Goal: Task Accomplishment & Management: Complete application form

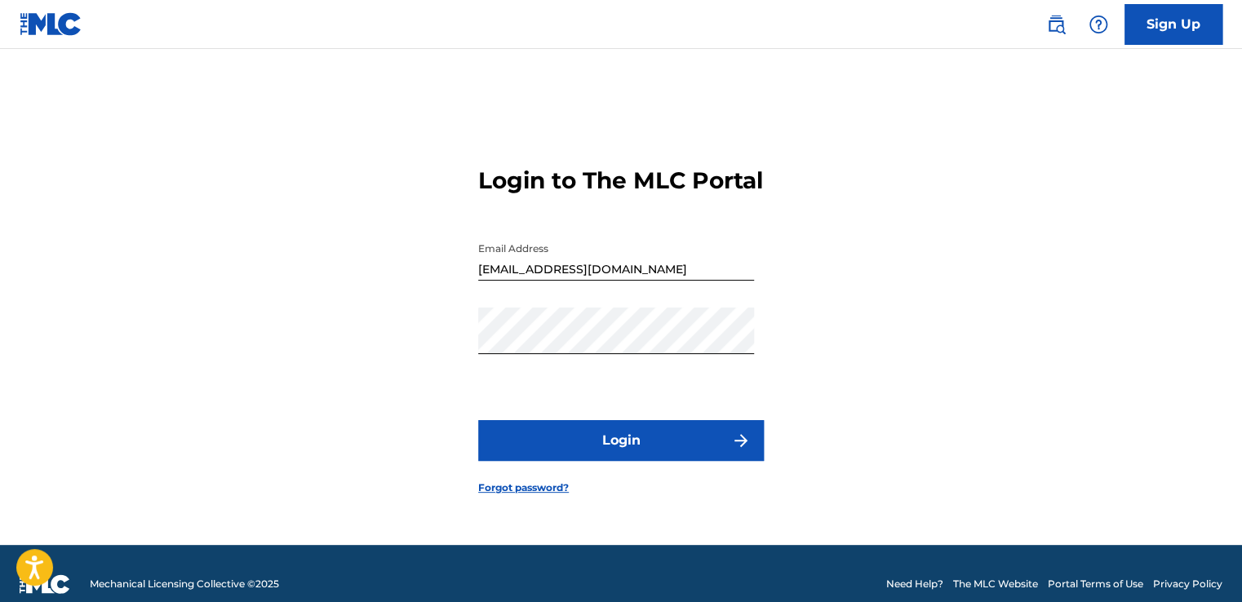
click at [654, 459] on button "Login" at bounding box center [621, 440] width 286 height 41
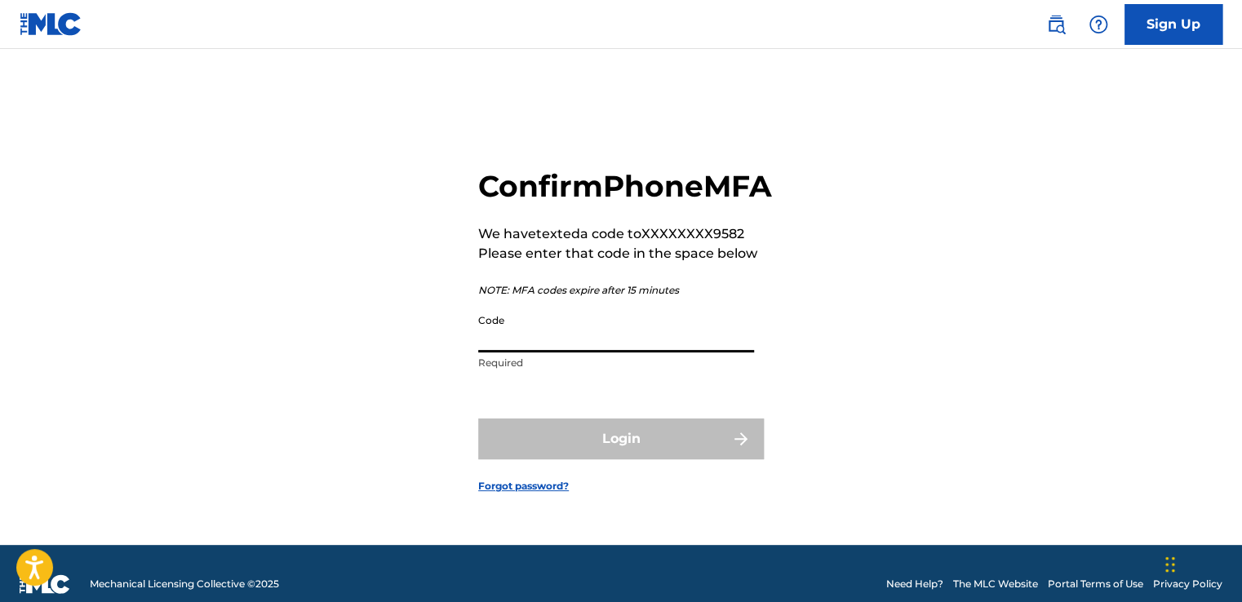
click at [628, 351] on input "Code" at bounding box center [616, 329] width 276 height 47
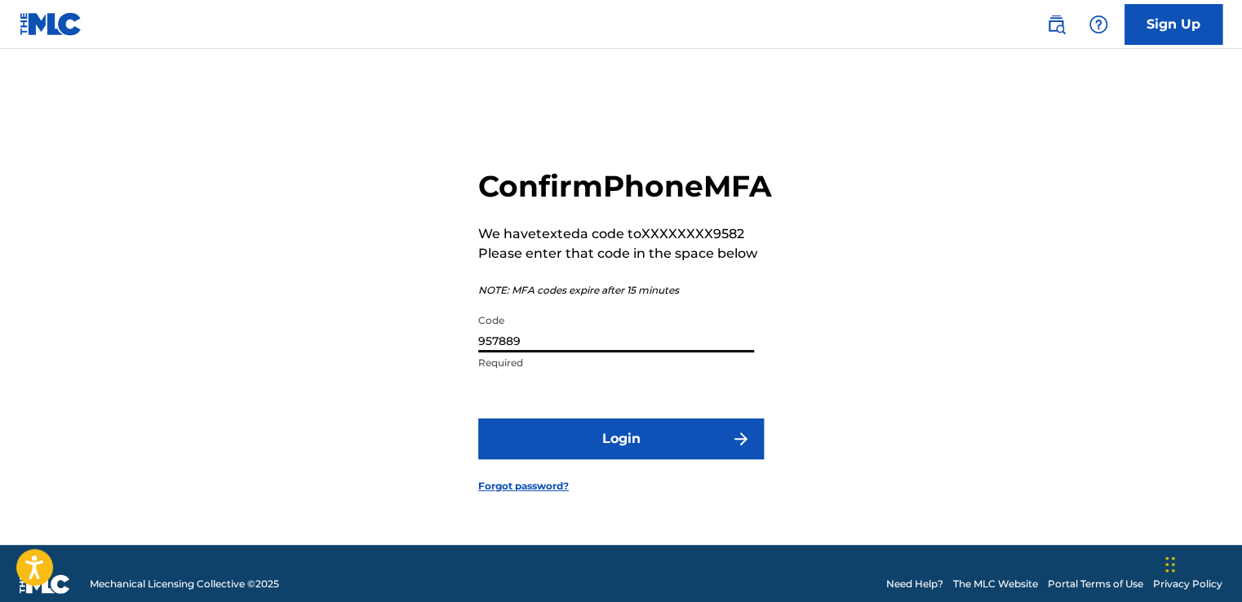
type input "957889"
click at [612, 459] on button "Login" at bounding box center [621, 439] width 286 height 41
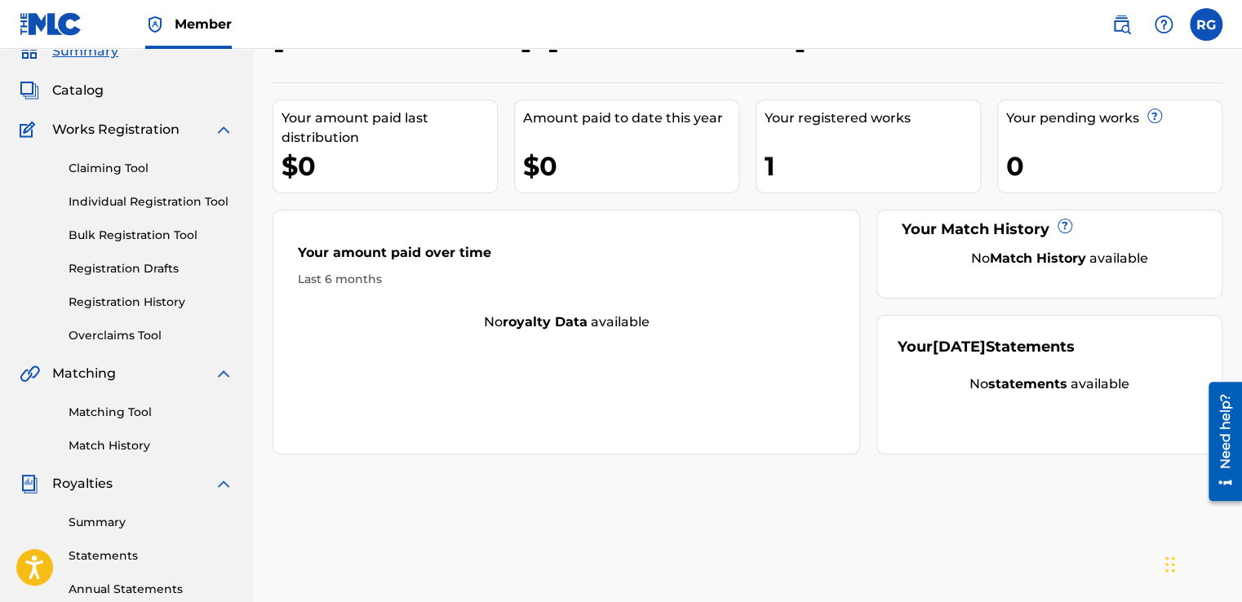
scroll to position [64, 0]
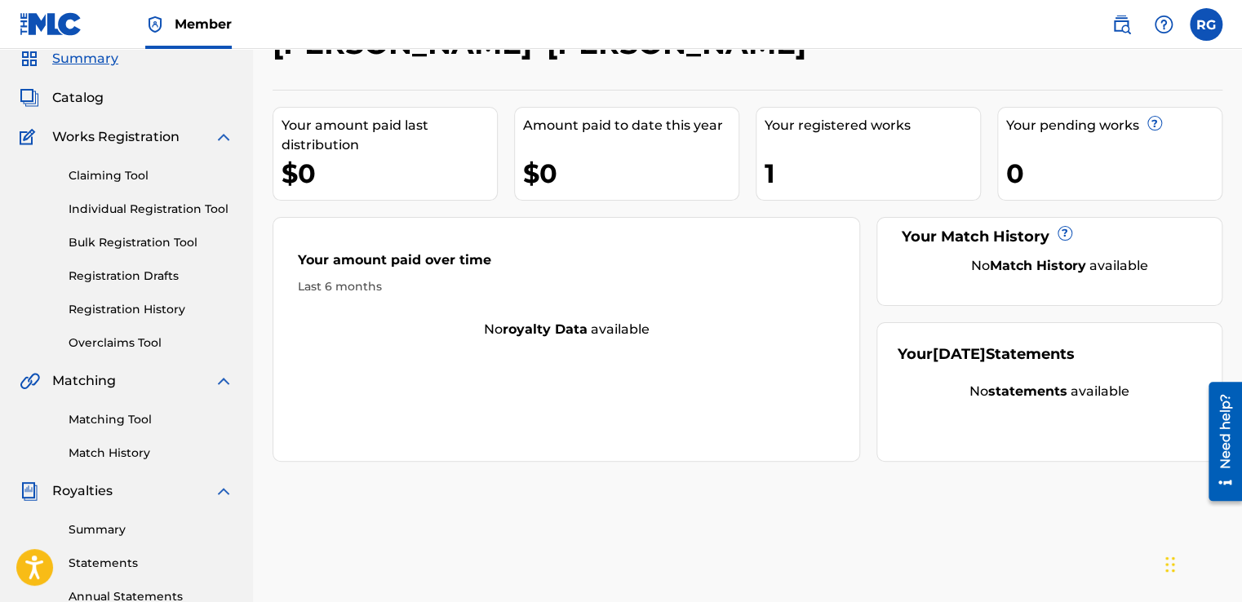
click at [100, 177] on link "Claiming Tool" at bounding box center [151, 175] width 165 height 17
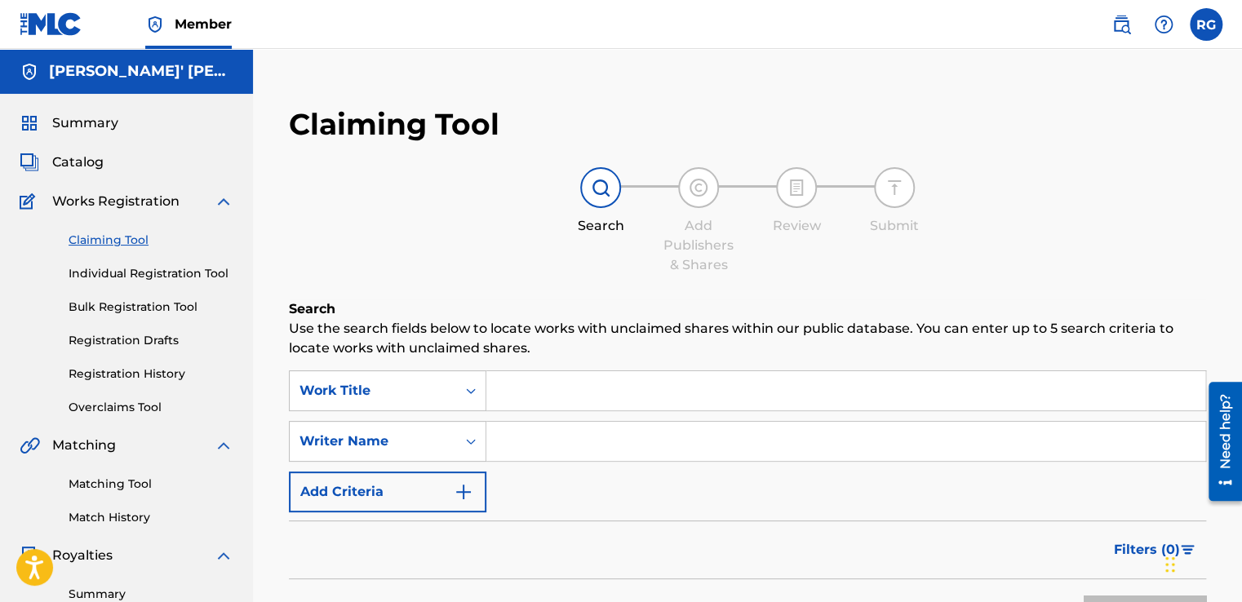
click at [541, 374] on input "Search Form" at bounding box center [845, 390] width 719 height 39
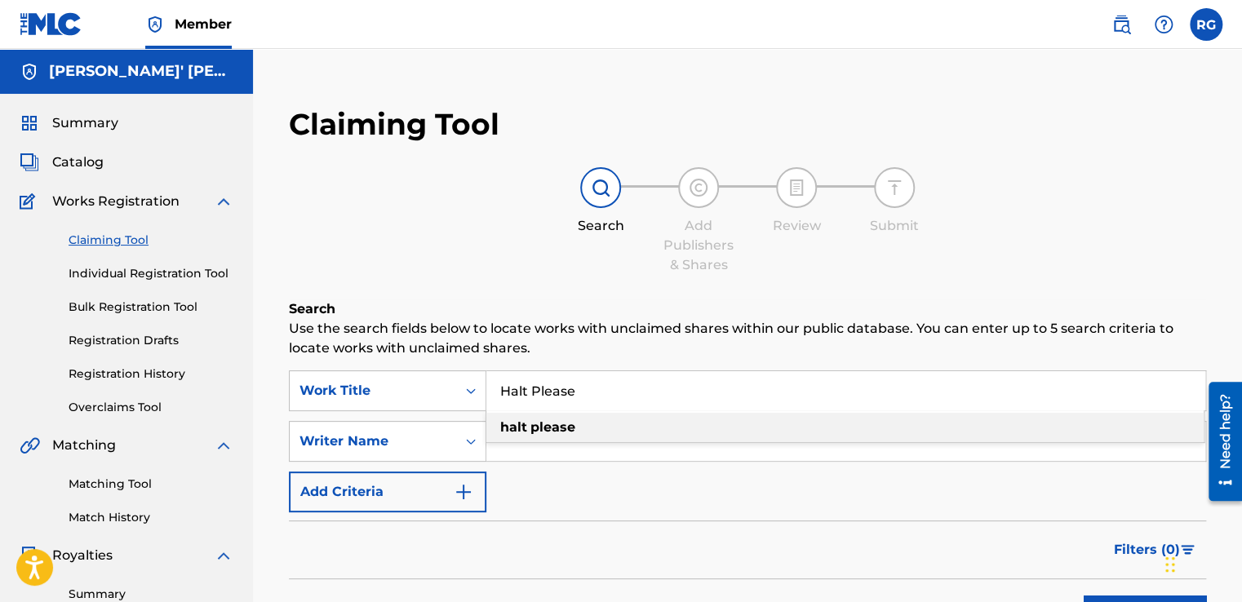
type input "Halt Please"
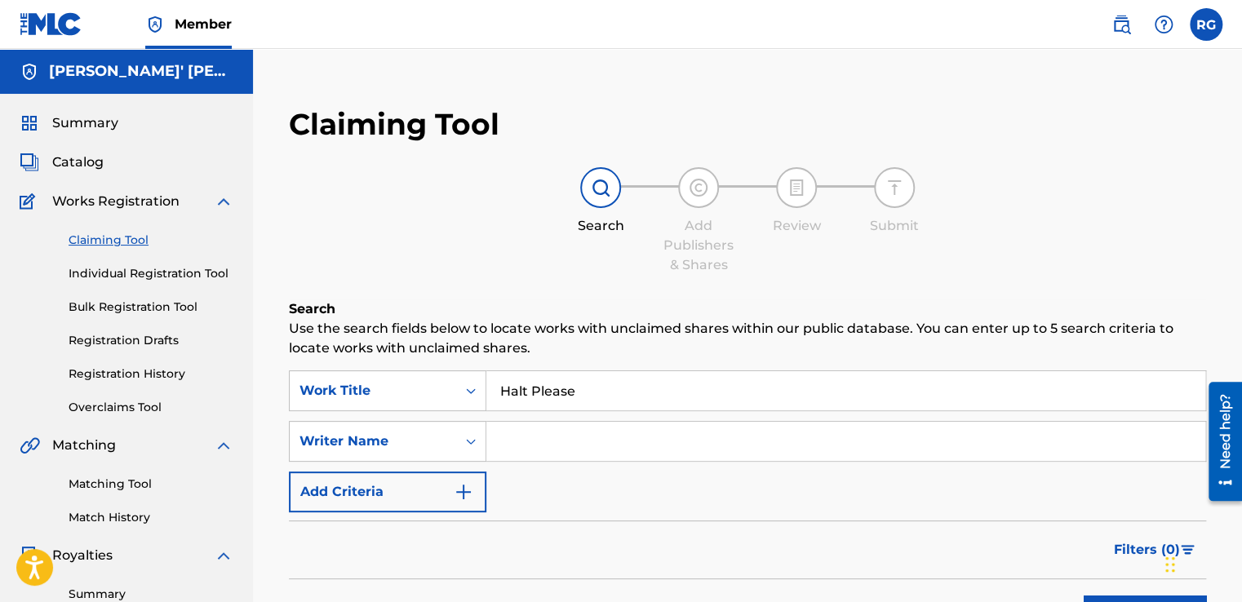
click at [542, 321] on p "Use the search fields below to locate works with unclaimed shares within our pu…" at bounding box center [747, 338] width 917 height 39
click at [565, 444] on input "Search Form" at bounding box center [845, 441] width 719 height 39
type input "[PERSON_NAME]"
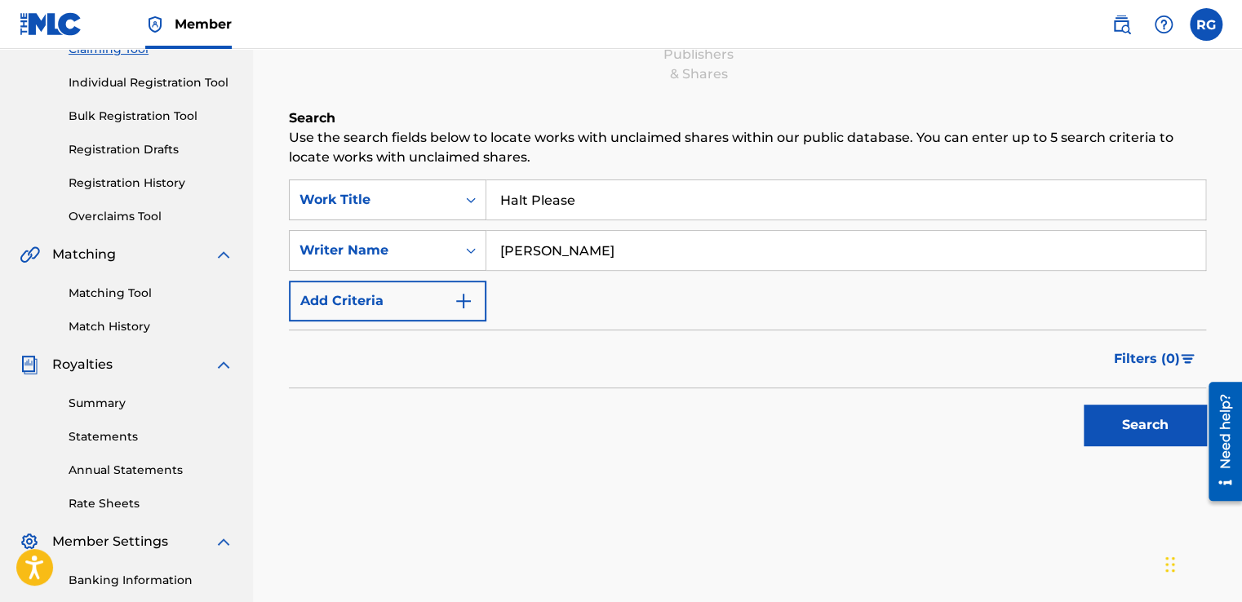
scroll to position [195, 0]
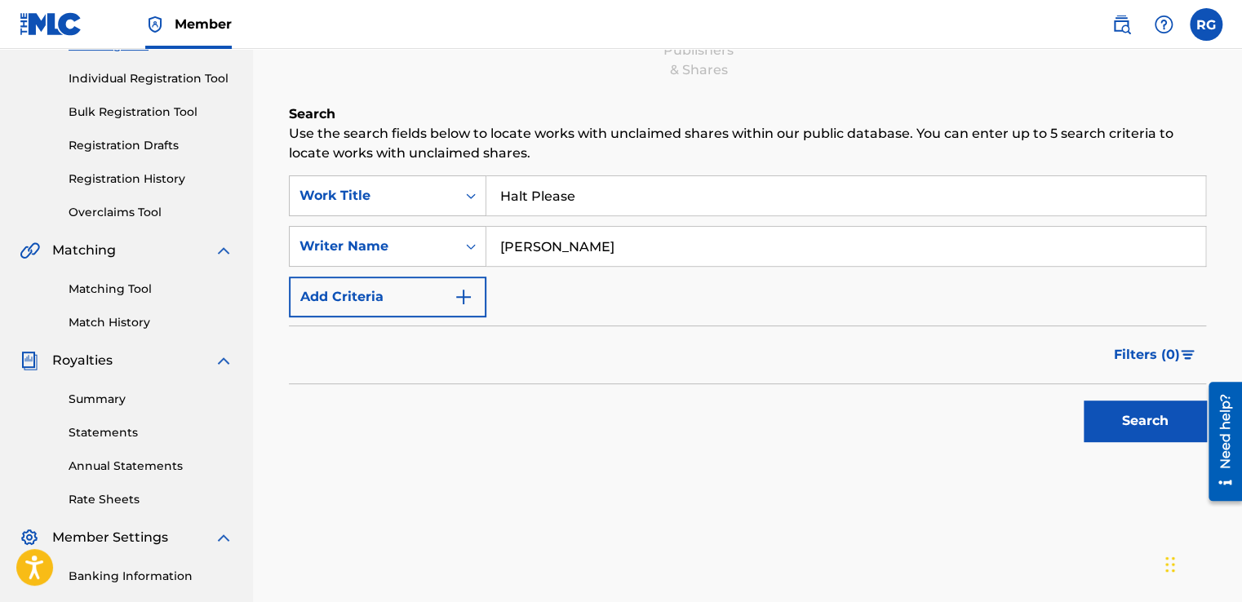
click at [1120, 429] on button "Search" at bounding box center [1144, 421] width 122 height 41
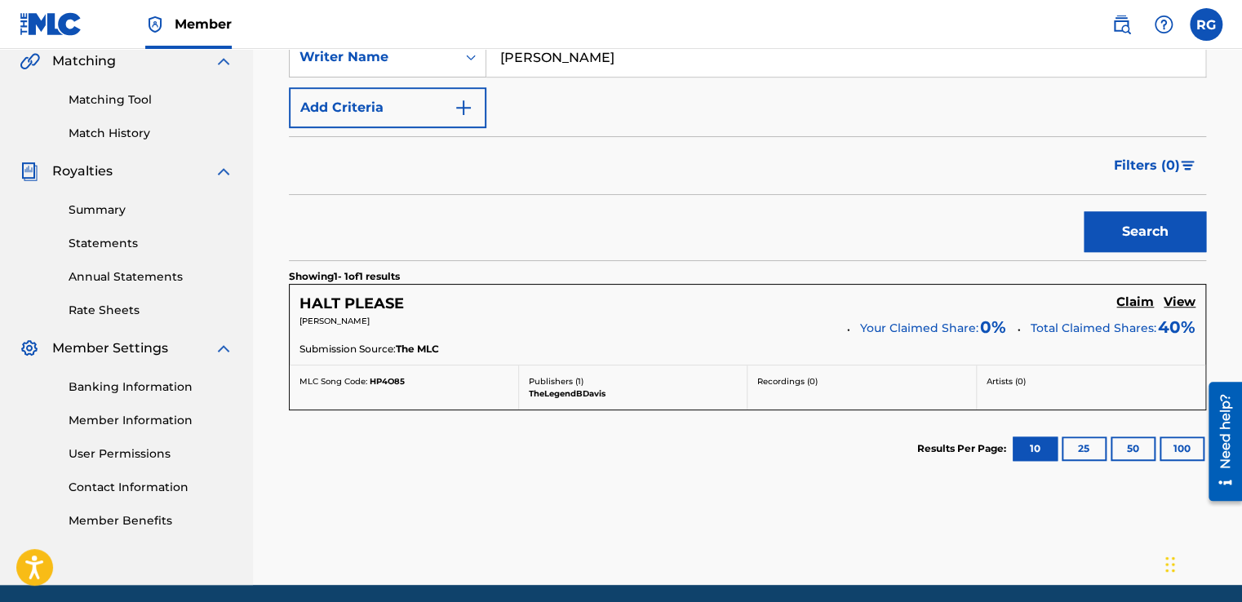
scroll to position [444, 0]
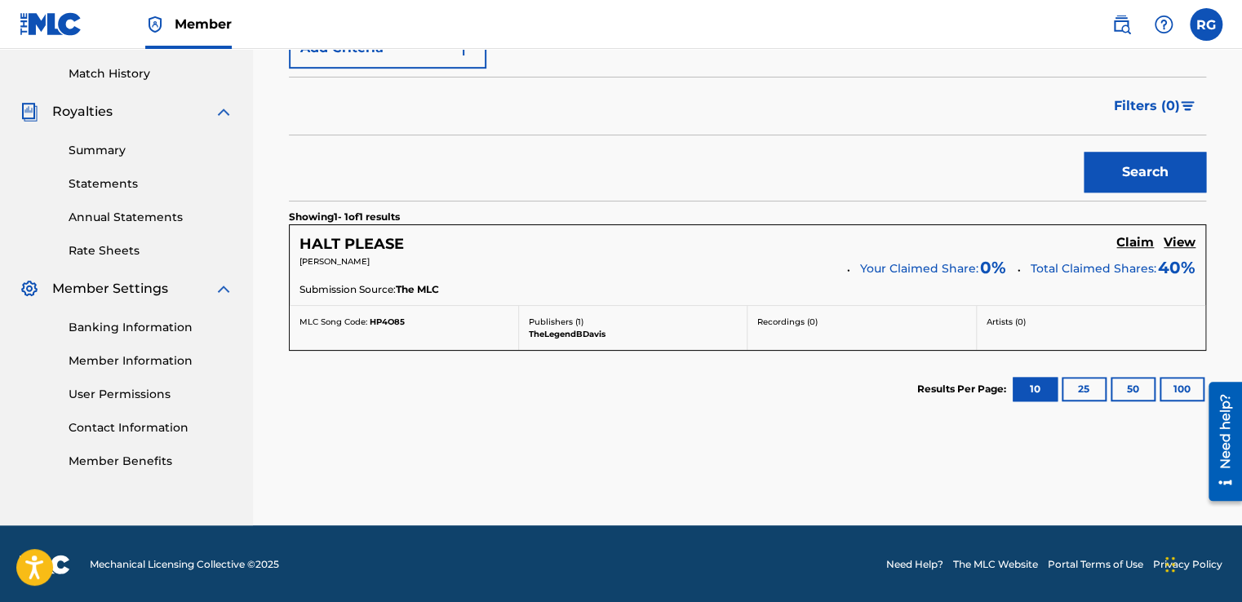
click at [1133, 240] on h5 "Claim" at bounding box center [1135, 243] width 38 height 16
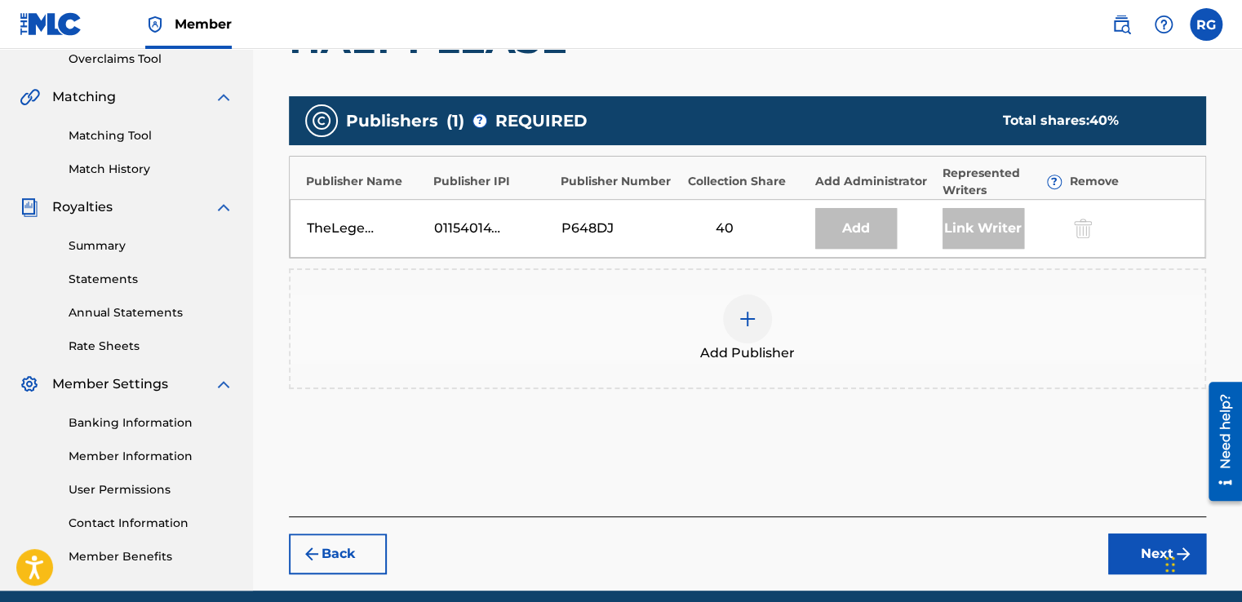
scroll to position [341, 0]
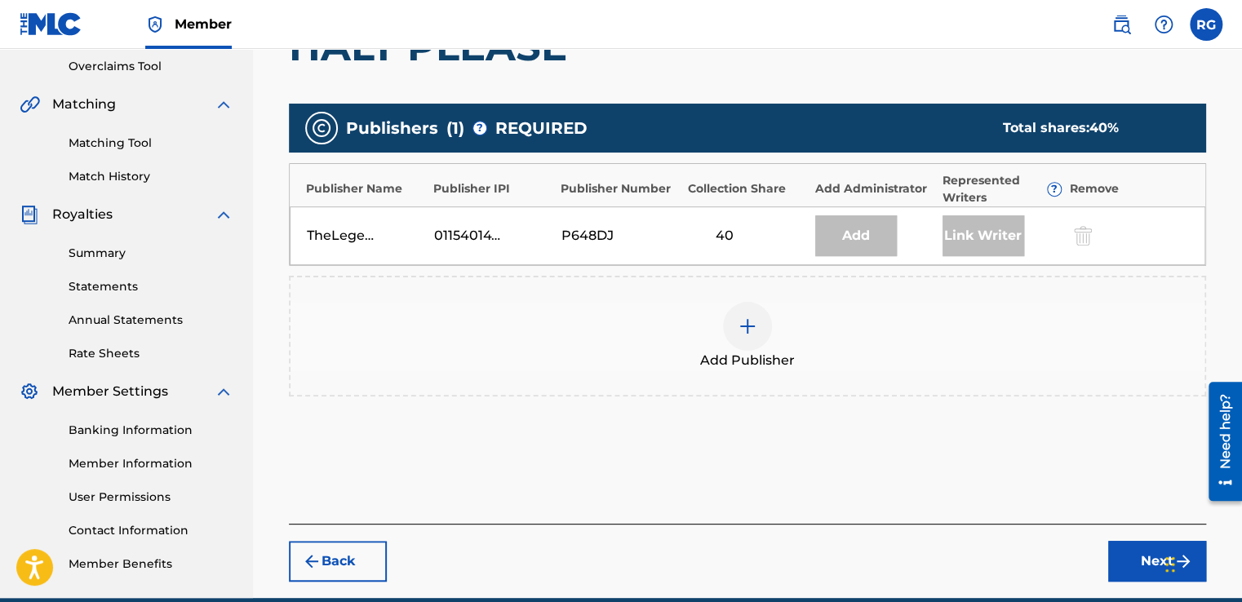
click at [744, 326] on img at bounding box center [748, 327] width 20 height 20
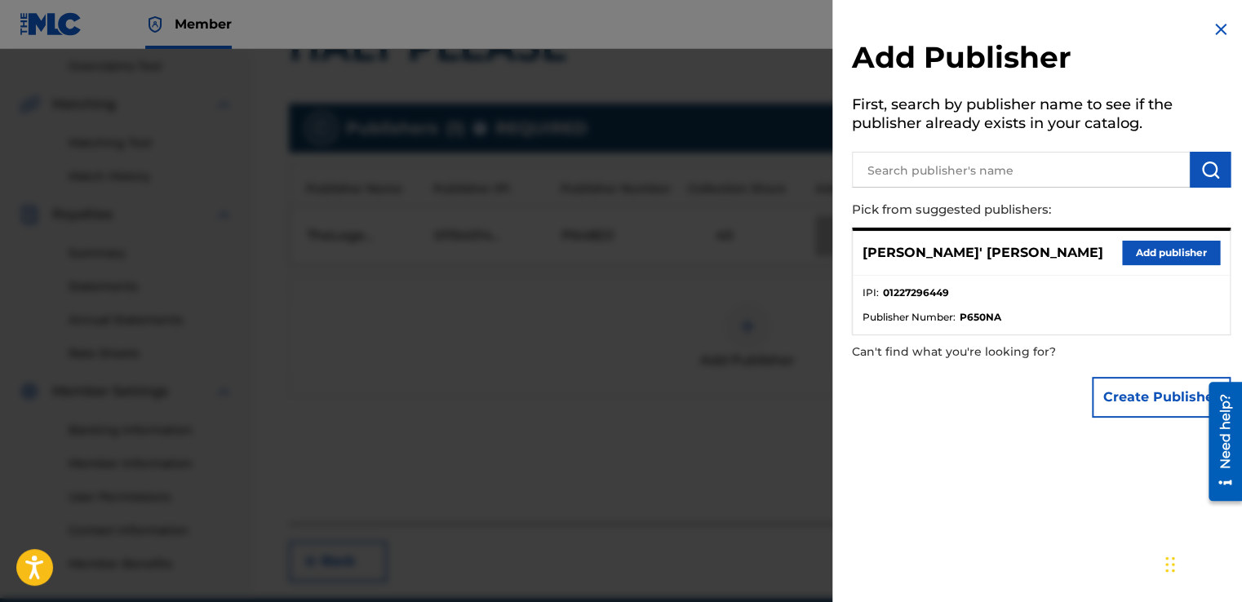
click at [1158, 247] on button "Add publisher" at bounding box center [1171, 253] width 98 height 24
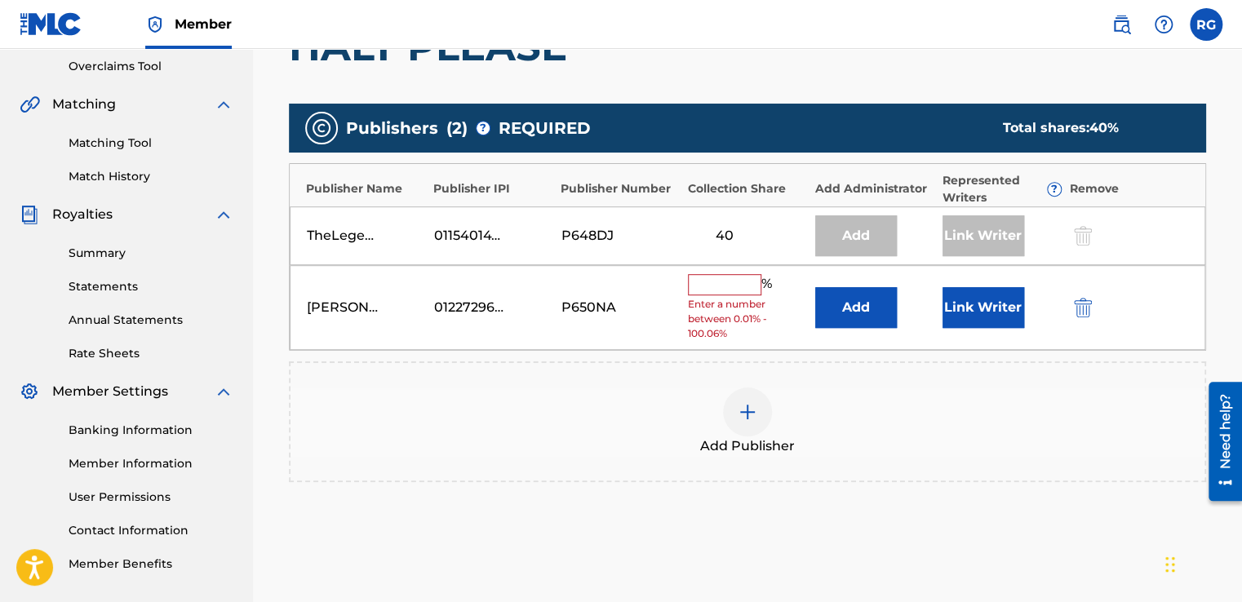
click at [698, 275] on input "text" at bounding box center [724, 284] width 73 height 21
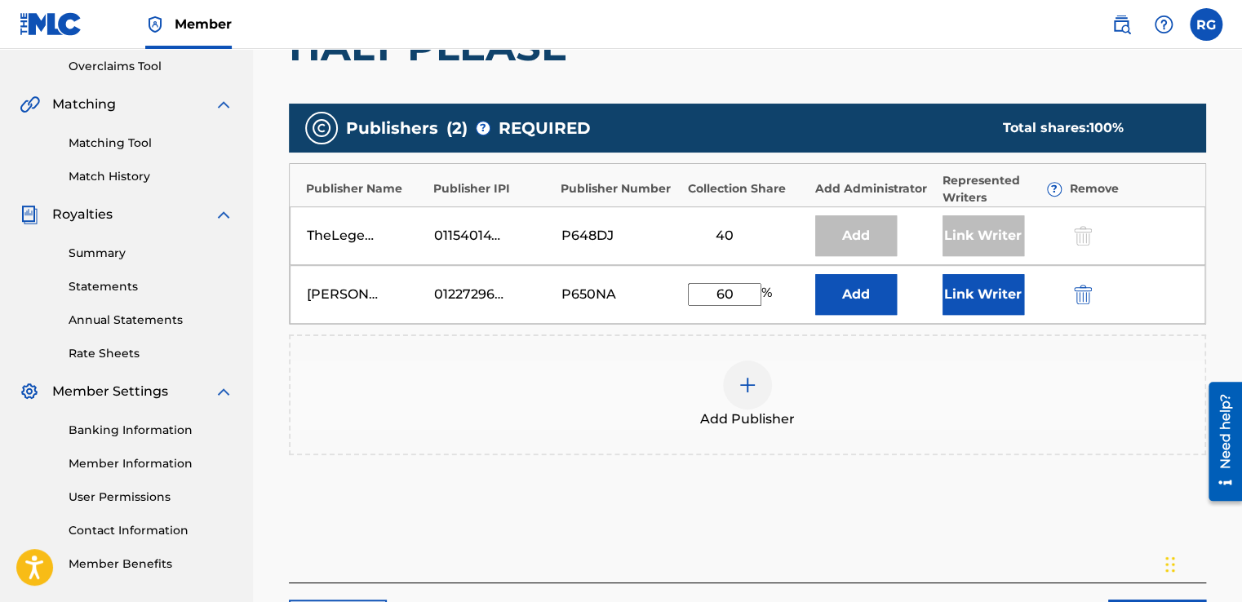
type input "60"
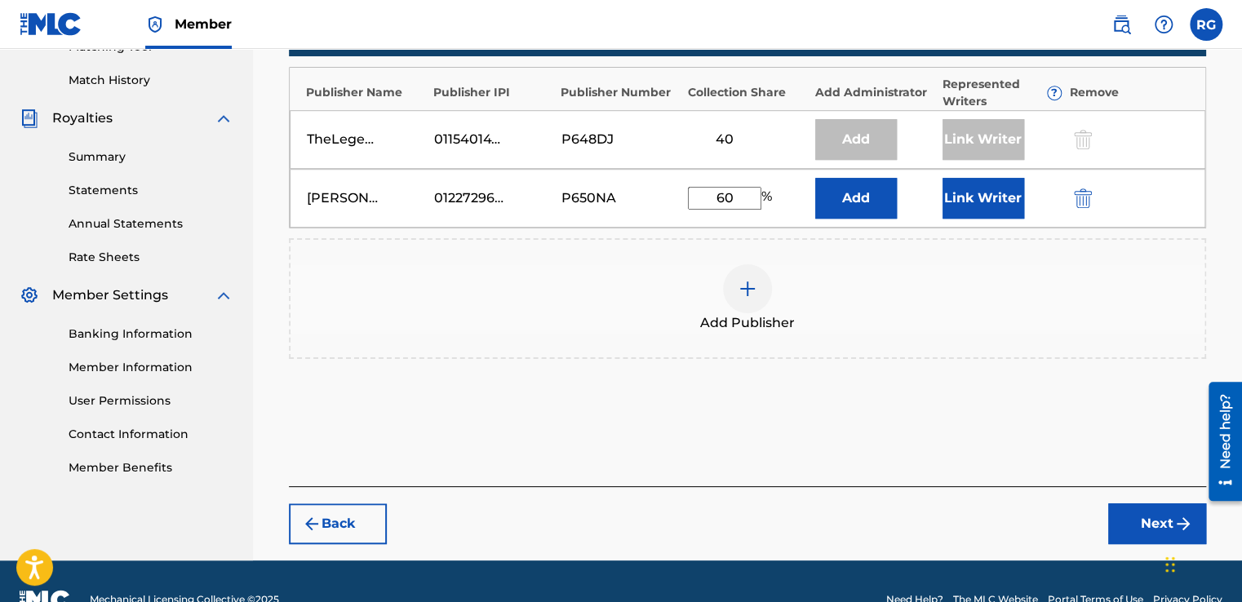
scroll to position [440, 0]
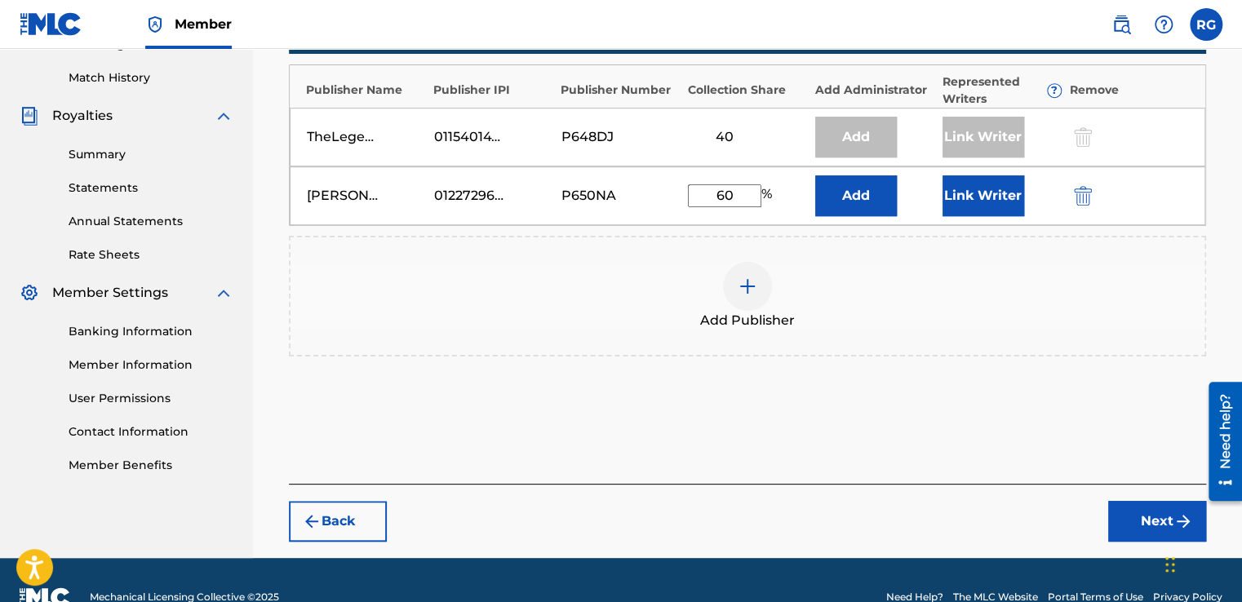
click at [1144, 526] on button "Next" at bounding box center [1157, 521] width 98 height 41
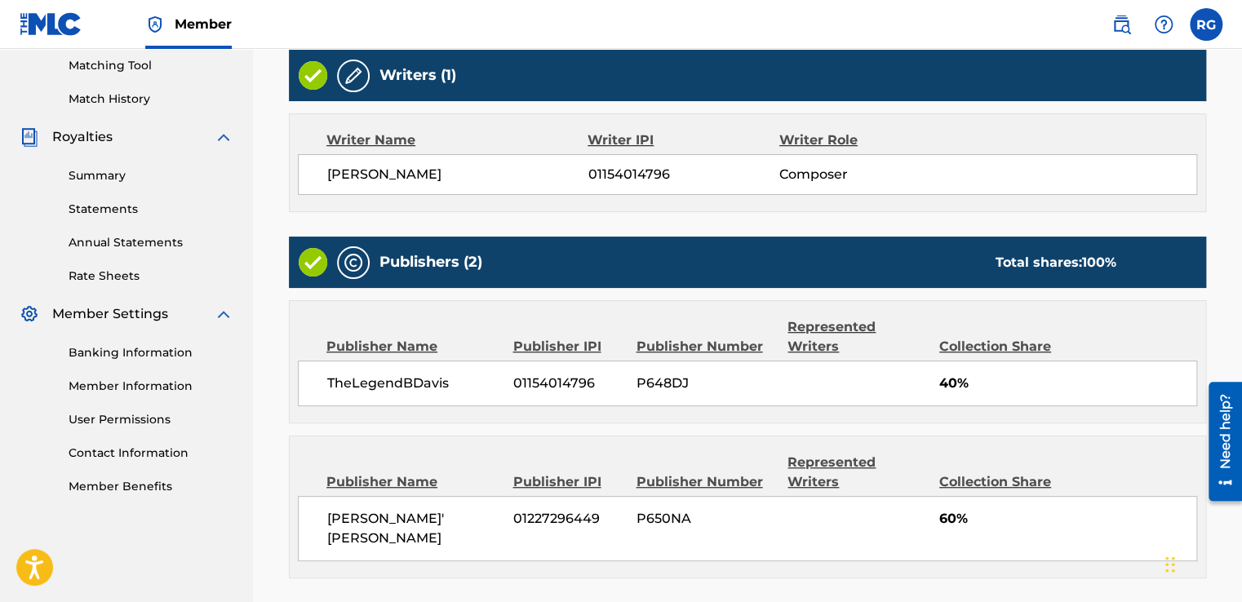
scroll to position [418, 0]
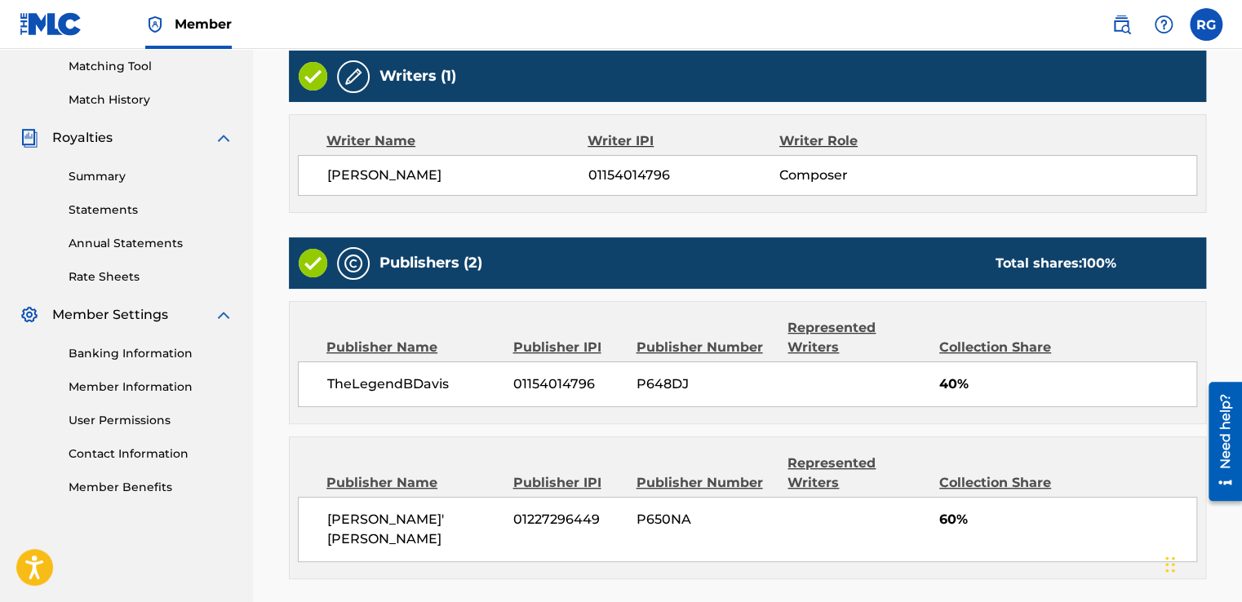
click at [358, 83] on img at bounding box center [353, 77] width 20 height 20
click at [347, 70] on img at bounding box center [353, 77] width 20 height 20
click at [350, 78] on img at bounding box center [353, 77] width 20 height 20
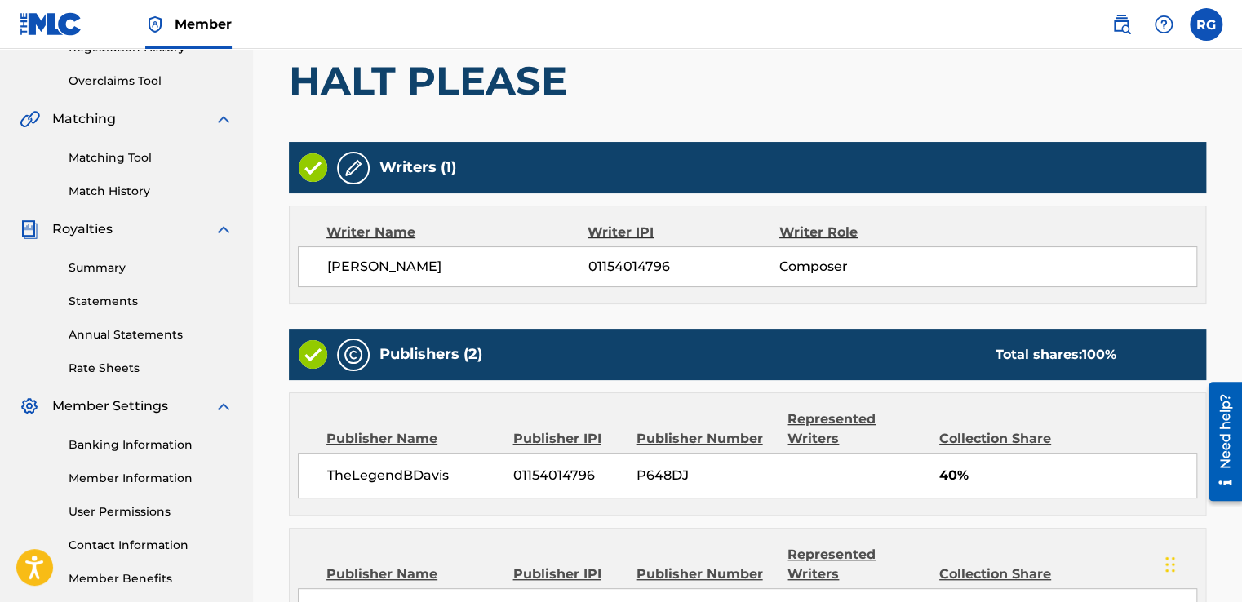
scroll to position [326, 0]
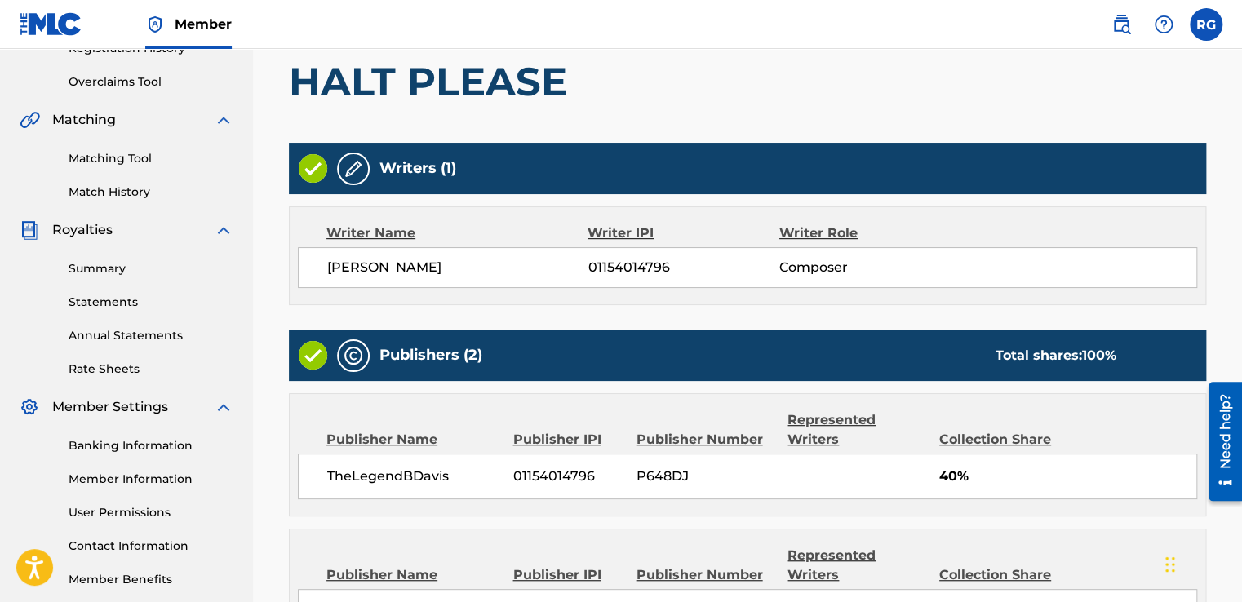
click at [353, 173] on img at bounding box center [353, 169] width 20 height 20
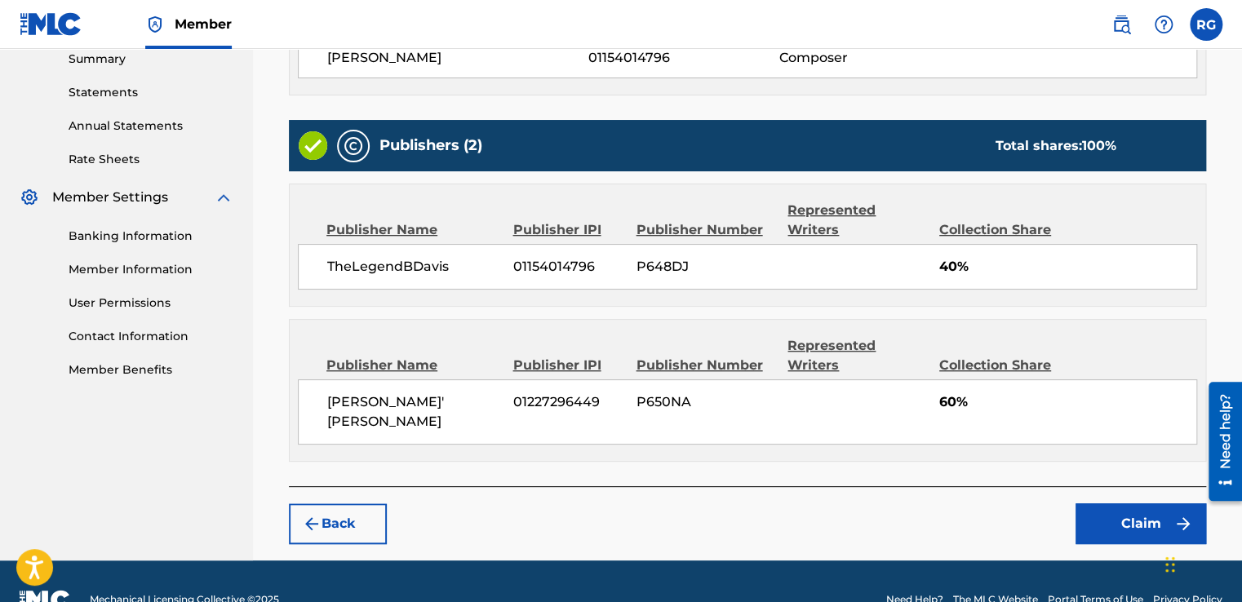
scroll to position [550, 0]
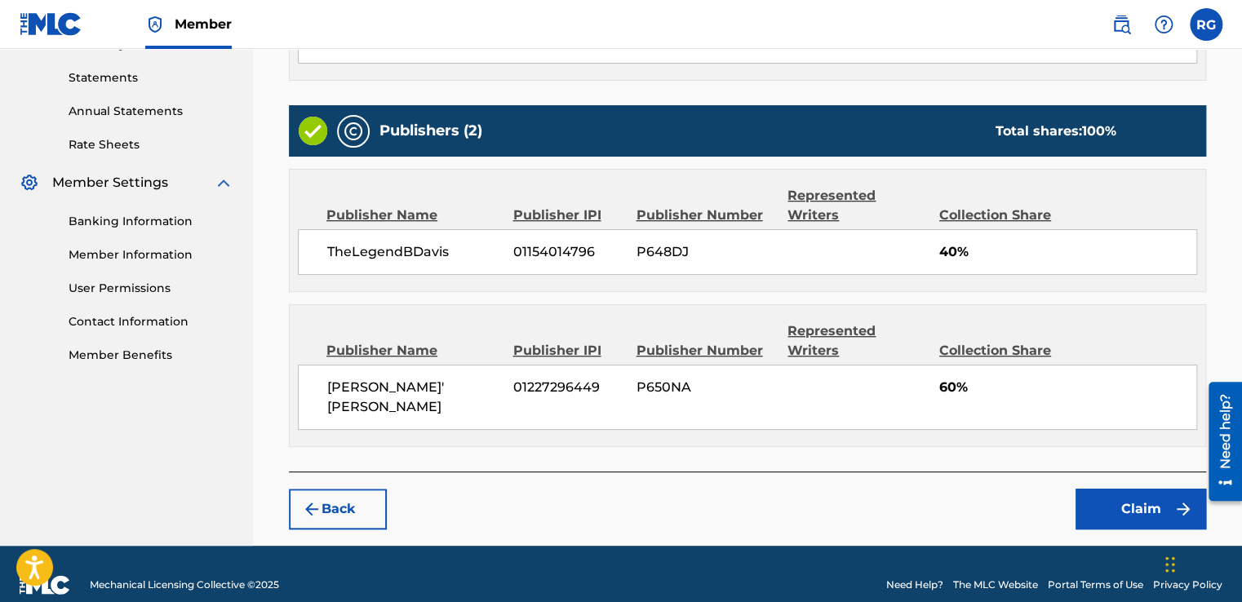
click at [324, 489] on button "Back" at bounding box center [338, 509] width 98 height 41
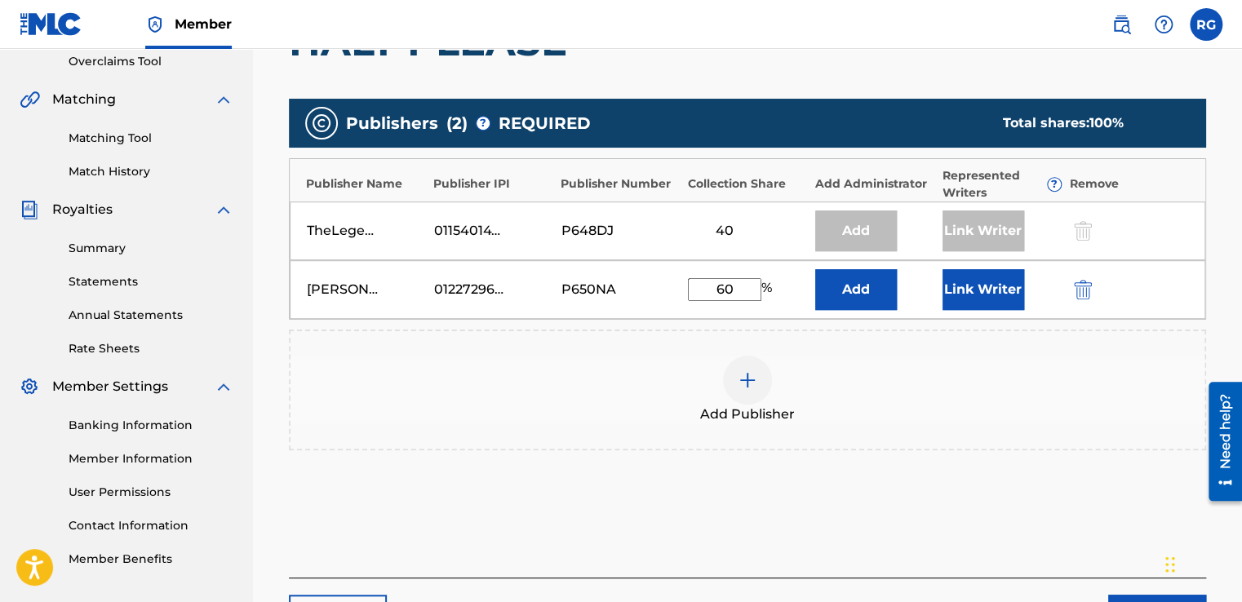
scroll to position [392, 0]
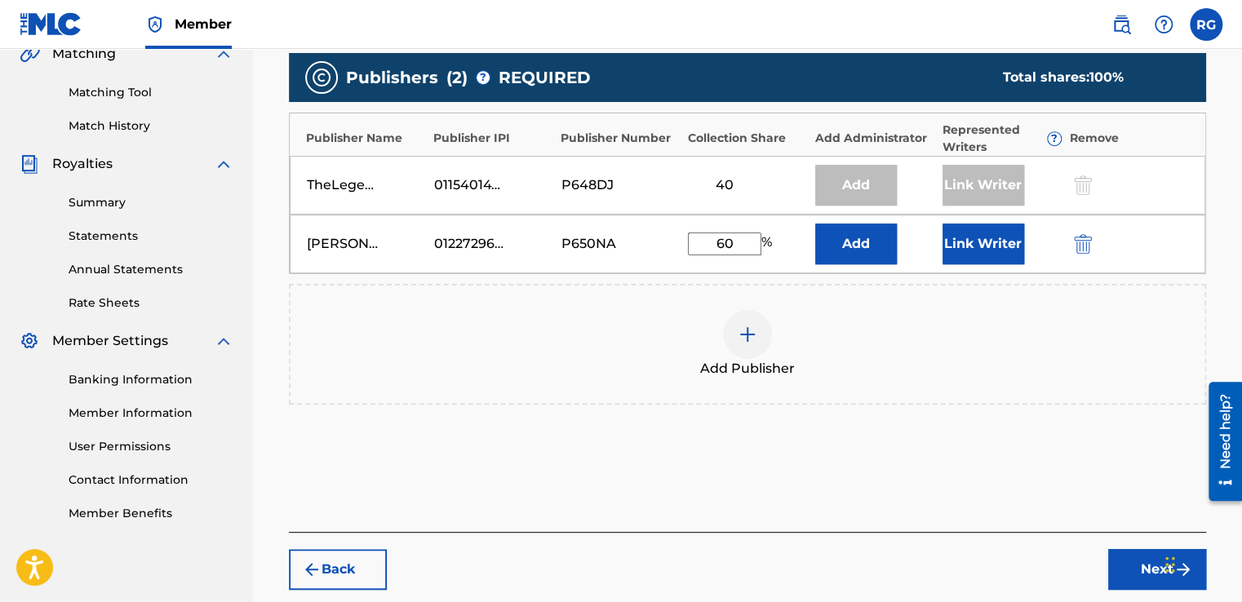
click at [1012, 241] on button "Link Writer" at bounding box center [983, 244] width 82 height 41
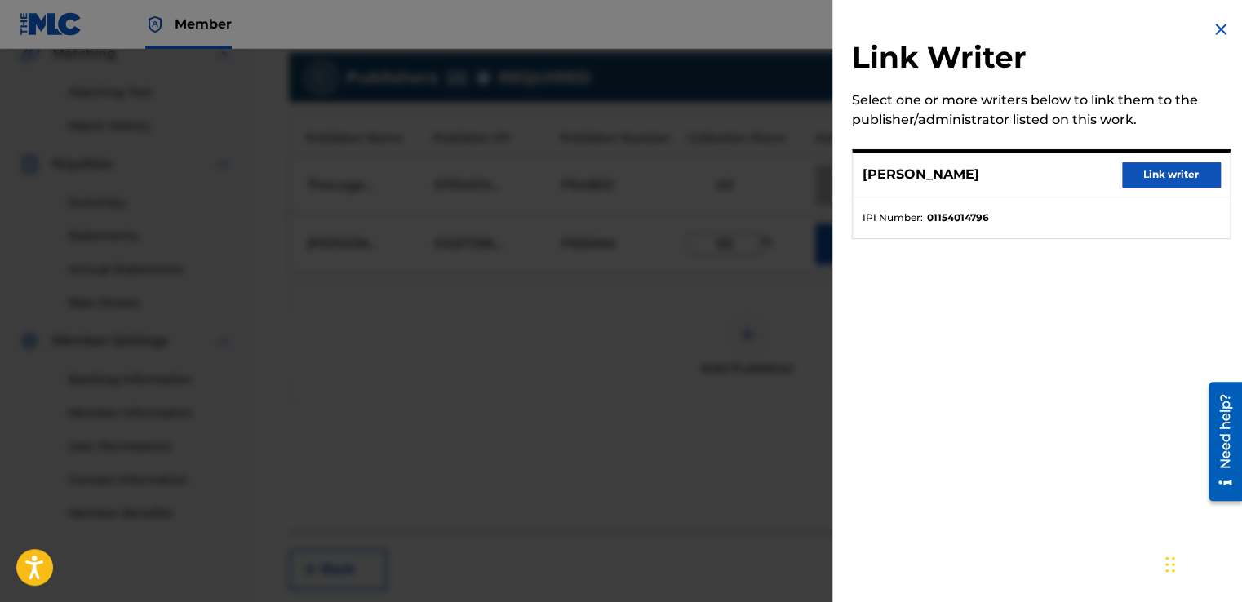
click at [1211, 31] on img at bounding box center [1221, 30] width 20 height 20
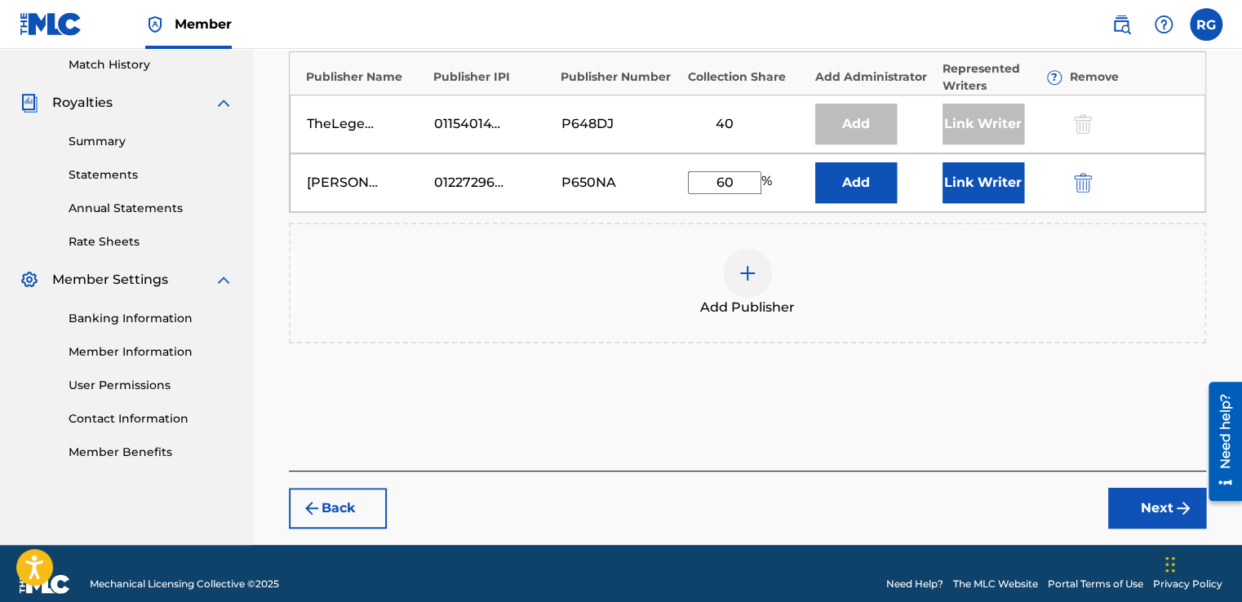
scroll to position [472, 0]
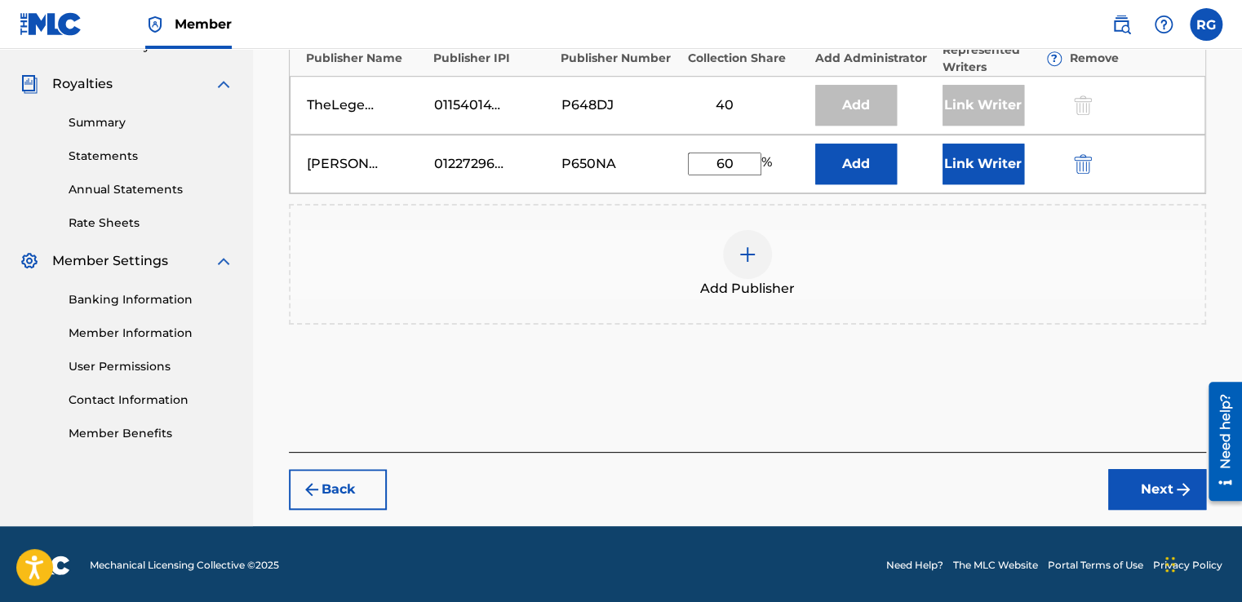
click at [342, 469] on button "Back" at bounding box center [338, 489] width 98 height 41
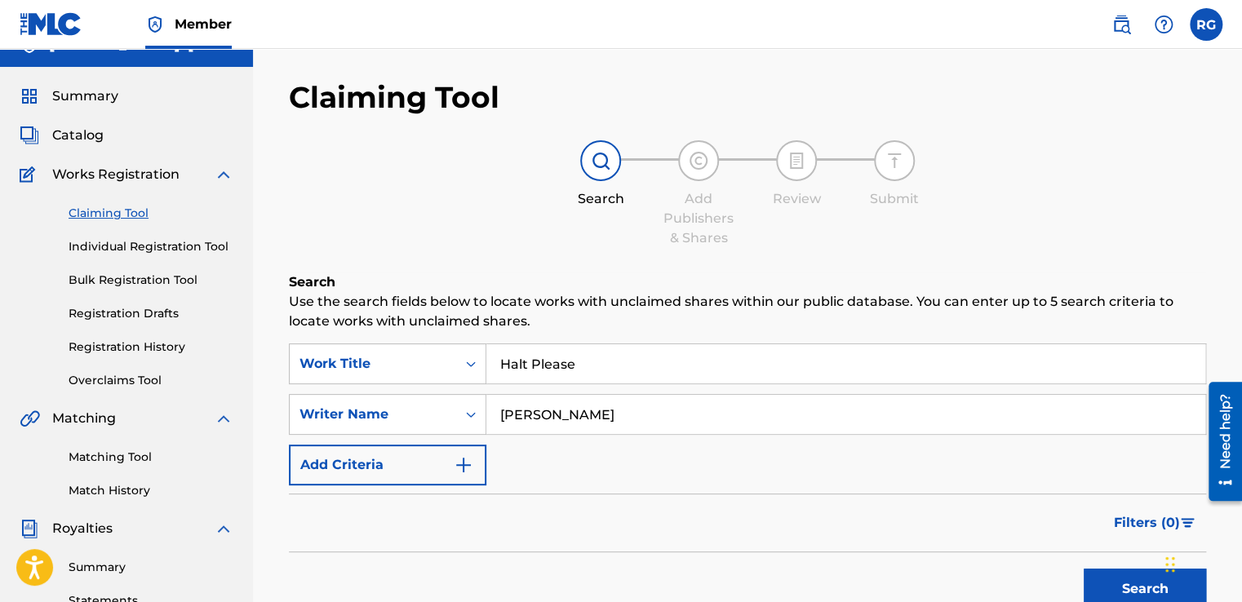
scroll to position [12, 0]
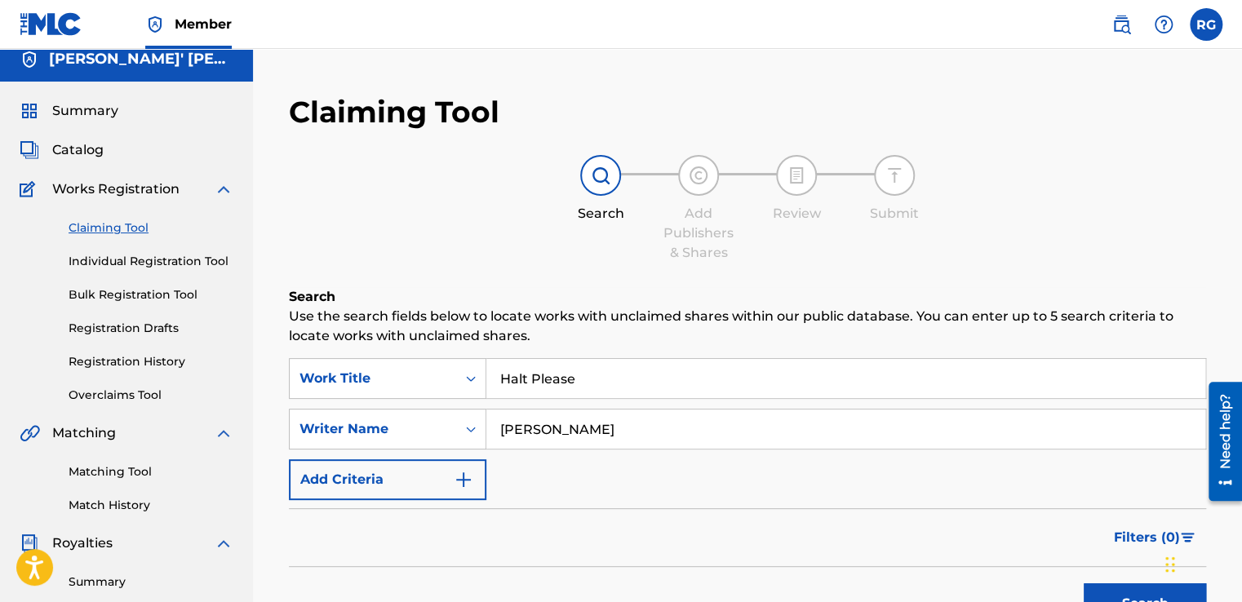
click at [91, 158] on span "Catalog" at bounding box center [77, 150] width 51 height 20
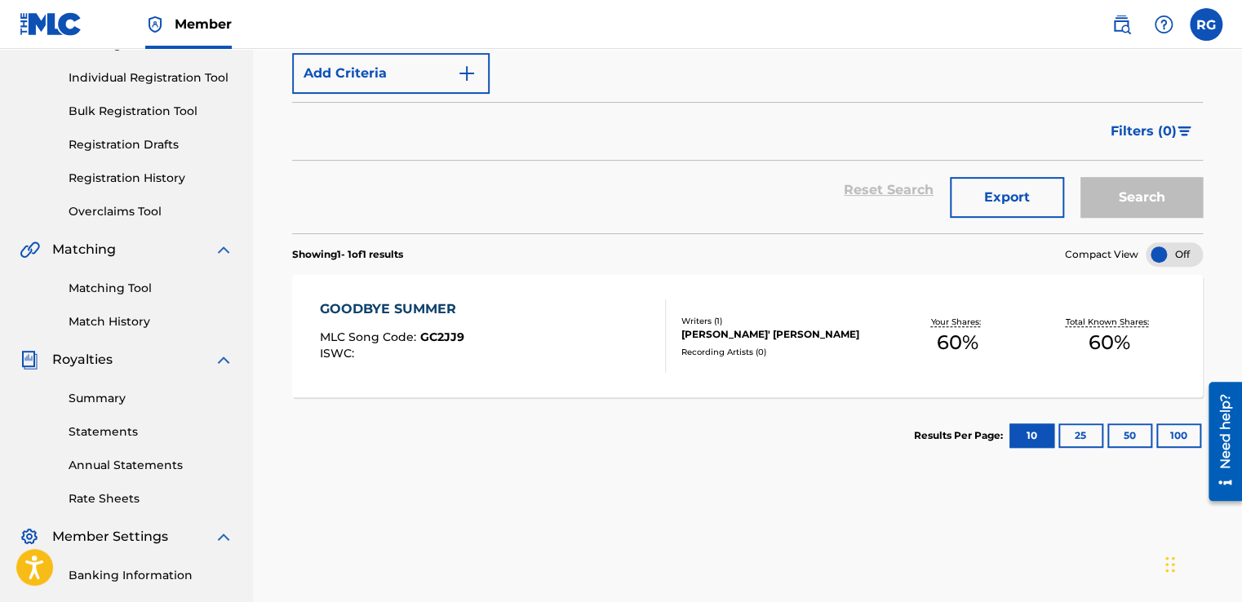
scroll to position [197, 0]
click at [571, 335] on div "GOODBYE SUMMER MLC Song Code : GC2JJ9 ISWC :" at bounding box center [492, 334] width 346 height 73
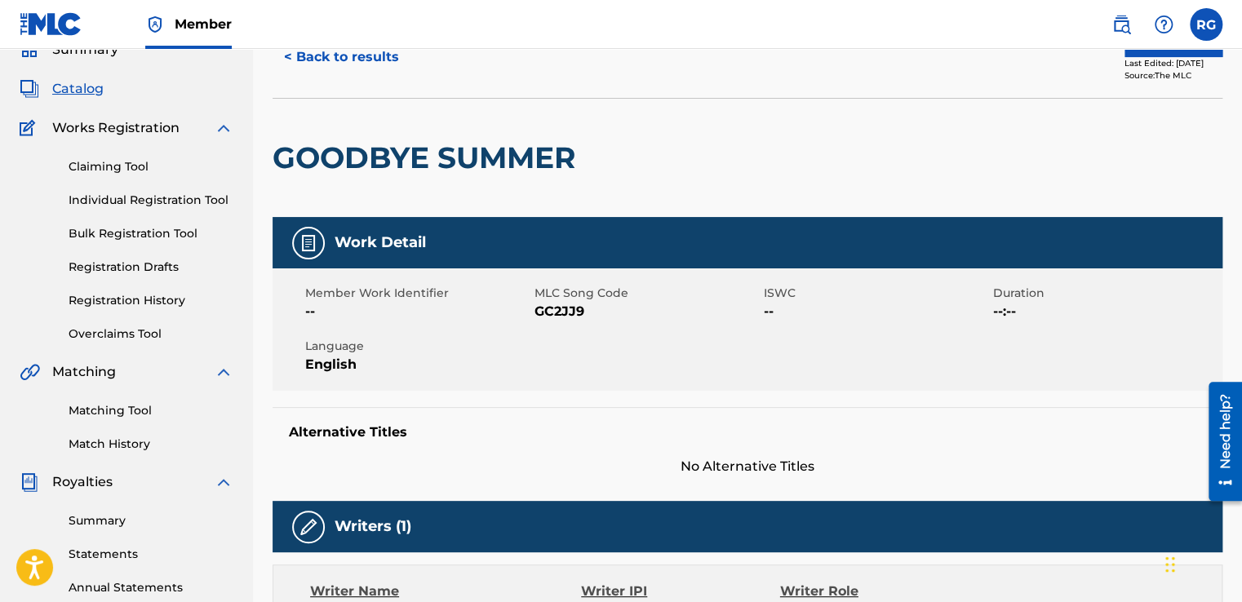
scroll to position [75, 0]
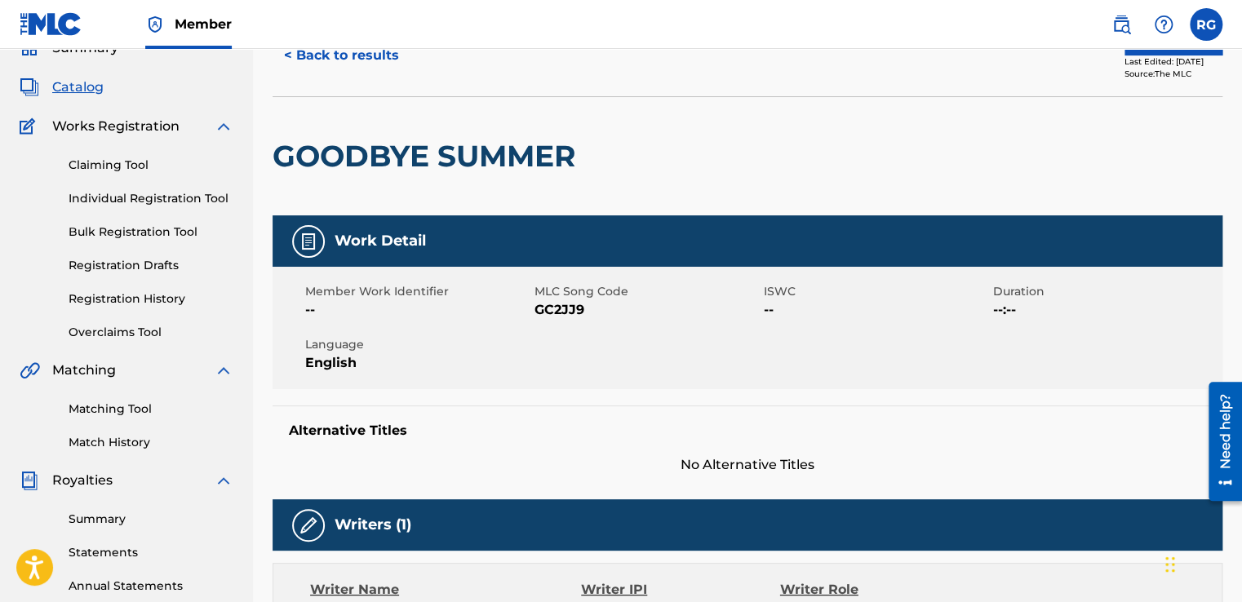
click at [166, 194] on link "Individual Registration Tool" at bounding box center [151, 198] width 165 height 17
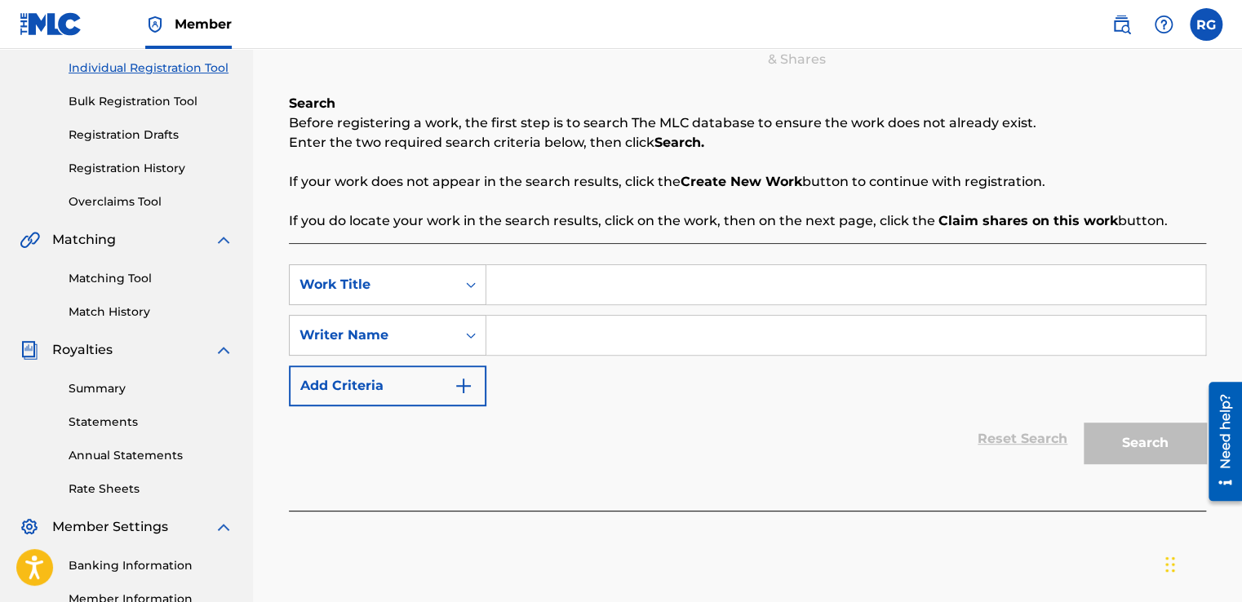
scroll to position [206, 0]
click at [553, 277] on input "Search Form" at bounding box center [845, 283] width 719 height 39
type input "On Lock"
click at [520, 354] on div "SearchWithCriteriab9a1c639-47a1-4e30-a3dd-54b9a2815203 Work Title On Lock Searc…" at bounding box center [747, 335] width 917 height 142
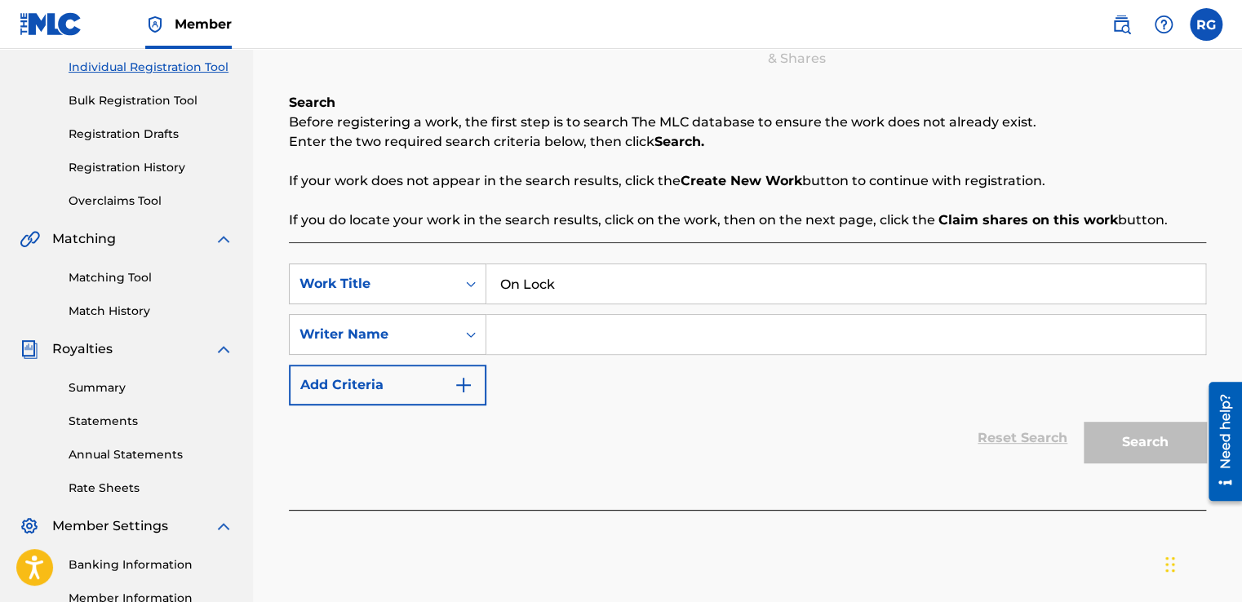
click at [517, 332] on input "Search Form" at bounding box center [845, 334] width 719 height 39
type input "[PERSON_NAME]"
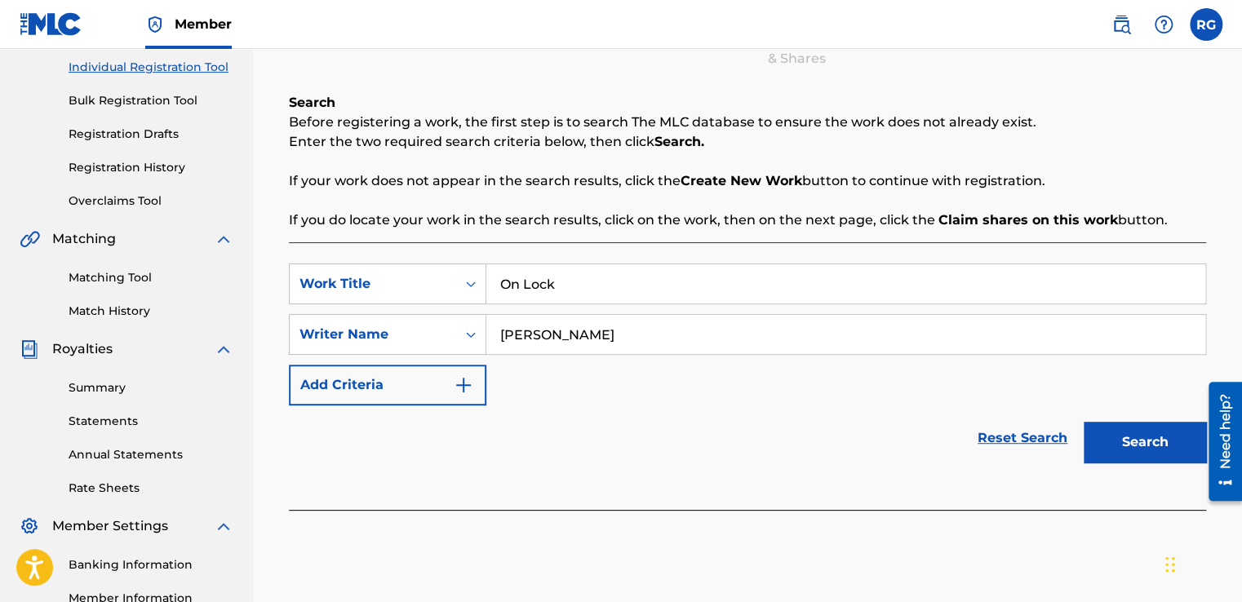
click at [1157, 457] on button "Search" at bounding box center [1144, 442] width 122 height 41
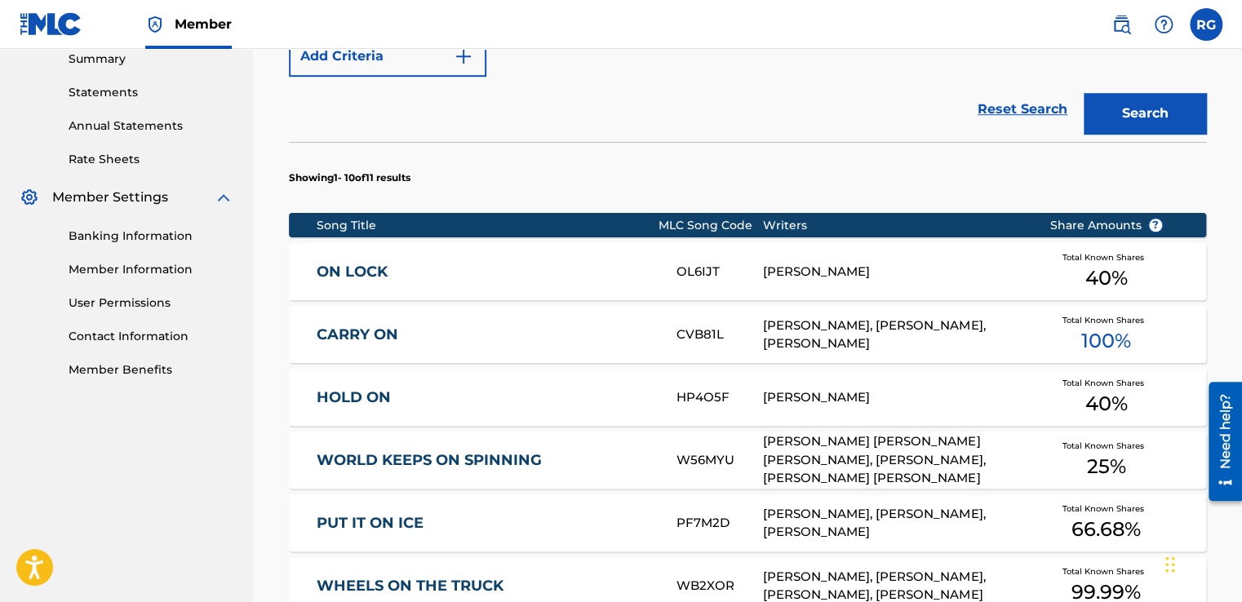
scroll to position [536, 0]
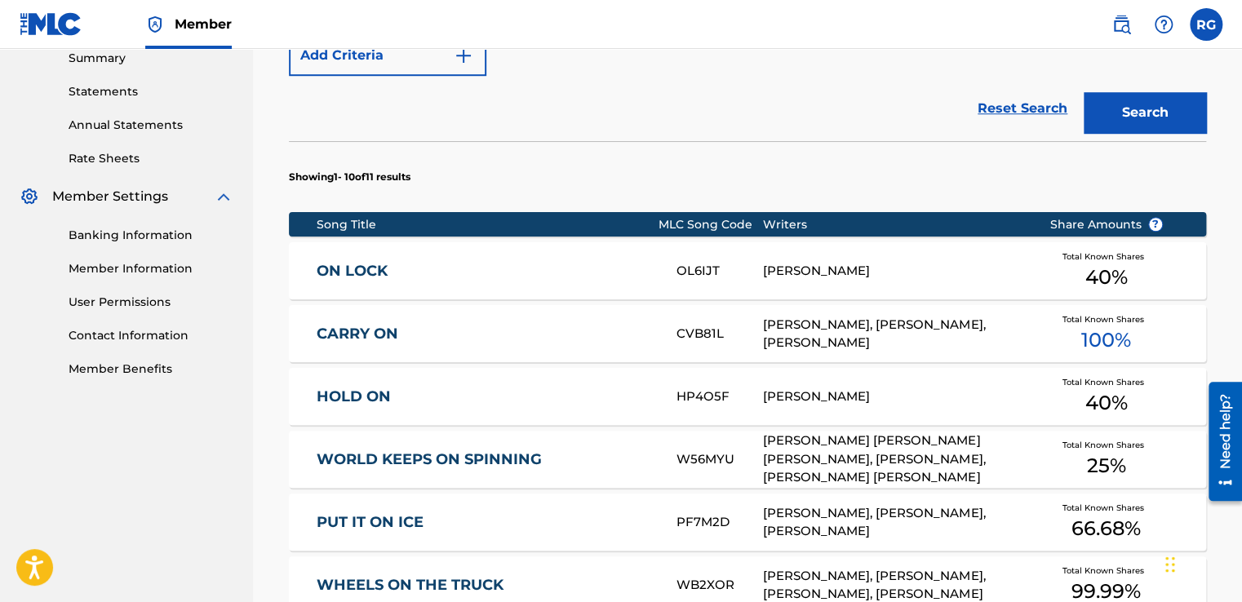
click at [358, 262] on link "ON LOCK" at bounding box center [486, 271] width 338 height 19
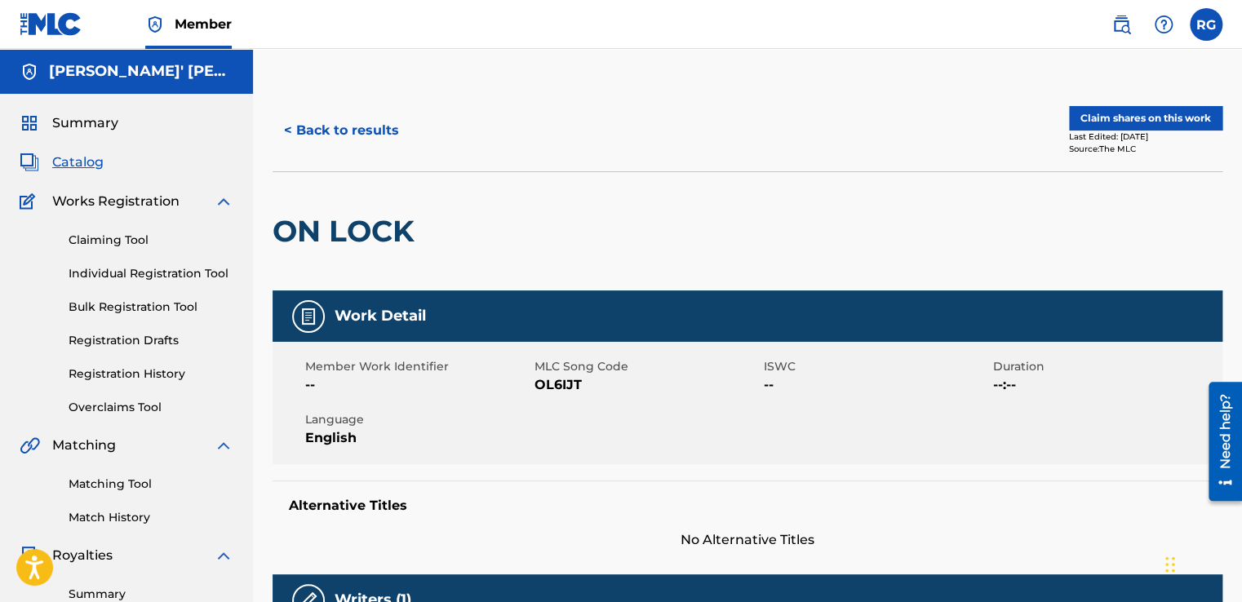
click at [1116, 113] on button "Claim shares on this work" at bounding box center [1145, 118] width 153 height 24
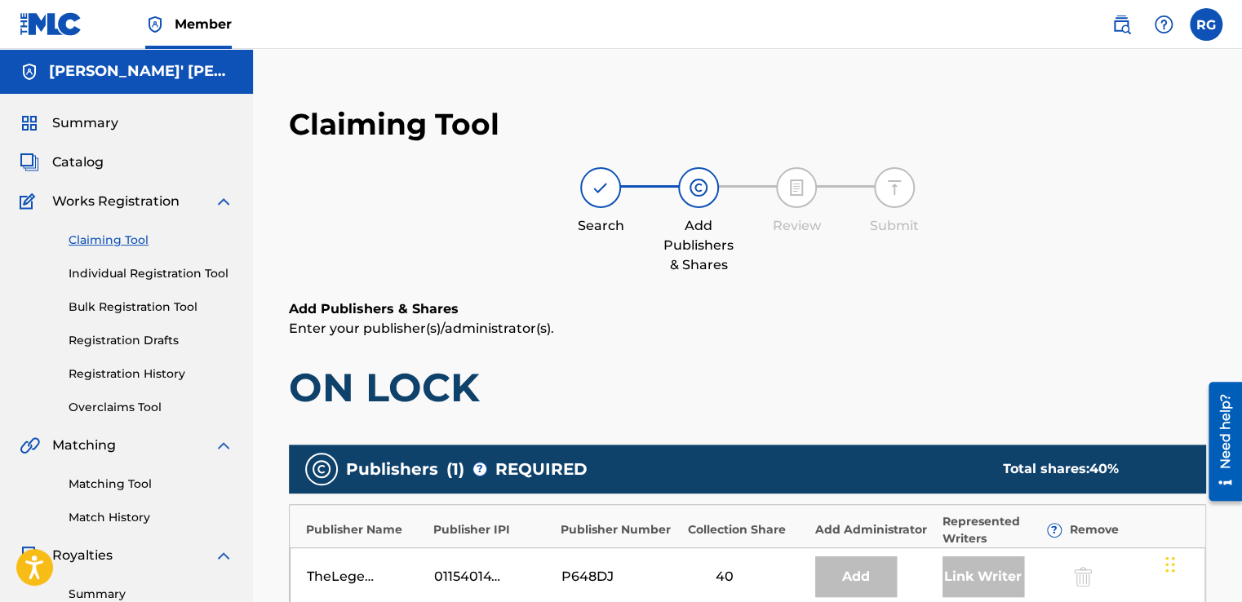
click at [164, 312] on link "Bulk Registration Tool" at bounding box center [151, 307] width 165 height 17
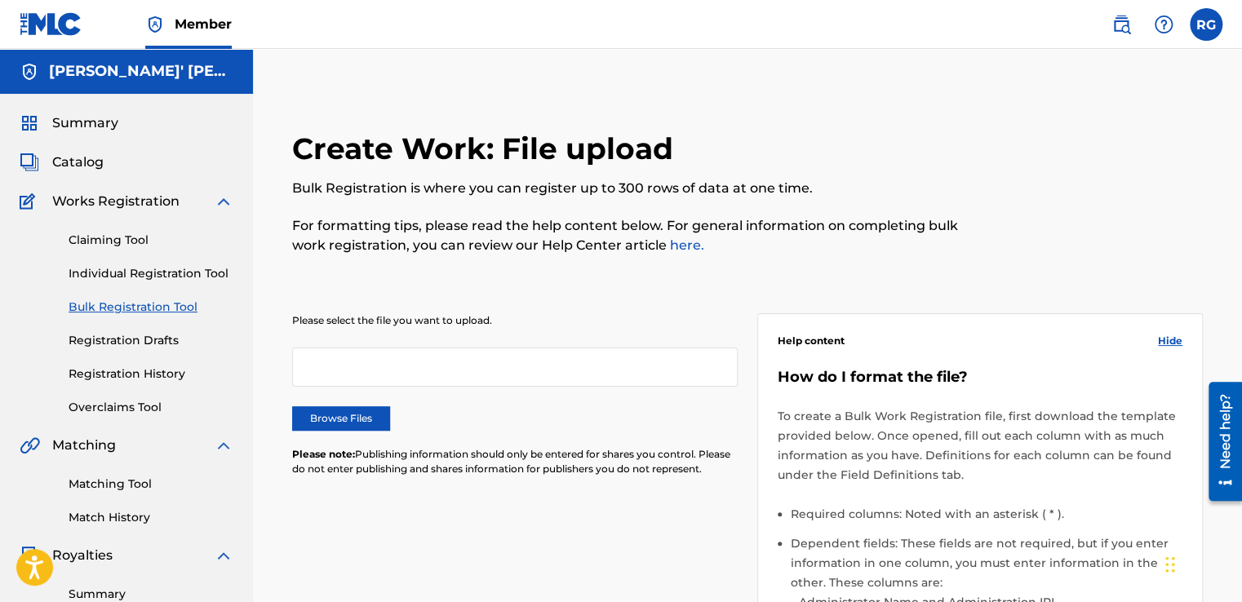
scroll to position [107, 0]
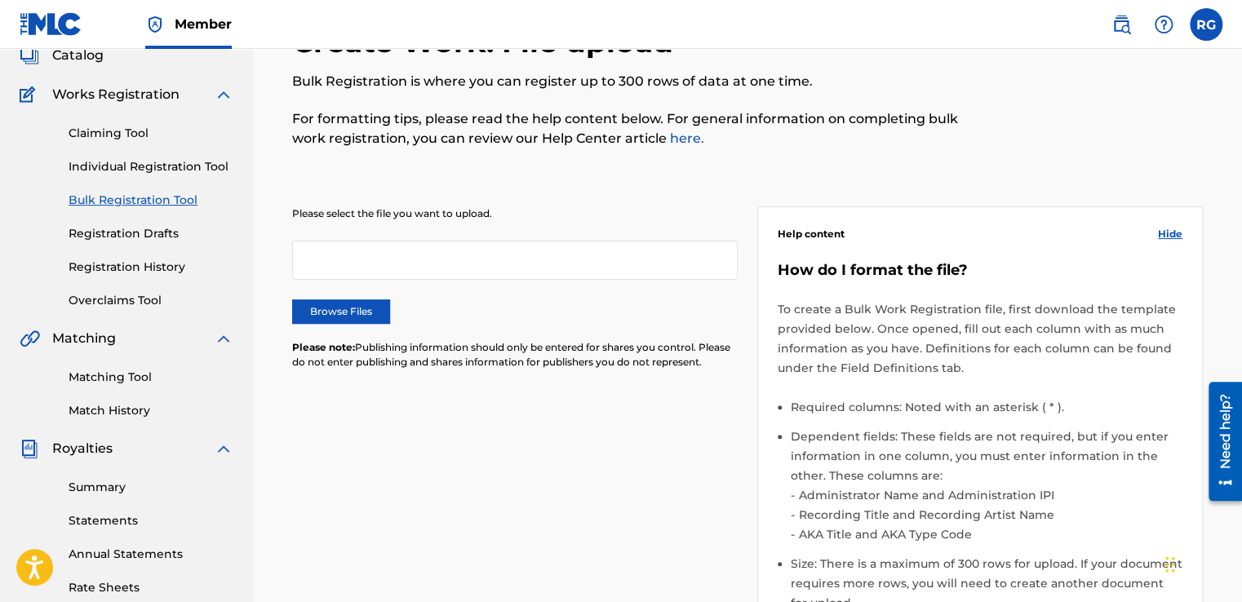
click at [126, 377] on link "Matching Tool" at bounding box center [151, 377] width 165 height 17
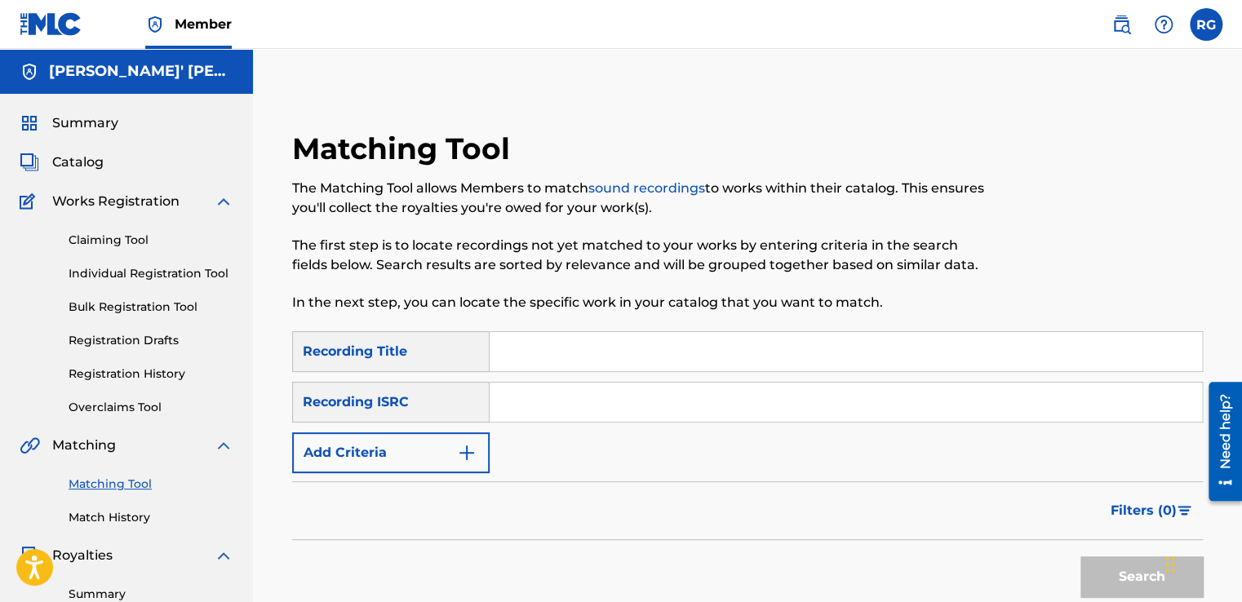
click at [117, 243] on link "Claiming Tool" at bounding box center [151, 240] width 165 height 17
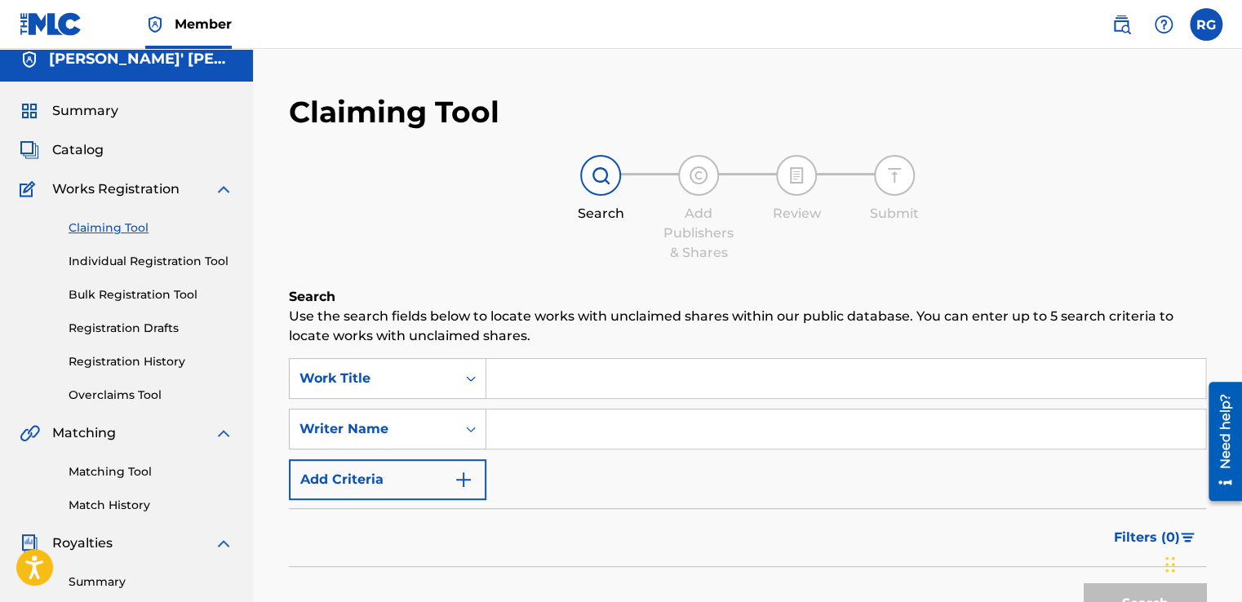
scroll to position [11, 0]
click at [581, 400] on div "SearchWithCriteriab9a1c639-47a1-4e30-a3dd-54b9a2815203 Work Title SearchWithCri…" at bounding box center [747, 430] width 917 height 142
click at [590, 389] on input "Search Form" at bounding box center [845, 379] width 719 height 39
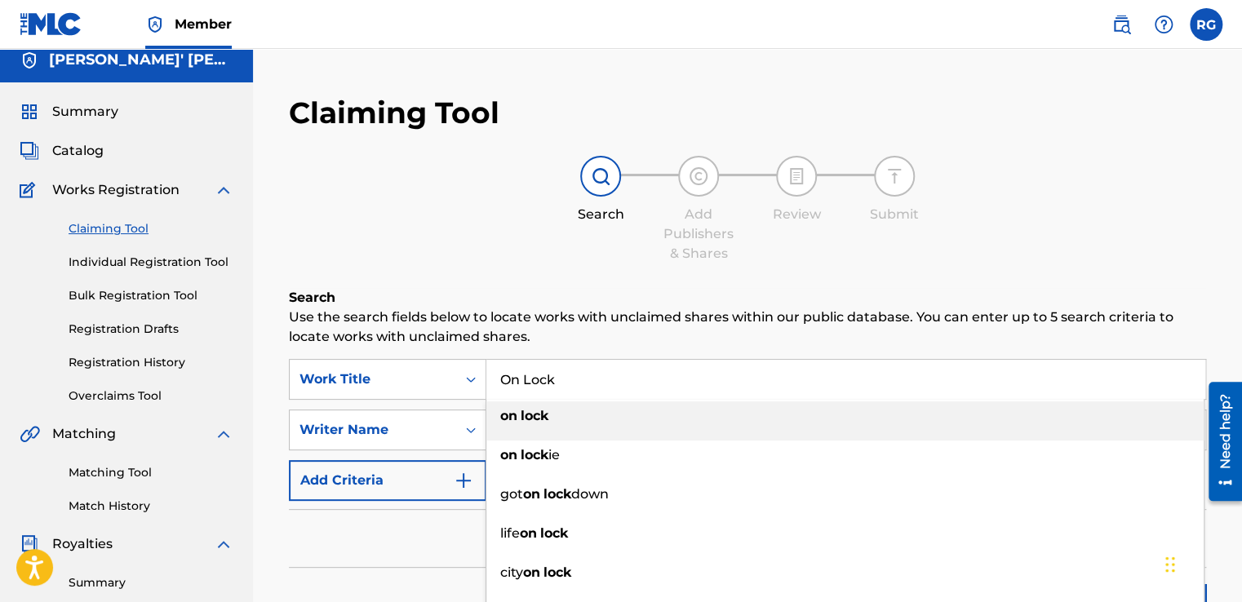
type input "On Lock"
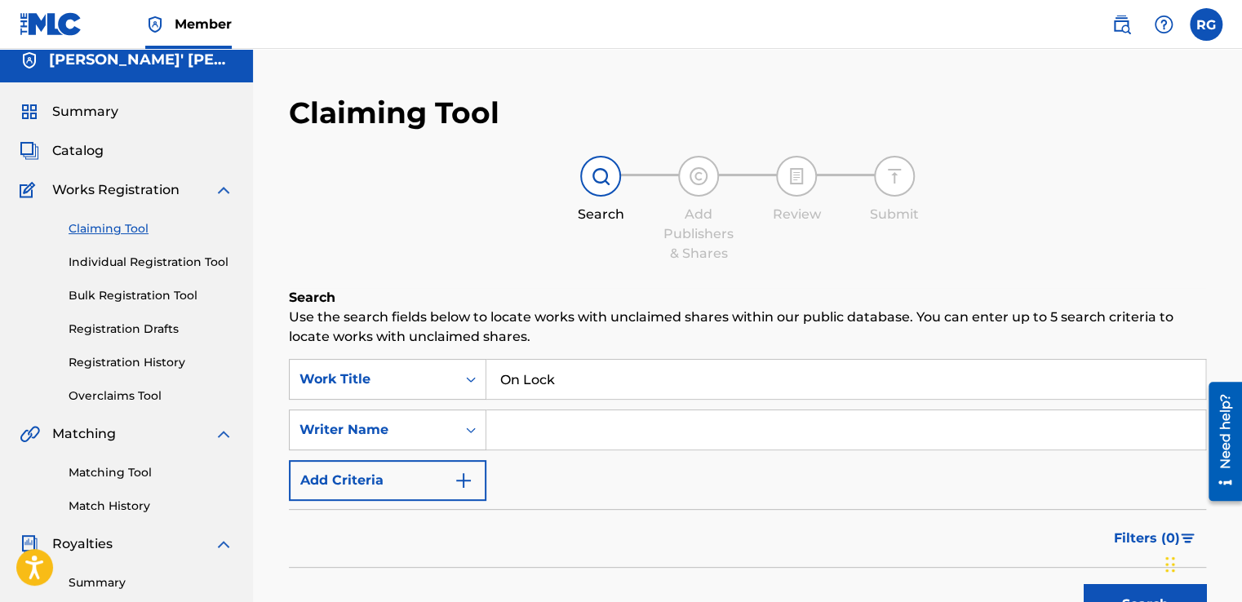
click at [587, 312] on p "Use the search fields below to locate works with unclaimed shares within our pu…" at bounding box center [747, 327] width 917 height 39
click at [572, 423] on input "Search Form" at bounding box center [845, 429] width 719 height 39
type input "[PERSON_NAME]' [PERSON_NAME]"
click at [1101, 592] on button "Search" at bounding box center [1144, 604] width 122 height 41
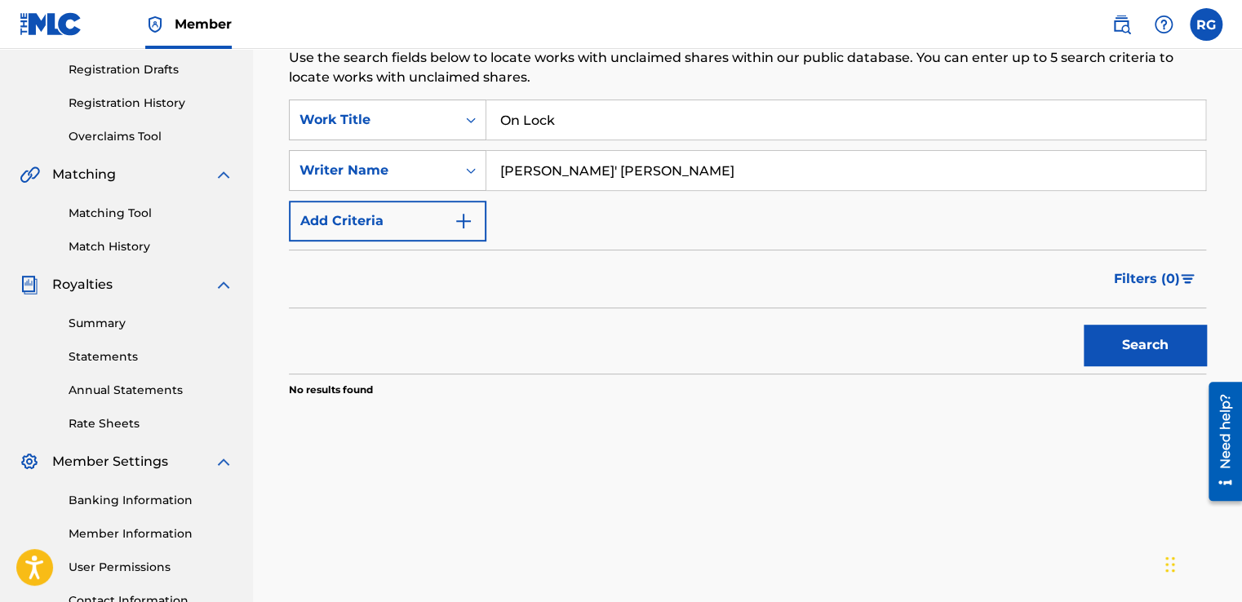
scroll to position [271, 0]
click at [1128, 344] on button "Search" at bounding box center [1144, 345] width 122 height 41
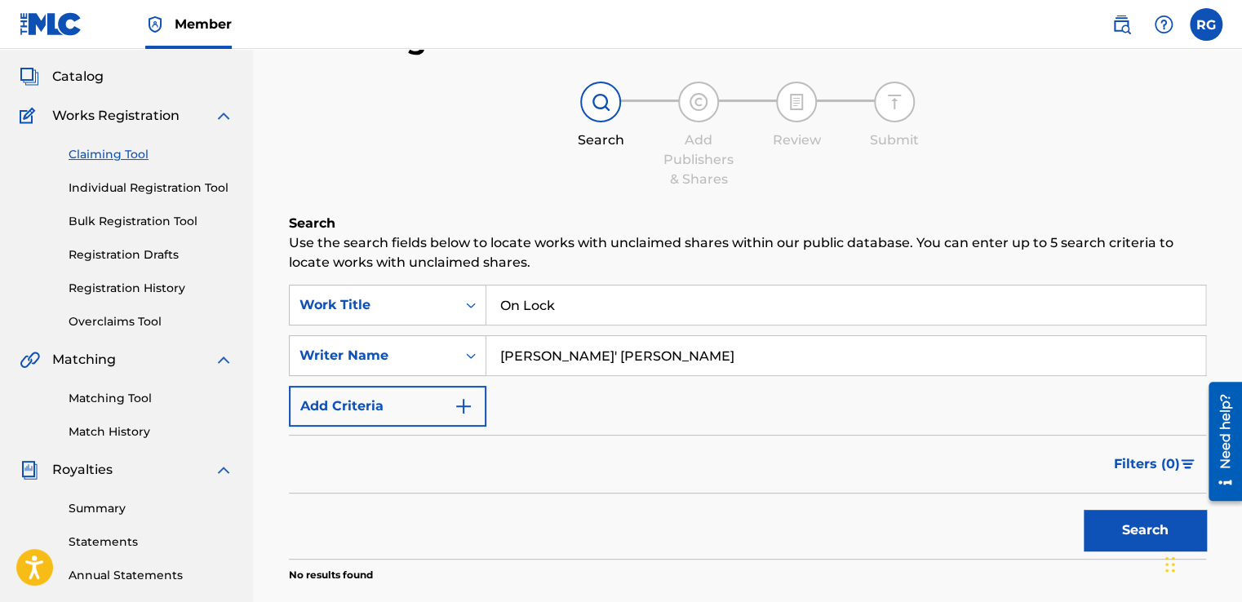
scroll to position [20, 0]
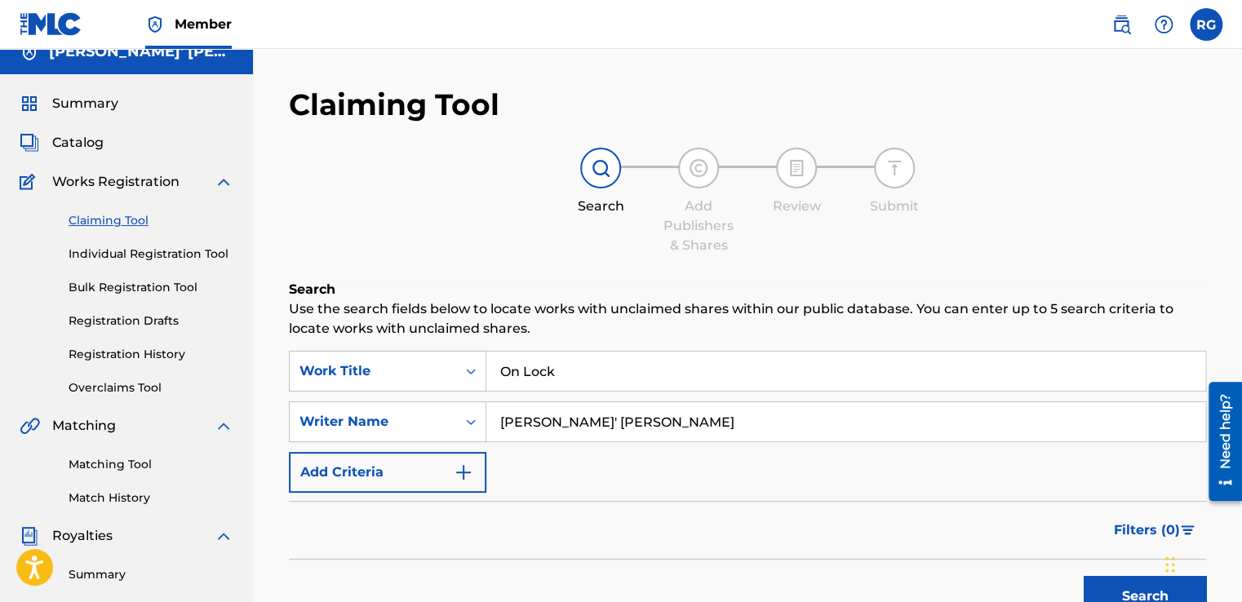
click at [122, 252] on link "Individual Registration Tool" at bounding box center [151, 254] width 165 height 17
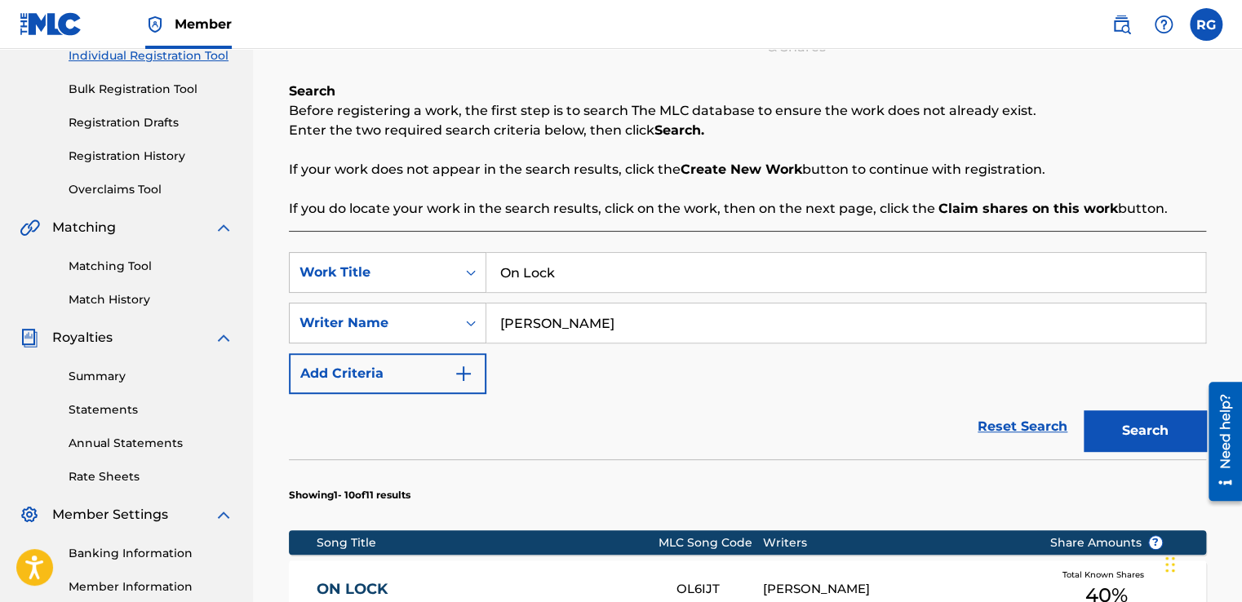
scroll to position [220, 0]
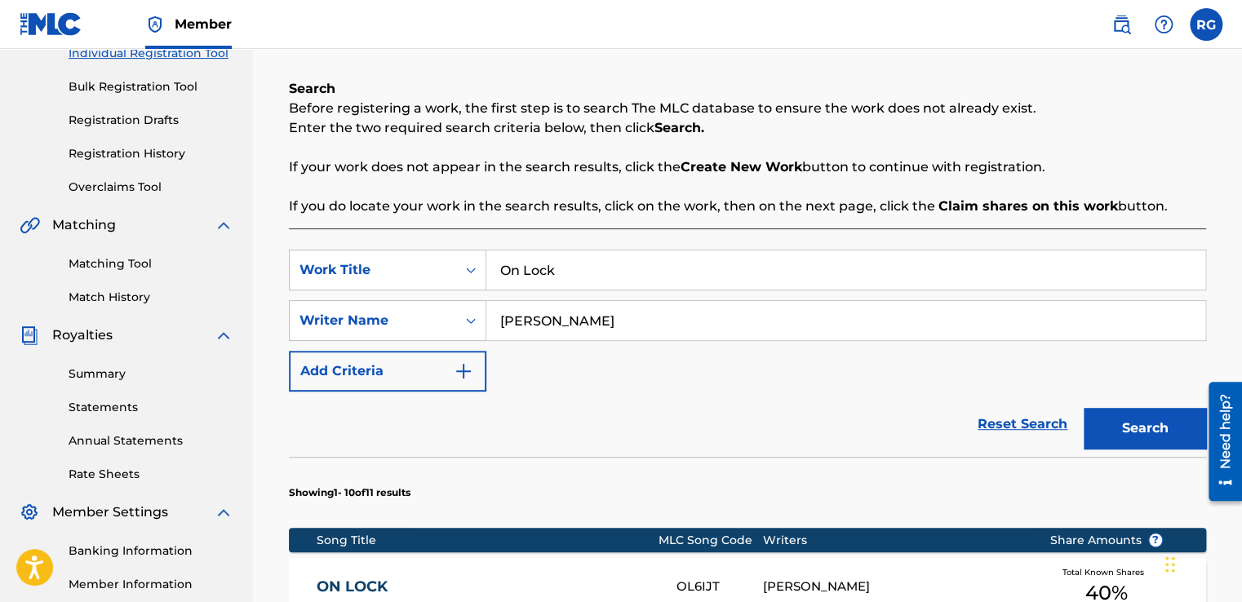
click at [632, 318] on input "[PERSON_NAME]" at bounding box center [845, 320] width 719 height 39
type input "[PERSON_NAME]' [PERSON_NAME]"
click at [1138, 427] on button "Search" at bounding box center [1144, 428] width 122 height 41
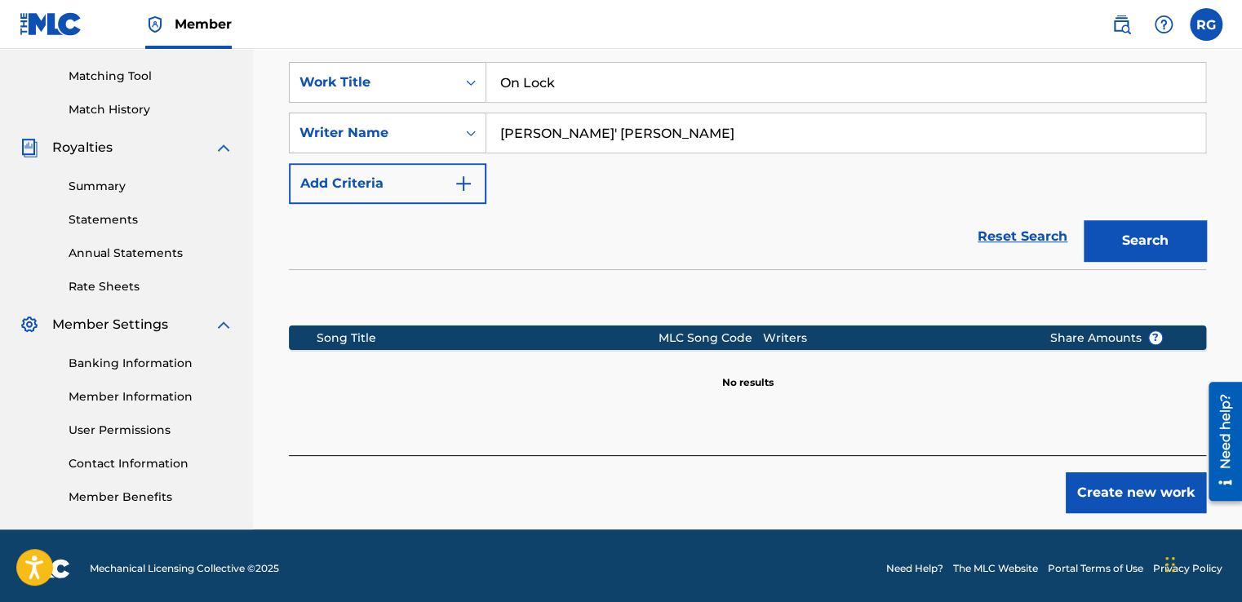
scroll to position [413, 0]
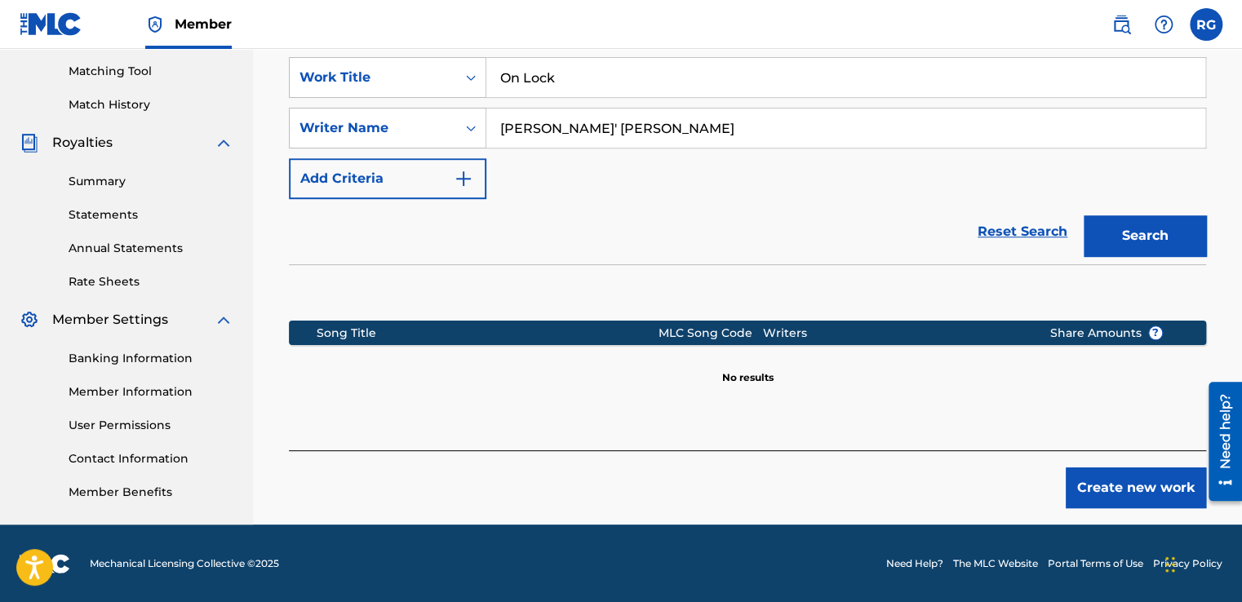
click at [1083, 478] on button "Create new work" at bounding box center [1136, 487] width 140 height 41
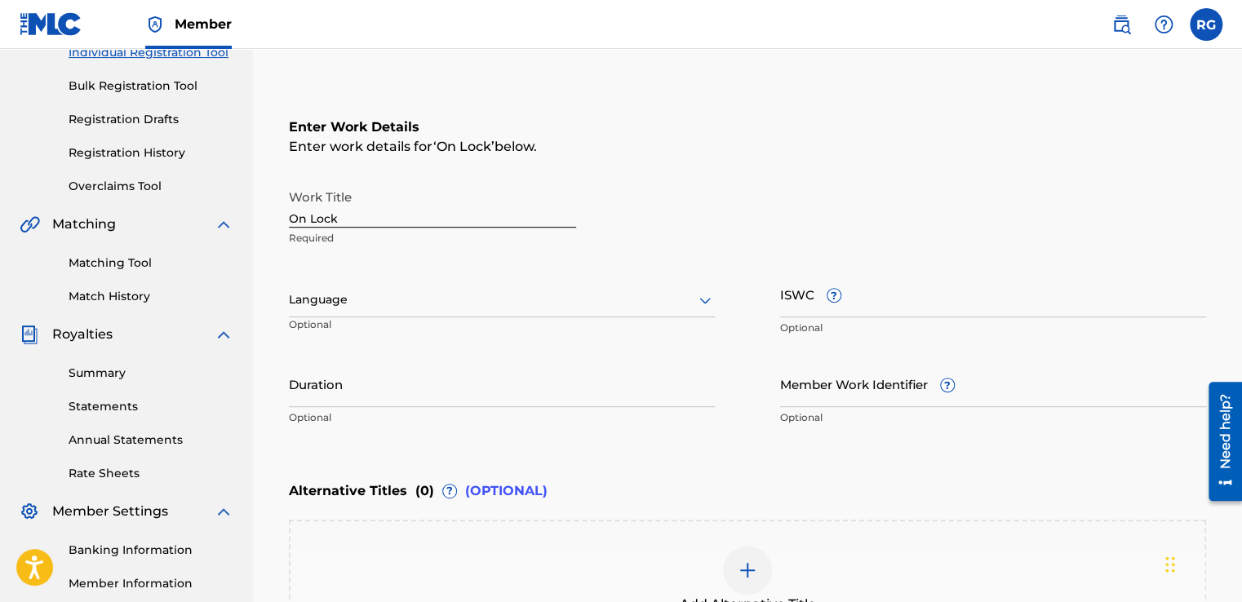
scroll to position [450, 0]
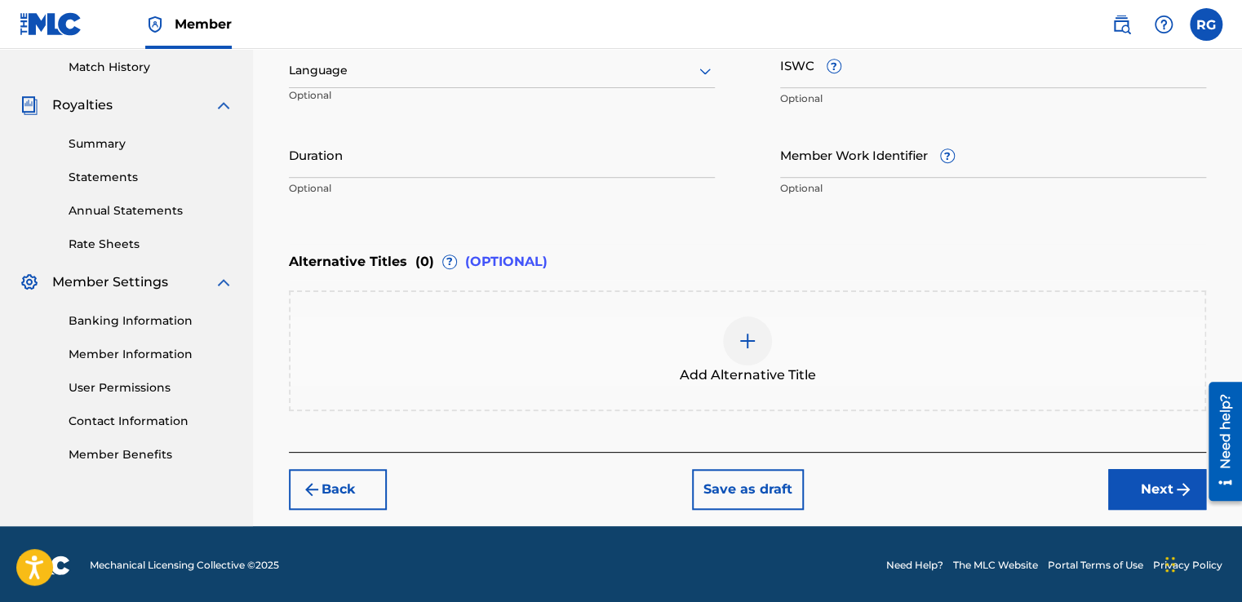
click at [1146, 487] on button "Next" at bounding box center [1157, 489] width 98 height 41
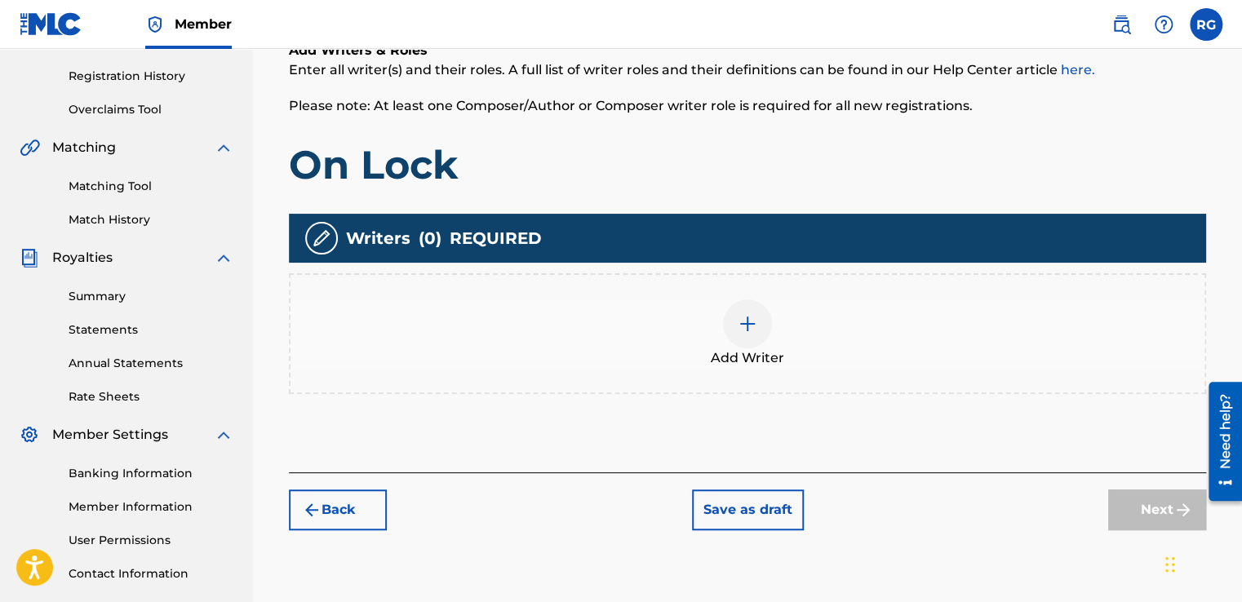
scroll to position [299, 0]
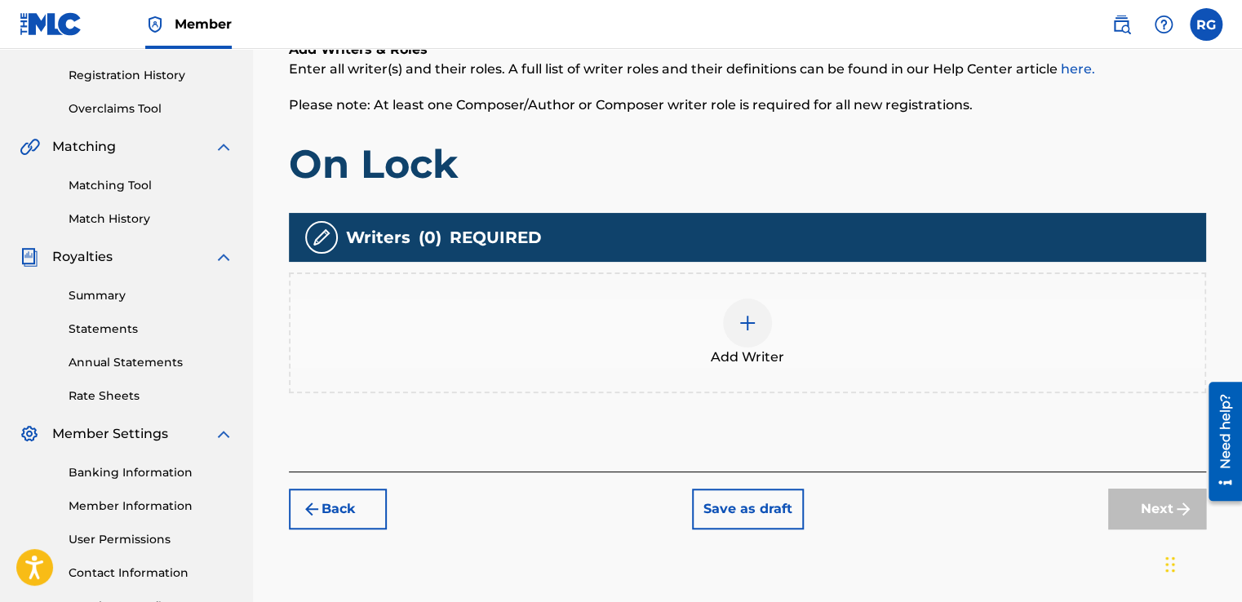
click at [750, 335] on div at bounding box center [747, 323] width 49 height 49
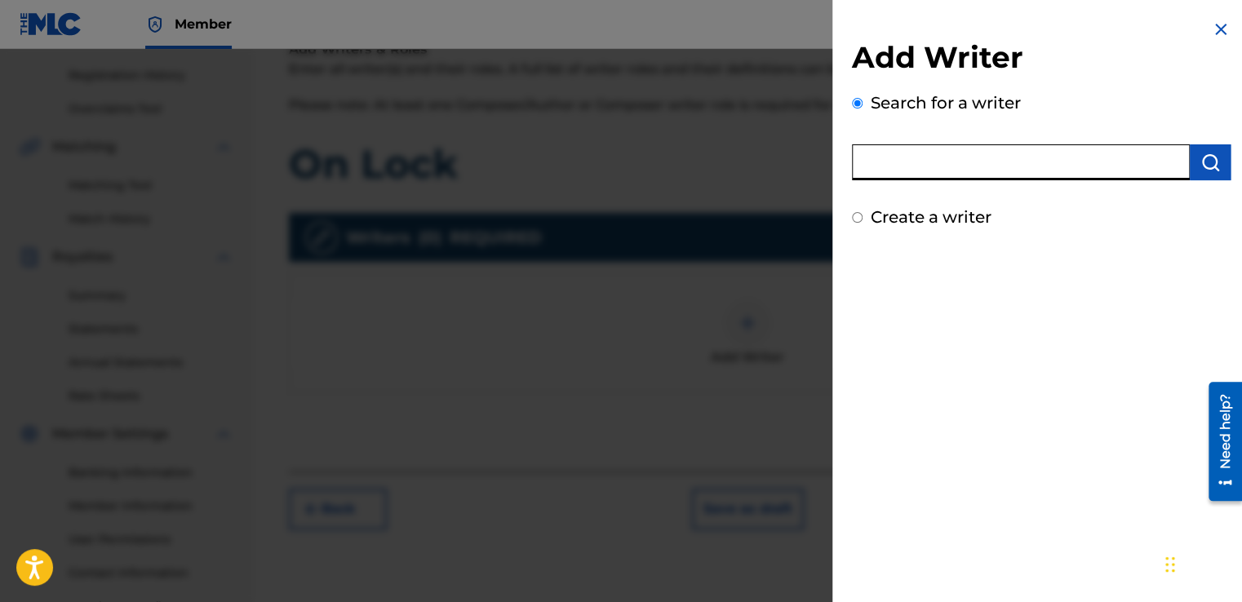
click at [1046, 165] on input "text" at bounding box center [1021, 162] width 338 height 36
type input "[PERSON_NAME]' [PERSON_NAME]"
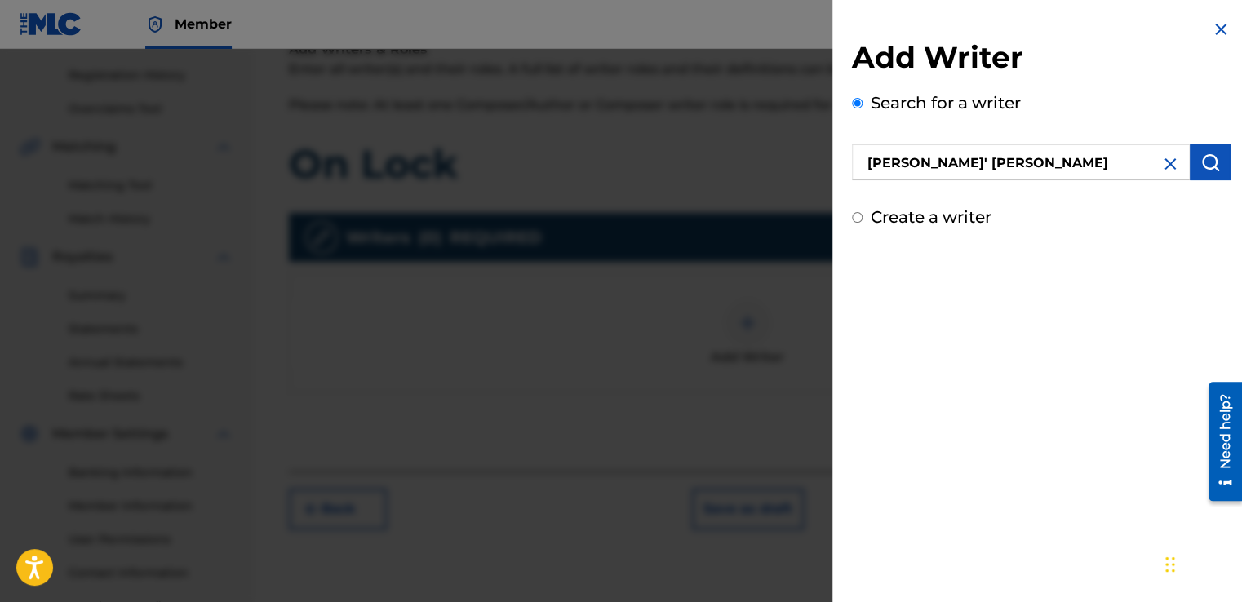
click at [1200, 162] on img "submit" at bounding box center [1210, 163] width 20 height 20
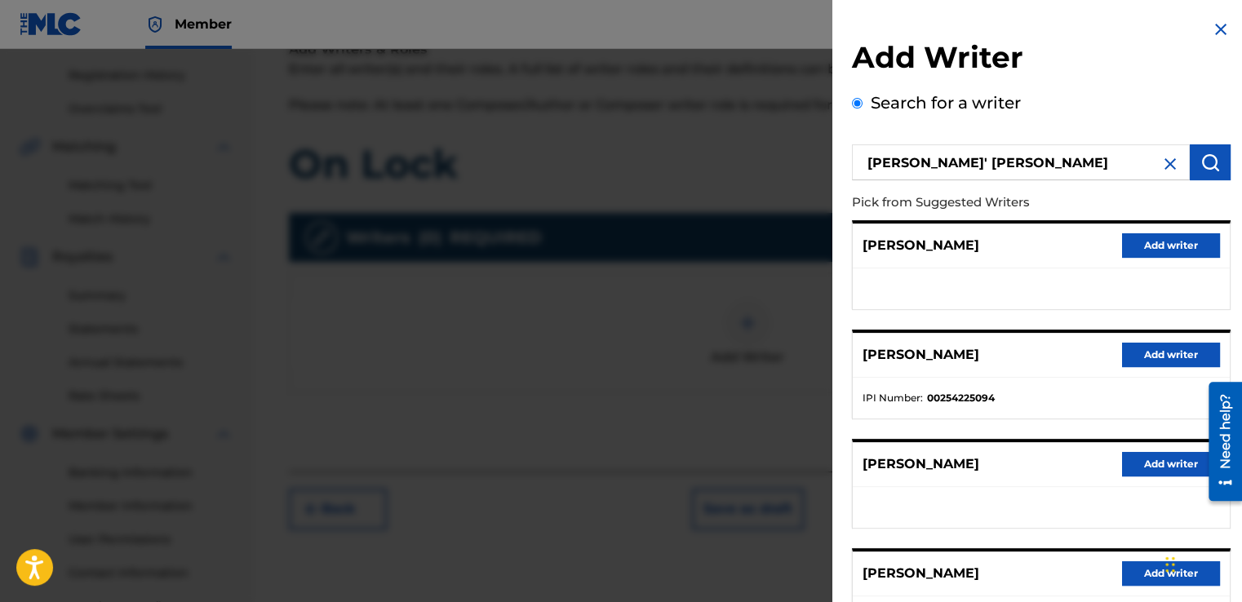
scroll to position [246, 0]
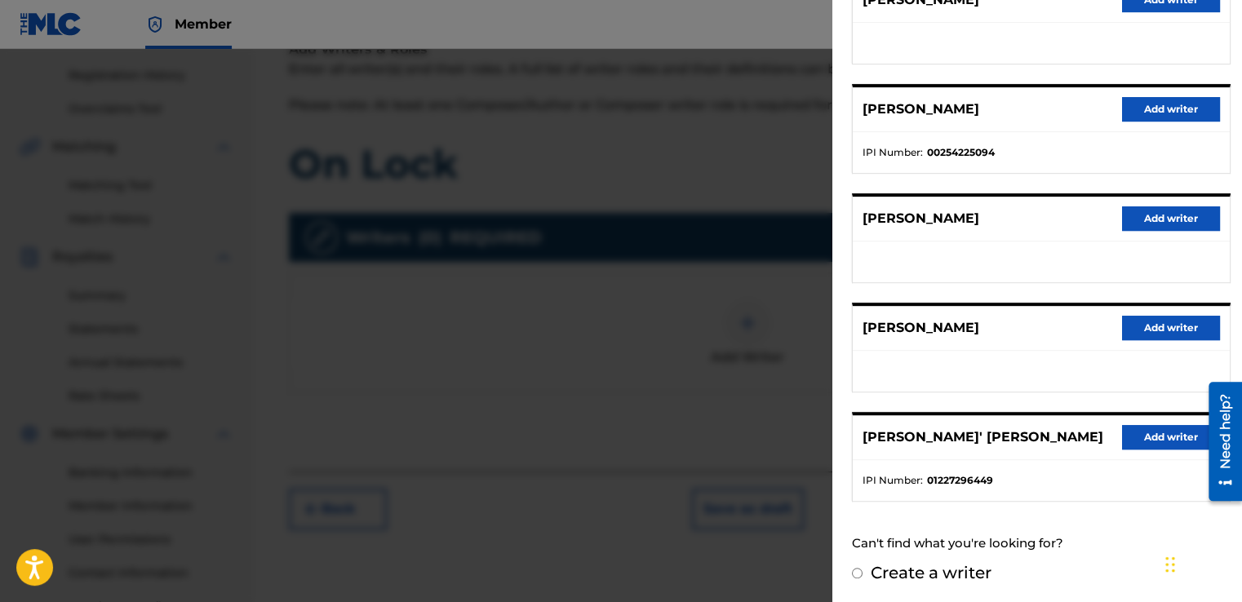
click at [1144, 436] on button "Add writer" at bounding box center [1171, 437] width 98 height 24
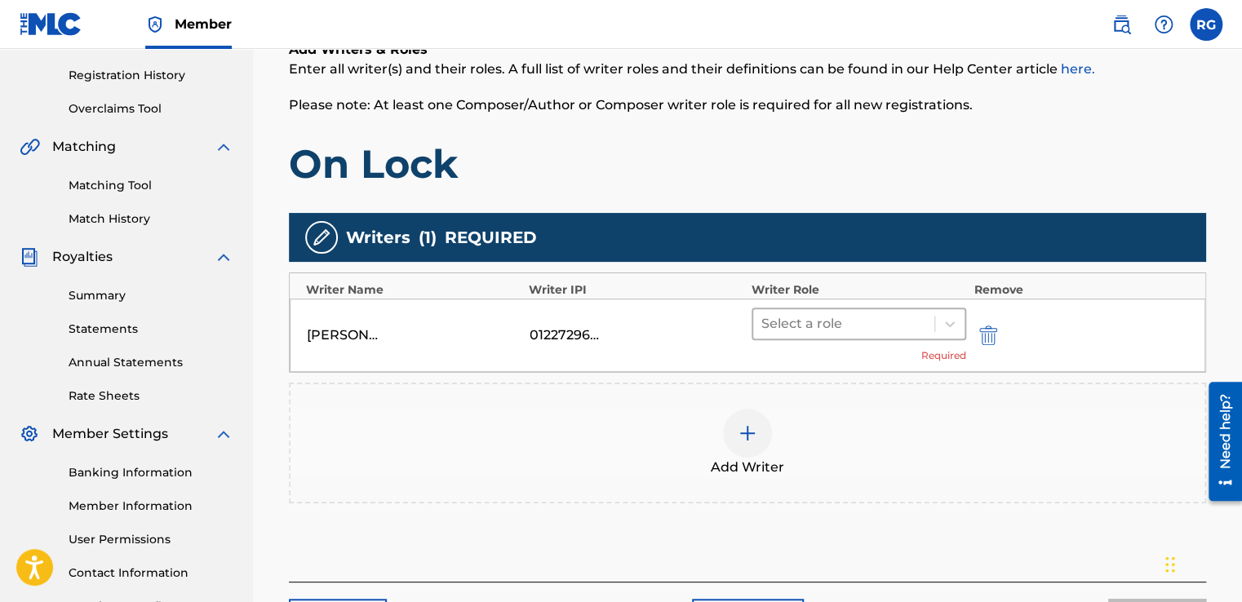
click at [866, 321] on div at bounding box center [843, 323] width 165 height 23
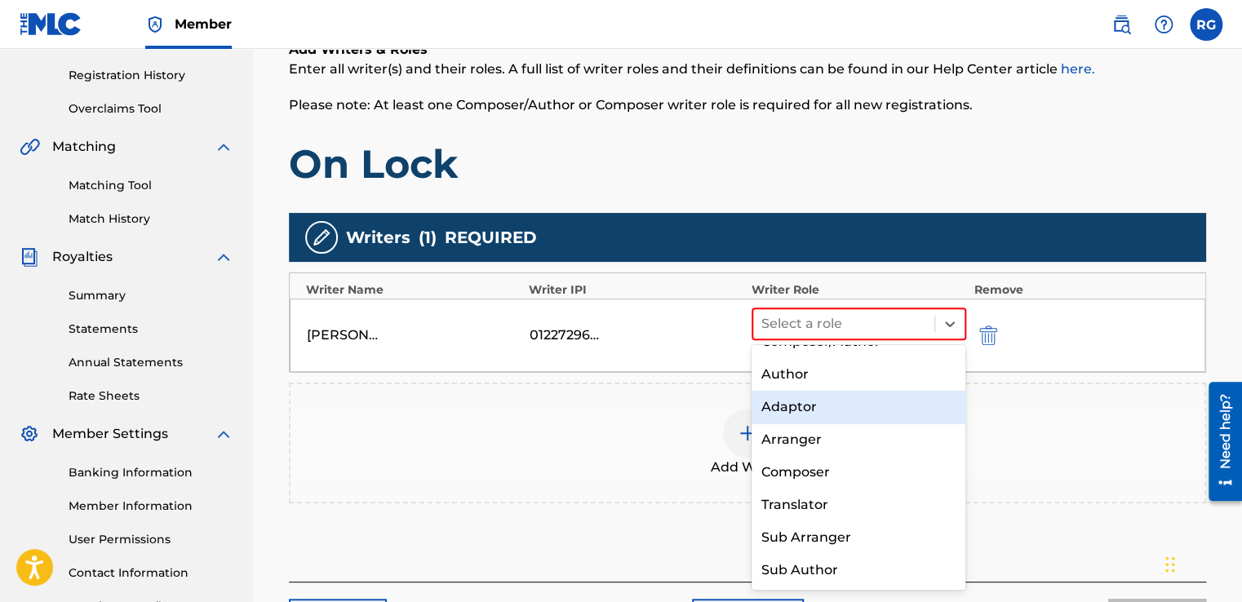
scroll to position [0, 0]
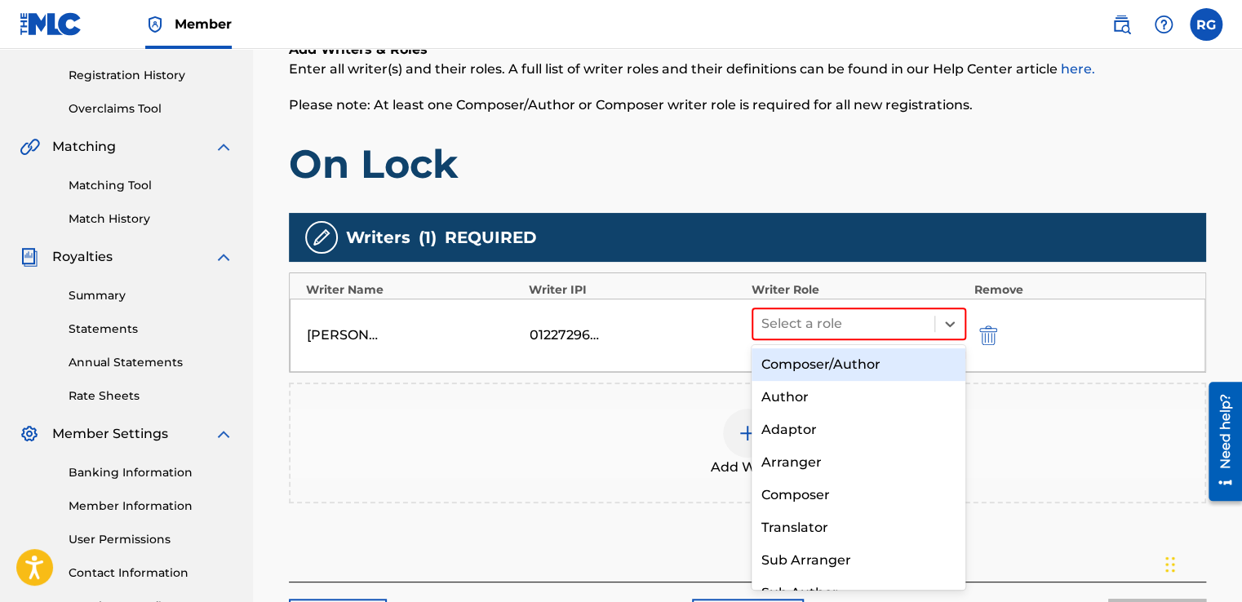
click at [830, 364] on div "Composer/Author" at bounding box center [858, 364] width 215 height 33
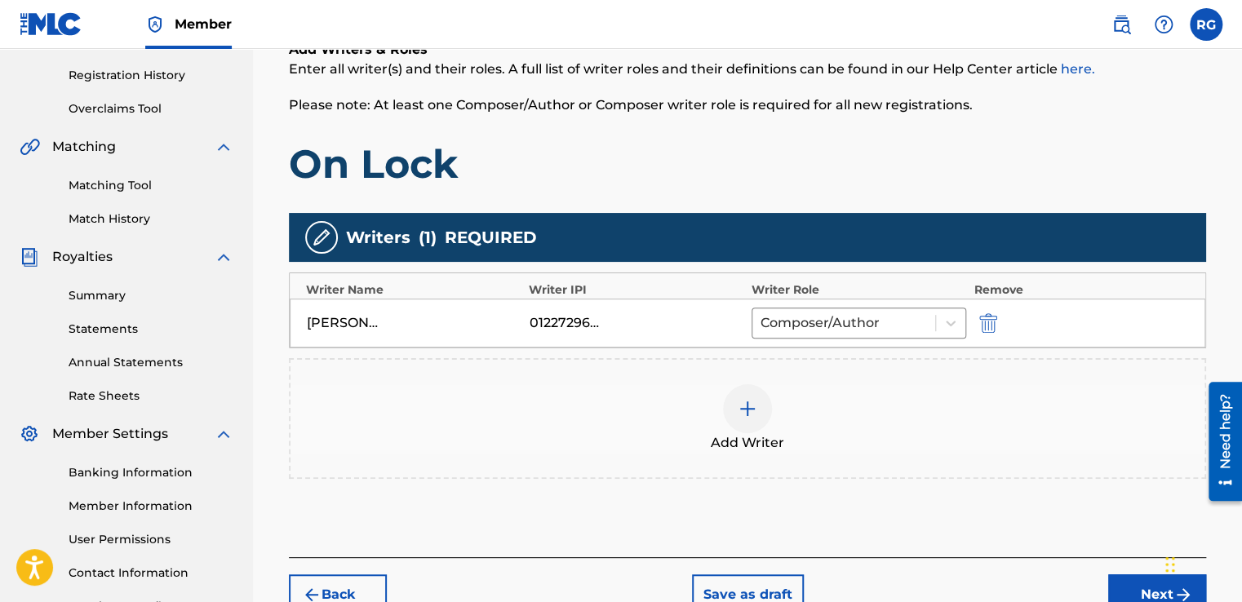
click at [822, 303] on div "[PERSON_NAME]' [PERSON_NAME] 01227296449 Composer/Author" at bounding box center [747, 323] width 915 height 49
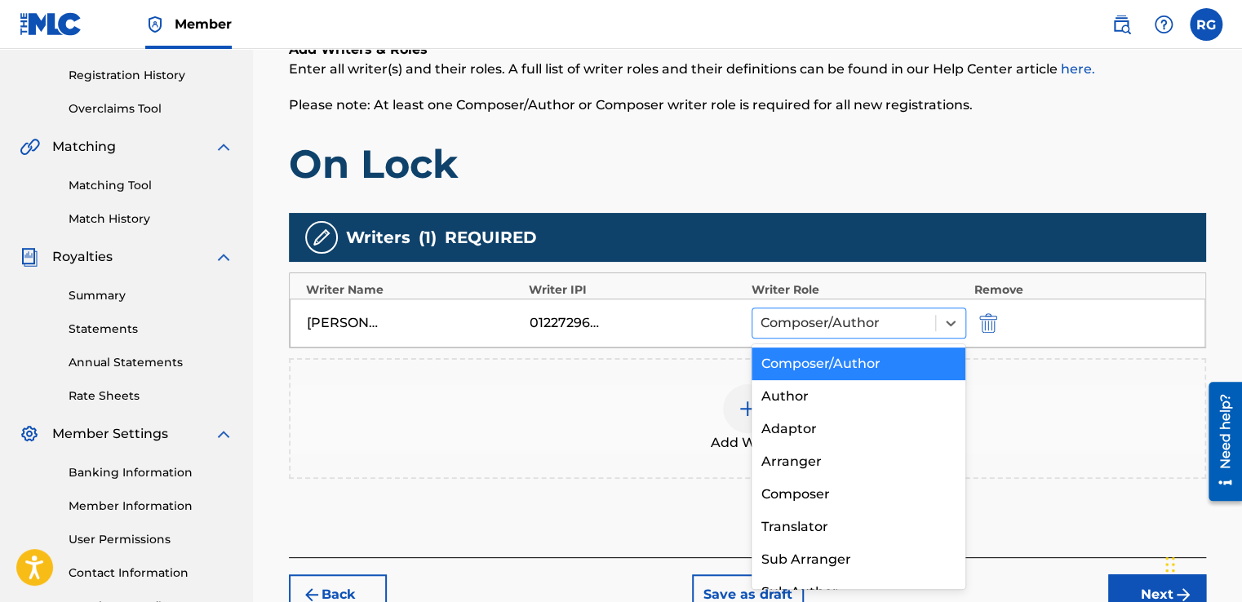
click at [823, 320] on div at bounding box center [843, 323] width 166 height 23
click at [796, 392] on div "Author" at bounding box center [858, 396] width 215 height 33
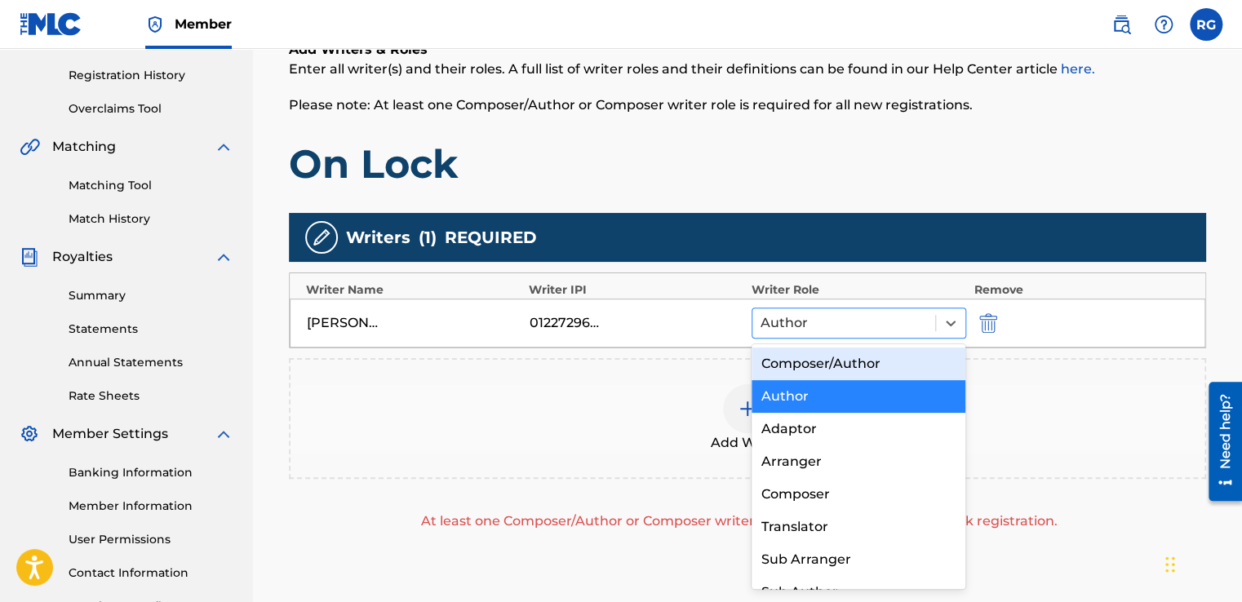
click at [835, 317] on div at bounding box center [843, 323] width 166 height 23
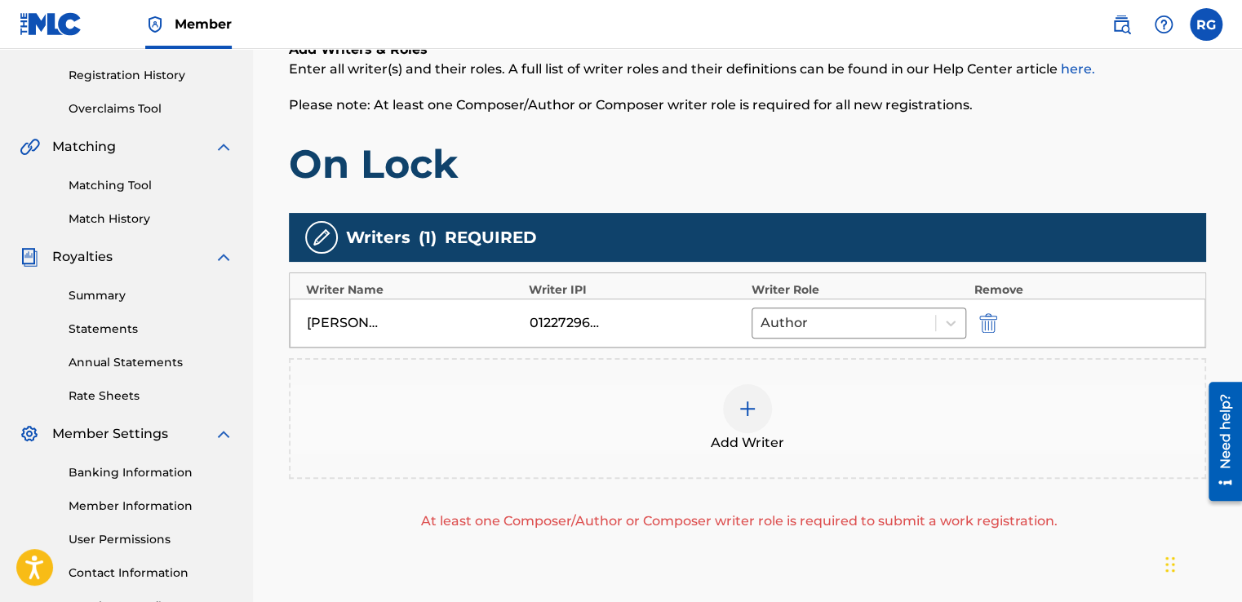
click at [467, 385] on div "Add Writer" at bounding box center [747, 418] width 914 height 69
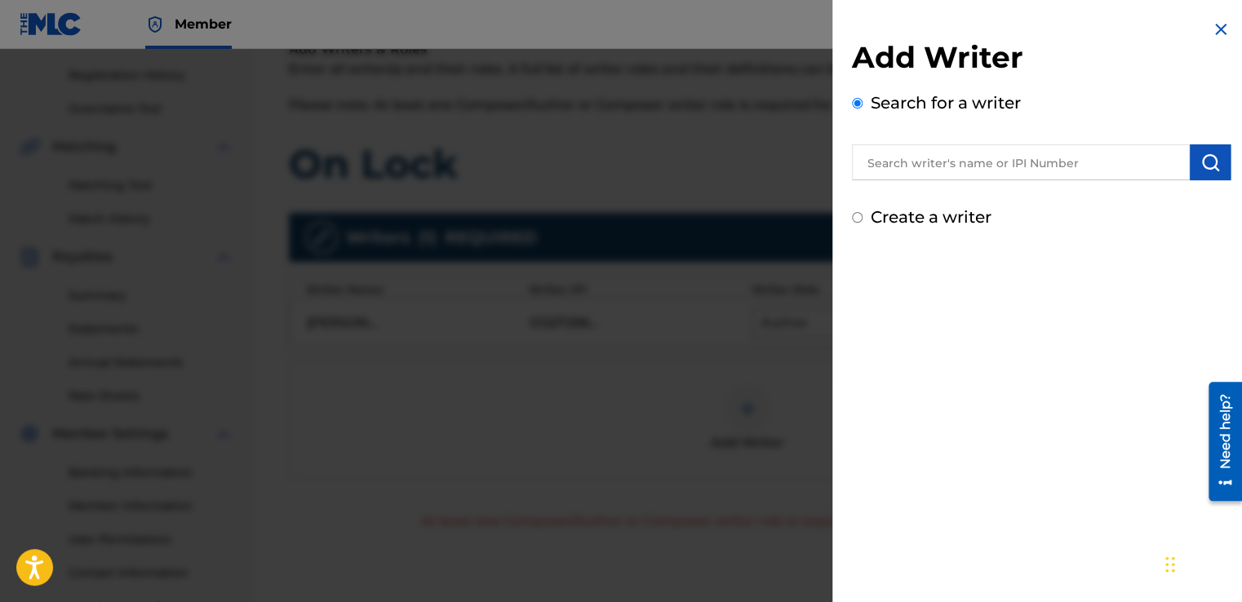
click at [1217, 29] on img at bounding box center [1221, 30] width 20 height 20
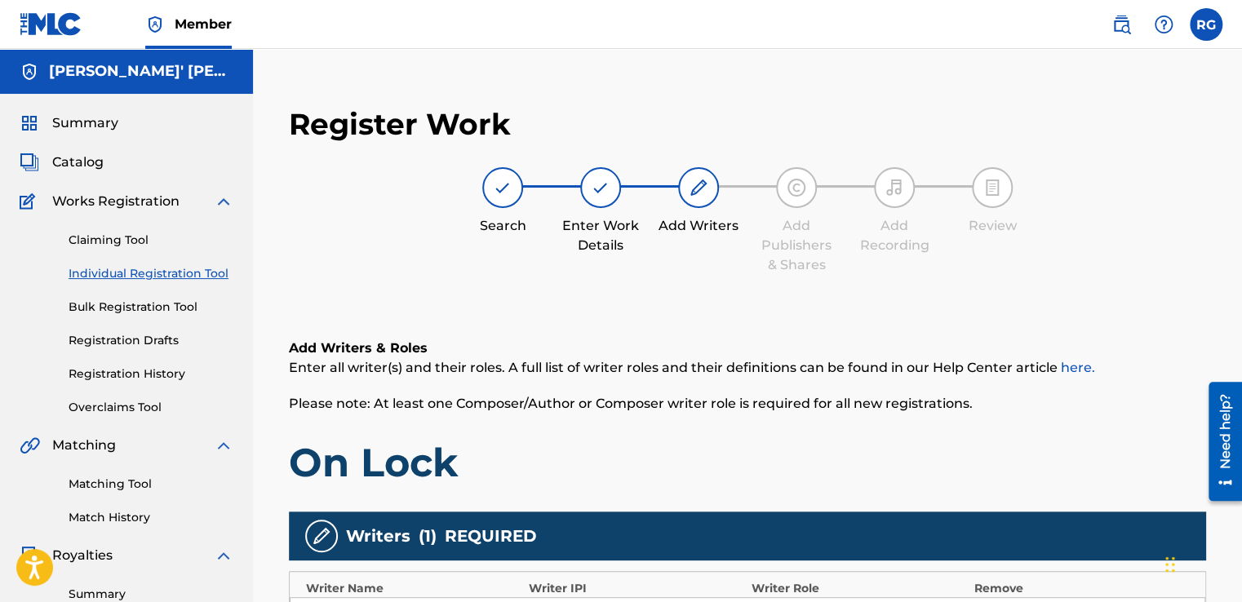
click at [100, 243] on link "Claiming Tool" at bounding box center [151, 240] width 165 height 17
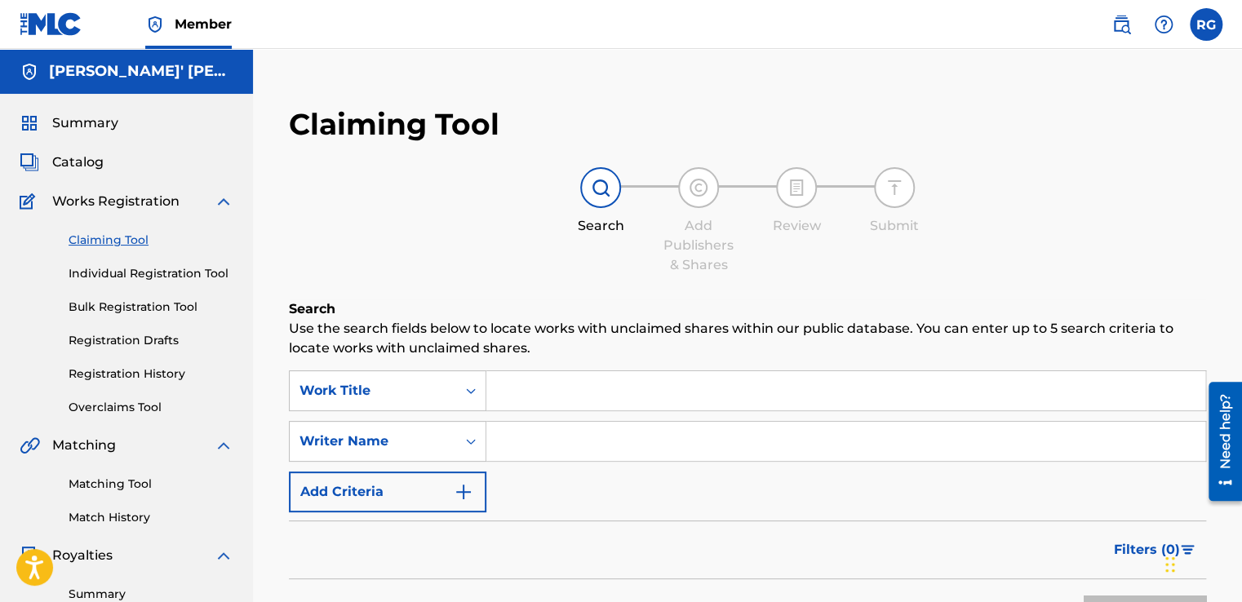
click at [540, 392] on input "Search Form" at bounding box center [845, 390] width 719 height 39
click at [83, 168] on span "Catalog" at bounding box center [77, 163] width 51 height 20
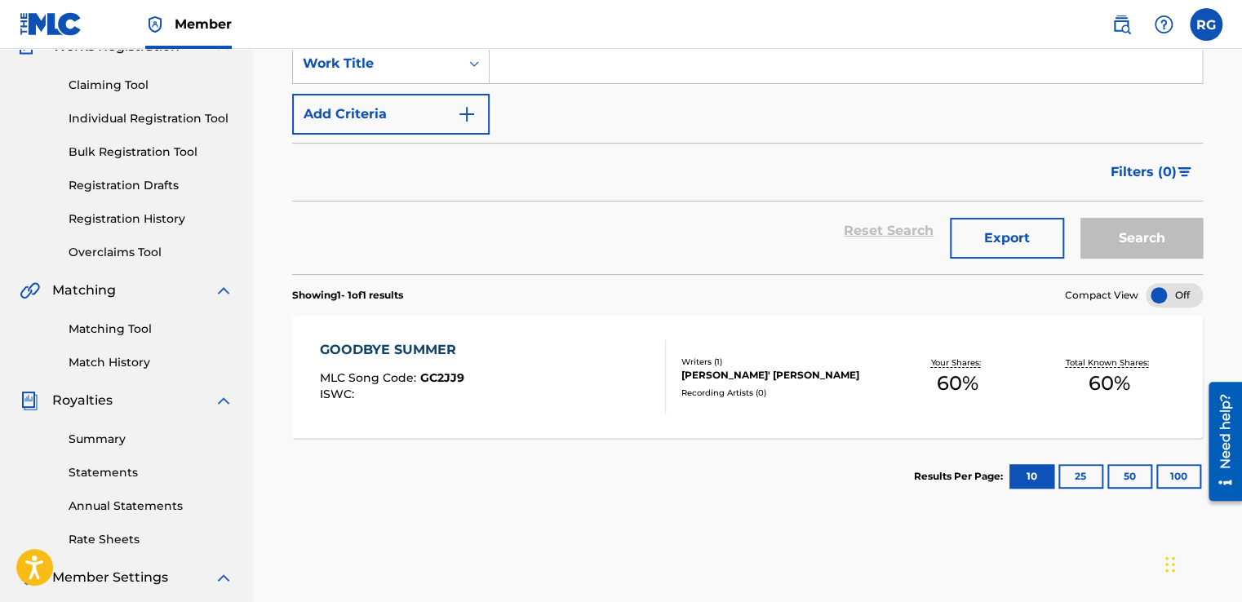
scroll to position [159, 0]
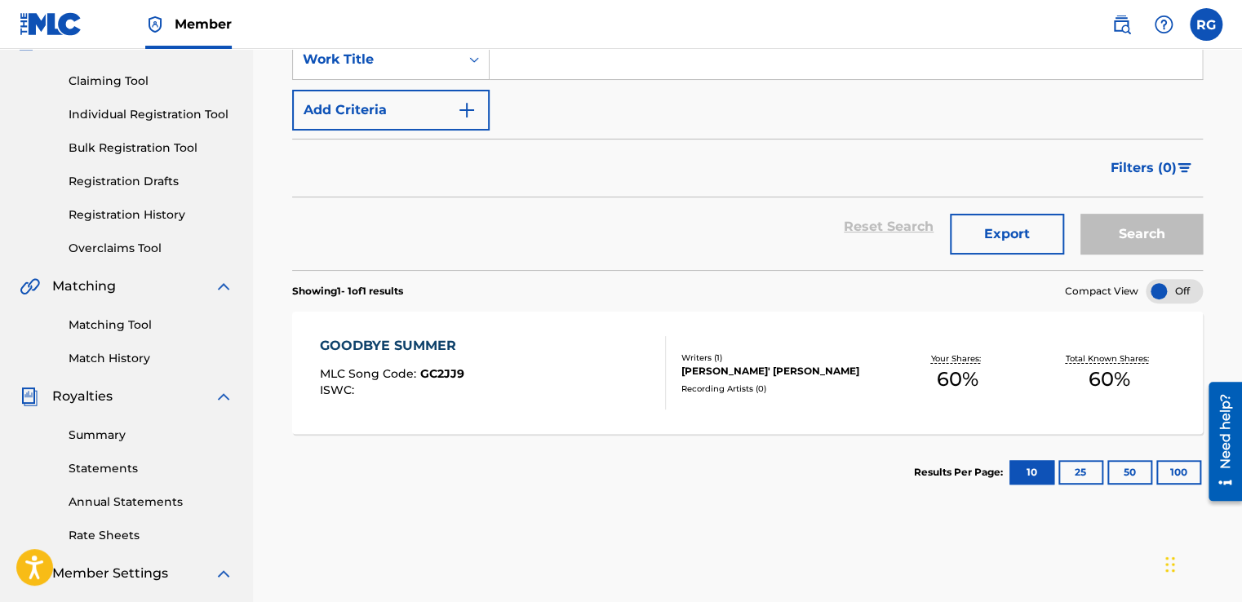
click at [754, 393] on div "GOODBYE SUMMER MLC Song Code : GC2JJ9 ISWC : Writers ( 1 ) [PERSON_NAME]' [PERS…" at bounding box center [747, 373] width 911 height 122
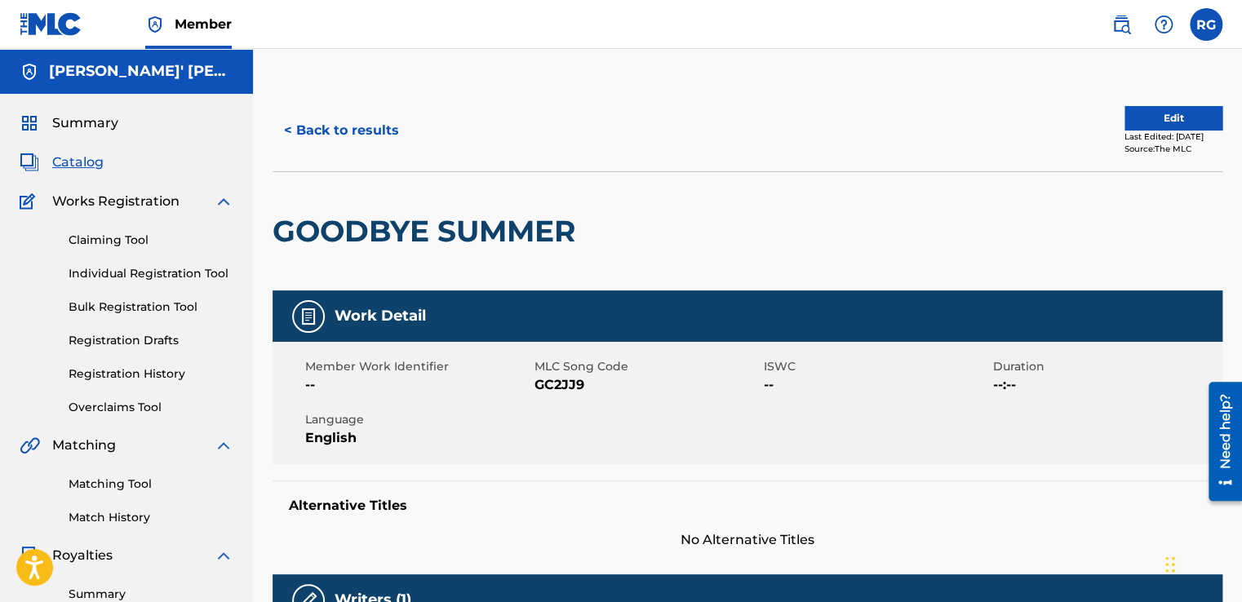
click at [116, 270] on link "Individual Registration Tool" at bounding box center [151, 273] width 165 height 17
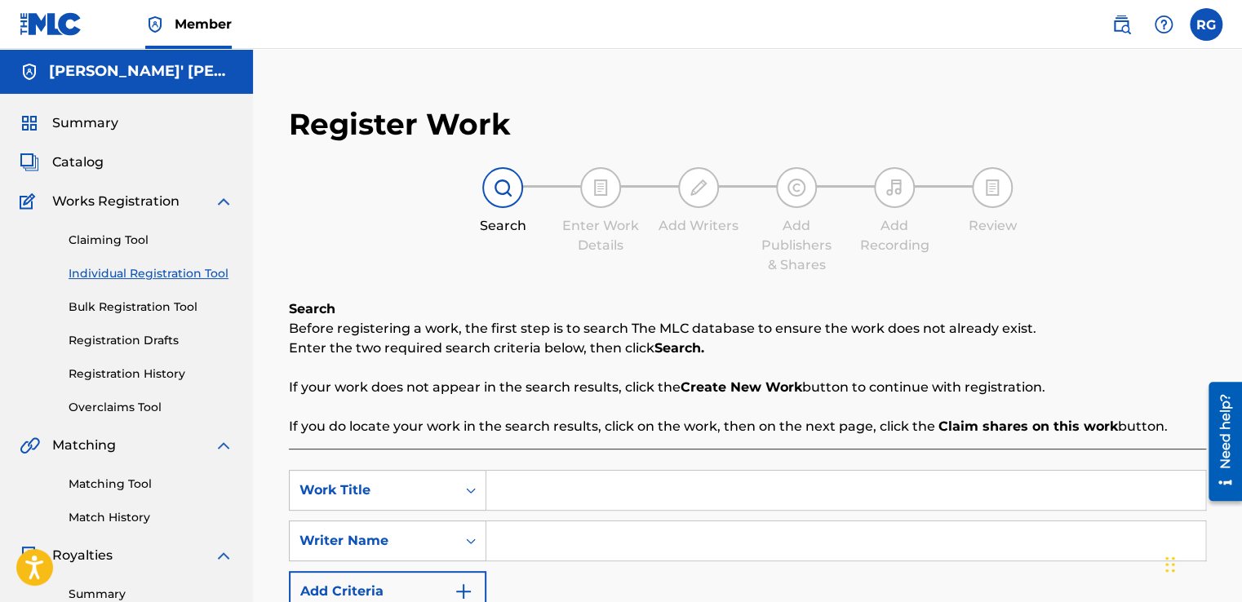
click at [528, 474] on input "Search Form" at bounding box center [845, 490] width 719 height 39
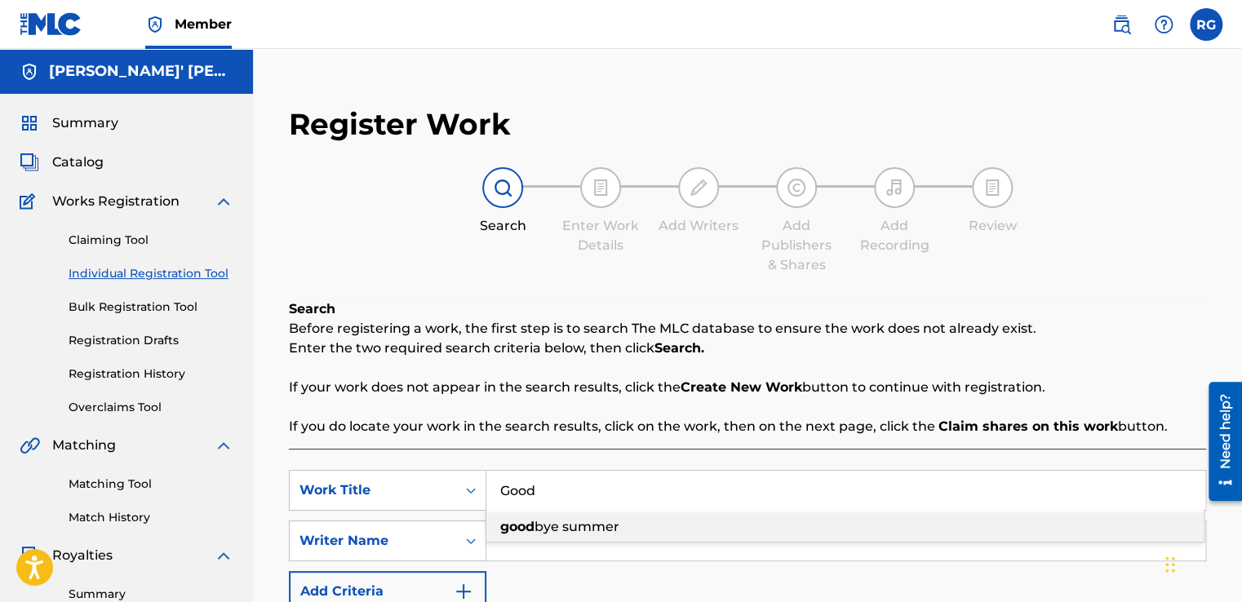
click at [545, 517] on div "good bye summer" at bounding box center [844, 526] width 717 height 29
type input "goodbye summer"
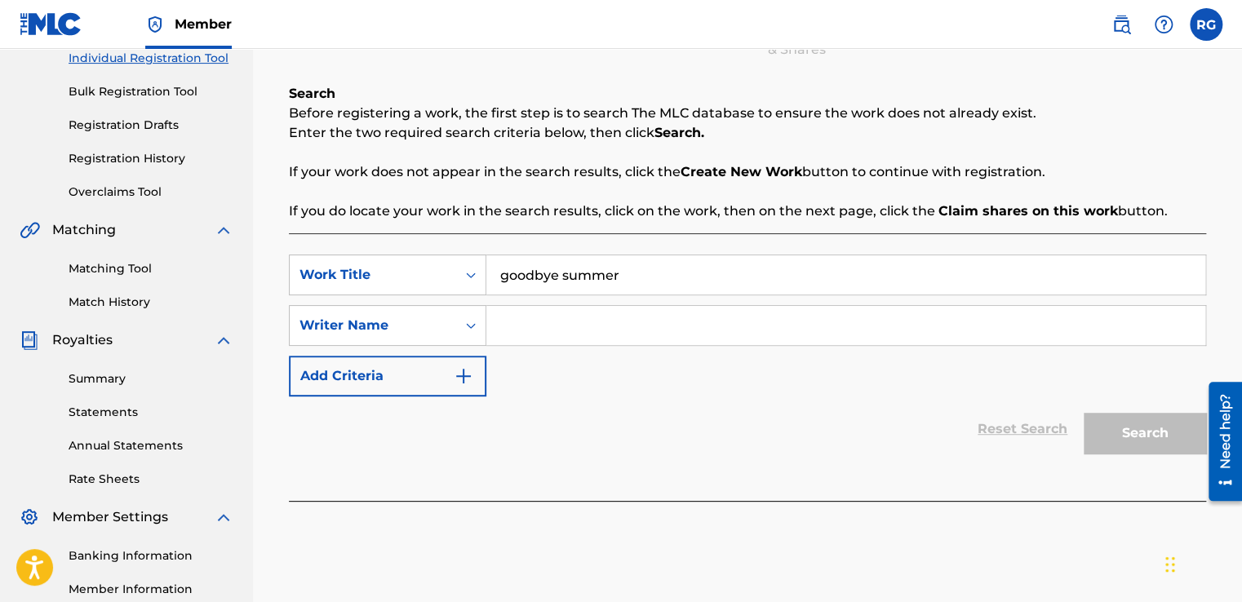
scroll to position [245, 0]
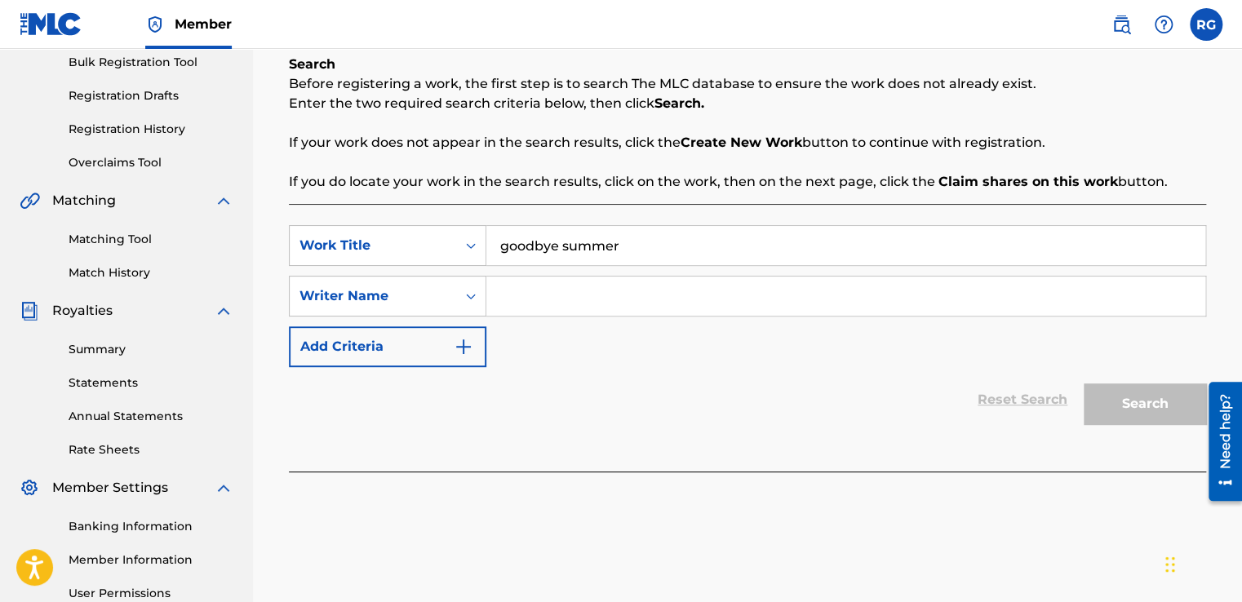
click at [561, 308] on input "Search Form" at bounding box center [845, 296] width 719 height 39
type input "[PERSON_NAME]' [PERSON_NAME]"
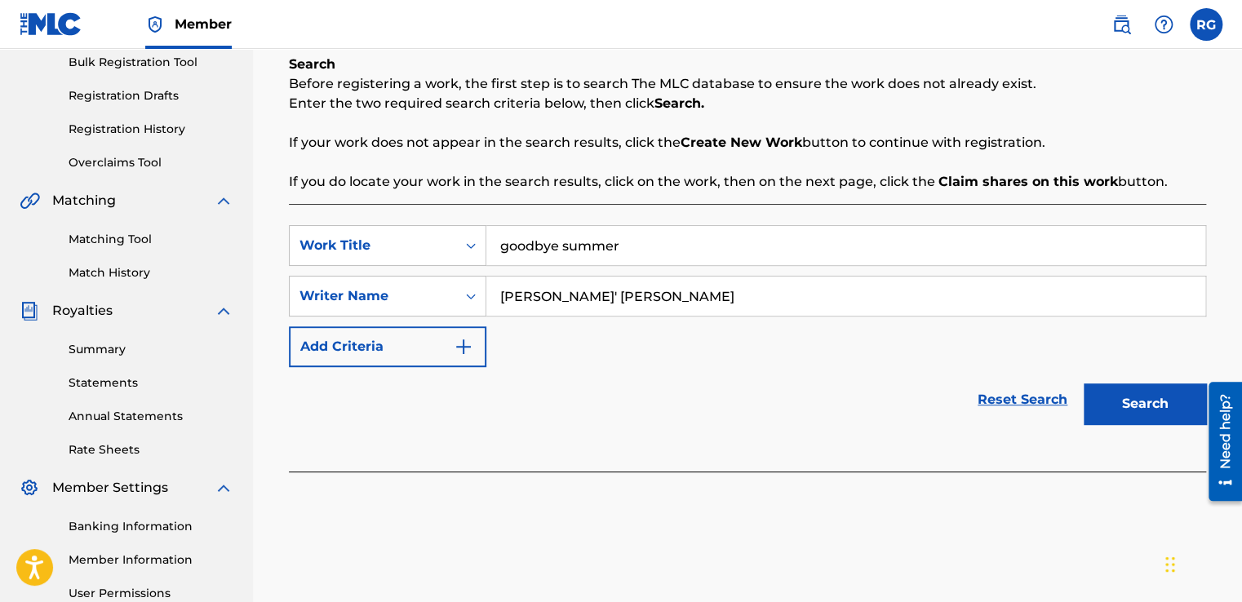
click at [1172, 408] on button "Search" at bounding box center [1144, 403] width 122 height 41
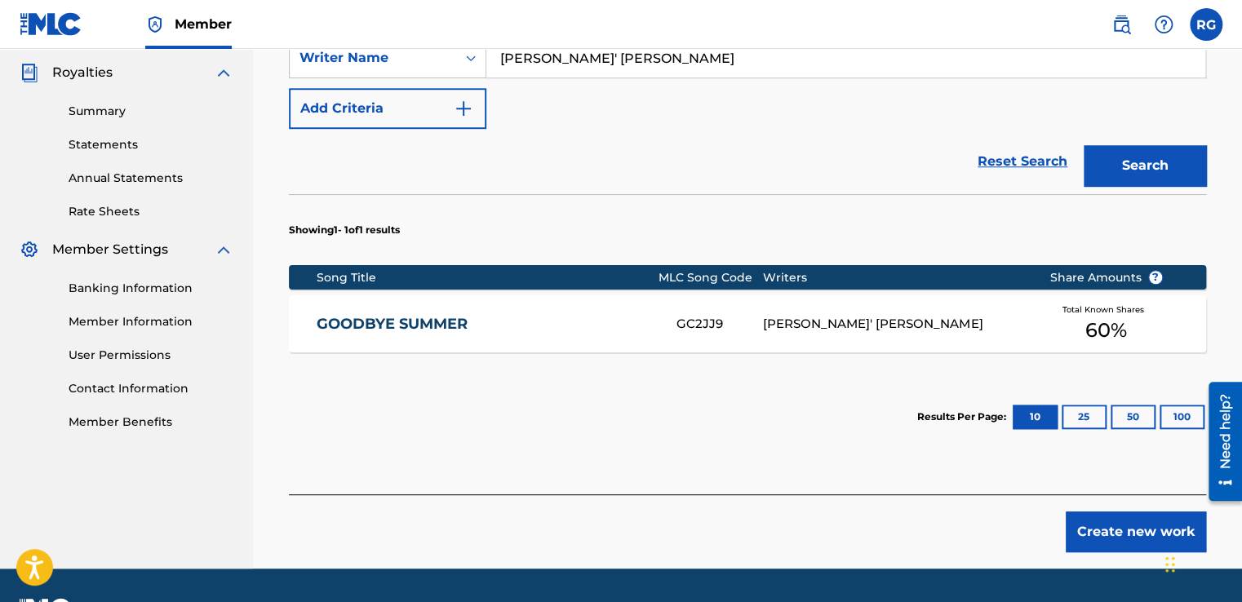
scroll to position [527, 0]
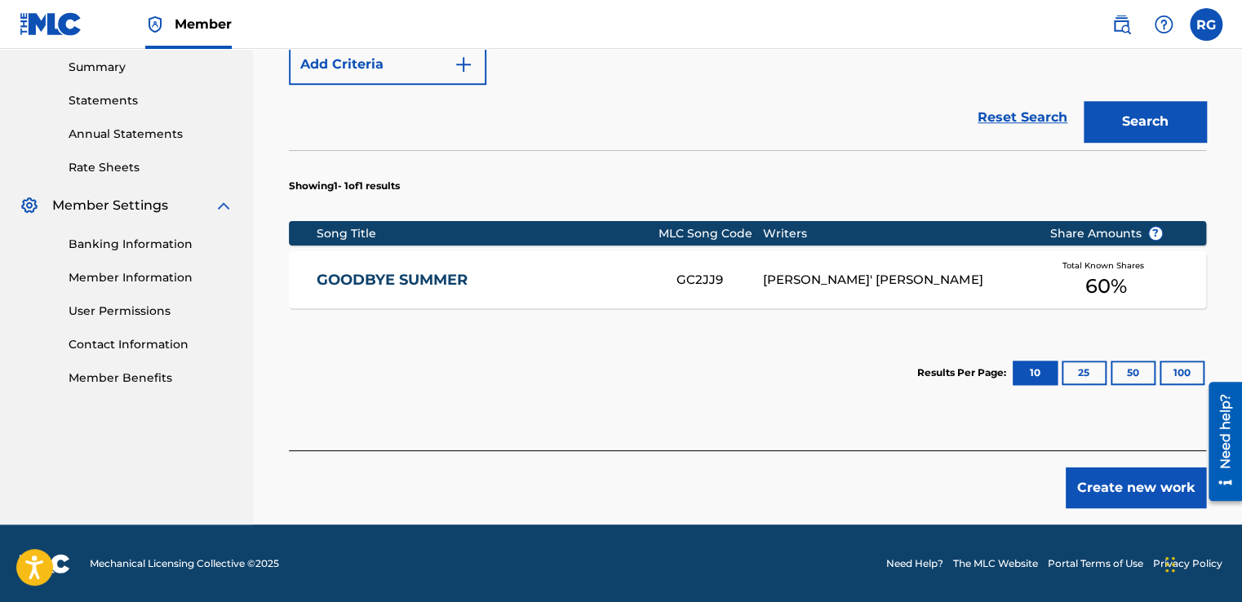
click at [444, 266] on div "GOODBYE SUMMER GC2JJ9 [PERSON_NAME]' [PERSON_NAME] Total Known Shares 60 %" at bounding box center [747, 279] width 917 height 57
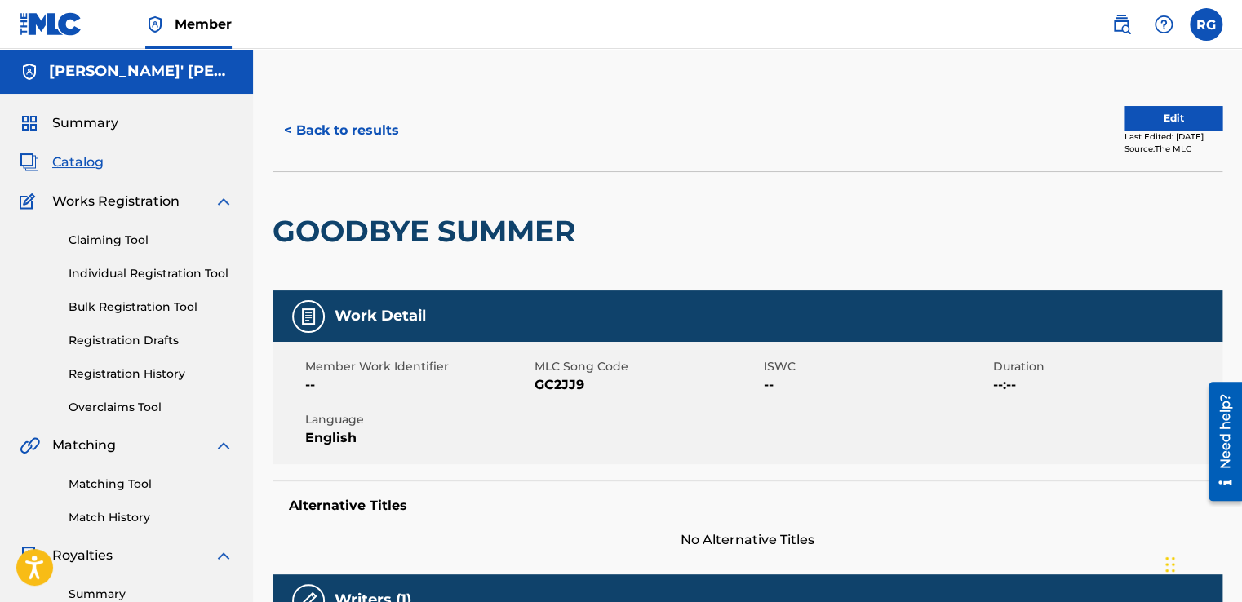
click at [309, 118] on button "< Back to results" at bounding box center [341, 130] width 138 height 41
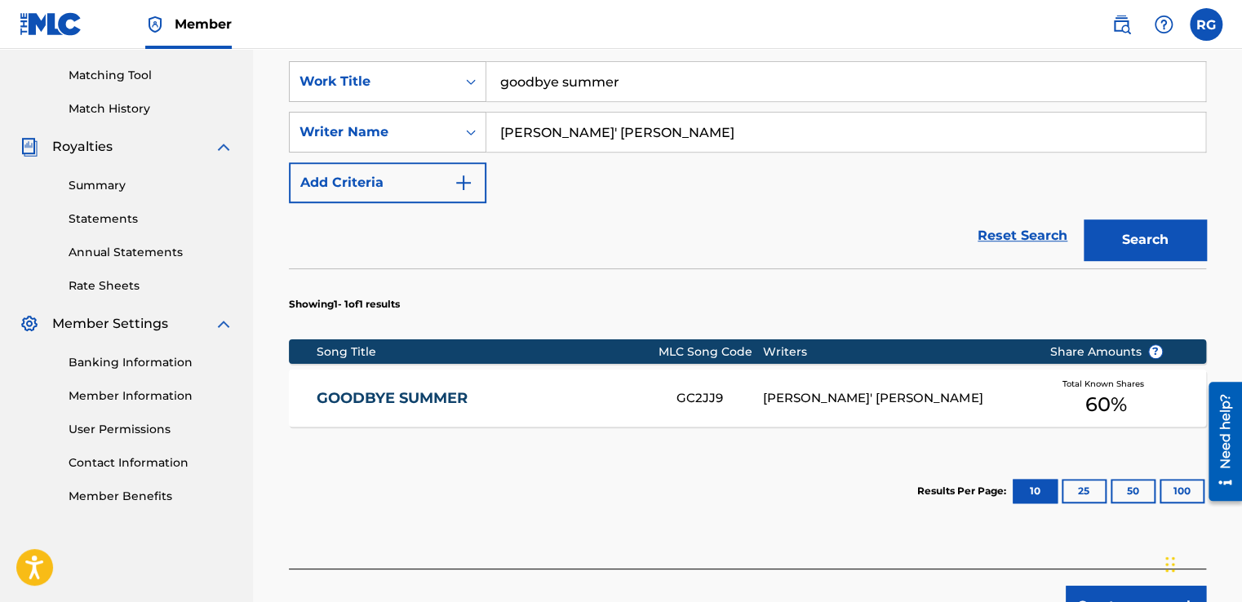
click at [634, 141] on input "[PERSON_NAME]' [PERSON_NAME]" at bounding box center [845, 132] width 719 height 39
type input "[PERSON_NAME]"
click at [1136, 248] on button "Search" at bounding box center [1144, 239] width 122 height 41
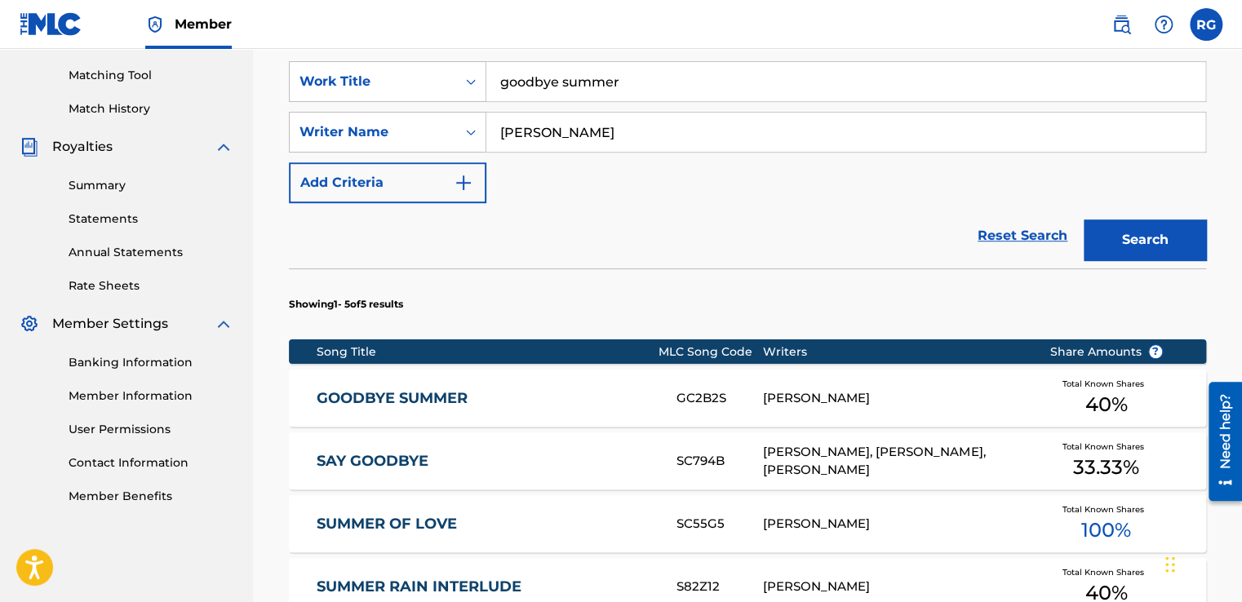
scroll to position [545, 0]
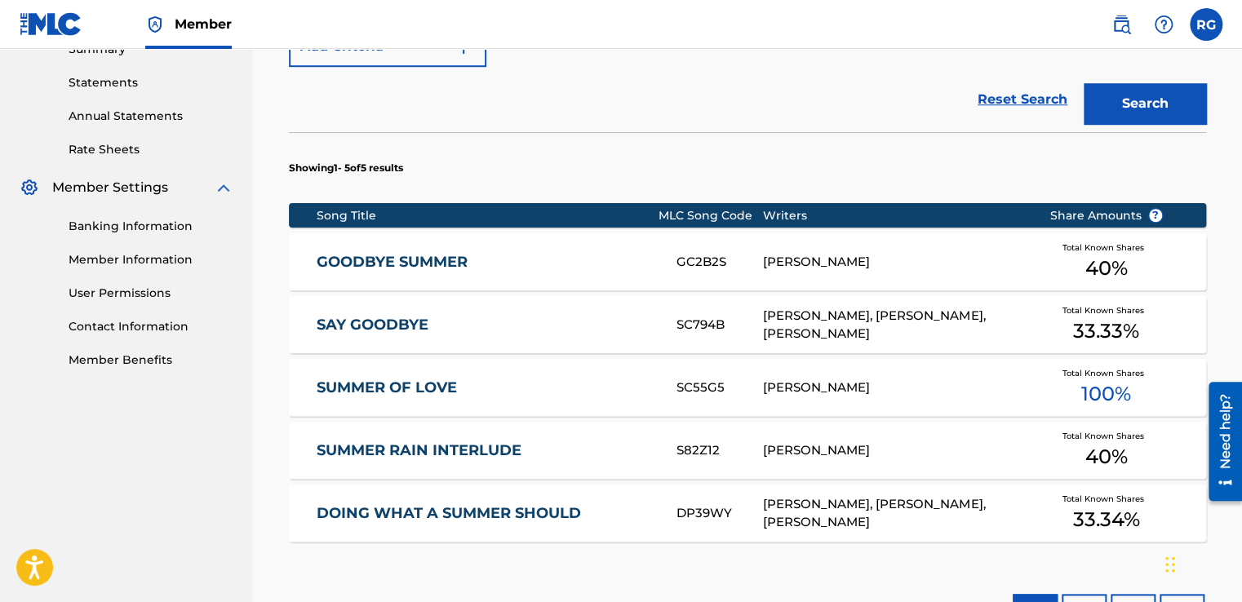
click at [401, 243] on div "GOODBYE SUMMER GC2B2S [PERSON_NAME] Total Known Shares 40 %" at bounding box center [747, 261] width 917 height 57
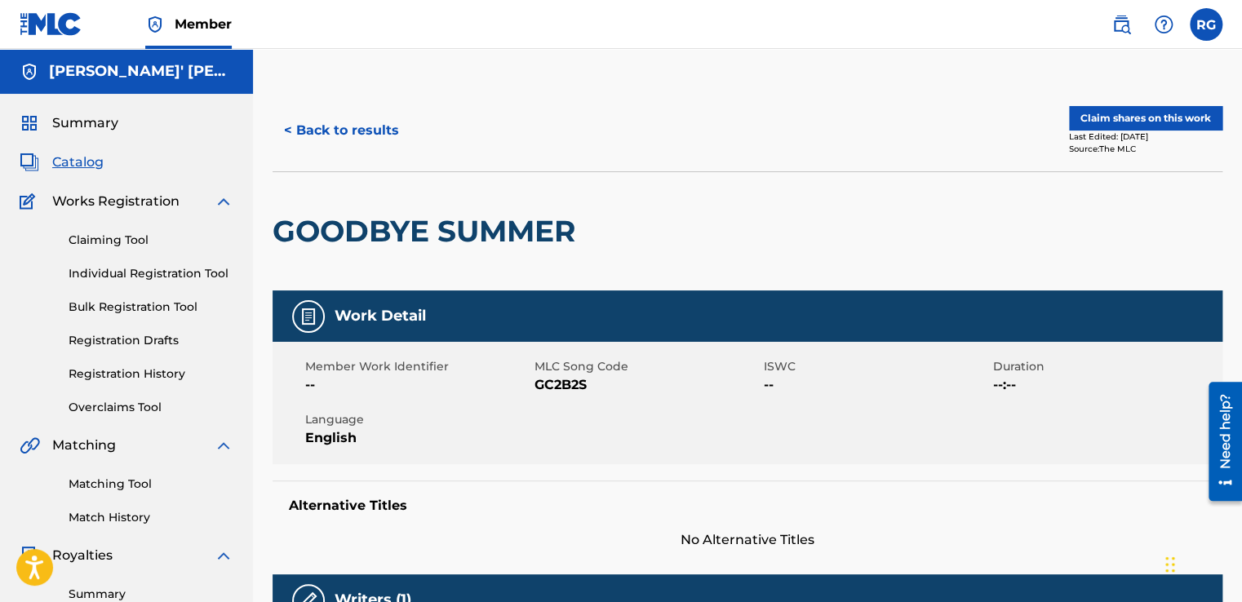
click at [1130, 123] on button "Claim shares on this work" at bounding box center [1145, 118] width 153 height 24
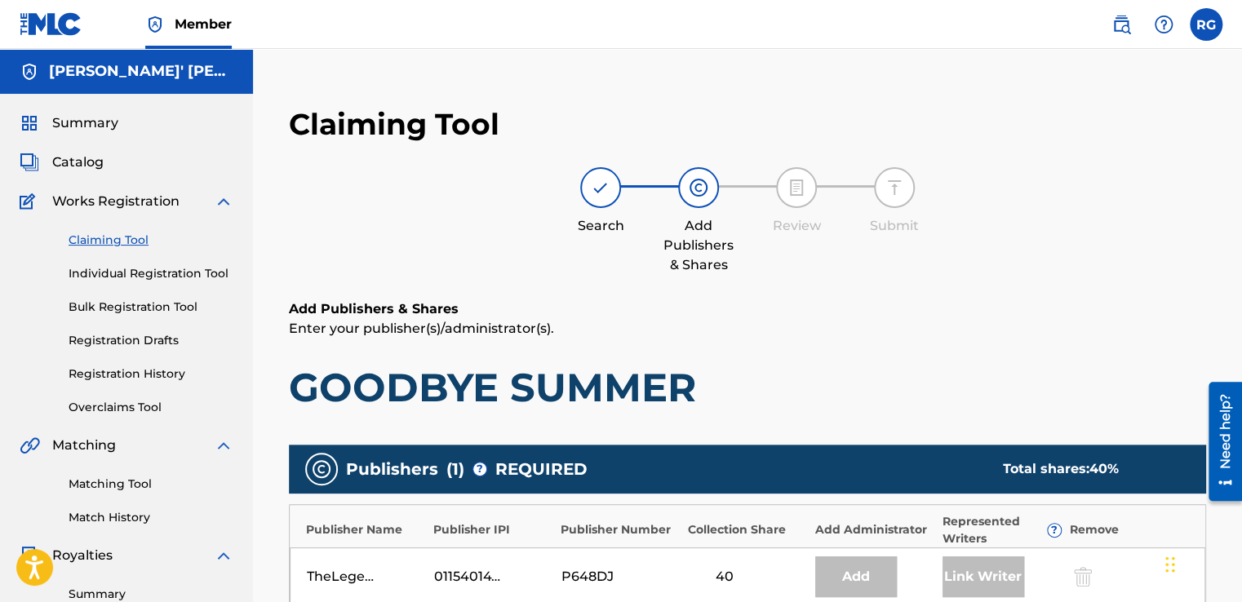
click at [131, 246] on link "Claiming Tool" at bounding box center [151, 240] width 165 height 17
click at [101, 233] on link "Claiming Tool" at bounding box center [151, 240] width 165 height 17
click at [153, 269] on link "Individual Registration Tool" at bounding box center [151, 273] width 165 height 17
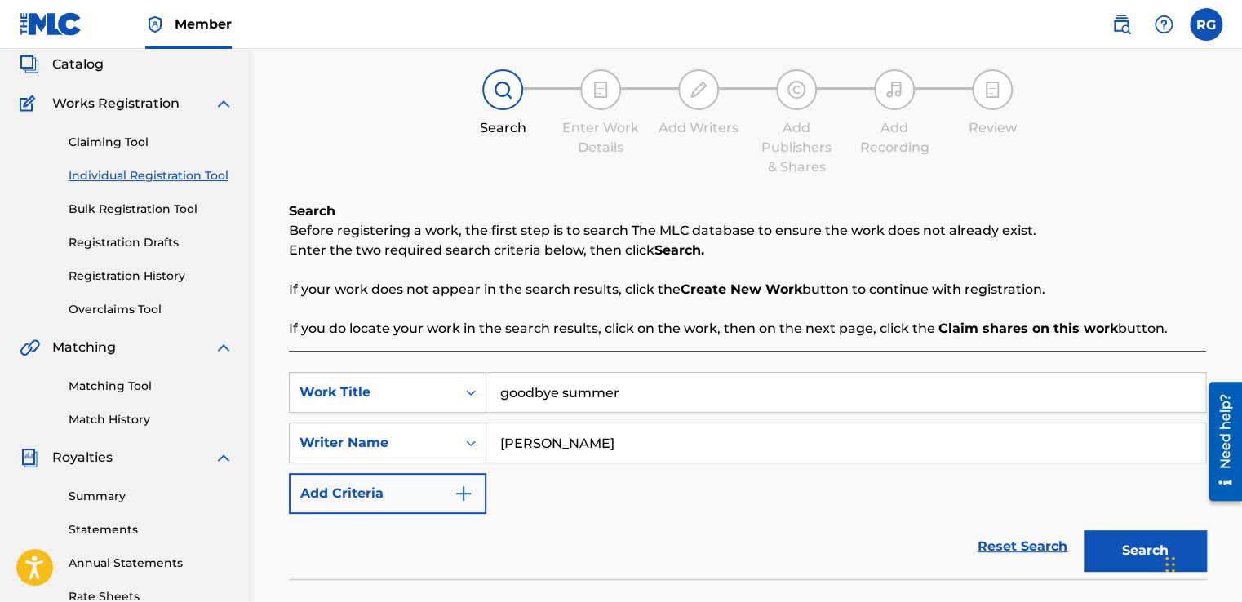
scroll to position [104, 0]
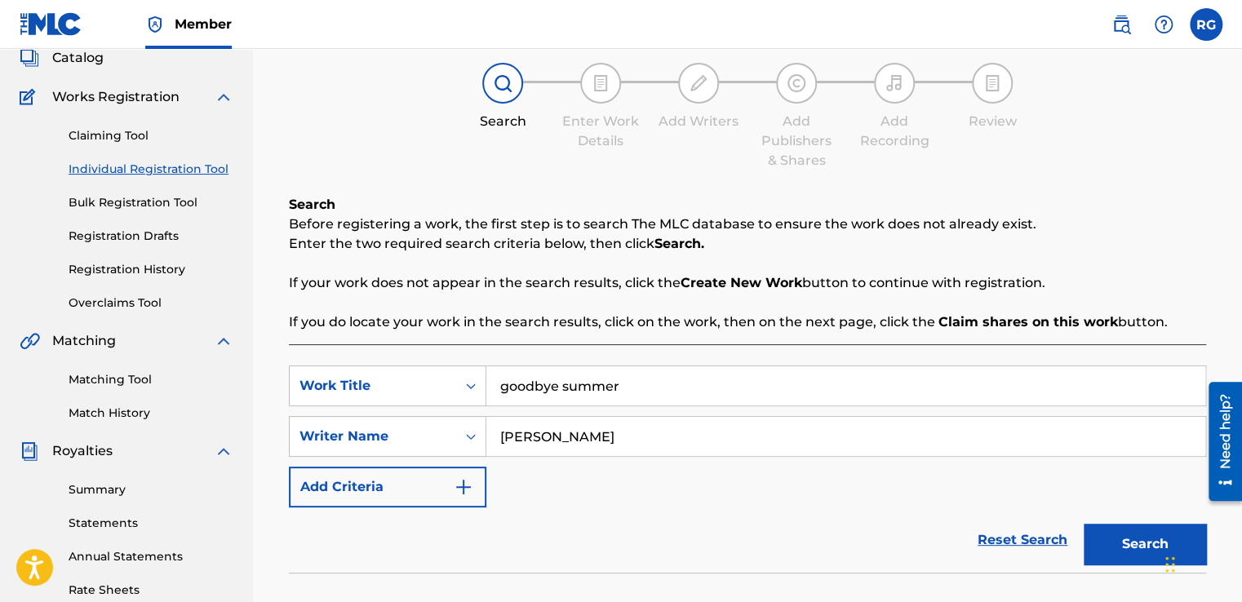
click at [721, 424] on input "[PERSON_NAME]" at bounding box center [845, 436] width 719 height 39
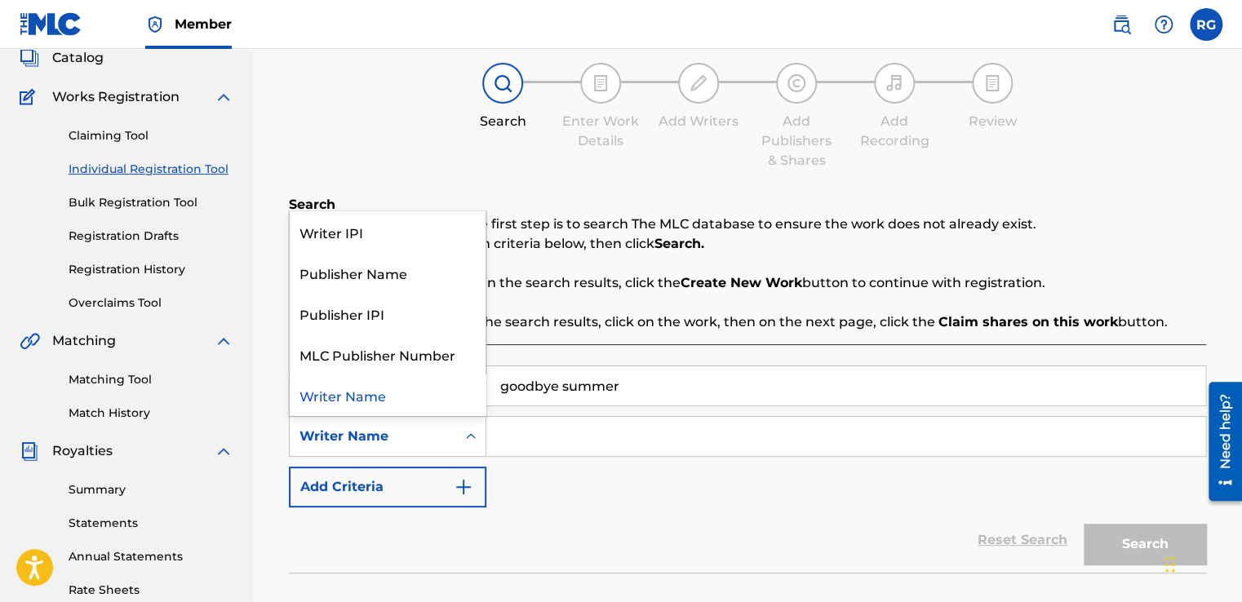
click at [438, 423] on div "Writer Name" at bounding box center [373, 436] width 166 height 31
click at [395, 264] on div "Publisher Name" at bounding box center [388, 272] width 196 height 41
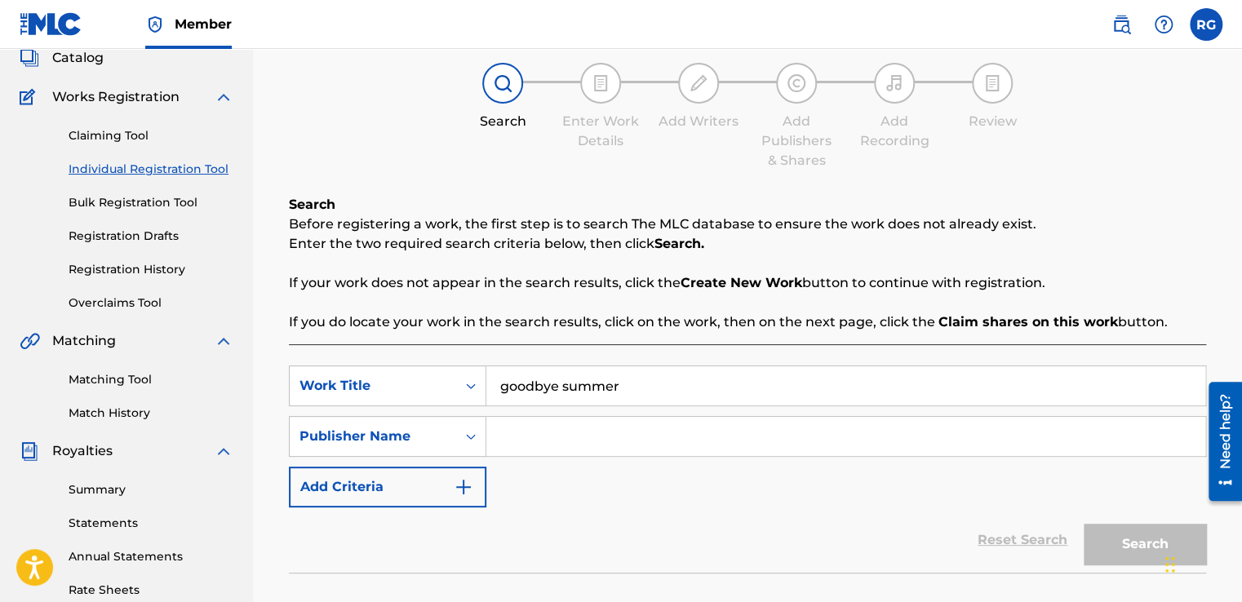
click at [589, 436] on input "Search Form" at bounding box center [845, 436] width 719 height 39
type input "[PERSON_NAME]' [PERSON_NAME]"
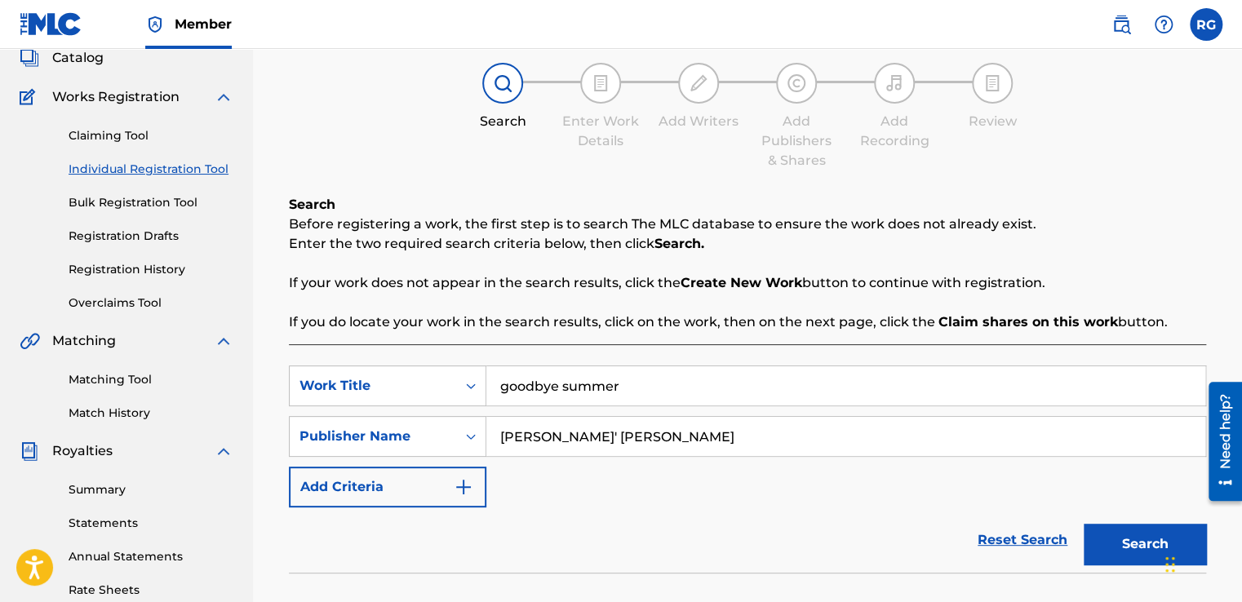
click at [1124, 535] on button "Search" at bounding box center [1144, 544] width 122 height 41
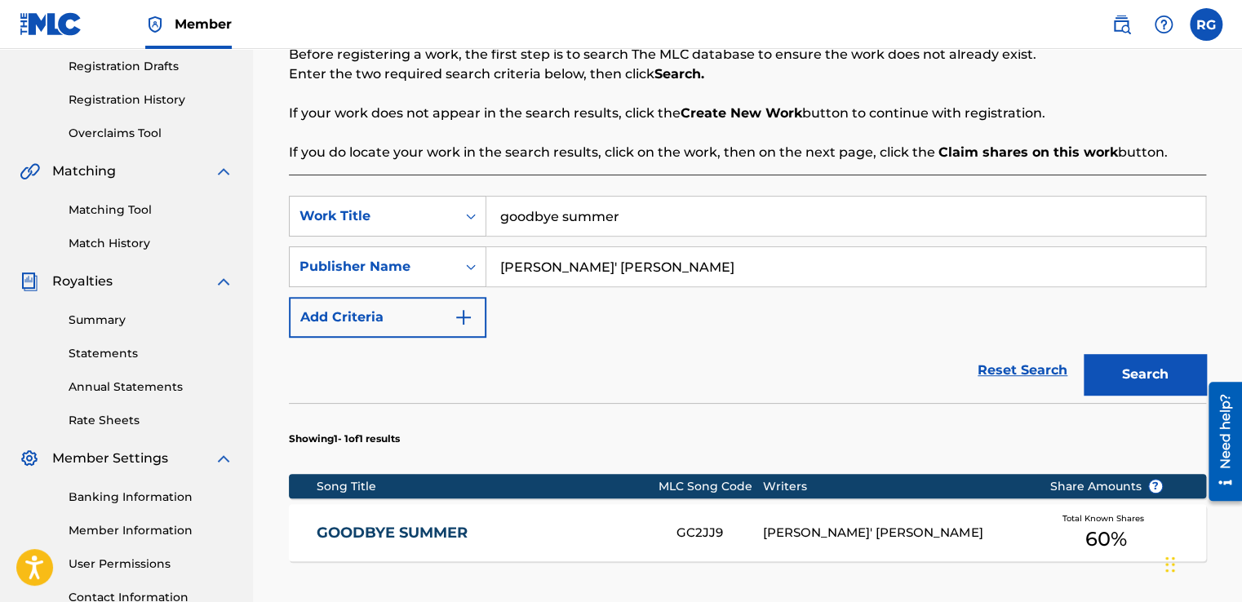
scroll to position [193, 0]
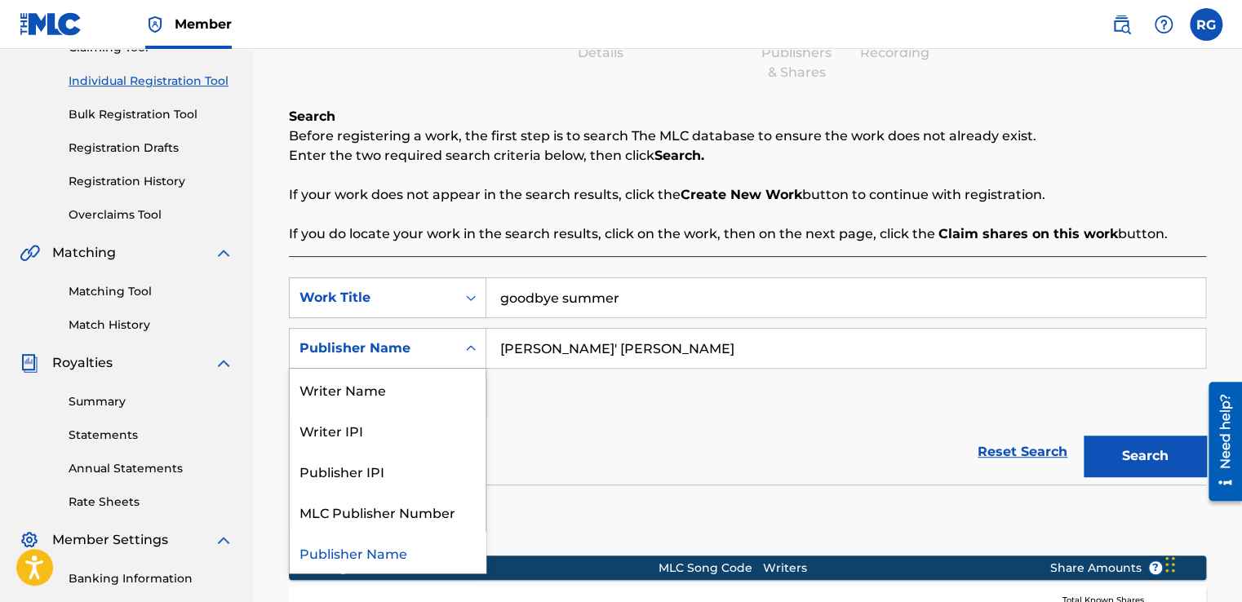
click at [444, 339] on div "Publisher Name" at bounding box center [372, 349] width 147 height 20
click at [431, 383] on div "Writer Name" at bounding box center [388, 389] width 196 height 41
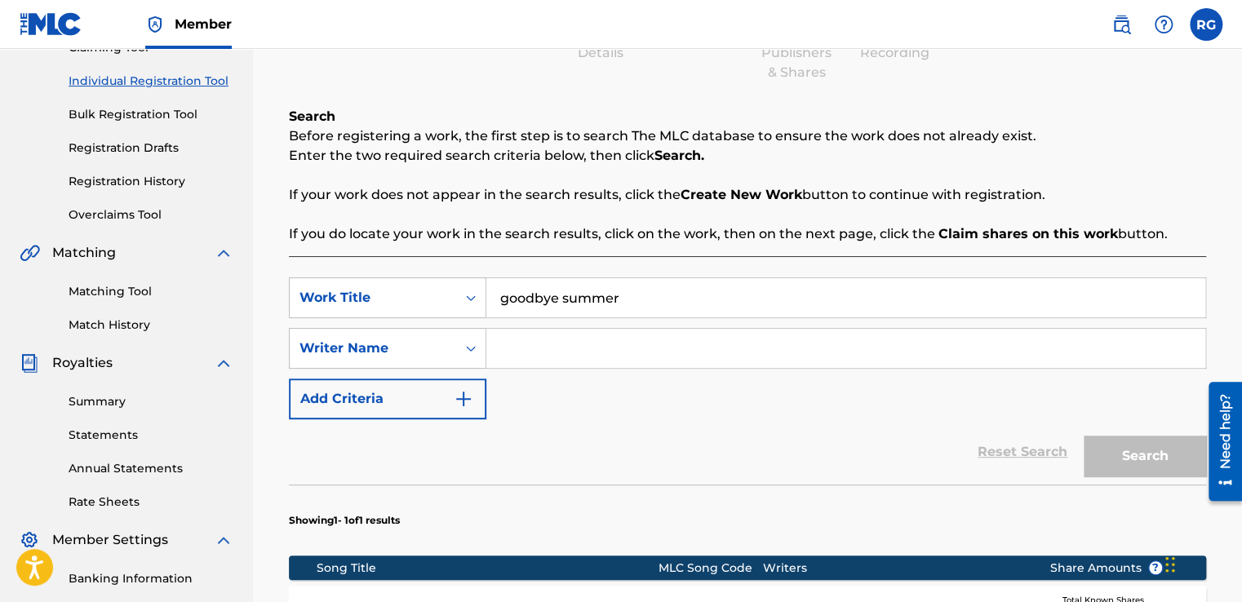
click at [881, 338] on input "Search Form" at bounding box center [845, 348] width 719 height 39
type input "[PERSON_NAME]' [PERSON_NAME]"
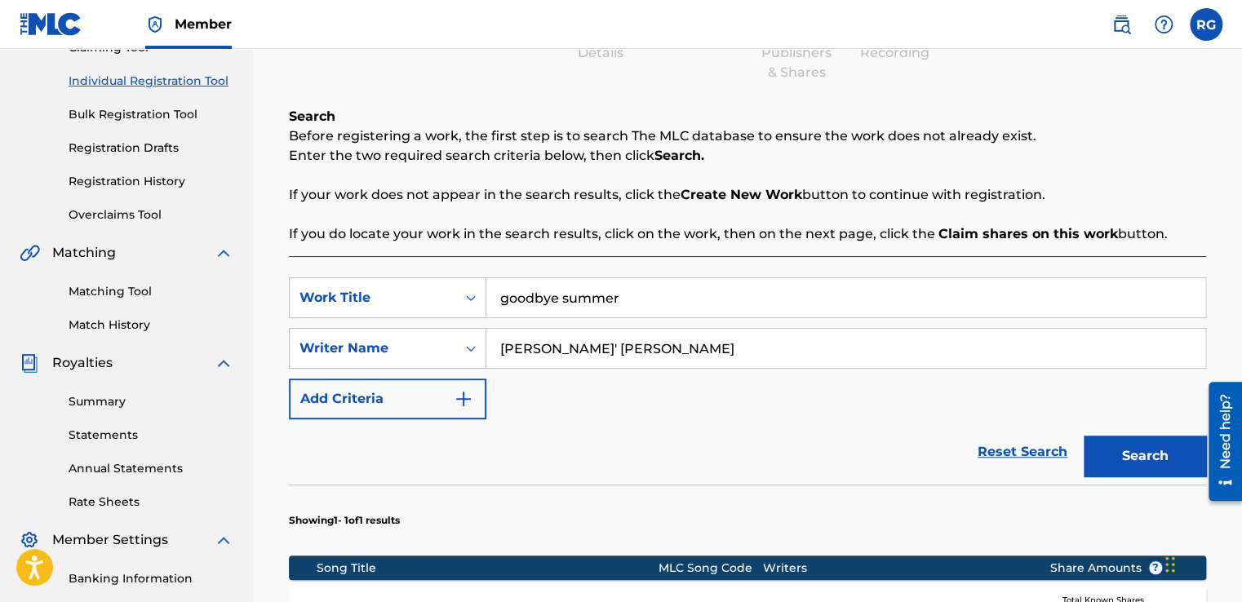
click at [1140, 439] on button "Search" at bounding box center [1144, 456] width 122 height 41
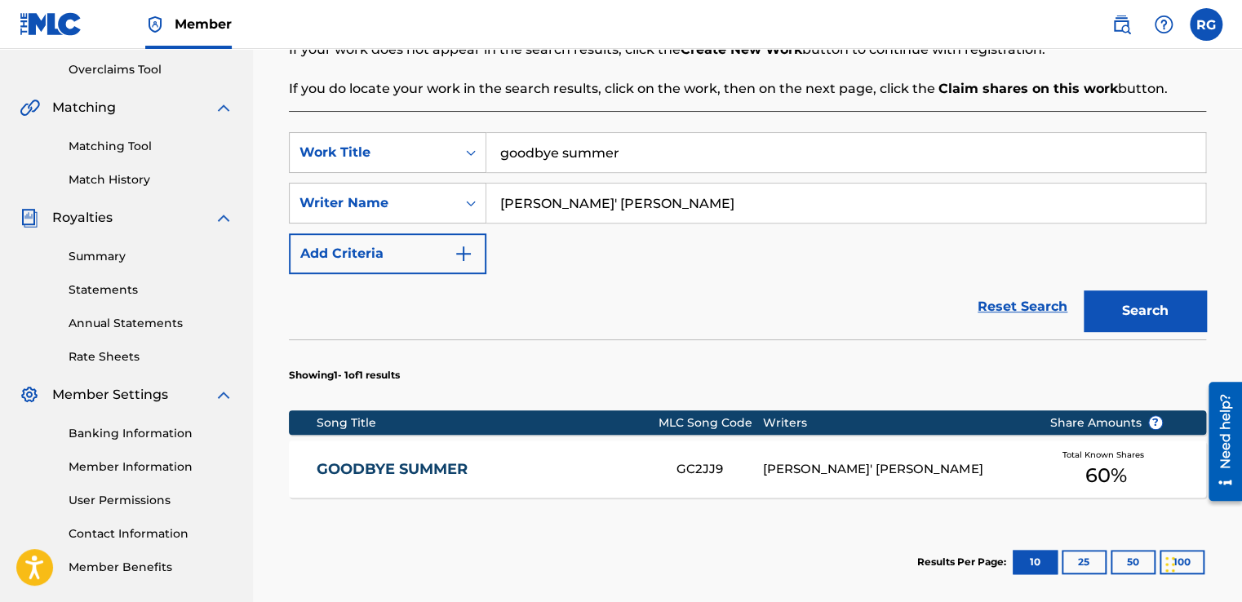
scroll to position [243, 0]
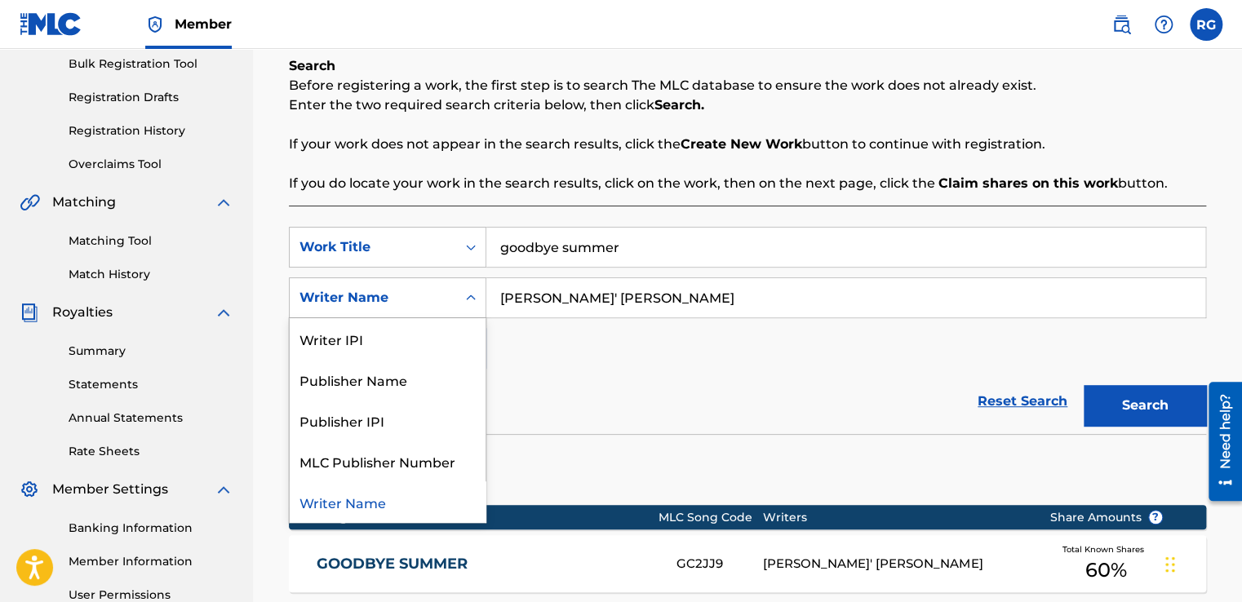
click at [470, 304] on icon "Search Form" at bounding box center [471, 298] width 16 height 16
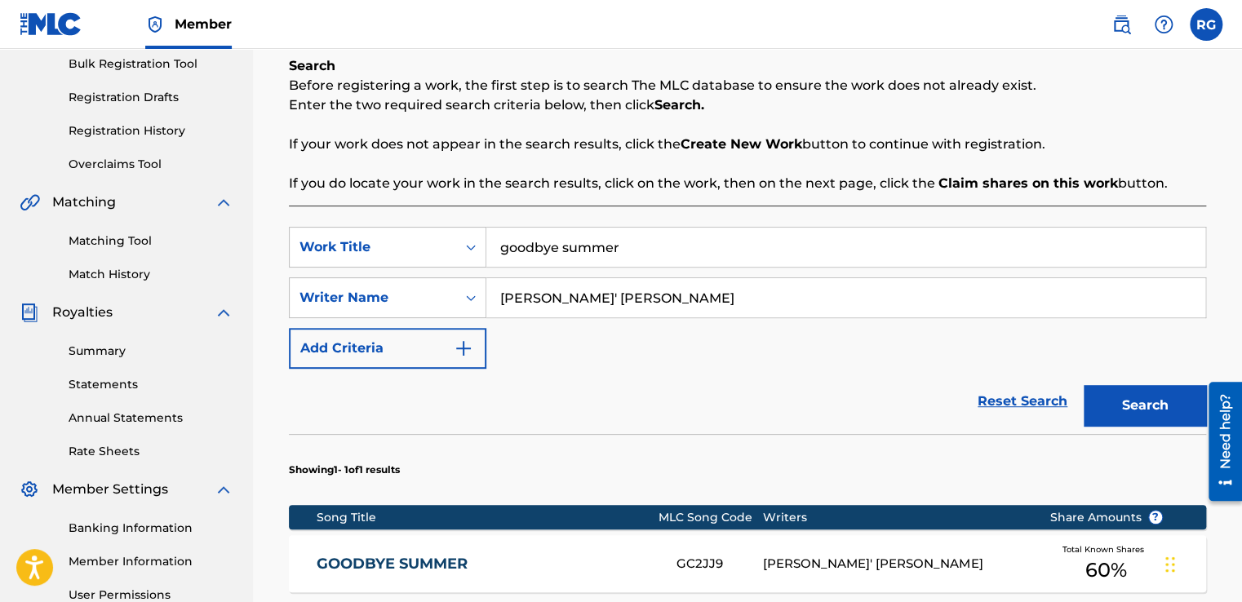
click at [724, 367] on div "SearchWithCriteriab9a1c639-47a1-4e30-a3dd-54b9a2815203 Work Title goodbye summe…" at bounding box center [747, 298] width 917 height 142
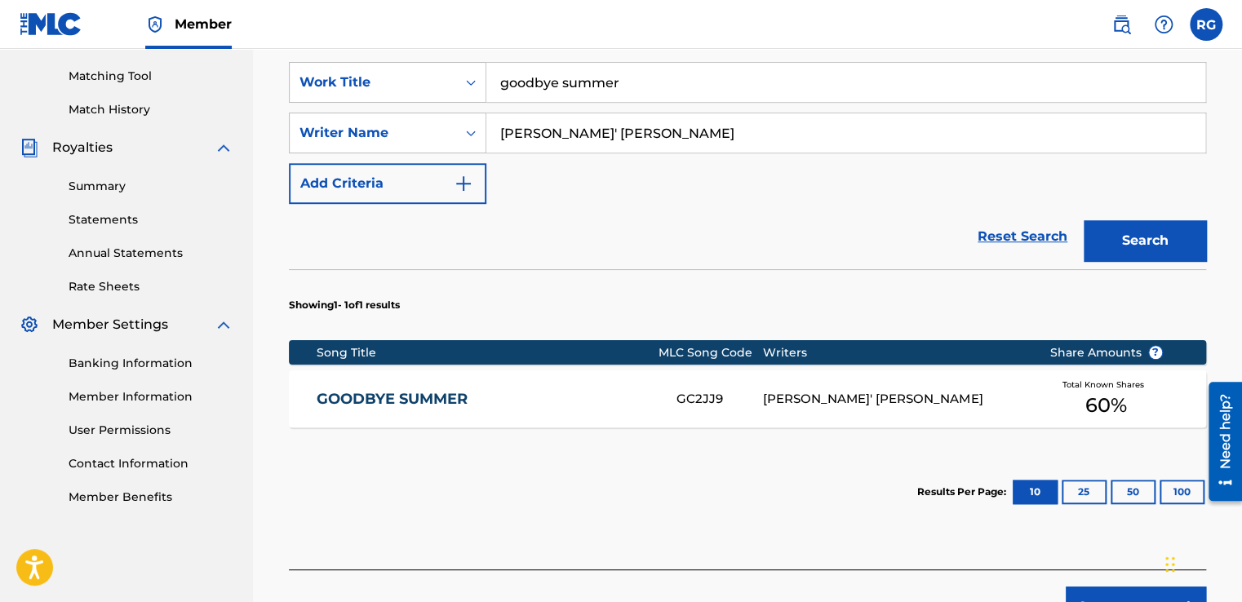
scroll to position [398, 0]
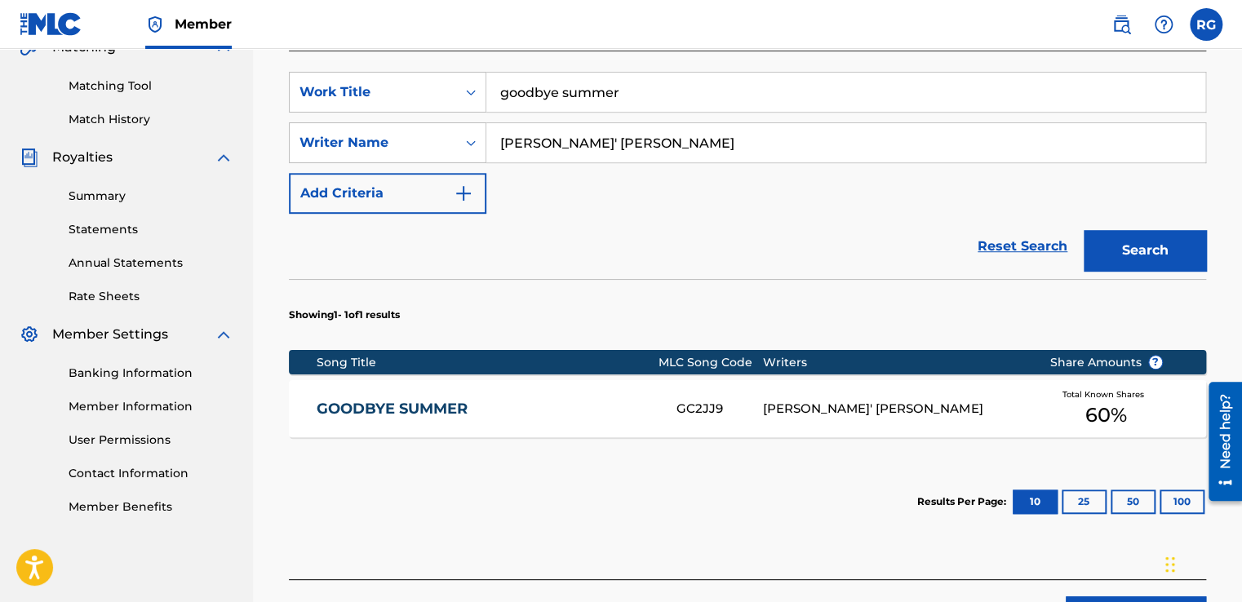
click at [609, 148] on input "[PERSON_NAME]' [PERSON_NAME]" at bounding box center [845, 142] width 719 height 39
type input "[PERSON_NAME]"
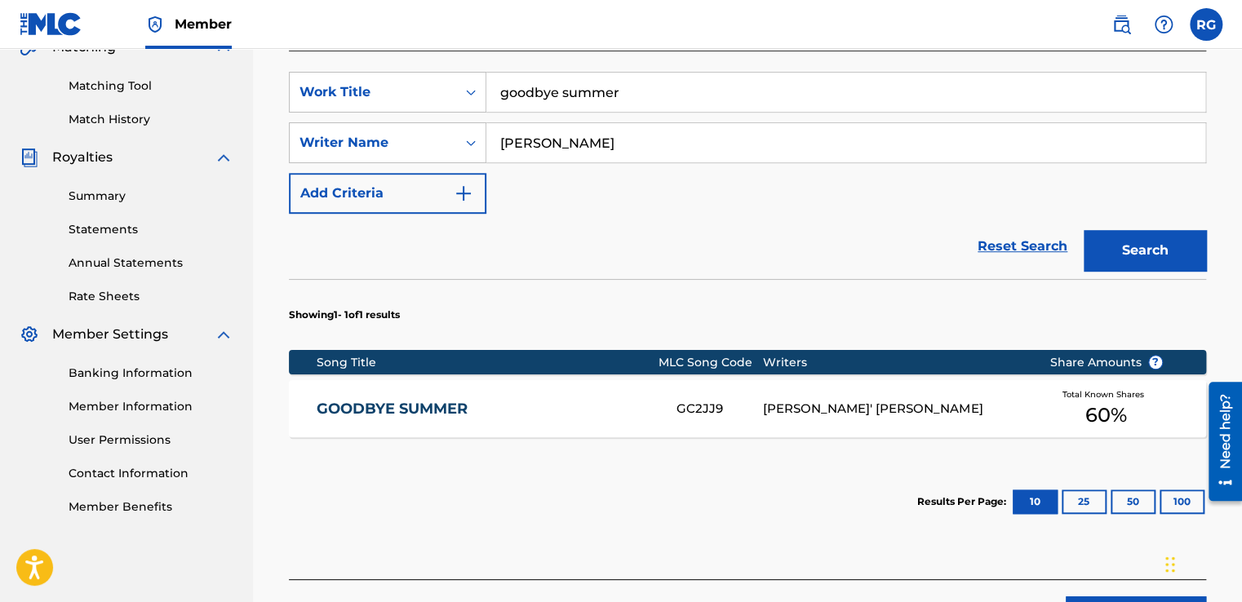
click at [1178, 247] on button "Search" at bounding box center [1144, 250] width 122 height 41
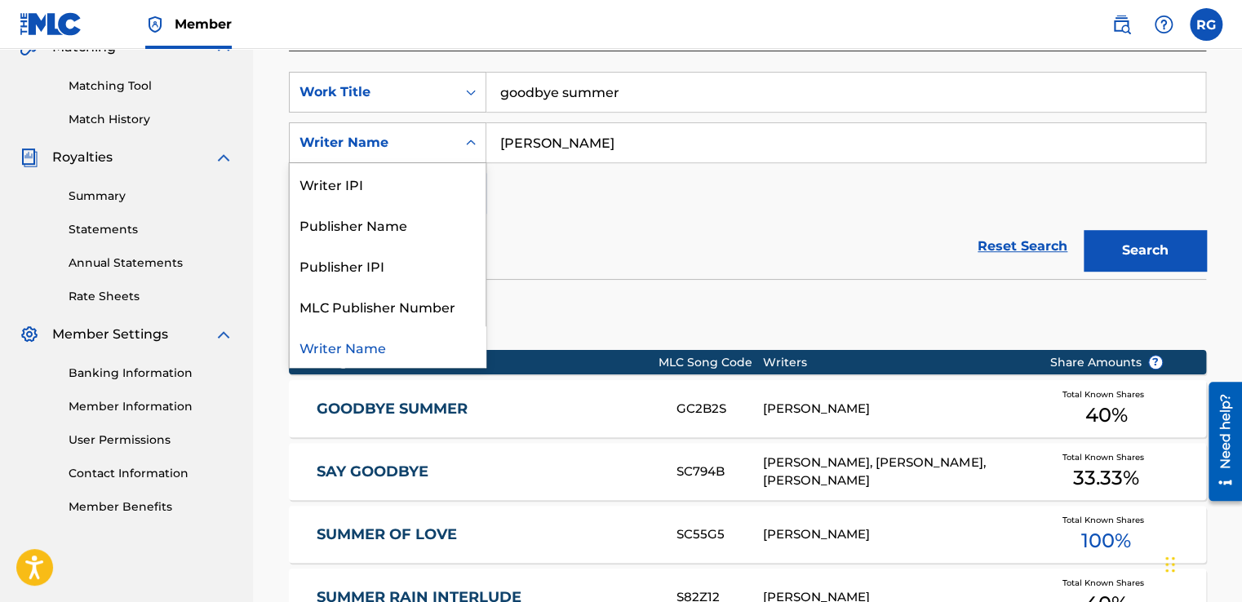
click at [409, 133] on div "Writer Name" at bounding box center [372, 143] width 147 height 20
click at [408, 210] on div "Publisher Name" at bounding box center [388, 224] width 196 height 41
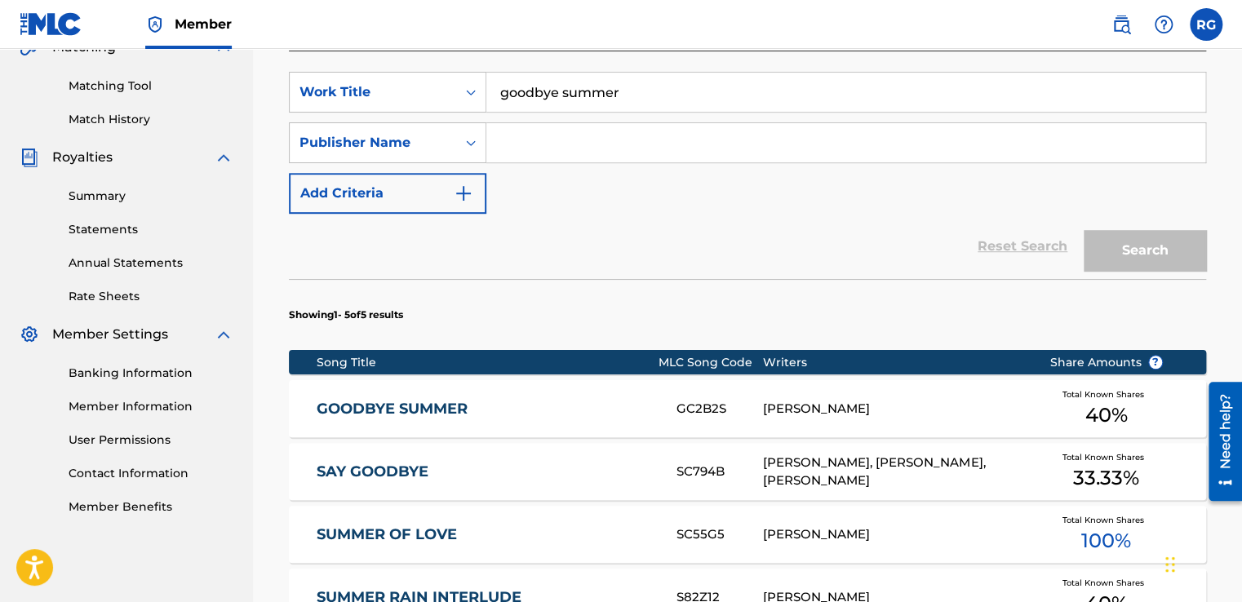
click at [557, 153] on input "Search Form" at bounding box center [845, 142] width 719 height 39
type input "[PERSON_NAME]"
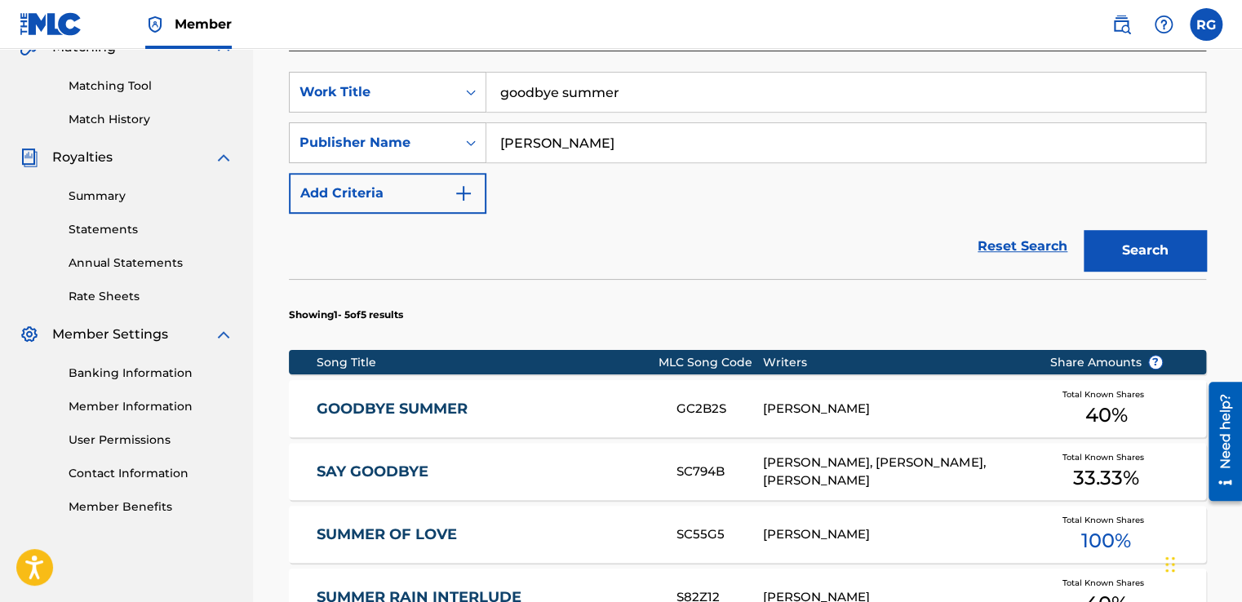
click at [1099, 241] on button "Search" at bounding box center [1144, 250] width 122 height 41
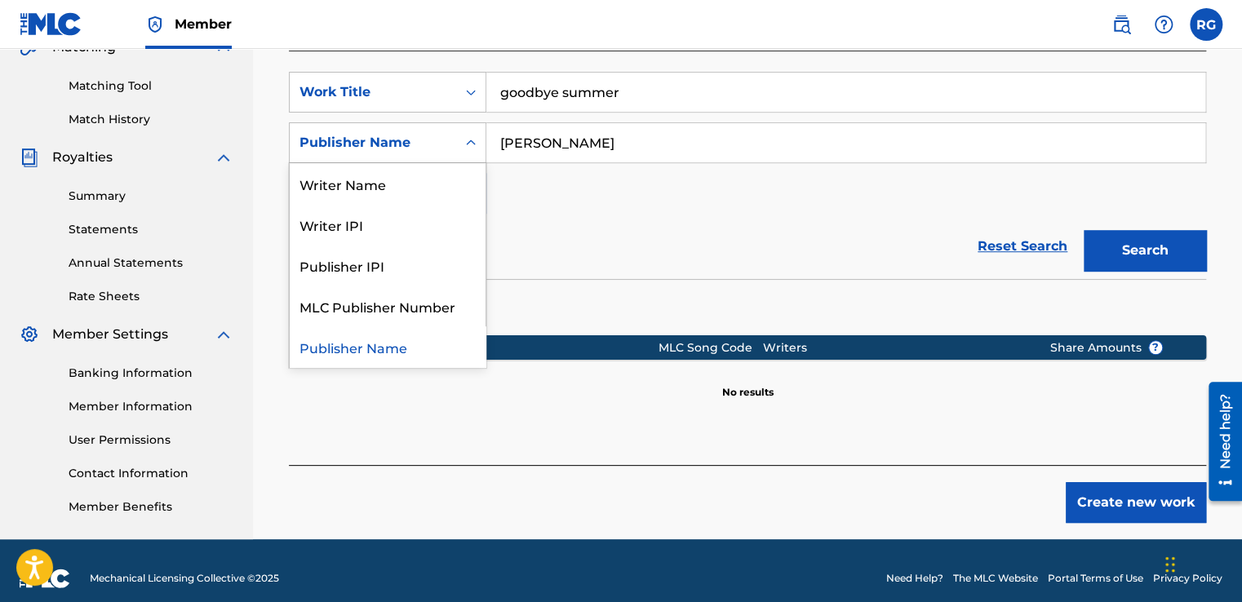
click at [439, 148] on div "Publisher Name" at bounding box center [372, 143] width 147 height 20
click at [441, 183] on div "Writer Name" at bounding box center [388, 183] width 196 height 41
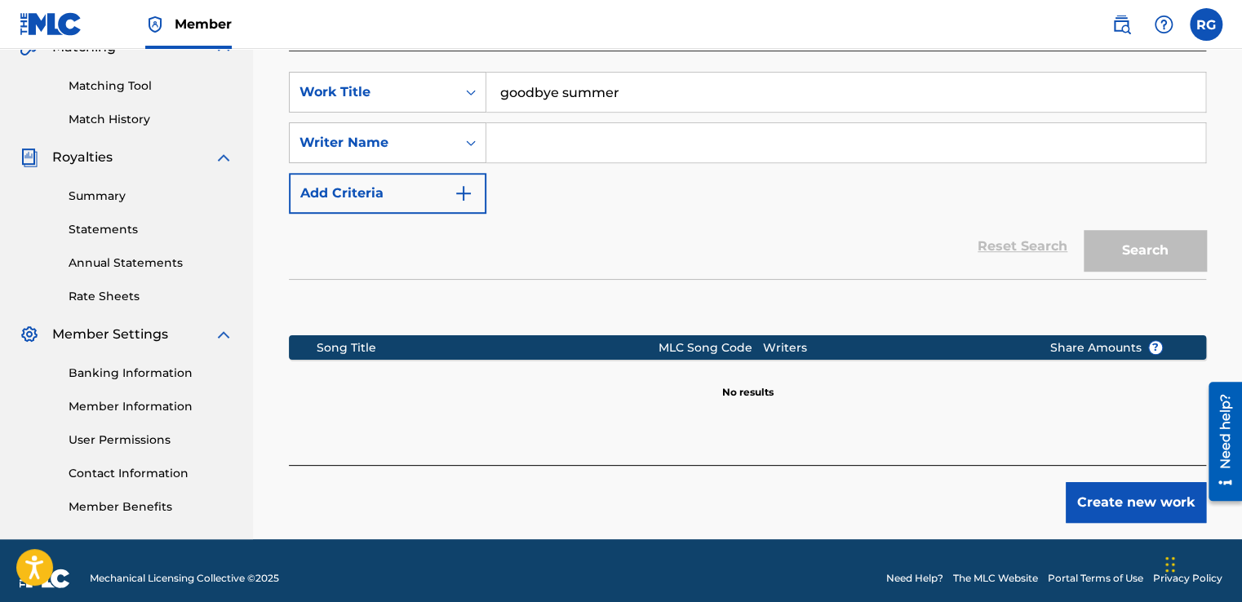
click at [558, 153] on input "Search Form" at bounding box center [845, 142] width 719 height 39
type input "[PERSON_NAME]"
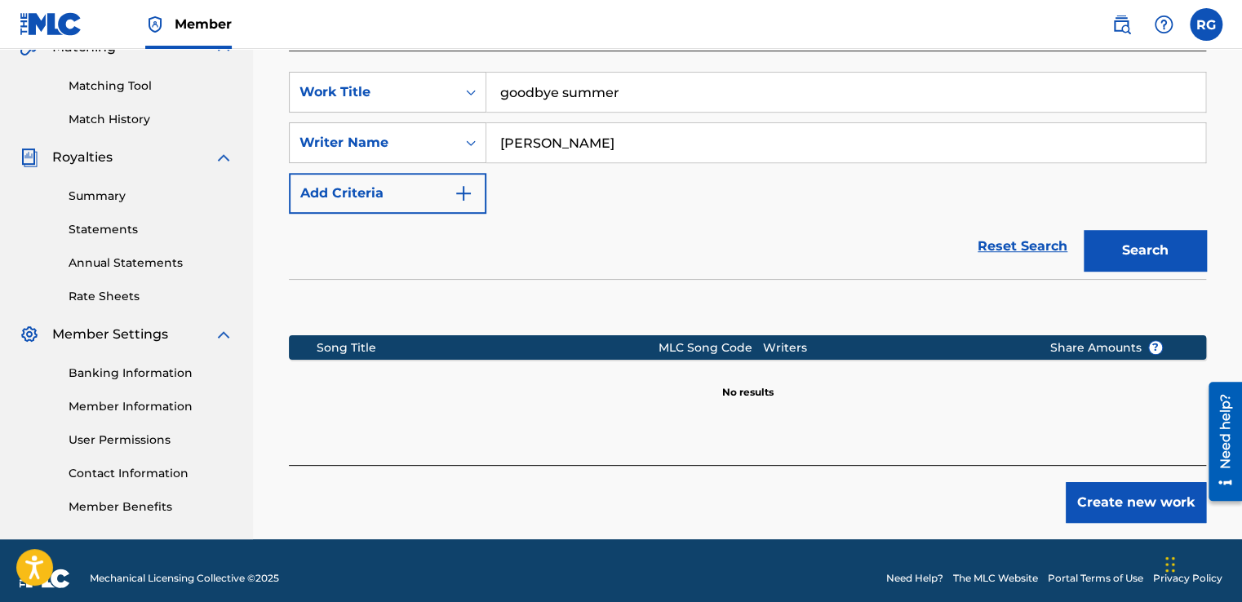
click at [1133, 227] on div "Search" at bounding box center [1140, 246] width 131 height 65
click at [1136, 237] on button "Search" at bounding box center [1144, 250] width 122 height 41
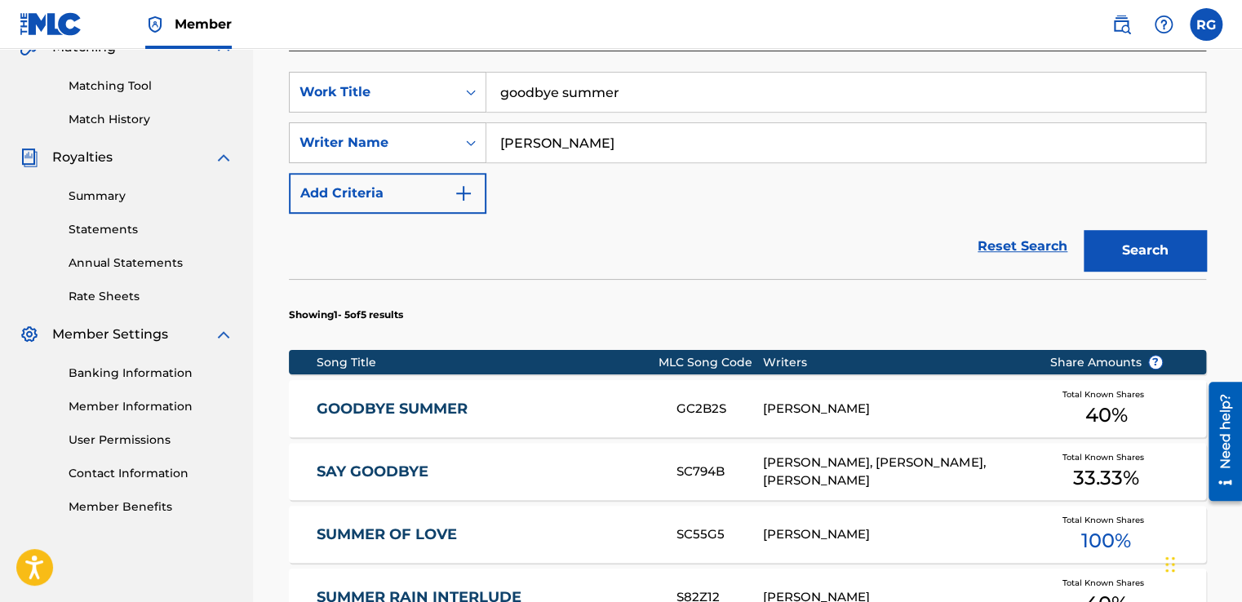
click at [414, 403] on link "GOODBYE SUMMER" at bounding box center [486, 409] width 338 height 19
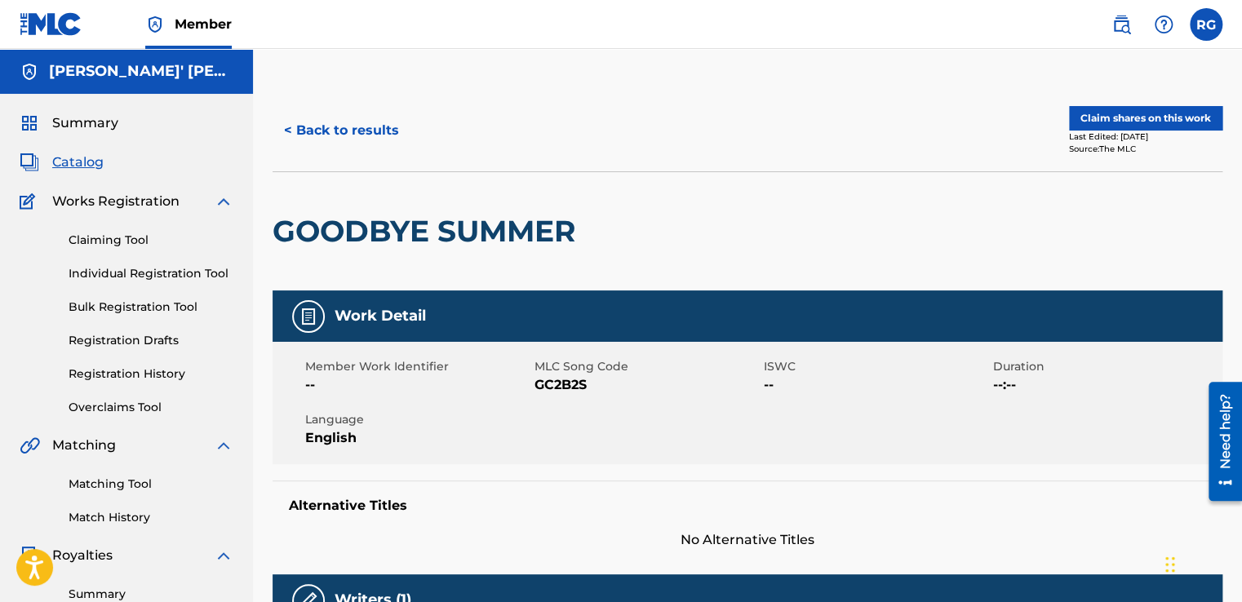
click at [372, 134] on button "< Back to results" at bounding box center [341, 130] width 138 height 41
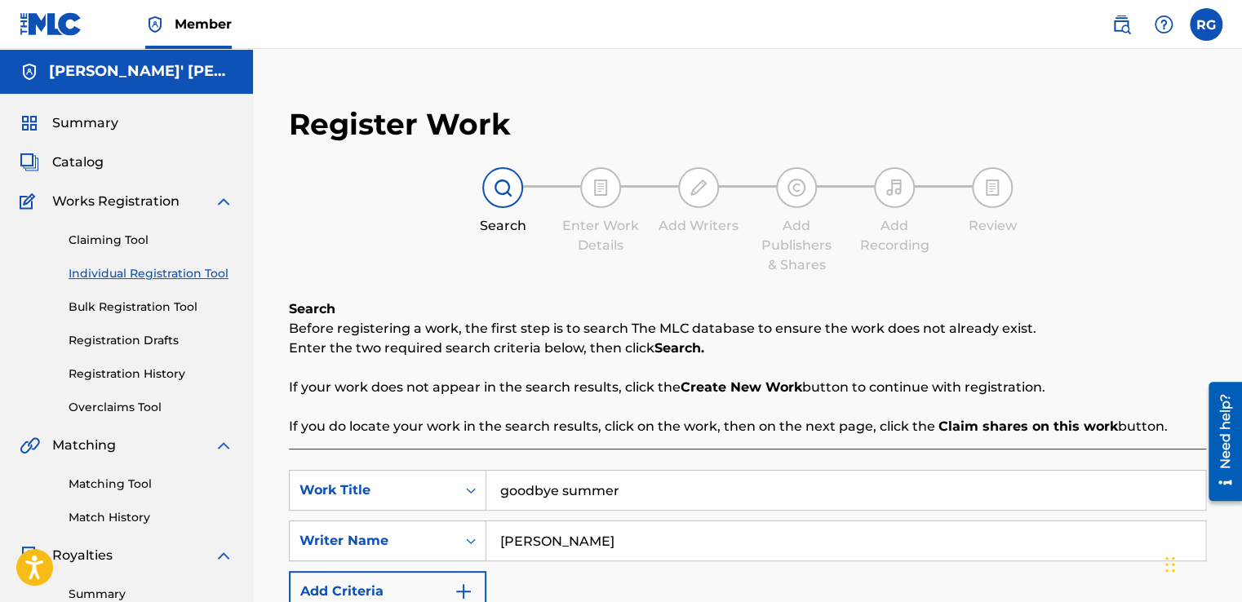
scroll to position [398, 0]
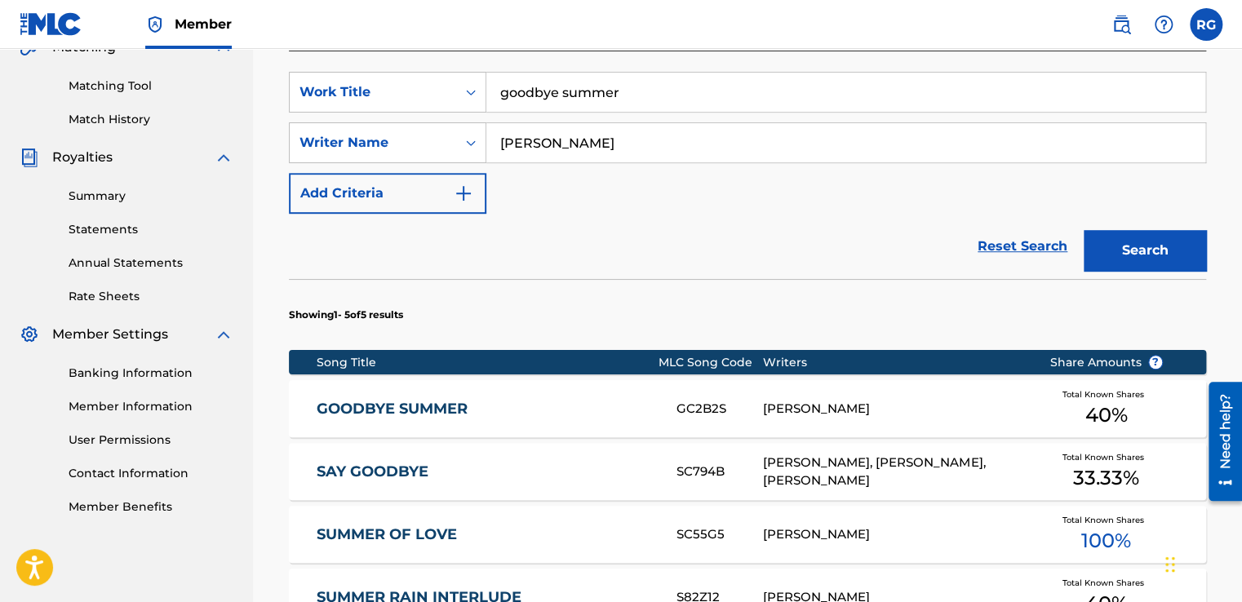
click at [660, 157] on input "[PERSON_NAME]" at bounding box center [845, 142] width 719 height 39
type input "TheLegendBDavis"
click at [1180, 268] on button "Search" at bounding box center [1144, 250] width 122 height 41
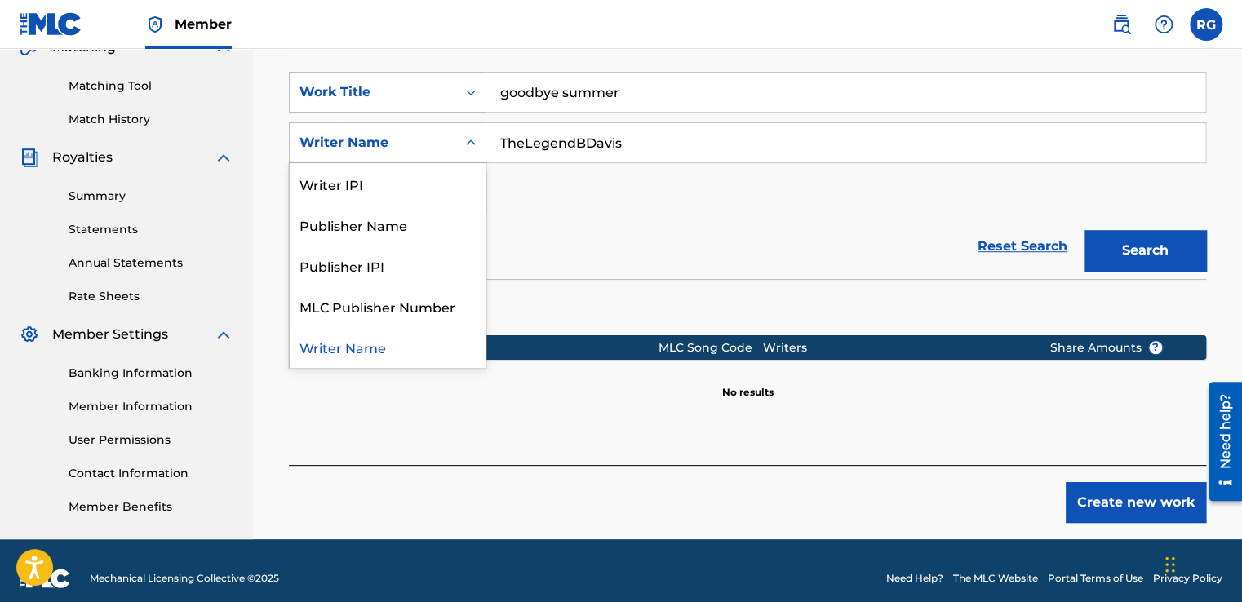
click at [453, 135] on div "Writer Name" at bounding box center [373, 142] width 166 height 31
click at [438, 204] on div "Publisher Name" at bounding box center [388, 224] width 196 height 41
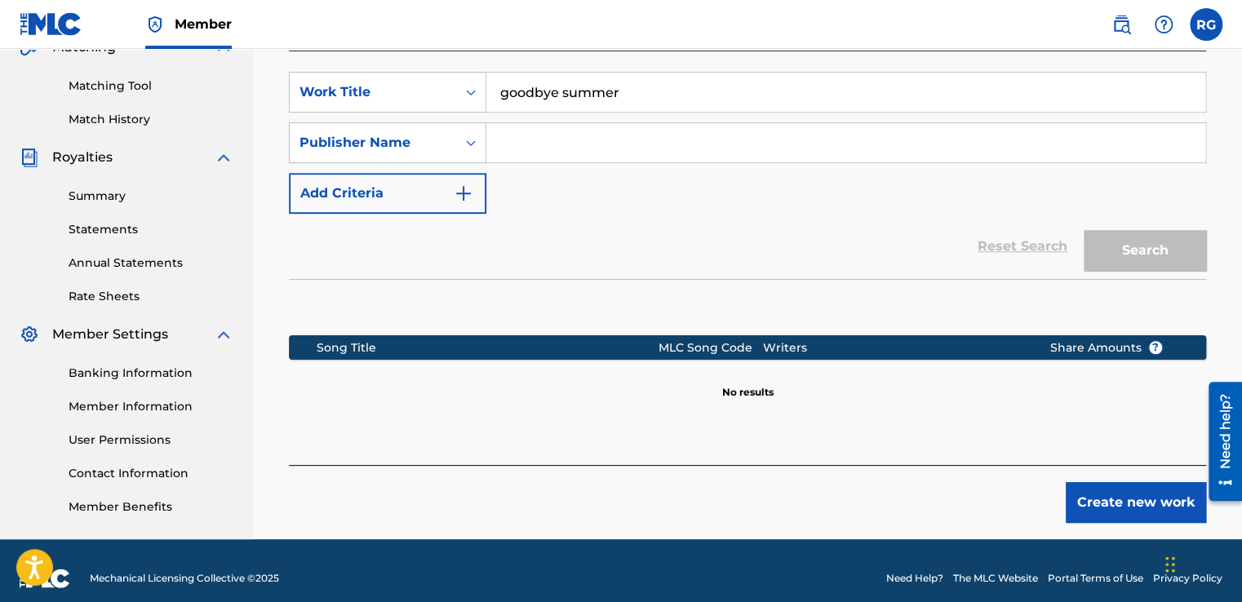
click at [589, 155] on input "Search Form" at bounding box center [845, 142] width 719 height 39
type input "TheLegendBDavis"
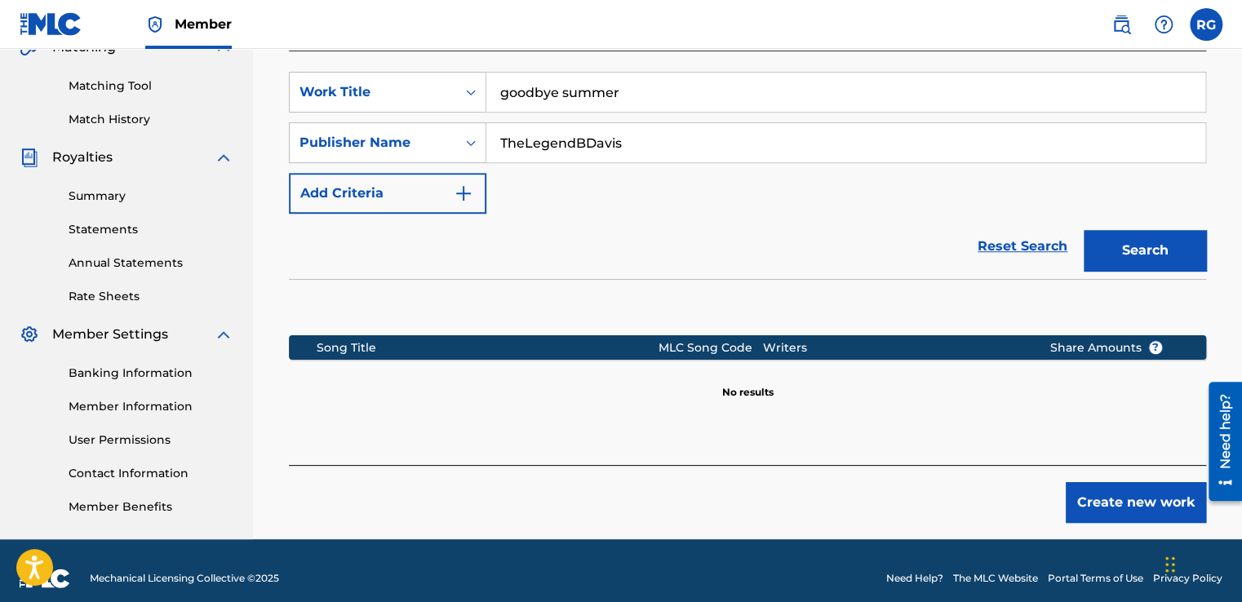
click at [1141, 242] on button "Search" at bounding box center [1144, 250] width 122 height 41
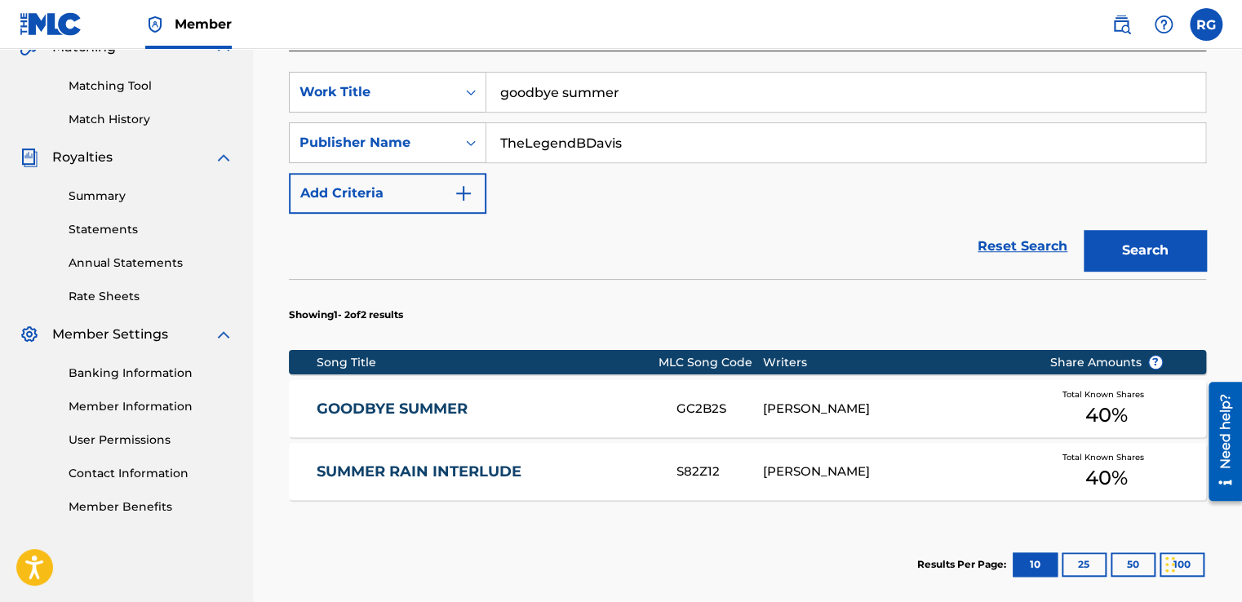
click at [436, 459] on div "SUMMER RAIN INTERLUDE S82Z12 [PERSON_NAME] Total Known Shares 40 %" at bounding box center [747, 471] width 917 height 57
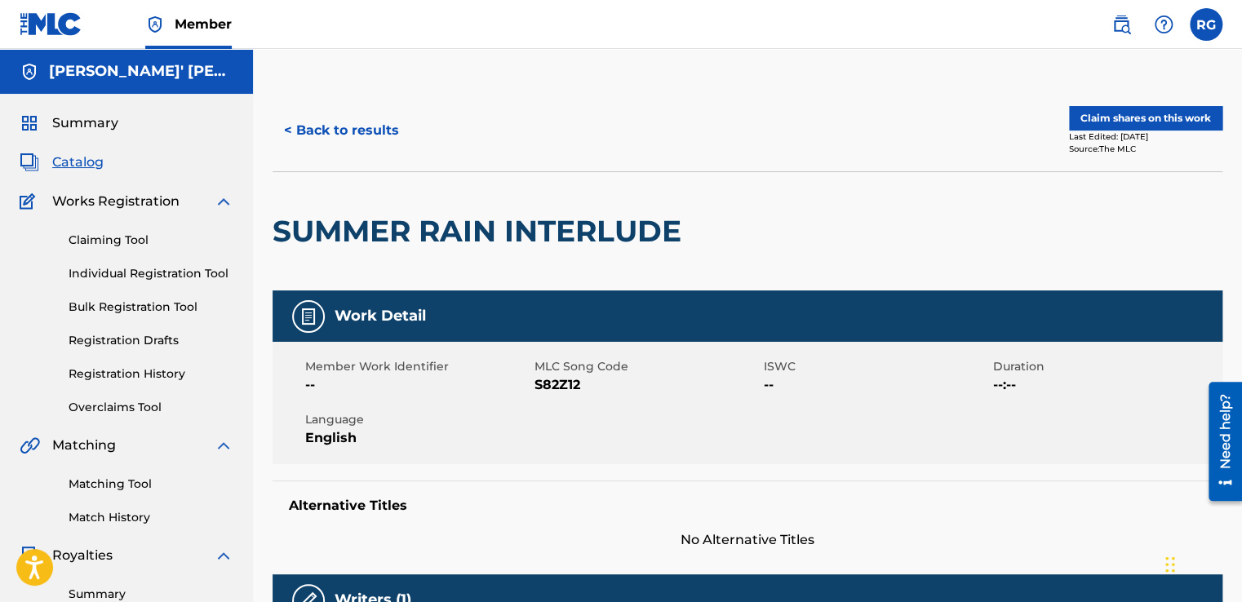
click at [345, 131] on button "< Back to results" at bounding box center [341, 130] width 138 height 41
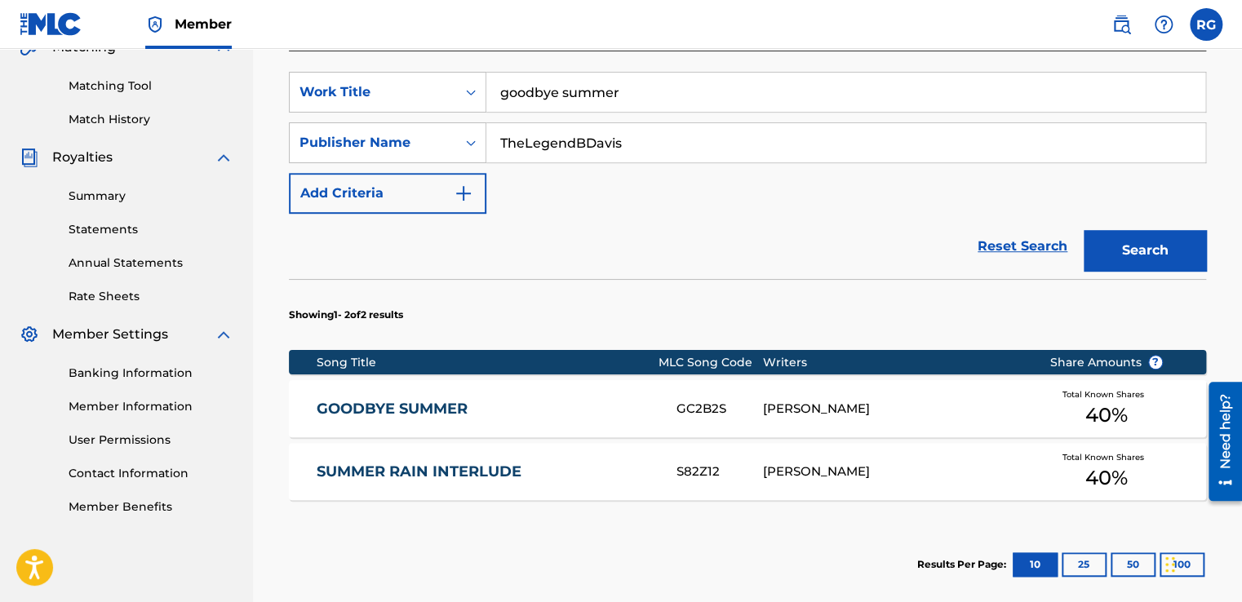
click at [677, 81] on input "goodbye summer" at bounding box center [845, 92] width 719 height 39
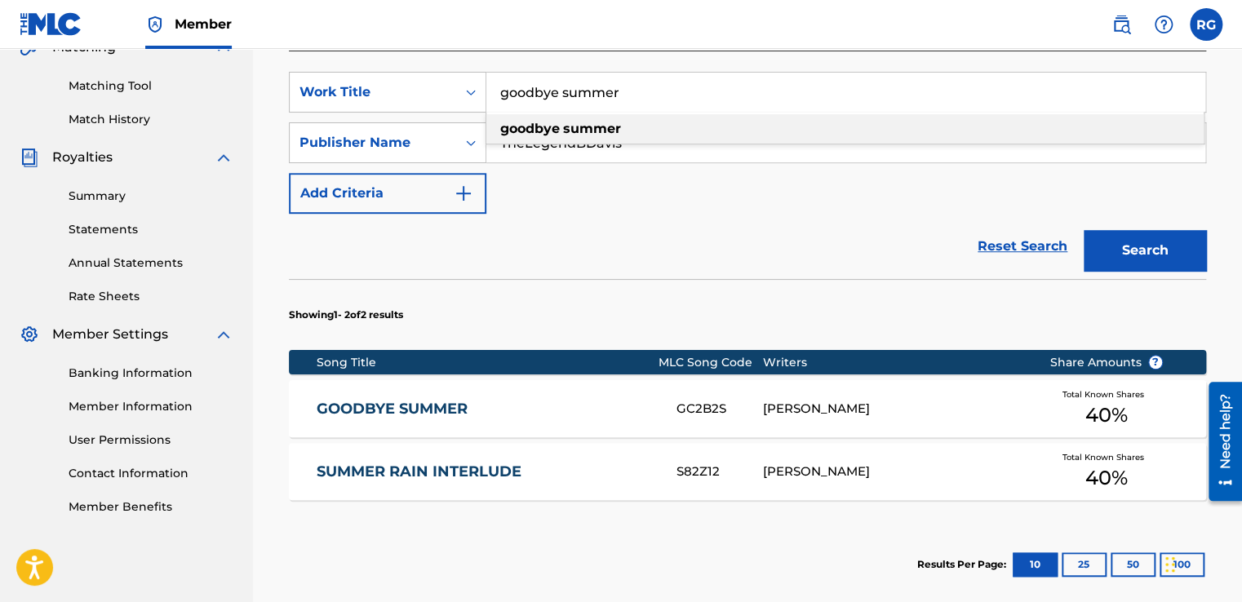
click at [677, 81] on input "goodbye summer" at bounding box center [845, 92] width 719 height 39
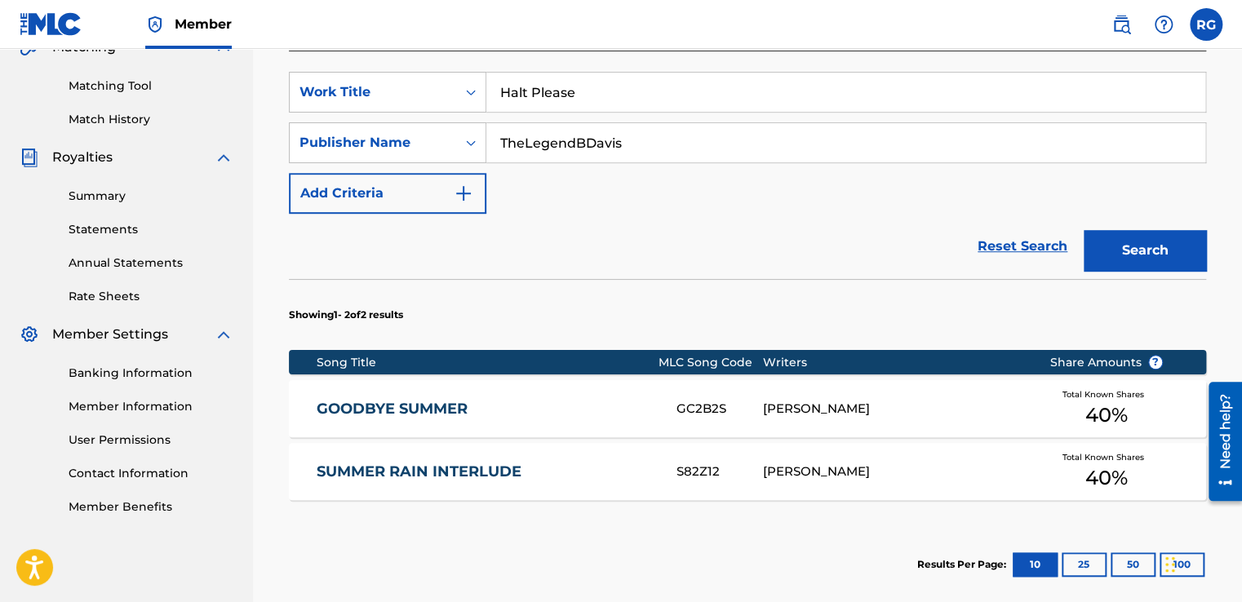
type input "Halt Please"
click at [1083, 230] on button "Search" at bounding box center [1144, 250] width 122 height 41
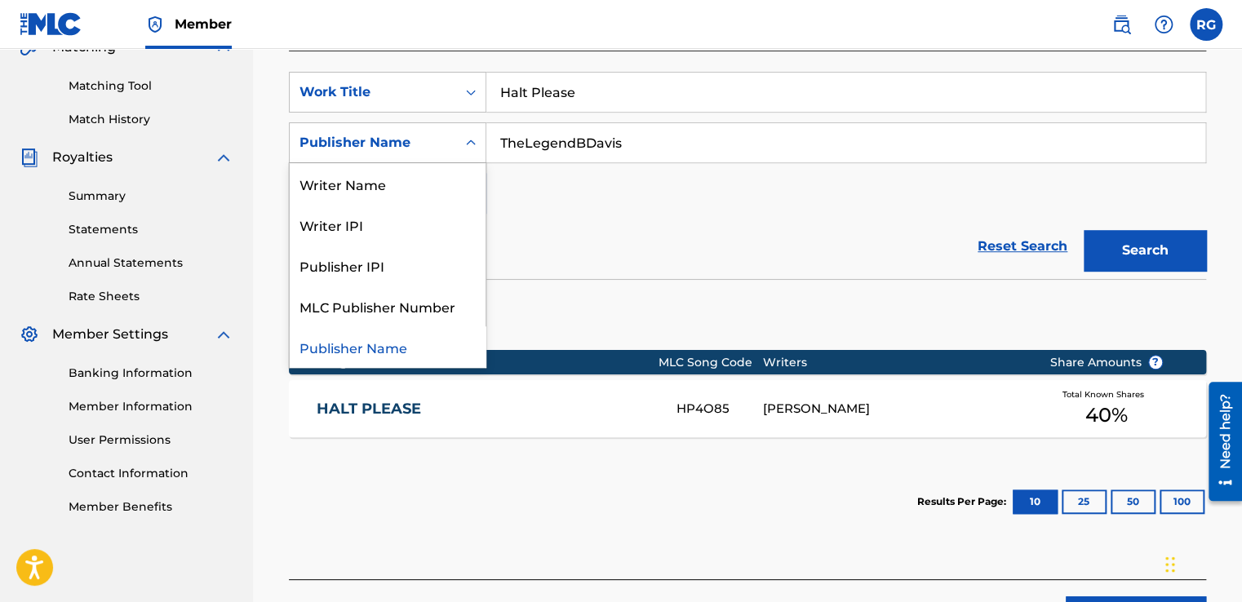
click at [427, 149] on div "Publisher Name" at bounding box center [372, 143] width 147 height 20
click at [411, 185] on div "Writer Name" at bounding box center [388, 183] width 196 height 41
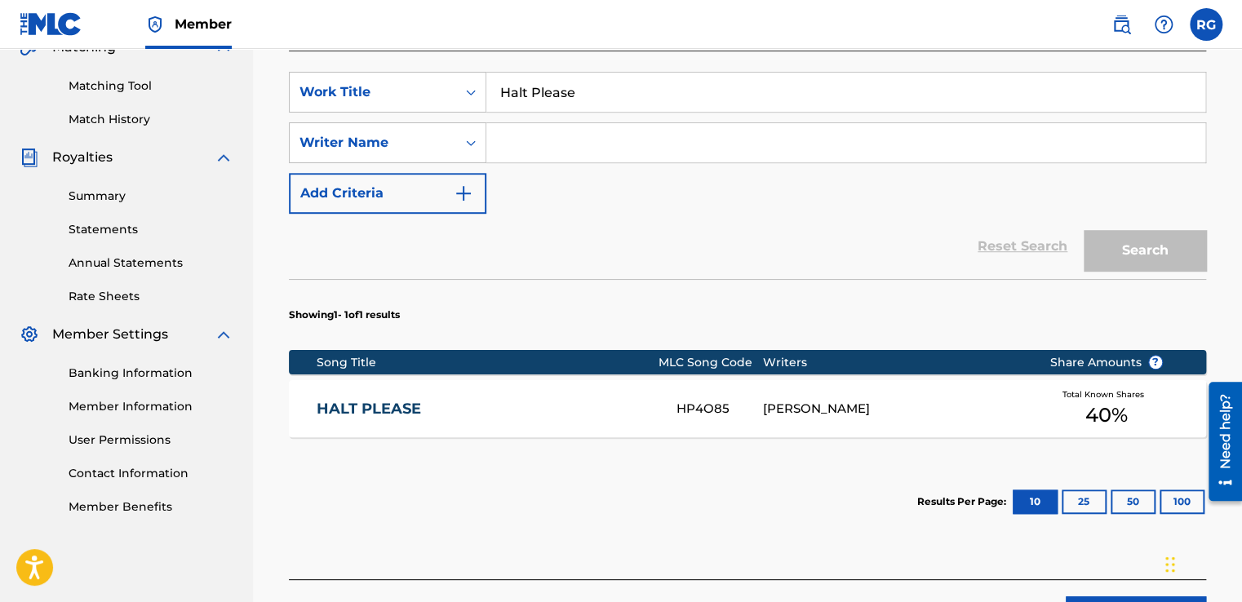
click at [566, 148] on input "Search Form" at bounding box center [845, 142] width 719 height 39
type input "[PERSON_NAME]"
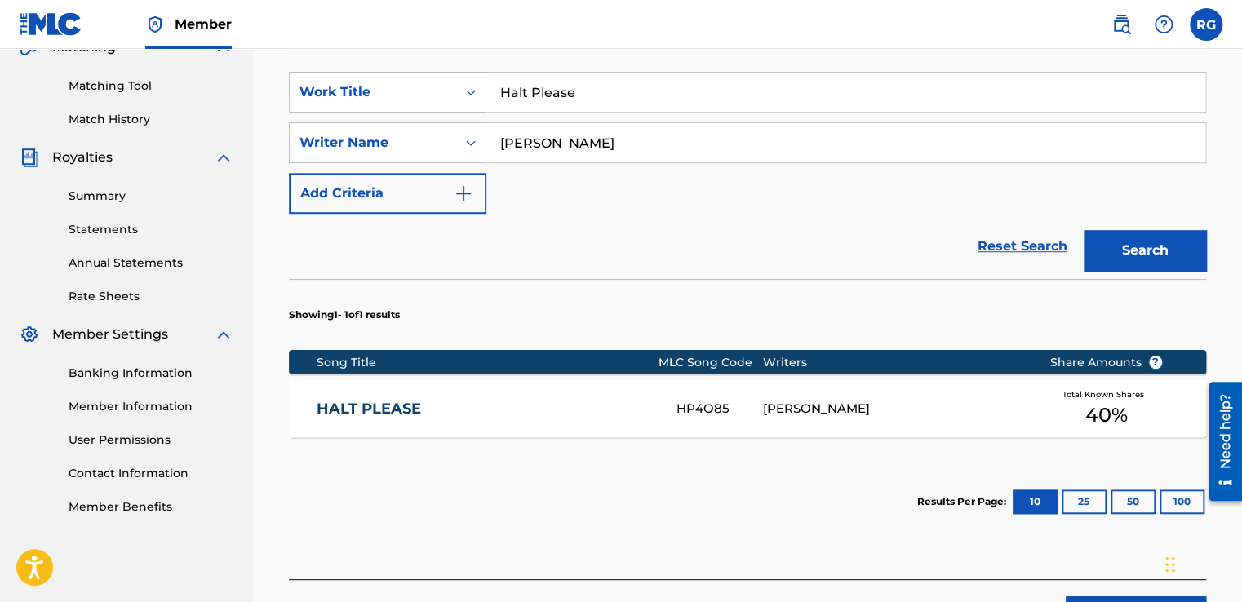
click at [1149, 238] on button "Search" at bounding box center [1144, 250] width 122 height 41
click at [675, 94] on input "Halt Please" at bounding box center [845, 92] width 719 height 39
click at [658, 157] on input "[PERSON_NAME]" at bounding box center [845, 142] width 719 height 39
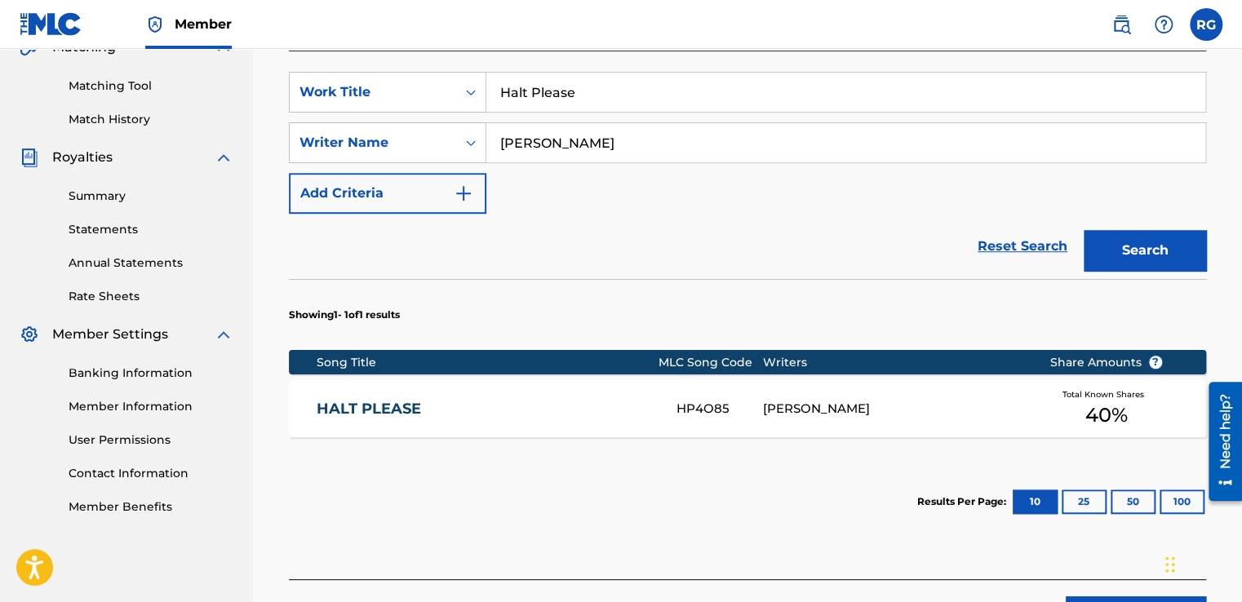
click at [658, 157] on input "[PERSON_NAME]" at bounding box center [845, 142] width 719 height 39
type input "[PERSON_NAME]' [PERSON_NAME]"
click at [1112, 243] on button "Search" at bounding box center [1144, 250] width 122 height 41
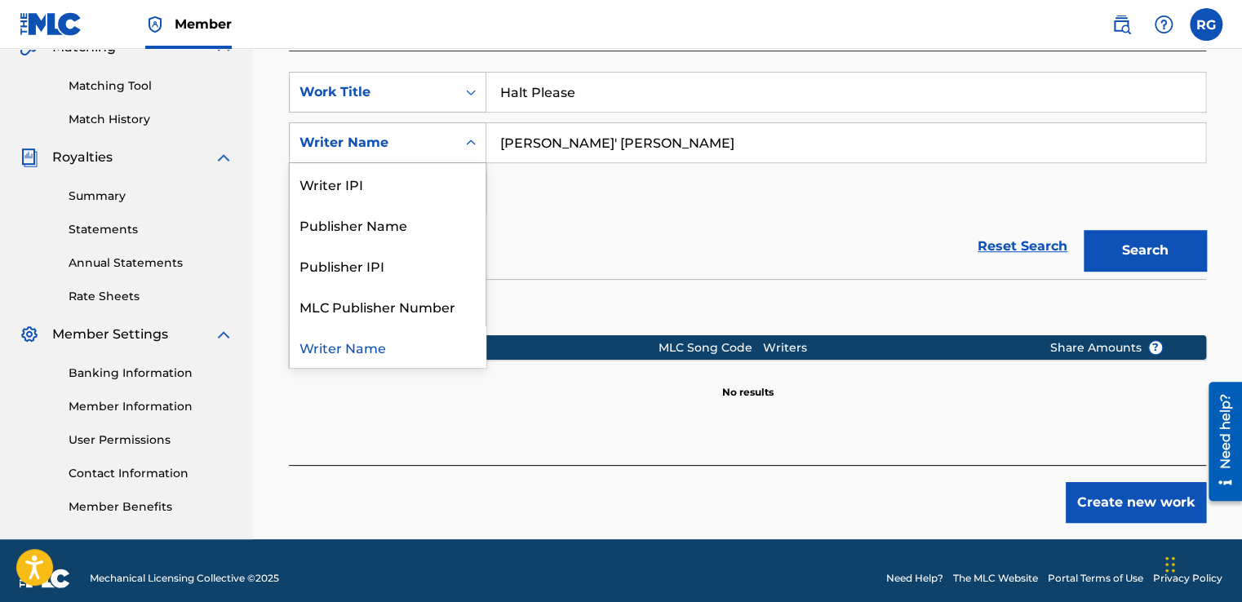
click at [442, 149] on div "Writer Name" at bounding box center [372, 143] width 147 height 20
click at [411, 213] on div "Publisher Name" at bounding box center [388, 224] width 196 height 41
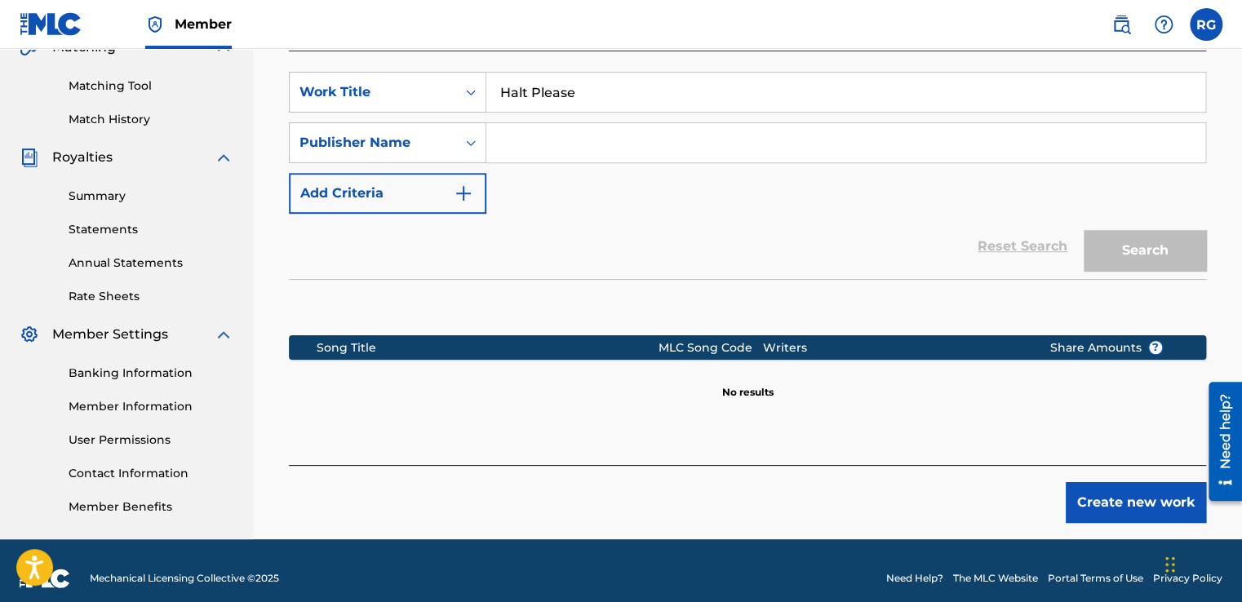
click at [609, 154] on input "Search Form" at bounding box center [845, 142] width 719 height 39
type input "[PERSON_NAME]' [PERSON_NAME]"
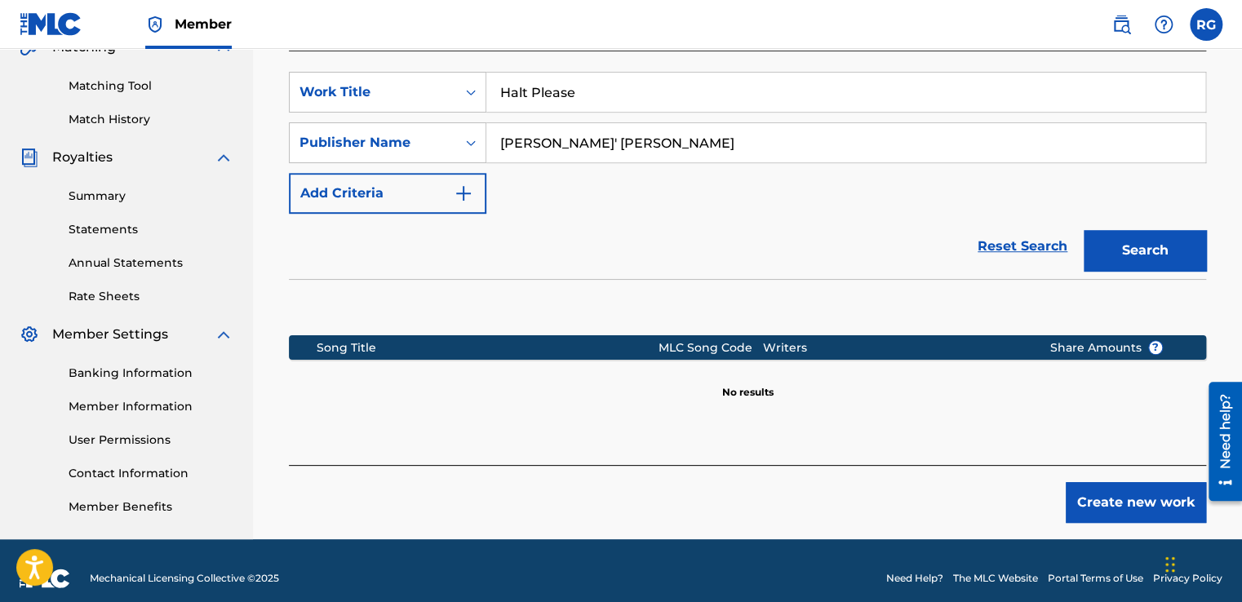
click at [1174, 263] on button "Search" at bounding box center [1144, 250] width 122 height 41
click at [631, 152] on input "[PERSON_NAME]' [PERSON_NAME]" at bounding box center [845, 142] width 719 height 39
click at [627, 91] on input "Halt Please" at bounding box center [845, 92] width 719 height 39
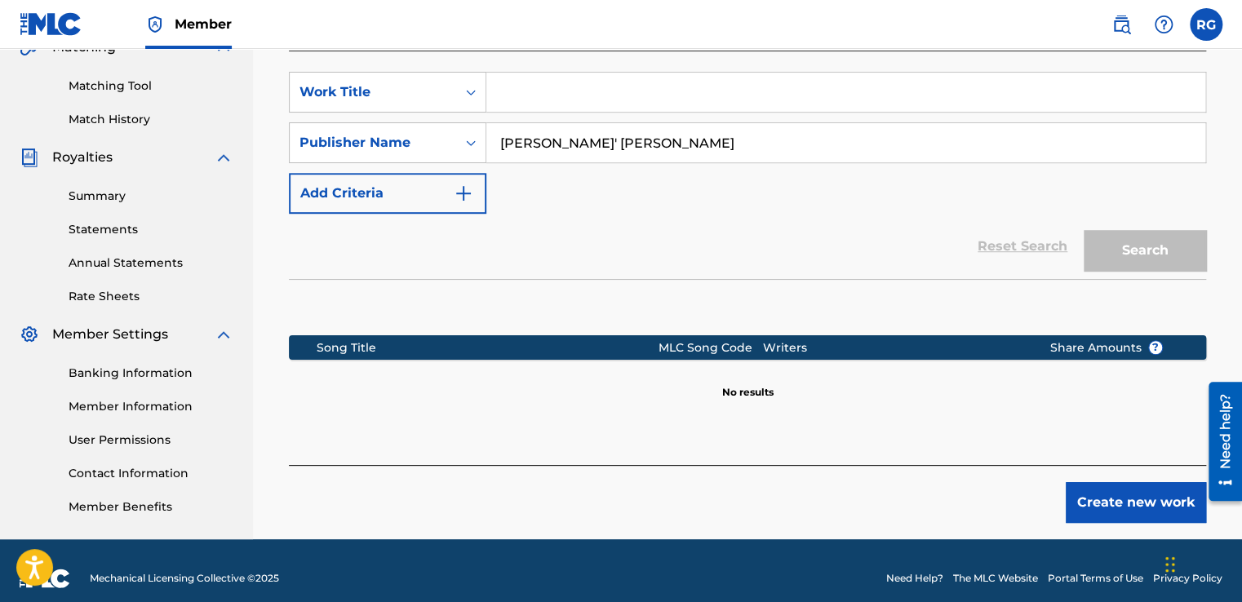
type input "g"
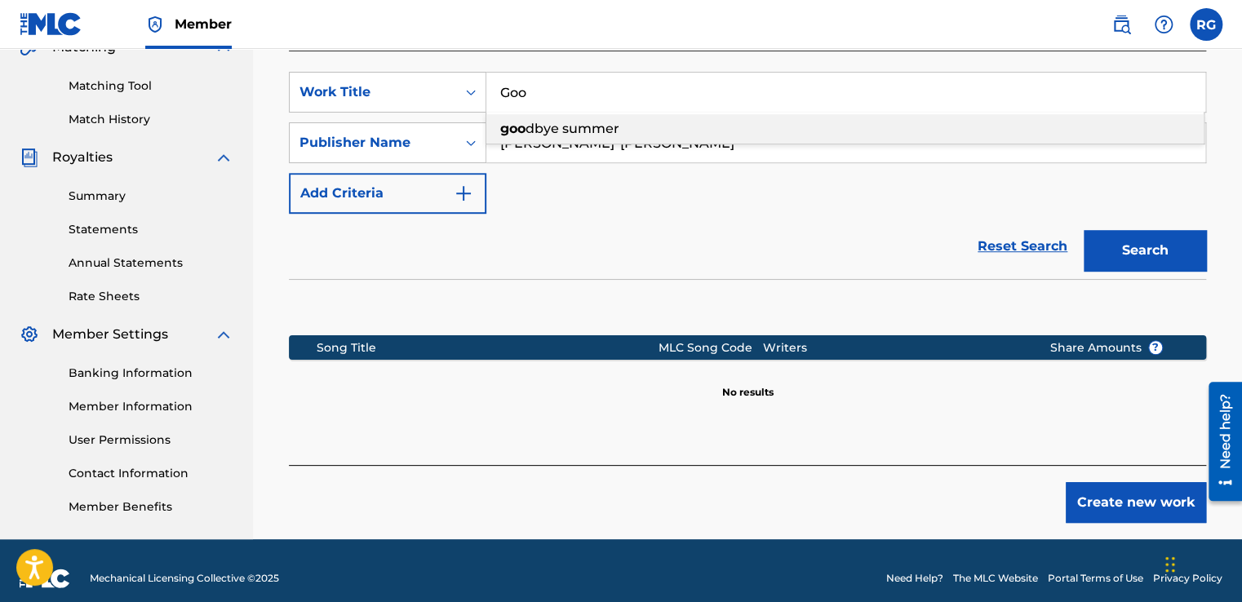
click at [620, 126] on div "goo dbye summer" at bounding box center [844, 128] width 717 height 29
type input "goodbye summer"
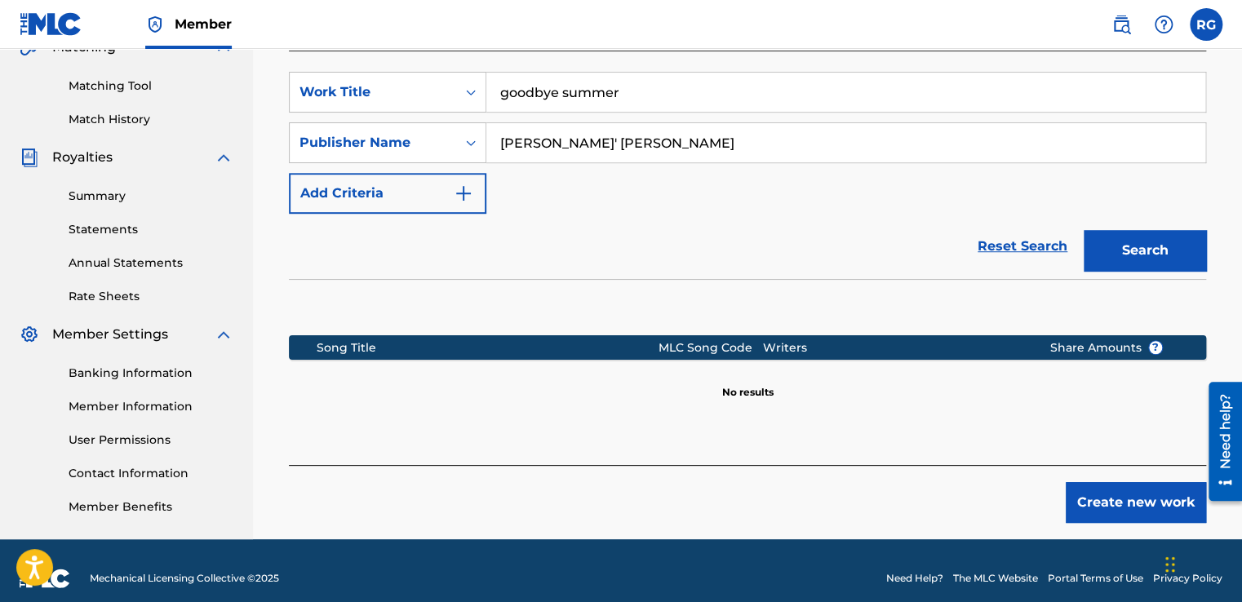
click at [1137, 250] on button "Search" at bounding box center [1144, 250] width 122 height 41
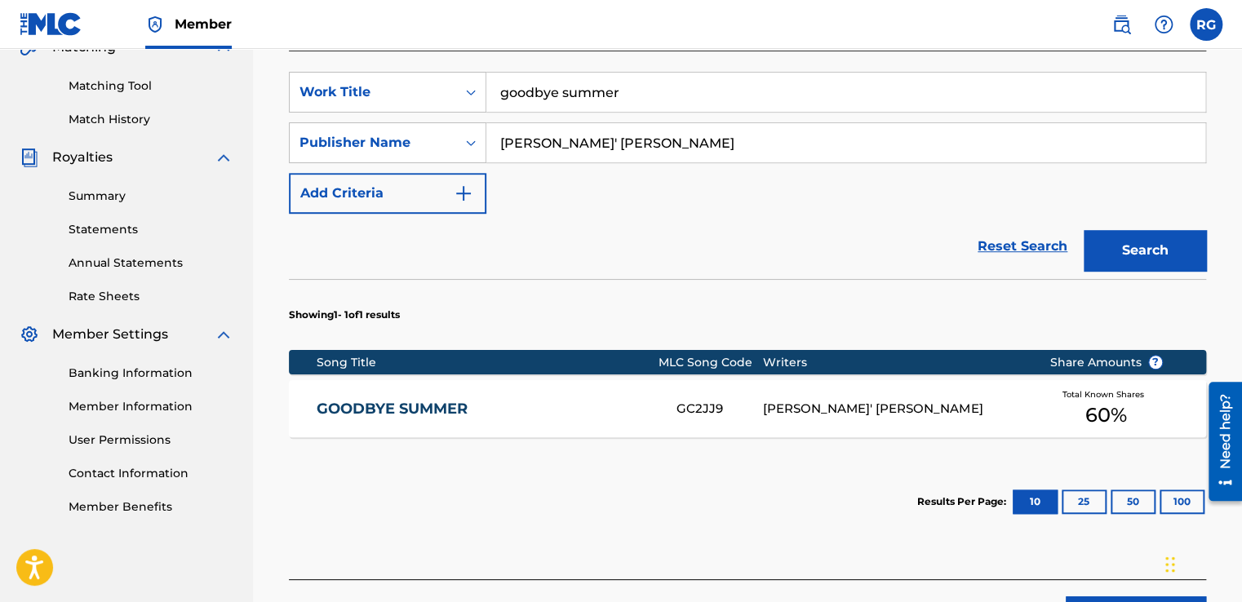
click at [596, 146] on input "[PERSON_NAME]' [PERSON_NAME]" at bounding box center [845, 142] width 719 height 39
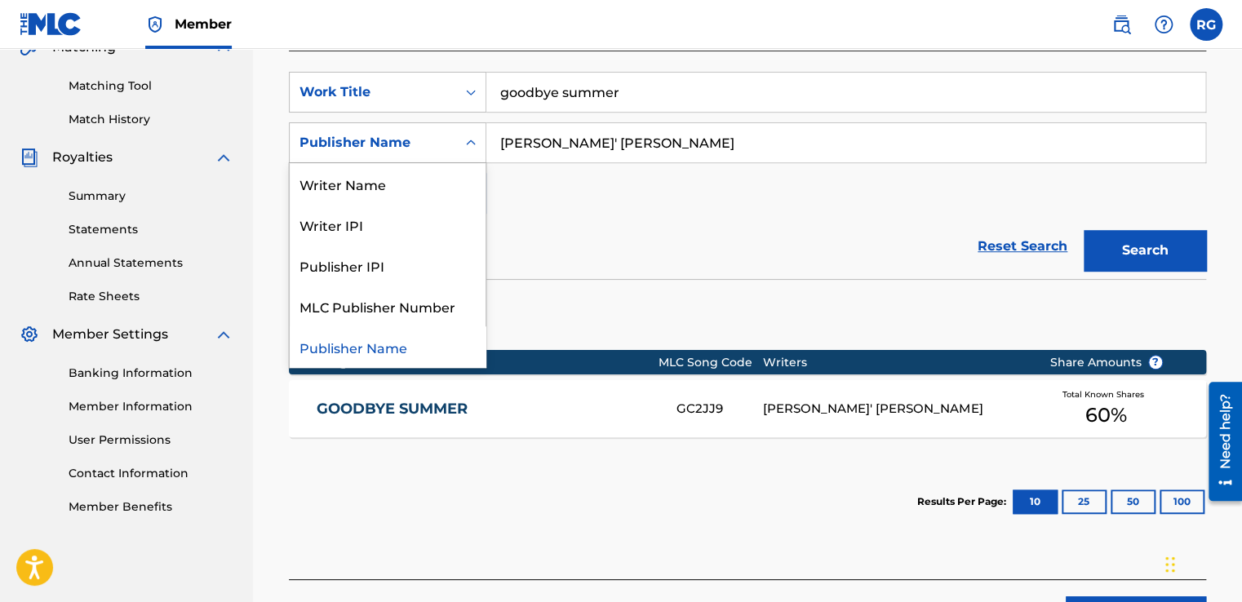
click at [475, 138] on icon "Search Form" at bounding box center [471, 143] width 16 height 16
click at [458, 173] on div "Writer Name" at bounding box center [388, 183] width 196 height 41
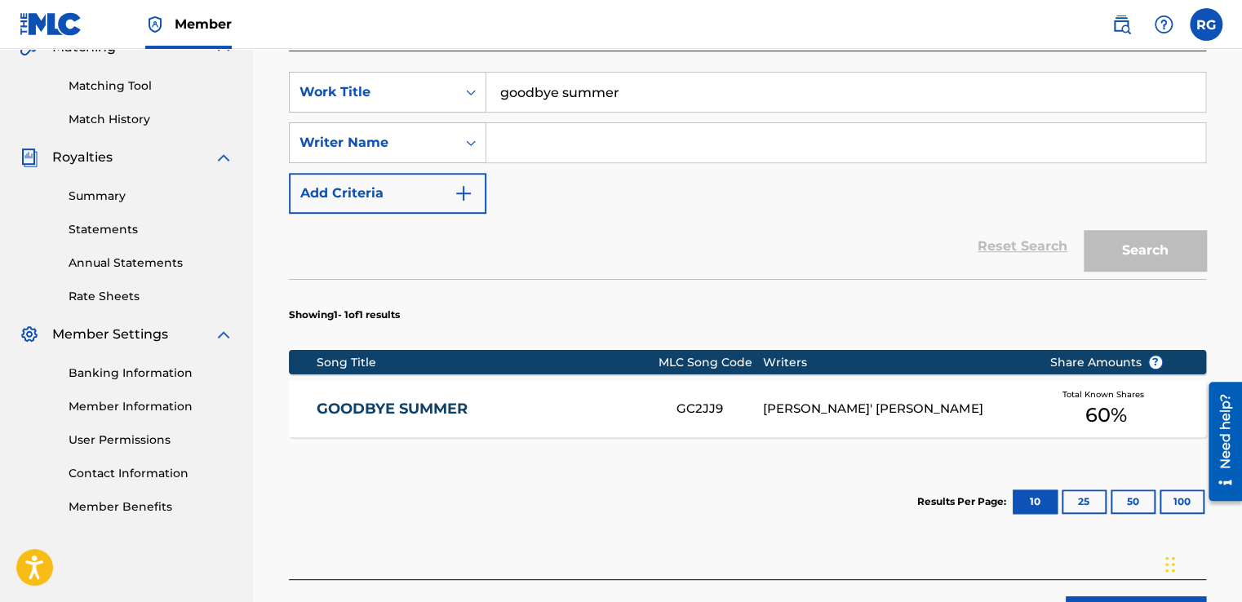
click at [561, 147] on input "Search Form" at bounding box center [845, 142] width 719 height 39
type input "[PERSON_NAME]' [PERSON_NAME]"
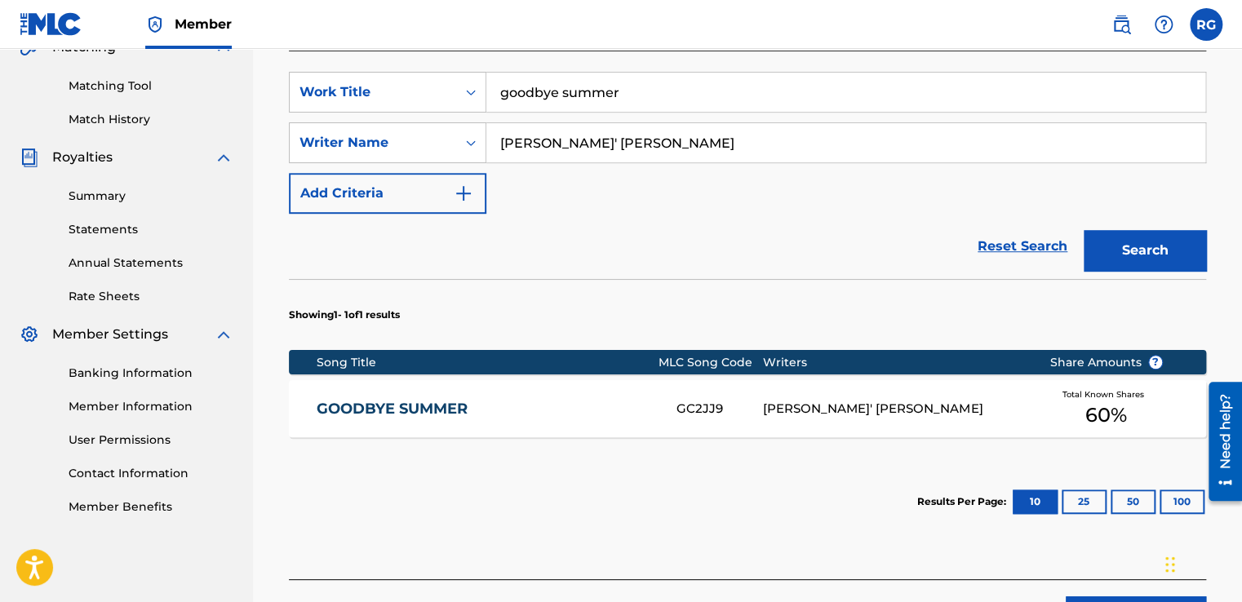
click at [1162, 238] on button "Search" at bounding box center [1144, 250] width 122 height 41
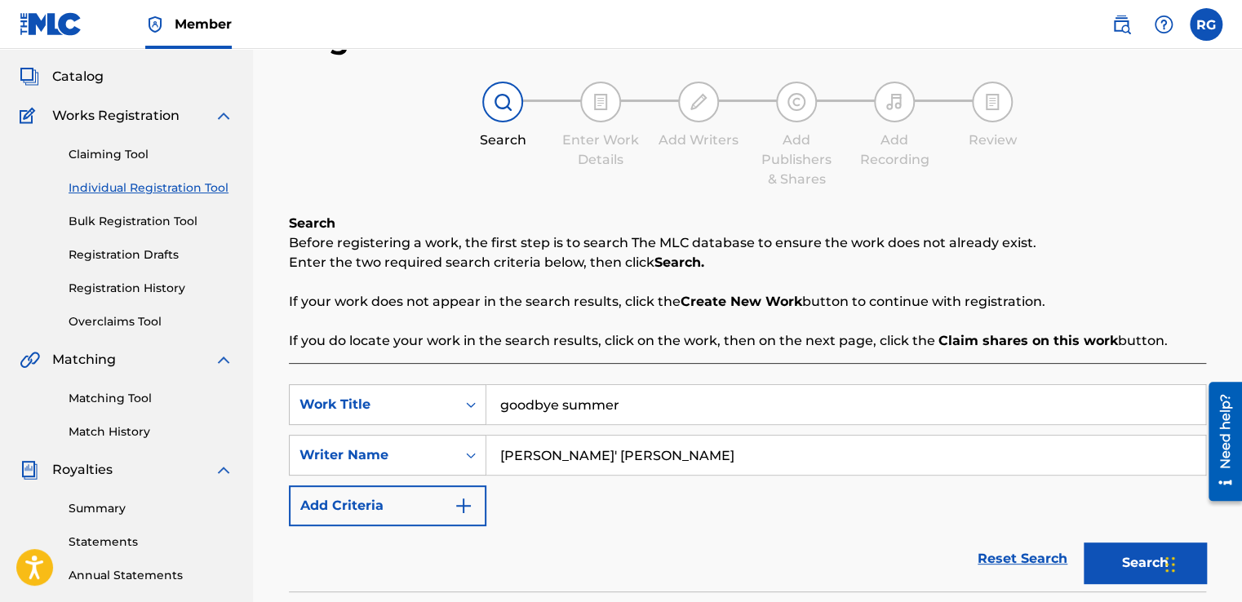
scroll to position [85, 0]
click at [122, 149] on link "Claiming Tool" at bounding box center [151, 155] width 165 height 17
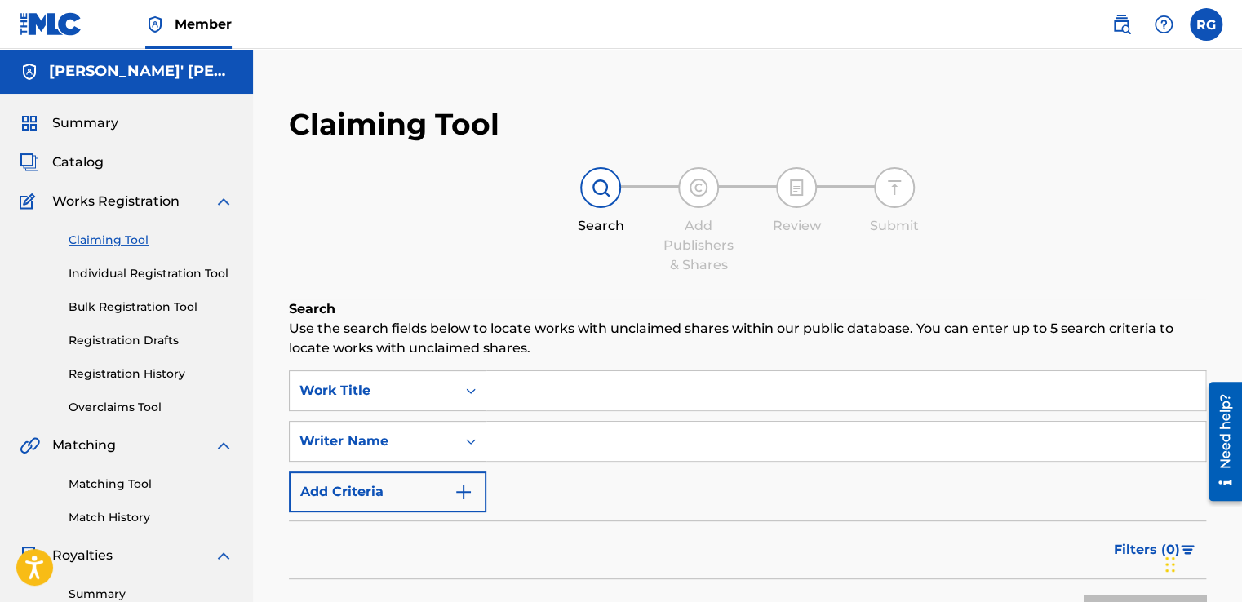
click at [134, 263] on div "Claiming Tool Individual Registration Tool Bulk Registration Tool Registration …" at bounding box center [127, 313] width 214 height 205
click at [135, 271] on link "Individual Registration Tool" at bounding box center [151, 273] width 165 height 17
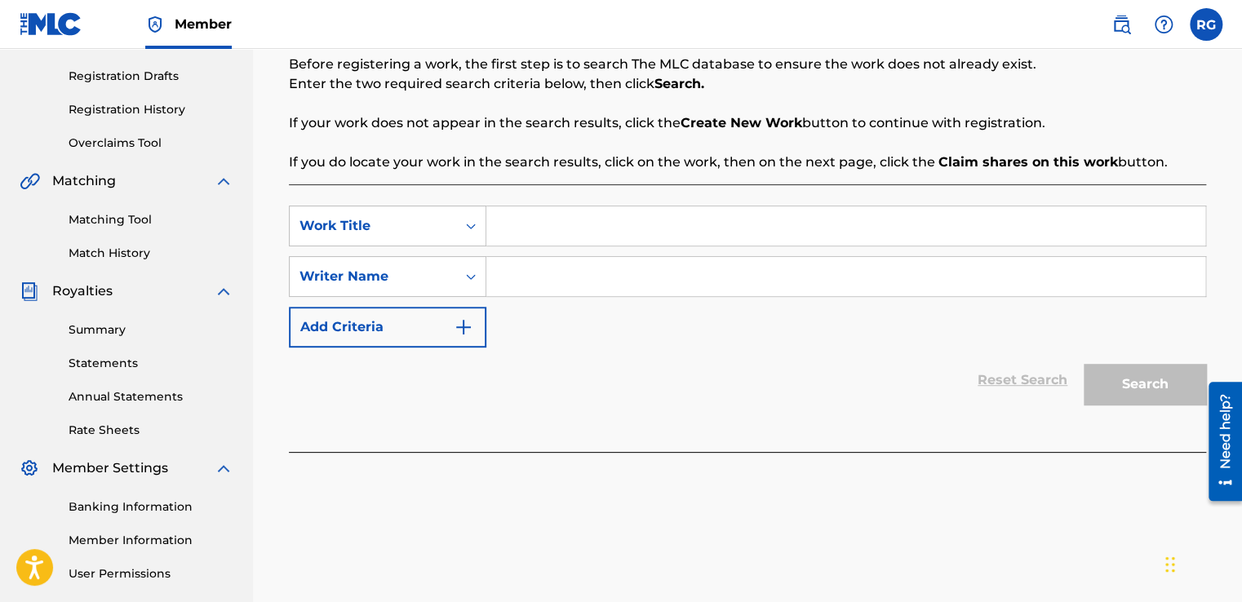
scroll to position [228, 0]
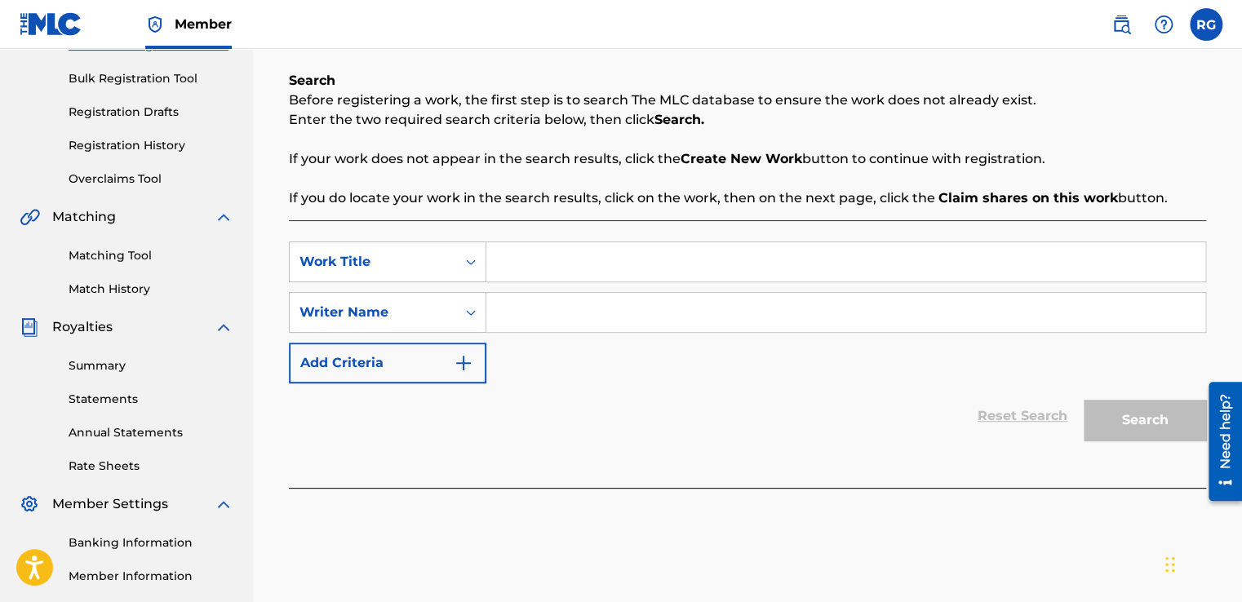
click at [584, 261] on input "Search Form" at bounding box center [845, 261] width 719 height 39
type input "On Lock"
click at [585, 318] on input "Search Form" at bounding box center [845, 312] width 719 height 39
type input "[PERSON_NAME]' [PERSON_NAME]"
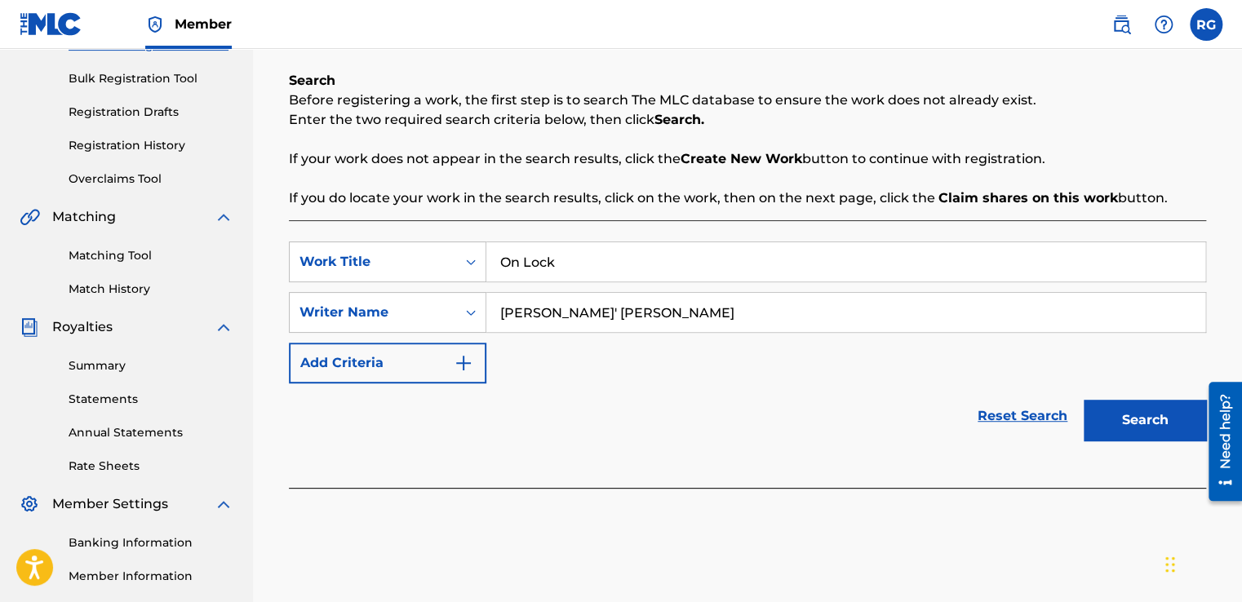
click at [1121, 413] on button "Search" at bounding box center [1144, 420] width 122 height 41
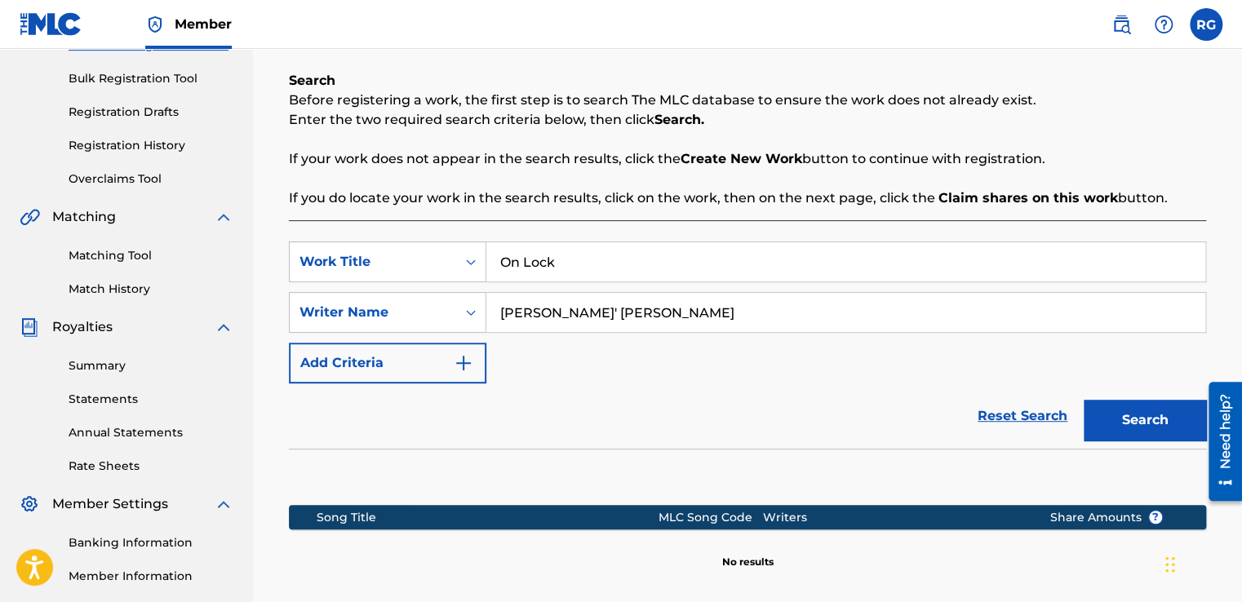
click at [636, 305] on input "[PERSON_NAME]' [PERSON_NAME]" at bounding box center [845, 312] width 719 height 39
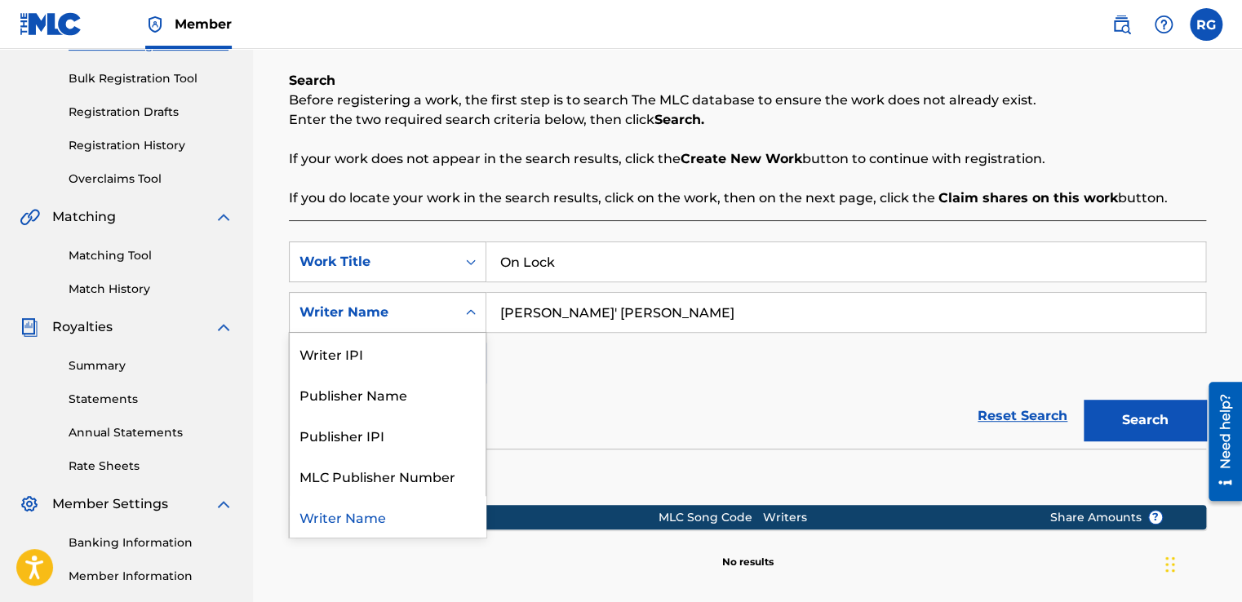
click at [435, 300] on div "Writer Name" at bounding box center [373, 312] width 166 height 31
click at [387, 388] on div "Publisher Name" at bounding box center [388, 394] width 196 height 41
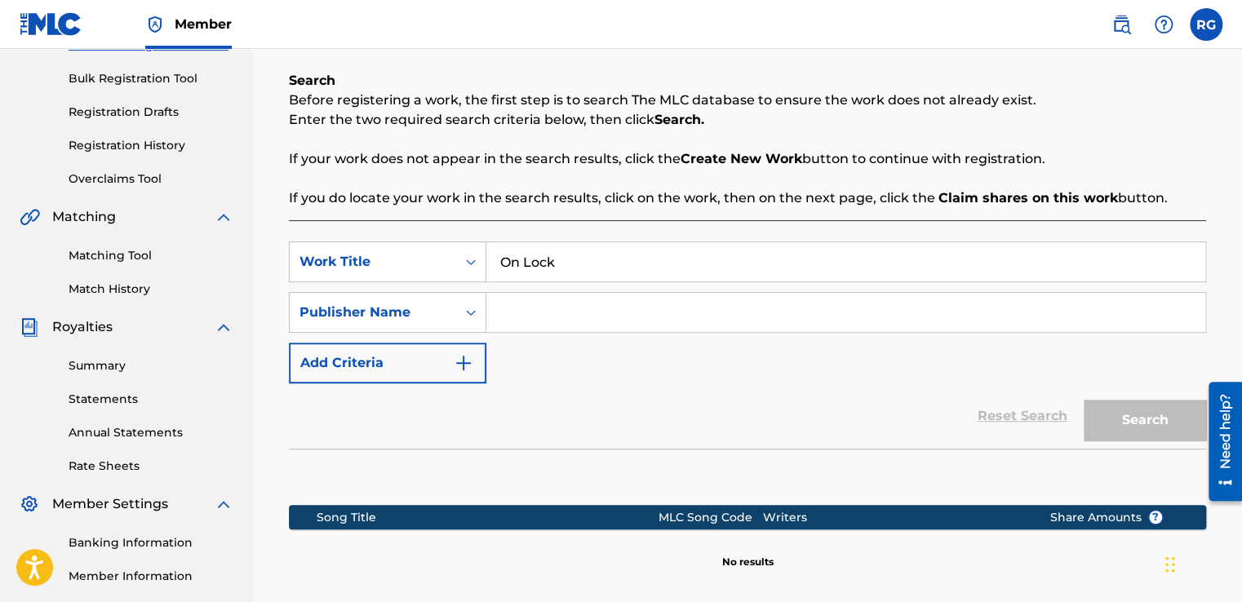
click at [559, 314] on input "Search Form" at bounding box center [845, 312] width 719 height 39
type input "[PERSON_NAME]' [PERSON_NAME]"
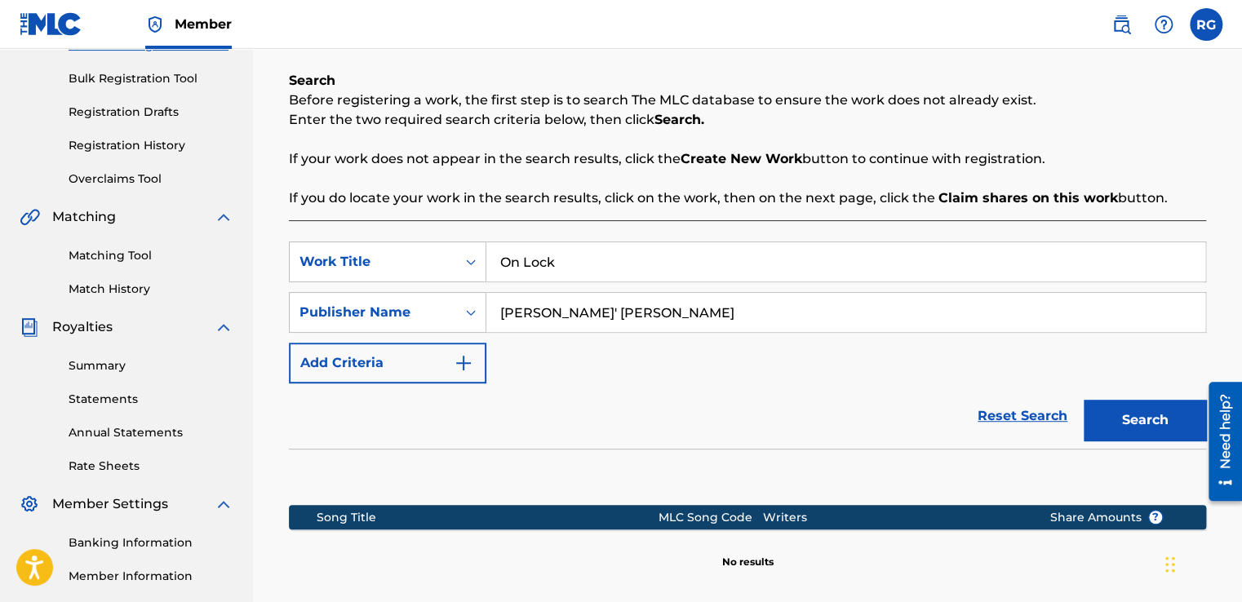
click at [1123, 418] on button "Search" at bounding box center [1144, 420] width 122 height 41
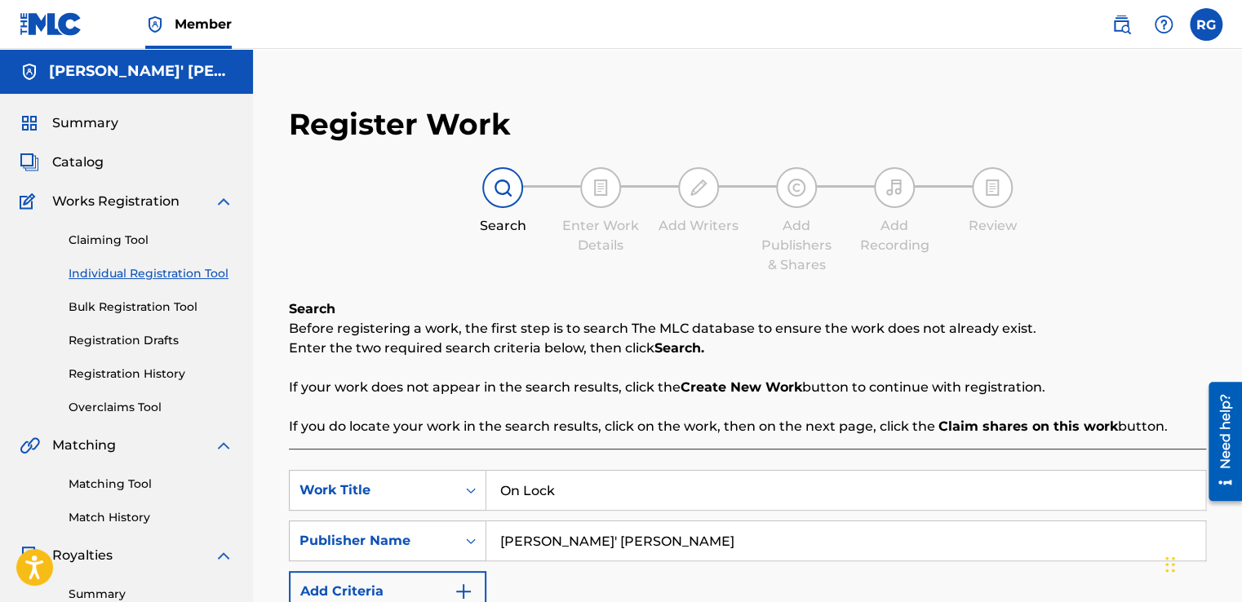
scroll to position [413, 0]
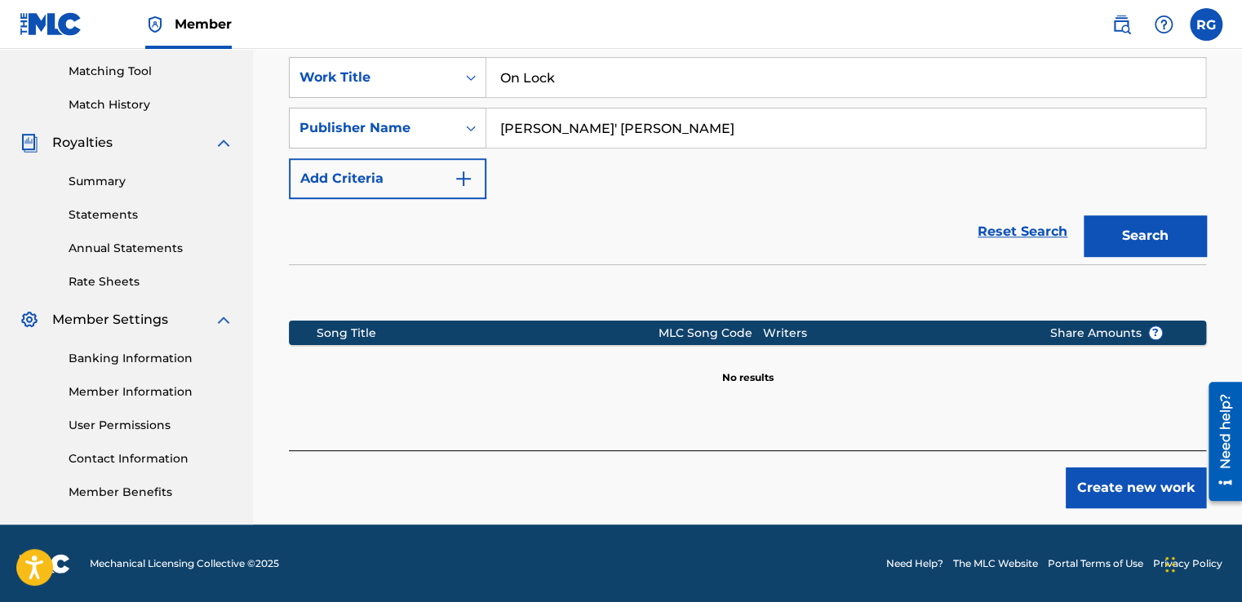
click at [1110, 472] on button "Create new work" at bounding box center [1136, 487] width 140 height 41
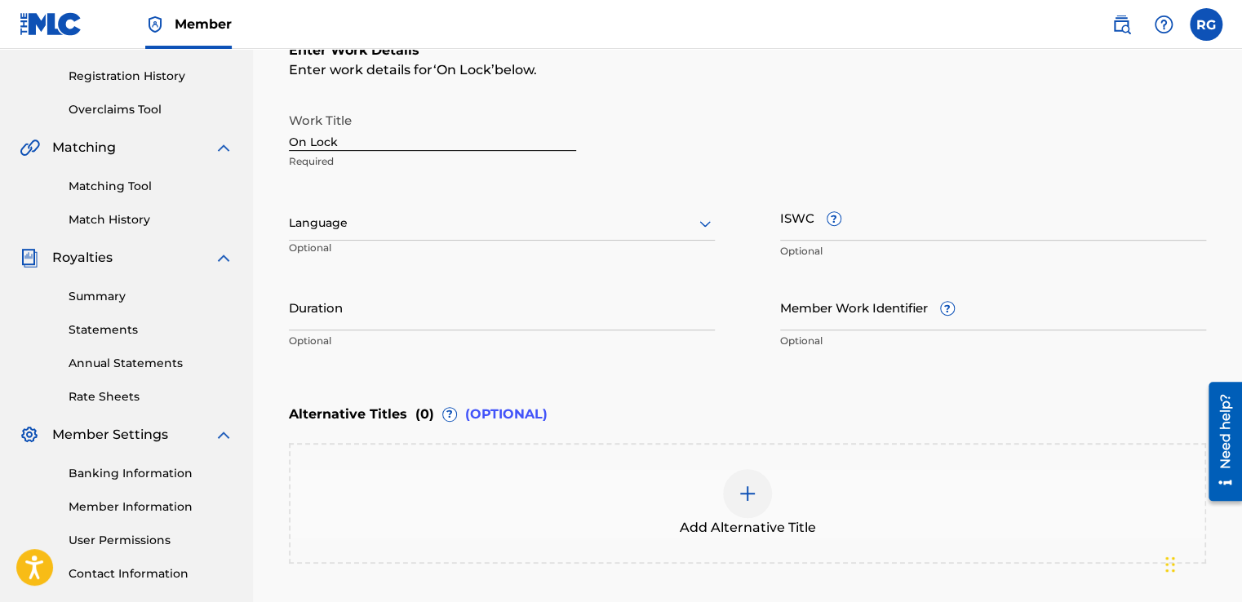
scroll to position [295, 0]
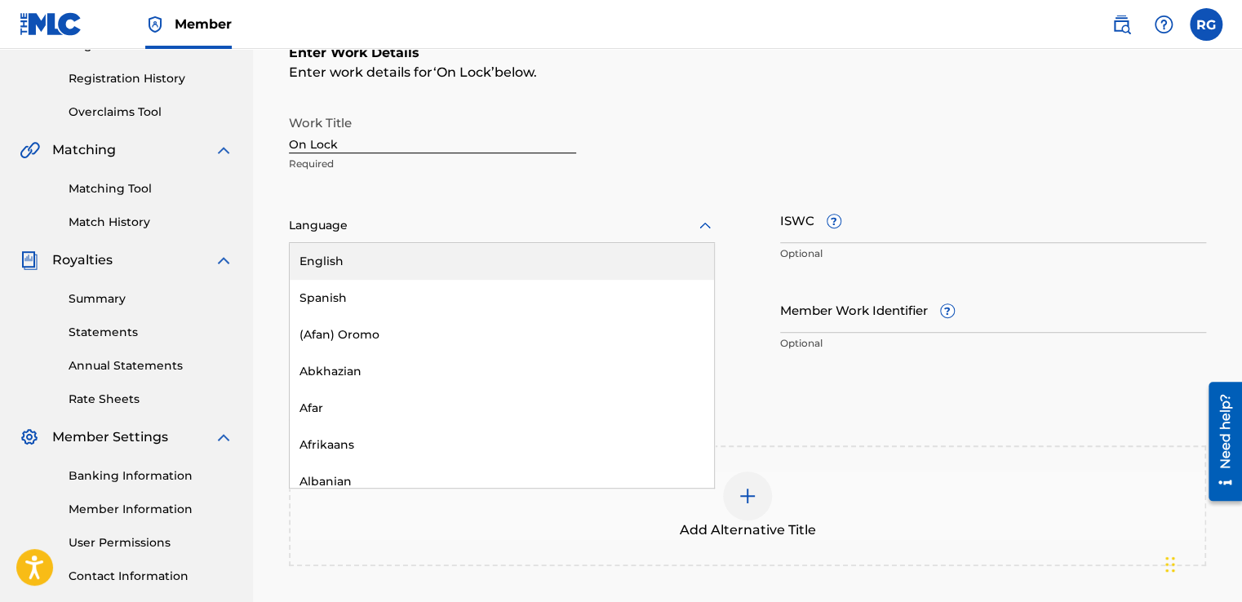
click at [570, 227] on div at bounding box center [502, 225] width 426 height 20
click at [558, 240] on div "Language" at bounding box center [502, 226] width 426 height 34
drag, startPoint x: 604, startPoint y: 223, endPoint x: 581, endPoint y: 272, distance: 54.8
click at [581, 243] on div "153 results available. Use Up and Down to choose options, press Enter to select…" at bounding box center [502, 226] width 426 height 34
click at [581, 272] on div "English" at bounding box center [502, 261] width 424 height 37
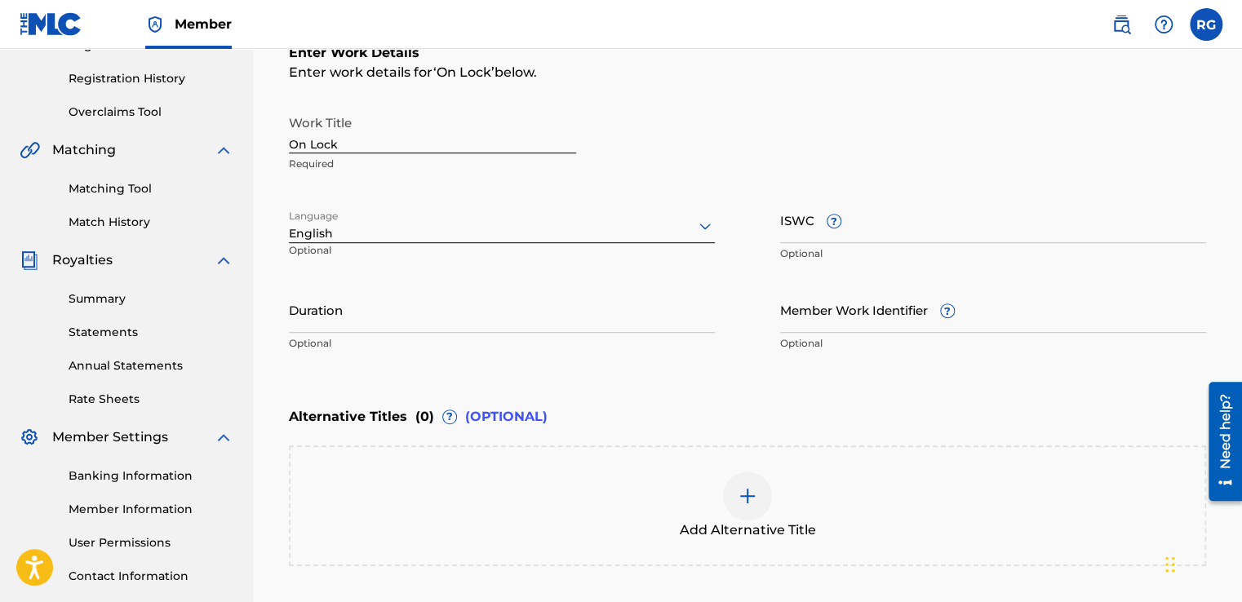
click at [754, 410] on div "Alternative Titles ( 0 ) ? (OPTIONAL)" at bounding box center [747, 417] width 917 height 36
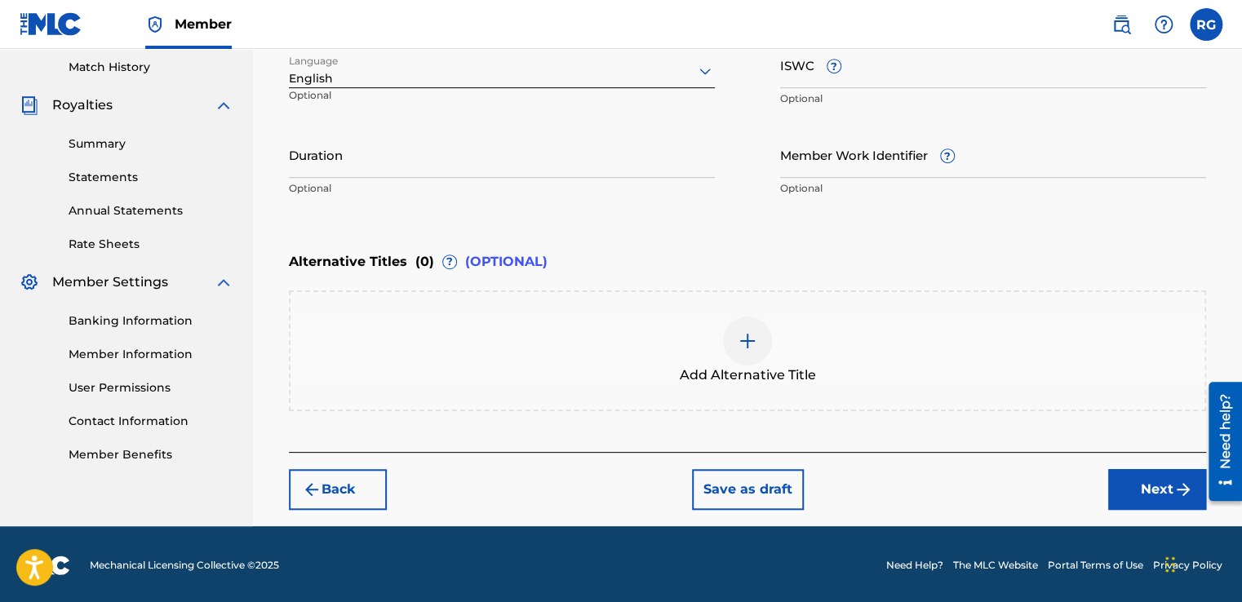
click at [1156, 505] on button "Next" at bounding box center [1157, 489] width 98 height 41
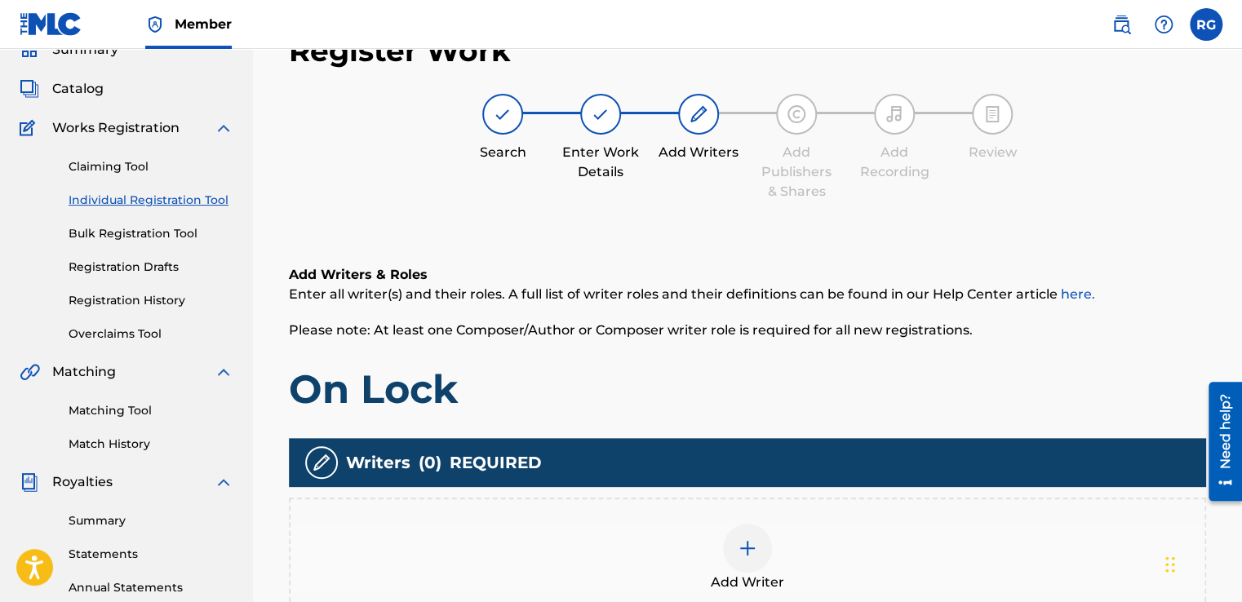
scroll to position [409, 0]
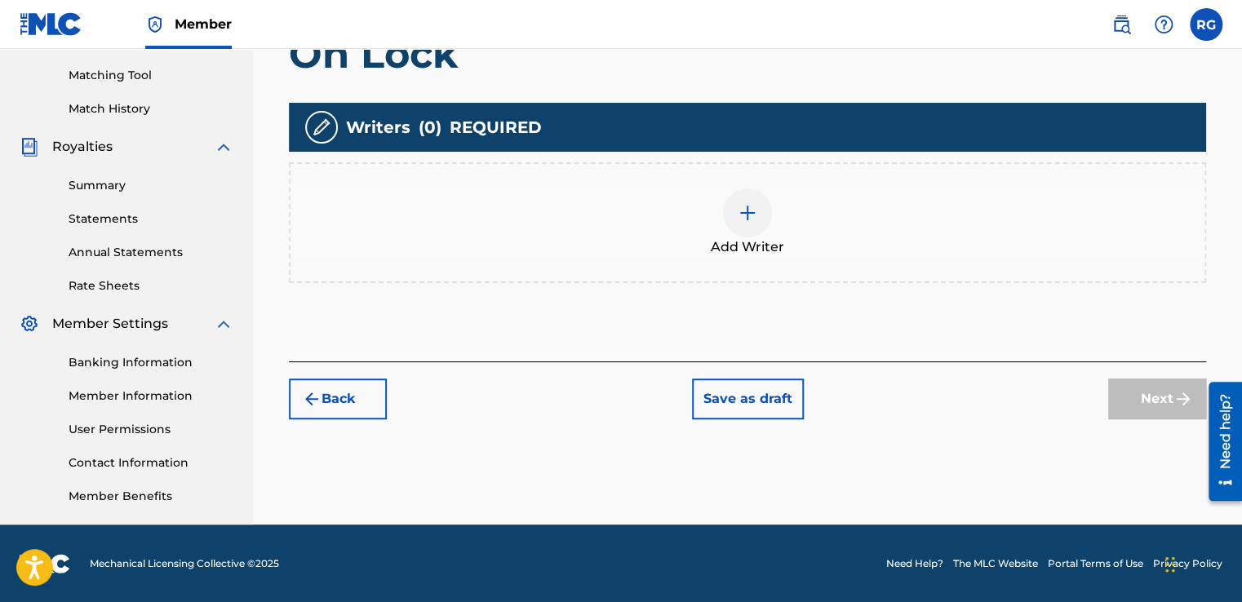
click at [757, 219] on div at bounding box center [747, 212] width 49 height 49
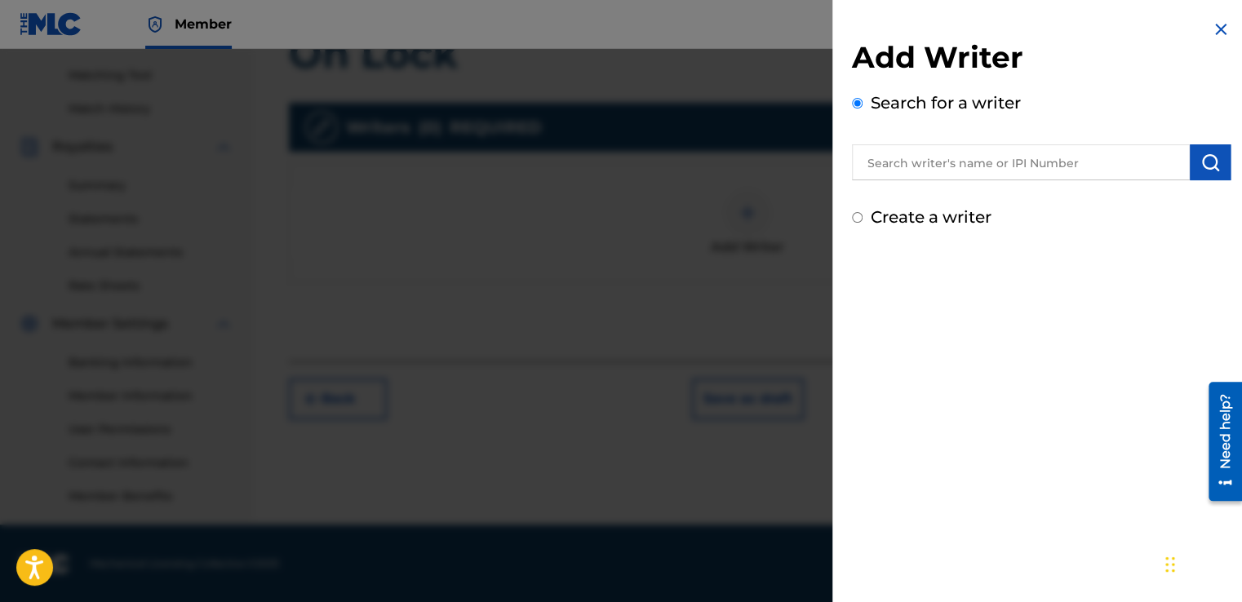
click at [913, 178] on input "text" at bounding box center [1021, 162] width 338 height 36
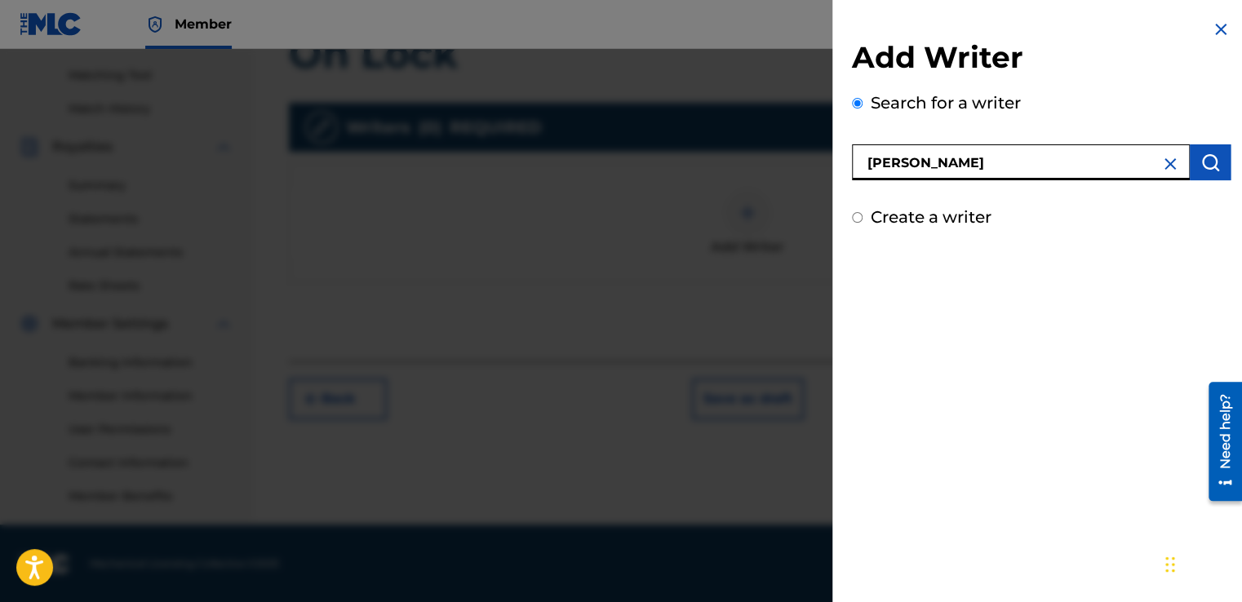
type input "[PERSON_NAME]"
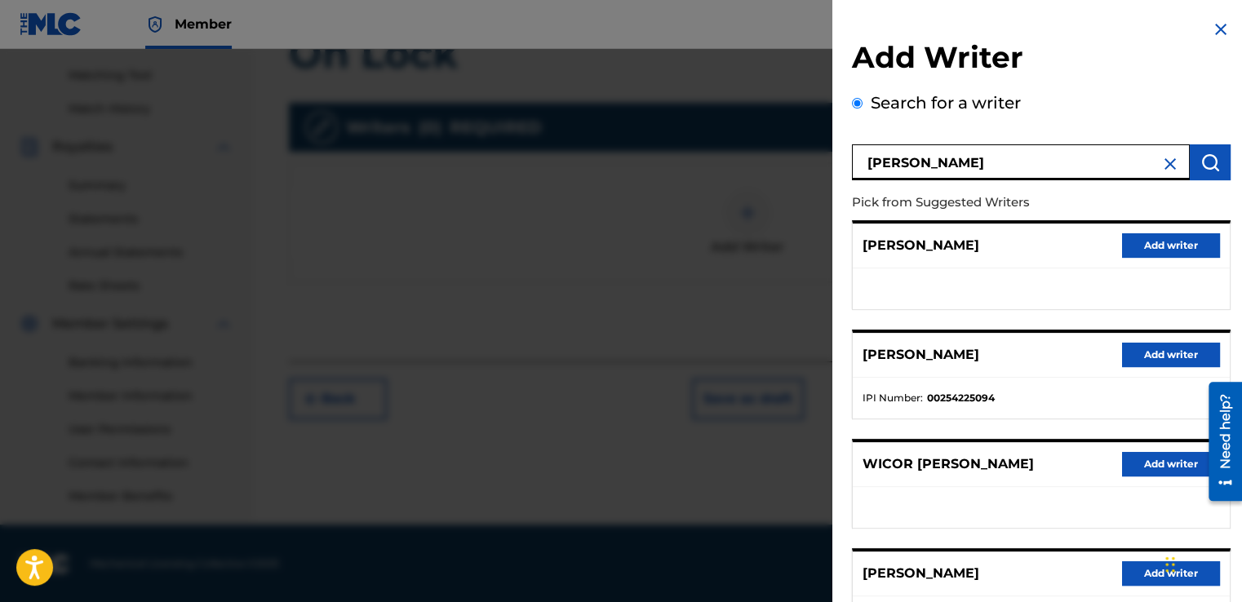
scroll to position [246, 0]
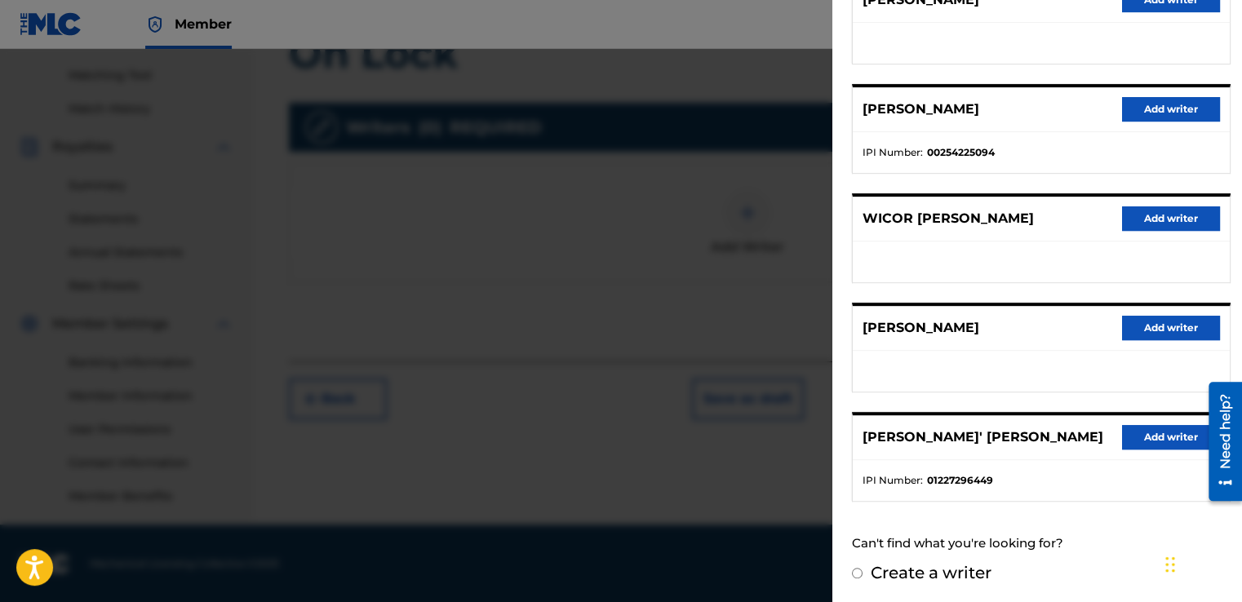
click at [1158, 425] on button "Add writer" at bounding box center [1171, 437] width 98 height 24
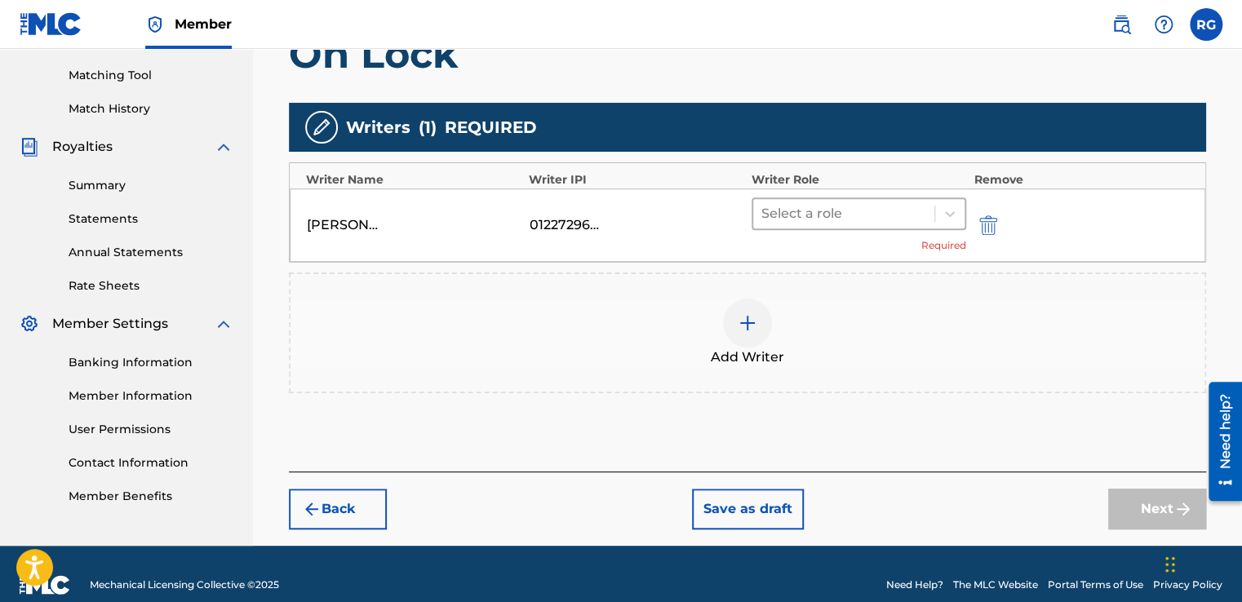
click at [825, 199] on div "Select a role" at bounding box center [843, 213] width 181 height 29
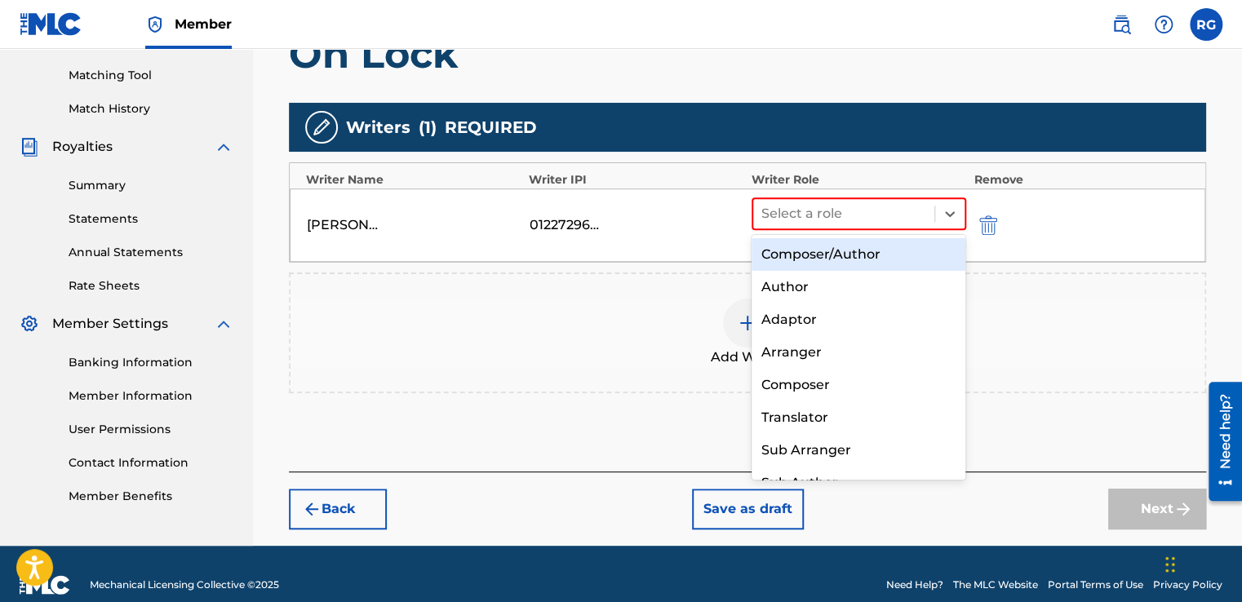
click at [826, 252] on div "Composer/Author" at bounding box center [858, 254] width 215 height 33
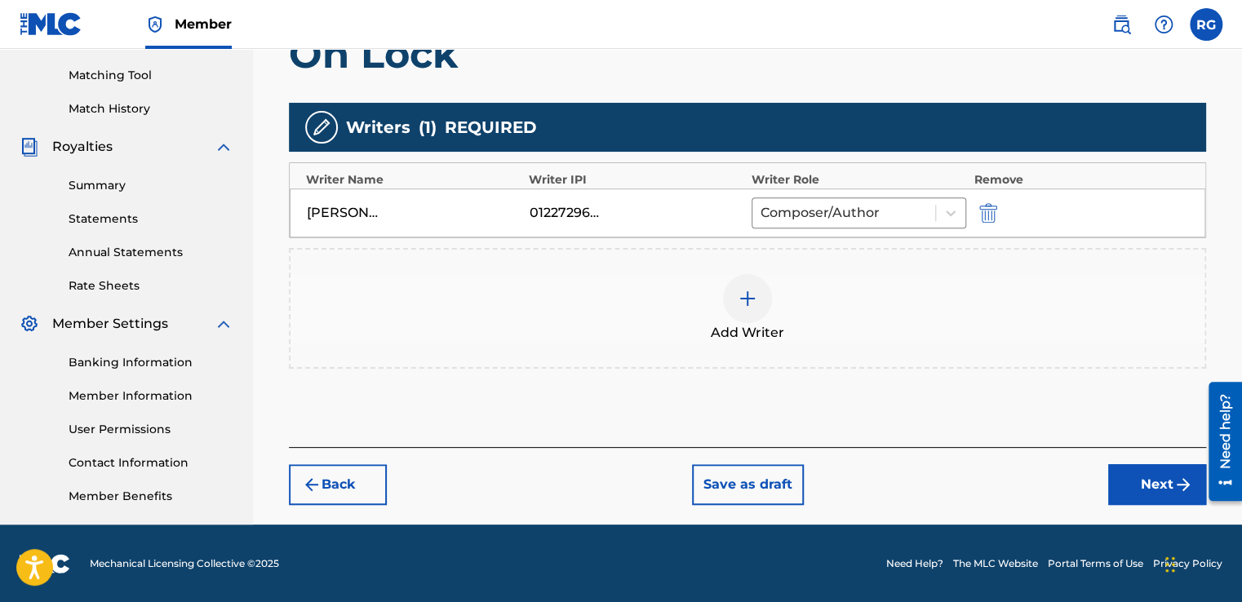
click at [1140, 469] on button "Next" at bounding box center [1157, 484] width 98 height 41
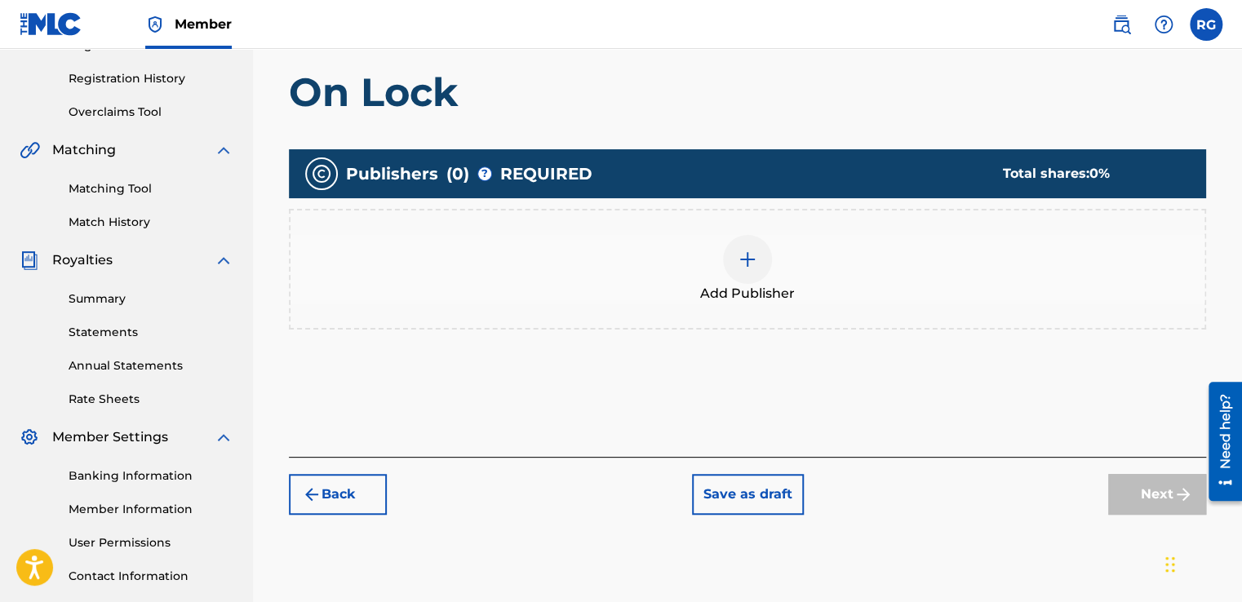
scroll to position [298, 0]
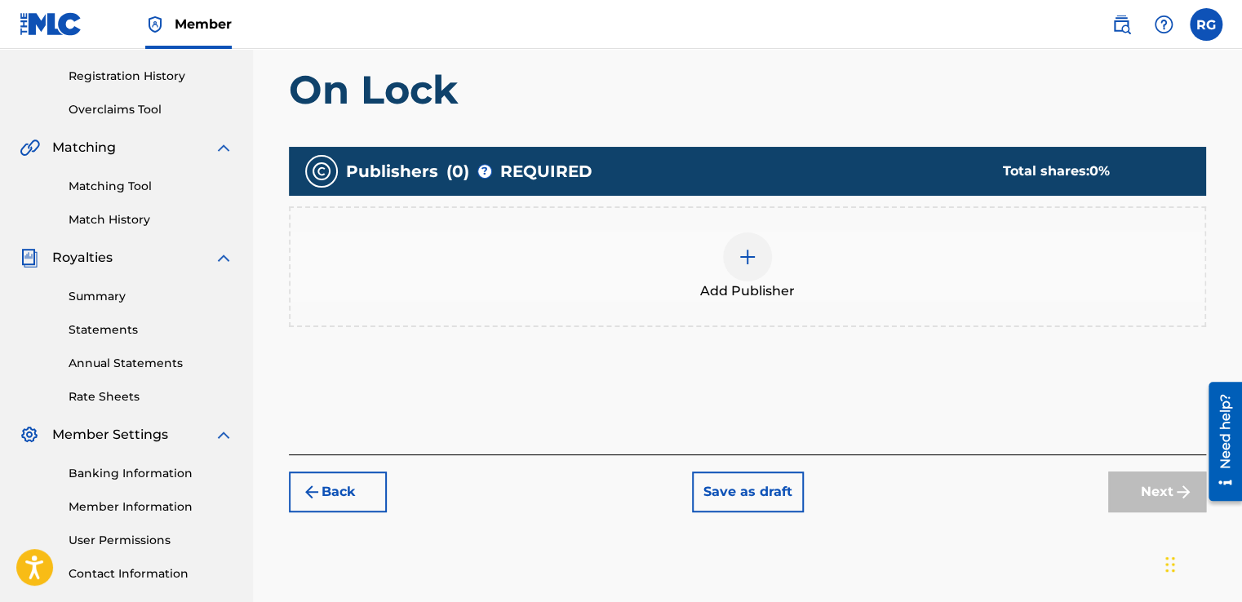
click at [750, 250] on img at bounding box center [748, 257] width 20 height 20
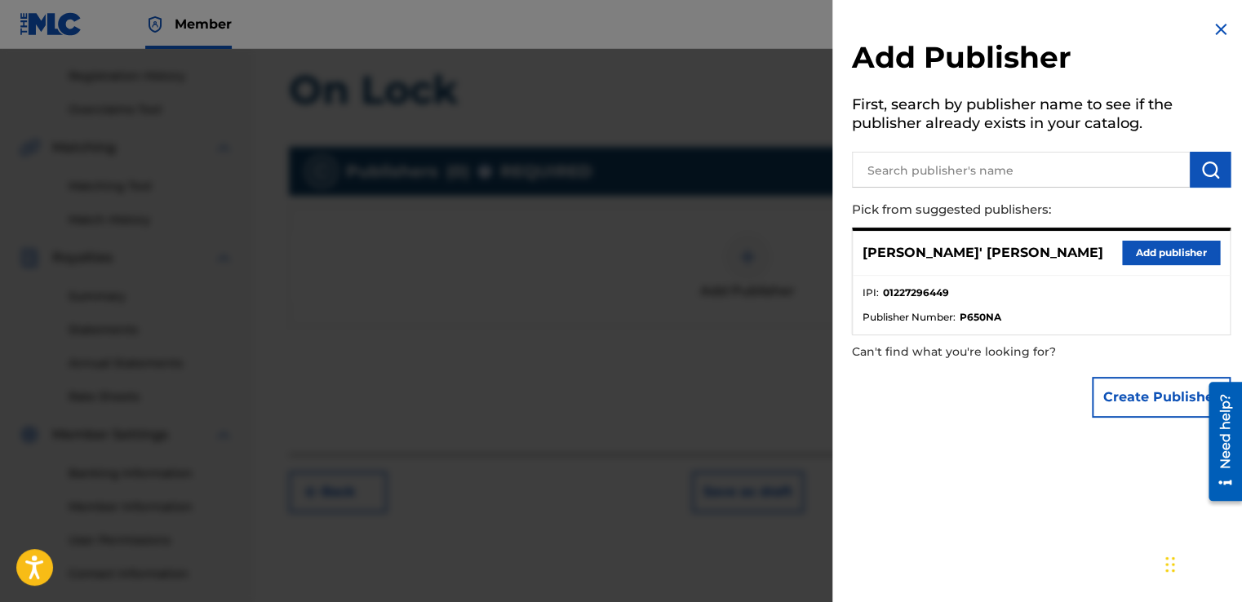
click at [1136, 253] on button "Add publisher" at bounding box center [1171, 253] width 98 height 24
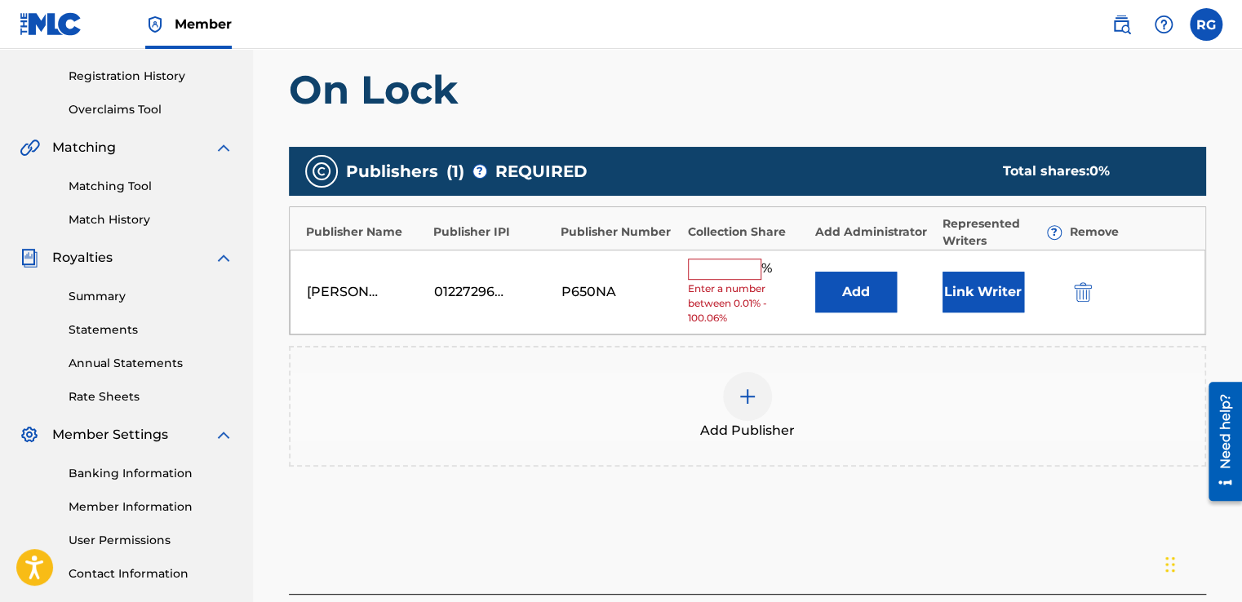
click at [724, 267] on input "text" at bounding box center [724, 269] width 73 height 21
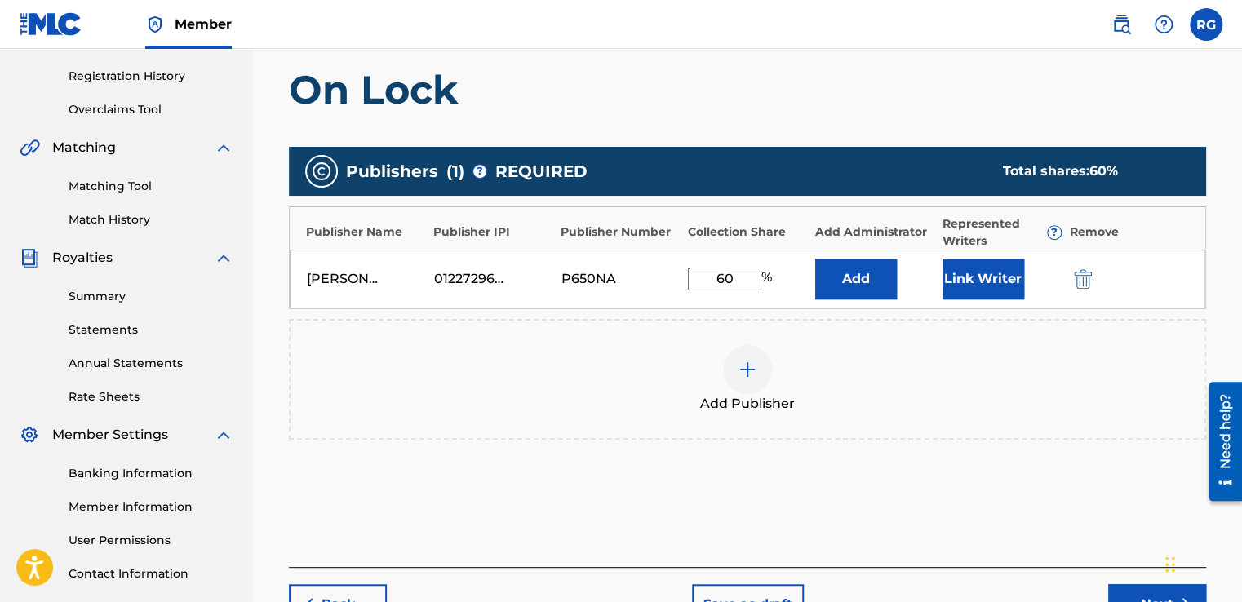
type input "60"
click at [1132, 596] on button "Next" at bounding box center [1157, 604] width 98 height 41
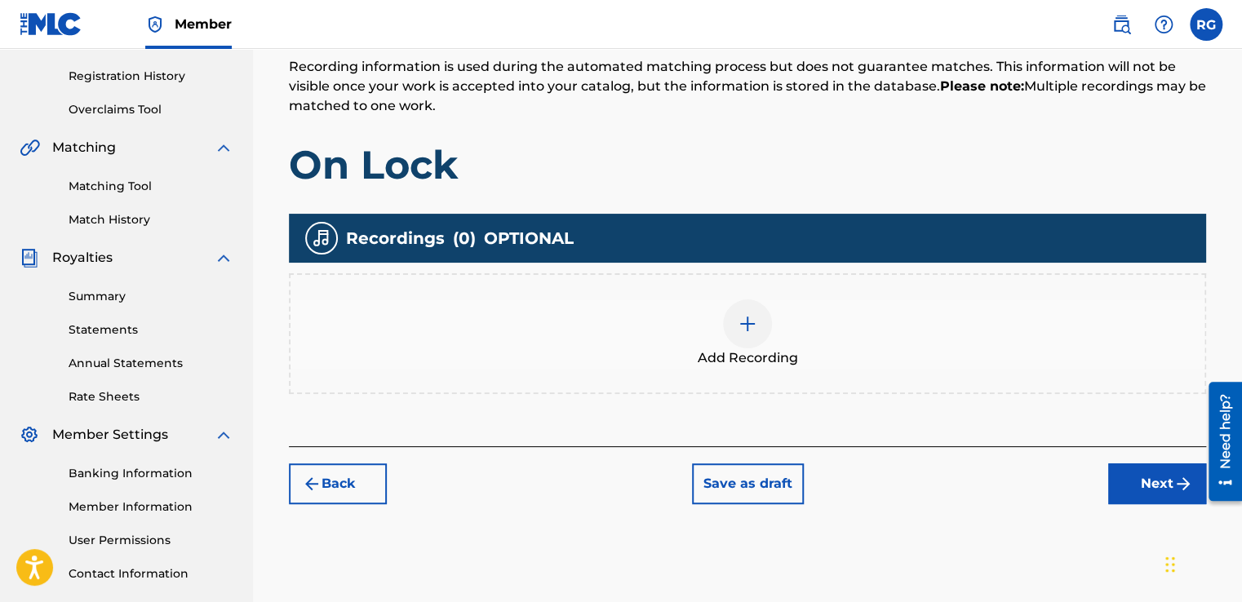
click at [1124, 481] on button "Next" at bounding box center [1157, 483] width 98 height 41
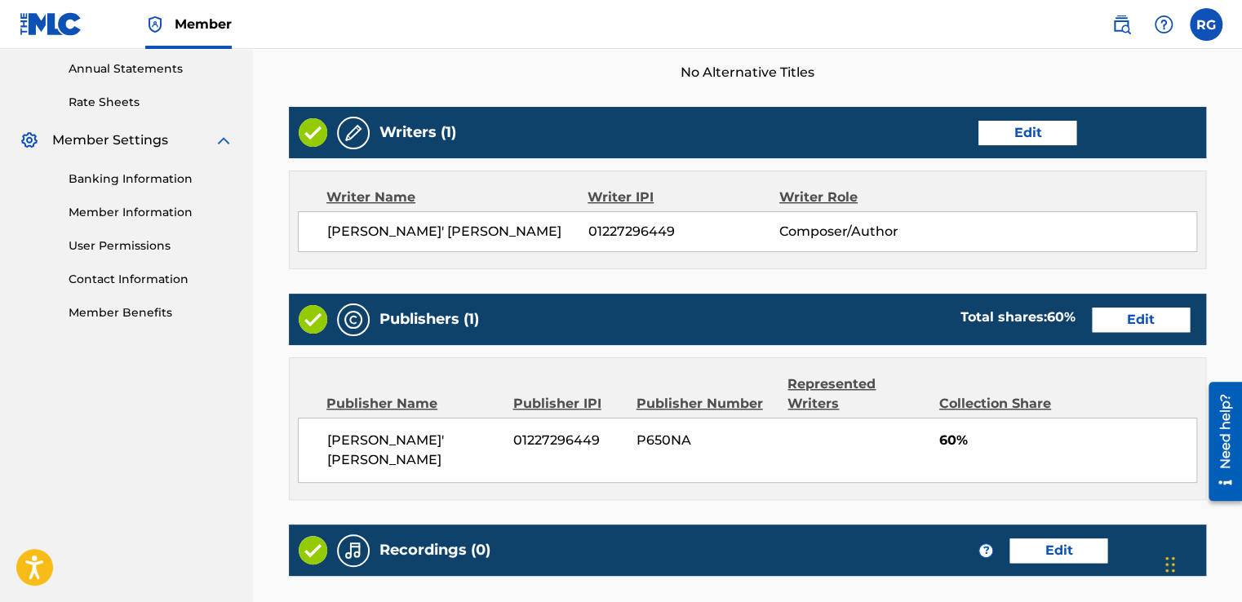
scroll to position [773, 0]
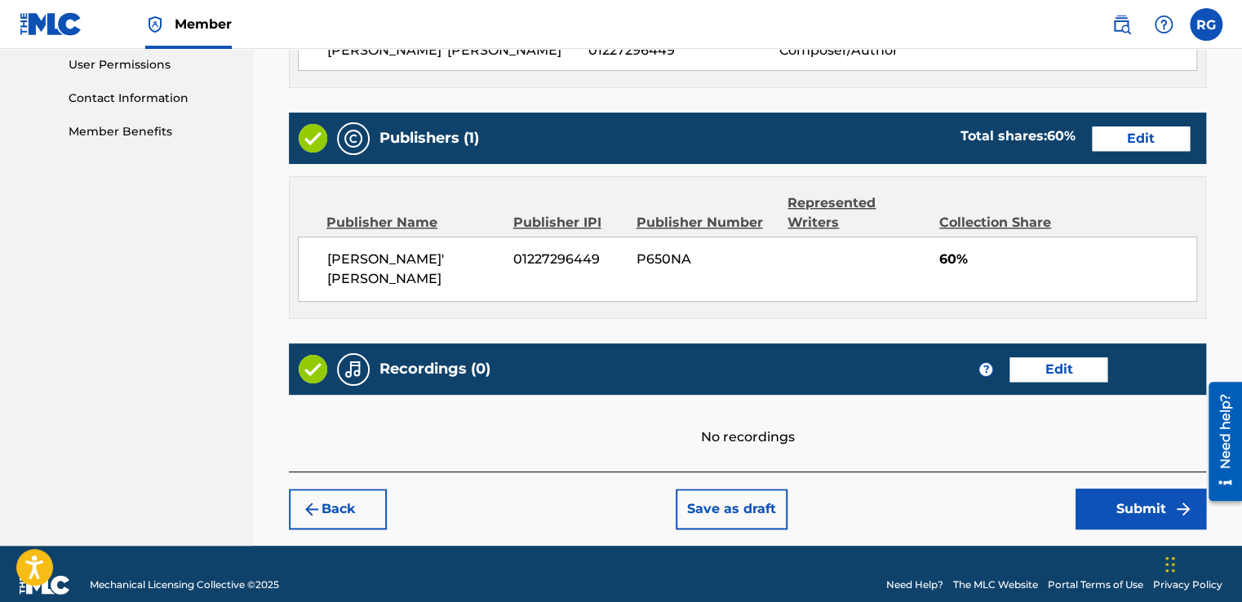
click at [1054, 357] on button "Edit" at bounding box center [1058, 369] width 98 height 24
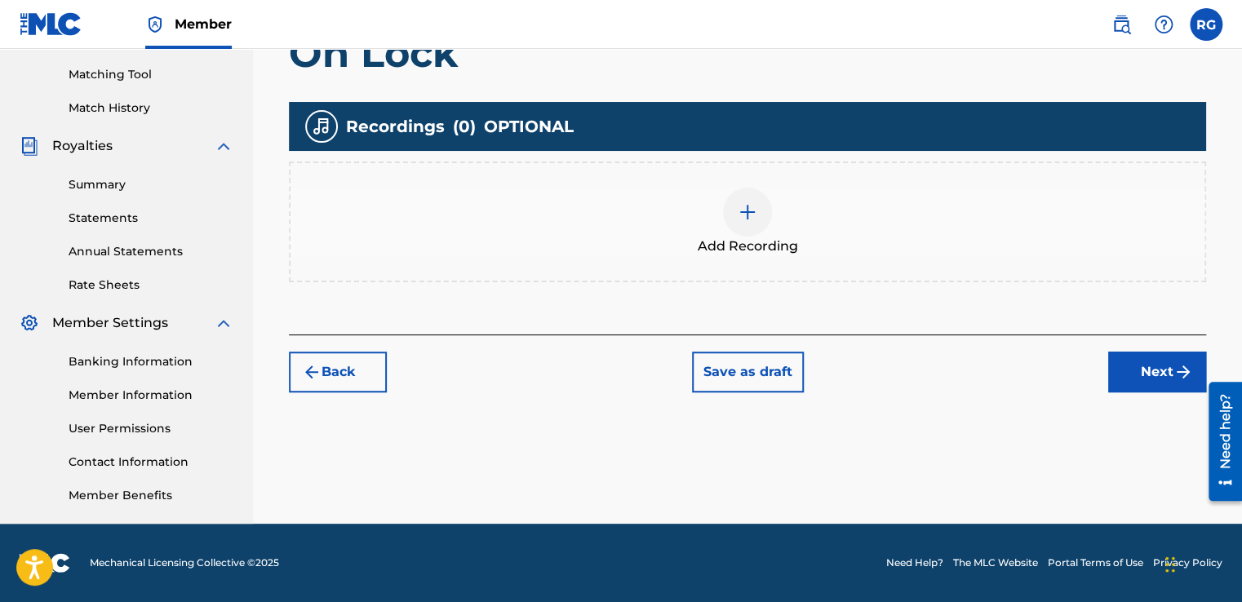
scroll to position [409, 0]
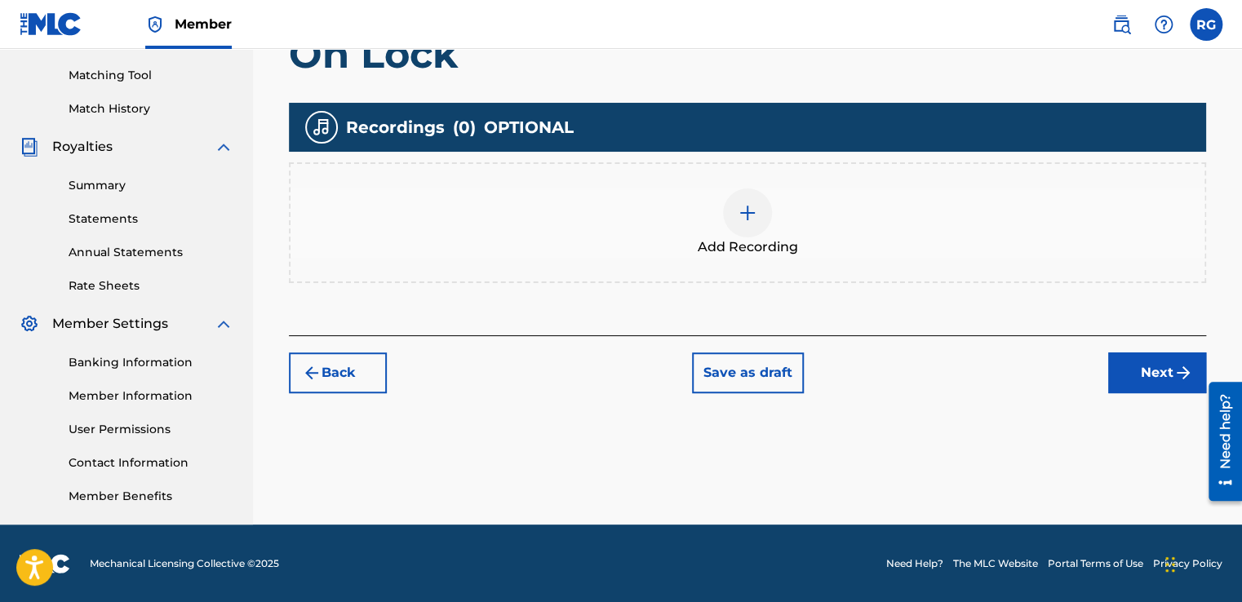
click at [747, 217] on img at bounding box center [748, 213] width 20 height 20
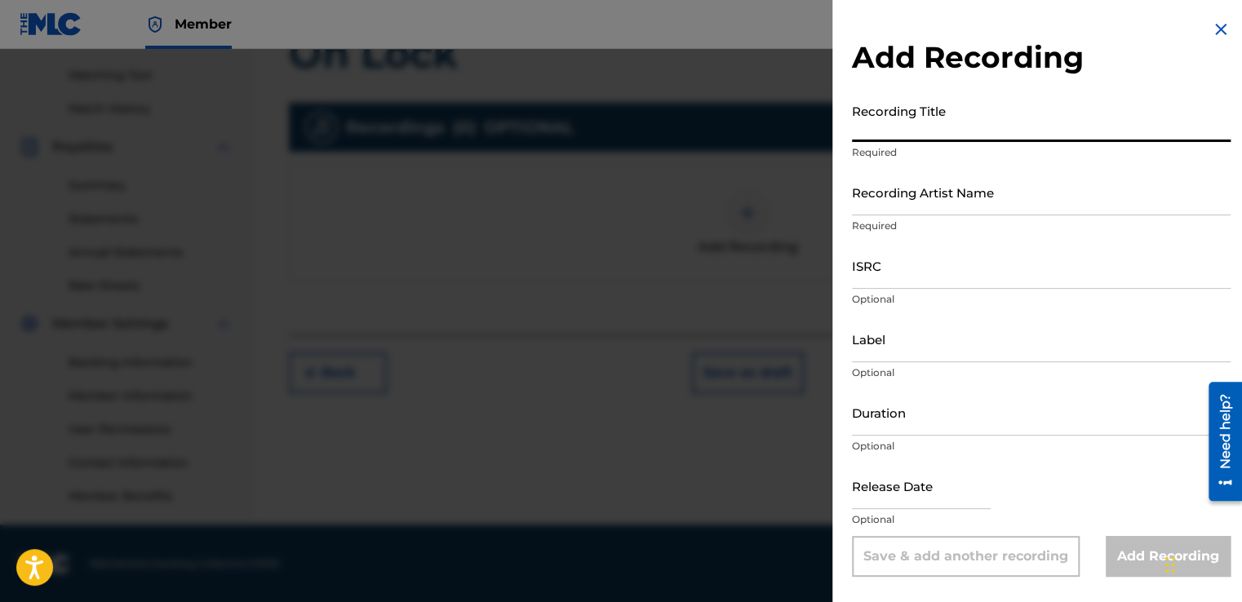
click at [965, 116] on input "Recording Title" at bounding box center [1041, 118] width 379 height 47
type input "On Lock"
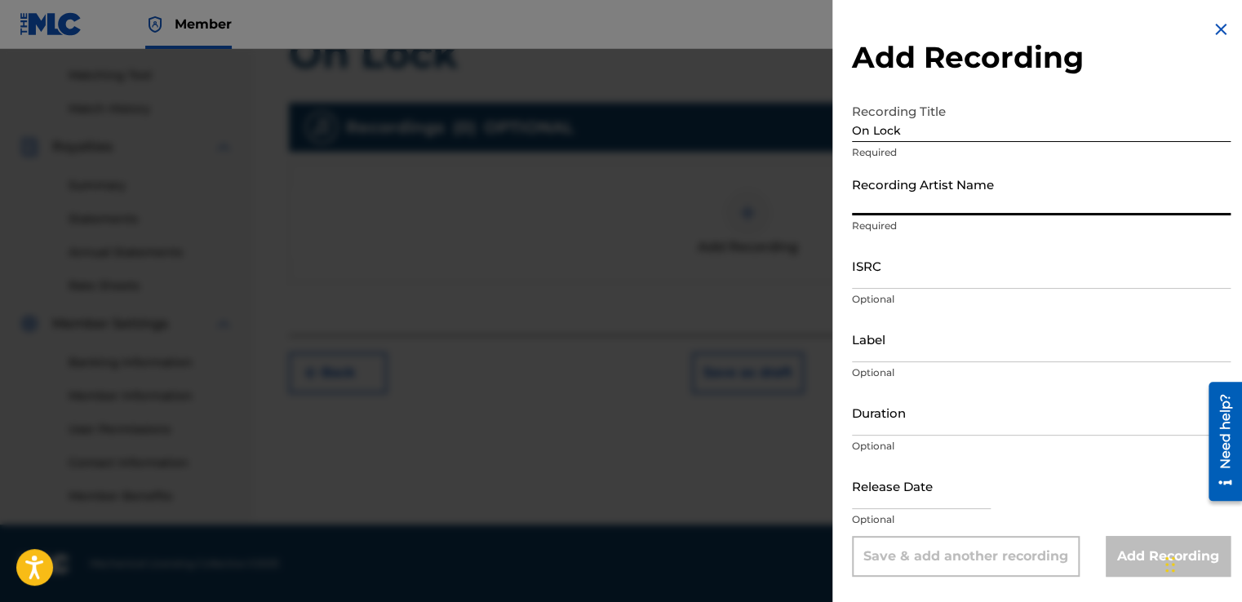
click at [945, 197] on input "Recording Artist Name" at bounding box center [1041, 192] width 379 height 47
type input "[PERSON_NAME]' [PERSON_NAME]"
type input "[DATE]"
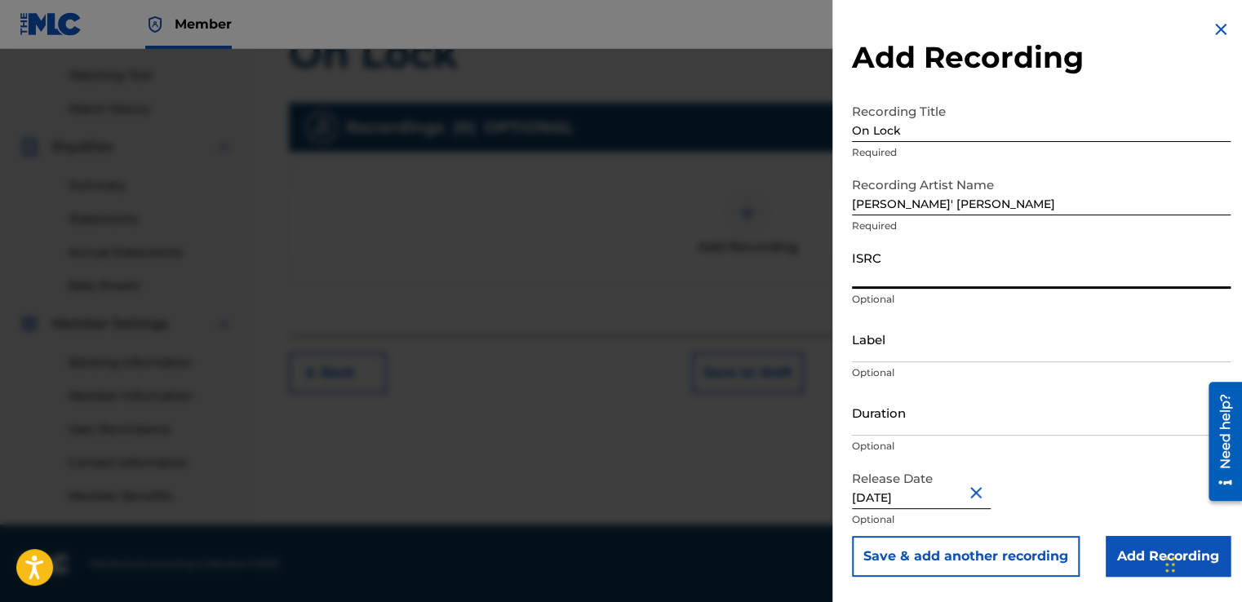
click at [881, 267] on input "ISRC" at bounding box center [1041, 265] width 379 height 47
paste input "QZNMU2583834"
type input "QZNMU2583834"
click at [1119, 552] on input "Add Recording" at bounding box center [1167, 556] width 125 height 41
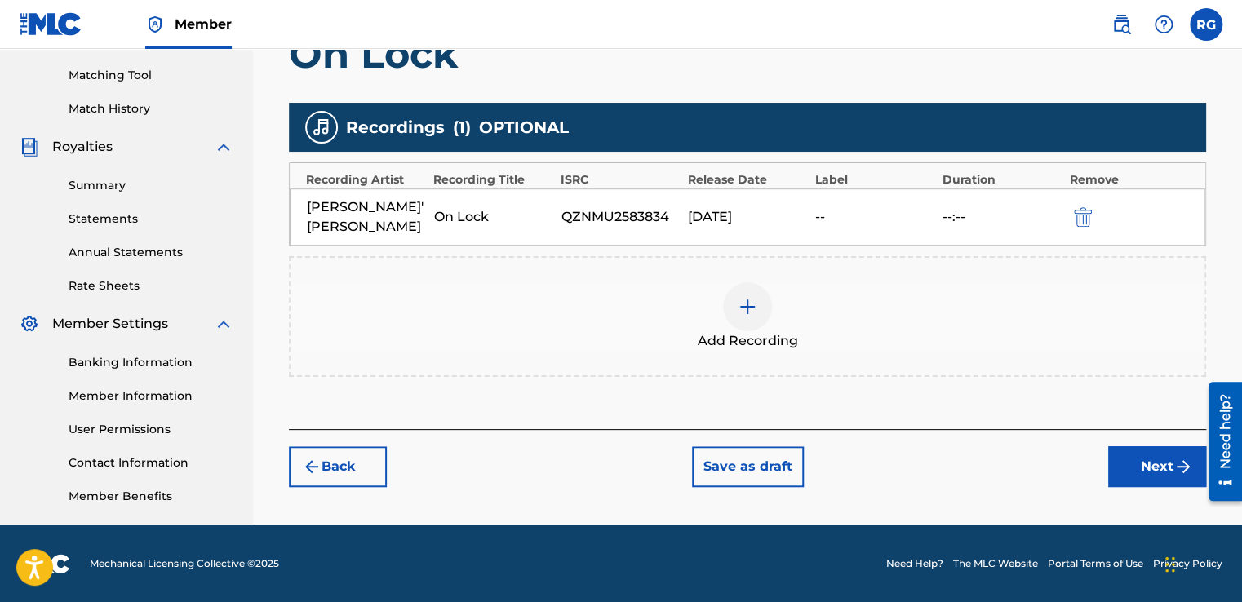
click at [1133, 448] on button "Next" at bounding box center [1157, 466] width 98 height 41
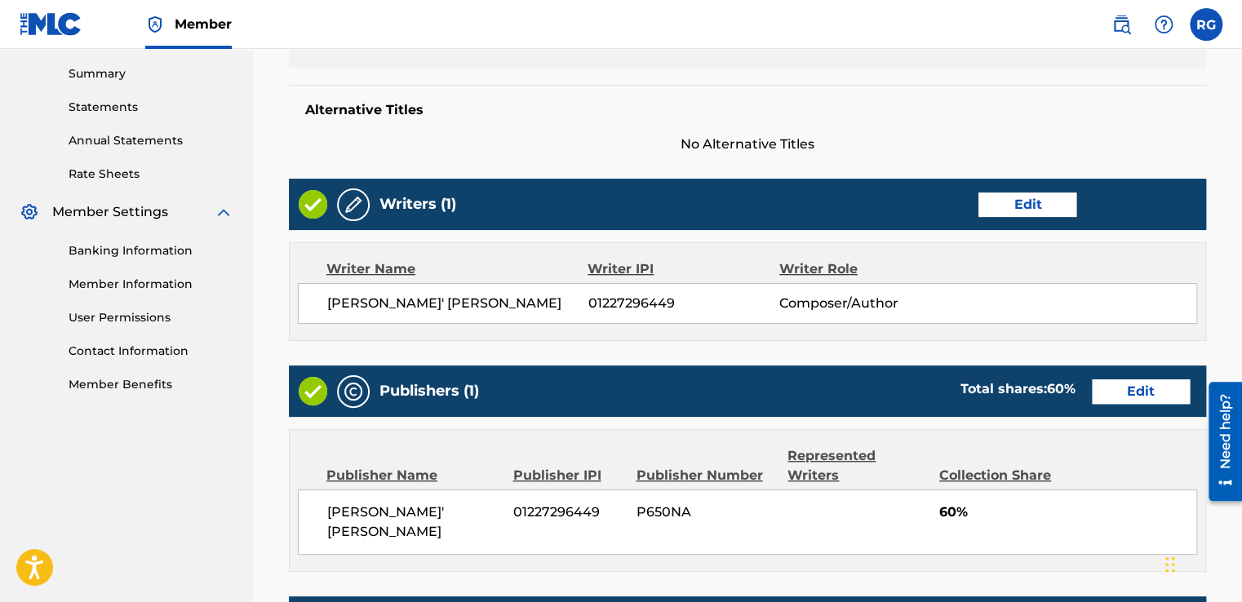
scroll to position [520, 0]
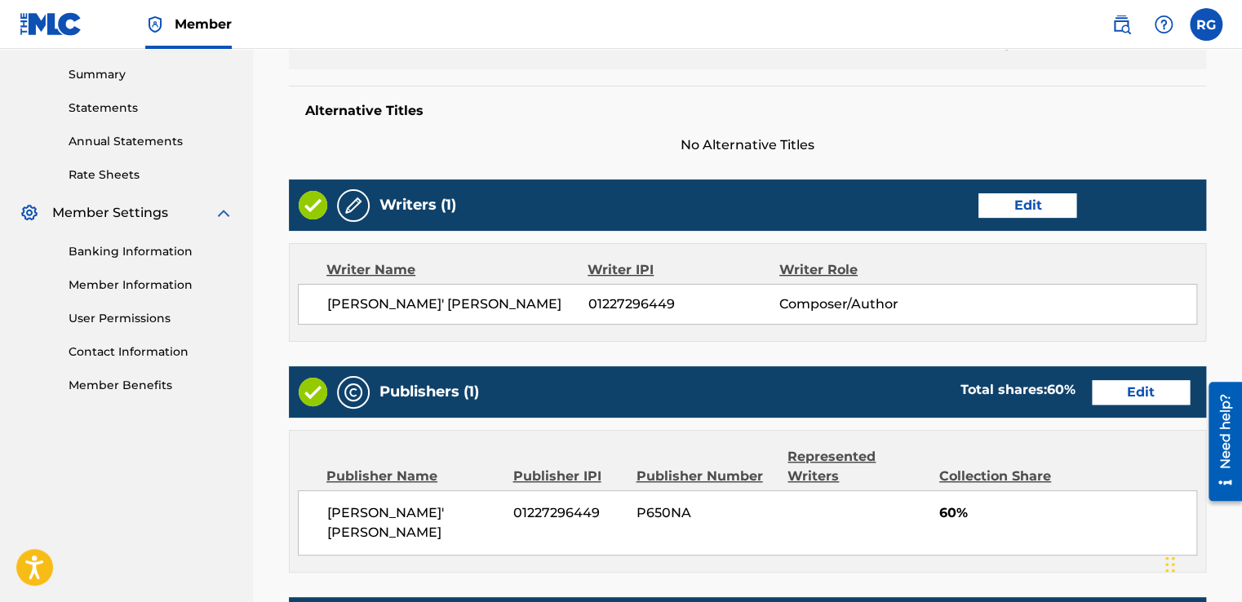
click at [1008, 197] on button "Edit" at bounding box center [1027, 205] width 98 height 24
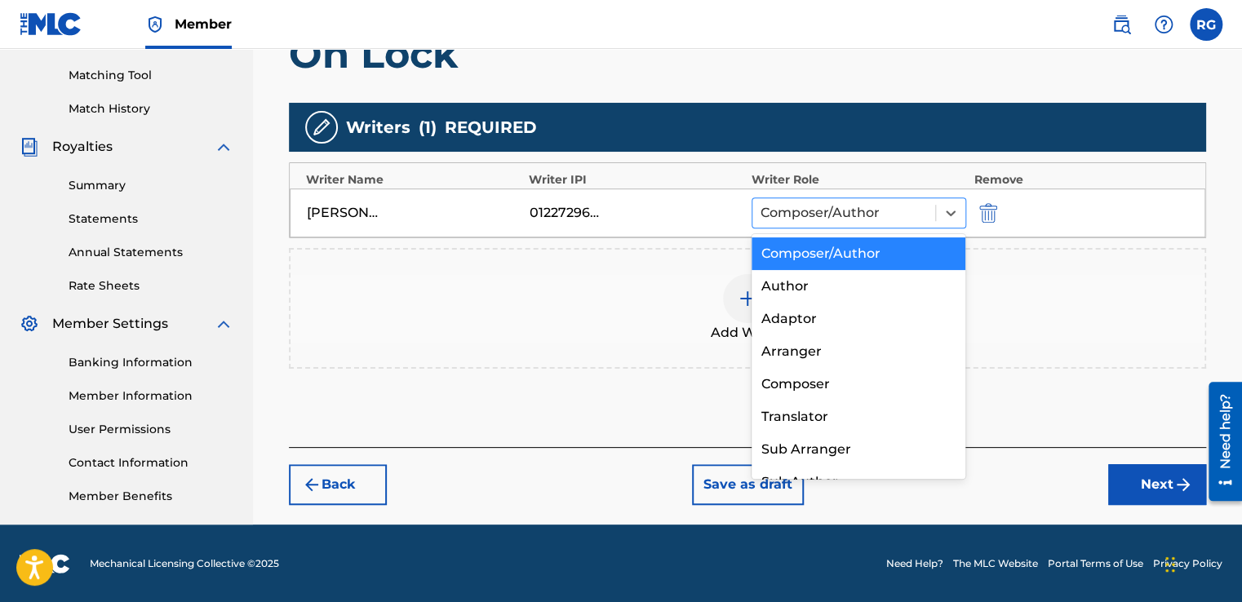
click at [932, 209] on div "Composer/Author" at bounding box center [843, 212] width 183 height 29
click at [871, 274] on div "Author" at bounding box center [858, 286] width 215 height 33
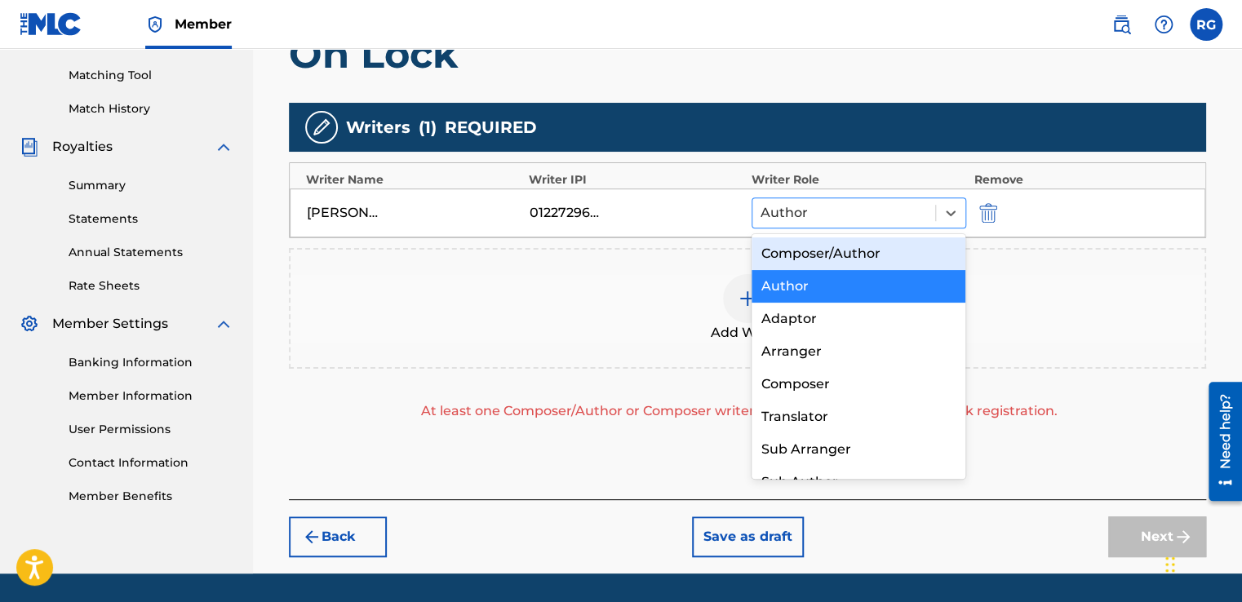
click at [884, 210] on div at bounding box center [843, 213] width 166 height 23
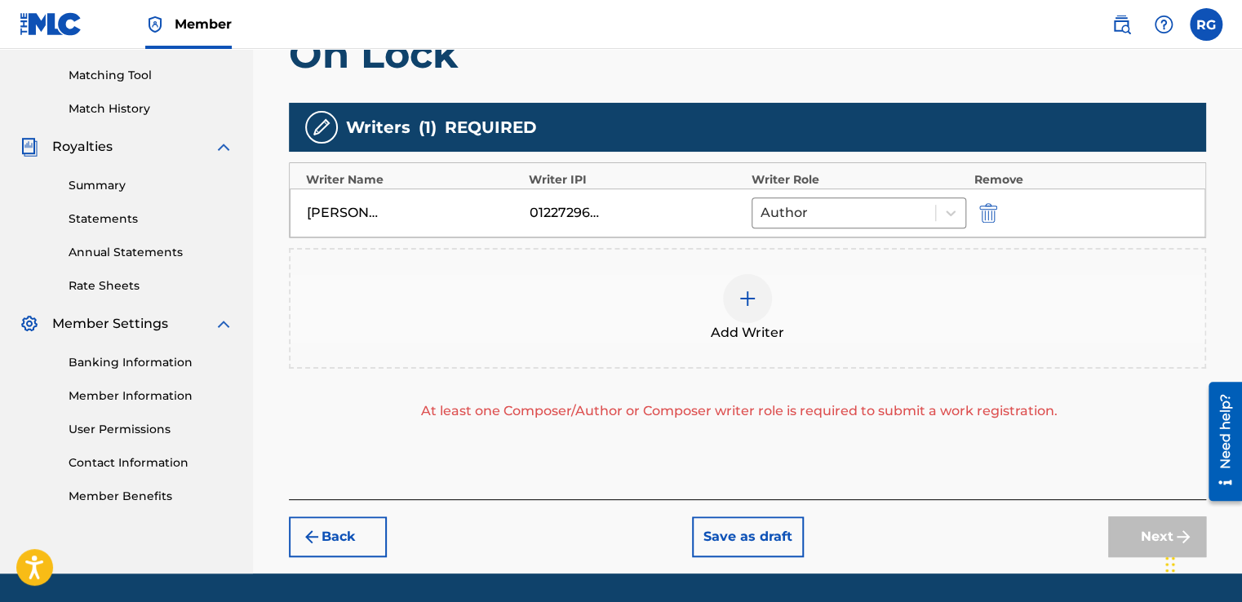
click at [1044, 404] on div "At least one Composer/Author or Composer writer role is required to submit a wo…" at bounding box center [739, 411] width 901 height 20
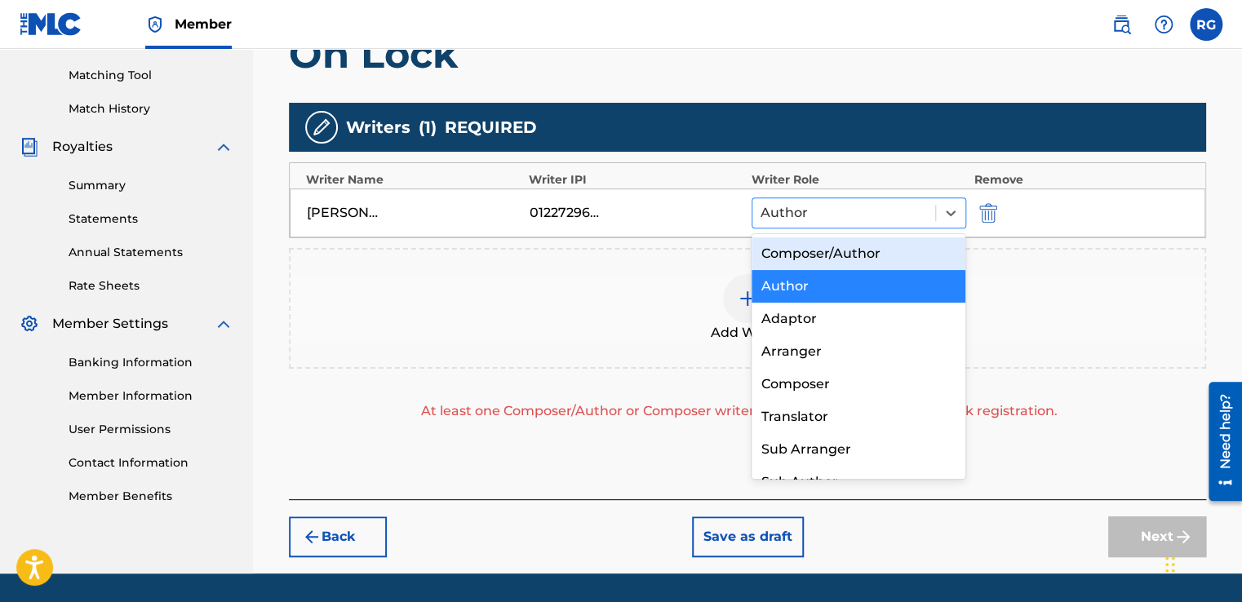
click at [897, 202] on div at bounding box center [843, 213] width 166 height 23
click at [884, 256] on div "Composer/Author" at bounding box center [858, 253] width 215 height 33
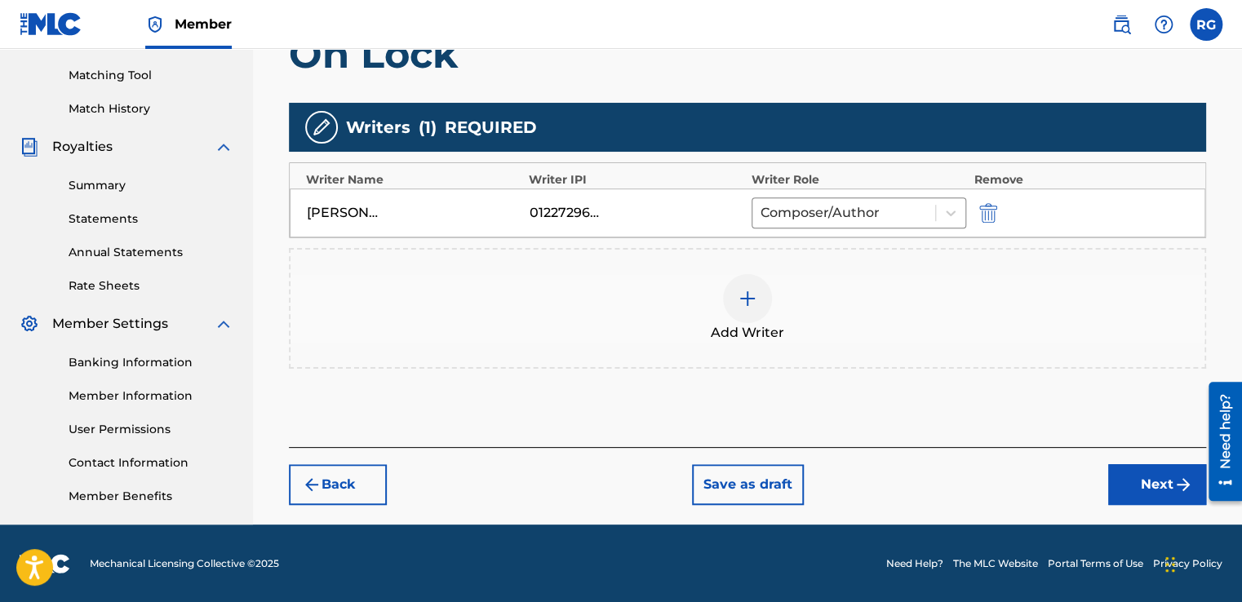
click at [1141, 464] on button "Next" at bounding box center [1157, 484] width 98 height 41
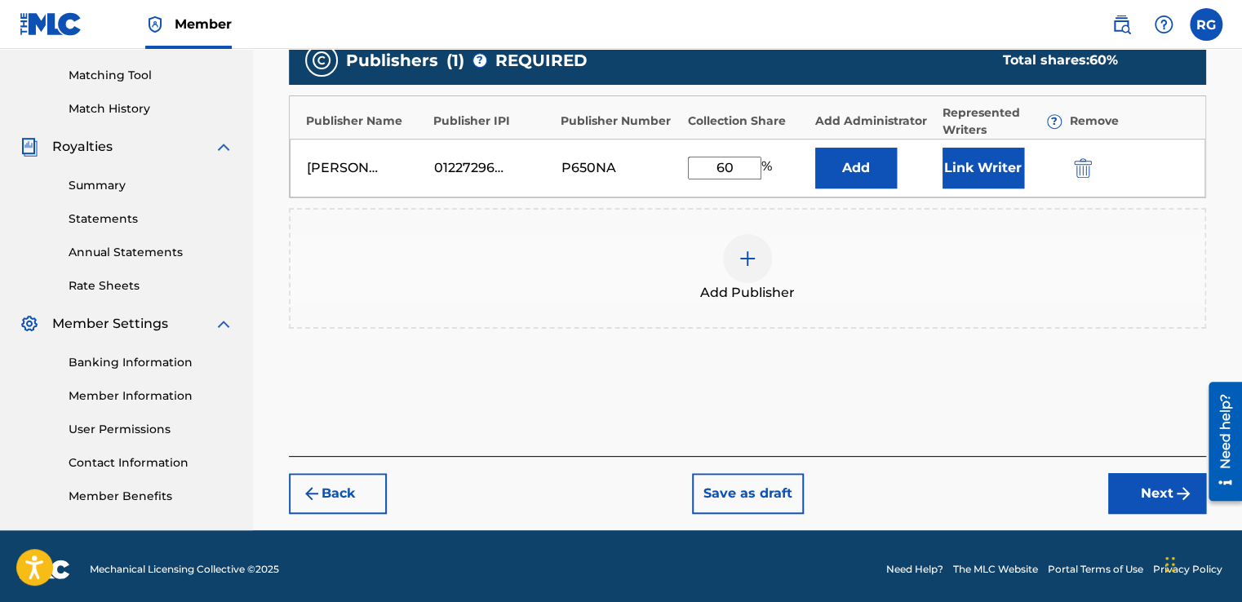
scroll to position [414, 0]
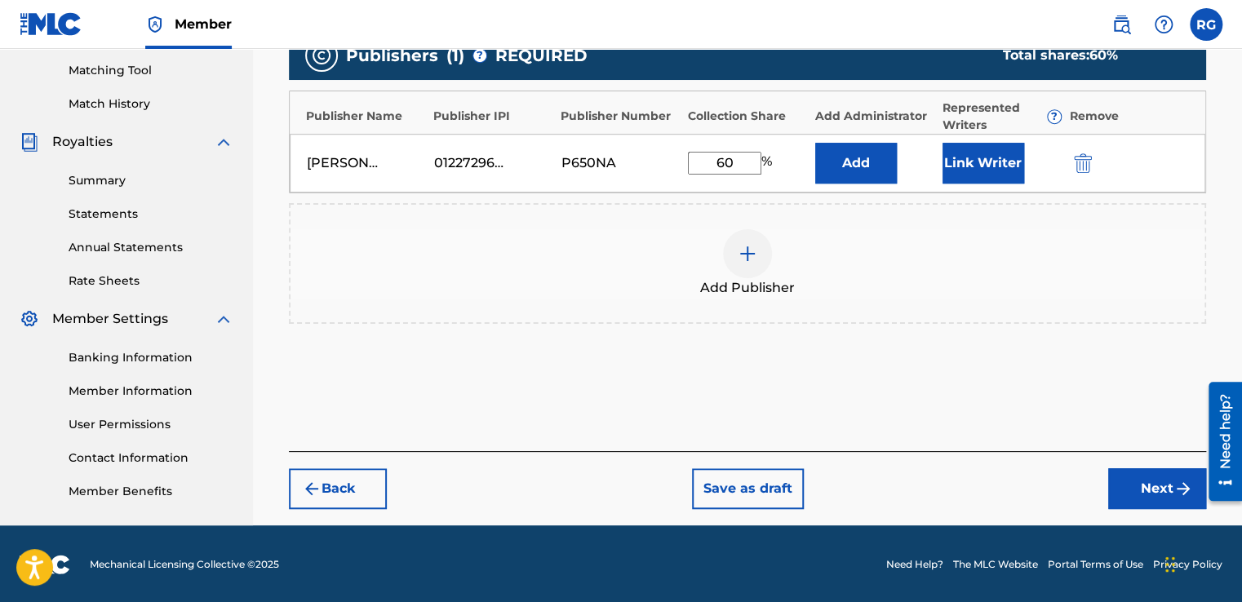
click at [1155, 478] on button "Next" at bounding box center [1157, 488] width 98 height 41
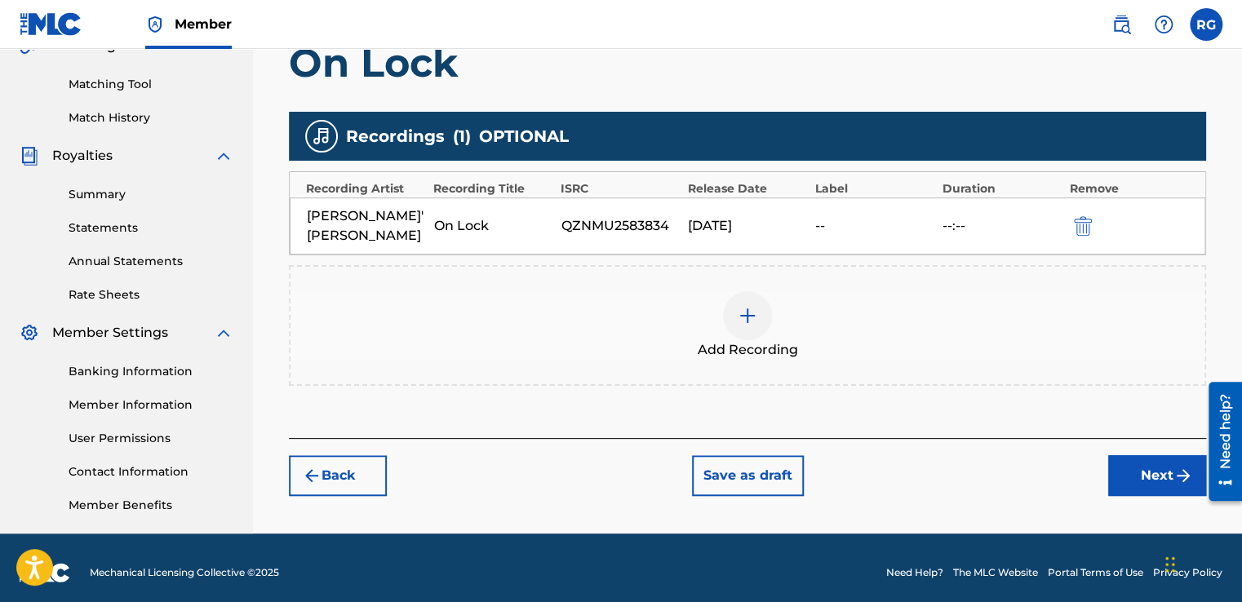
scroll to position [409, 0]
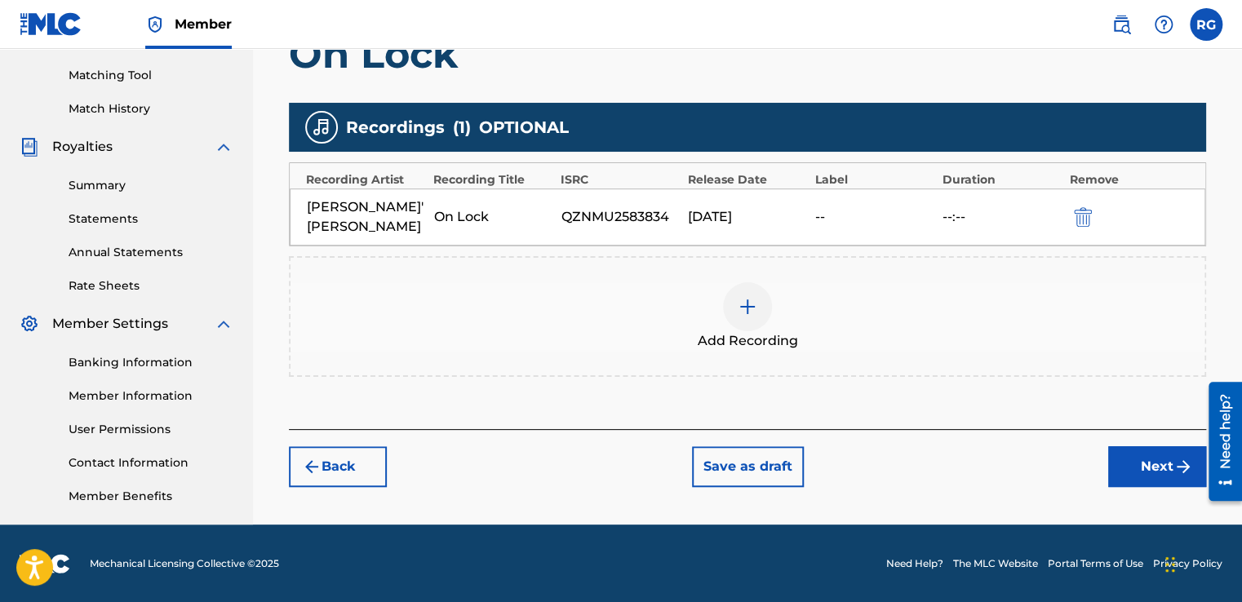
click at [1156, 458] on button "Next" at bounding box center [1157, 466] width 98 height 41
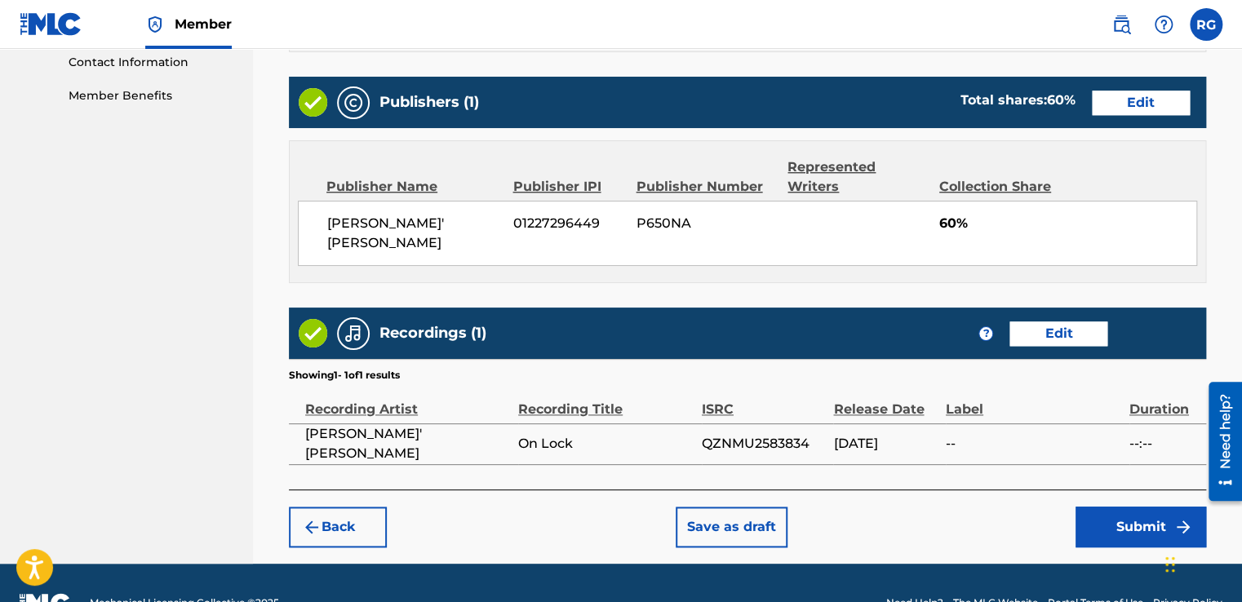
scroll to position [827, 0]
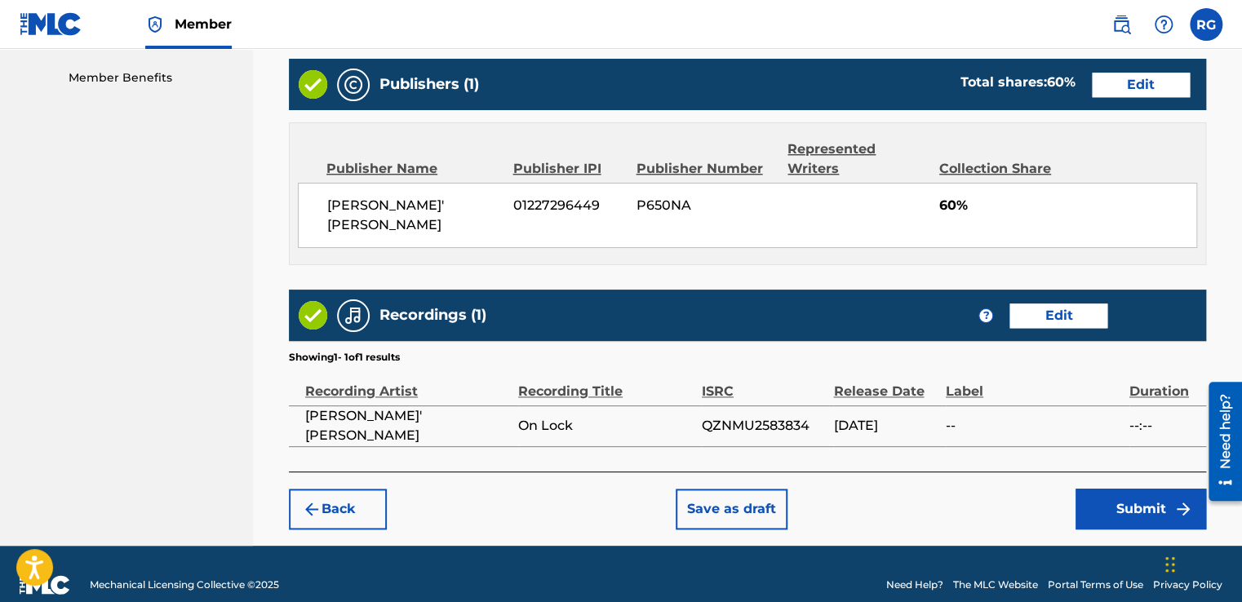
click at [754, 489] on button "Save as draft" at bounding box center [732, 509] width 112 height 41
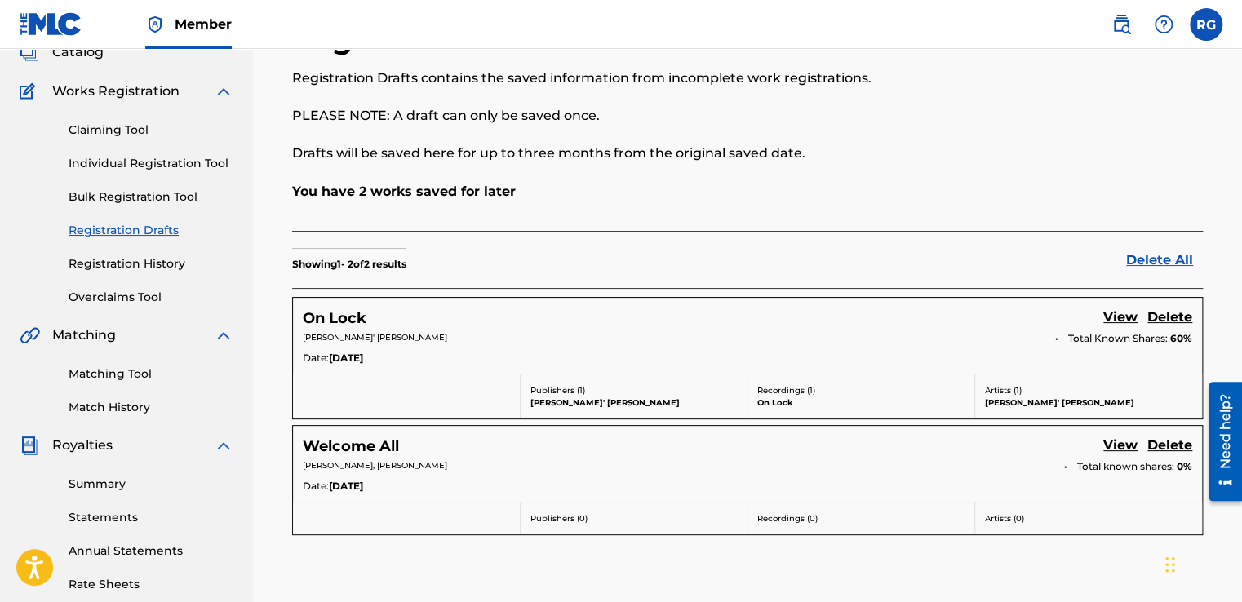
scroll to position [194, 0]
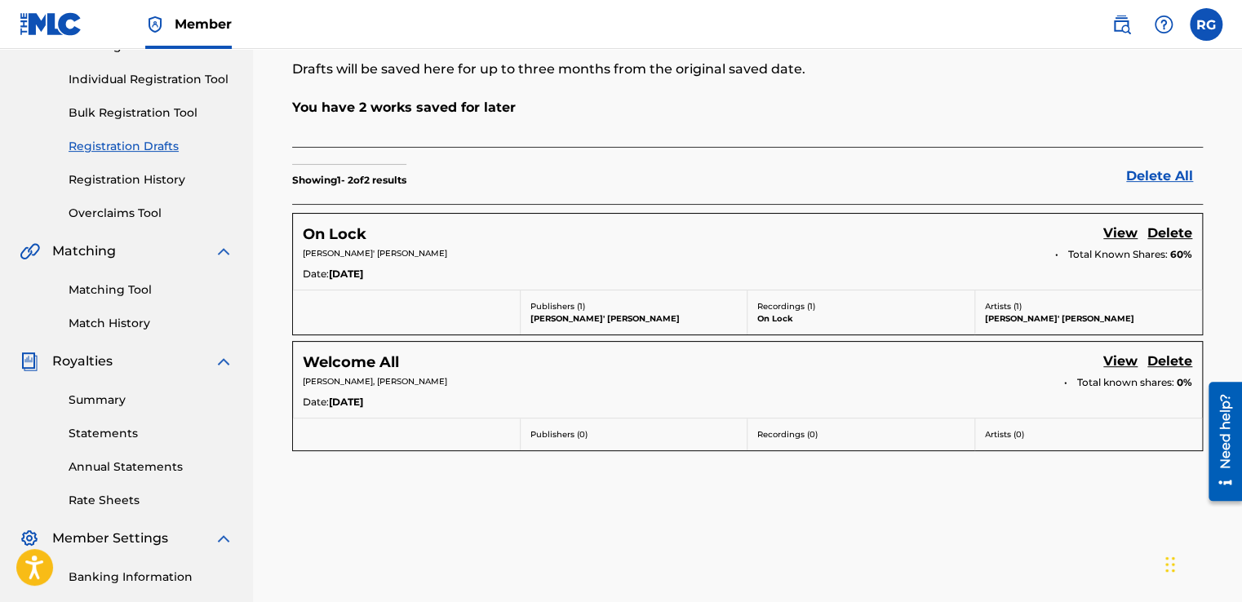
click at [1110, 361] on link "View" at bounding box center [1120, 363] width 34 height 22
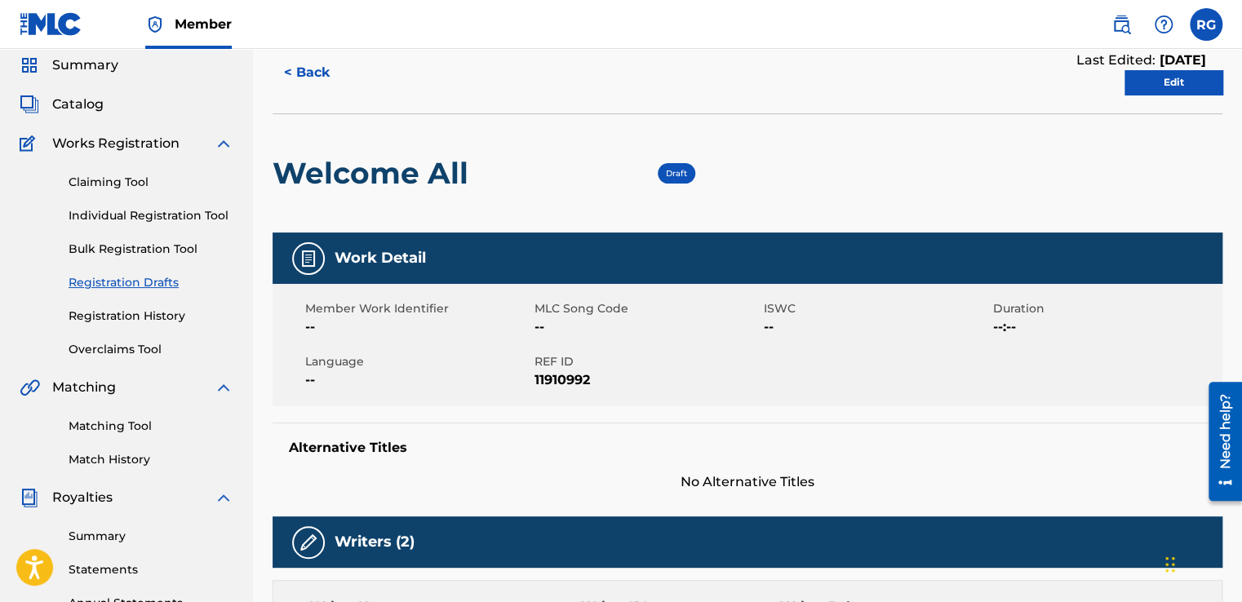
scroll to position [57, 0]
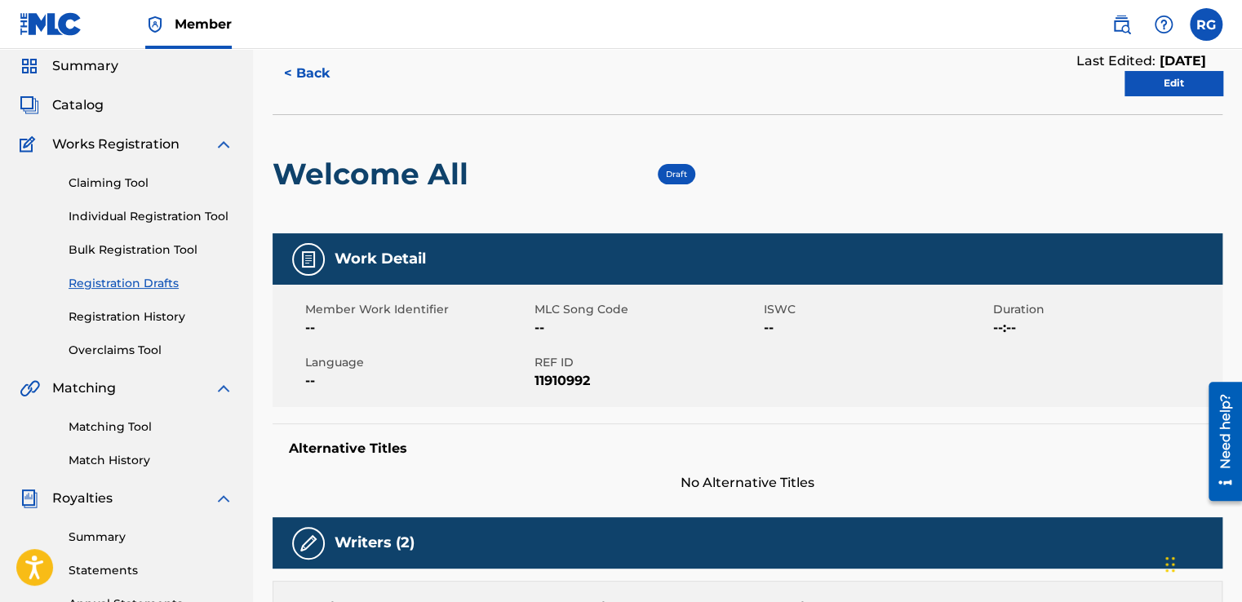
click at [1184, 71] on link "Edit" at bounding box center [1173, 83] width 98 height 24
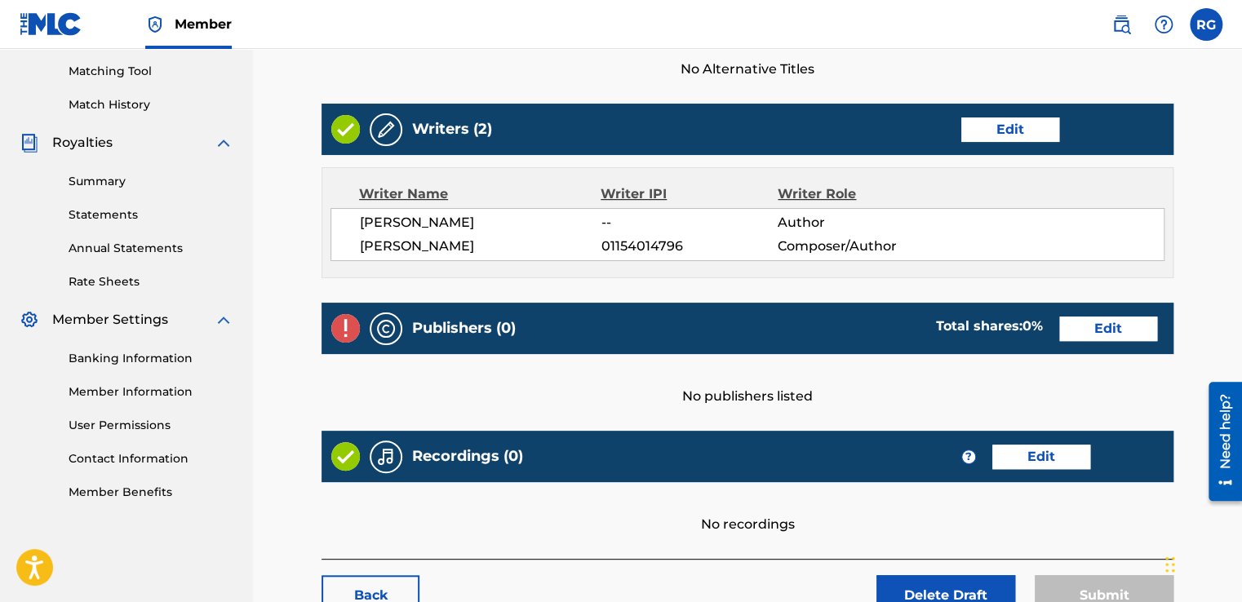
scroll to position [529, 0]
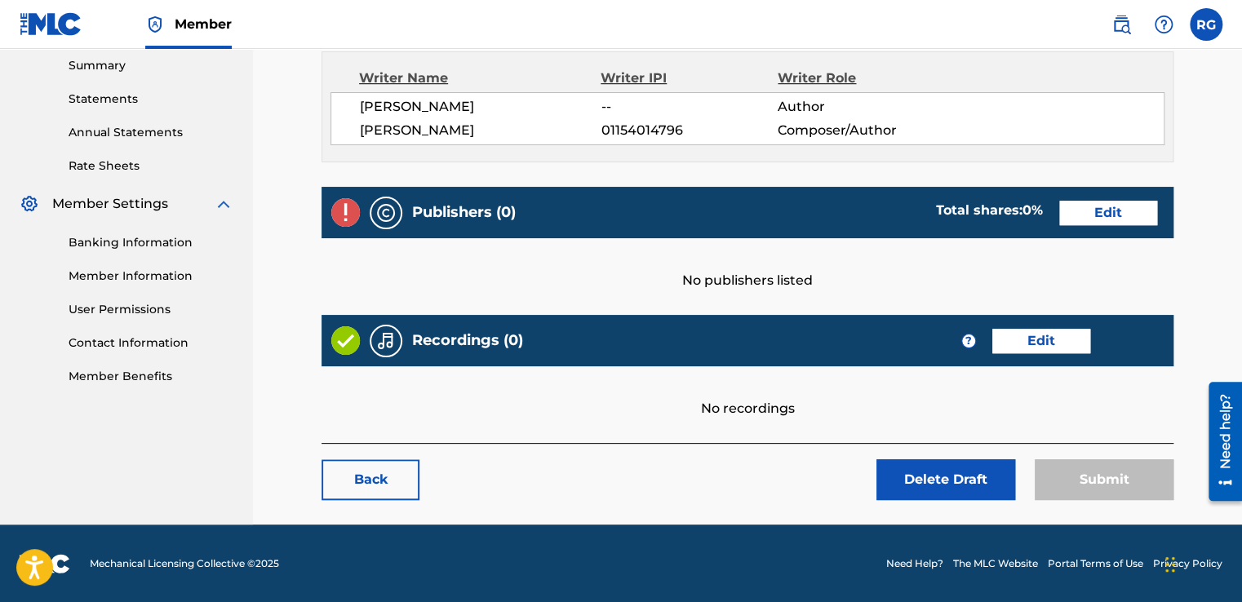
click at [934, 472] on button "Delete Draft" at bounding box center [945, 479] width 139 height 41
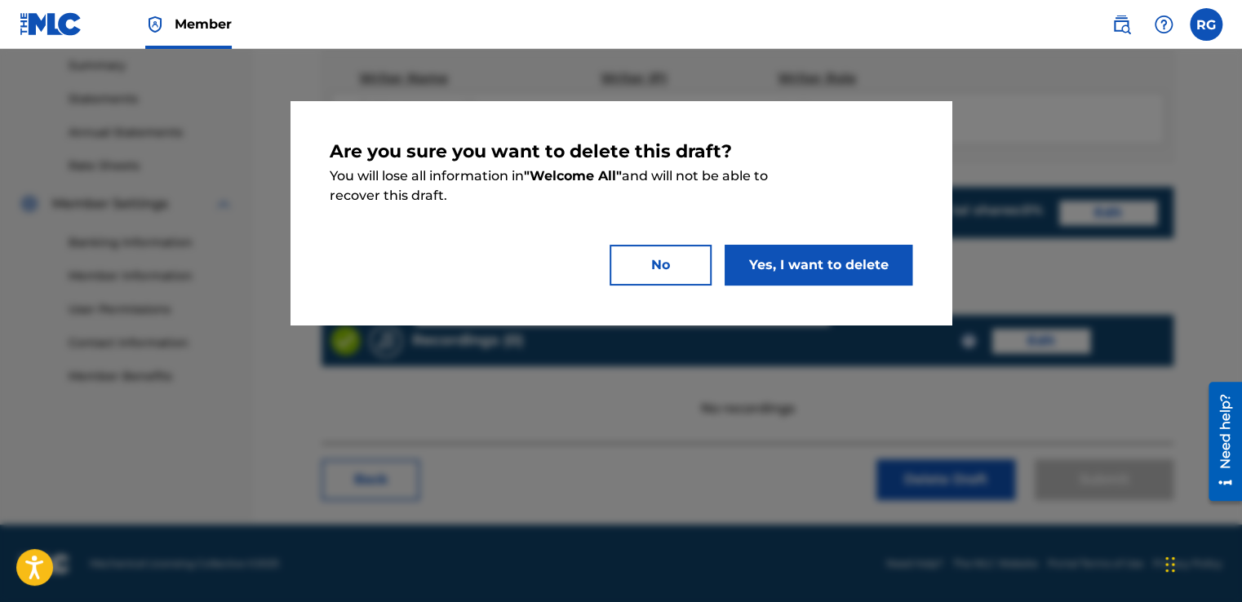
click at [856, 255] on button "Yes, I want to delete" at bounding box center [818, 265] width 188 height 41
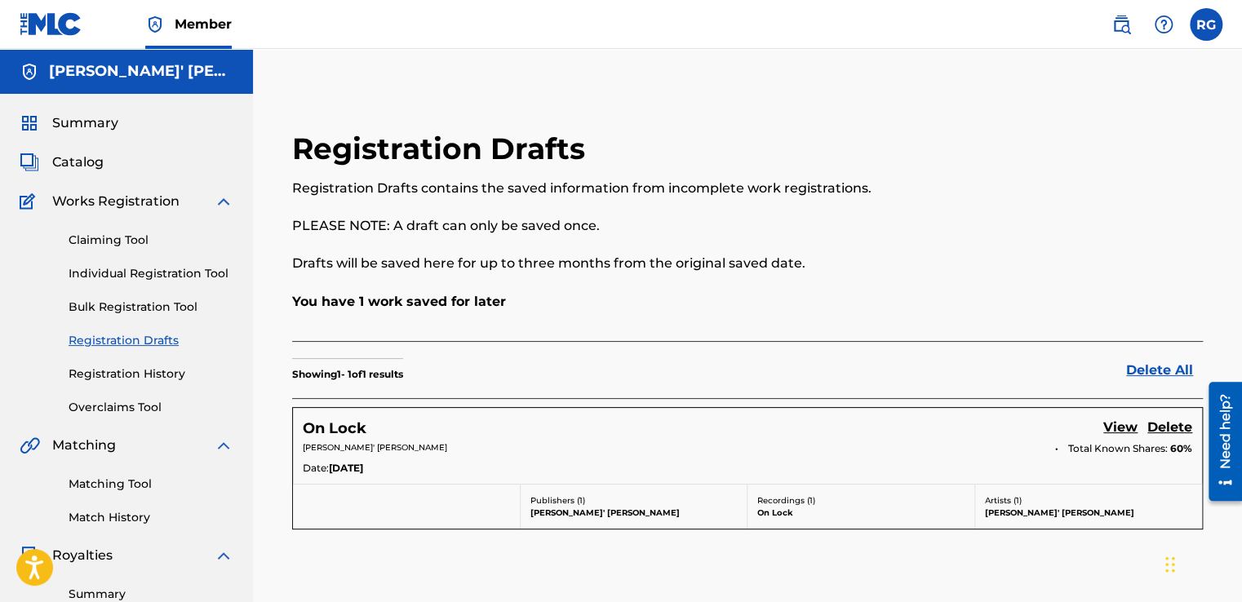
click at [171, 277] on link "Individual Registration Tool" at bounding box center [151, 273] width 165 height 17
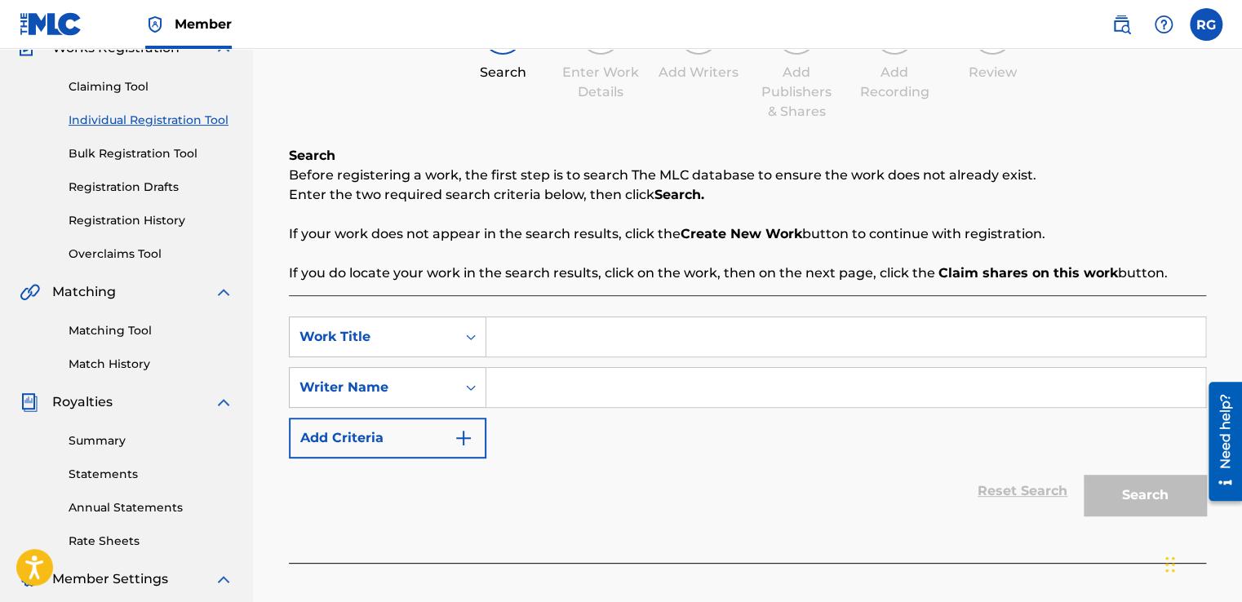
scroll to position [155, 0]
click at [543, 329] on input "Search Form" at bounding box center [845, 335] width 719 height 39
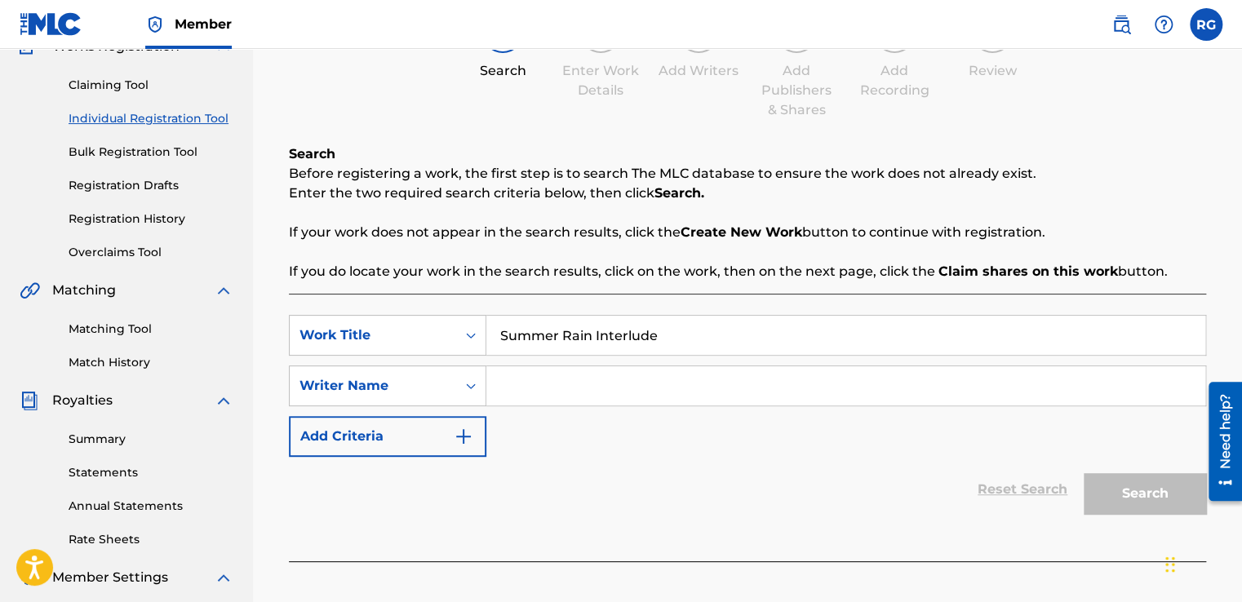
type input "Summer Rain Interlude"
click at [695, 376] on input "Search Form" at bounding box center [845, 385] width 719 height 39
type input "[PERSON_NAME]' [PERSON_NAME]"
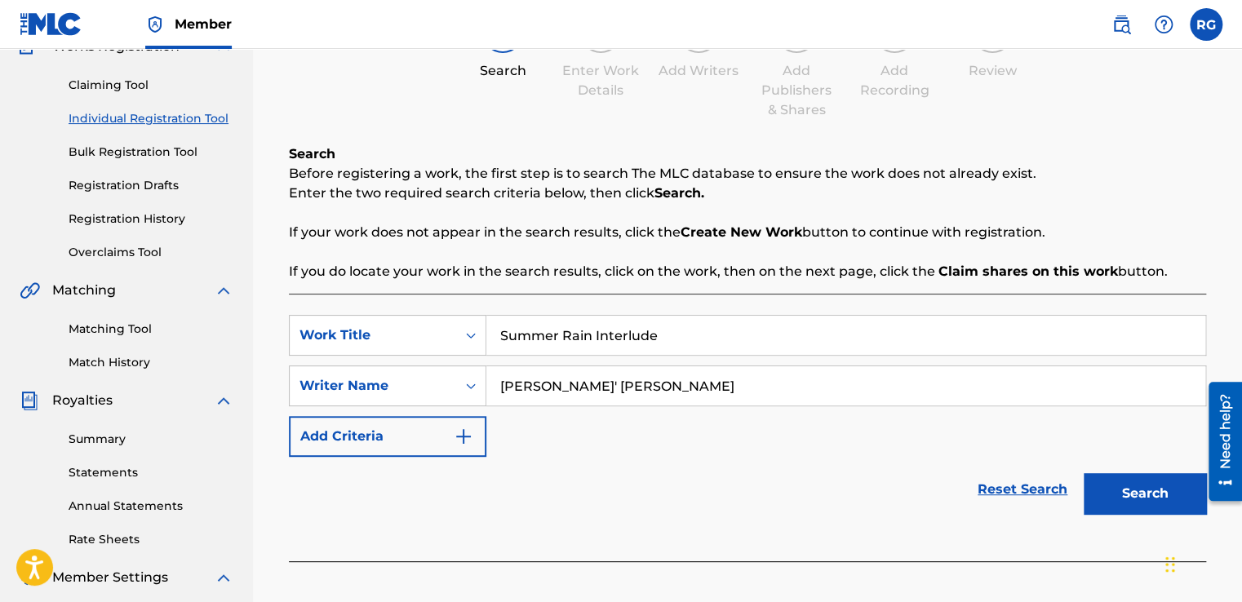
click at [1171, 499] on button "Search" at bounding box center [1144, 493] width 122 height 41
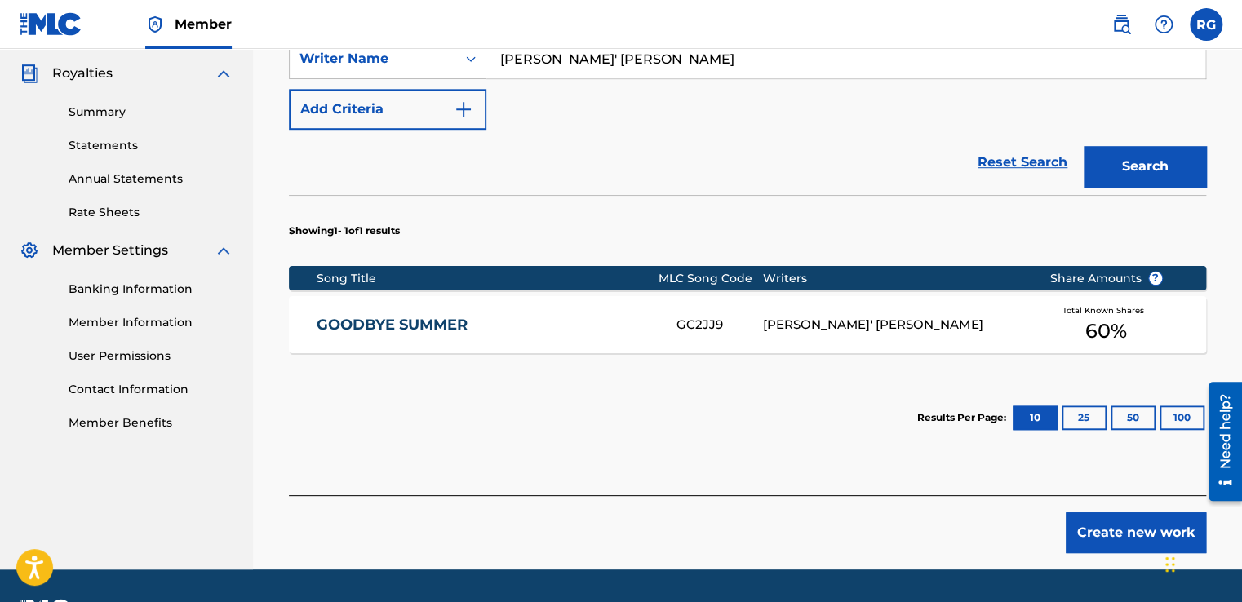
scroll to position [485, 0]
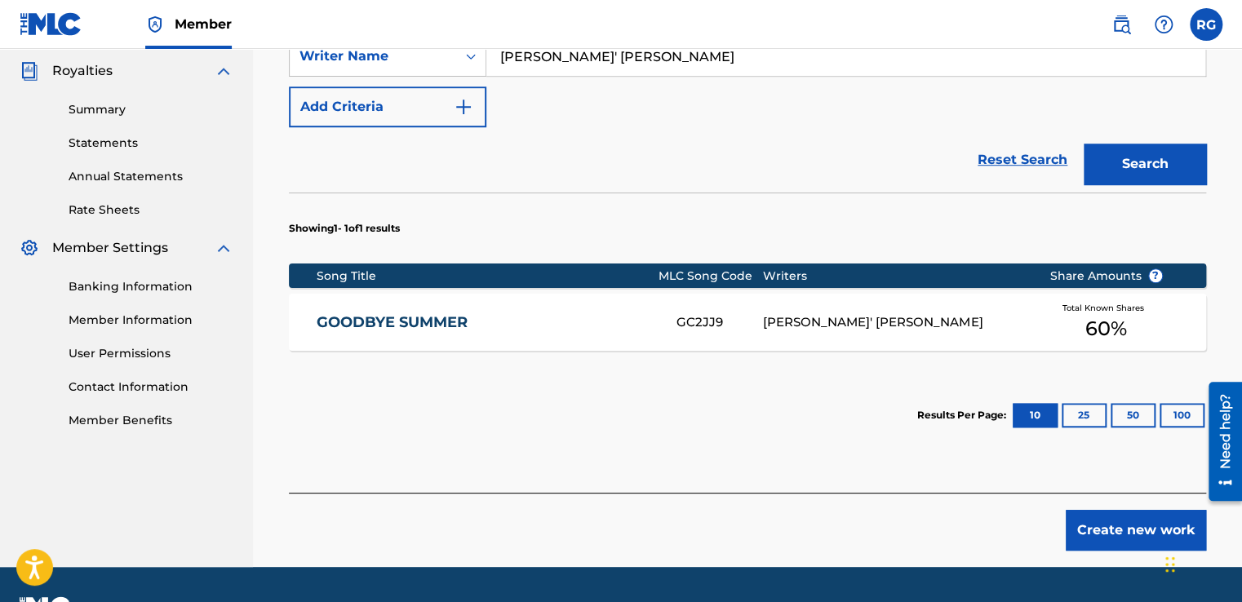
click at [1089, 513] on button "Create new work" at bounding box center [1136, 530] width 140 height 41
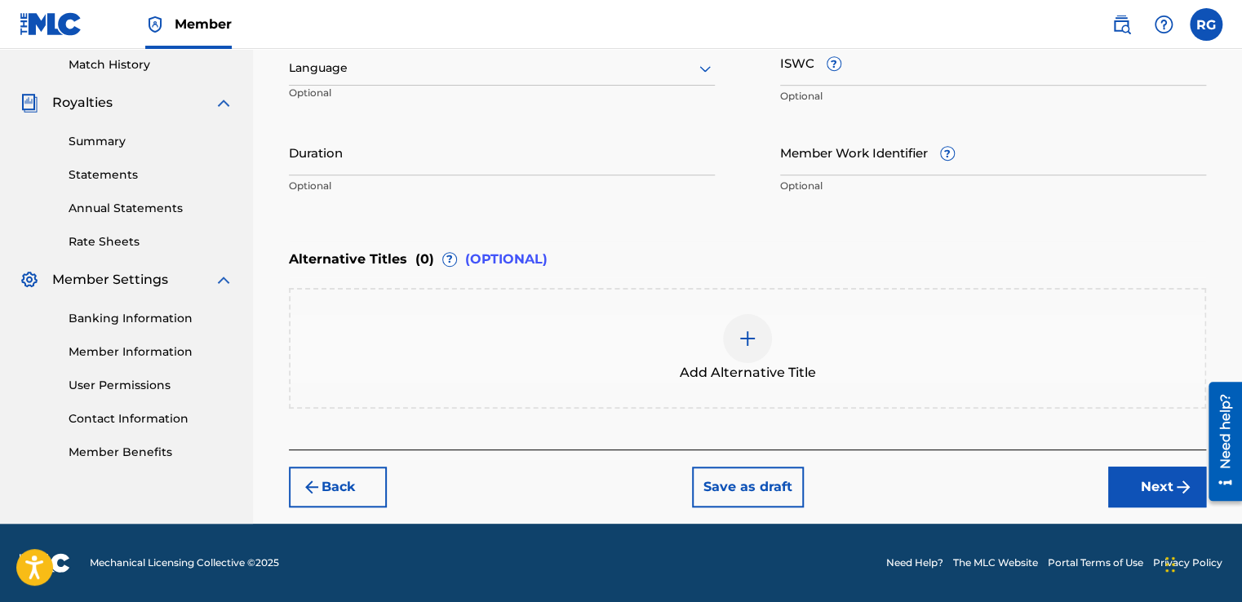
scroll to position [450, 0]
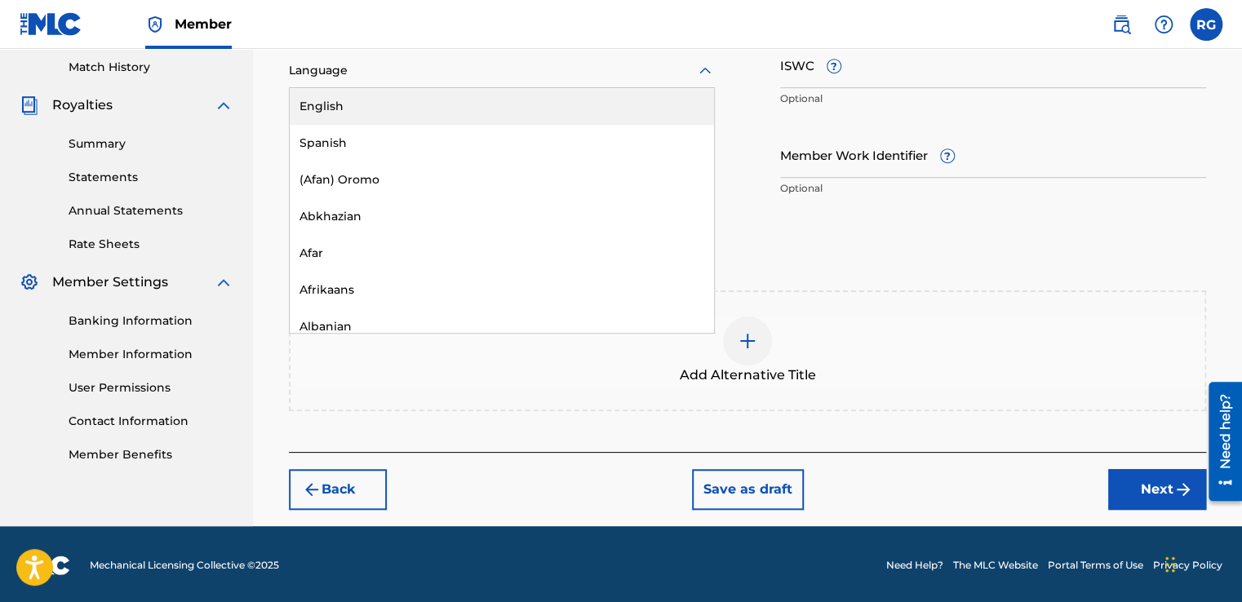
click at [663, 78] on div at bounding box center [502, 70] width 426 height 20
click at [626, 104] on div "English" at bounding box center [502, 106] width 424 height 37
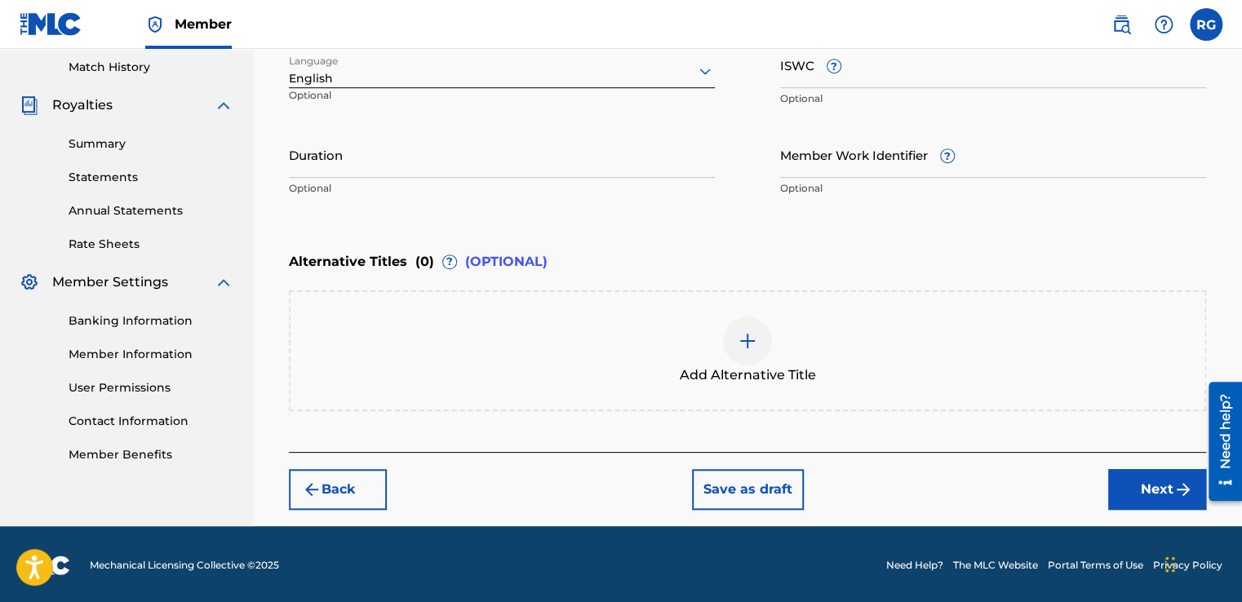
click at [1114, 483] on button "Next" at bounding box center [1157, 489] width 98 height 41
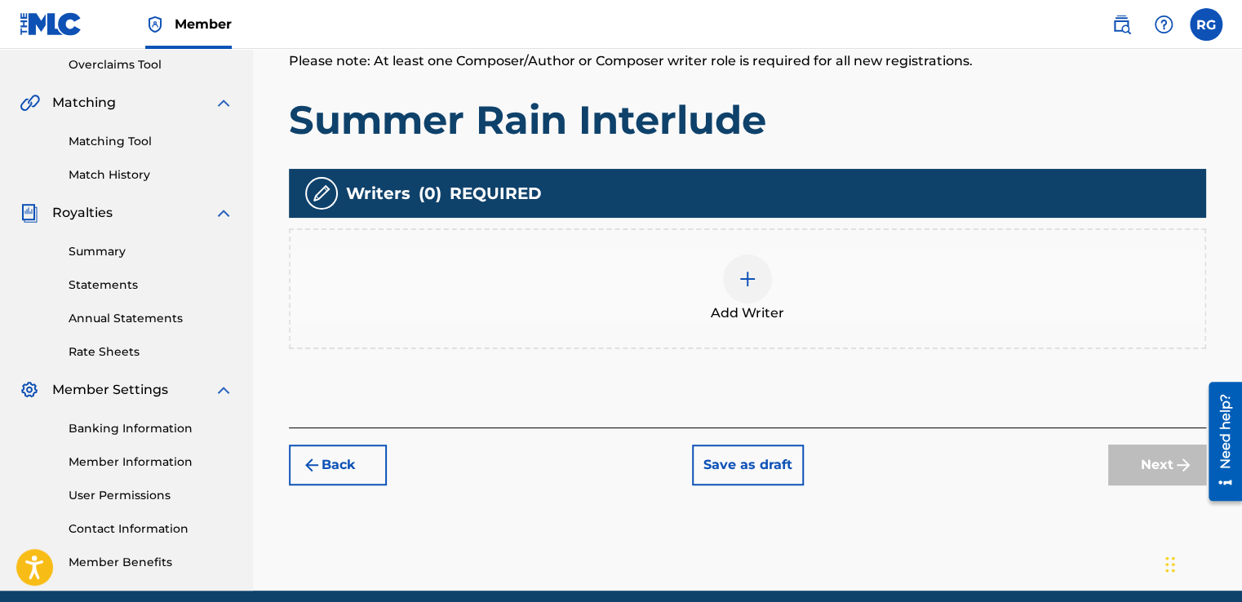
scroll to position [366, 0]
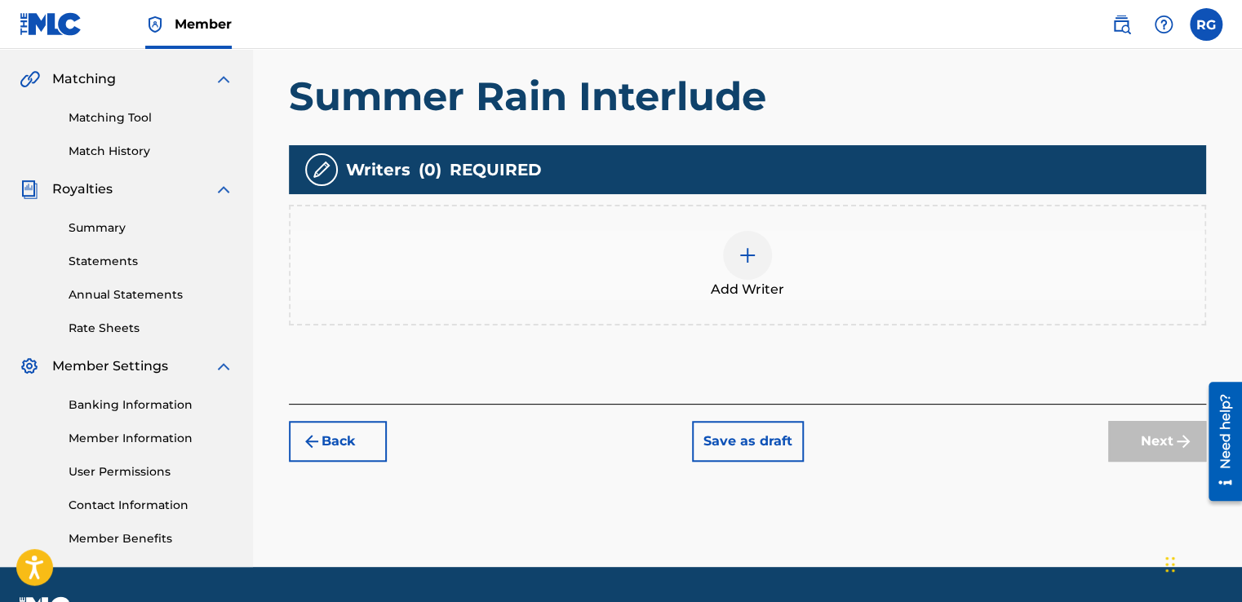
click at [738, 258] on img at bounding box center [748, 256] width 20 height 20
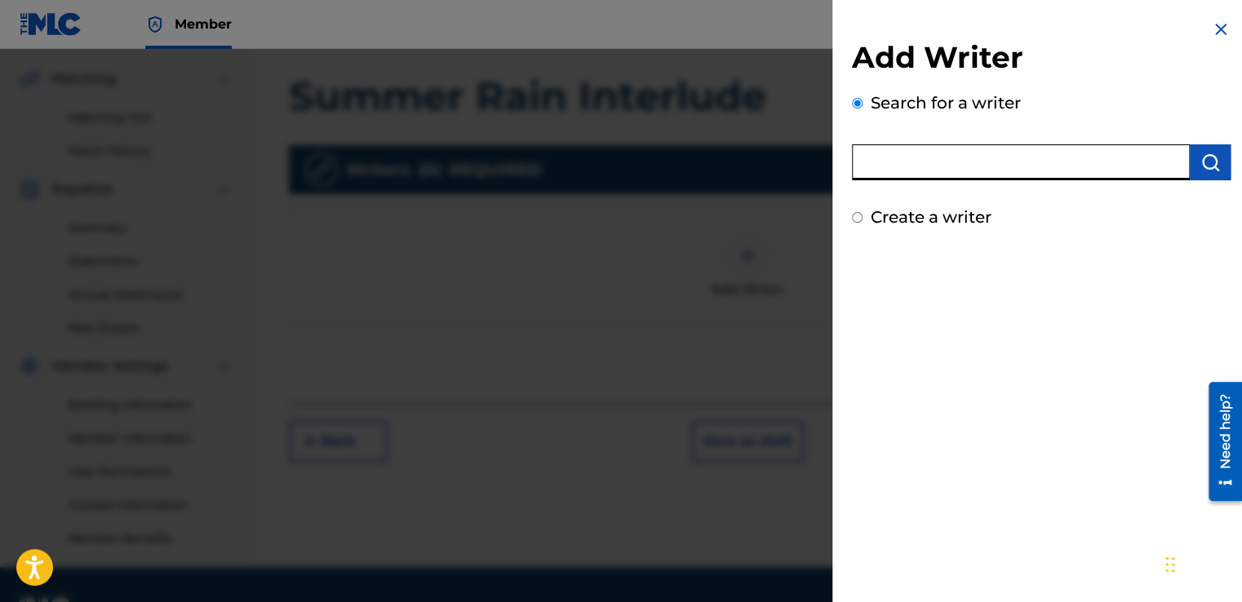
click at [944, 172] on input "text" at bounding box center [1021, 162] width 338 height 36
type input "[PERSON_NAME]'"
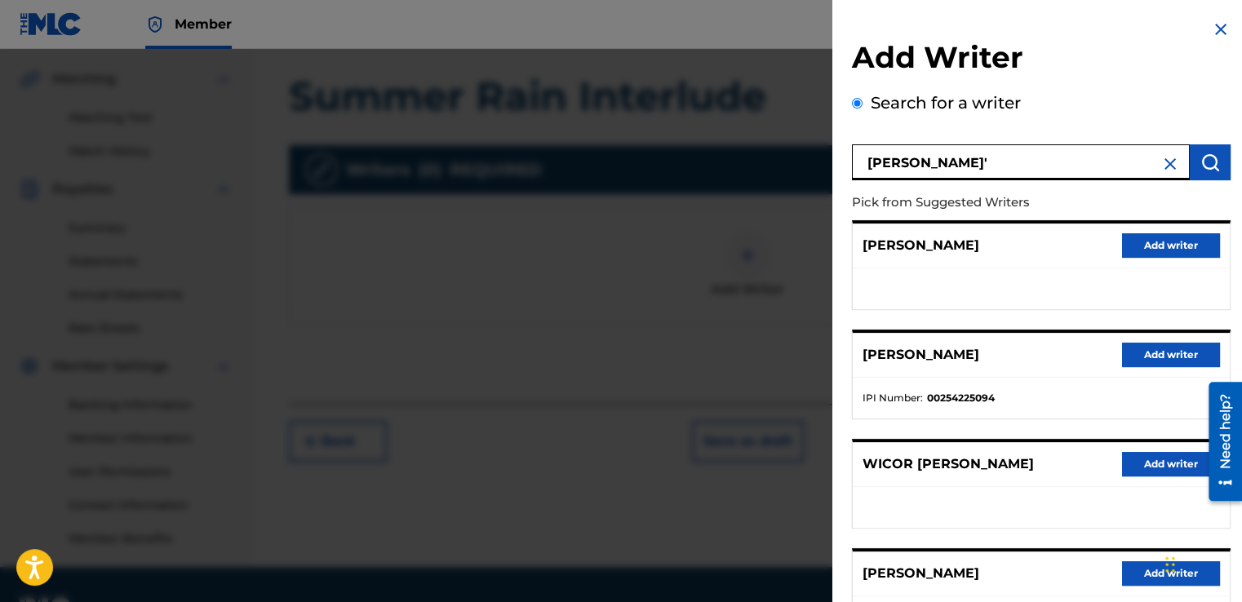
scroll to position [246, 0]
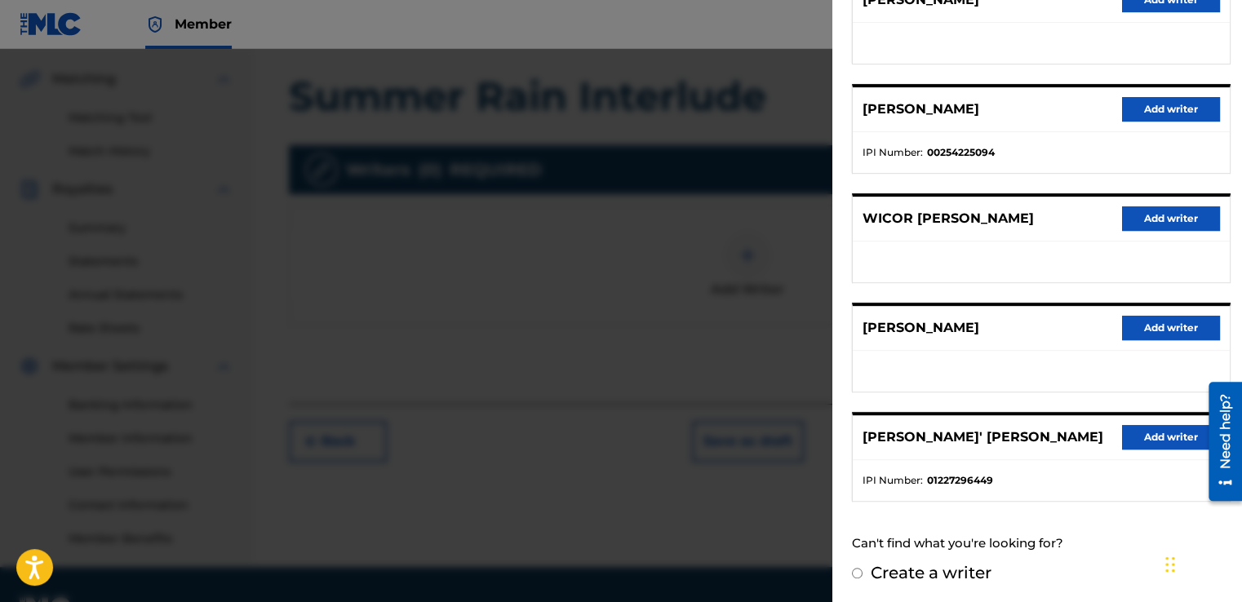
click at [1176, 425] on button "Add writer" at bounding box center [1171, 437] width 98 height 24
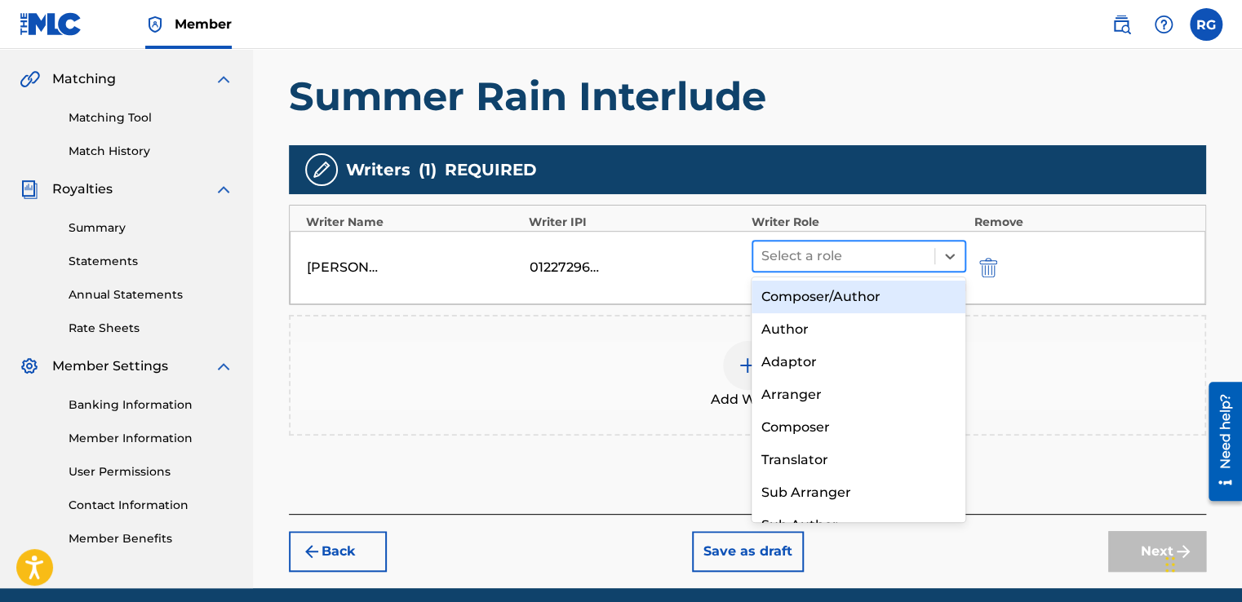
click at [839, 250] on div at bounding box center [843, 256] width 165 height 23
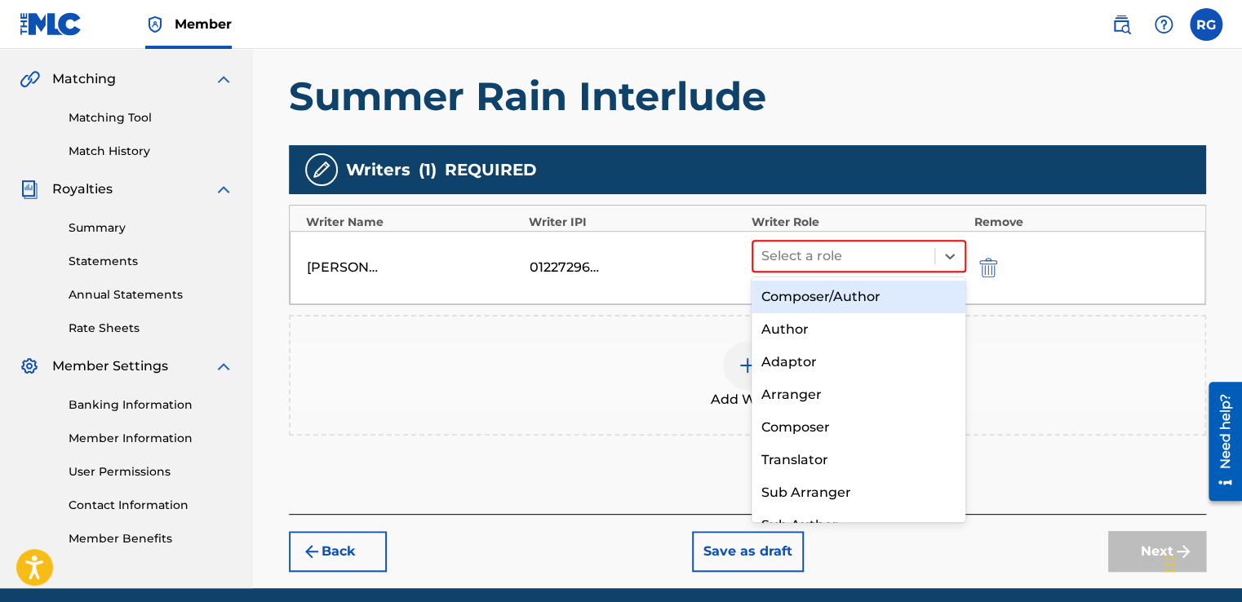
click at [824, 294] on div "Composer/Author" at bounding box center [858, 297] width 215 height 33
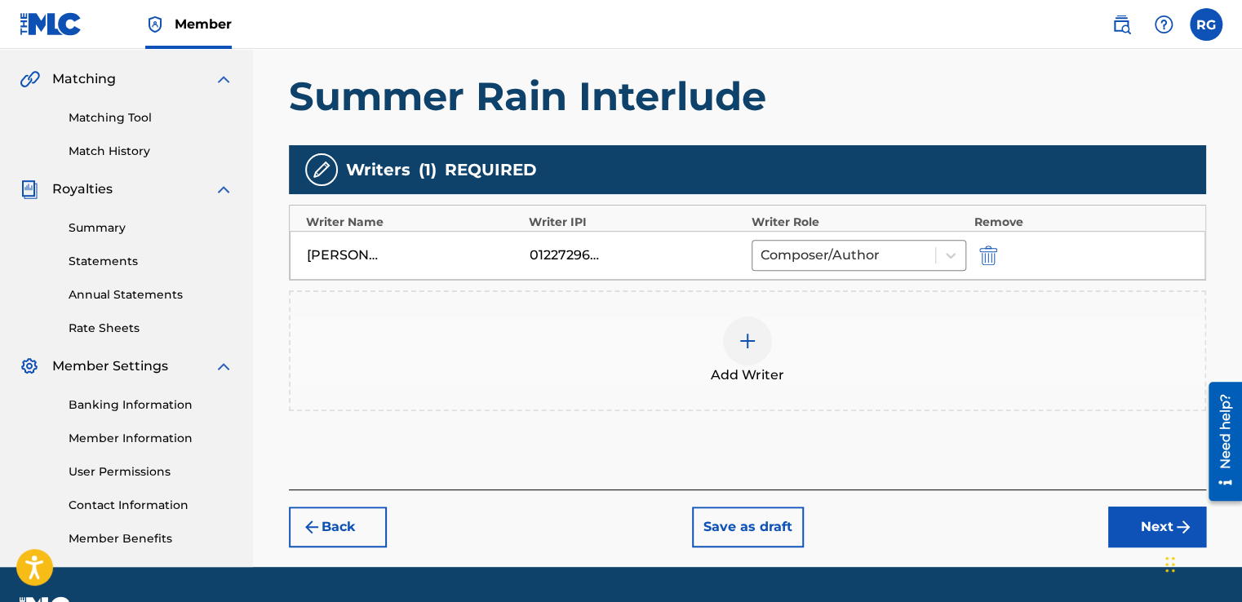
click at [1126, 533] on button "Next" at bounding box center [1157, 527] width 98 height 41
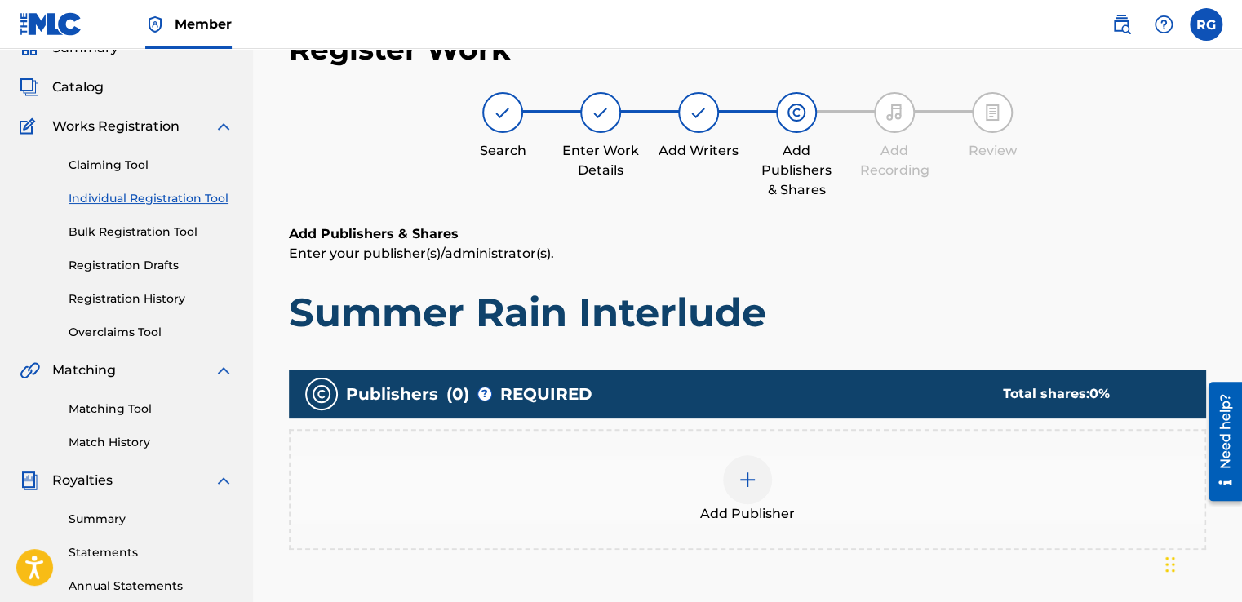
scroll to position [73, 0]
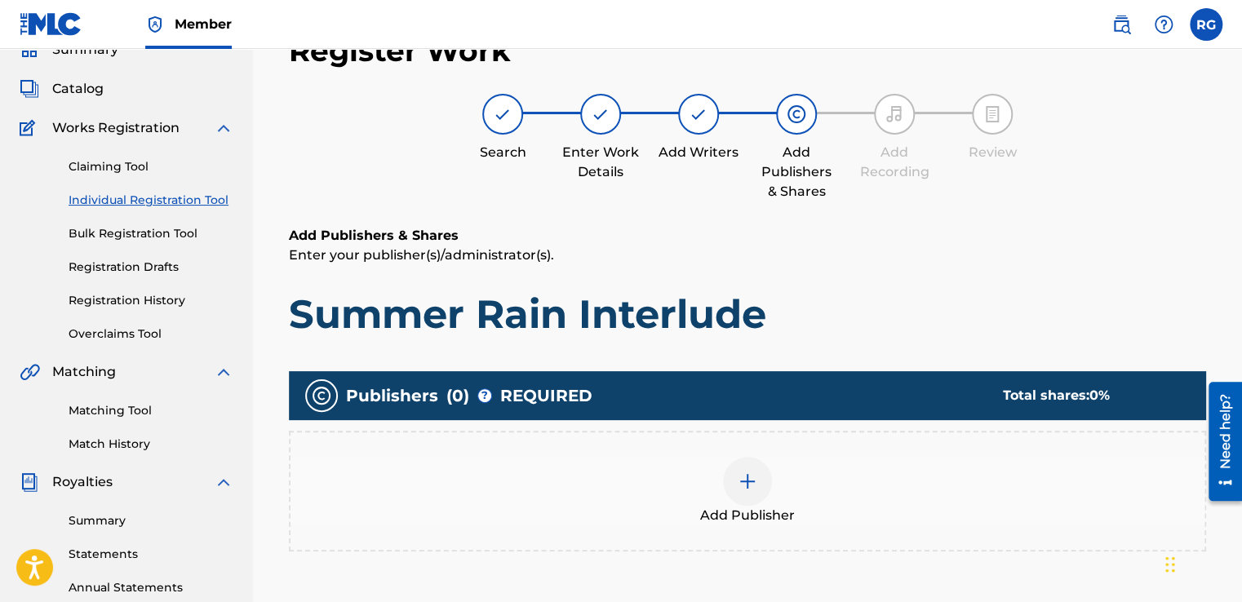
click at [753, 487] on img at bounding box center [748, 482] width 20 height 20
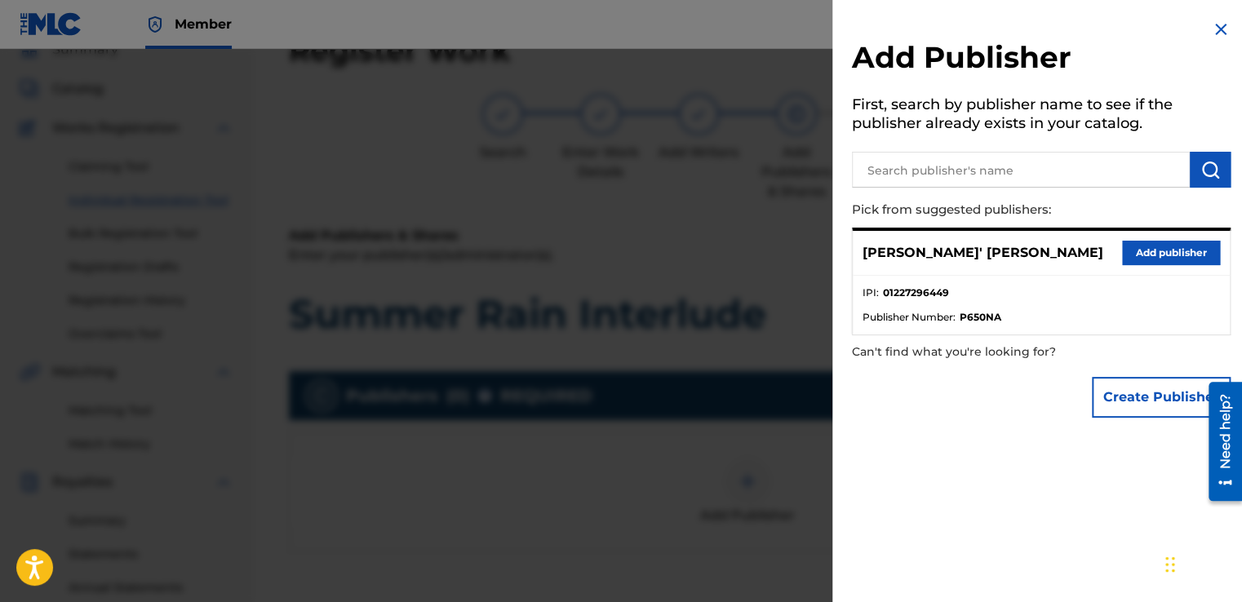
click at [1136, 250] on button "Add publisher" at bounding box center [1171, 253] width 98 height 24
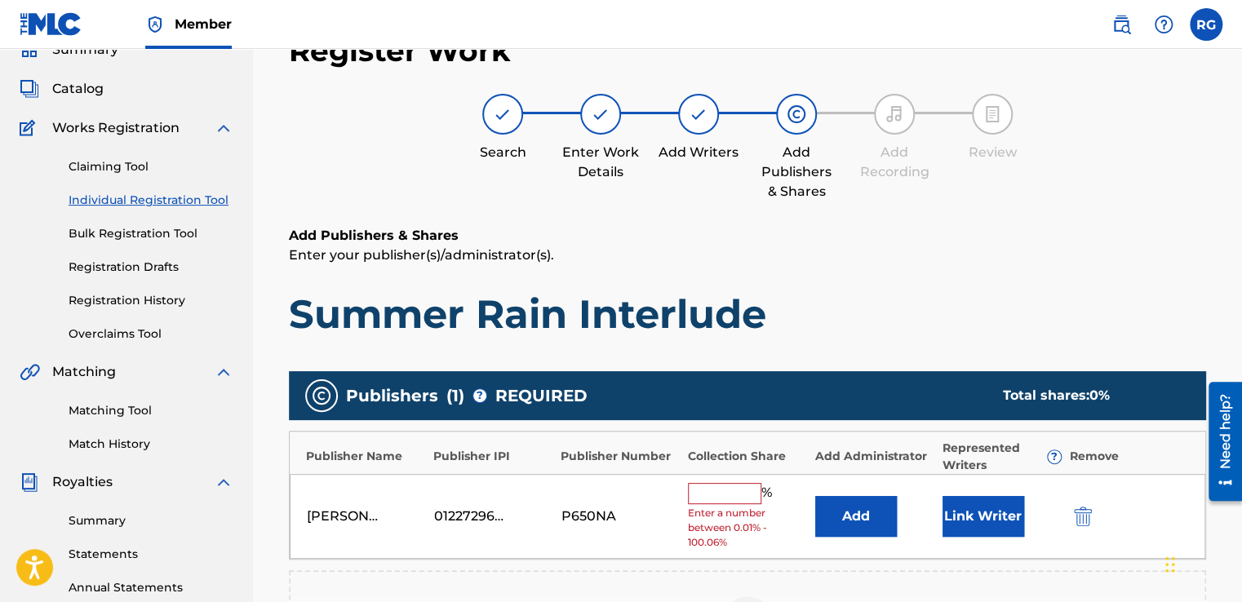
scroll to position [208, 0]
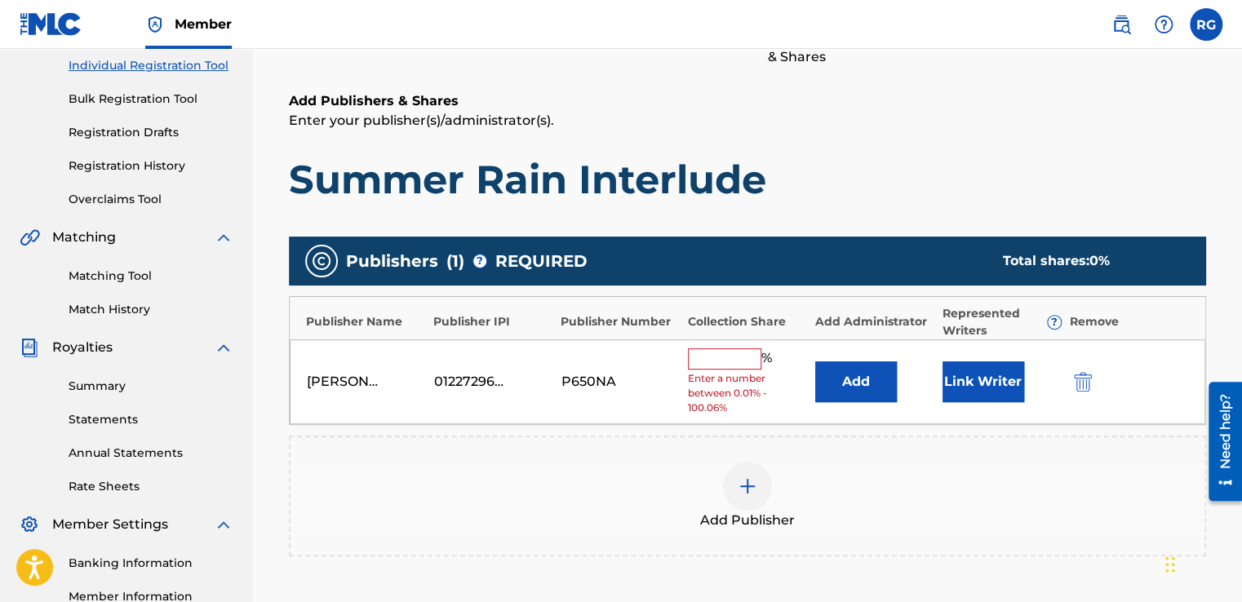
click at [726, 352] on input "text" at bounding box center [724, 358] width 73 height 21
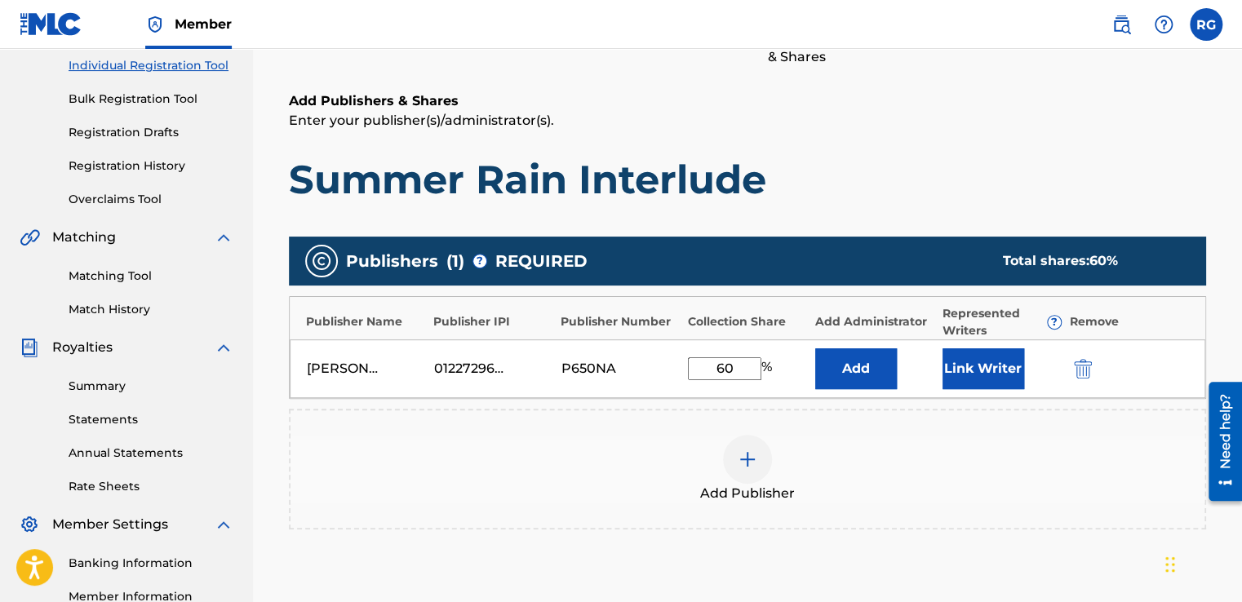
type input "60"
click at [1035, 538] on div "Publishers ( 1 ) ? REQUIRED Total shares: 60 % Publisher Name Publisher IPI Pub…" at bounding box center [747, 391] width 917 height 309
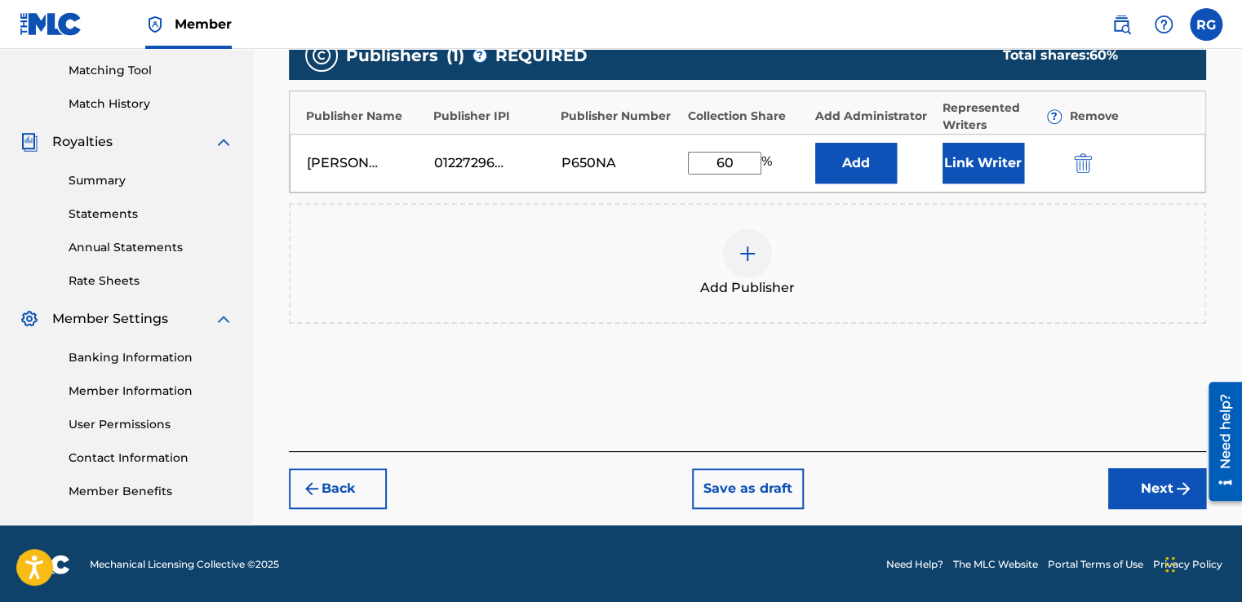
click at [1168, 495] on button "Next" at bounding box center [1157, 488] width 98 height 41
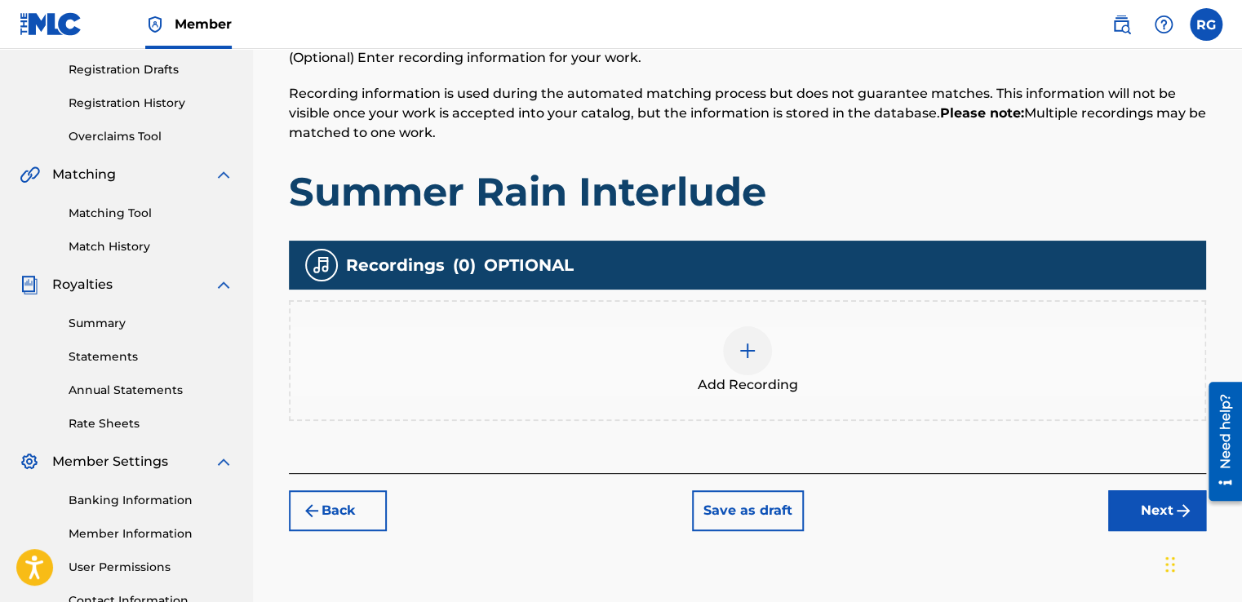
scroll to position [273, 0]
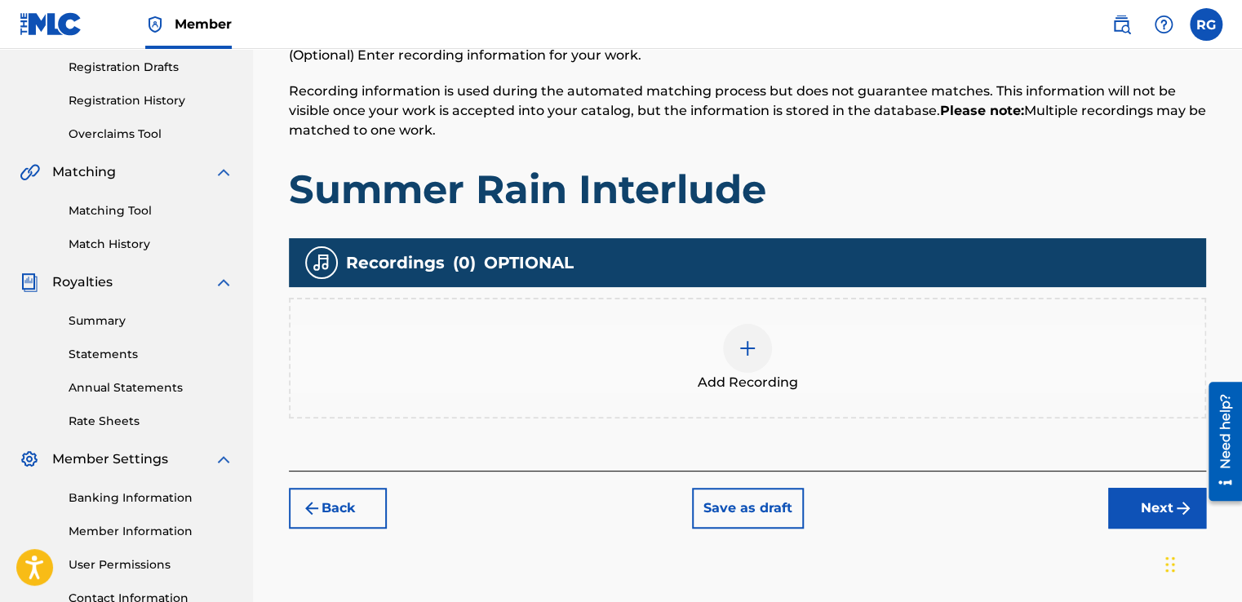
click at [726, 358] on div at bounding box center [747, 348] width 49 height 49
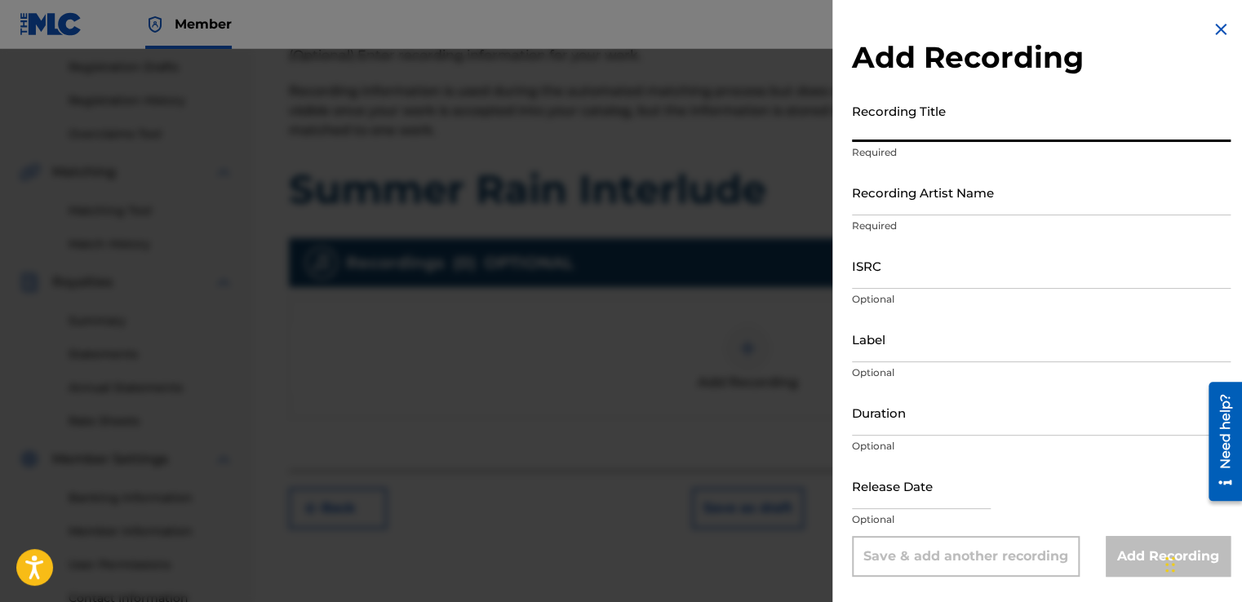
click at [950, 133] on input "Recording Title" at bounding box center [1041, 118] width 379 height 47
type input "Summer Rain Interlude"
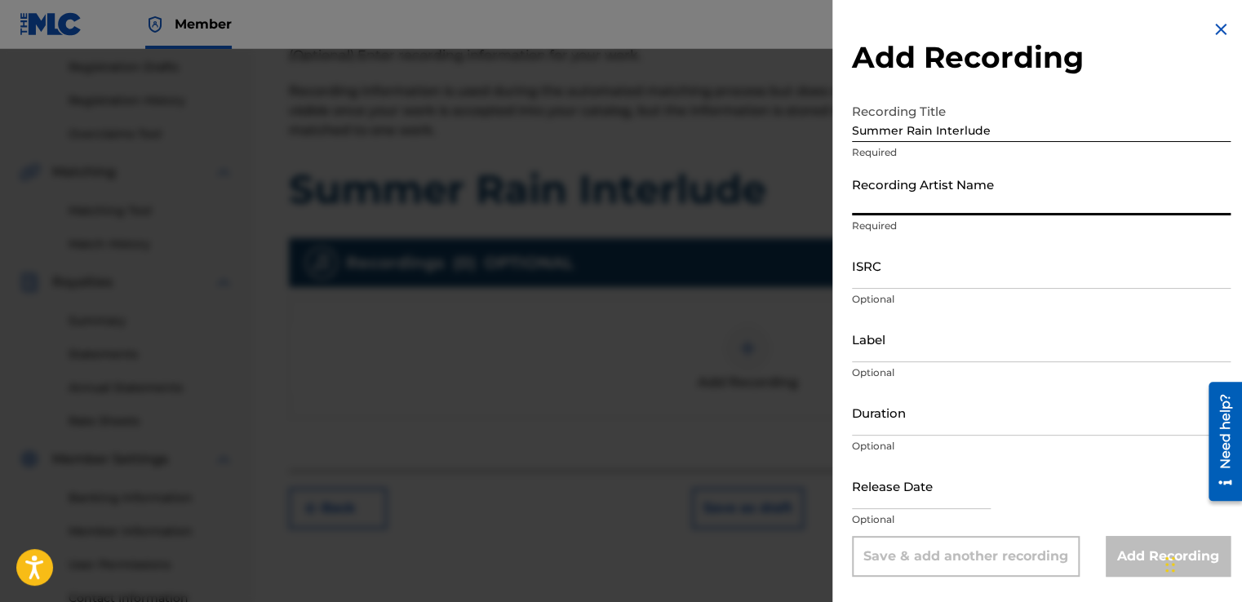
click at [935, 202] on input "Recording Artist Name" at bounding box center [1041, 192] width 379 height 47
type input "[PERSON_NAME]' [PERSON_NAME]"
type input "[DATE]"
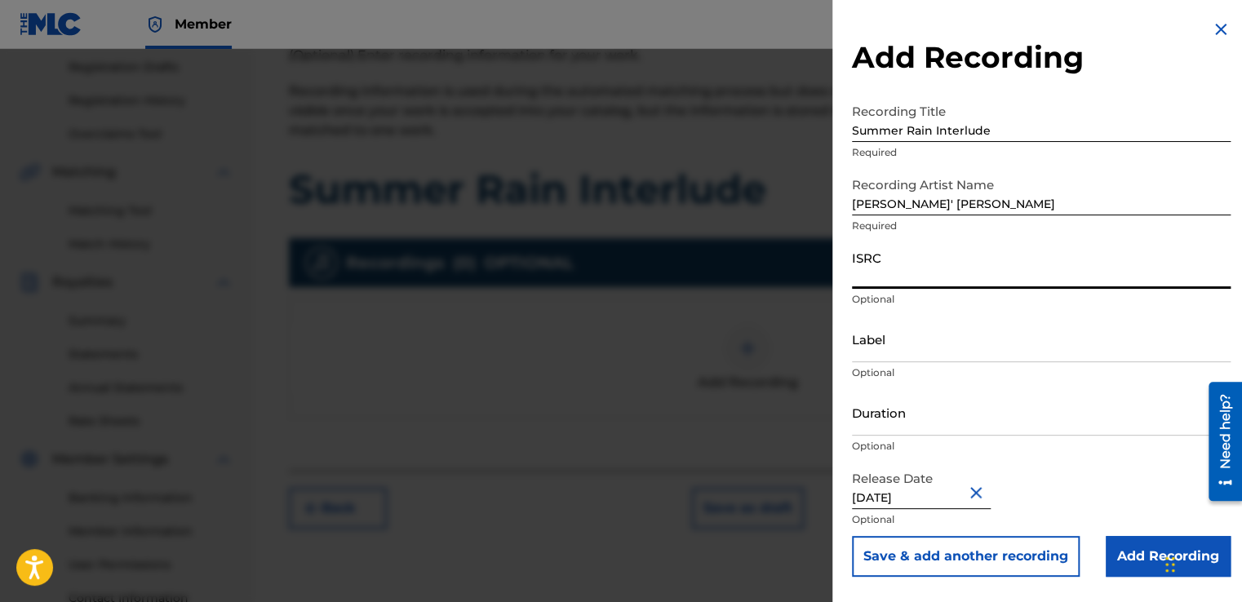
click at [1012, 263] on input "ISRC" at bounding box center [1041, 265] width 379 height 47
paste input "QZNMU2583833"
type input "QZNMU2583833"
click at [1119, 553] on input "Add Recording" at bounding box center [1167, 556] width 125 height 41
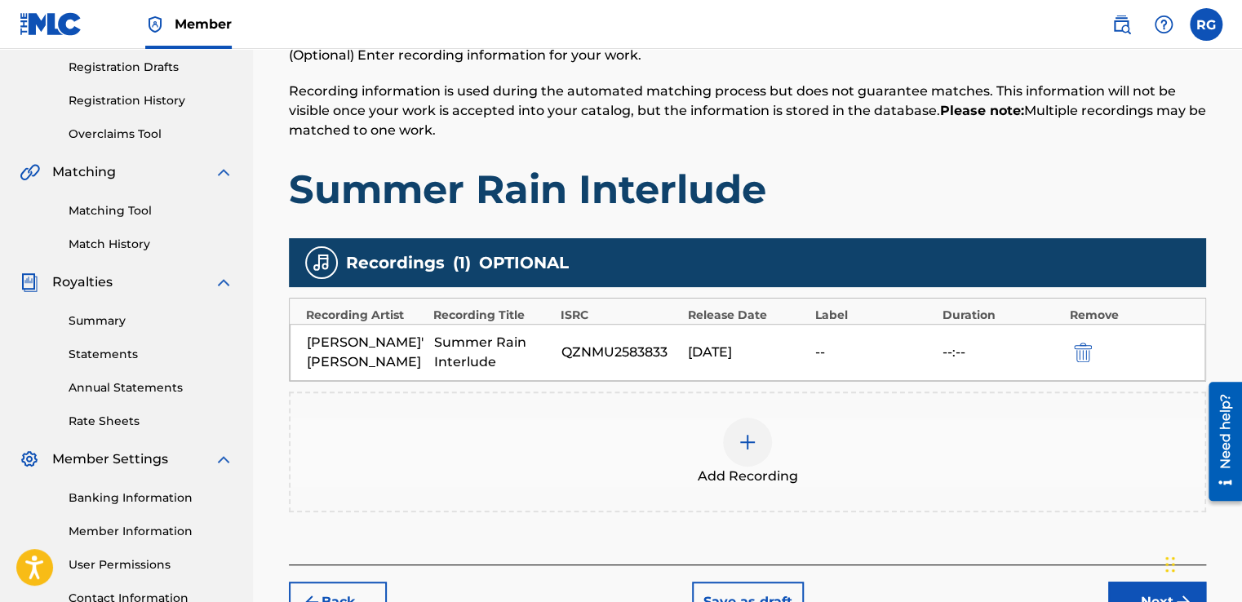
scroll to position [409, 0]
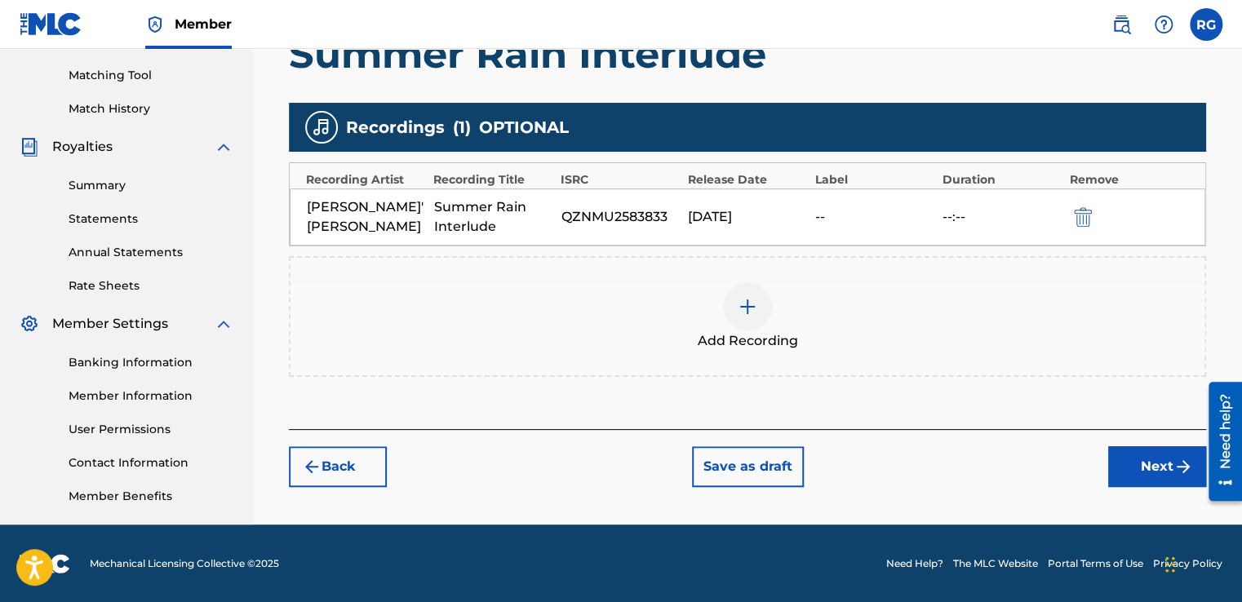
click at [1128, 462] on button "Next" at bounding box center [1157, 466] width 98 height 41
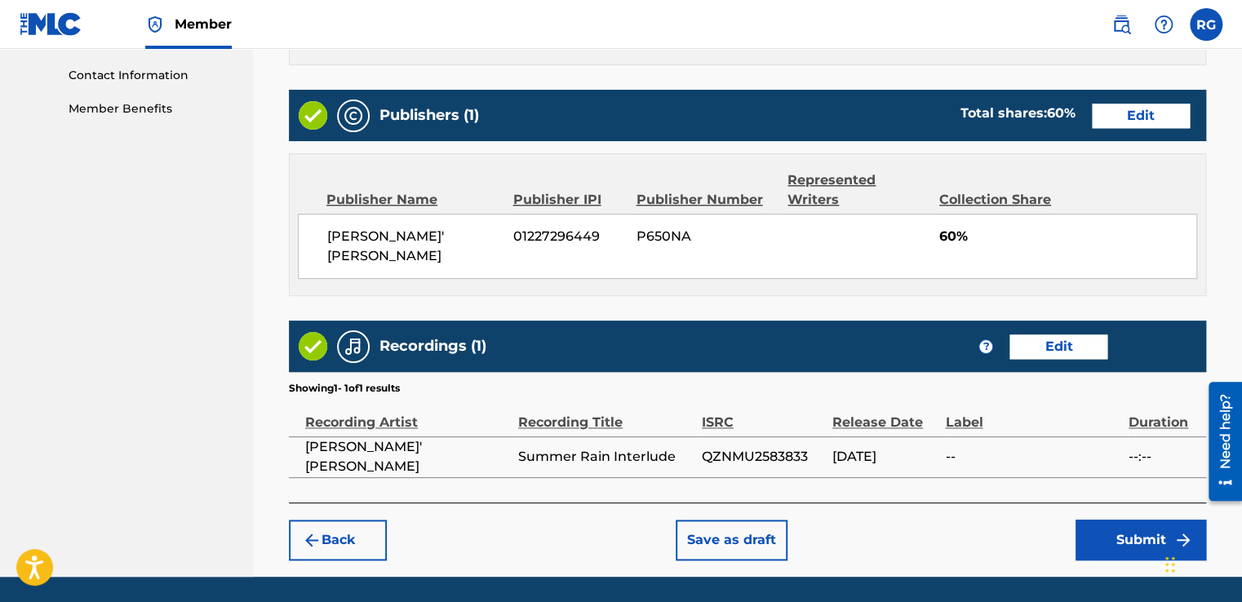
scroll to position [827, 0]
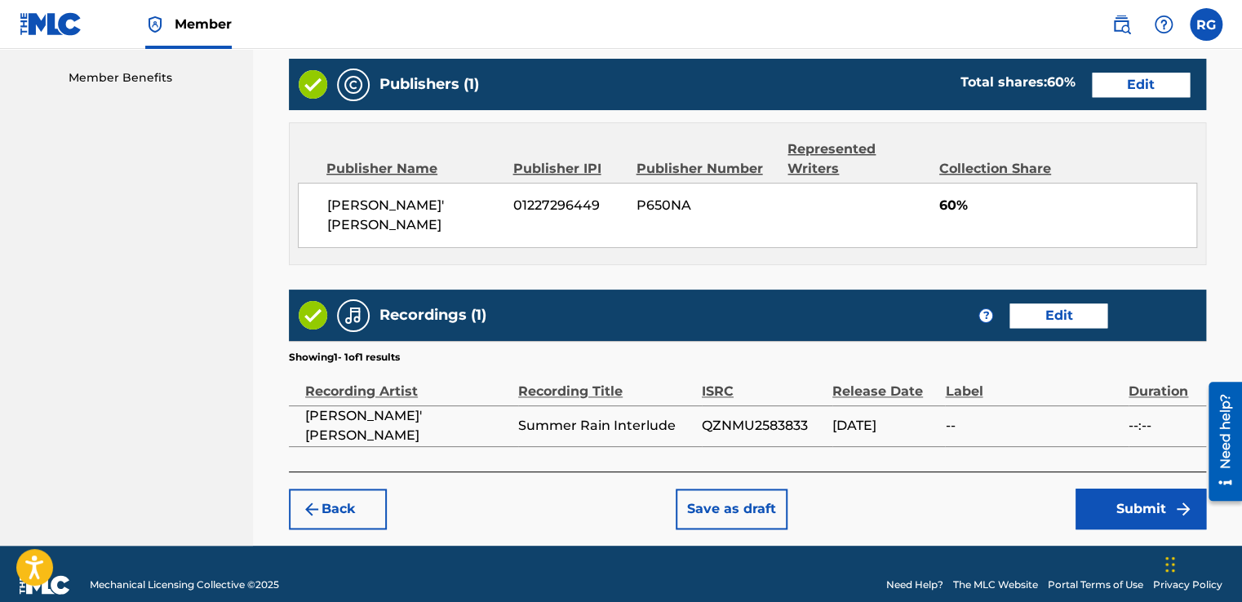
click at [710, 489] on button "Save as draft" at bounding box center [732, 509] width 112 height 41
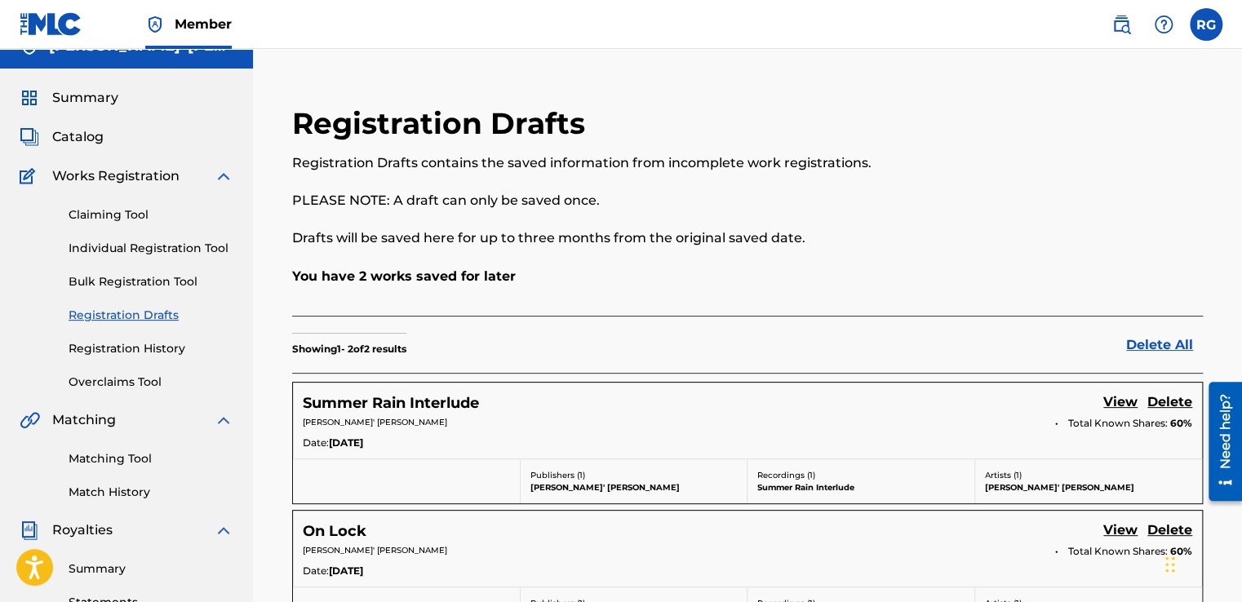
scroll to position [15, 0]
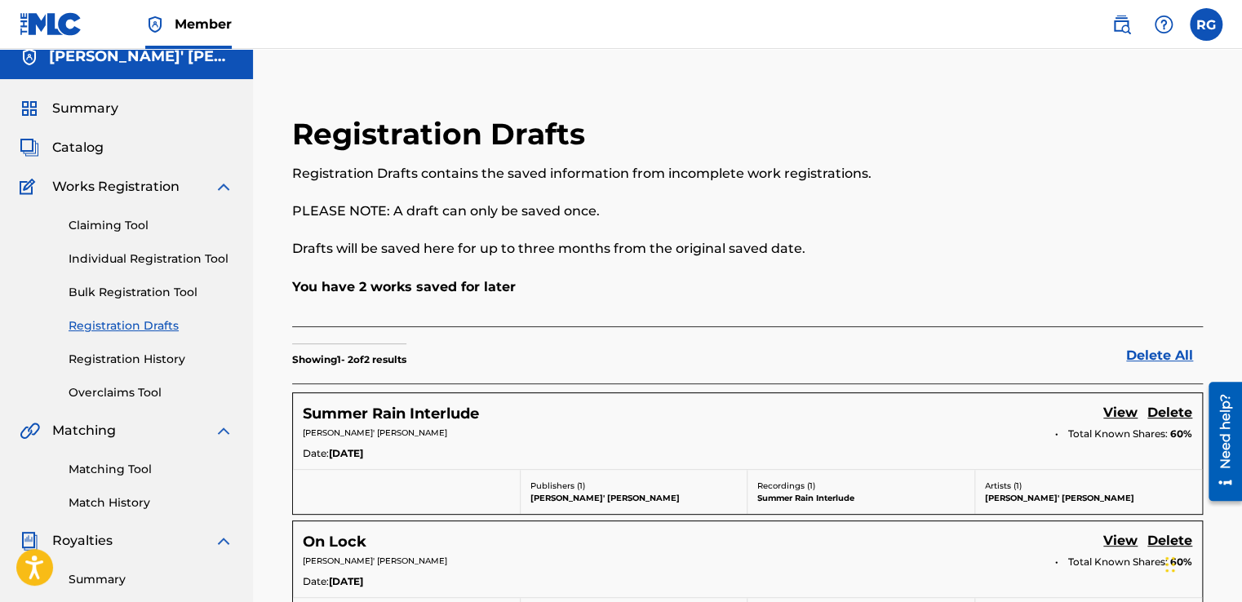
click at [172, 258] on link "Individual Registration Tool" at bounding box center [151, 258] width 165 height 17
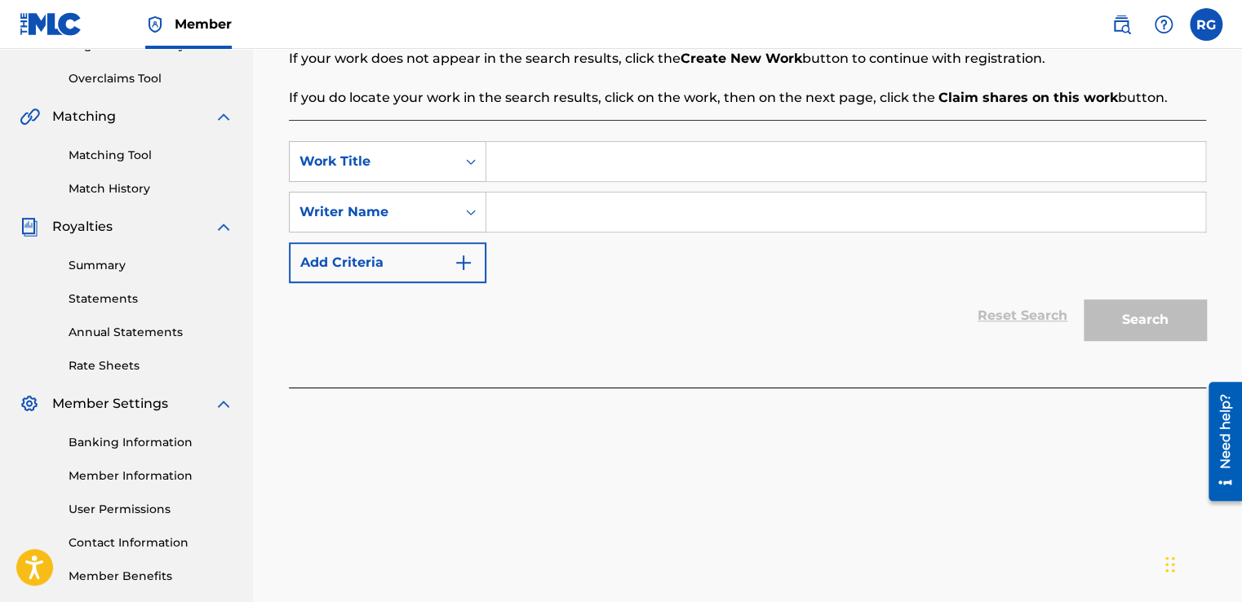
scroll to position [330, 0]
click at [556, 171] on input "Search Form" at bounding box center [845, 160] width 719 height 39
type input "Hold On"
drag, startPoint x: 534, startPoint y: 184, endPoint x: 538, endPoint y: 197, distance: 13.7
click at [538, 197] on div "SearchWithCriteriab9a1c639-47a1-4e30-a3dd-54b9a2815203 Work Title Hold On Searc…" at bounding box center [747, 211] width 917 height 142
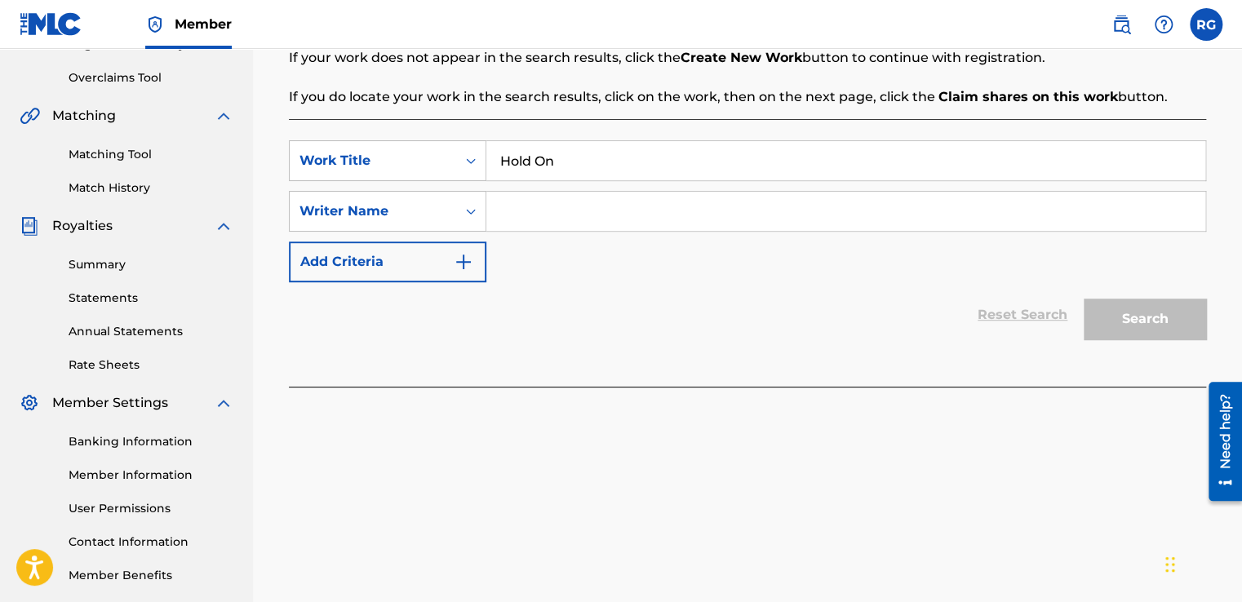
click at [538, 197] on input "Search Form" at bounding box center [845, 211] width 719 height 39
type input "[PERSON_NAME]' [PERSON_NAME]"
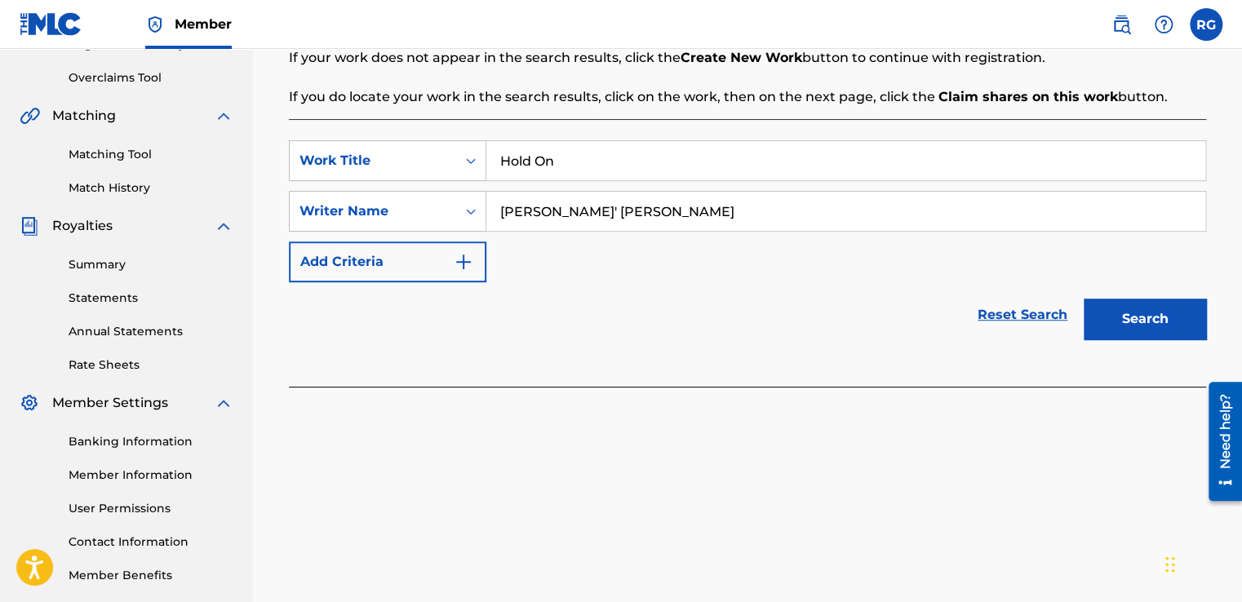
click at [1183, 313] on button "Search" at bounding box center [1144, 319] width 122 height 41
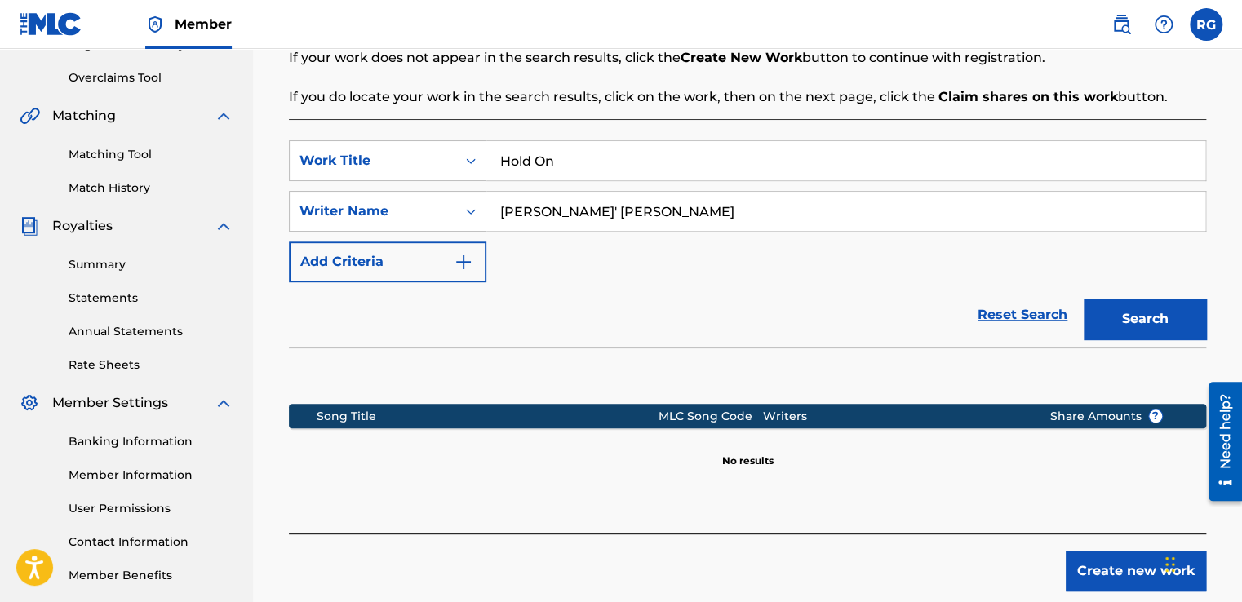
scroll to position [413, 0]
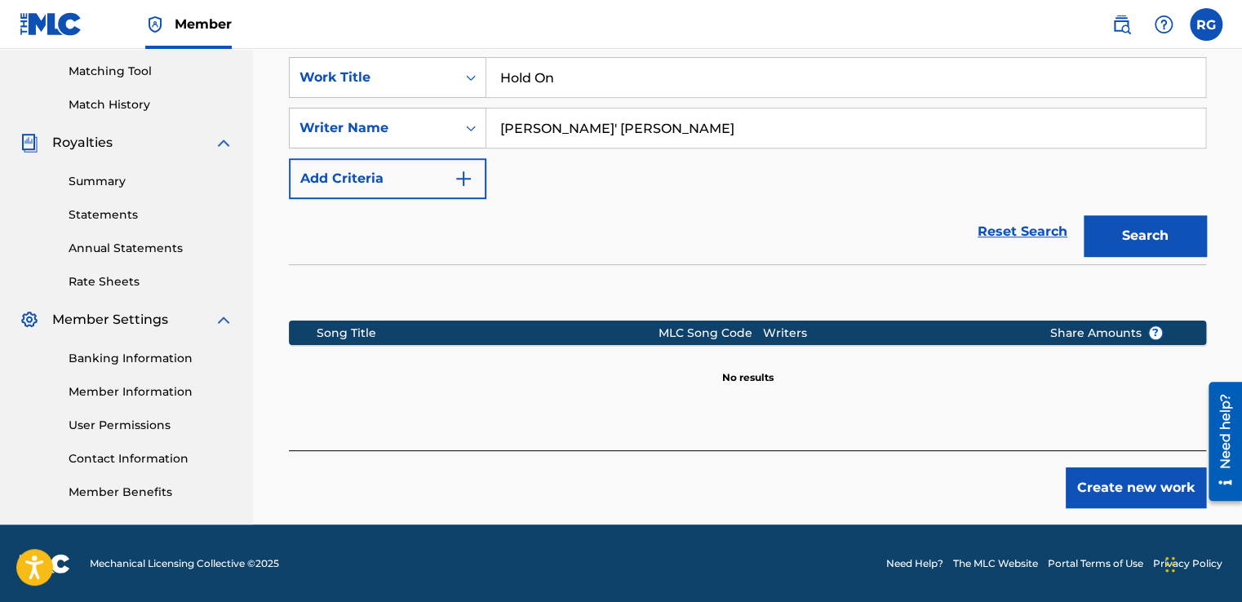
click at [1114, 485] on button "Create new work" at bounding box center [1136, 487] width 140 height 41
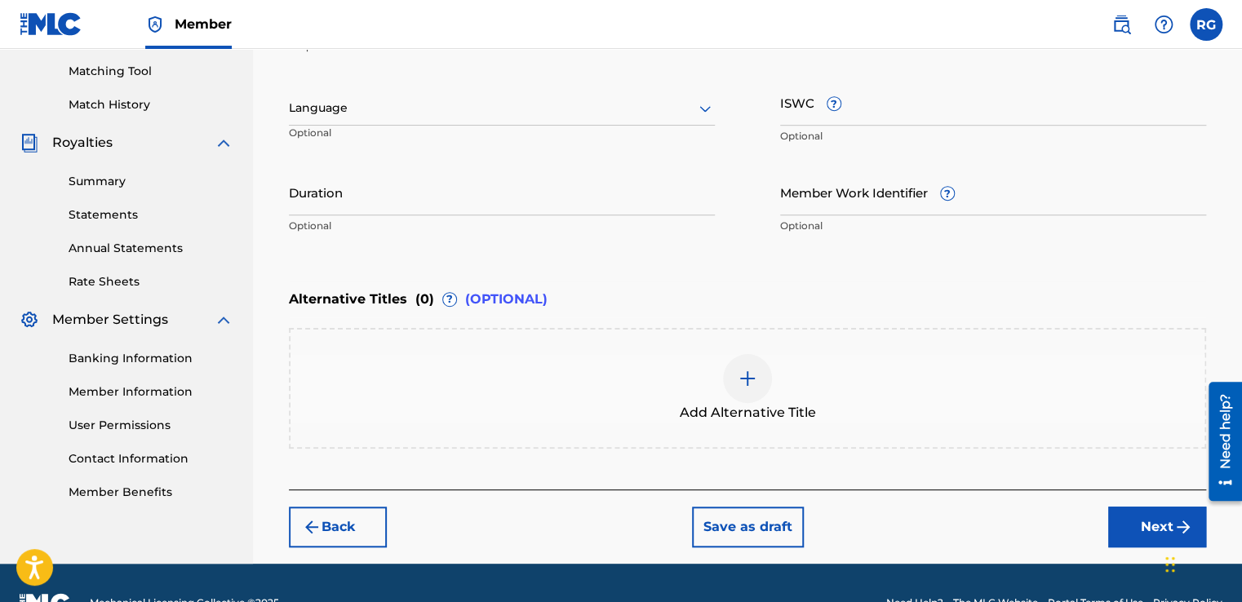
drag, startPoint x: 646, startPoint y: 90, endPoint x: 643, endPoint y: 106, distance: 16.6
click at [643, 106] on div "Language Optional" at bounding box center [502, 115] width 426 height 73
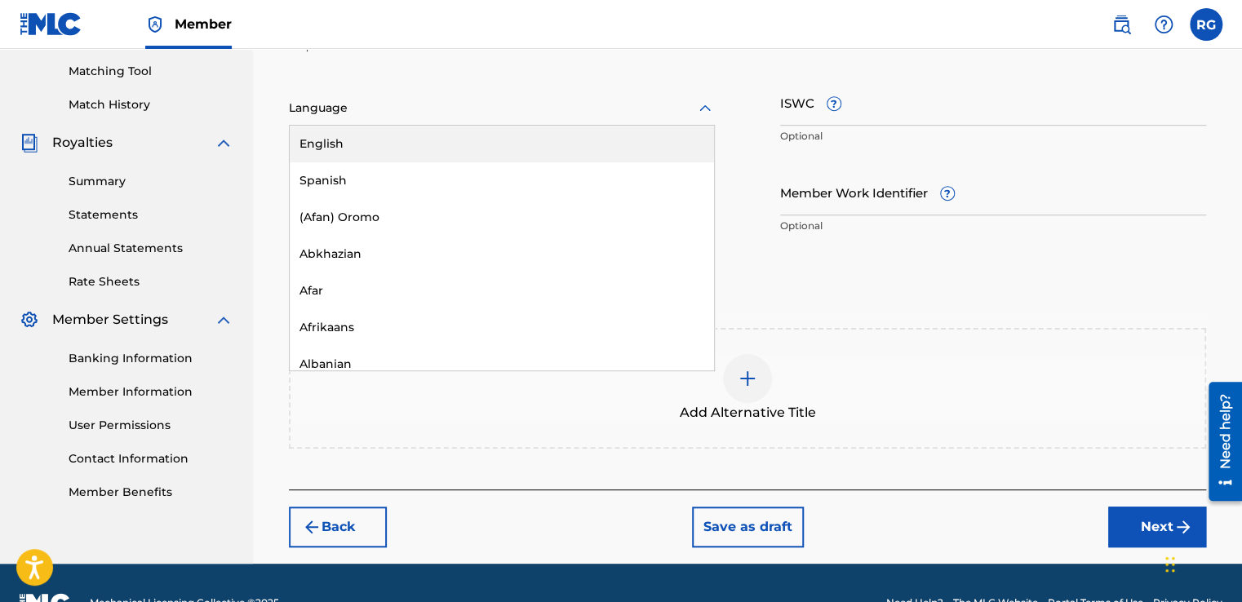
click at [643, 106] on div at bounding box center [502, 108] width 426 height 20
click at [622, 139] on div "English" at bounding box center [502, 144] width 424 height 37
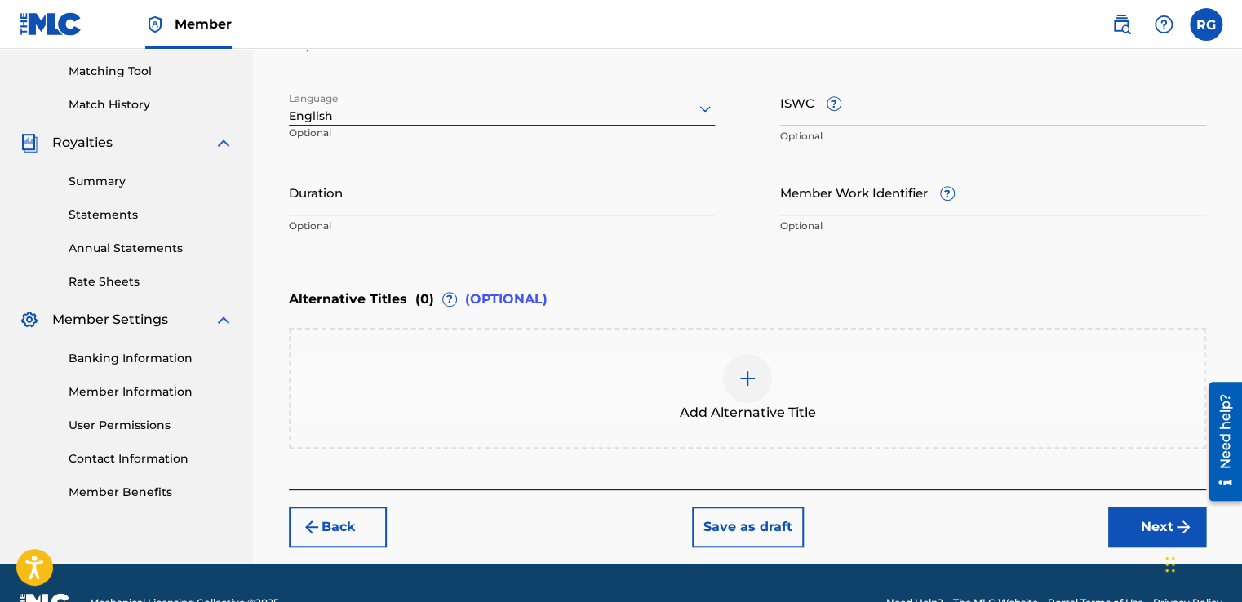
click at [1123, 525] on button "Next" at bounding box center [1157, 527] width 98 height 41
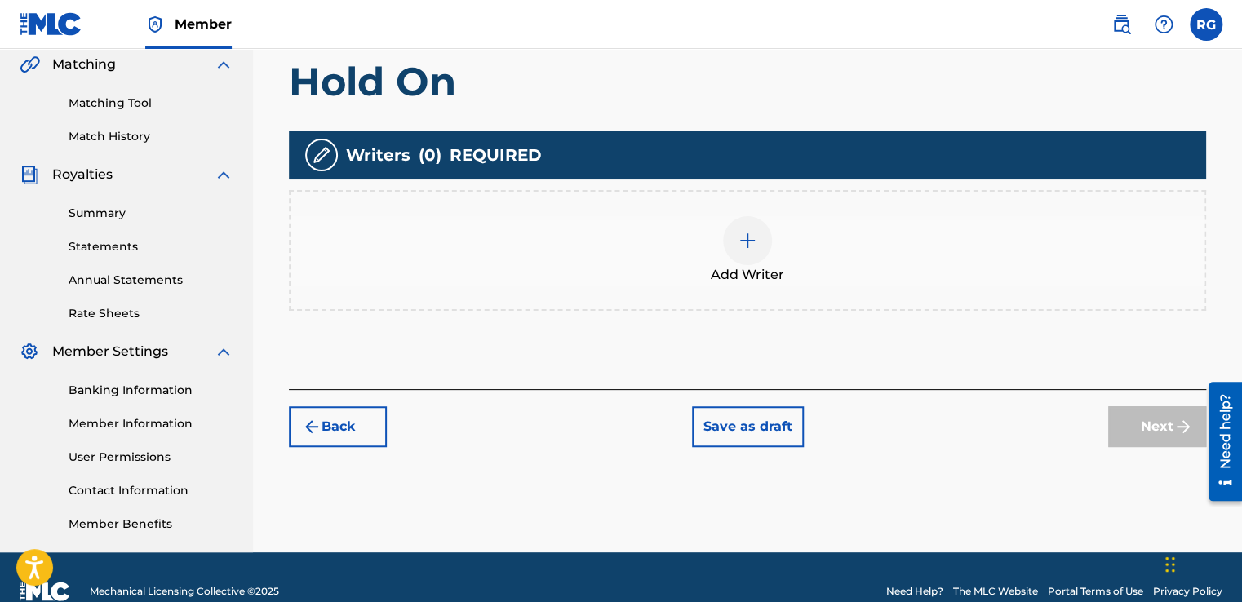
scroll to position [382, 0]
click at [752, 232] on img at bounding box center [748, 240] width 20 height 20
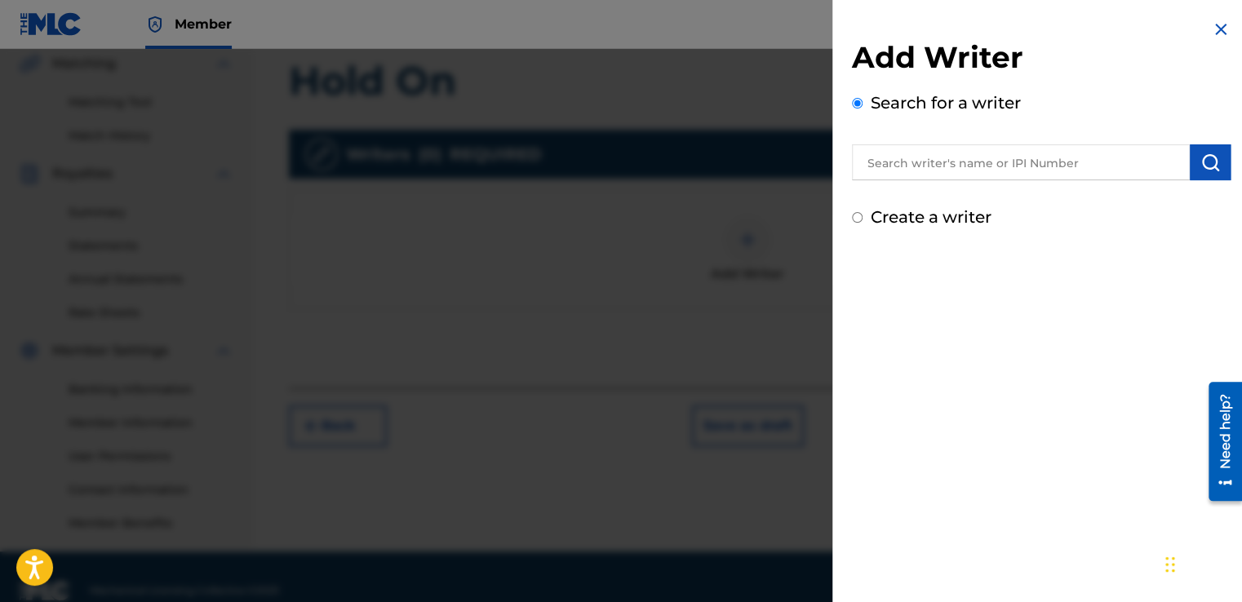
click at [929, 155] on input "text" at bounding box center [1021, 162] width 338 height 36
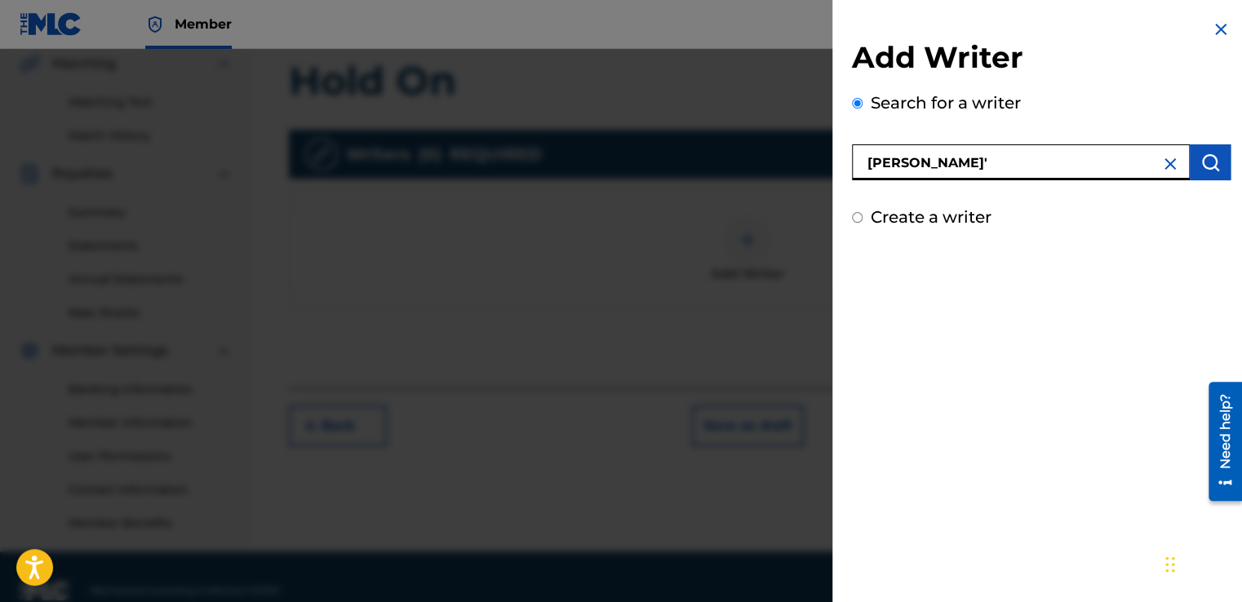
type input "[PERSON_NAME]'"
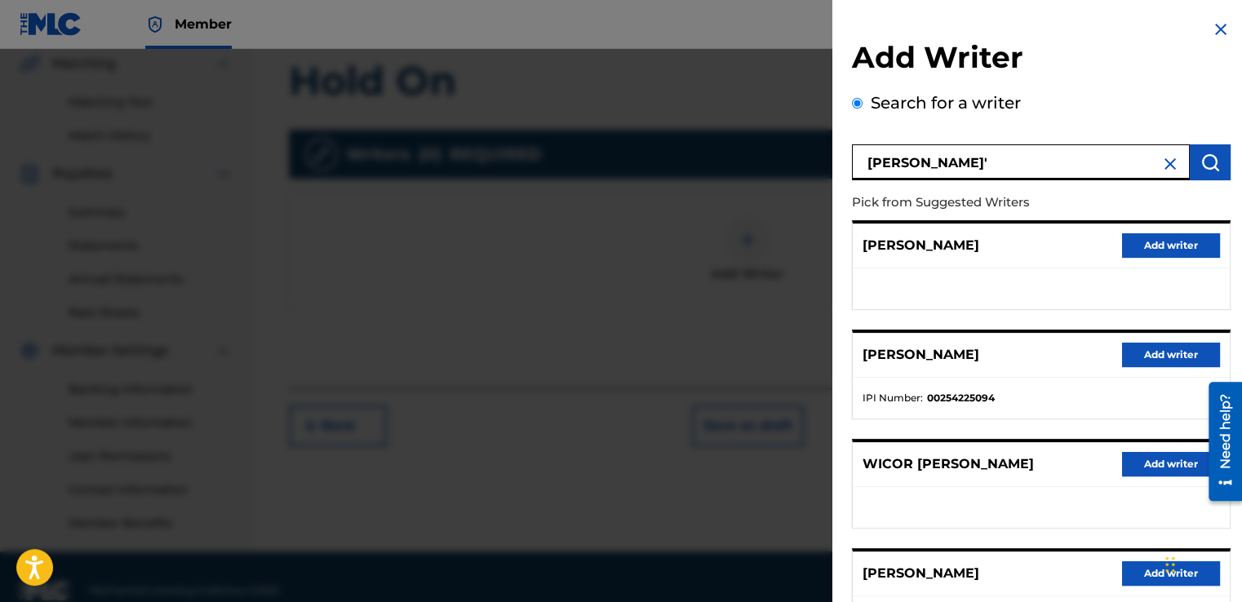
scroll to position [246, 0]
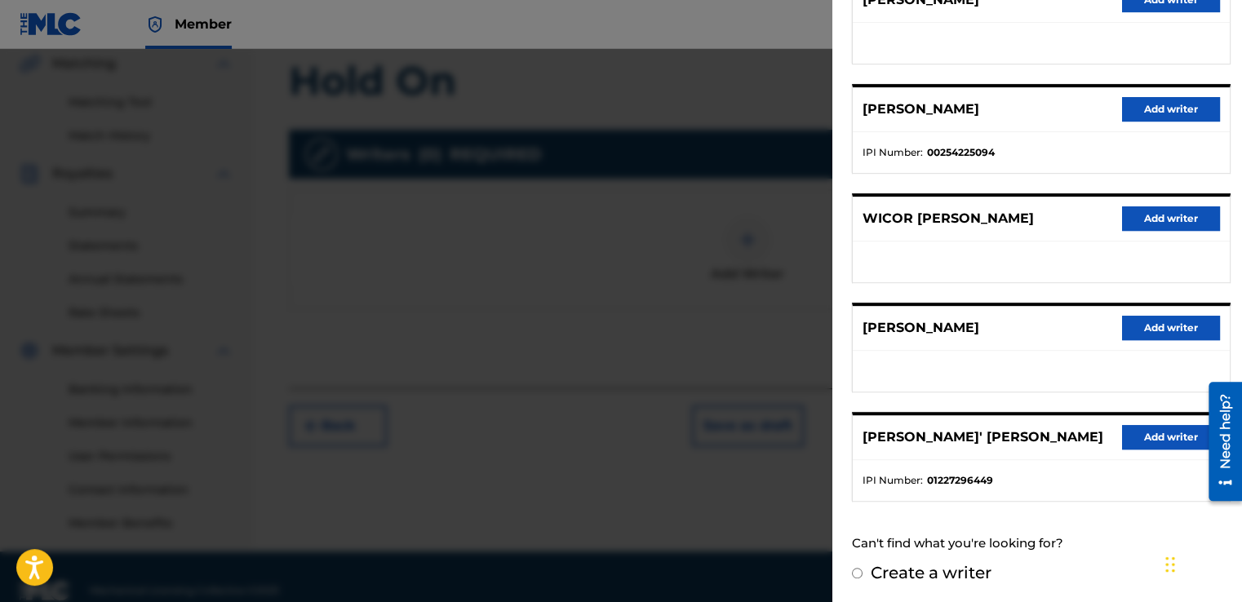
click at [1163, 428] on button "Add writer" at bounding box center [1171, 437] width 98 height 24
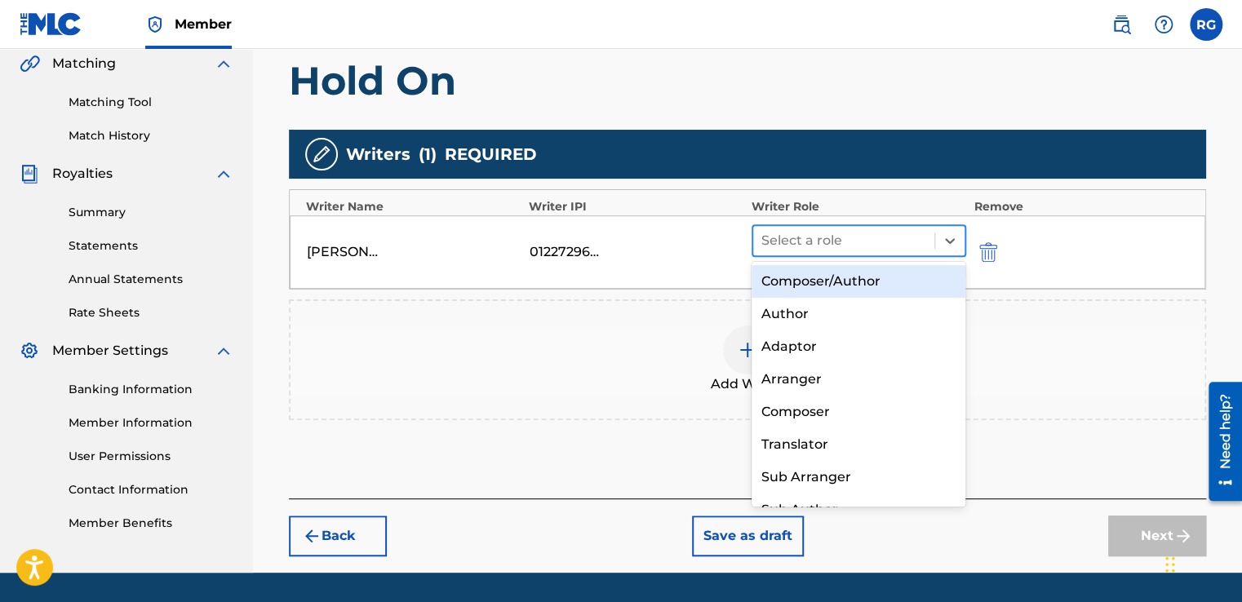
click at [831, 246] on div at bounding box center [843, 240] width 165 height 23
click at [822, 276] on div "Composer/Author" at bounding box center [858, 281] width 215 height 33
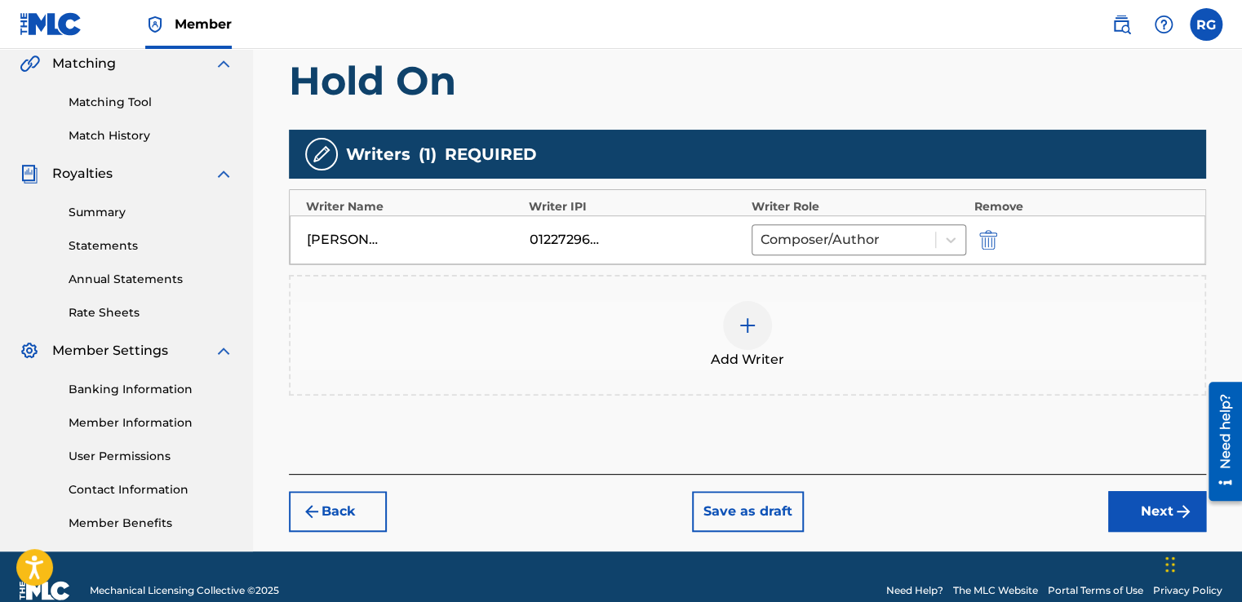
click at [1121, 498] on button "Next" at bounding box center [1157, 511] width 98 height 41
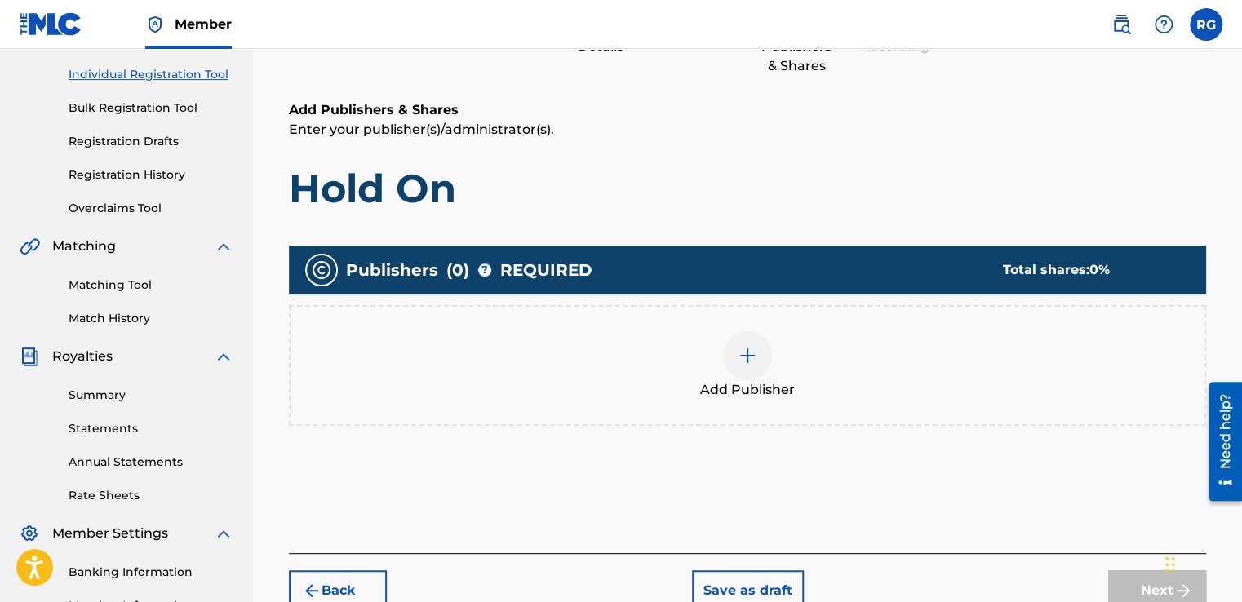
scroll to position [73, 0]
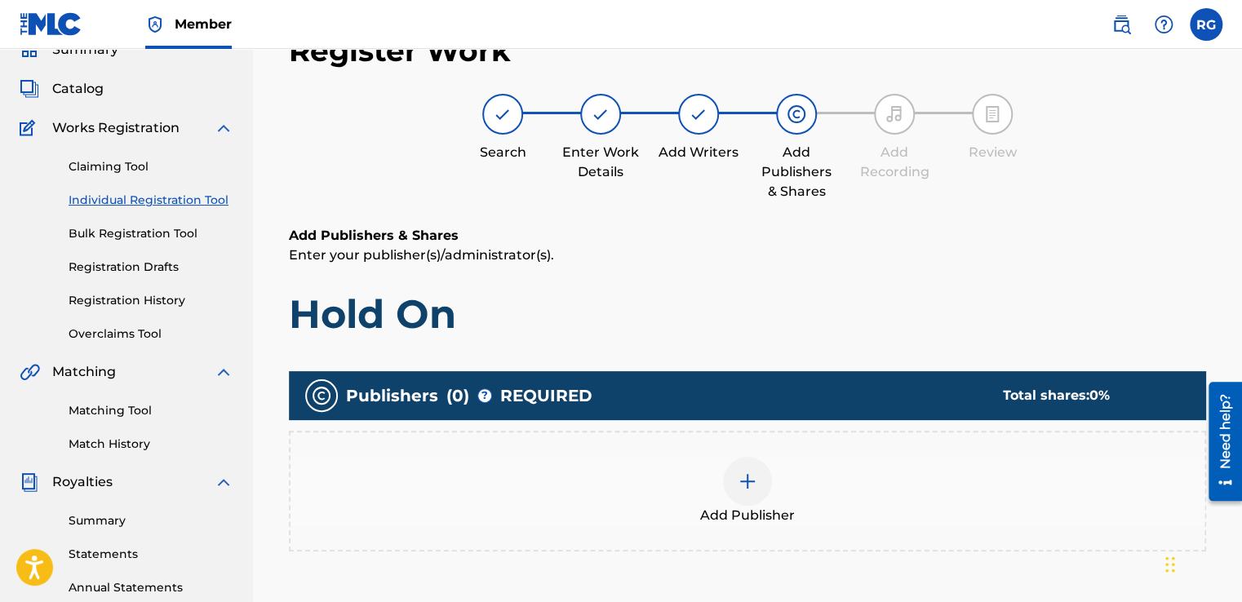
click at [752, 482] on img at bounding box center [748, 482] width 20 height 20
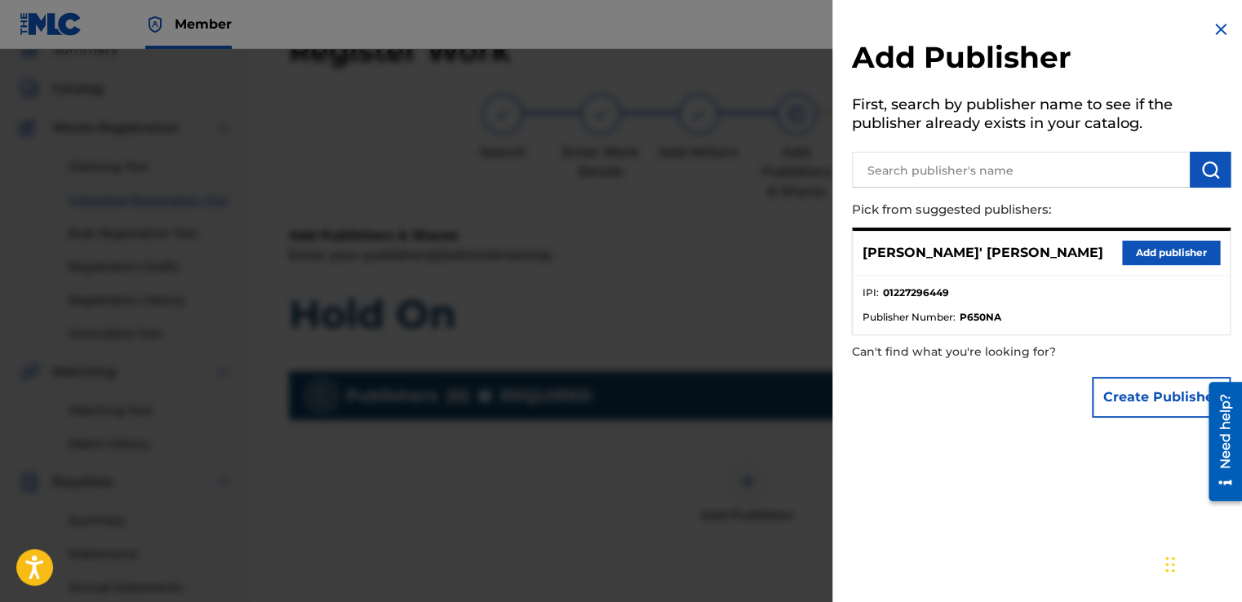
click at [1152, 250] on button "Add publisher" at bounding box center [1171, 253] width 98 height 24
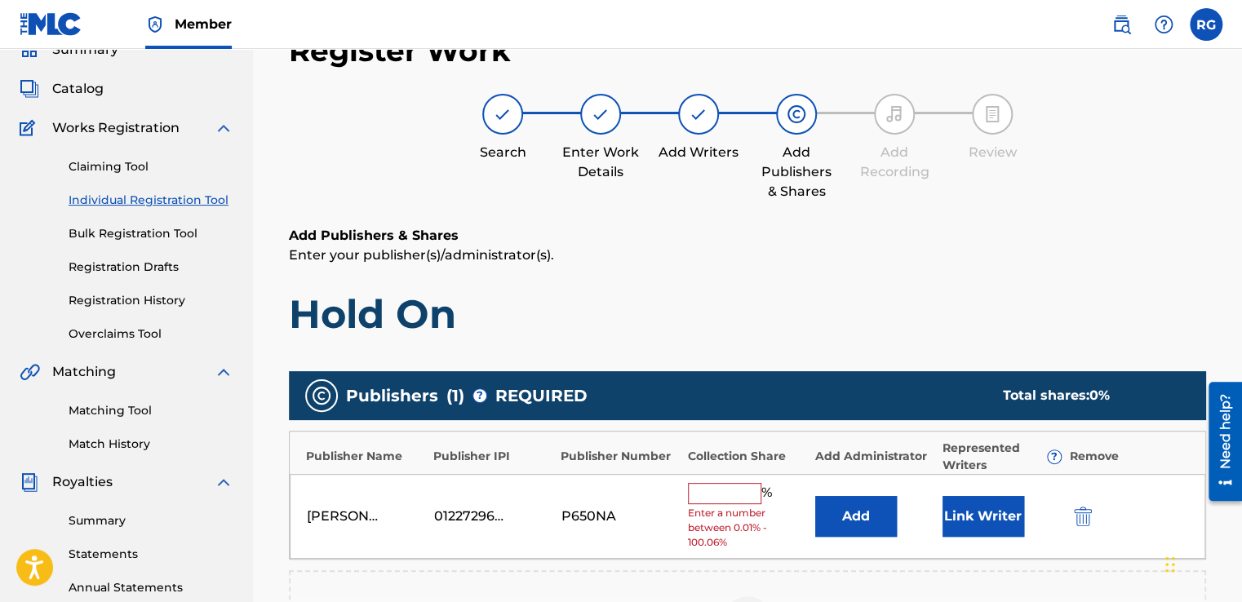
click at [726, 489] on input "text" at bounding box center [724, 493] width 73 height 21
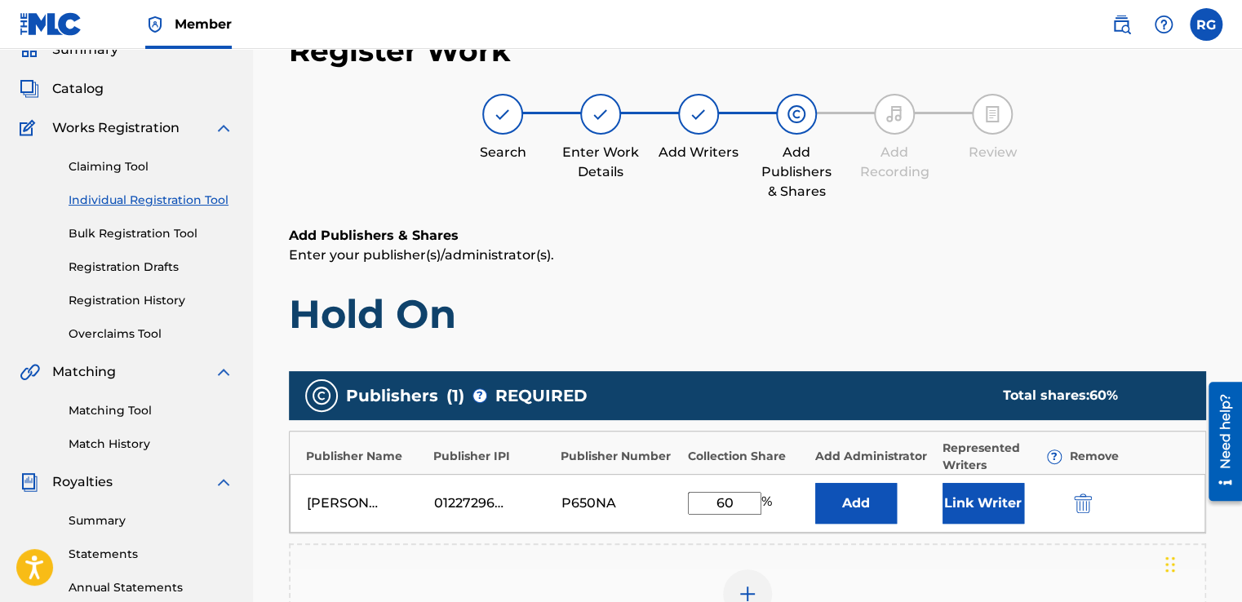
type input "60"
click at [901, 326] on h1 "Hold On" at bounding box center [747, 314] width 917 height 49
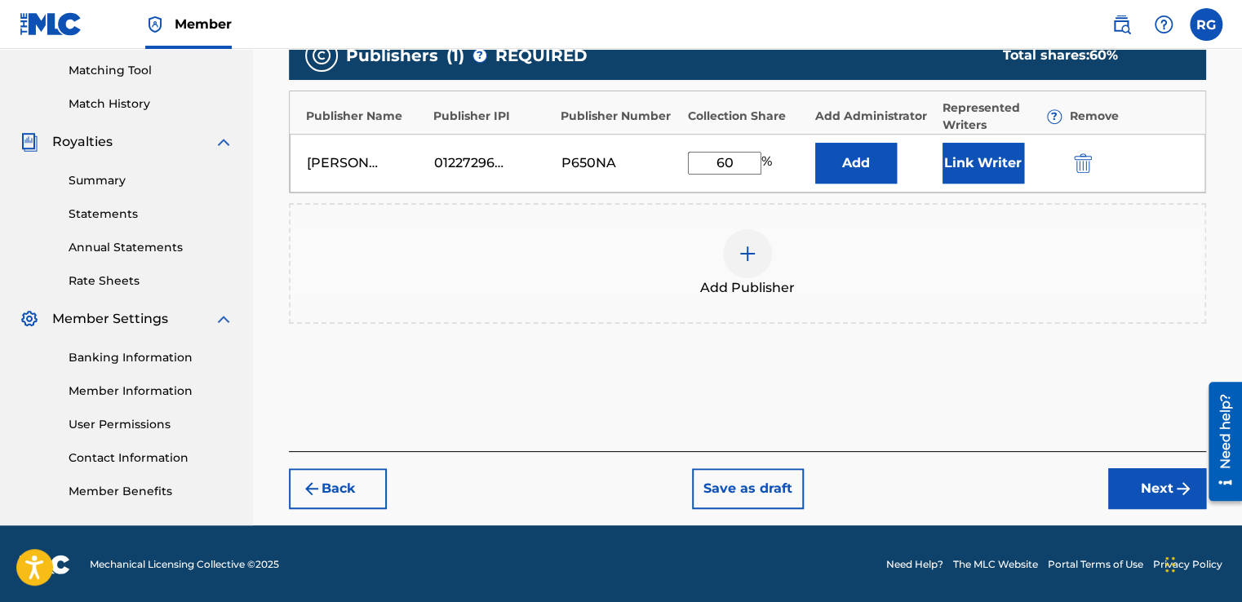
click at [1126, 485] on button "Next" at bounding box center [1157, 488] width 98 height 41
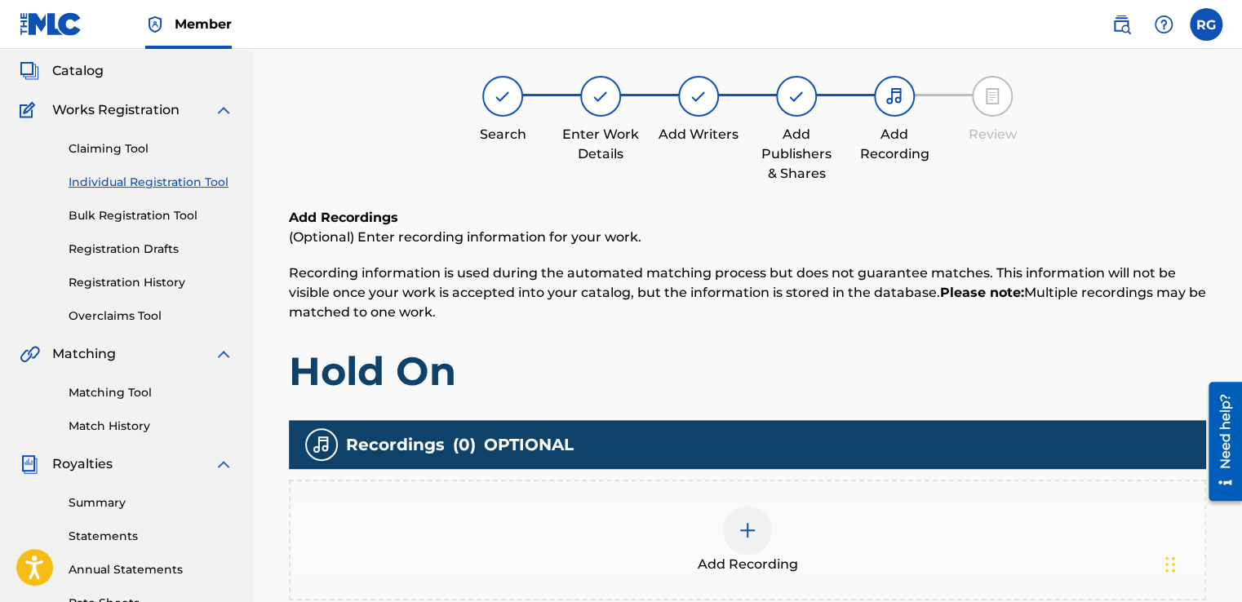
scroll to position [73, 0]
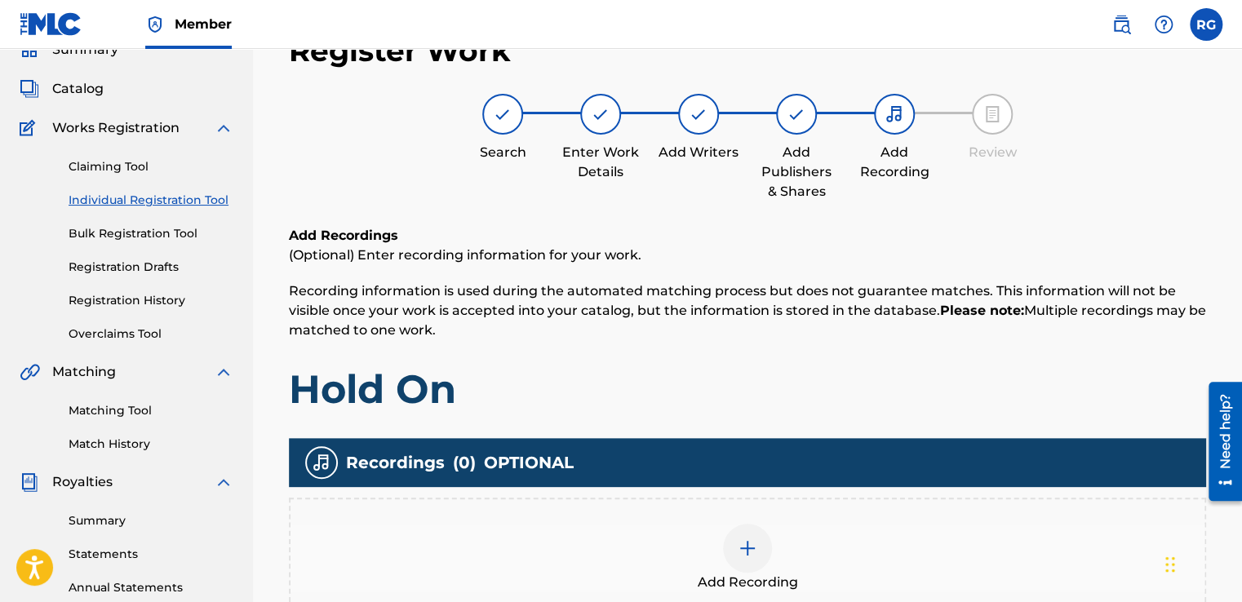
click at [754, 524] on div at bounding box center [747, 548] width 49 height 49
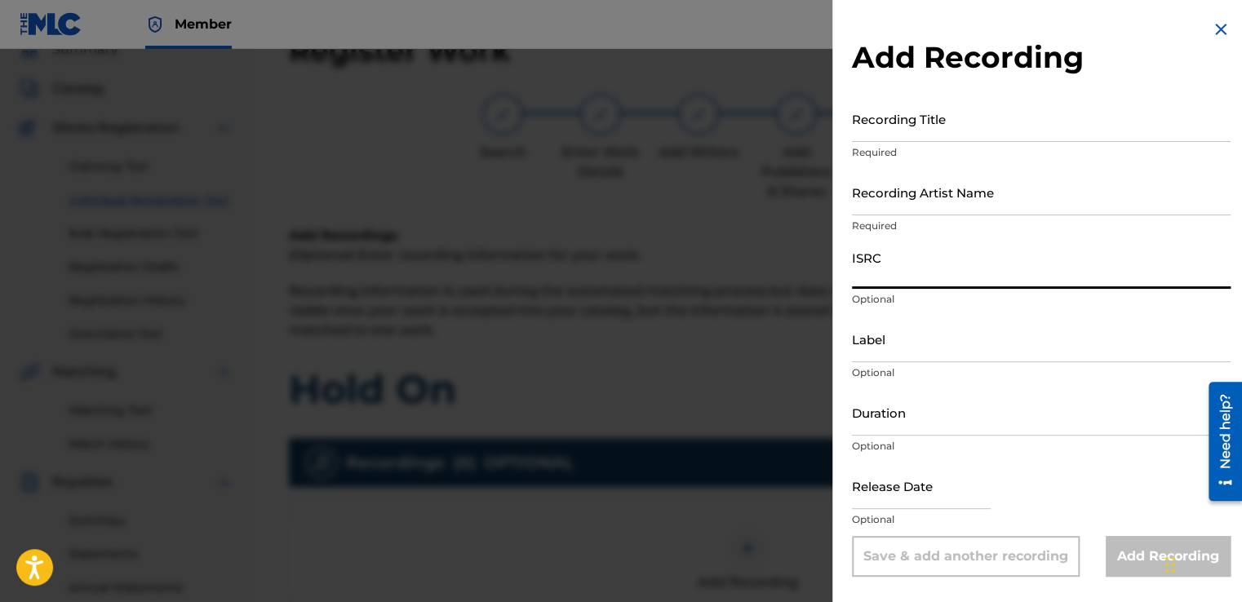
click at [943, 266] on input "ISRC" at bounding box center [1041, 265] width 379 height 47
paste input "QZNMU2583832"
type input "QZNMU2583832"
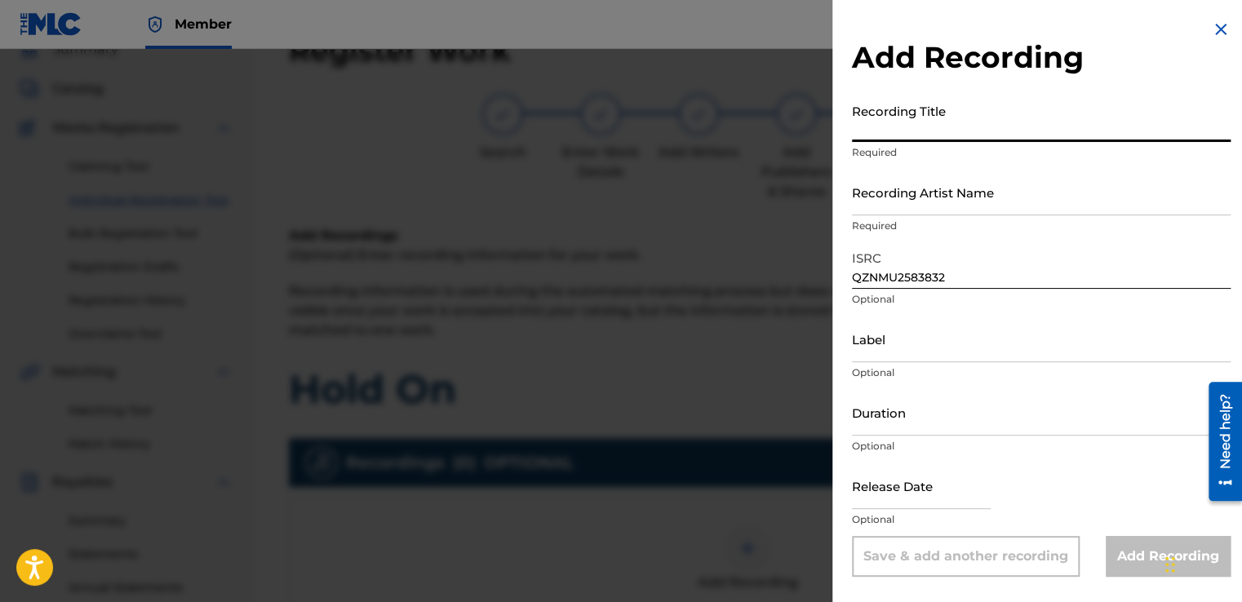
click at [967, 136] on input "Recording Title" at bounding box center [1041, 118] width 379 height 47
type input "Hold On"
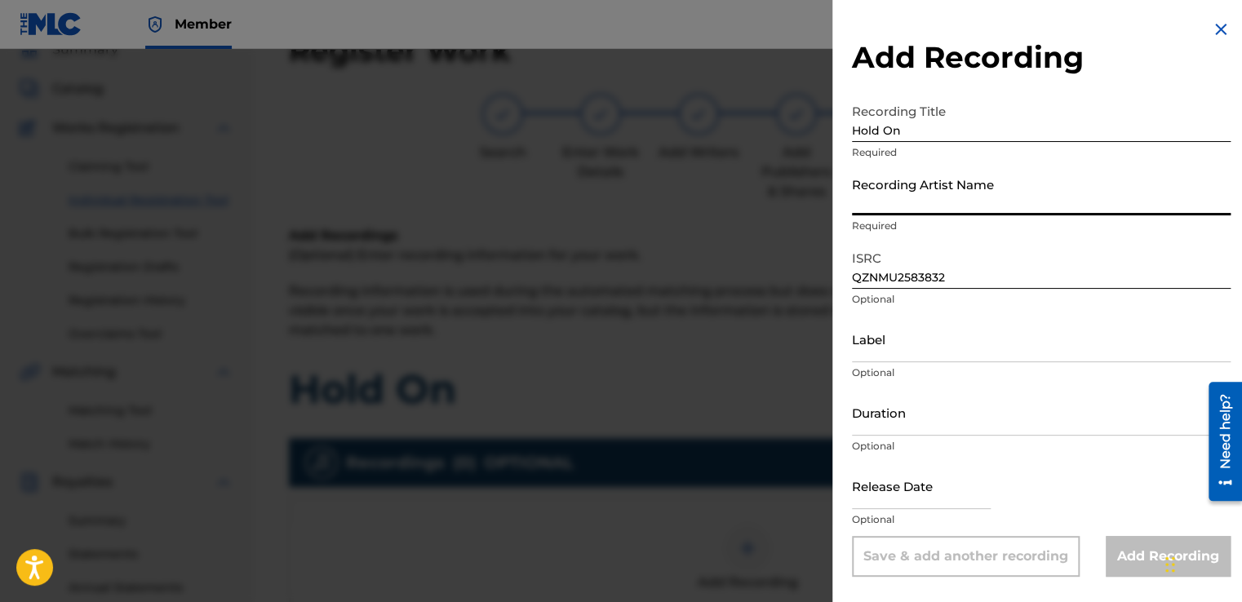
click at [950, 184] on input "Recording Artist Name" at bounding box center [1041, 192] width 379 height 47
type input "[PERSON_NAME]' [PERSON_NAME]"
type input "[DATE]"
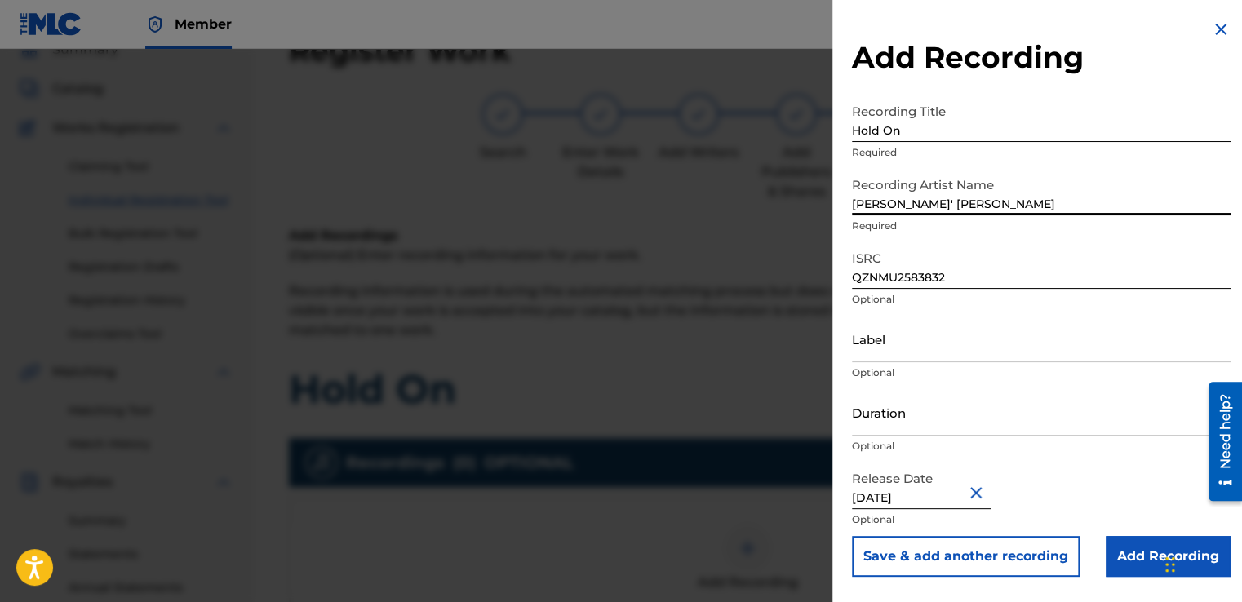
click at [1091, 403] on input "Duration" at bounding box center [1041, 412] width 379 height 47
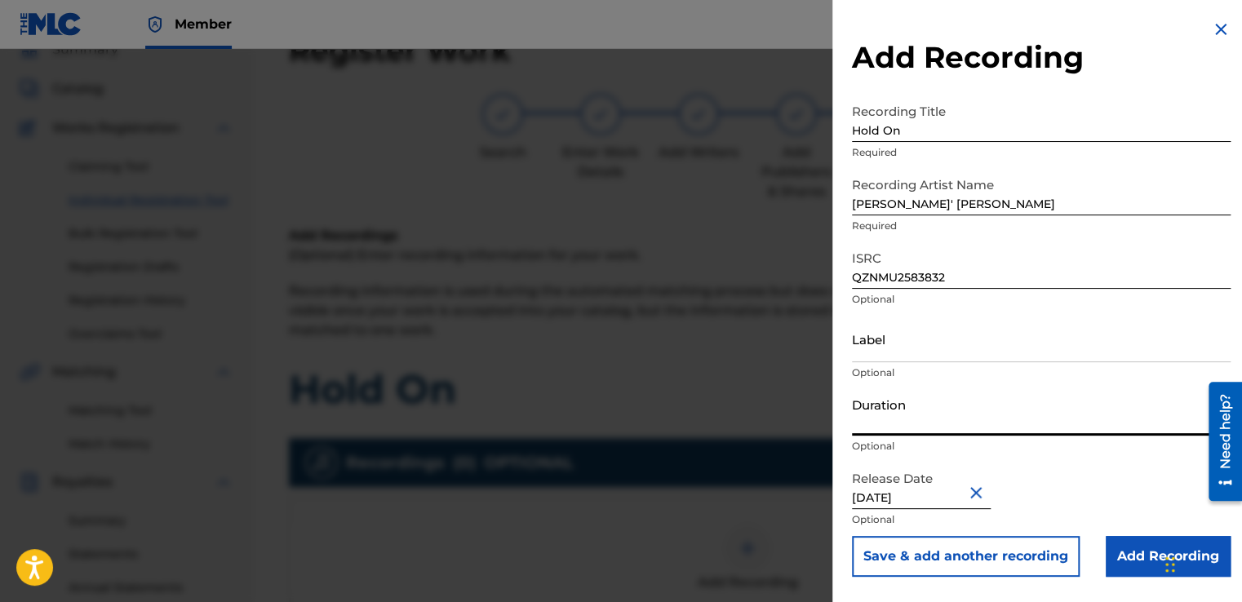
click at [1118, 547] on input "Add Recording" at bounding box center [1167, 556] width 125 height 41
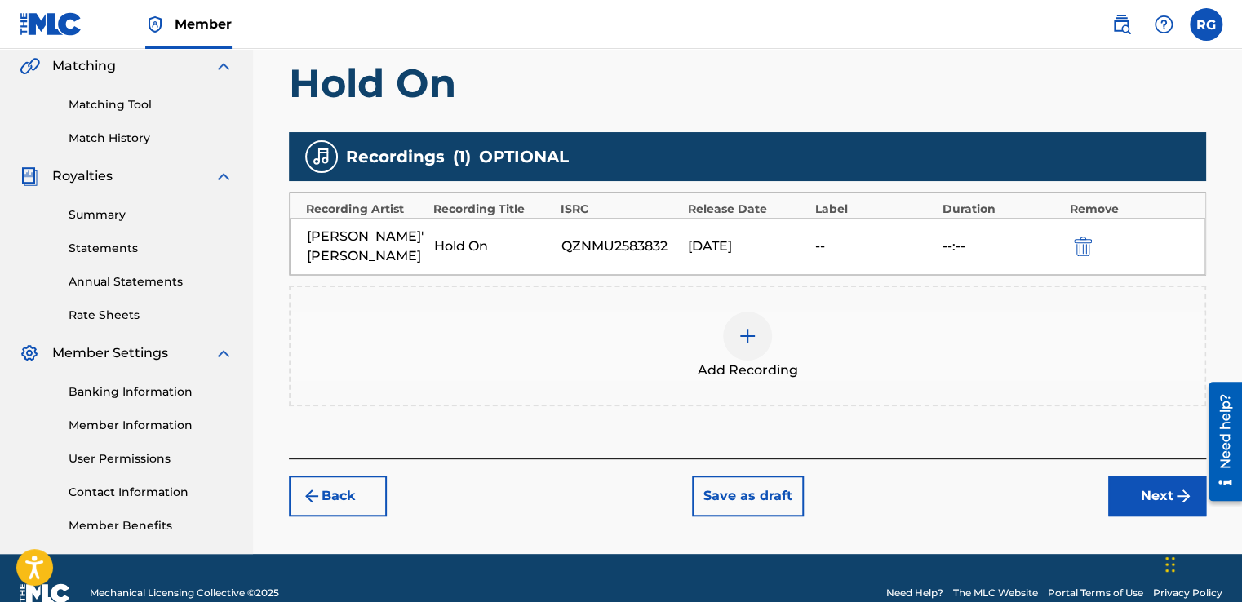
scroll to position [380, 0]
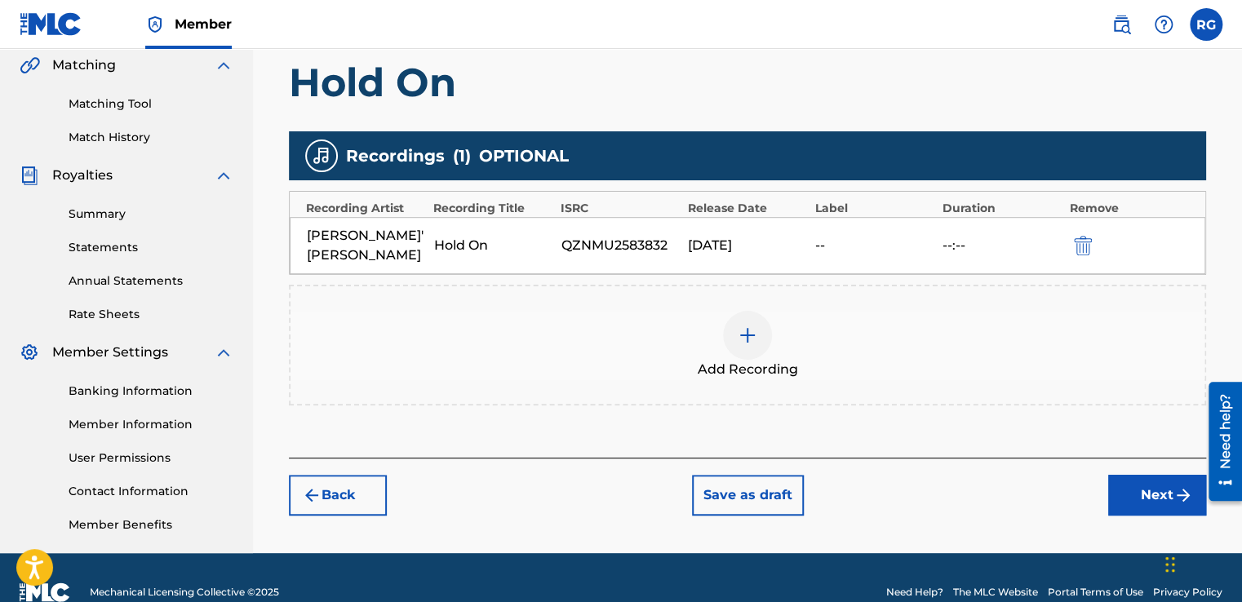
click at [1146, 475] on button "Next" at bounding box center [1157, 495] width 98 height 41
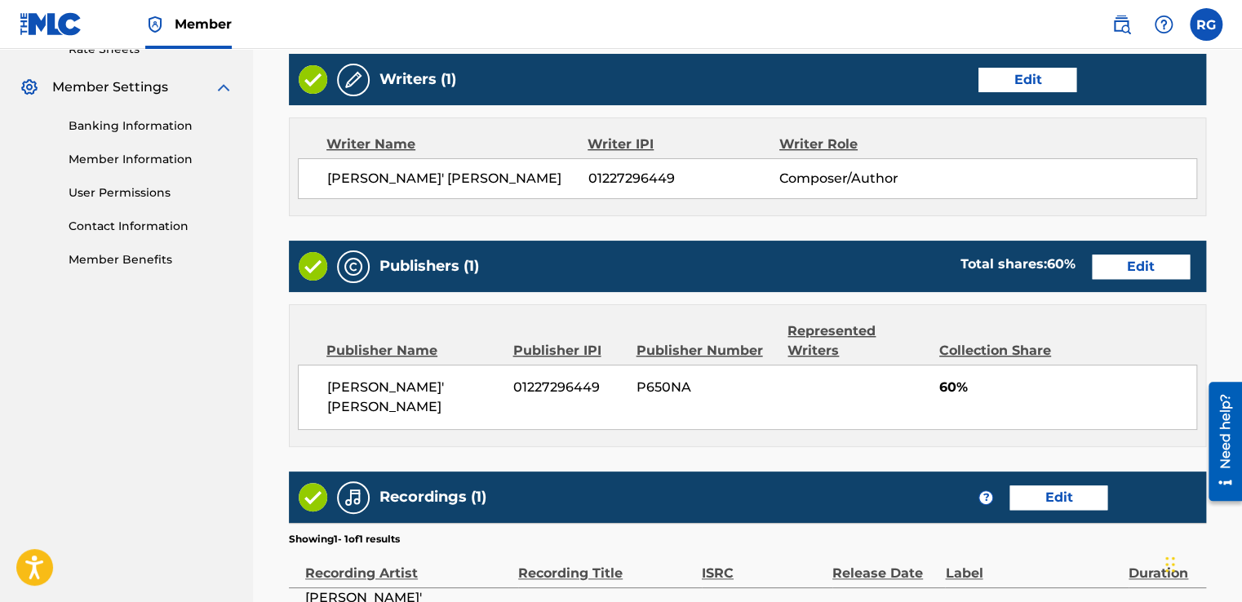
scroll to position [827, 0]
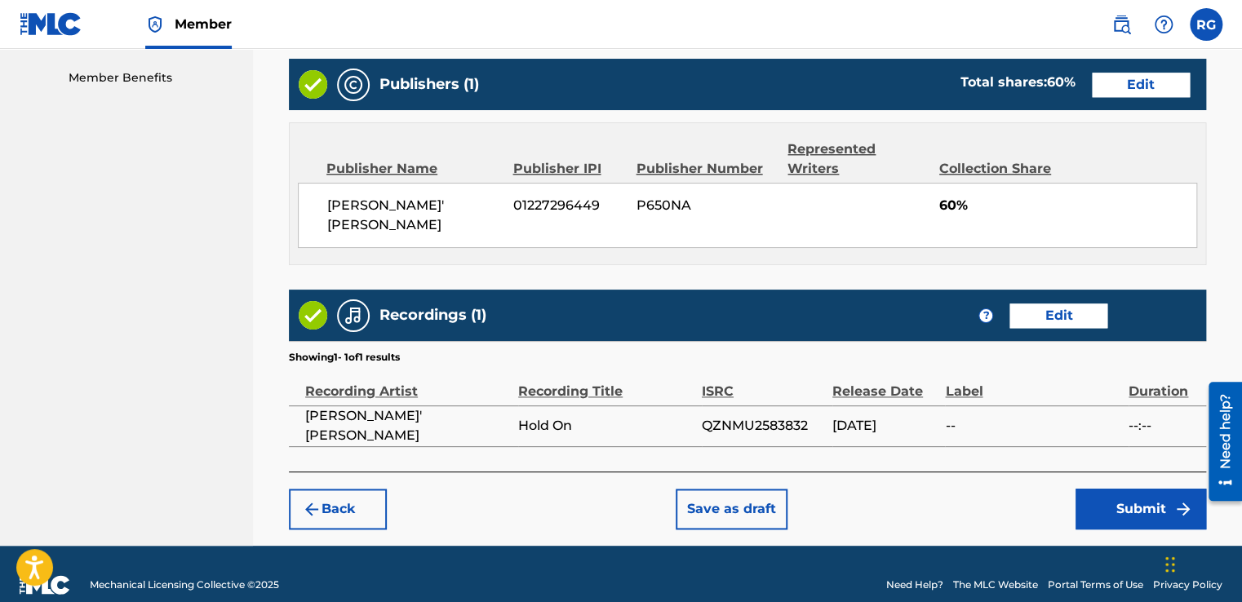
click at [697, 489] on button "Save as draft" at bounding box center [732, 509] width 112 height 41
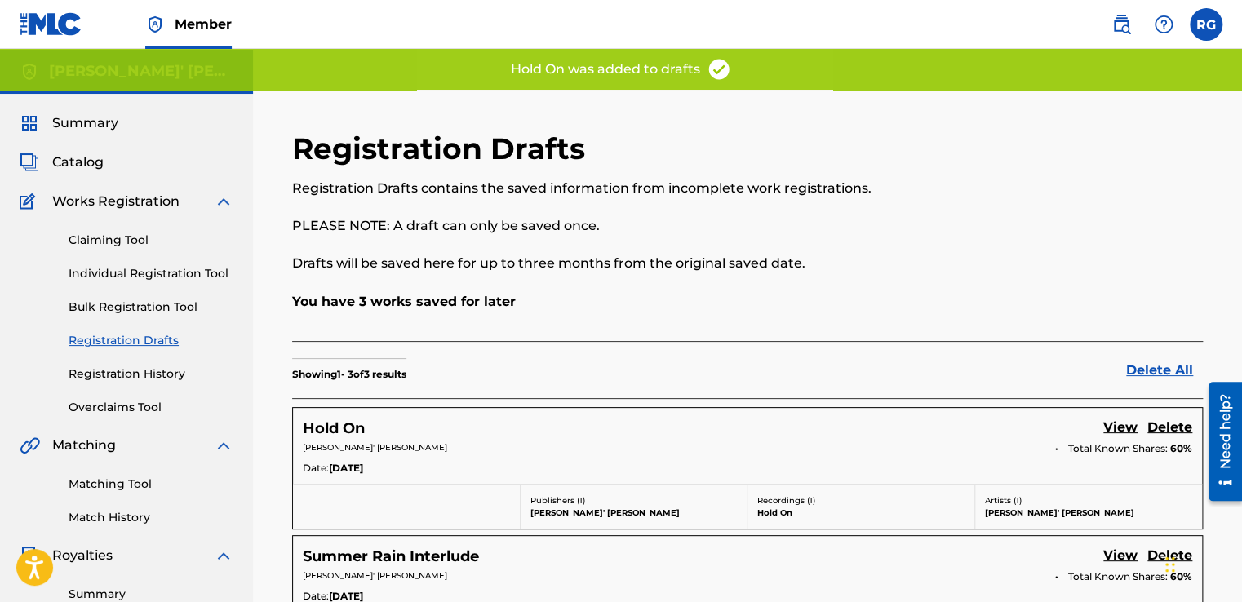
click at [166, 268] on link "Individual Registration Tool" at bounding box center [151, 273] width 165 height 17
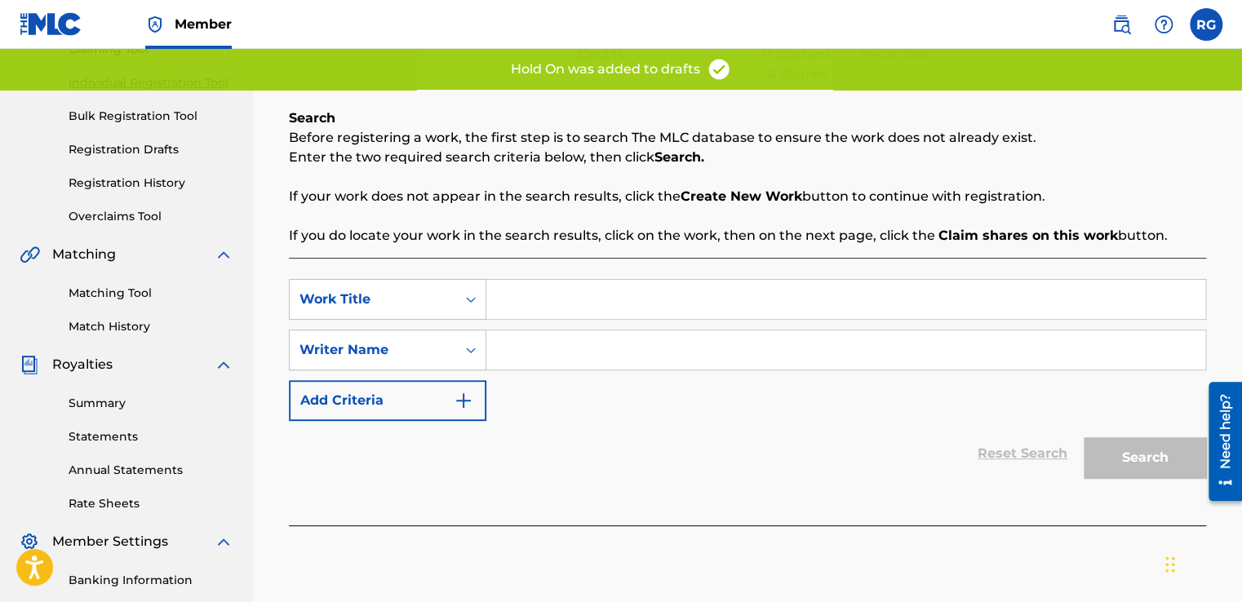
scroll to position [192, 0]
click at [578, 301] on input "Search Form" at bounding box center [845, 298] width 719 height 39
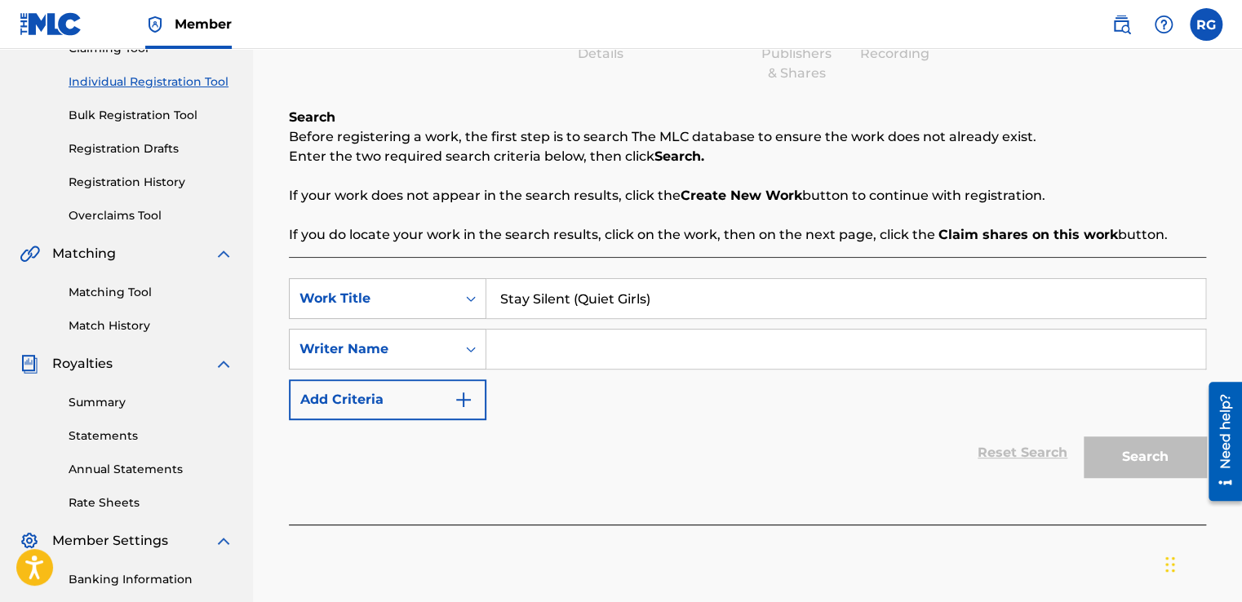
type input "Stay Silent (Quiet Girls)"
click at [577, 337] on input "Search Form" at bounding box center [845, 349] width 719 height 39
type input "[PERSON_NAME]' [PERSON_NAME]"
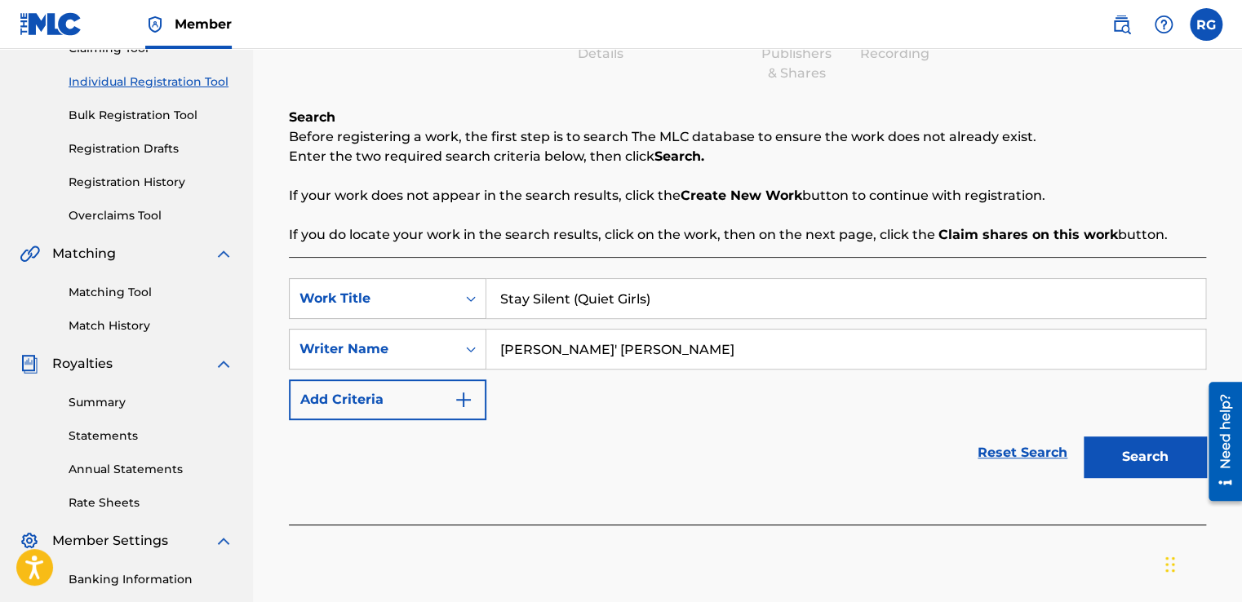
click at [1145, 451] on button "Search" at bounding box center [1144, 456] width 122 height 41
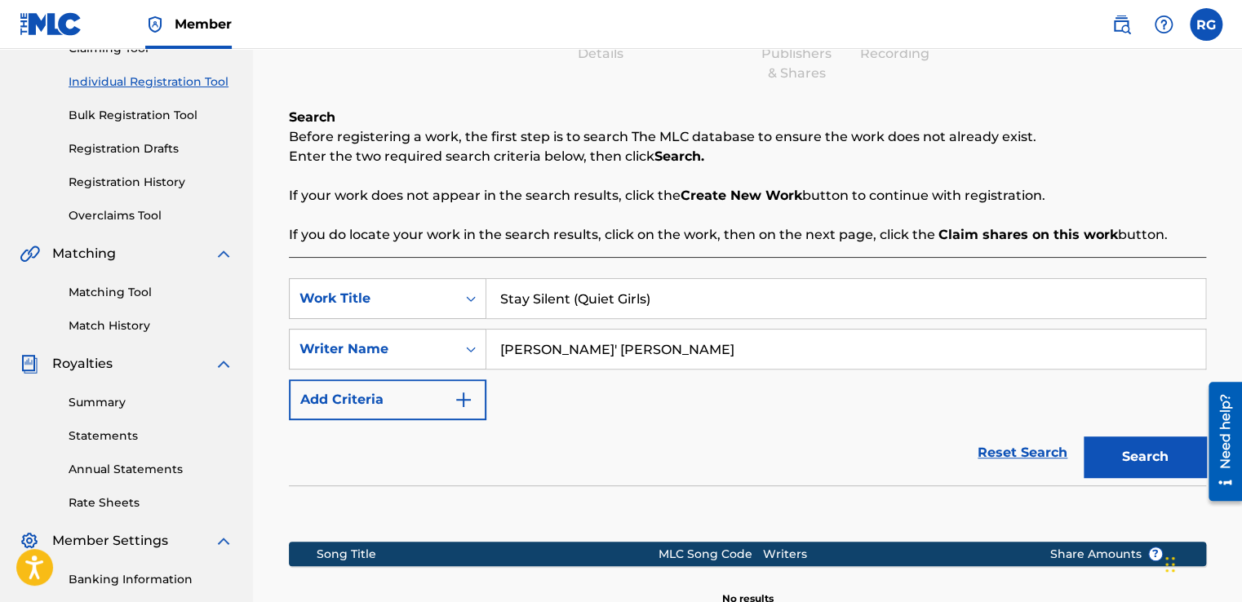
scroll to position [413, 0]
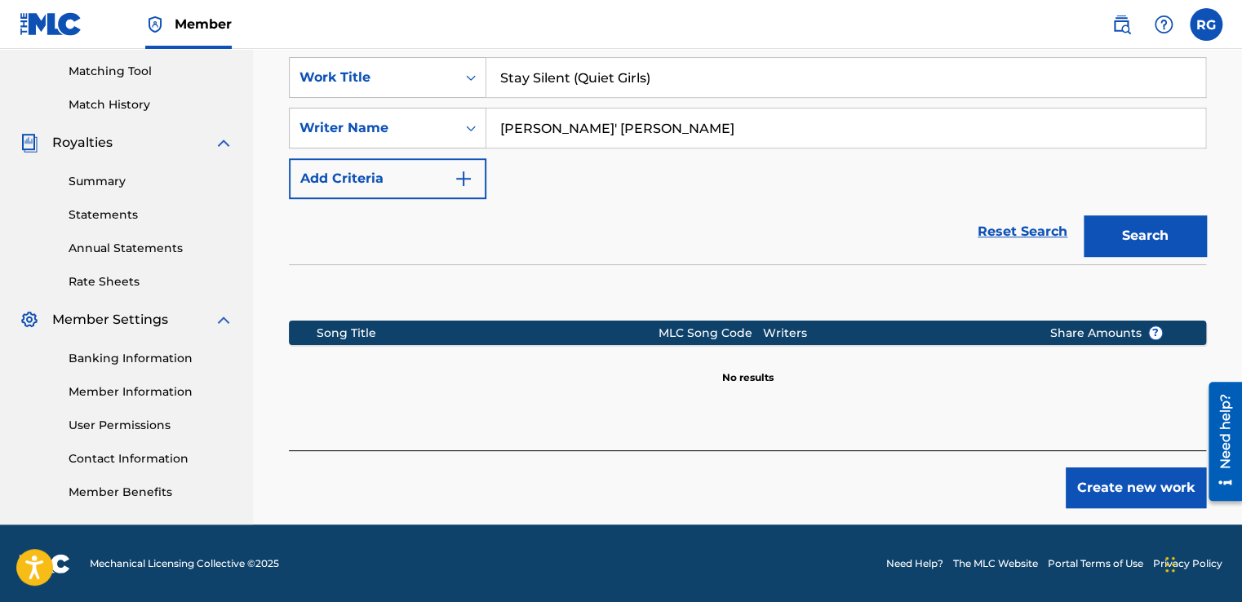
click at [1092, 484] on button "Create new work" at bounding box center [1136, 487] width 140 height 41
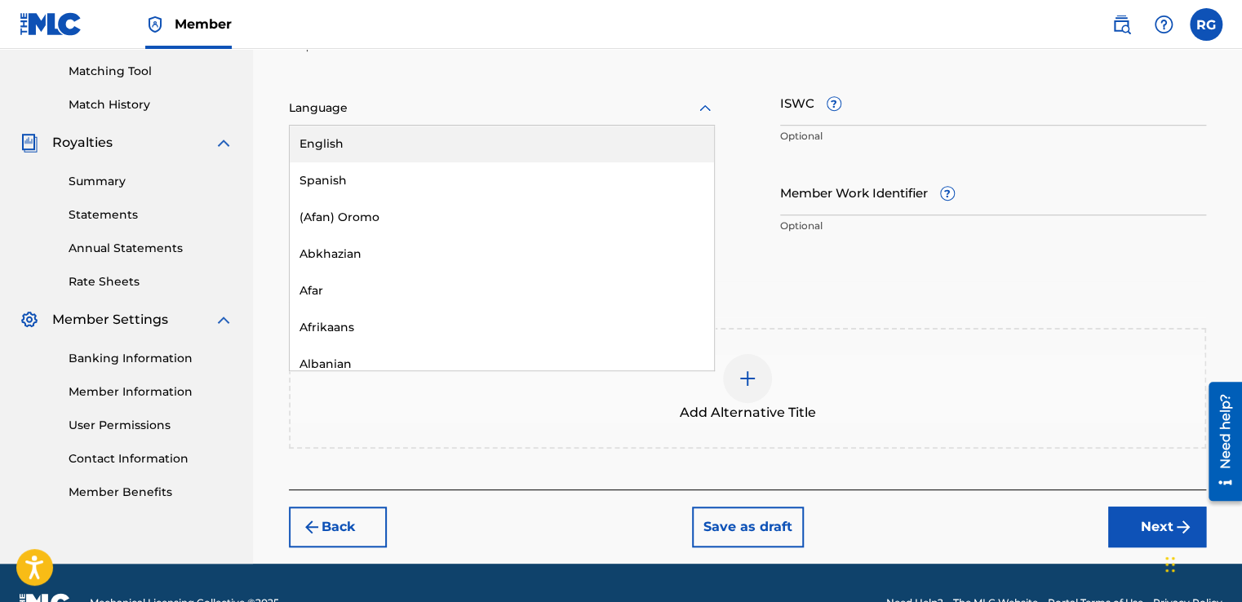
click at [681, 96] on div "Language" at bounding box center [502, 108] width 426 height 34
click at [639, 137] on div "English" at bounding box center [502, 144] width 424 height 37
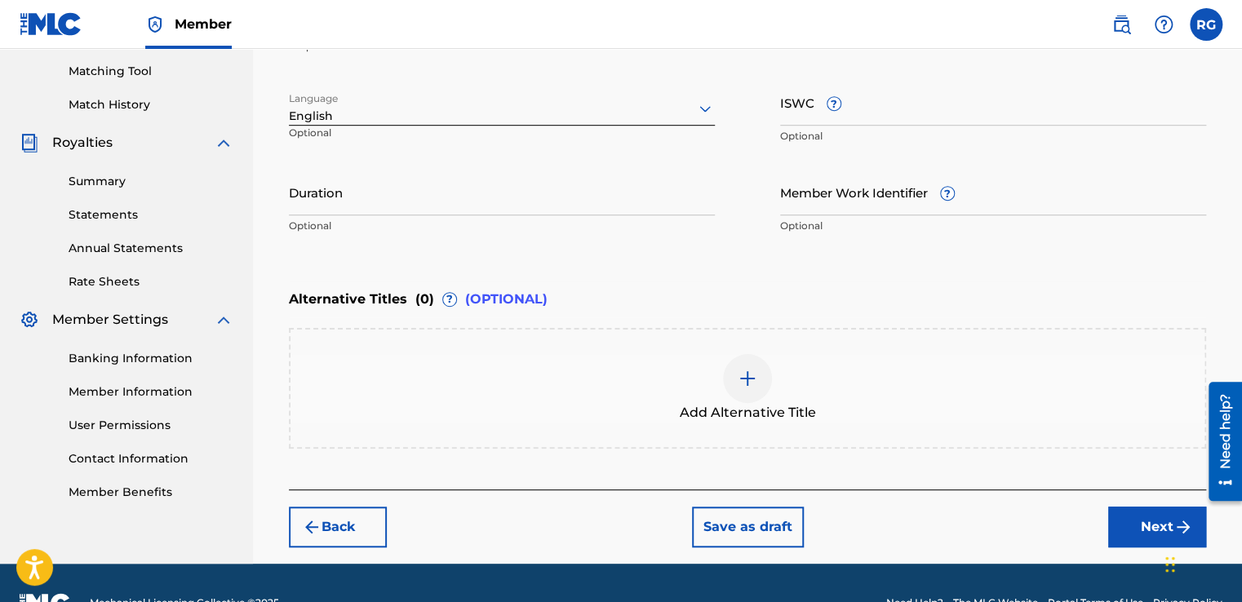
click at [1113, 529] on button "Next" at bounding box center [1157, 527] width 98 height 41
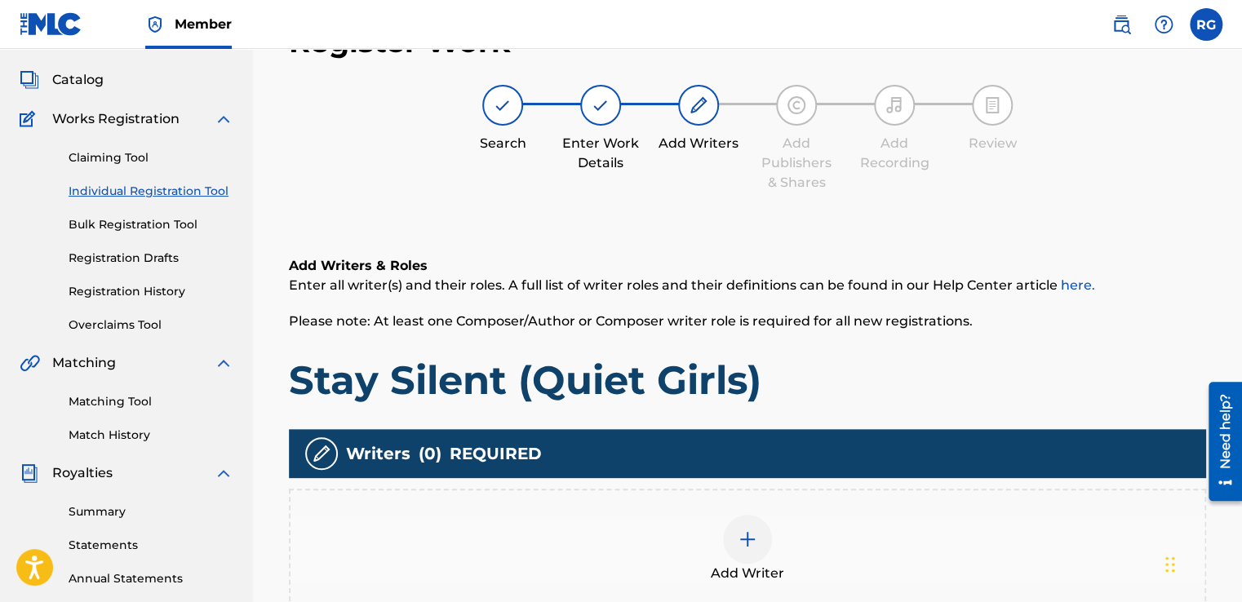
scroll to position [73, 0]
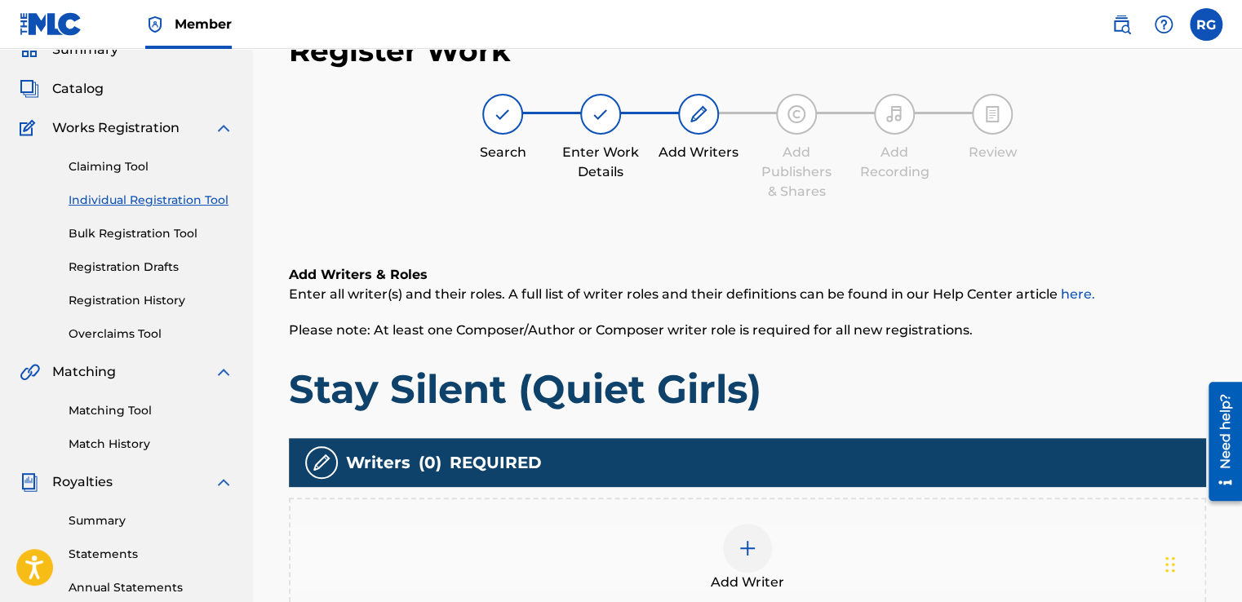
click at [743, 534] on div at bounding box center [747, 548] width 49 height 49
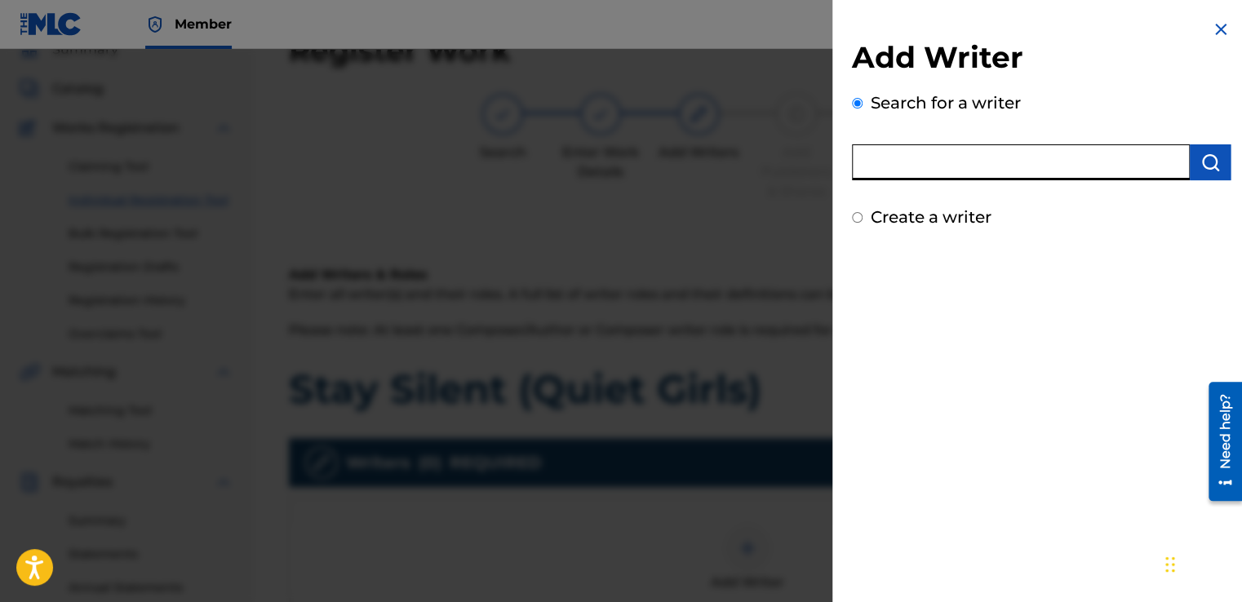
click at [1012, 170] on input "text" at bounding box center [1021, 162] width 338 height 36
type input "[PERSON_NAME]'"
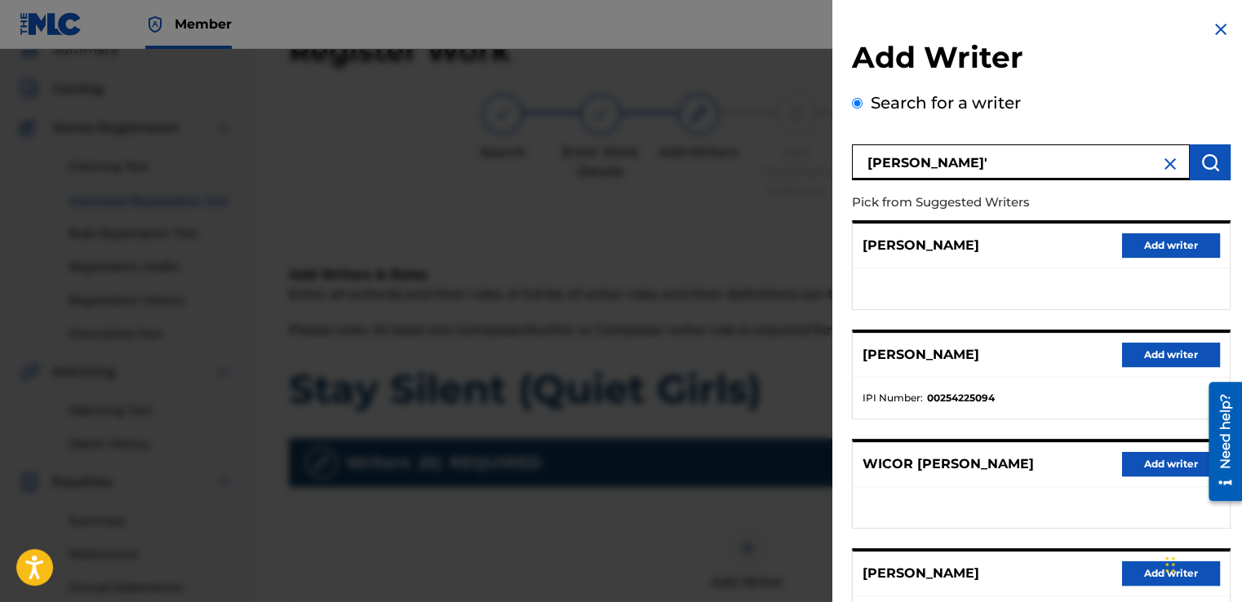
scroll to position [246, 0]
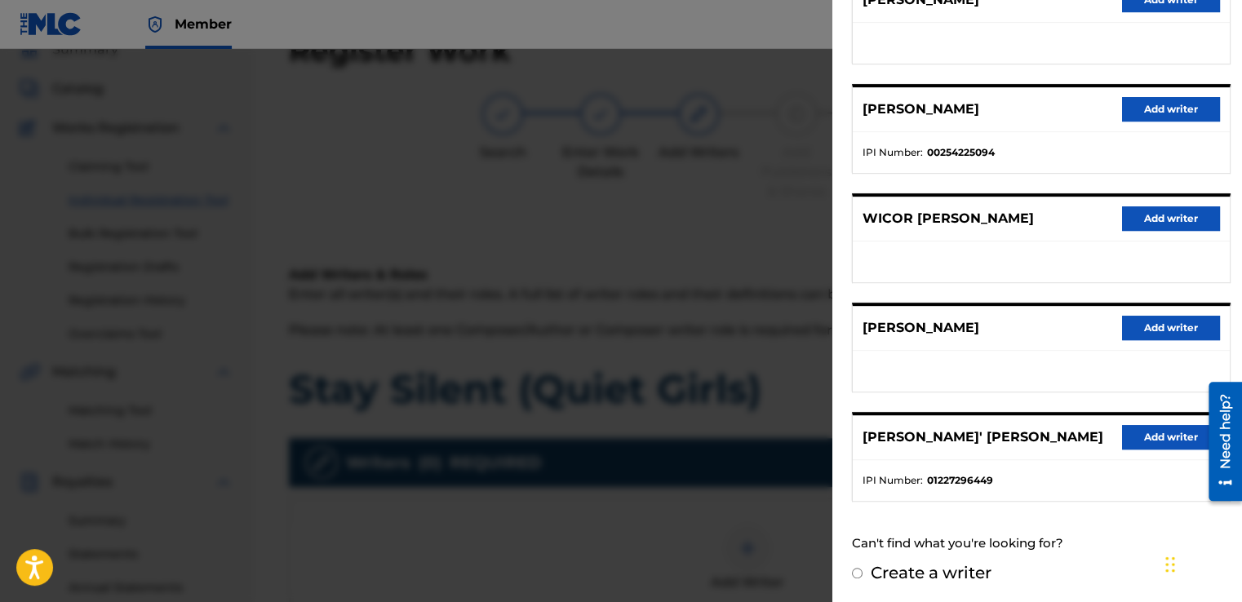
click at [1159, 433] on button "Add writer" at bounding box center [1171, 437] width 98 height 24
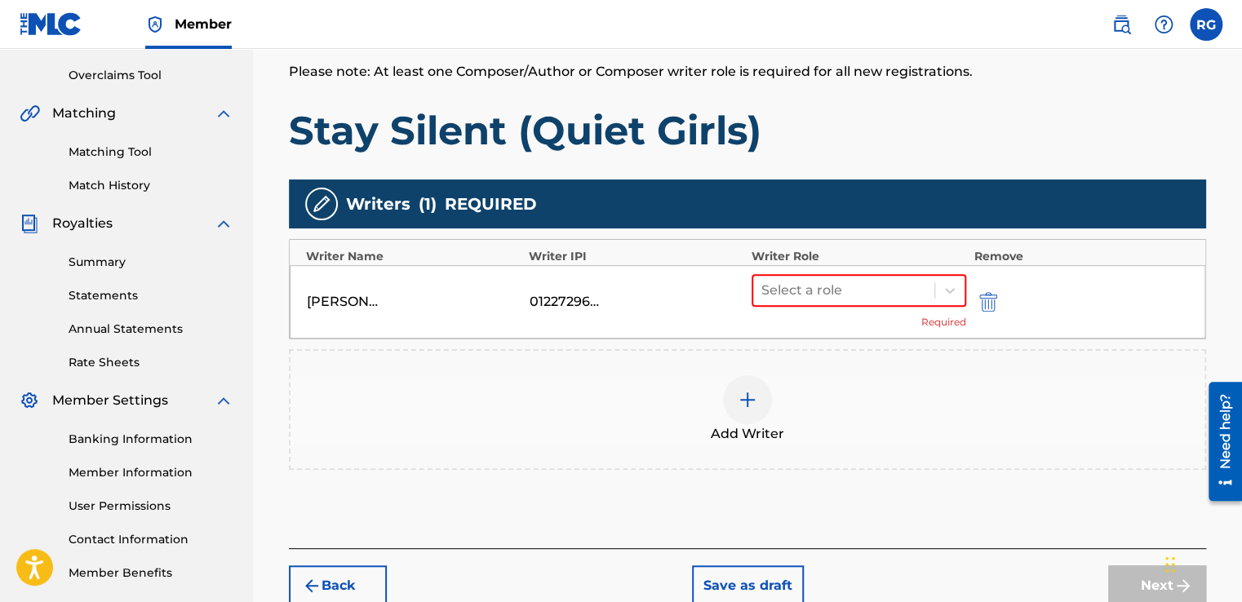
scroll to position [336, 0]
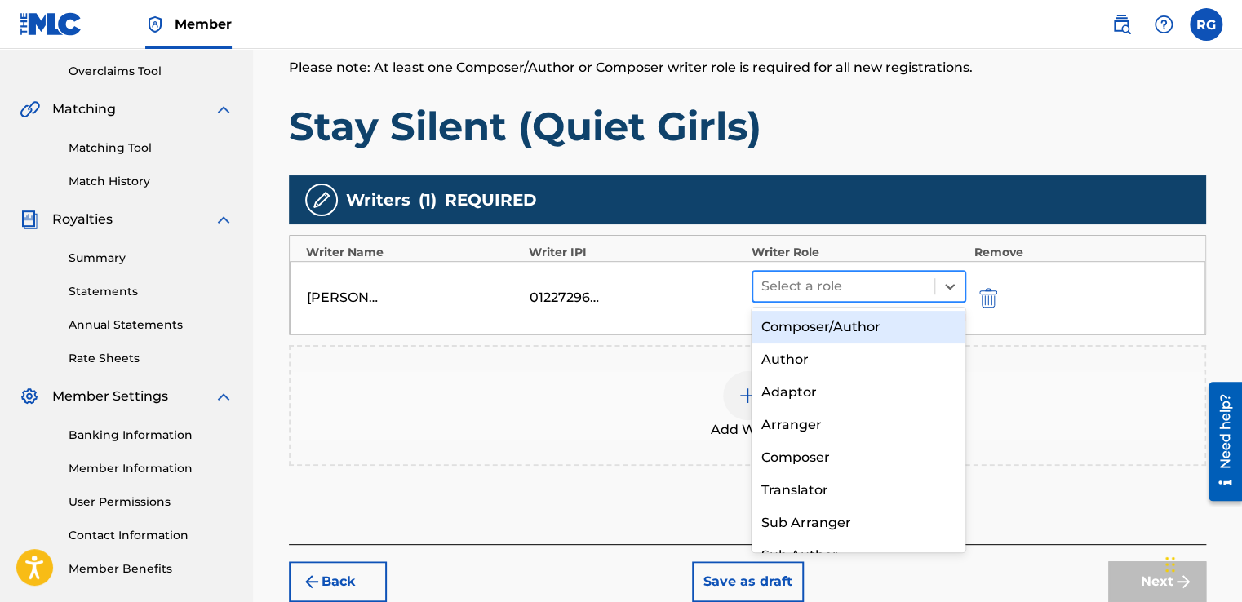
click at [845, 294] on div at bounding box center [843, 286] width 165 height 23
click at [835, 315] on div "Composer/Author" at bounding box center [858, 327] width 215 height 33
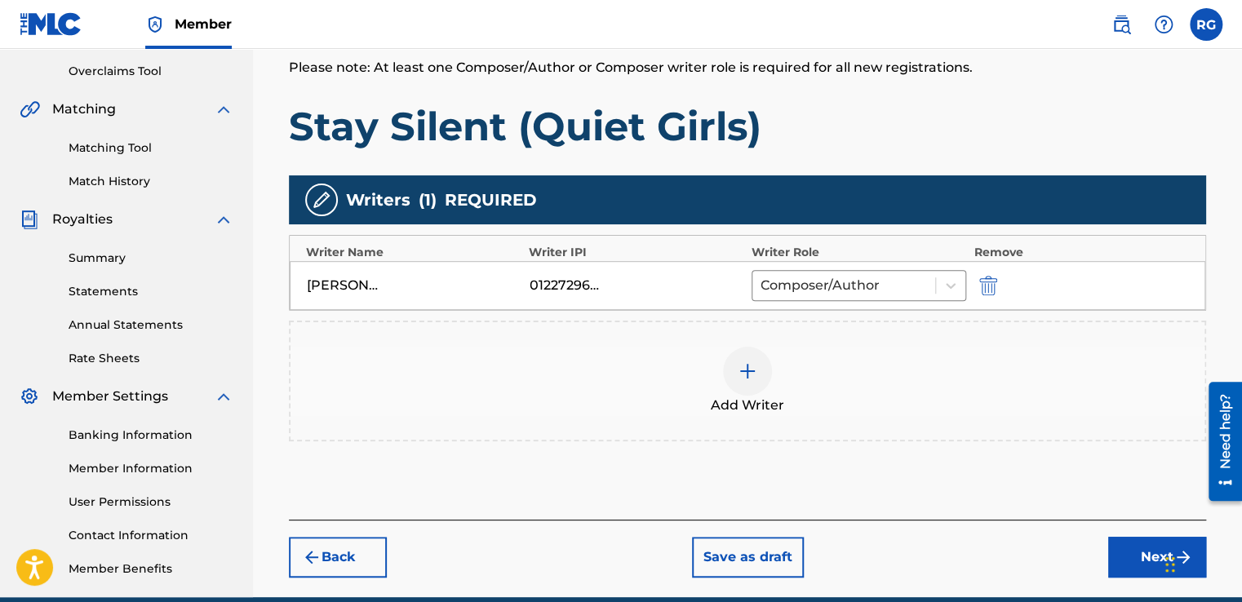
click at [1126, 563] on button "Next" at bounding box center [1157, 557] width 98 height 41
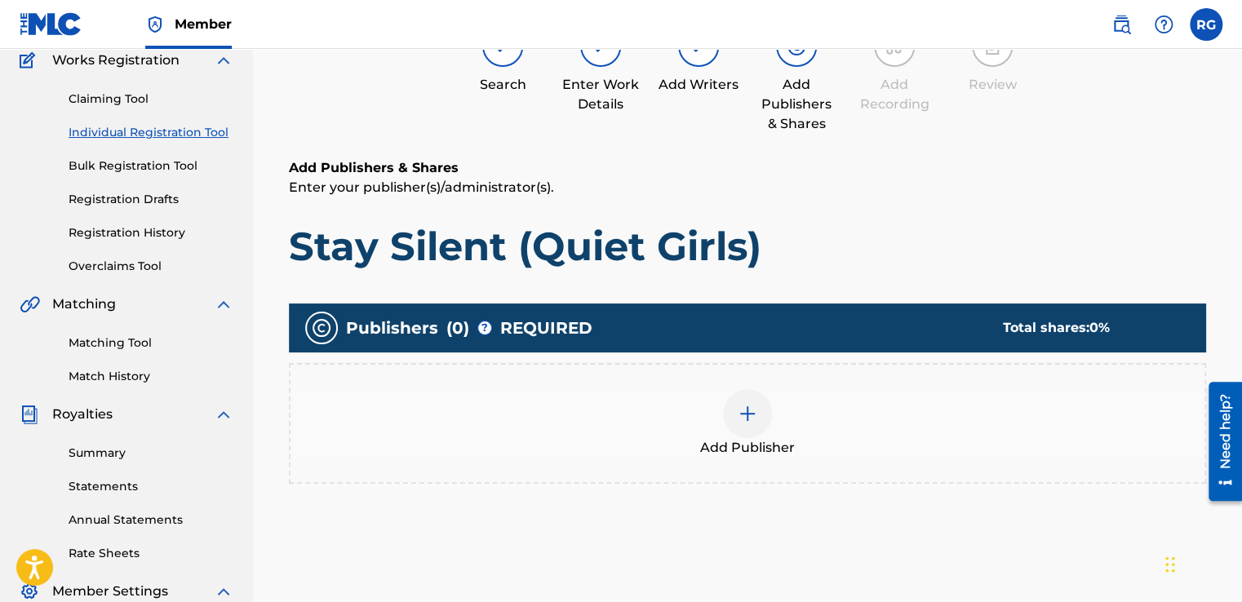
scroll to position [73, 0]
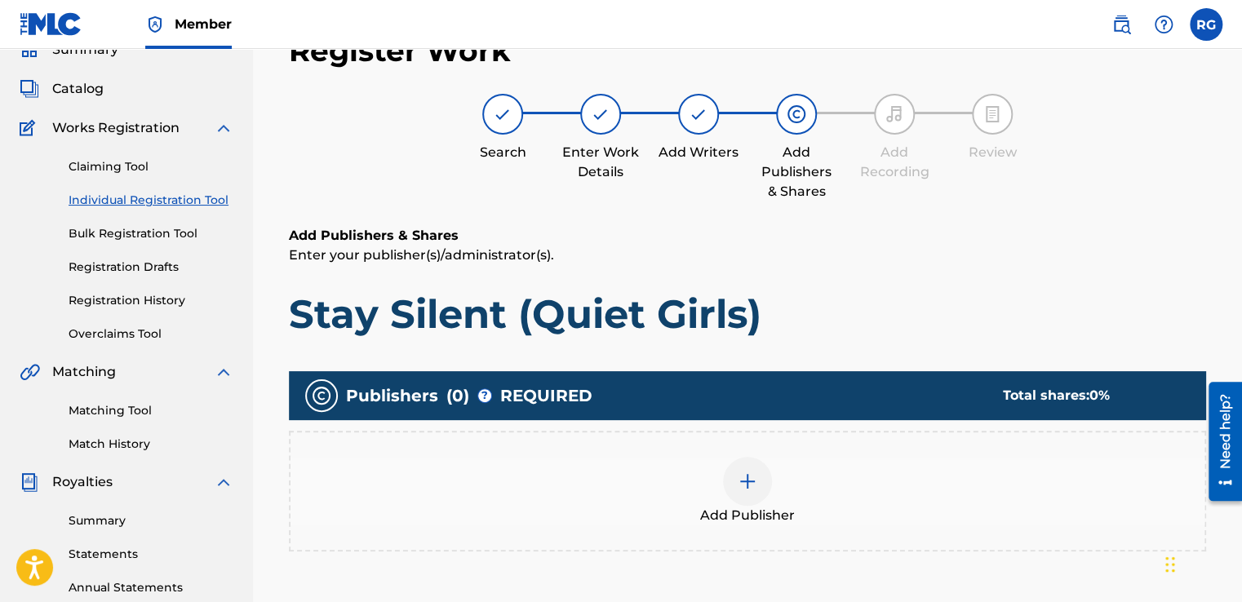
click at [742, 482] on img at bounding box center [748, 482] width 20 height 20
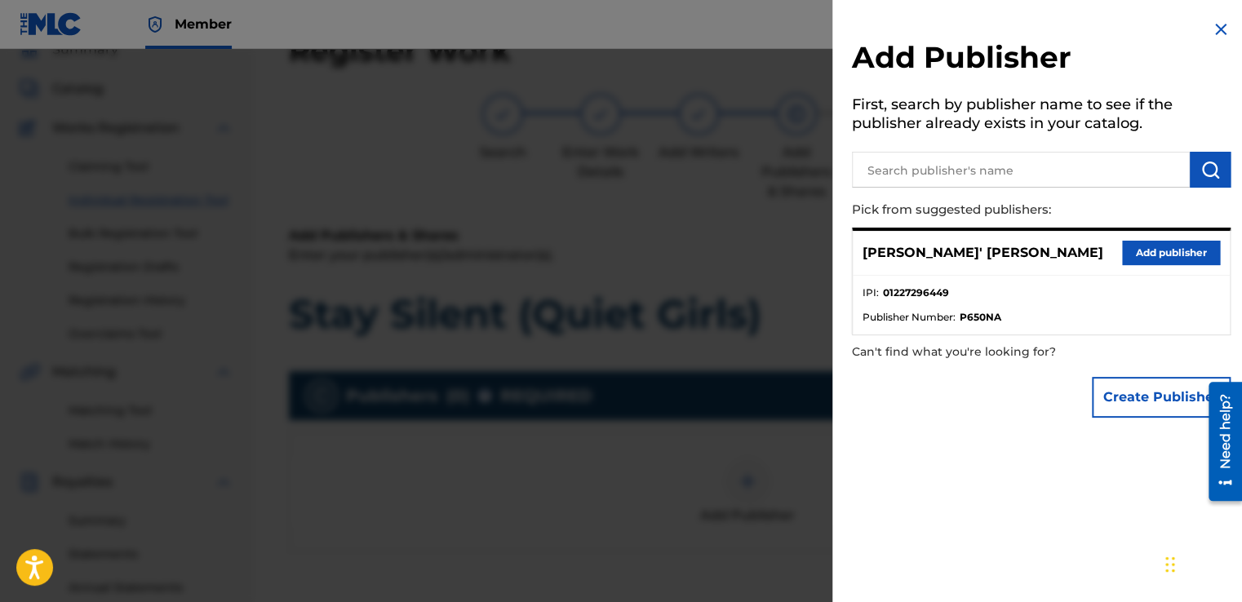
click at [1131, 250] on button "Add publisher" at bounding box center [1171, 253] width 98 height 24
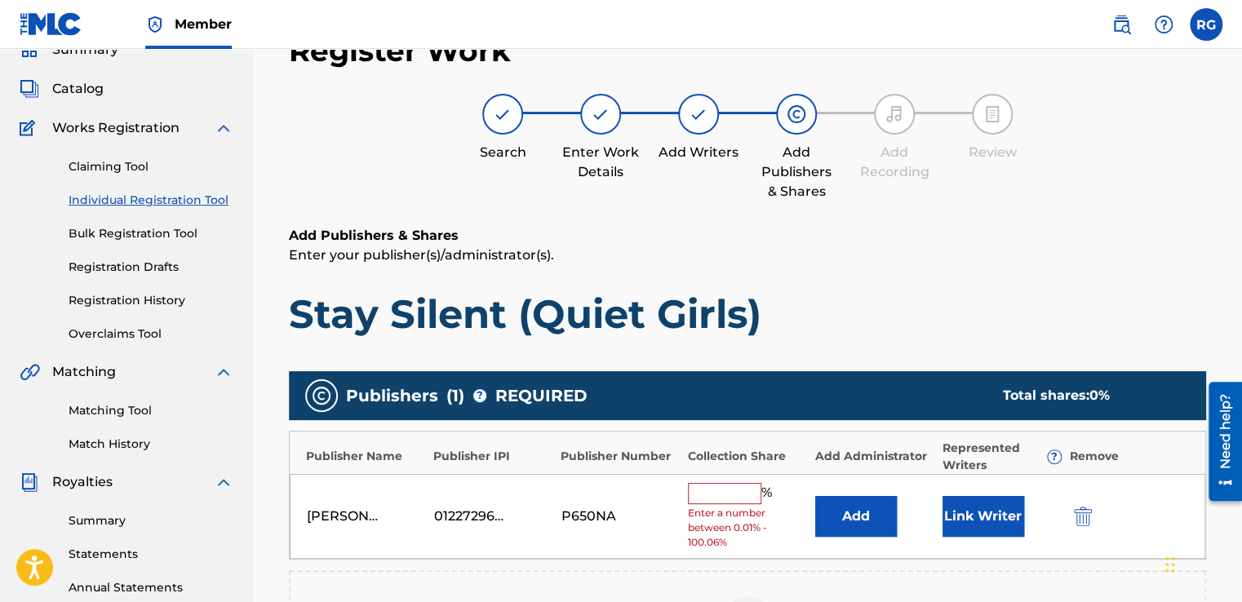
click at [717, 483] on input "text" at bounding box center [724, 493] width 73 height 21
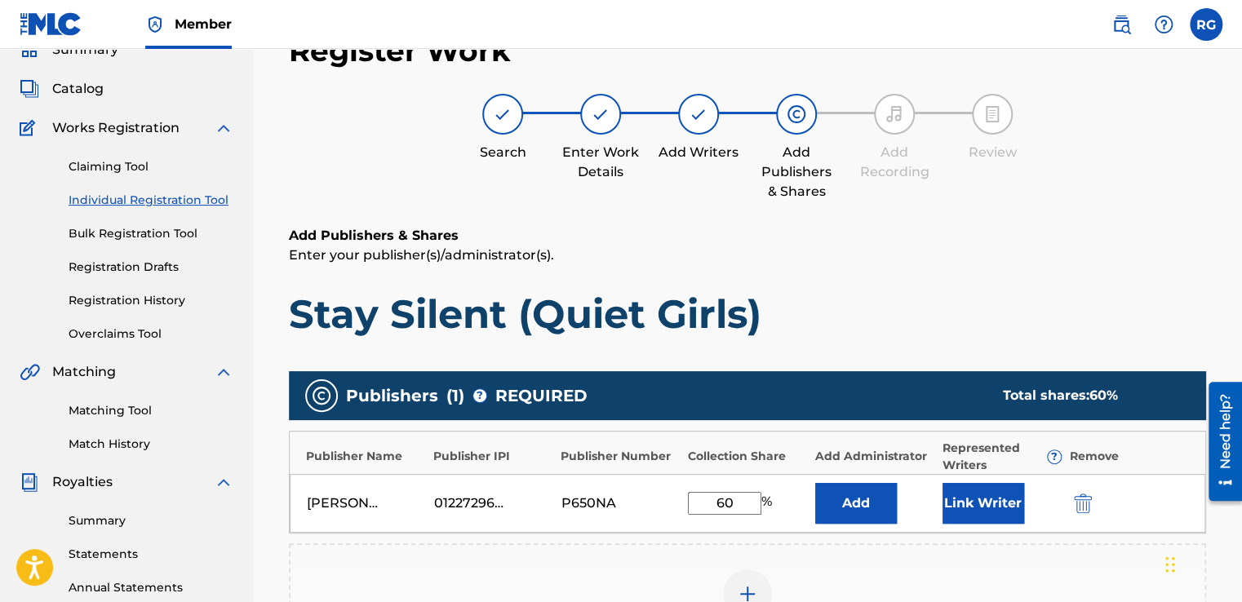
type input "60"
click at [859, 310] on h1 "Stay Silent (Quiet Girls)" at bounding box center [747, 314] width 917 height 49
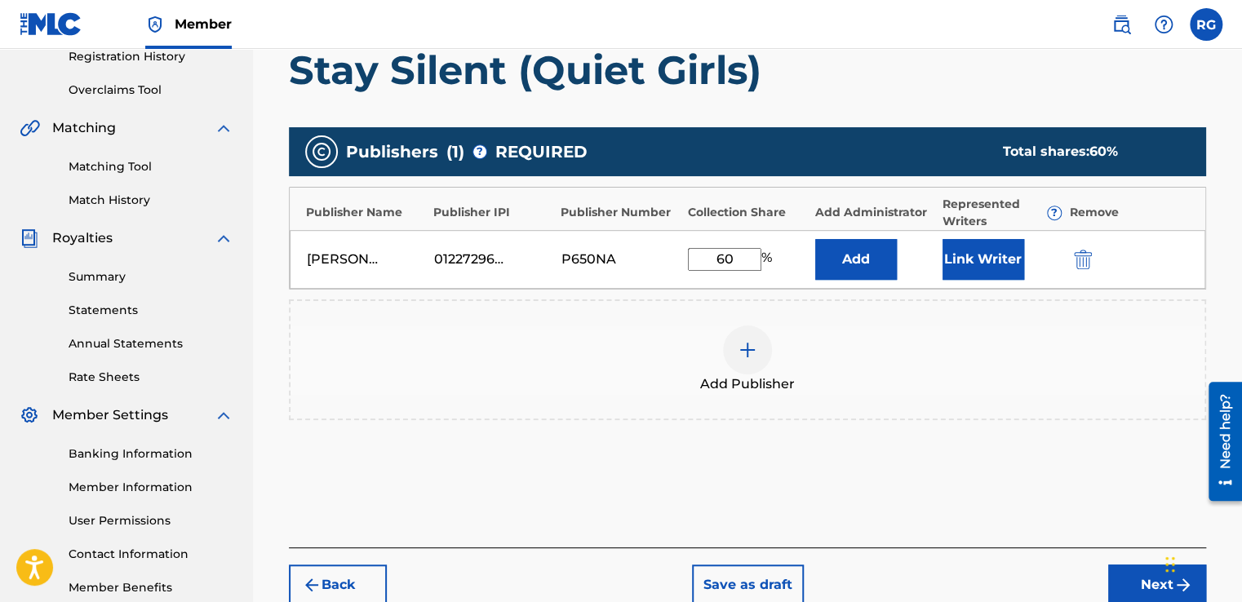
scroll to position [324, 0]
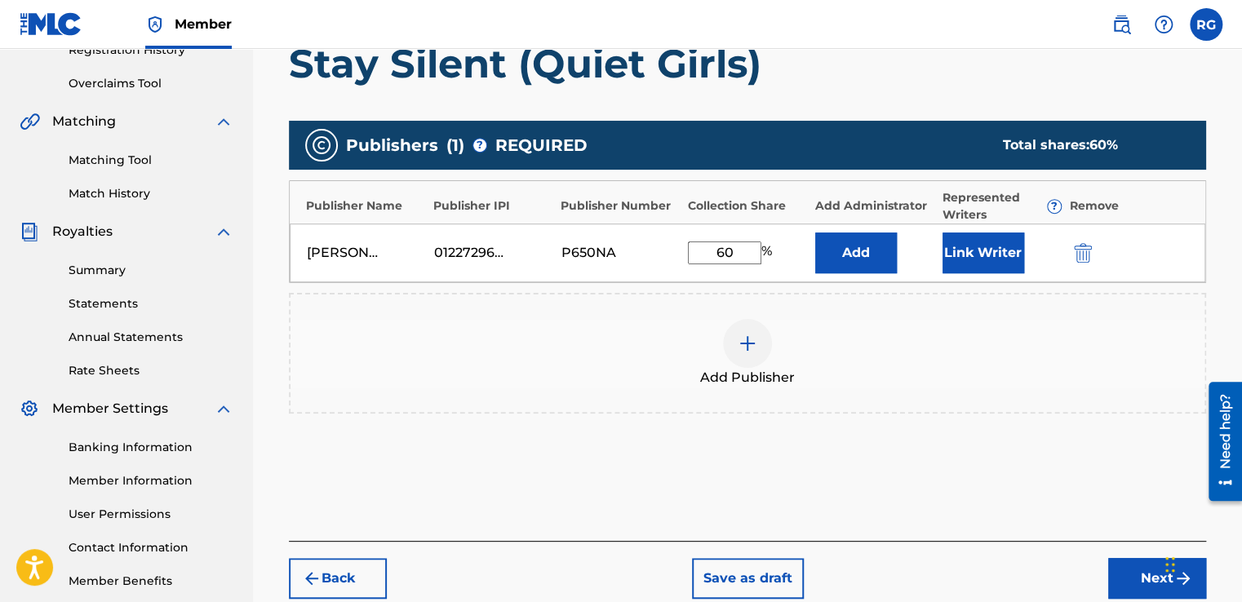
click at [1132, 572] on button "Next" at bounding box center [1157, 578] width 98 height 41
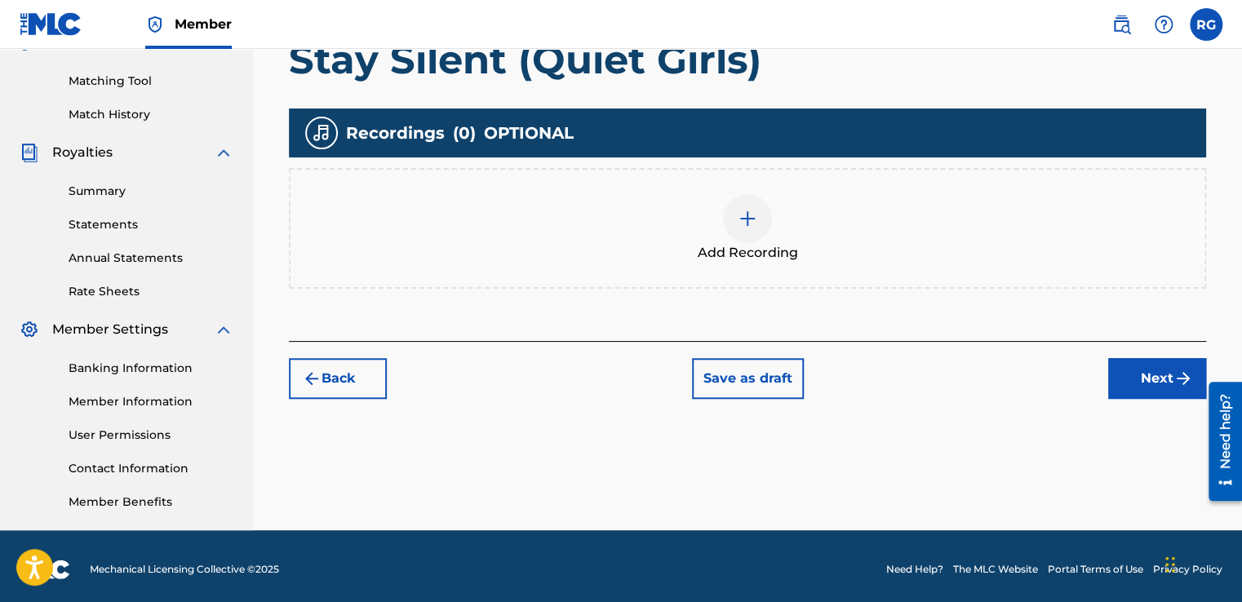
scroll to position [409, 0]
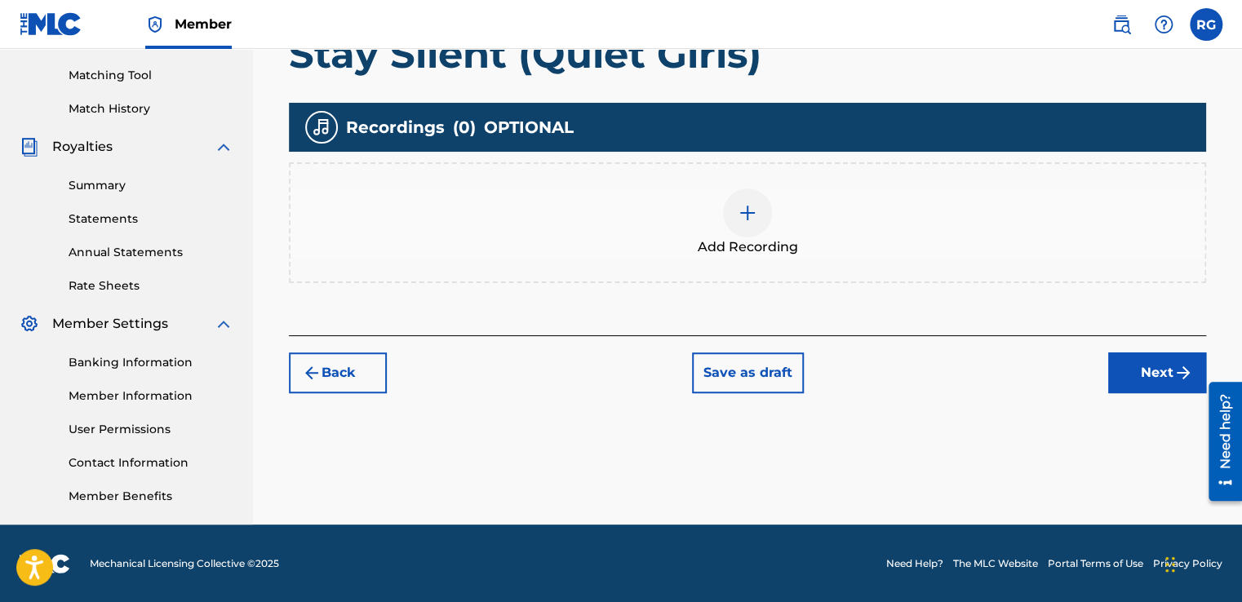
click at [738, 208] on img at bounding box center [748, 213] width 20 height 20
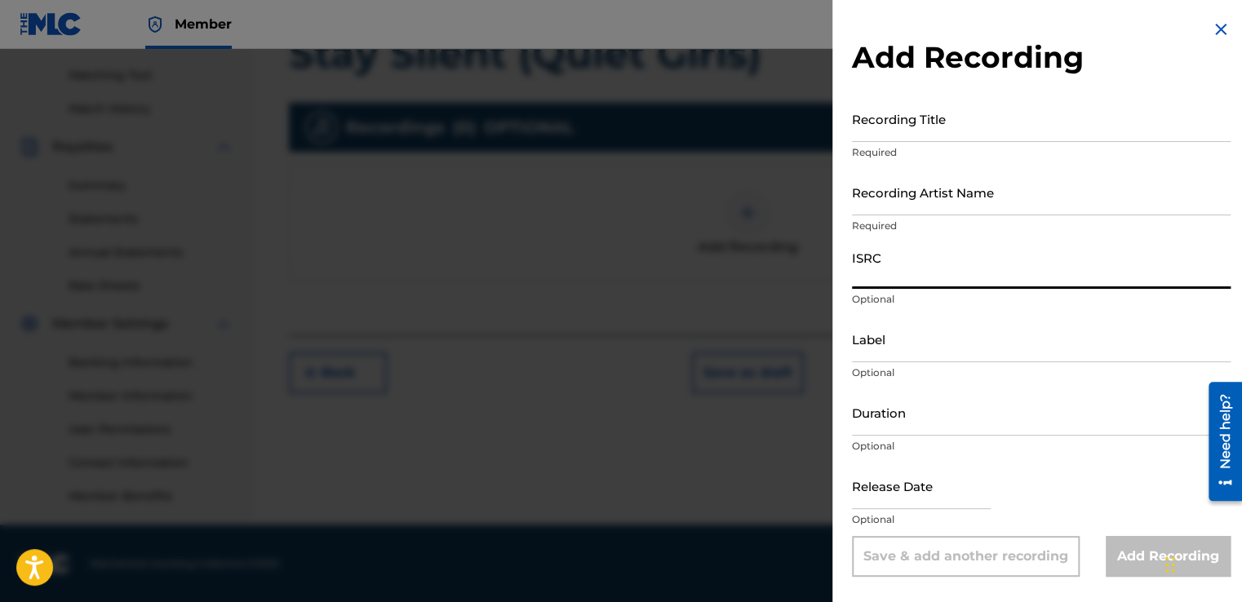
click at [887, 259] on input "ISRC" at bounding box center [1041, 265] width 379 height 47
paste input "QZNMU2583831"
type input "QZNMU2583831"
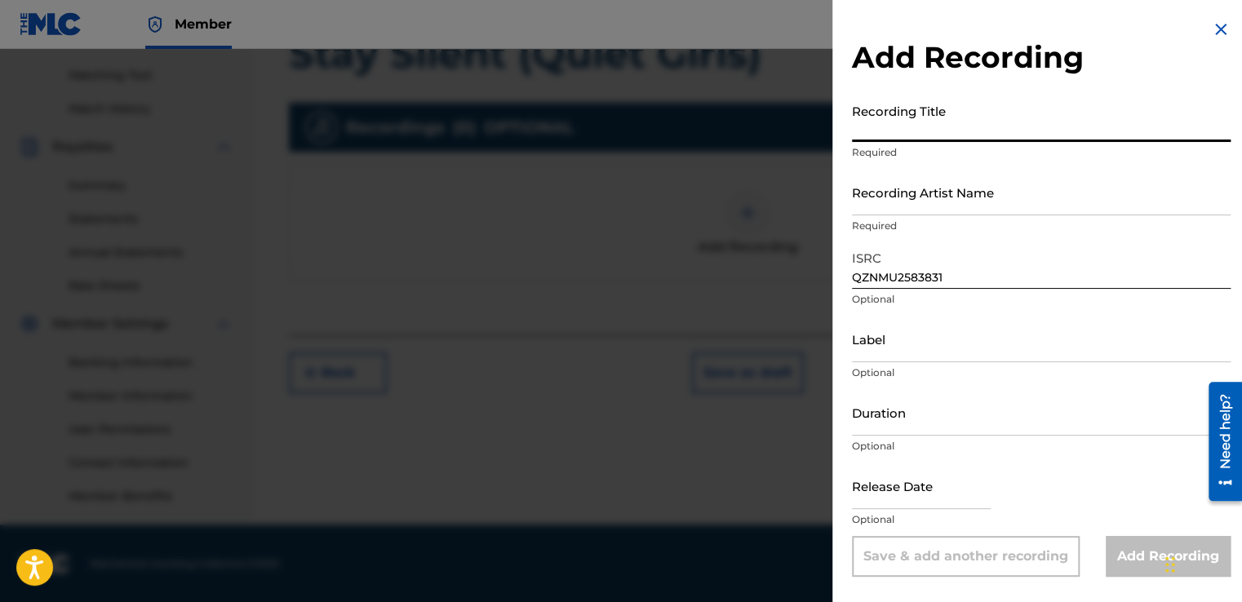
click at [904, 110] on input "Recording Title" at bounding box center [1041, 118] width 379 height 47
type input "A"
type input "Stay Silent (Quiet Girls)"
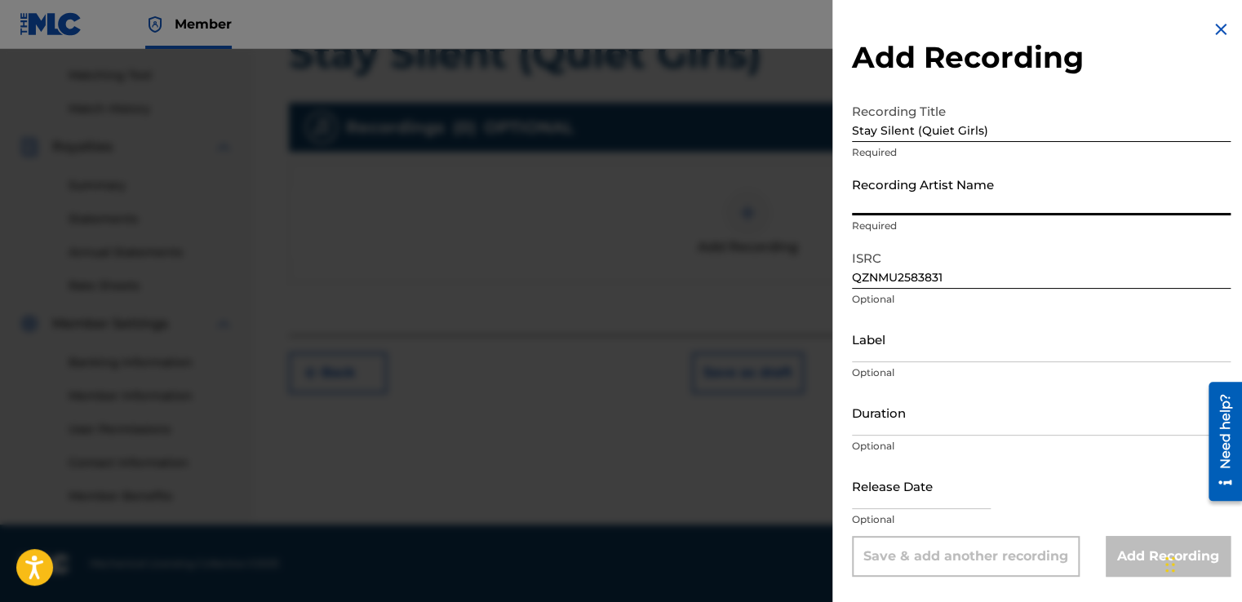
click at [1008, 178] on input "Recording Artist Name" at bounding box center [1041, 192] width 379 height 47
type input "[PERSON_NAME]' [PERSON_NAME]"
type input "[DATE]"
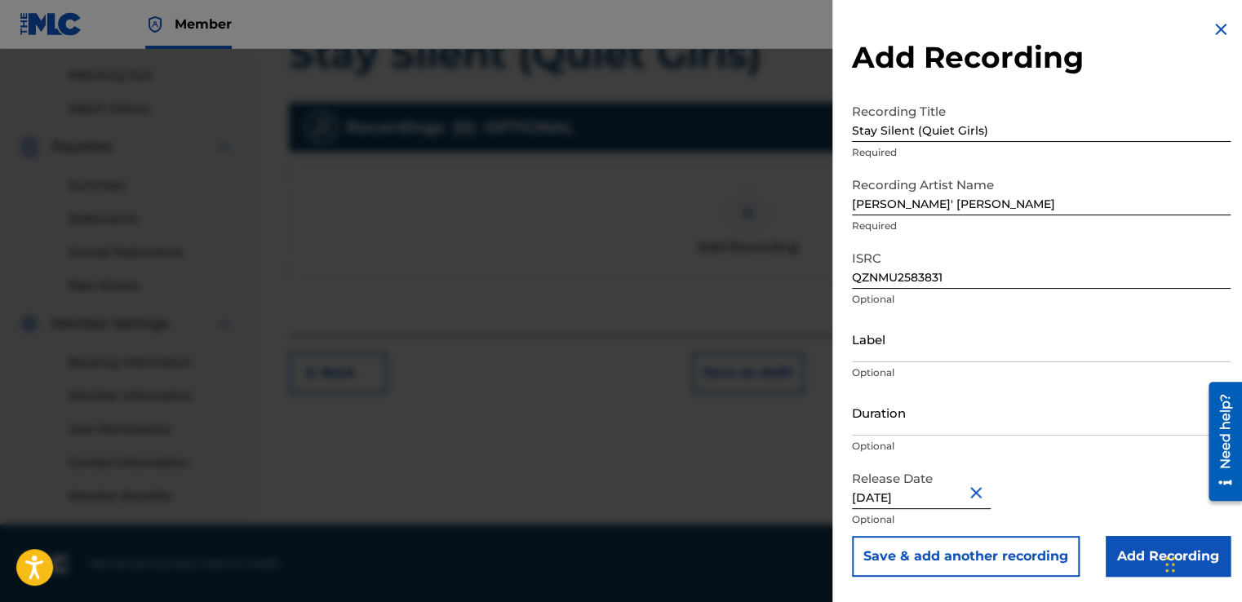
click at [1122, 547] on input "Add Recording" at bounding box center [1167, 556] width 125 height 41
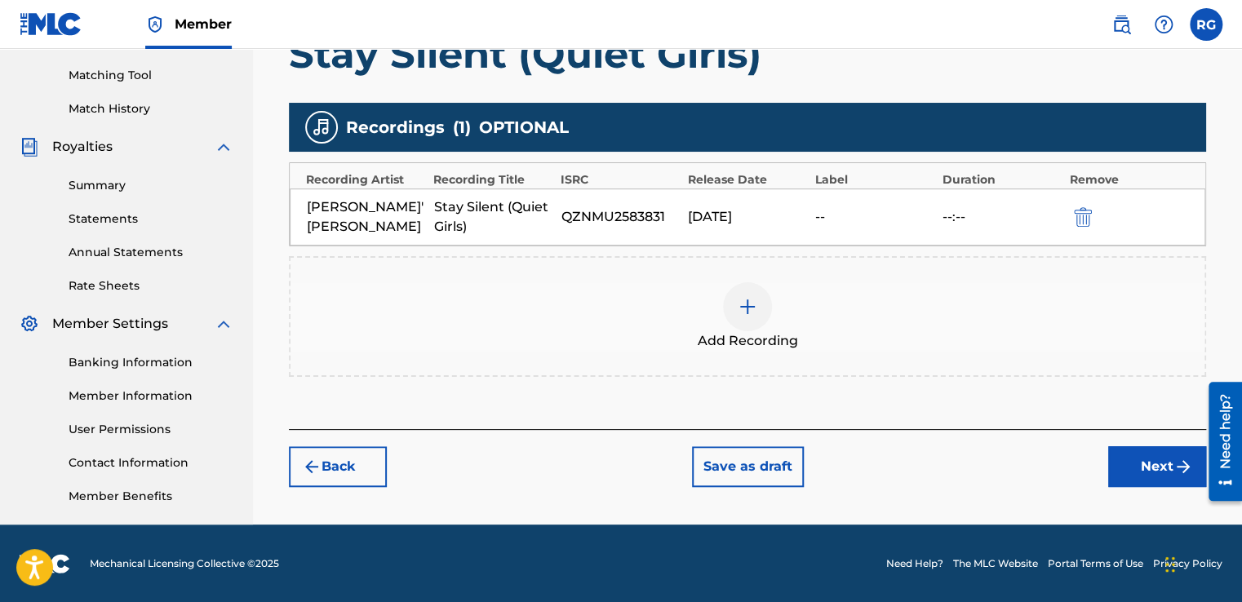
click at [1154, 458] on button "Next" at bounding box center [1157, 466] width 98 height 41
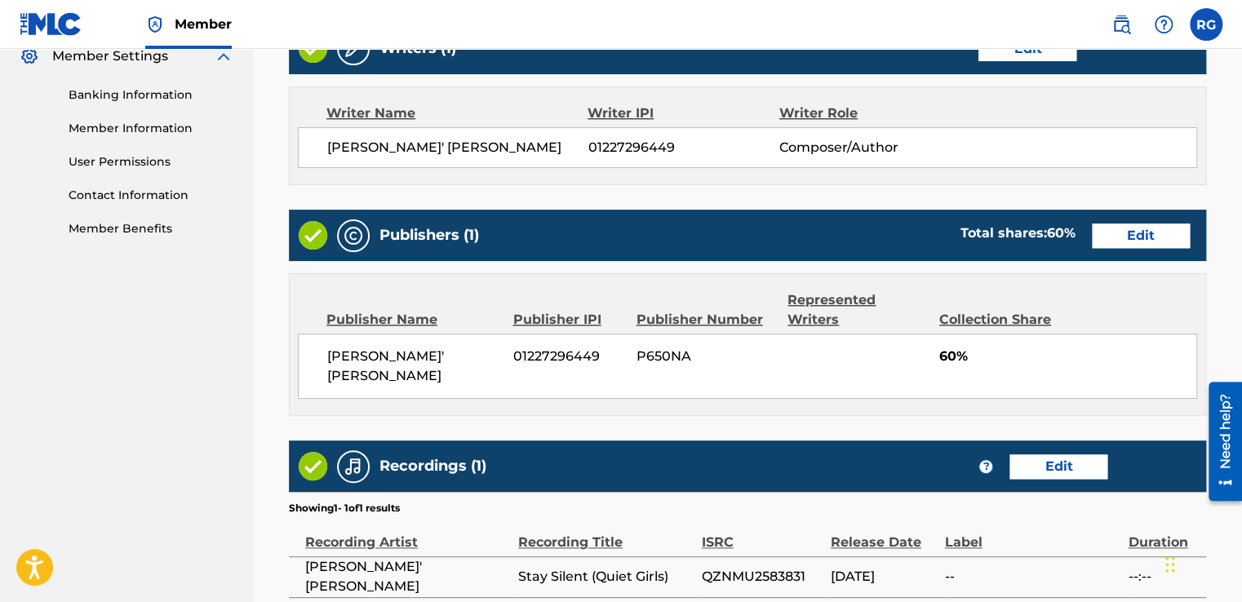
scroll to position [827, 0]
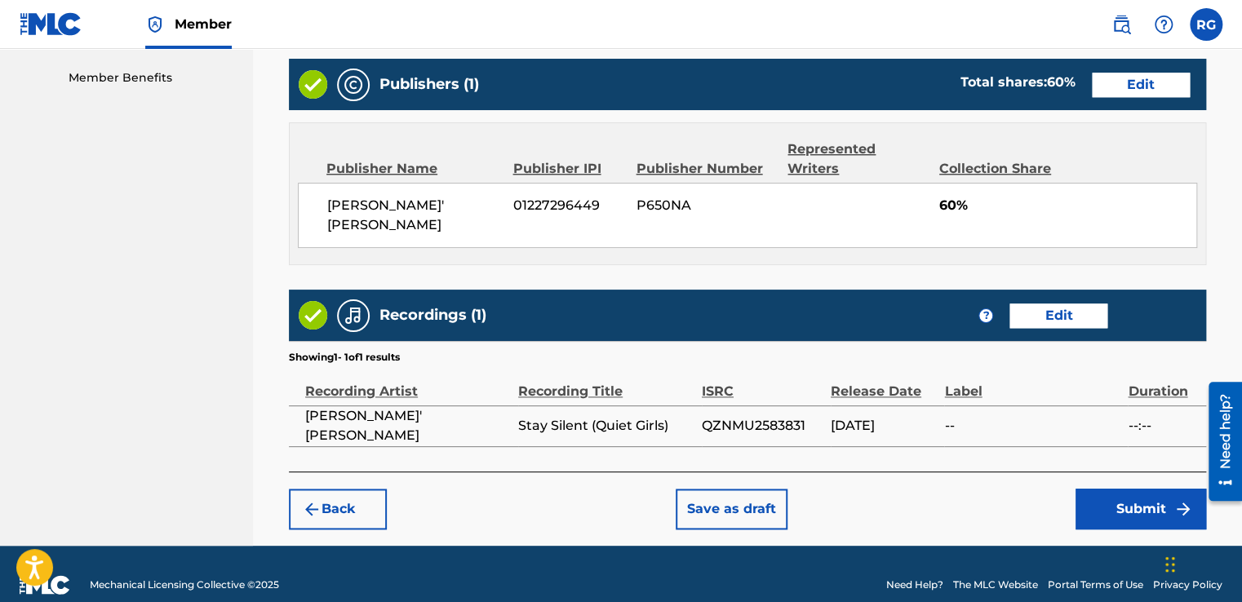
click at [733, 489] on button "Save as draft" at bounding box center [732, 509] width 112 height 41
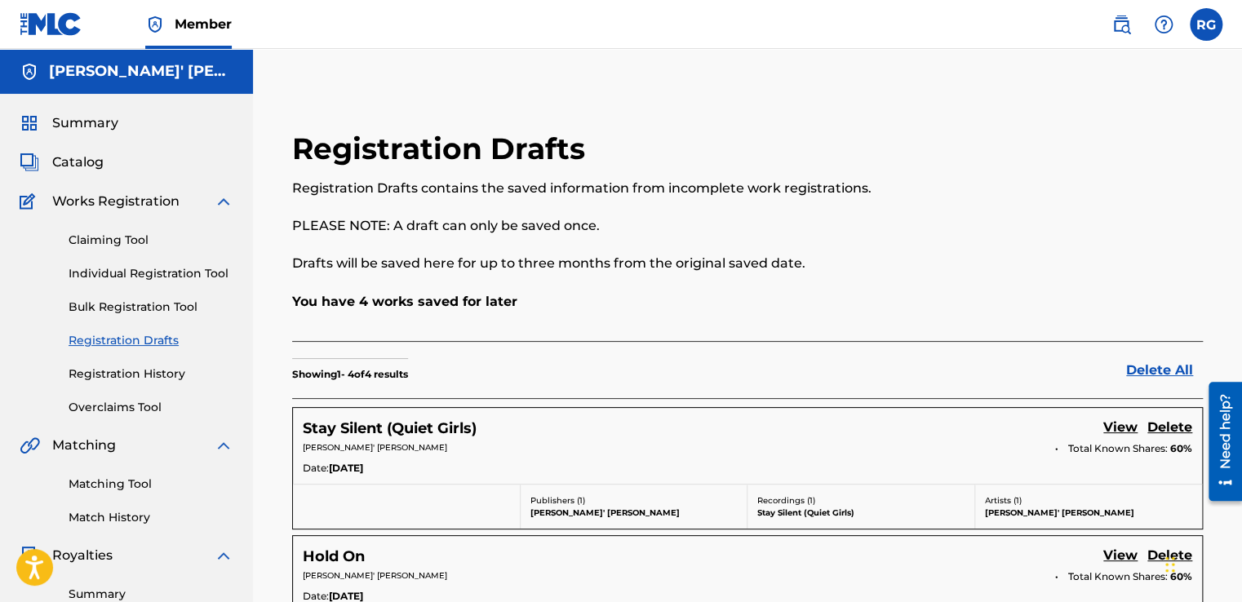
click at [137, 241] on link "Claiming Tool" at bounding box center [151, 240] width 165 height 17
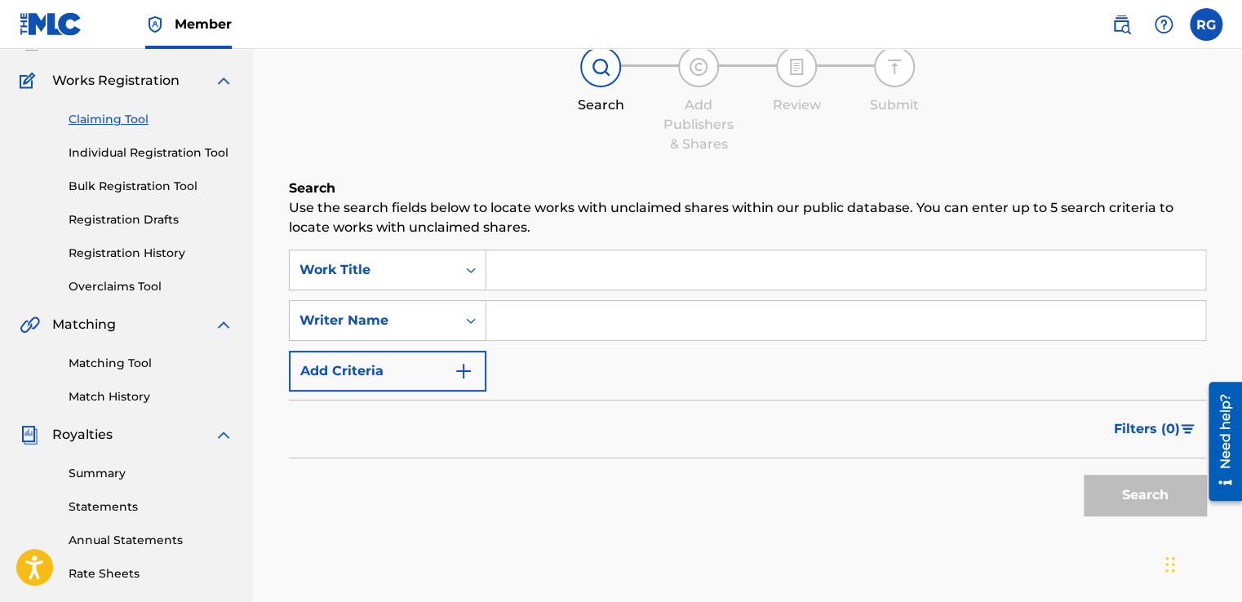
scroll to position [132, 0]
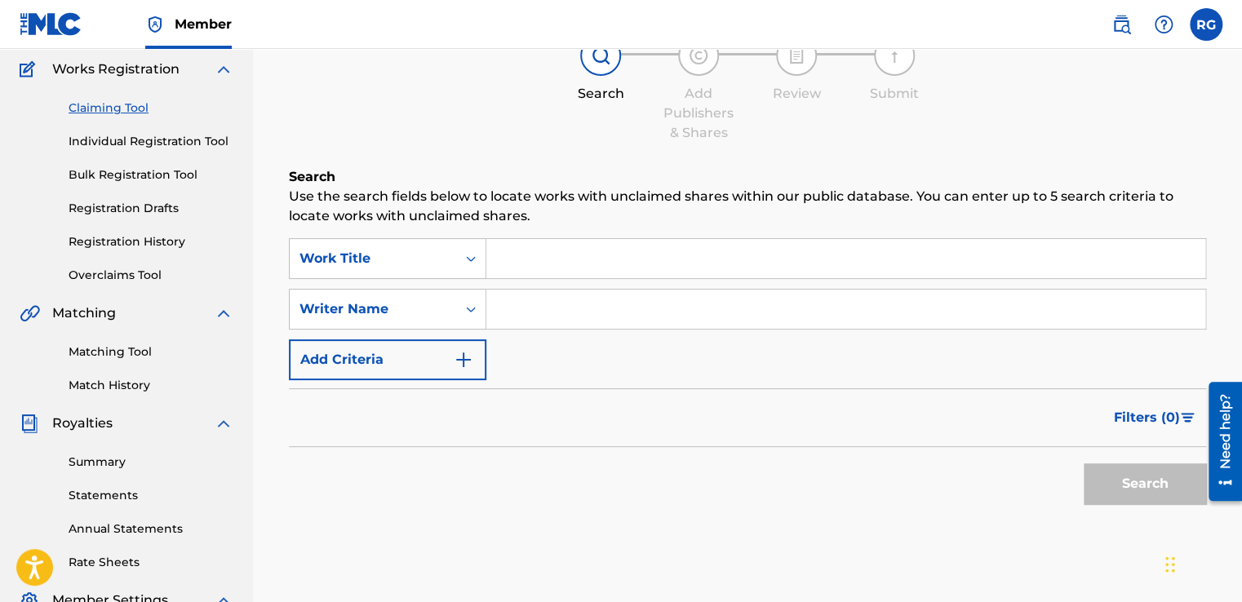
click at [574, 250] on input "Search Form" at bounding box center [845, 258] width 719 height 39
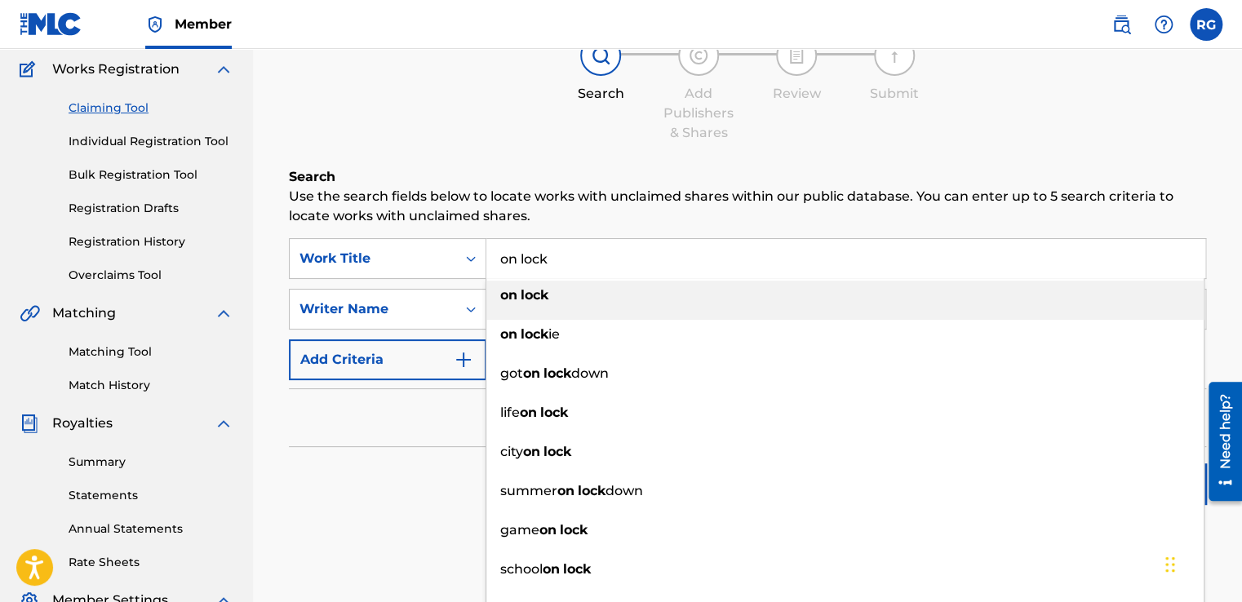
type input "on lock"
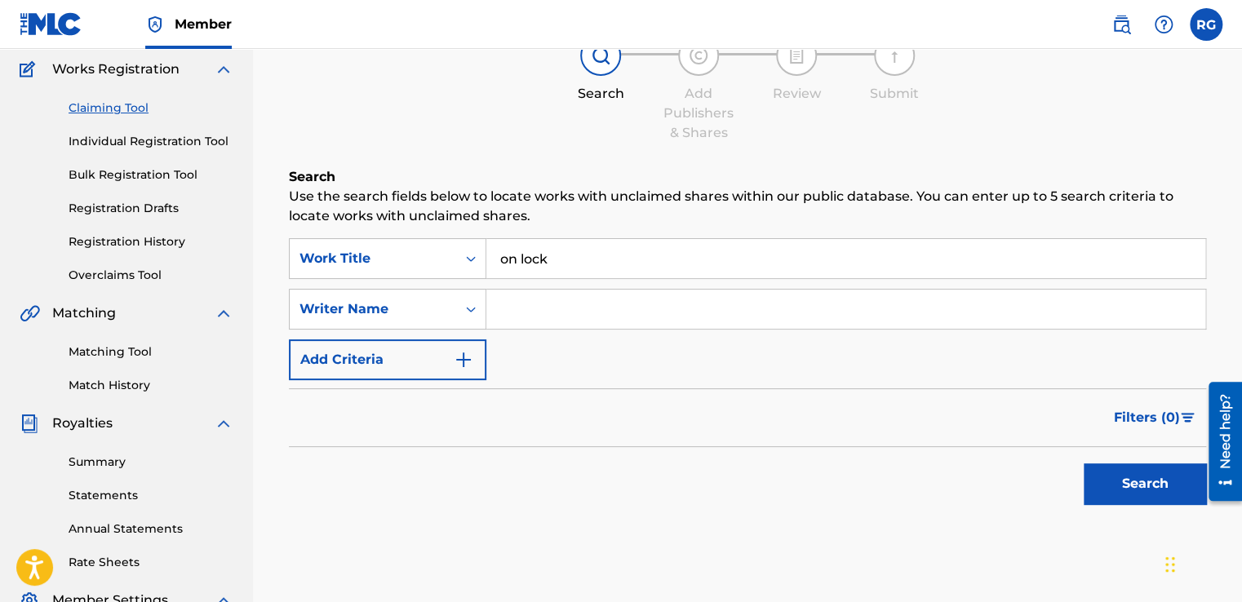
click at [578, 165] on div "Claiming Tool Search Add Publishers & Shares Review Submit Search Use the searc…" at bounding box center [747, 284] width 950 height 653
click at [538, 308] on input "Search Form" at bounding box center [845, 309] width 719 height 39
click at [171, 145] on link "Individual Registration Tool" at bounding box center [151, 141] width 165 height 17
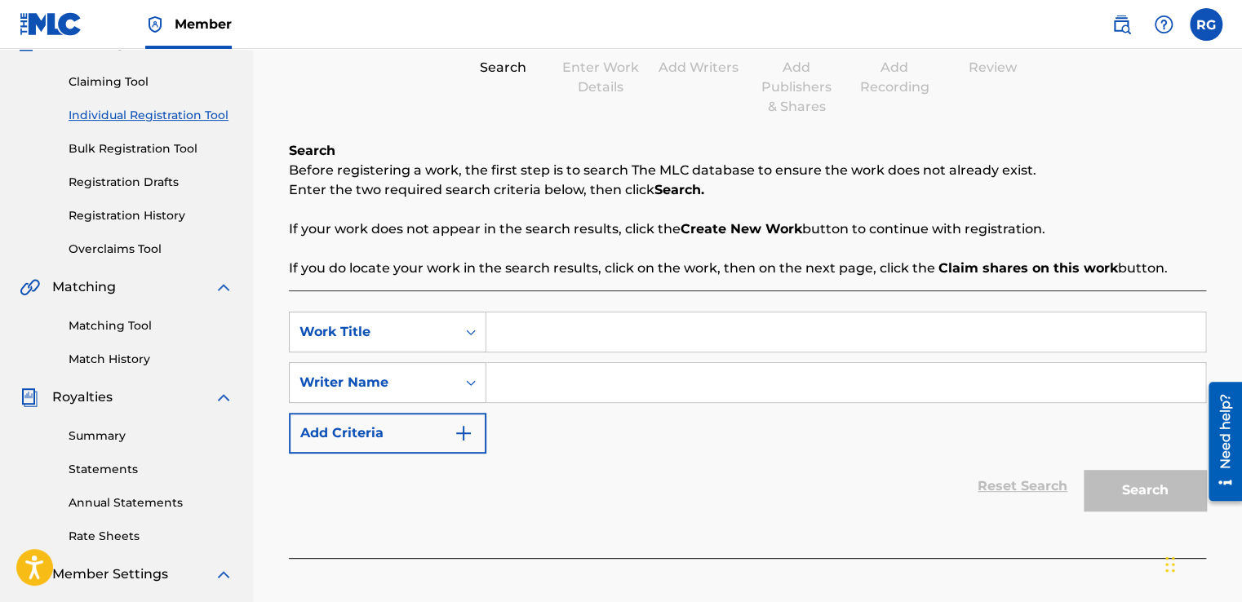
scroll to position [181, 0]
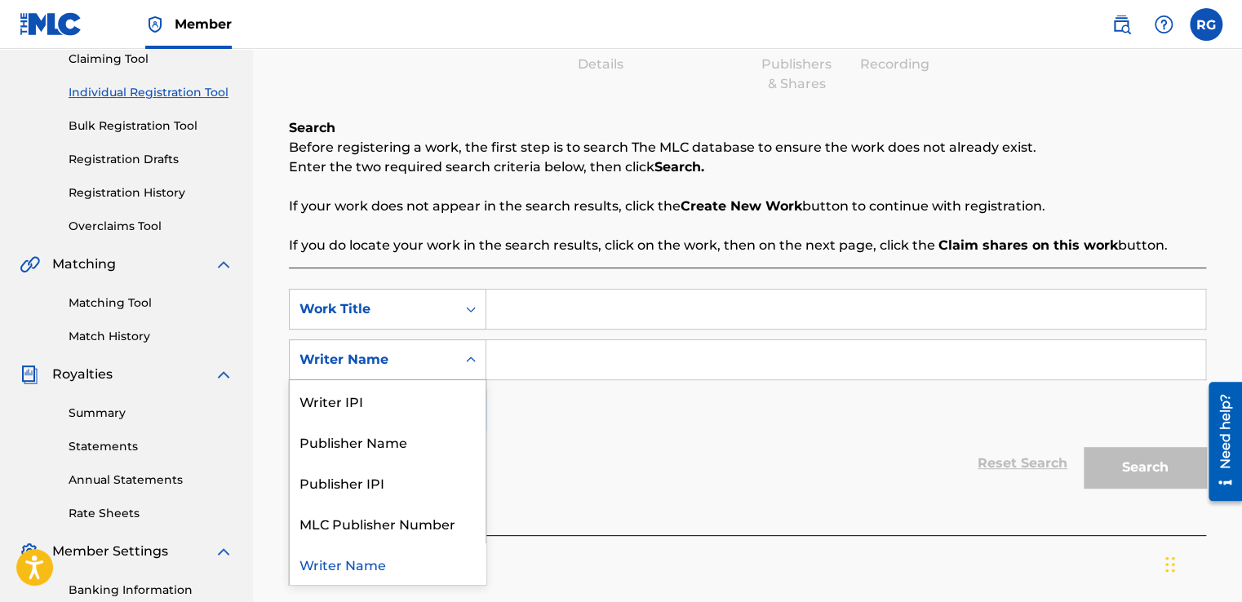
click at [466, 364] on icon "Search Form" at bounding box center [471, 360] width 16 height 16
click at [505, 213] on p "If your work does not appear in the search results, click the Create New Work b…" at bounding box center [747, 207] width 917 height 20
click at [430, 374] on div "Writer Name" at bounding box center [373, 359] width 166 height 31
click at [411, 401] on div "Writer IPI" at bounding box center [388, 400] width 196 height 41
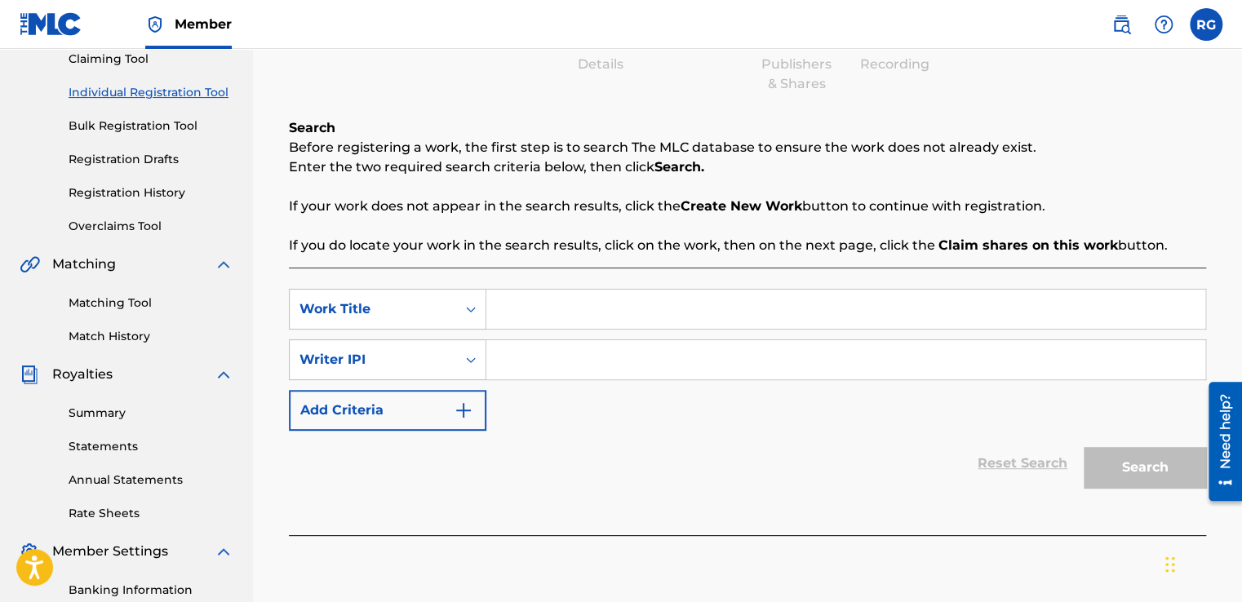
click at [504, 312] on input "Search Form" at bounding box center [845, 309] width 719 height 39
type input "on lock"
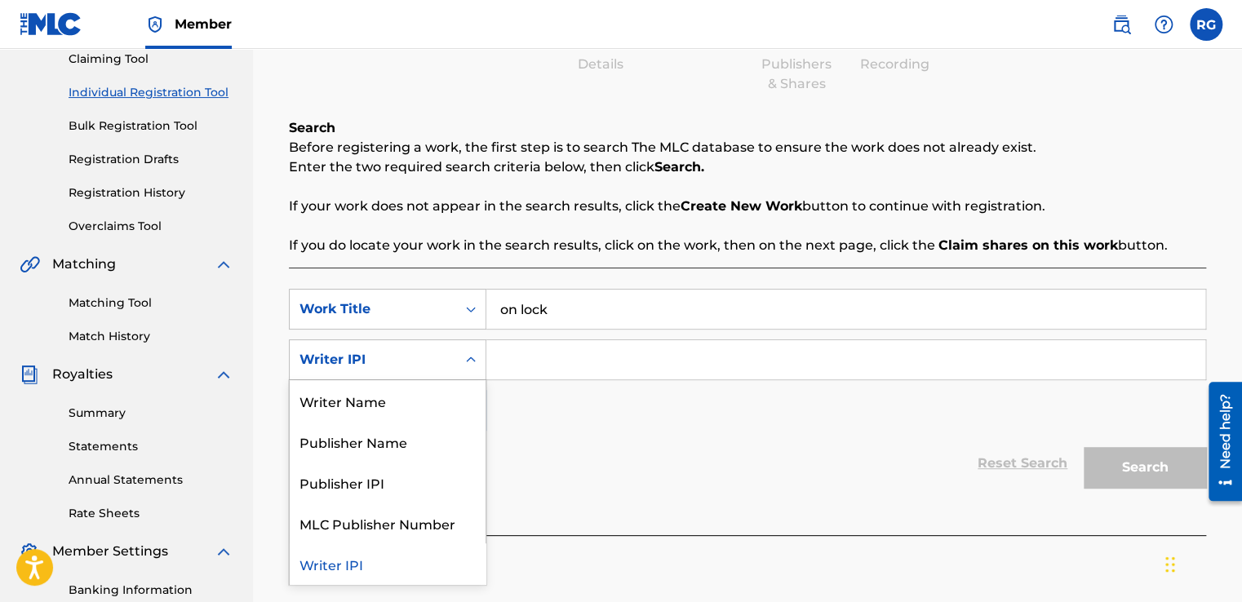
click at [450, 344] on div "Writer IPI" at bounding box center [373, 359] width 166 height 31
click at [441, 390] on div "Writer Name" at bounding box center [388, 400] width 196 height 41
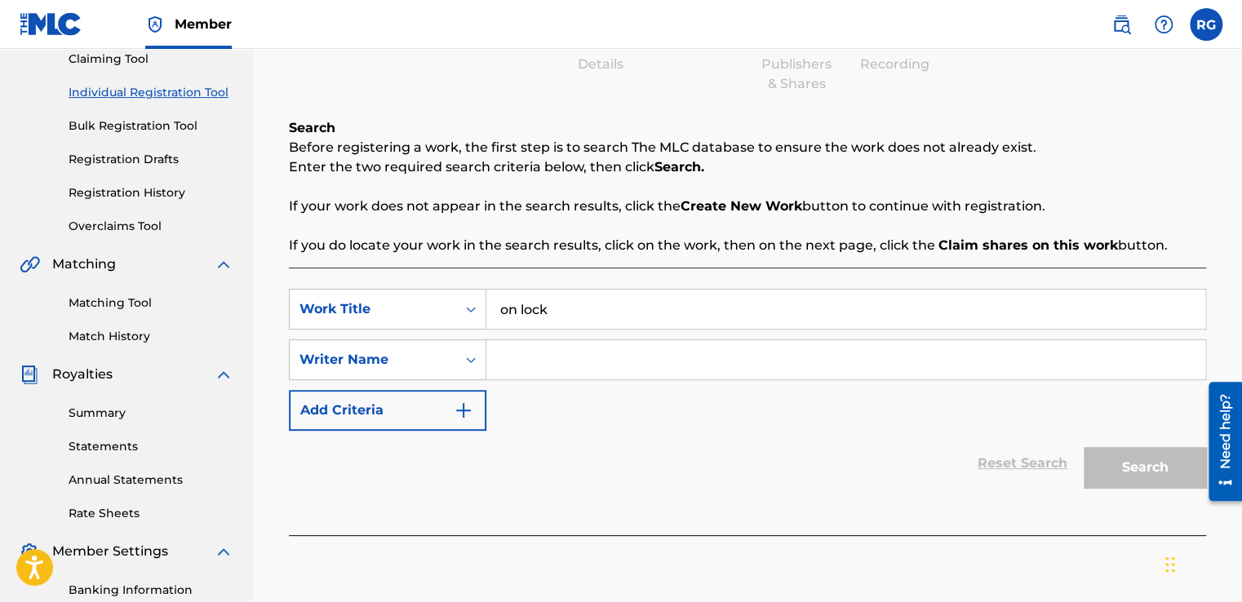
click at [540, 362] on input "Search Form" at bounding box center [845, 359] width 719 height 39
type input "[PERSON_NAME]' [PERSON_NAME]"
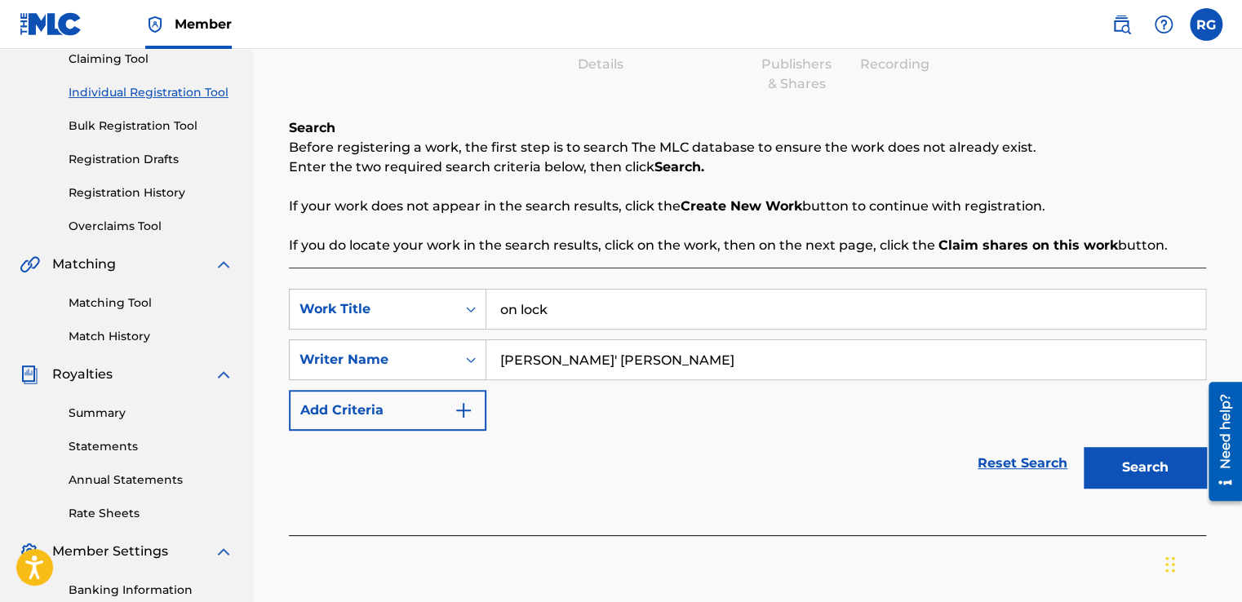
click at [1127, 473] on button "Search" at bounding box center [1144, 467] width 122 height 41
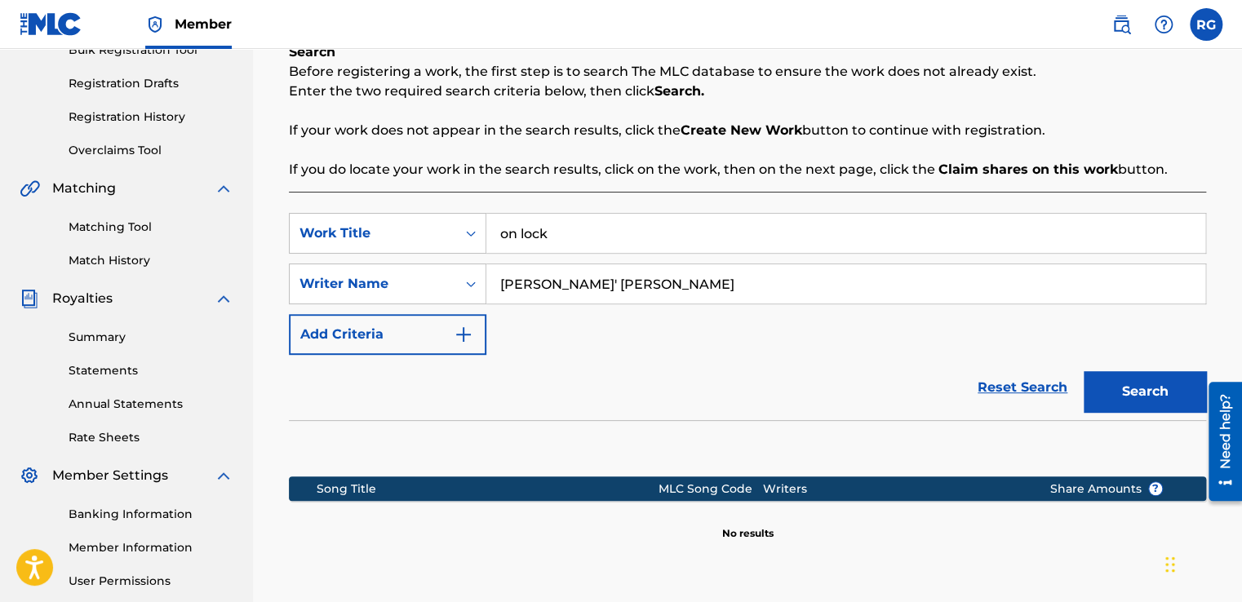
scroll to position [261, 0]
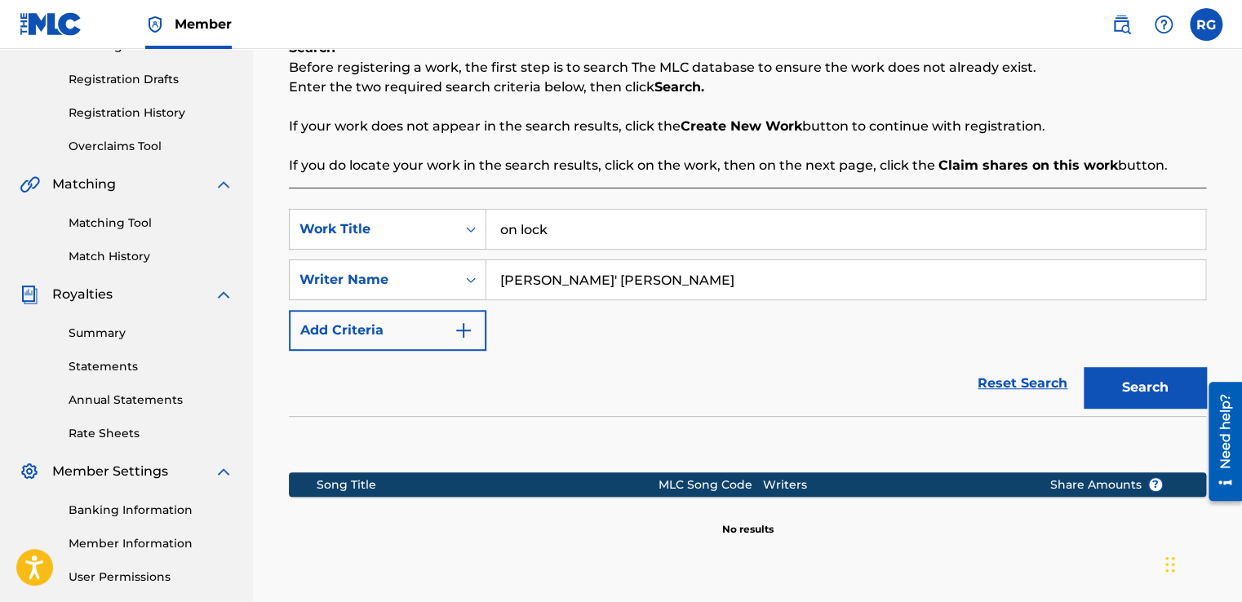
click at [674, 269] on input "[PERSON_NAME]' [PERSON_NAME]" at bounding box center [845, 279] width 719 height 39
type input "[PERSON_NAME]"
click at [1137, 388] on button "Search" at bounding box center [1144, 387] width 122 height 41
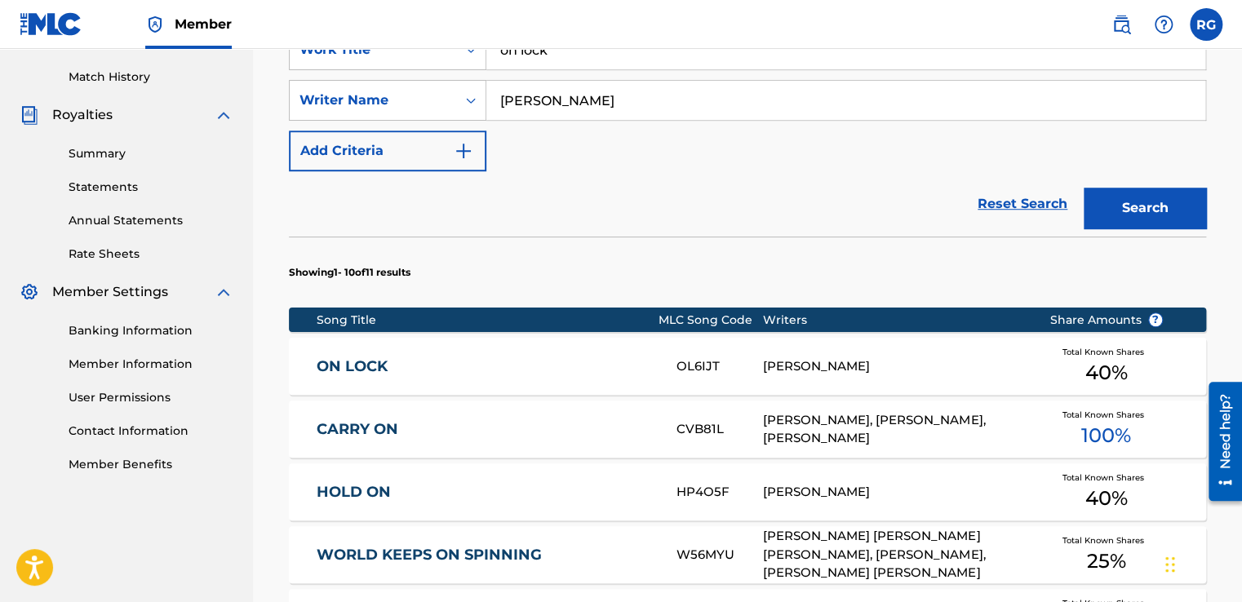
scroll to position [441, 0]
click at [366, 348] on div "ON LOCK OL6IJT [PERSON_NAME] Total Known Shares 40 %" at bounding box center [747, 366] width 917 height 57
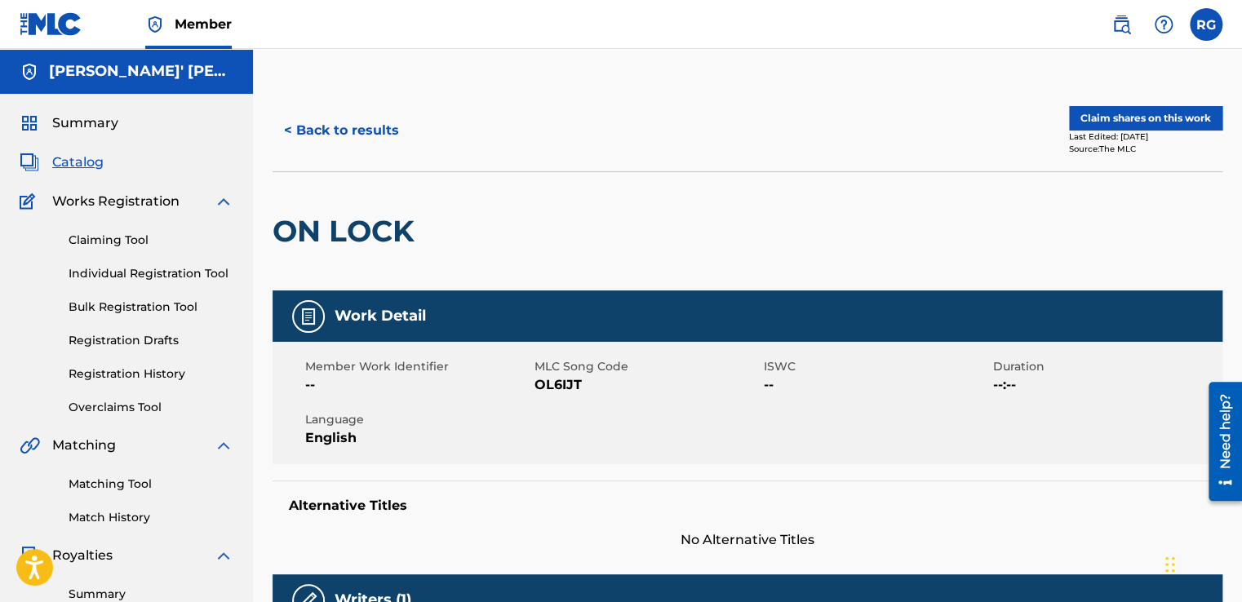
click at [1156, 126] on button "Claim shares on this work" at bounding box center [1145, 118] width 153 height 24
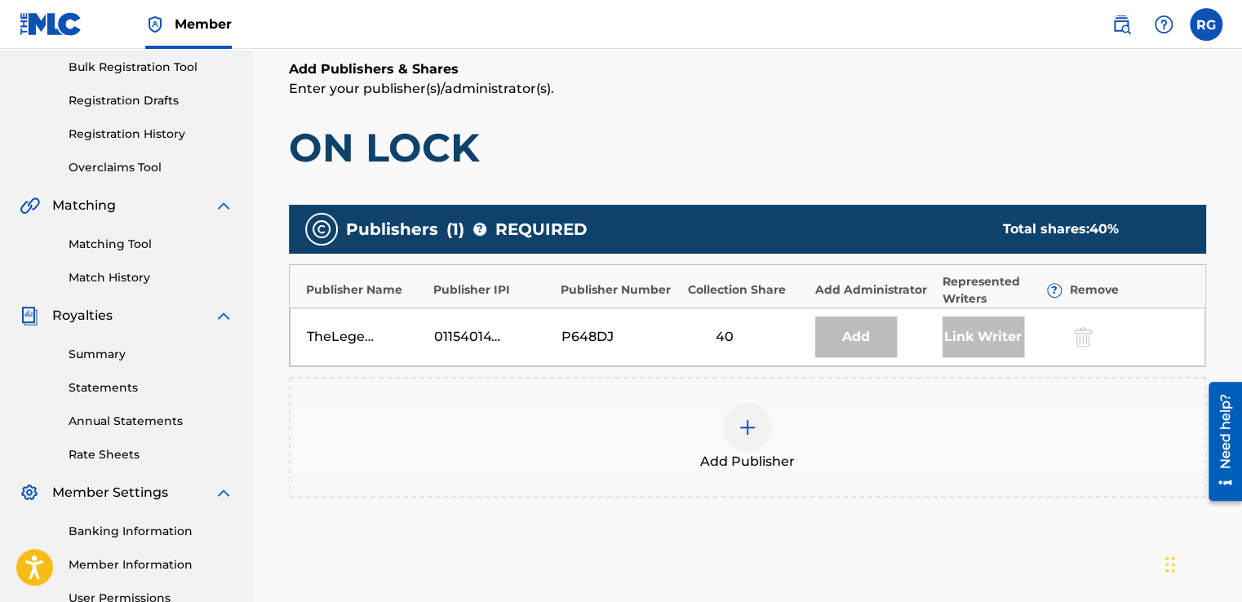
scroll to position [241, 0]
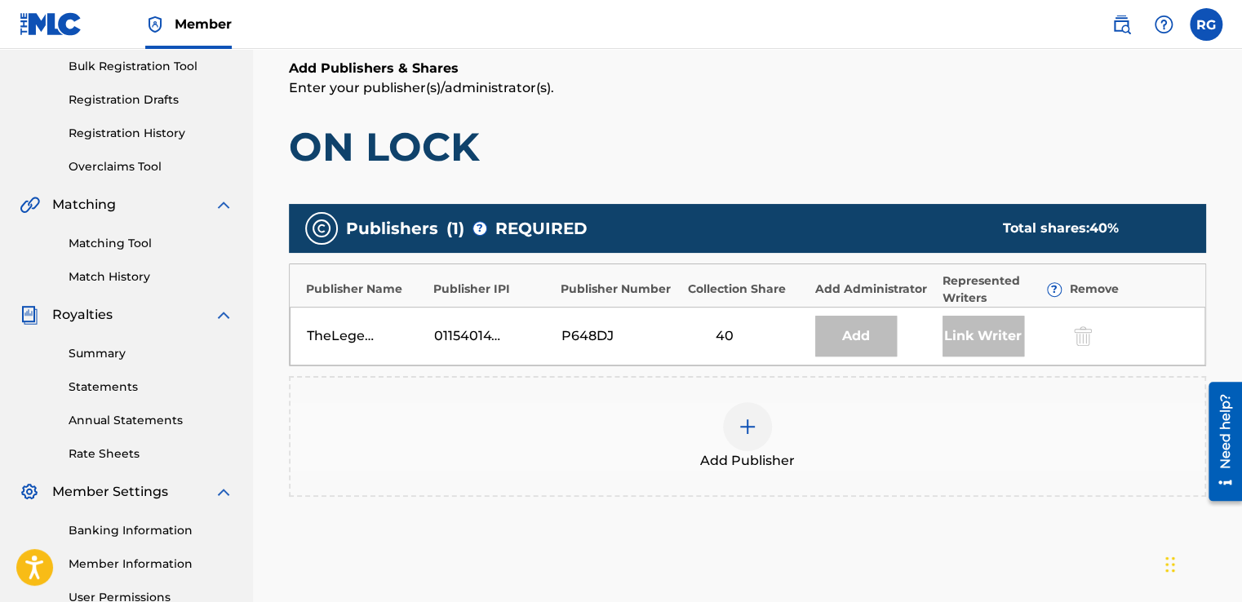
click at [751, 414] on div at bounding box center [747, 426] width 49 height 49
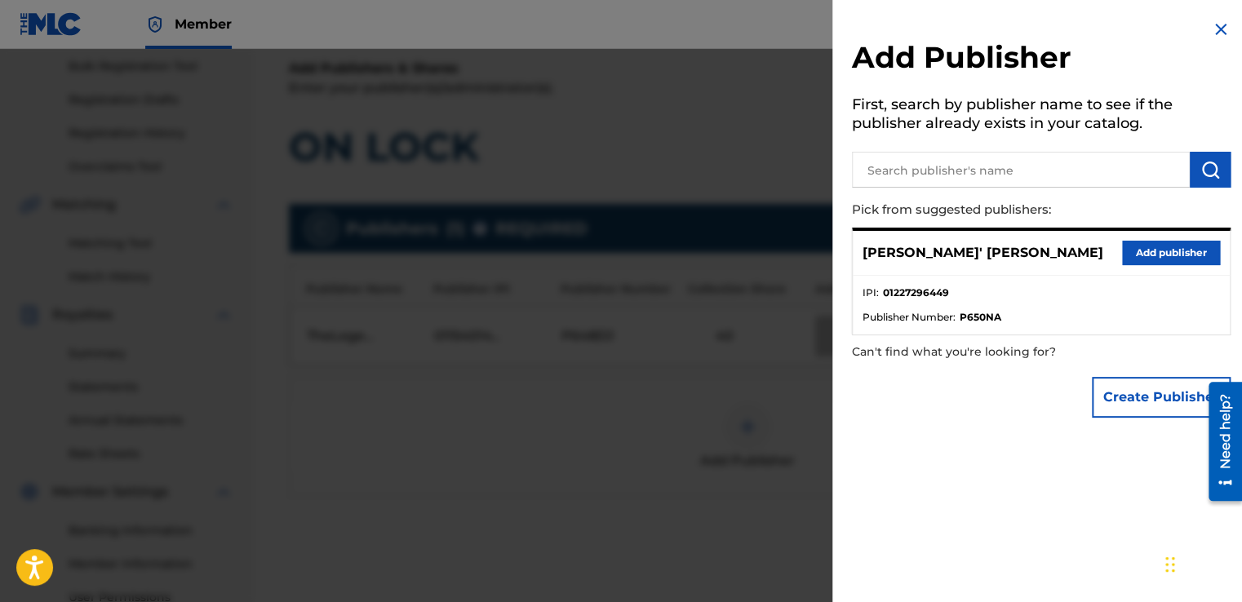
click at [1137, 248] on button "Add publisher" at bounding box center [1171, 253] width 98 height 24
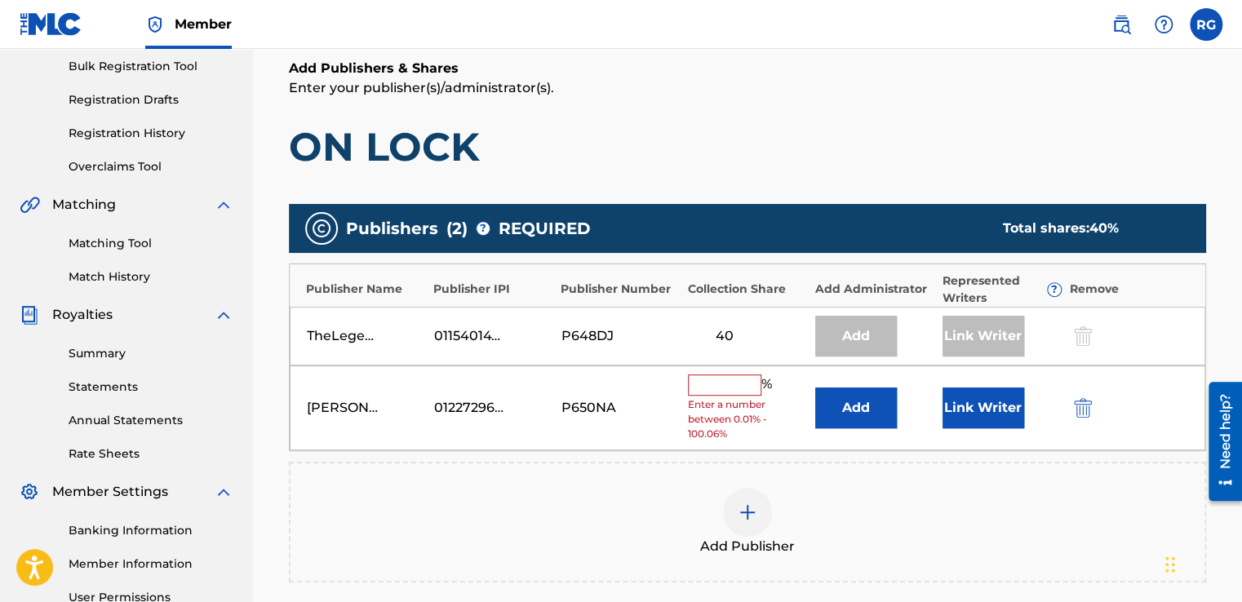
click at [728, 379] on input "text" at bounding box center [724, 384] width 73 height 21
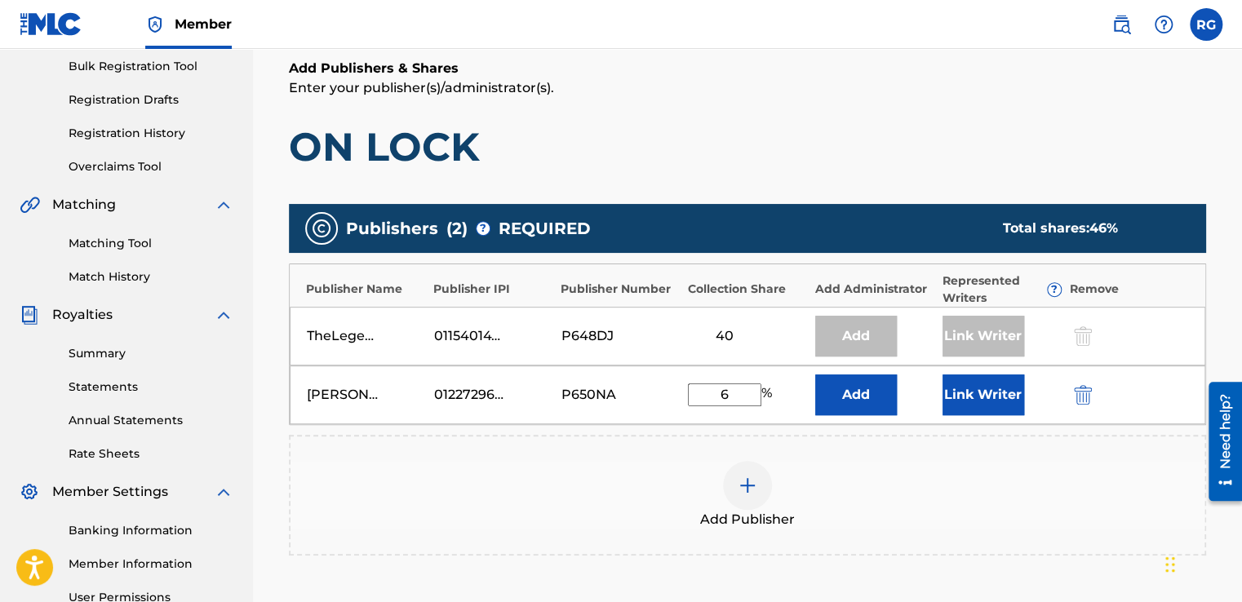
type input "60"
click at [941, 386] on div "[PERSON_NAME]' [PERSON_NAME] 01227296449 P650NA 60 % Add Link Writer" at bounding box center [747, 395] width 915 height 59
click at [955, 392] on button "Link Writer" at bounding box center [983, 394] width 82 height 41
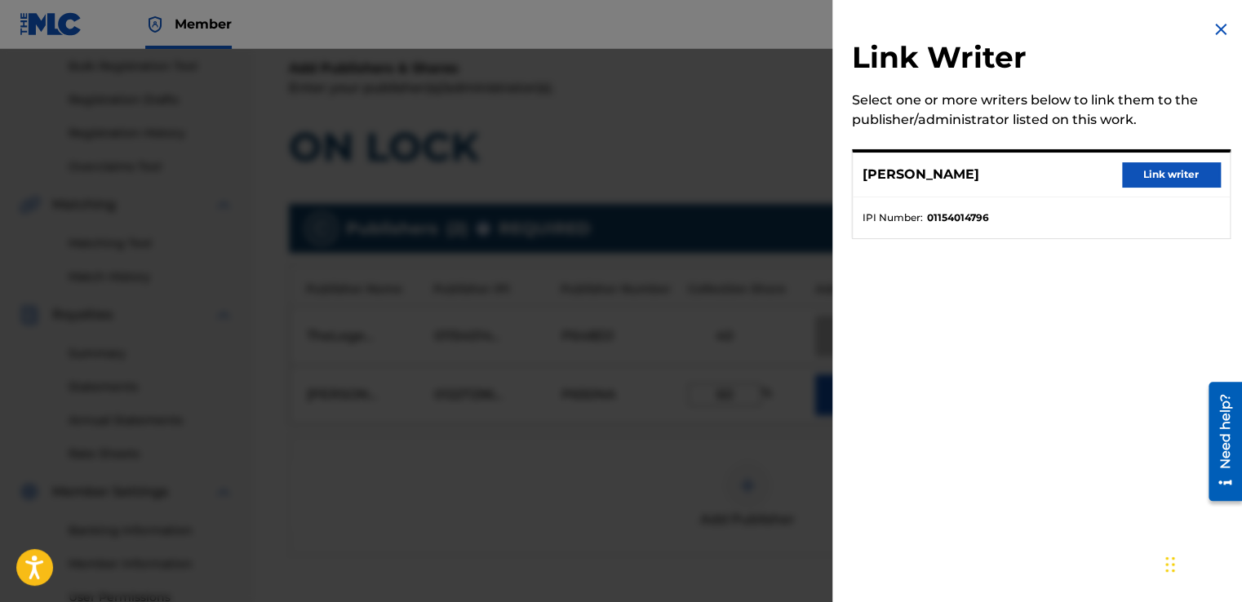
click at [1214, 28] on img at bounding box center [1221, 30] width 20 height 20
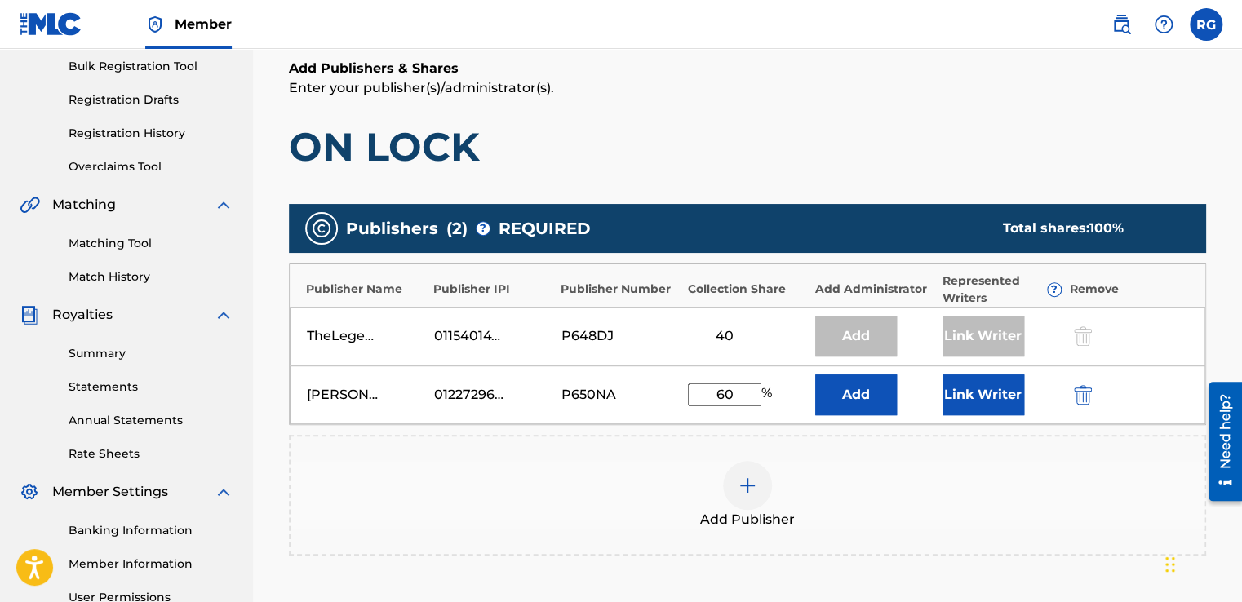
click at [1066, 491] on div "Add Publisher" at bounding box center [747, 495] width 914 height 69
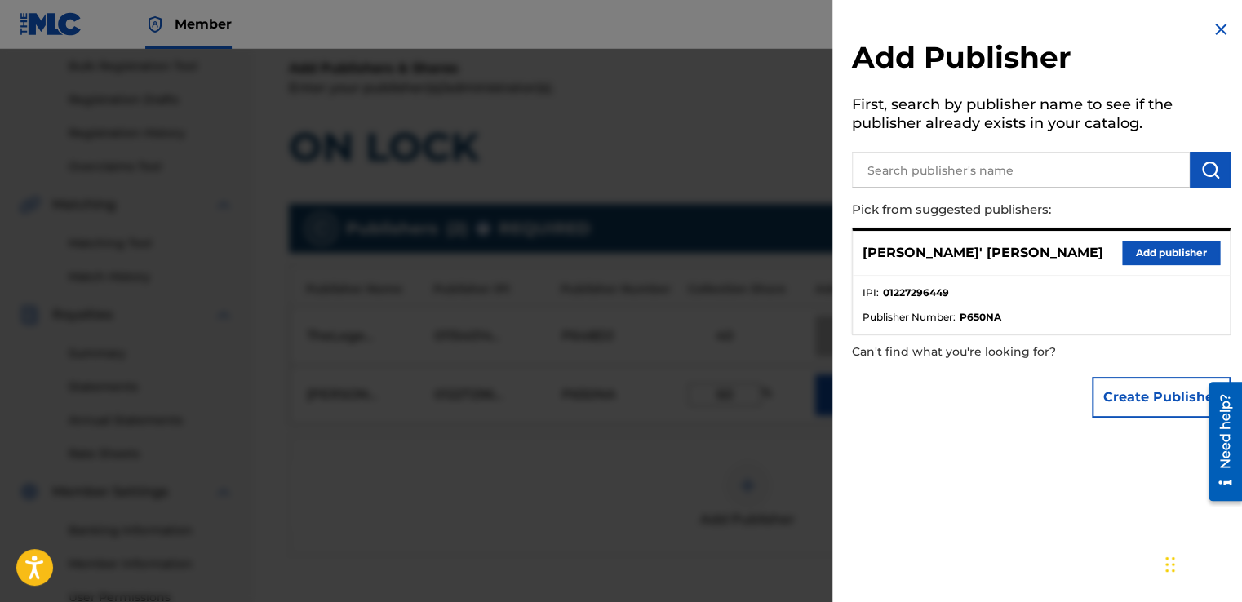
click at [1211, 24] on img at bounding box center [1221, 30] width 20 height 20
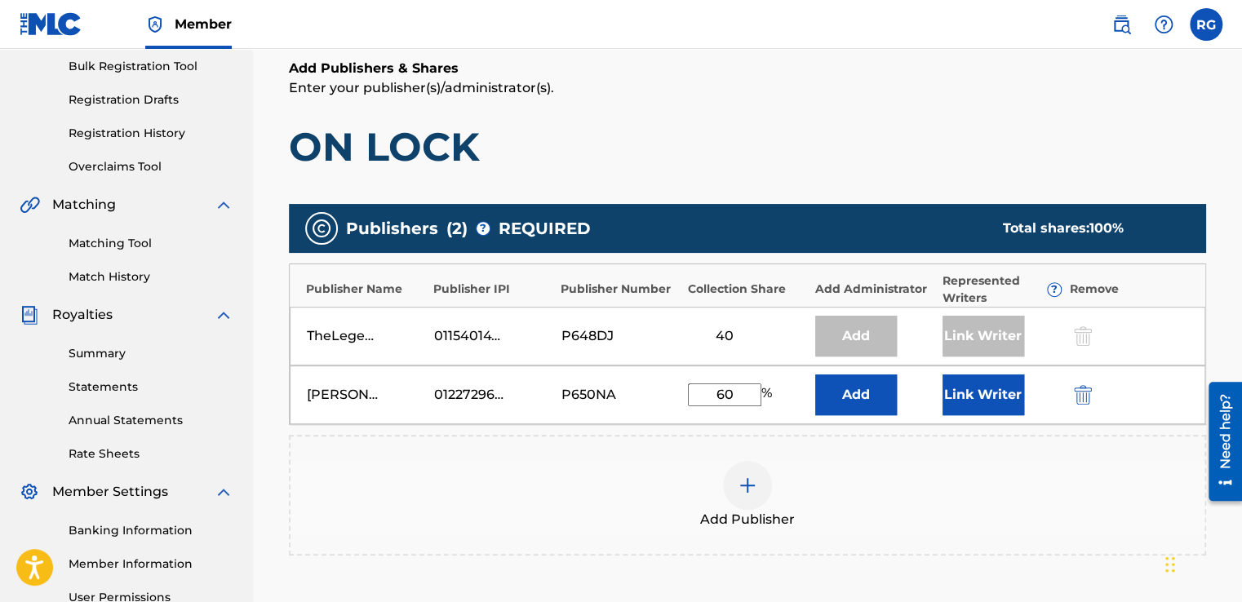
click at [1078, 119] on div "Add Publishers & Shares Enter your publisher(s)/administrator(s). ON LOCK" at bounding box center [747, 115] width 917 height 113
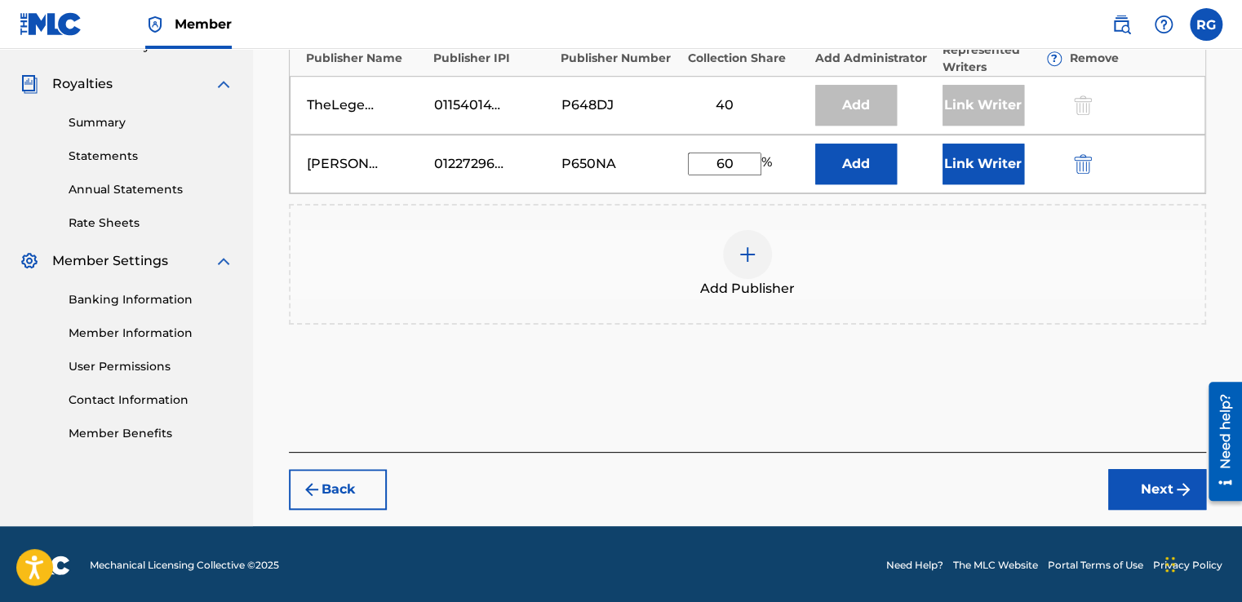
click at [1150, 485] on button "Next" at bounding box center [1157, 489] width 98 height 41
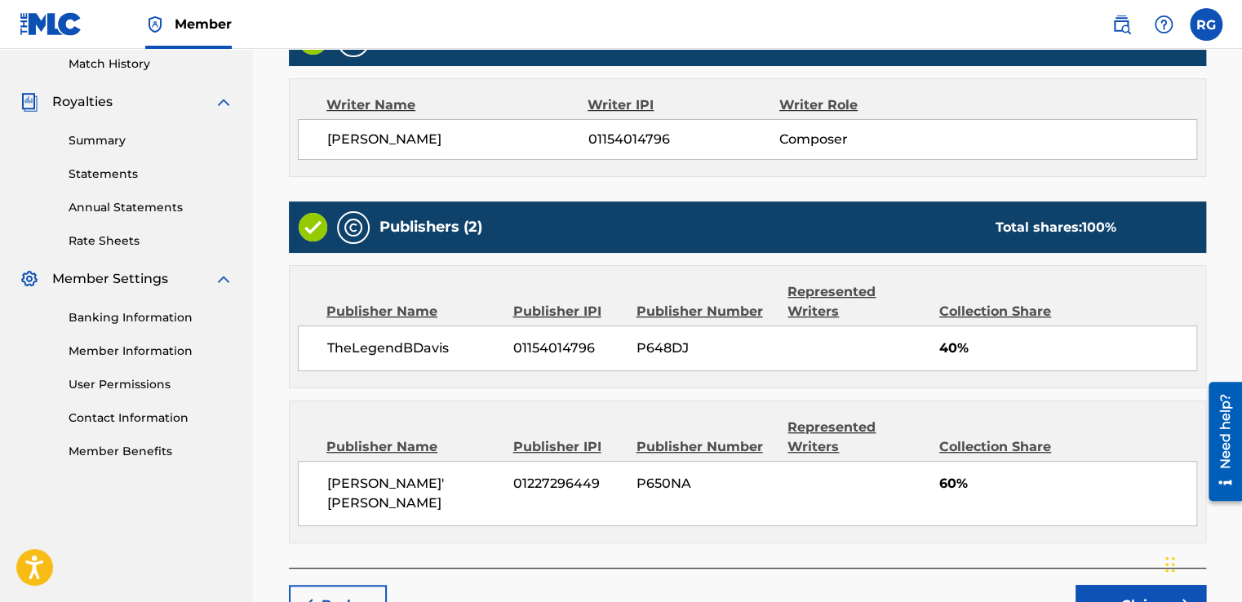
scroll to position [0, 0]
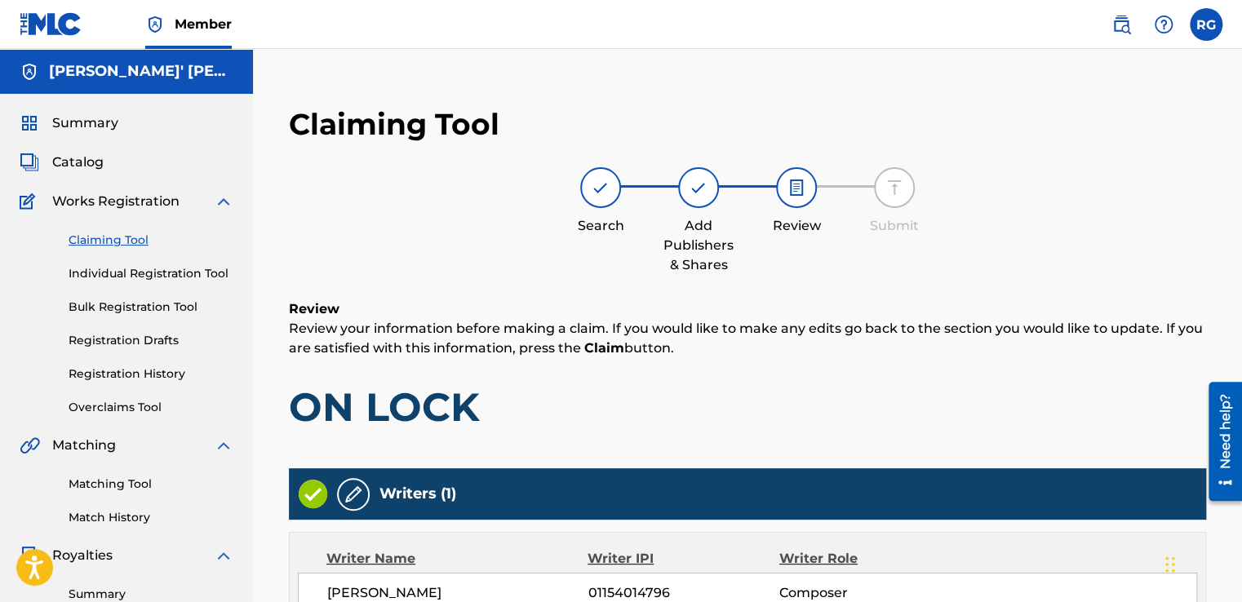
click at [121, 194] on span "Works Registration" at bounding box center [115, 202] width 127 height 20
click at [81, 168] on span "Catalog" at bounding box center [77, 163] width 51 height 20
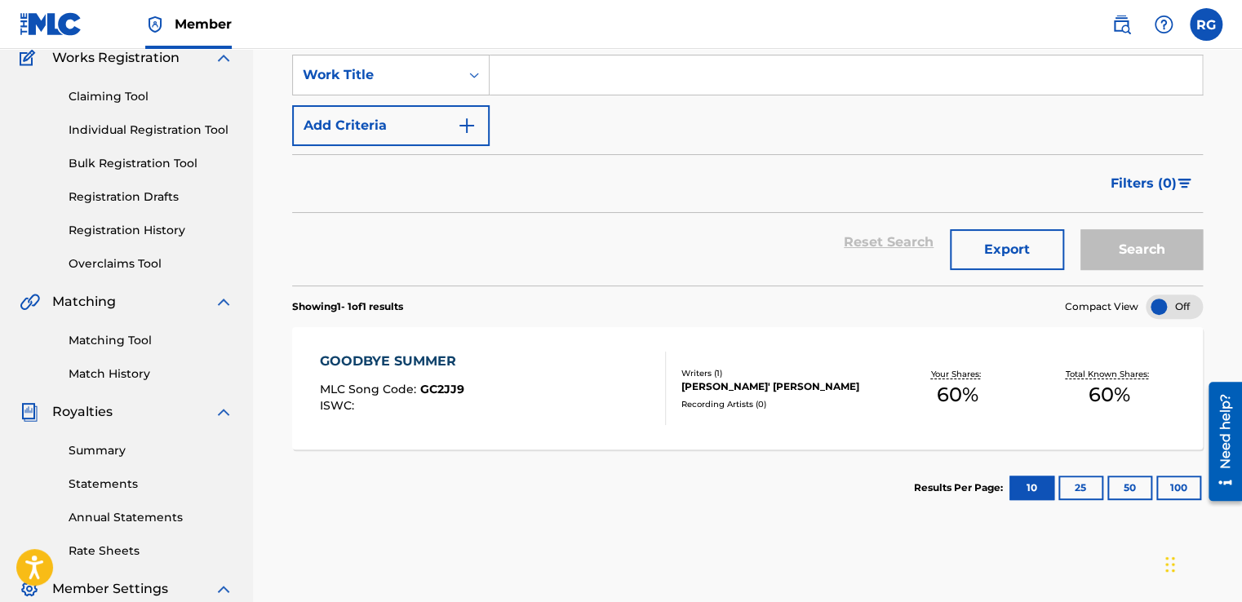
scroll to position [147, 0]
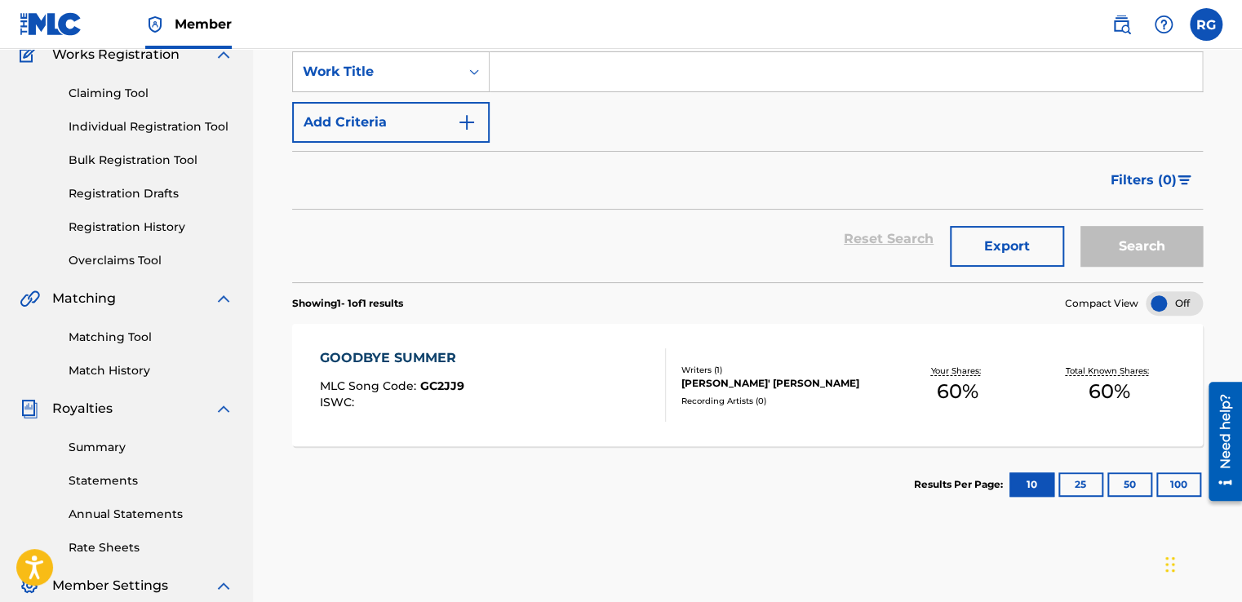
click at [426, 349] on div "GOODBYE SUMMER" at bounding box center [391, 358] width 144 height 20
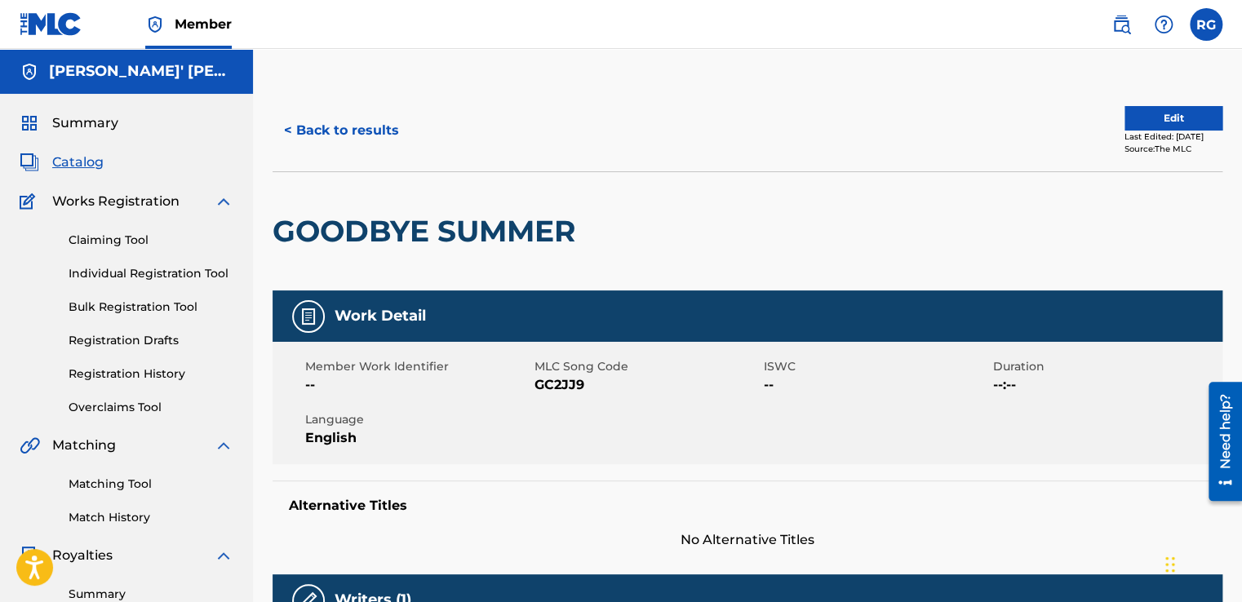
click at [118, 265] on link "Individual Registration Tool" at bounding box center [151, 273] width 165 height 17
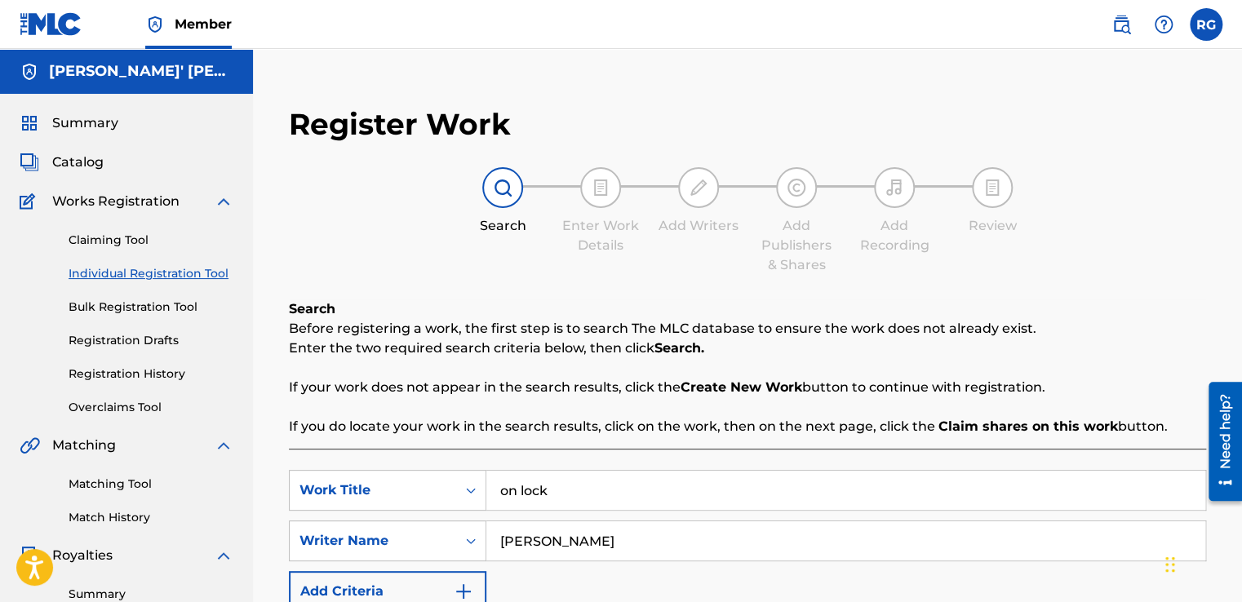
click at [591, 485] on input "on lock" at bounding box center [845, 490] width 719 height 39
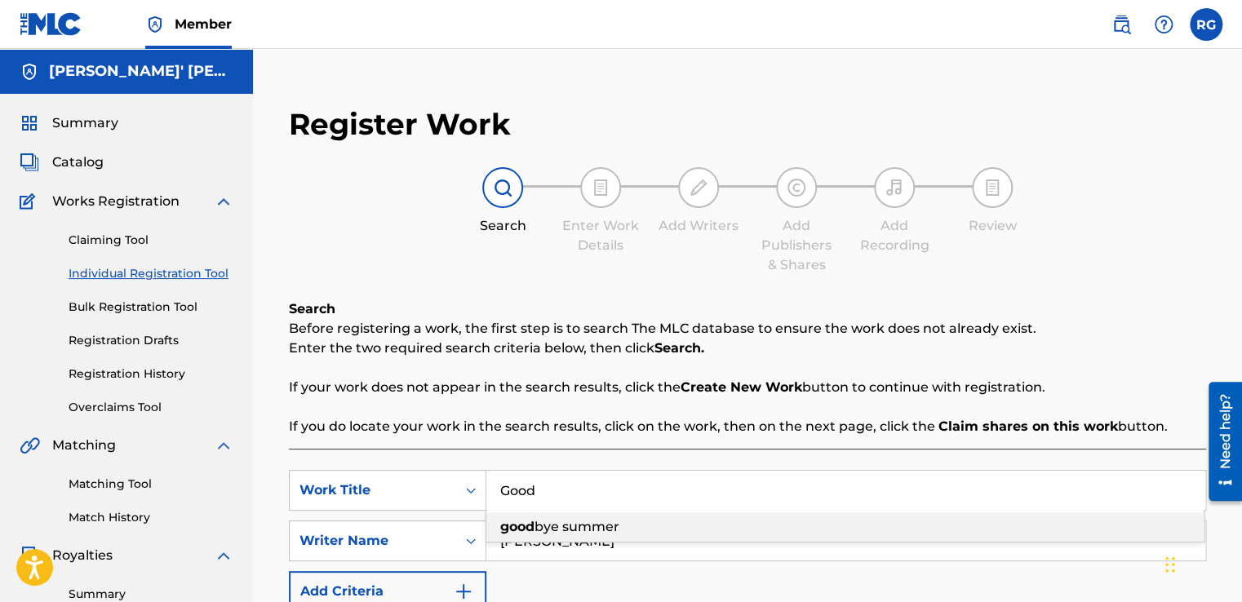
click at [587, 533] on span "bye summer" at bounding box center [576, 527] width 85 height 16
type input "goodbye summer"
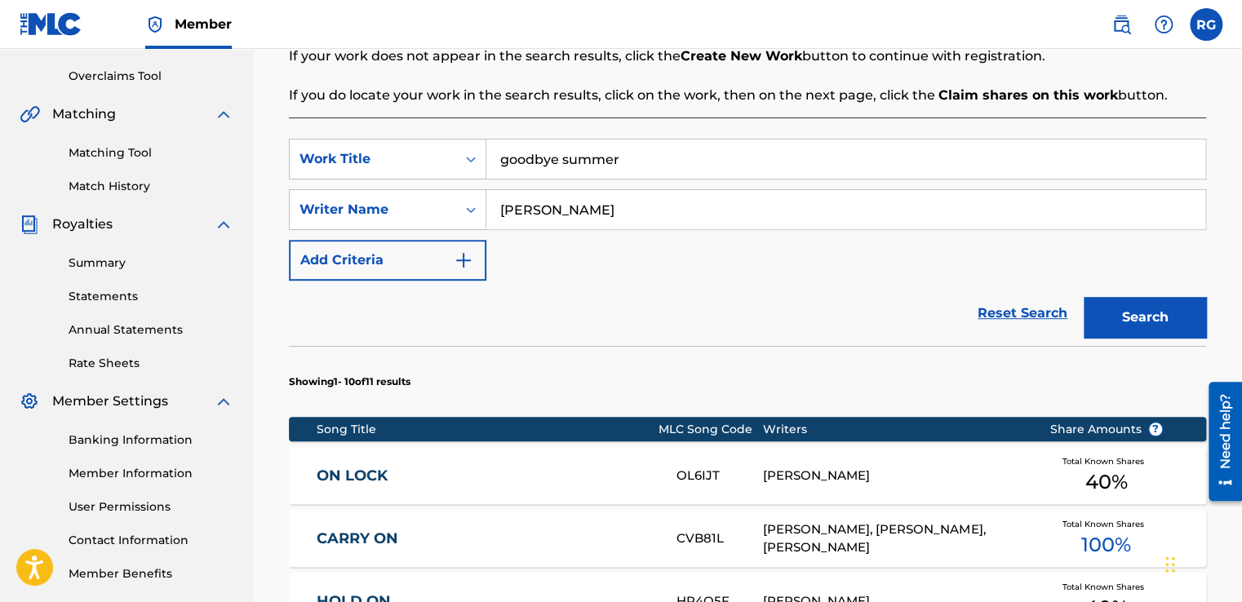
scroll to position [338, 0]
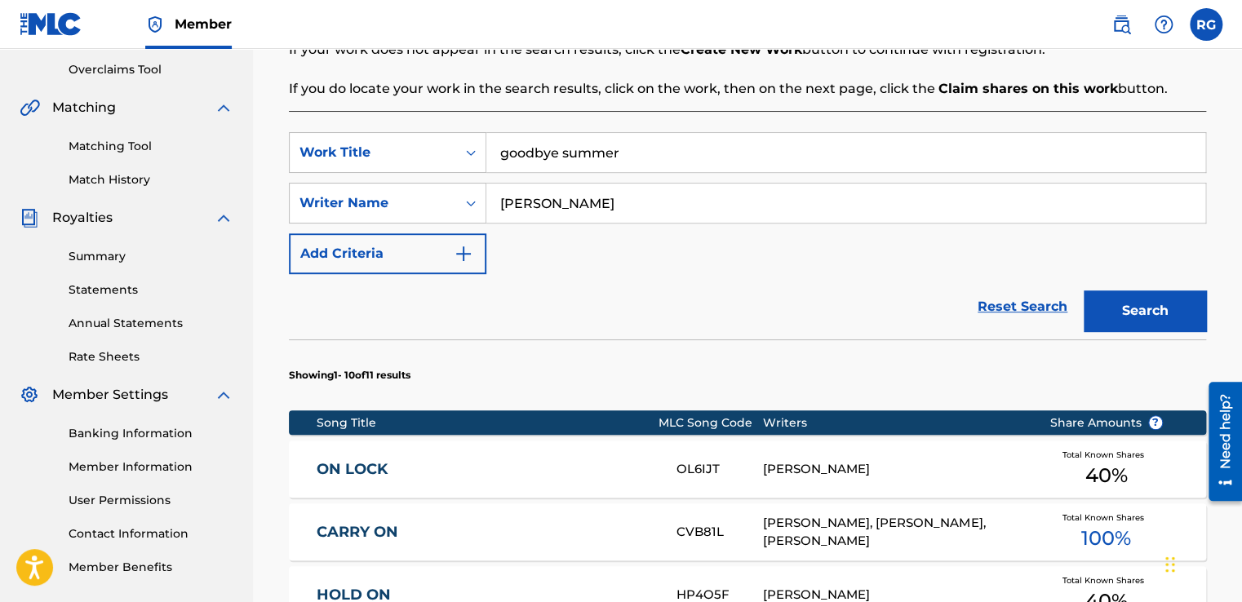
click at [1123, 330] on button "Search" at bounding box center [1144, 310] width 122 height 41
click at [374, 451] on div "GOODBYE SUMMER GC2B2S [PERSON_NAME] Total Known Shares 40 %" at bounding box center [747, 469] width 917 height 57
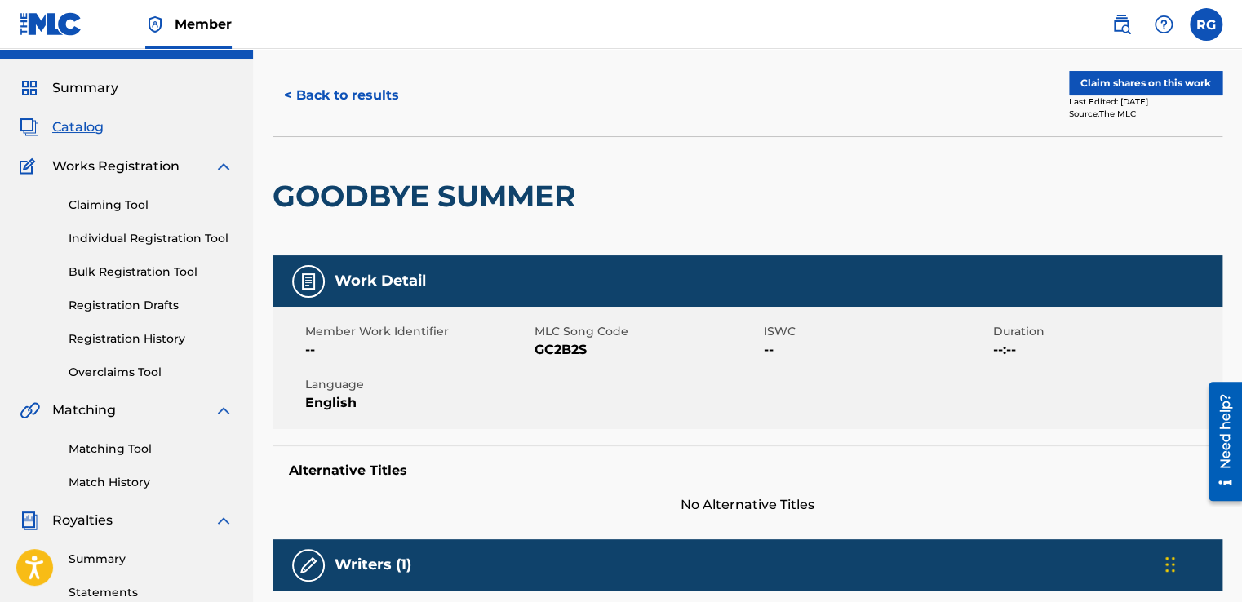
scroll to position [2, 0]
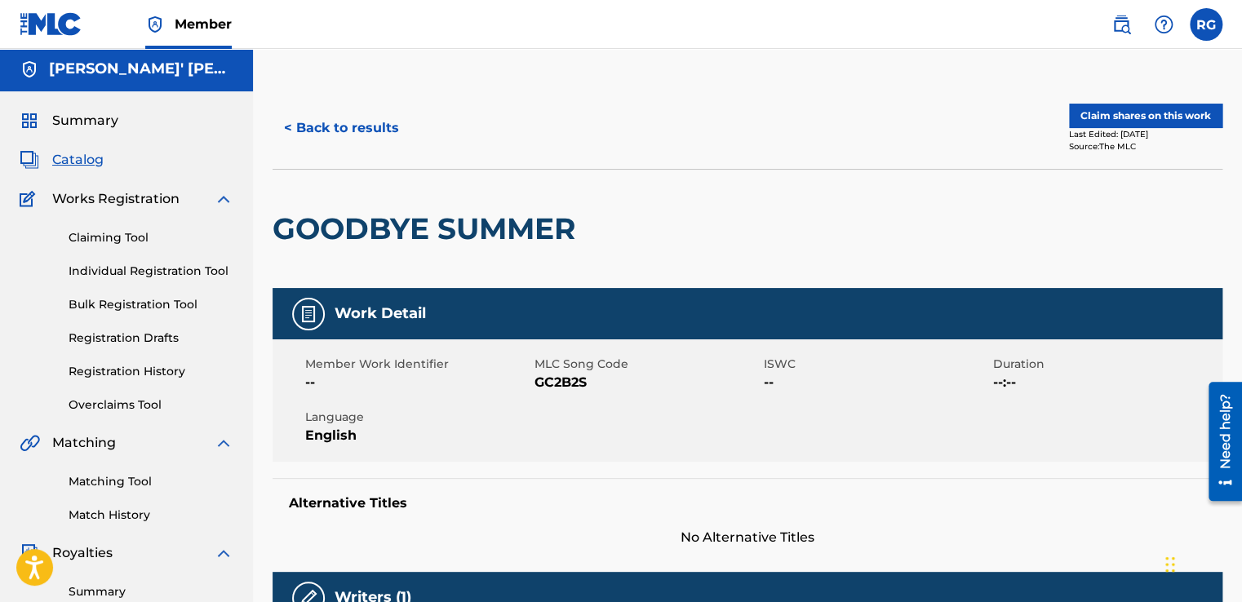
click at [95, 243] on link "Claiming Tool" at bounding box center [151, 237] width 165 height 17
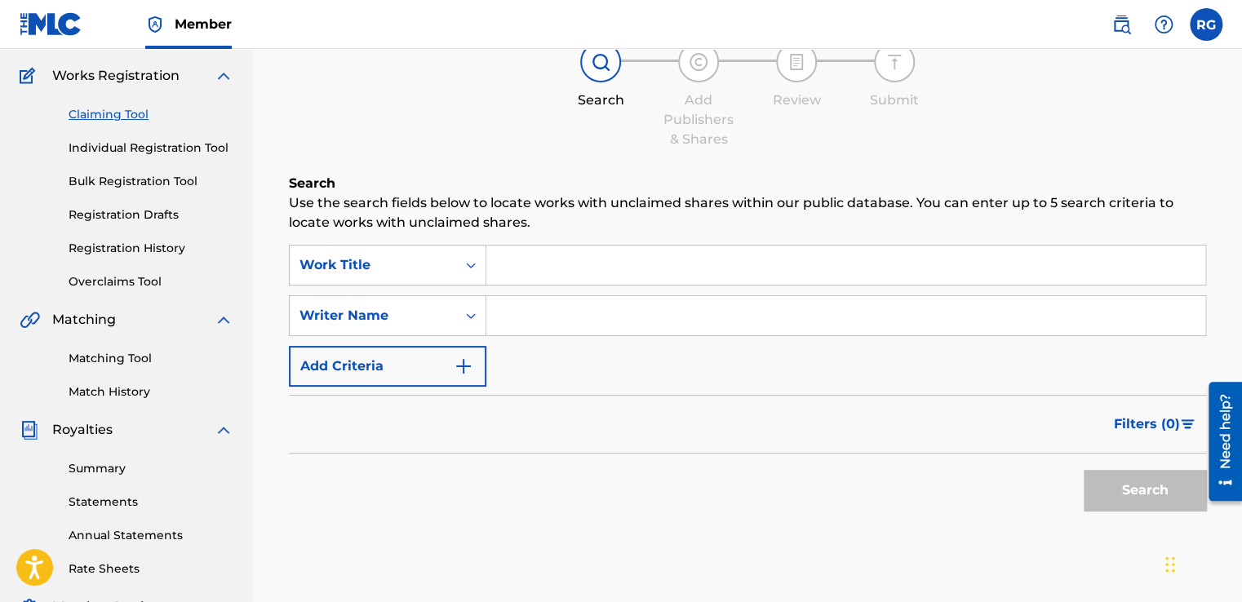
scroll to position [126, 0]
click at [464, 360] on img "Search Form" at bounding box center [464, 366] width 20 height 20
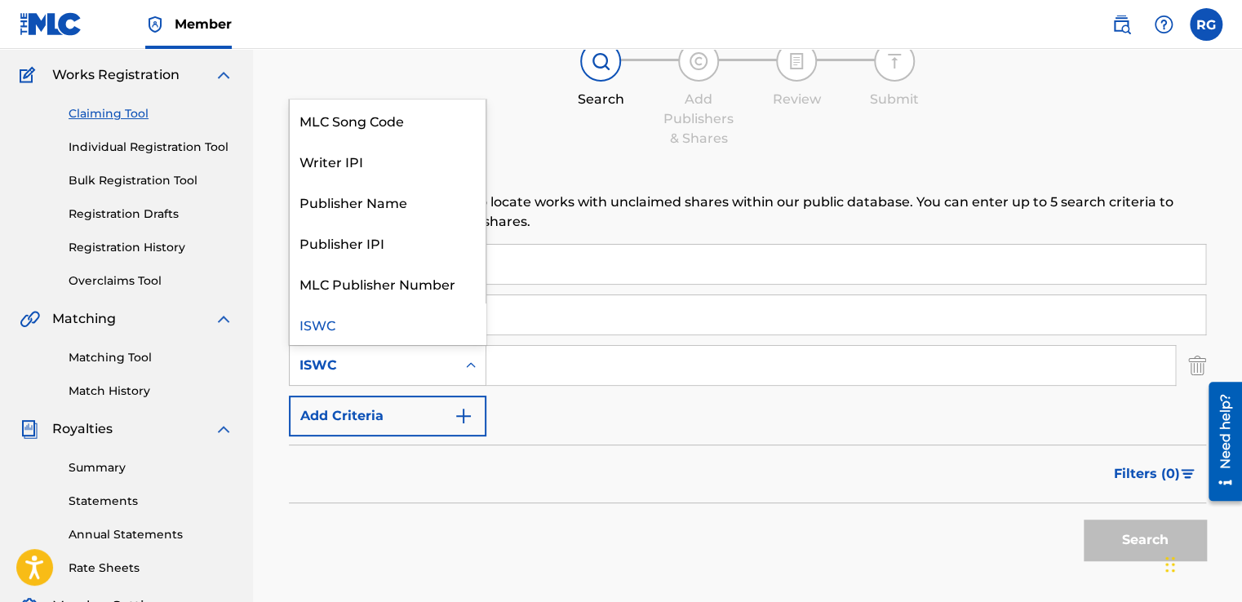
click at [475, 361] on icon "Search Form" at bounding box center [471, 365] width 16 height 16
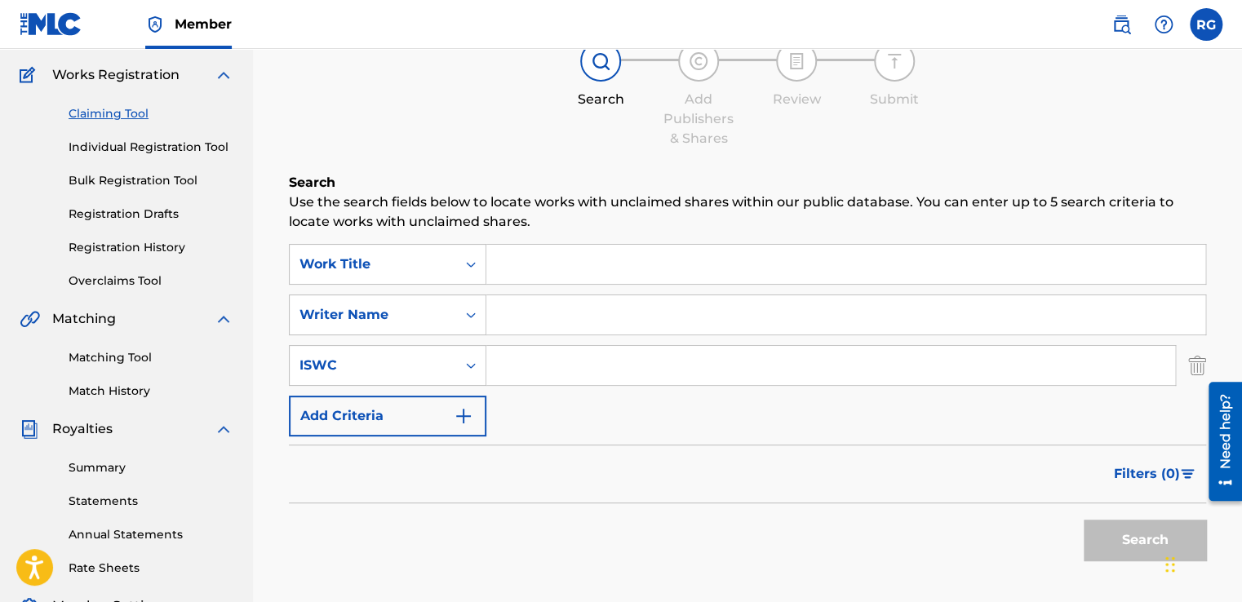
click at [475, 361] on icon "Search Form" at bounding box center [471, 365] width 16 height 16
click at [476, 403] on button "Add Criteria" at bounding box center [387, 416] width 197 height 41
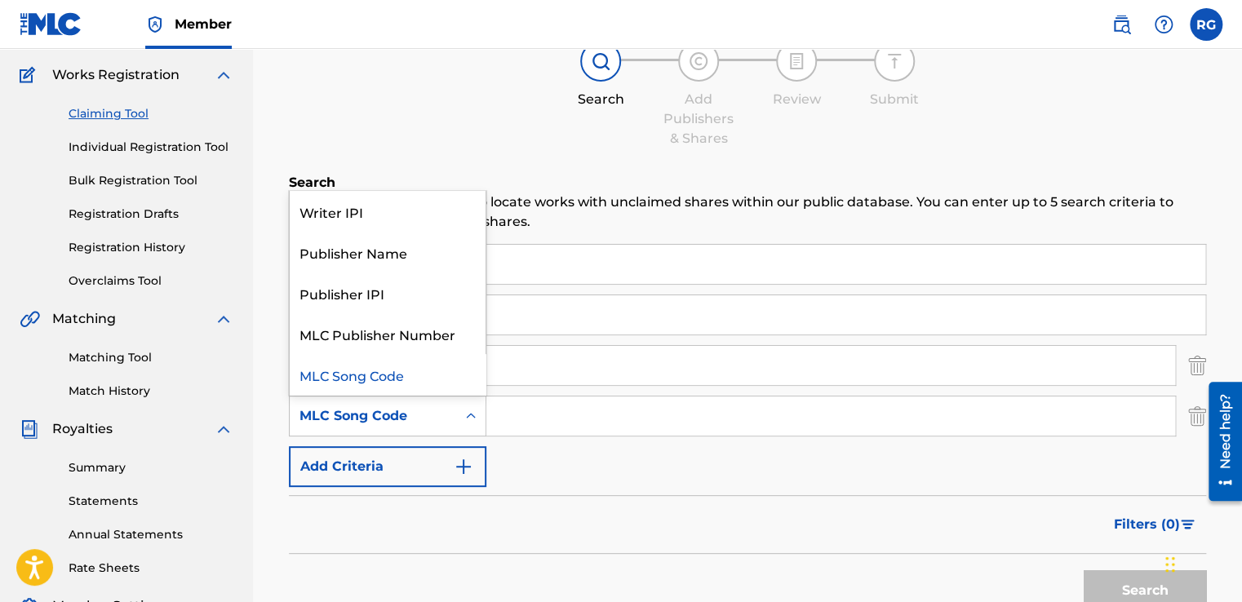
click at [469, 403] on div "Search Form" at bounding box center [470, 415] width 29 height 29
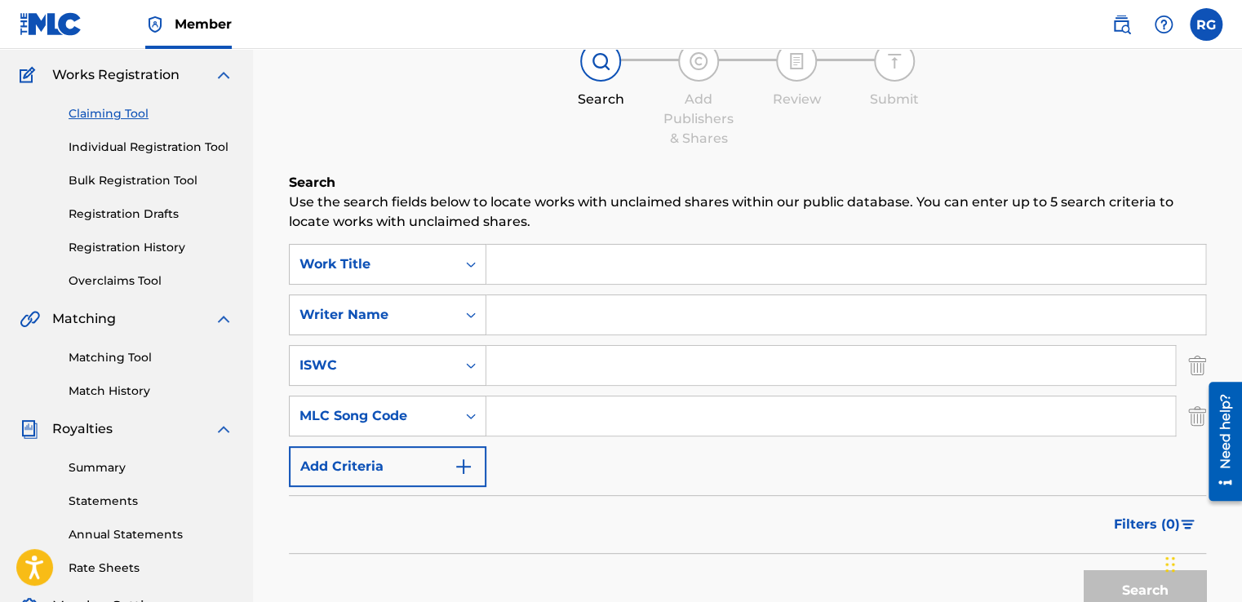
click at [469, 403] on div "Search Form" at bounding box center [470, 415] width 29 height 29
click at [614, 276] on input "Search Form" at bounding box center [845, 264] width 719 height 39
click at [1201, 369] on img "Search Form" at bounding box center [1197, 365] width 18 height 41
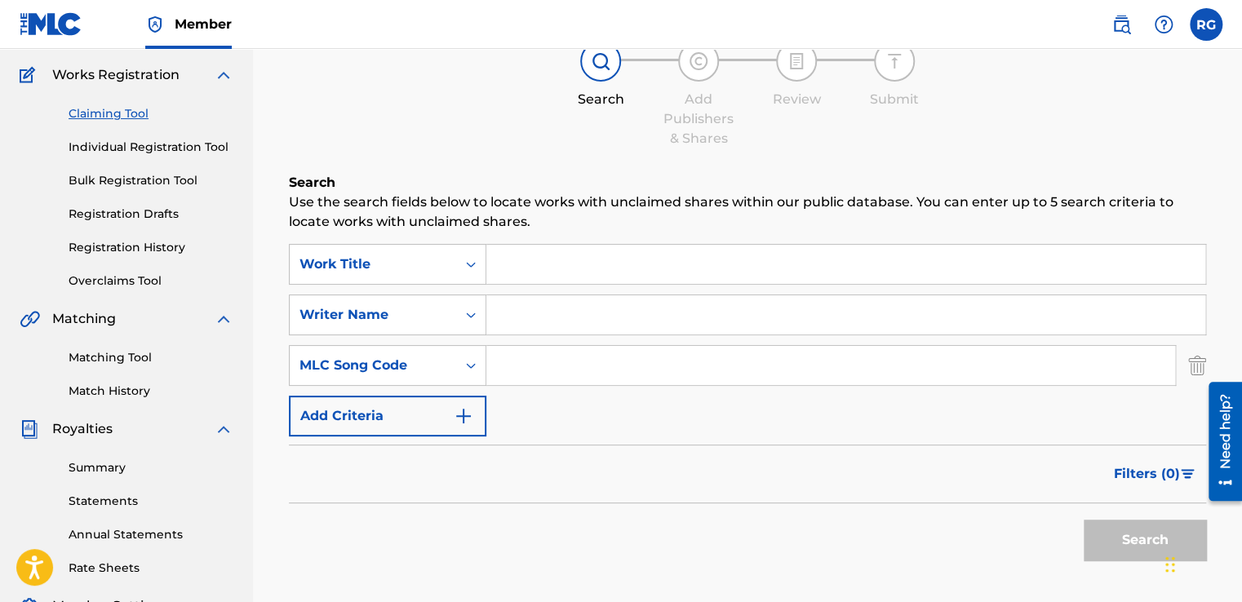
click at [1201, 370] on img "Search Form" at bounding box center [1197, 365] width 18 height 41
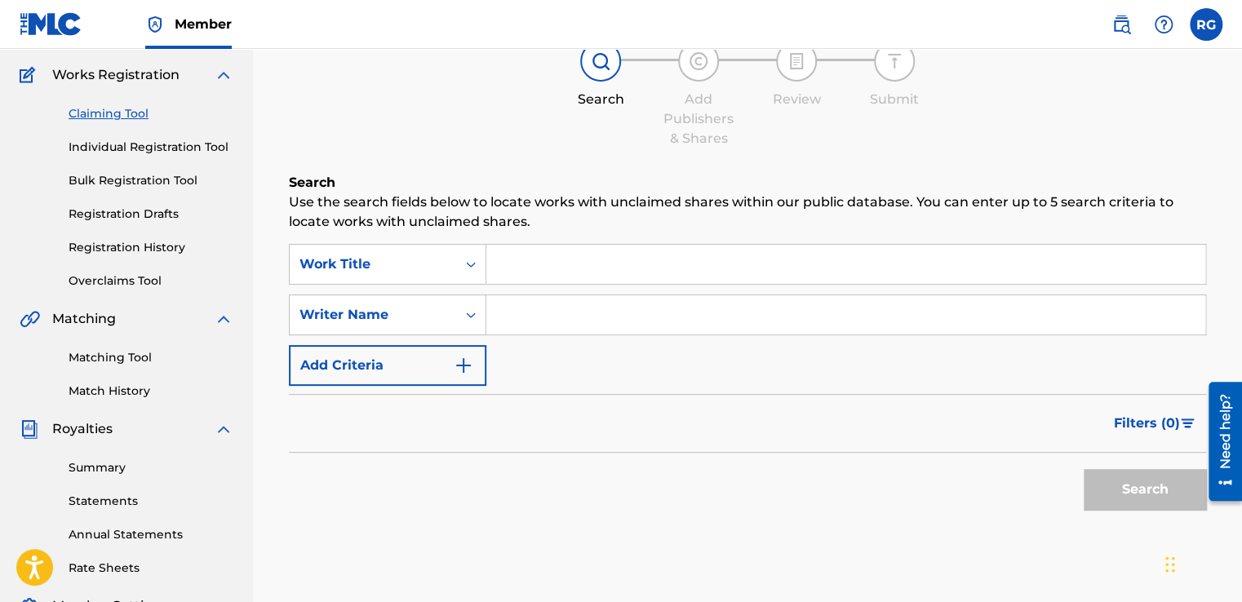
click at [693, 258] on input "Search Form" at bounding box center [845, 264] width 719 height 39
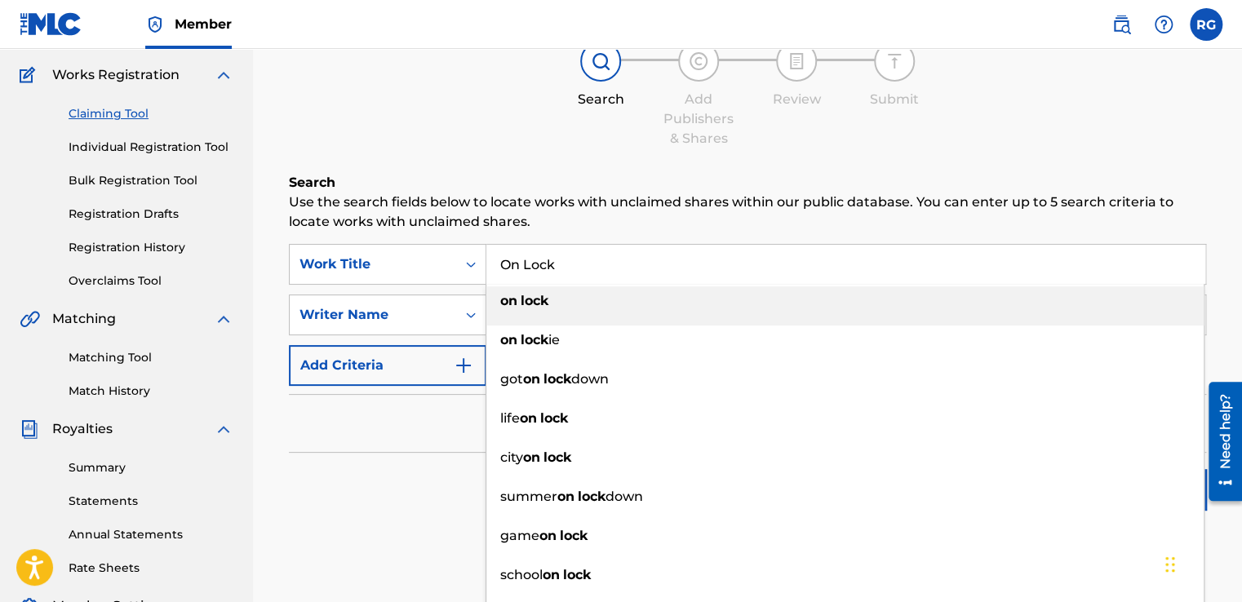
type input "On Lock"
click at [650, 178] on h6 "Search" at bounding box center [747, 183] width 917 height 20
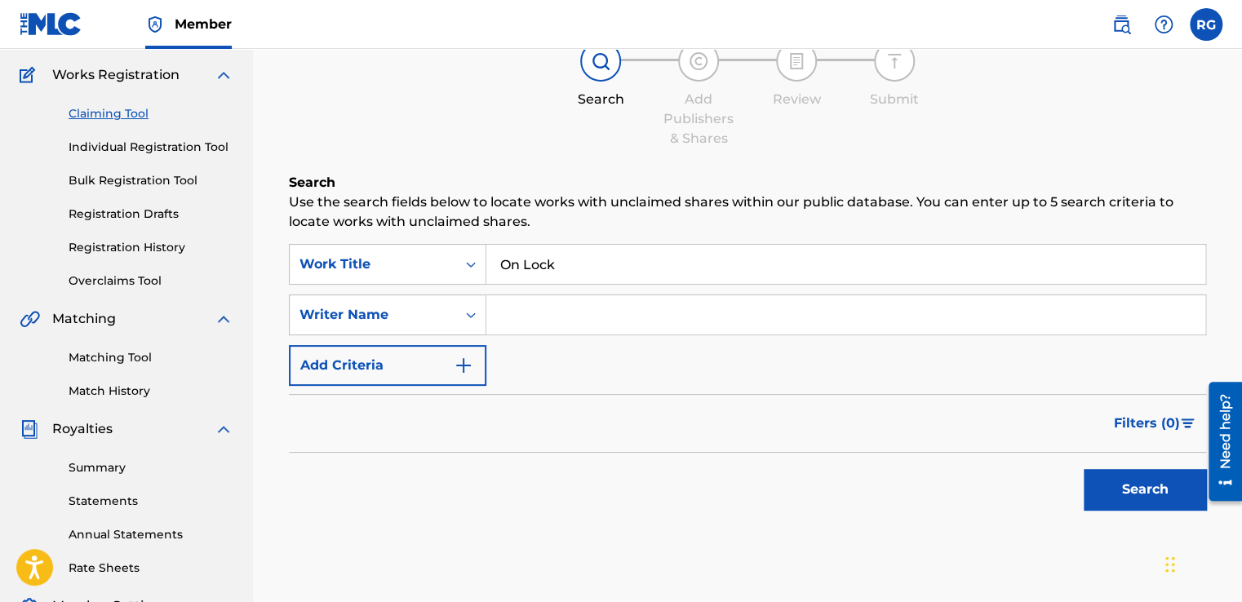
click at [607, 308] on input "Search Form" at bounding box center [845, 314] width 719 height 39
type input "[PERSON_NAME]"
click at [1118, 485] on button "Search" at bounding box center [1144, 489] width 122 height 41
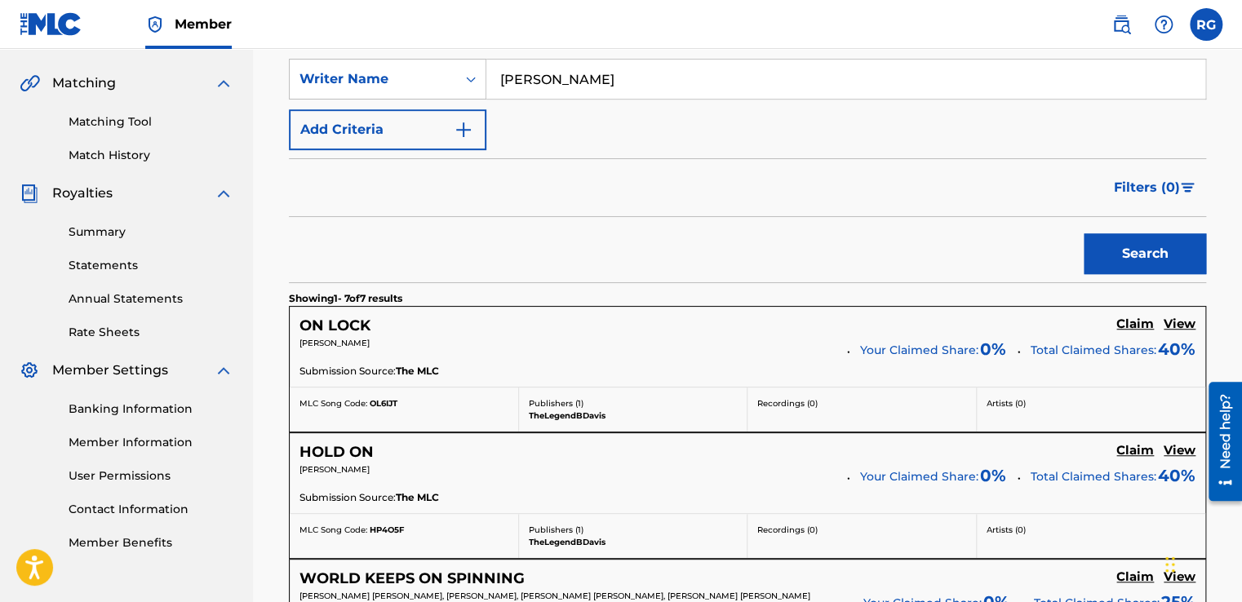
scroll to position [374, 0]
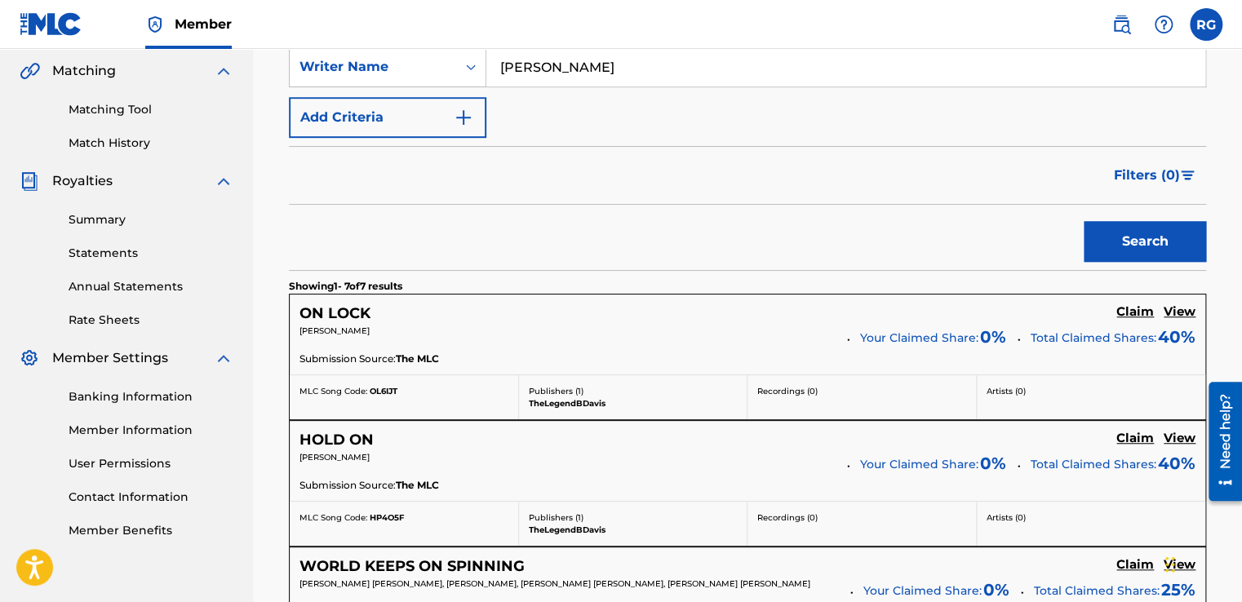
click at [1181, 308] on h5 "View" at bounding box center [1179, 312] width 32 height 16
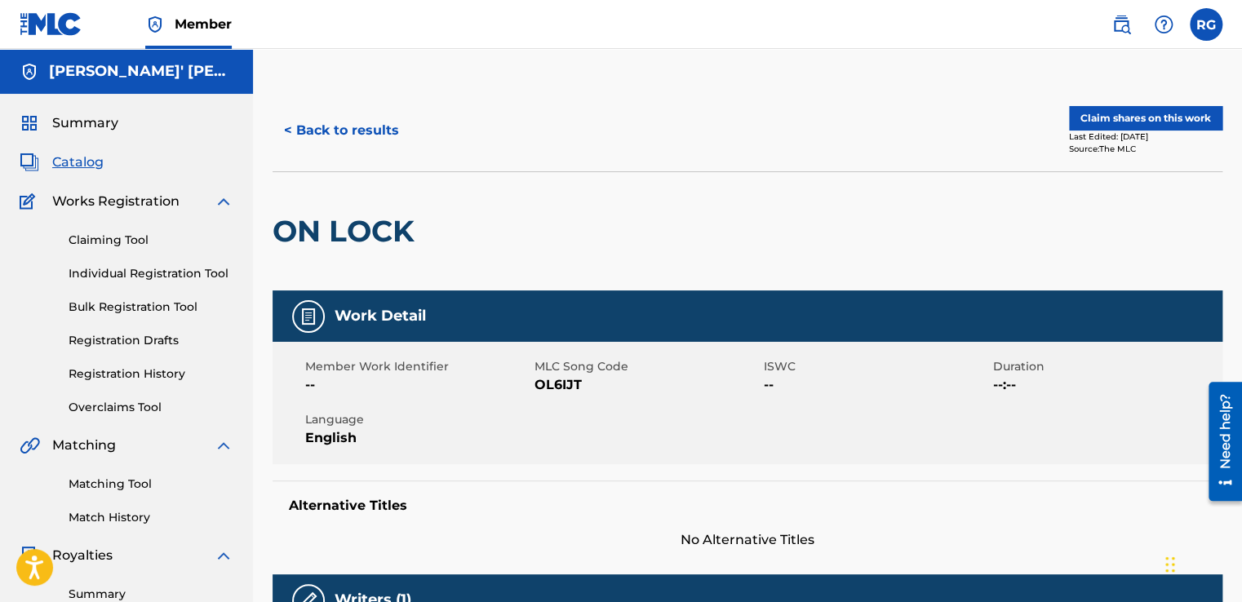
click at [1162, 122] on button "Claim shares on this work" at bounding box center [1145, 118] width 153 height 24
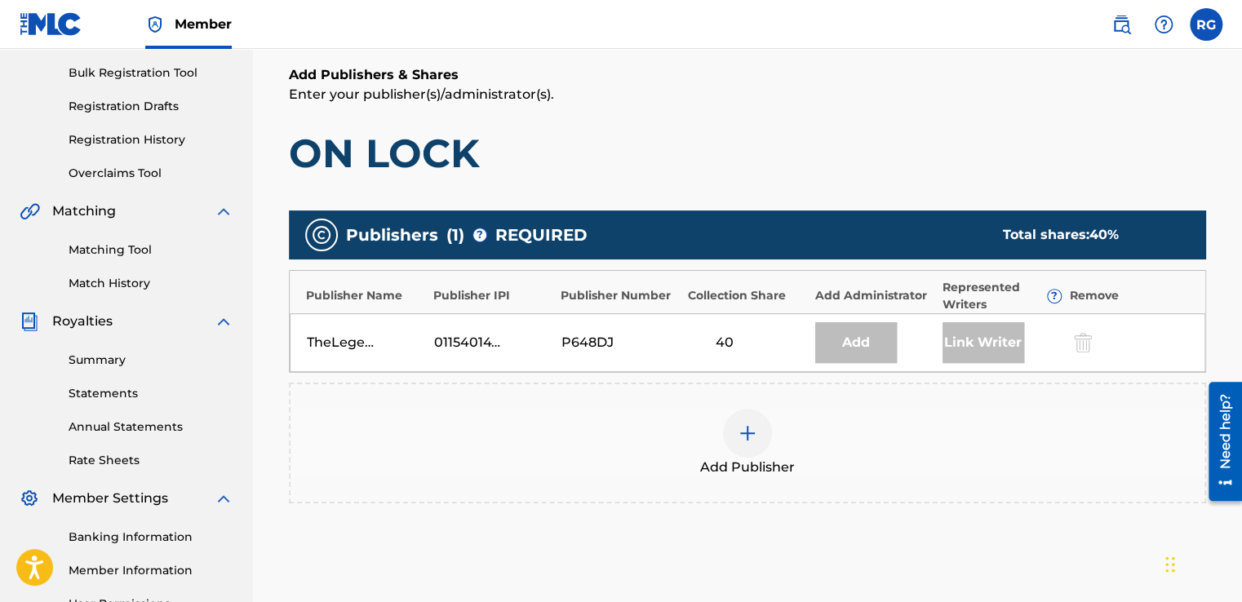
scroll to position [235, 0]
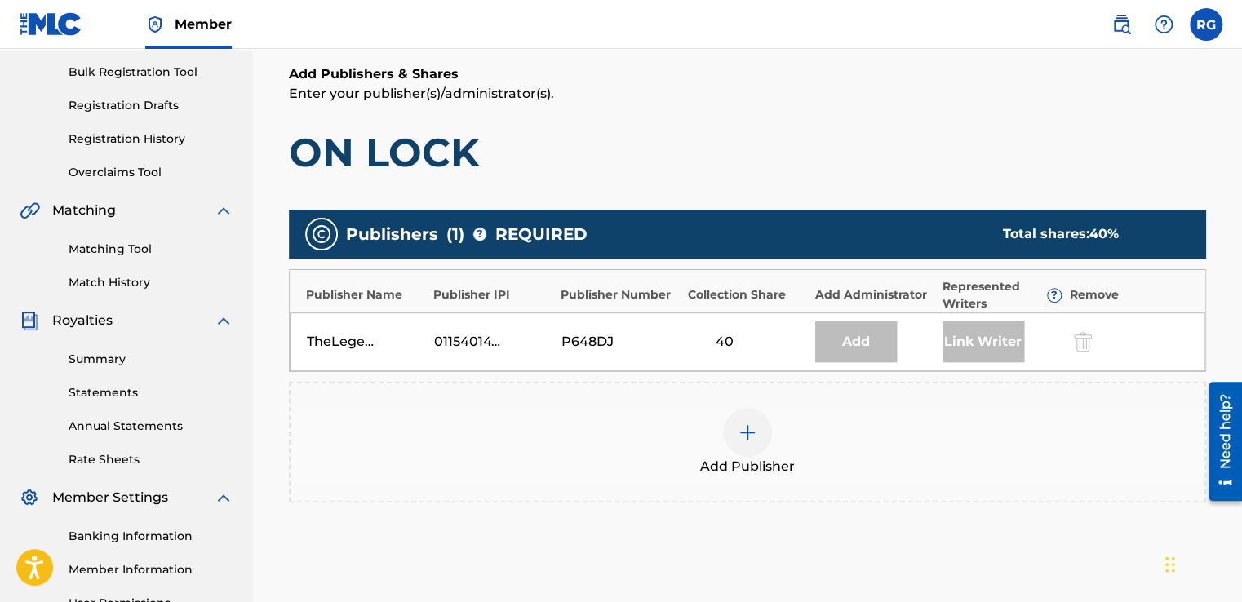
click at [749, 446] on div at bounding box center [747, 432] width 49 height 49
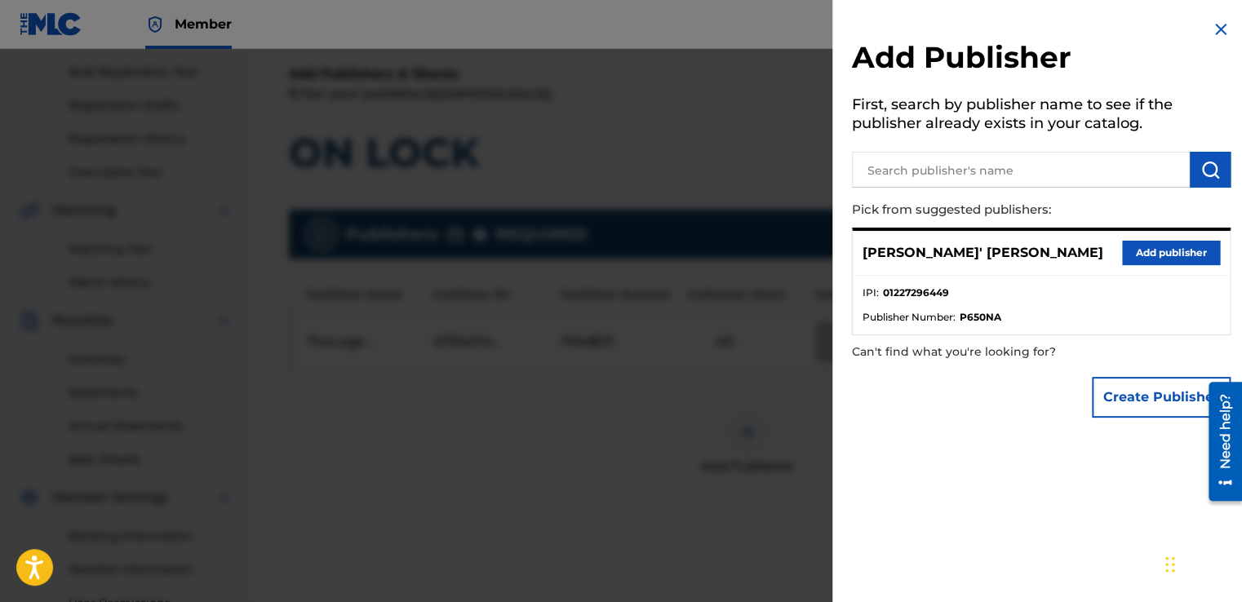
click at [1157, 241] on button "Add publisher" at bounding box center [1171, 253] width 98 height 24
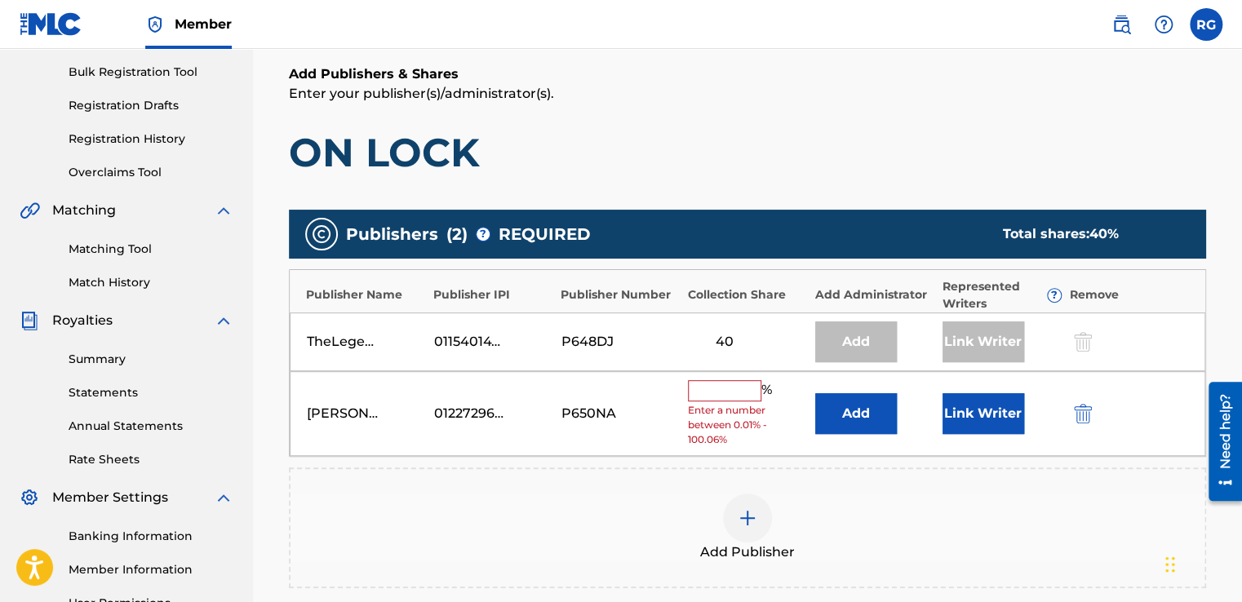
click at [709, 393] on input "text" at bounding box center [724, 390] width 73 height 21
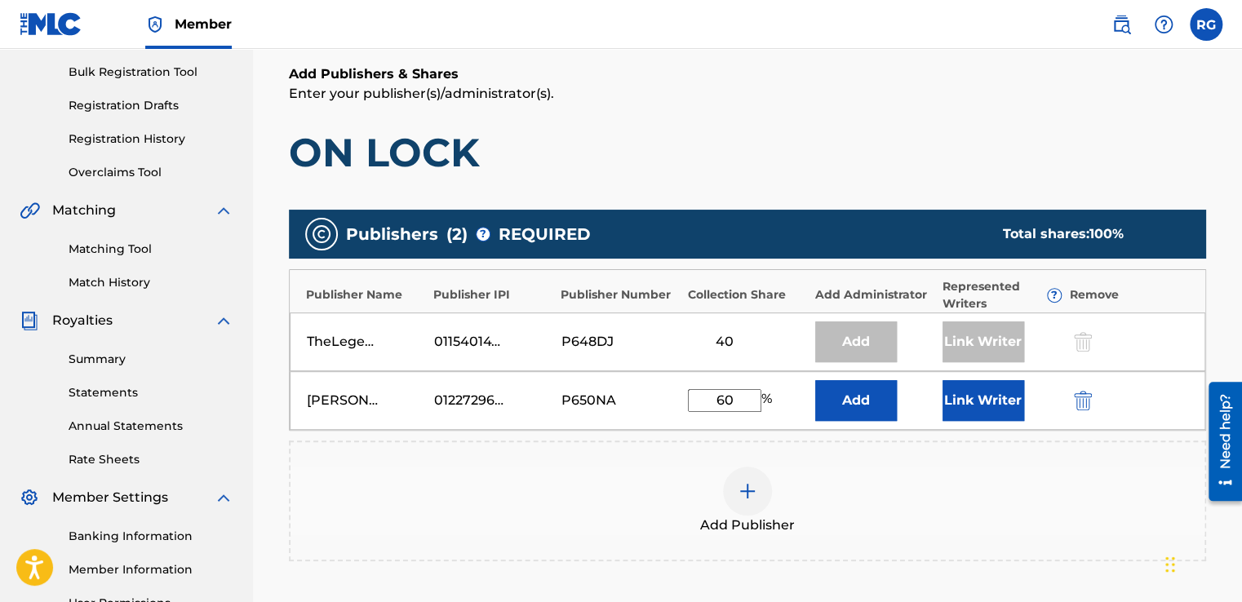
type input "60"
click at [1115, 195] on div "Add Publishers & Shares Enter your publisher(s)/administrator(s). ON LOCK Publi…" at bounding box center [747, 376] width 917 height 624
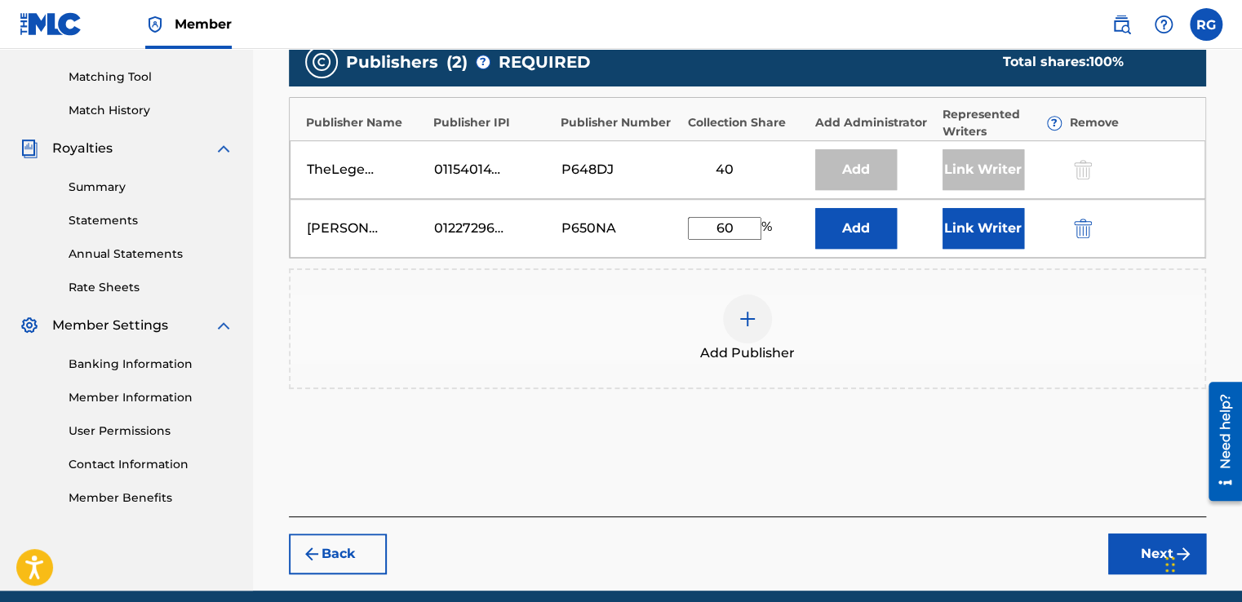
scroll to position [408, 0]
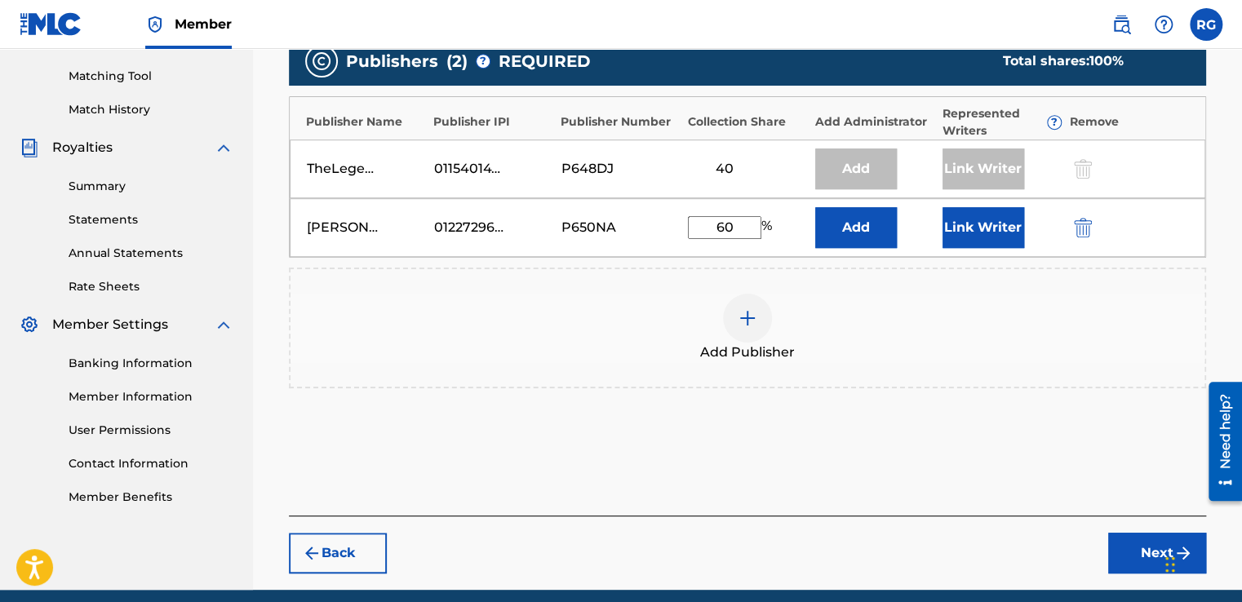
click at [1132, 549] on button "Next" at bounding box center [1157, 553] width 98 height 41
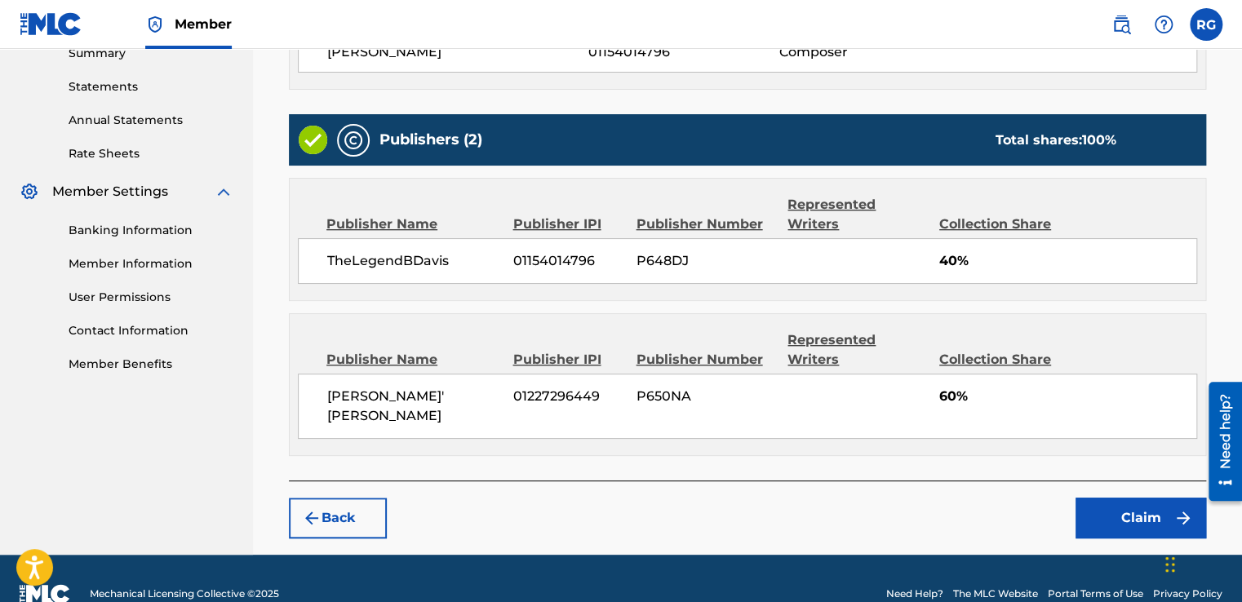
scroll to position [543, 0]
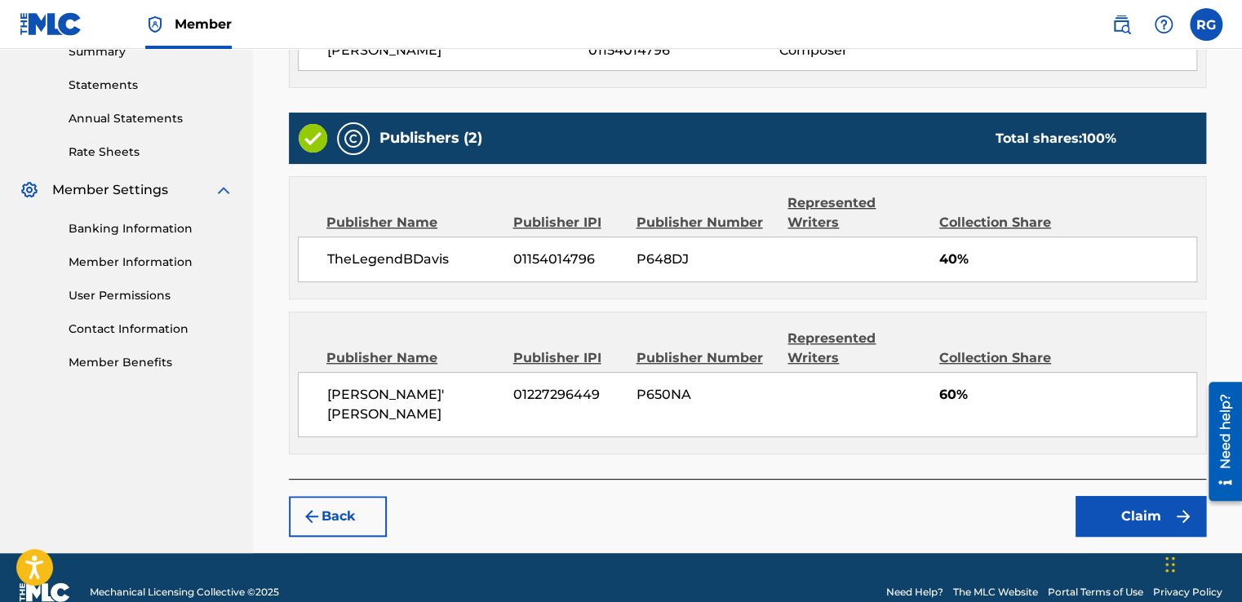
click at [344, 496] on button "Back" at bounding box center [338, 516] width 98 height 41
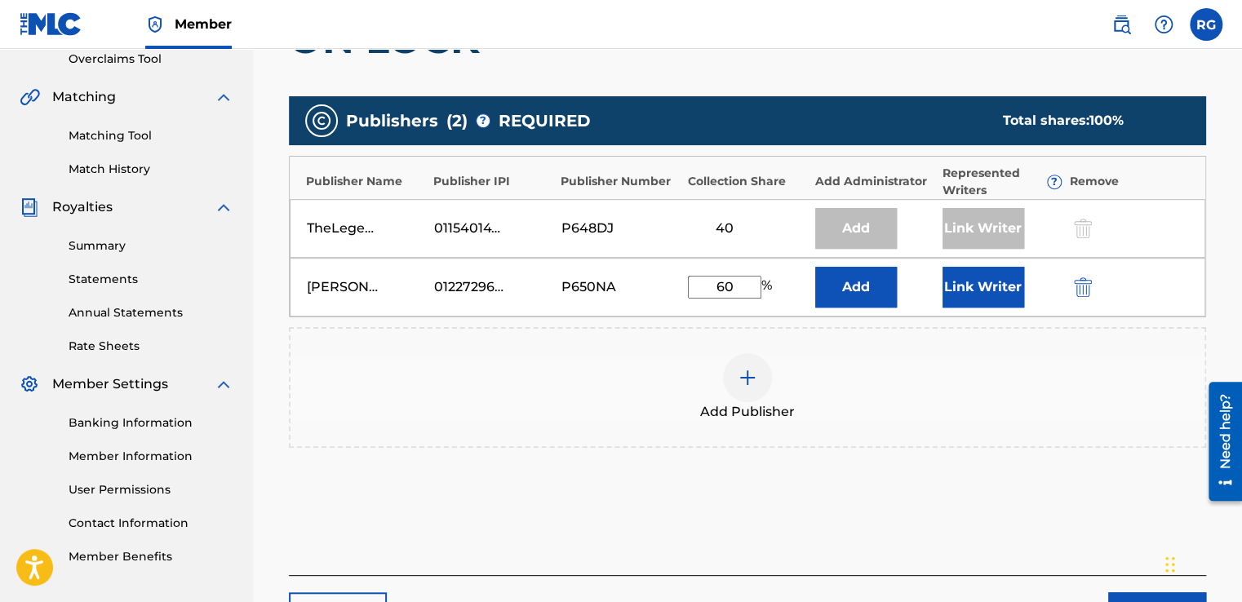
scroll to position [332, 0]
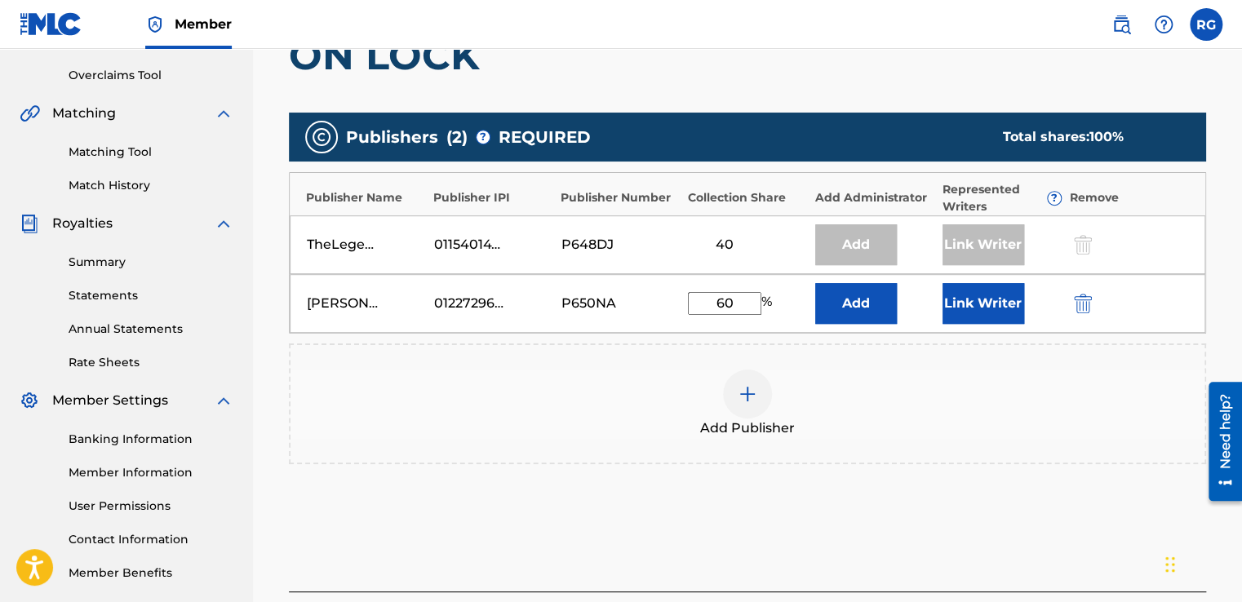
click at [988, 305] on button "Link Writer" at bounding box center [983, 303] width 82 height 41
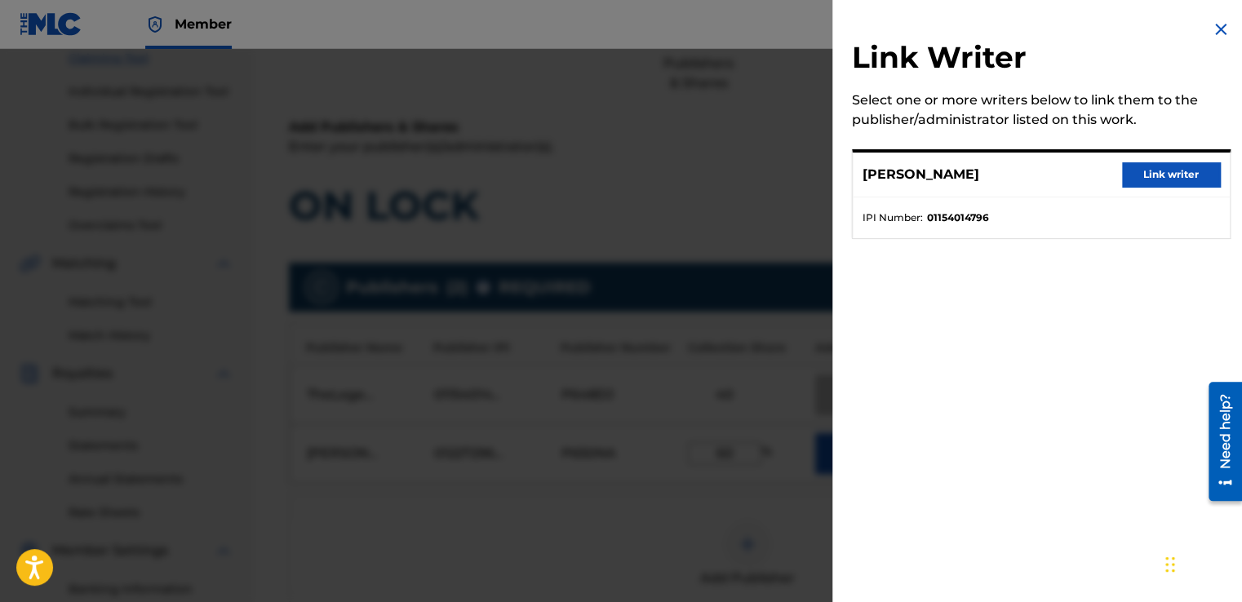
scroll to position [179, 0]
click at [1217, 33] on img at bounding box center [1221, 30] width 20 height 20
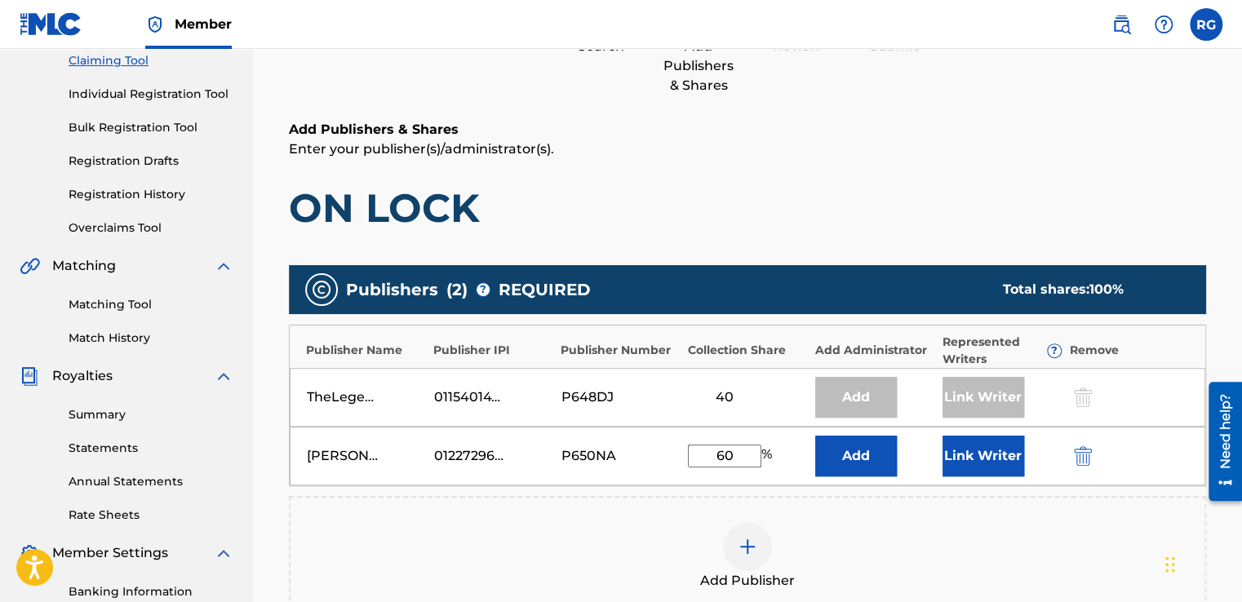
click at [984, 451] on button "Link Writer" at bounding box center [983, 456] width 82 height 41
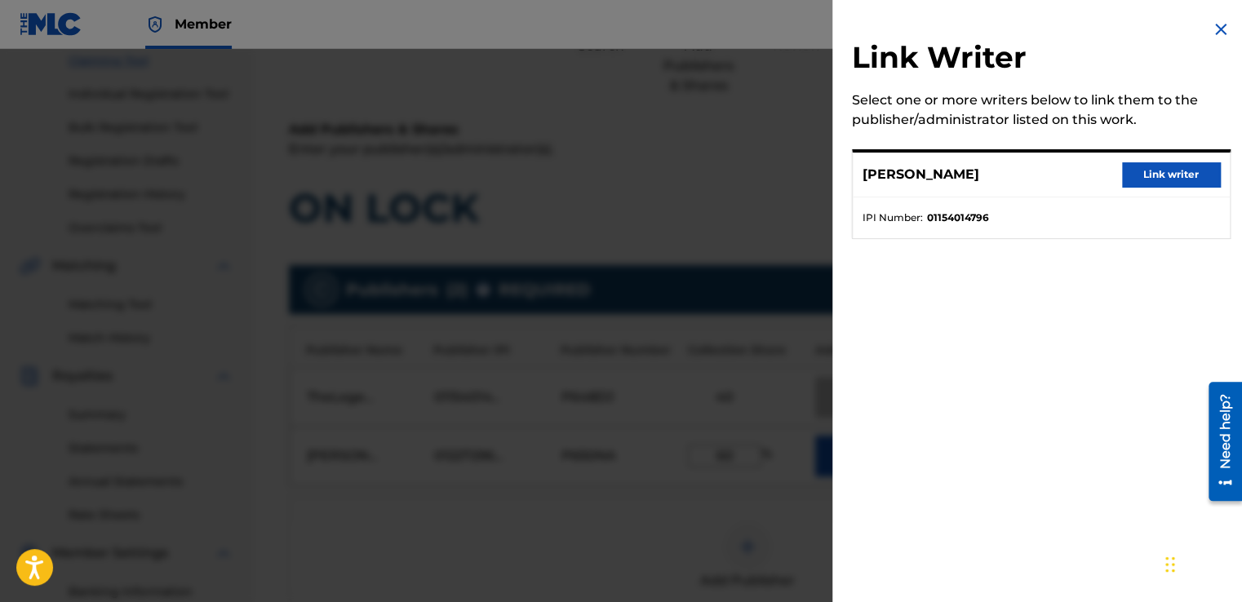
click at [1211, 25] on img at bounding box center [1221, 30] width 20 height 20
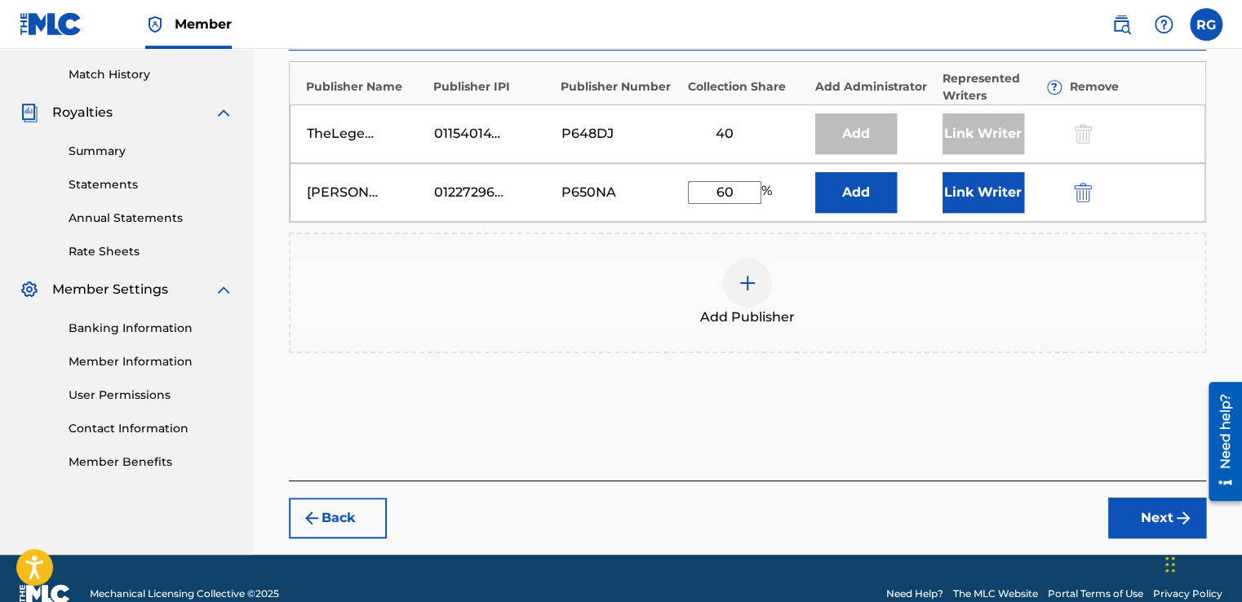
scroll to position [444, 0]
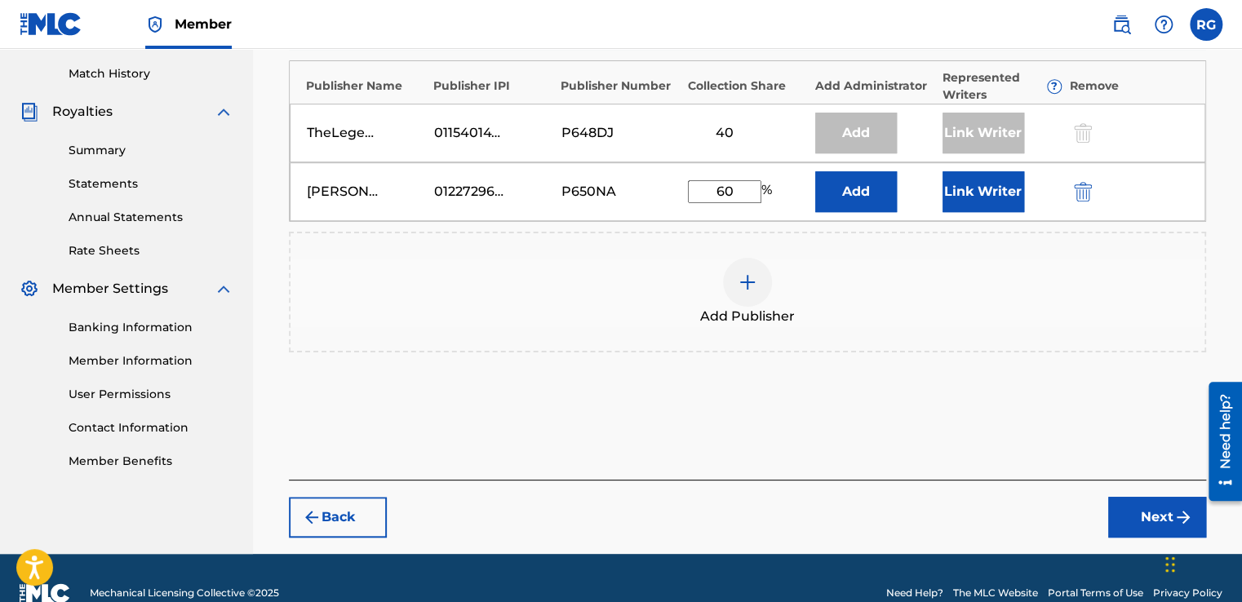
click at [1133, 530] on button "Next" at bounding box center [1157, 517] width 98 height 41
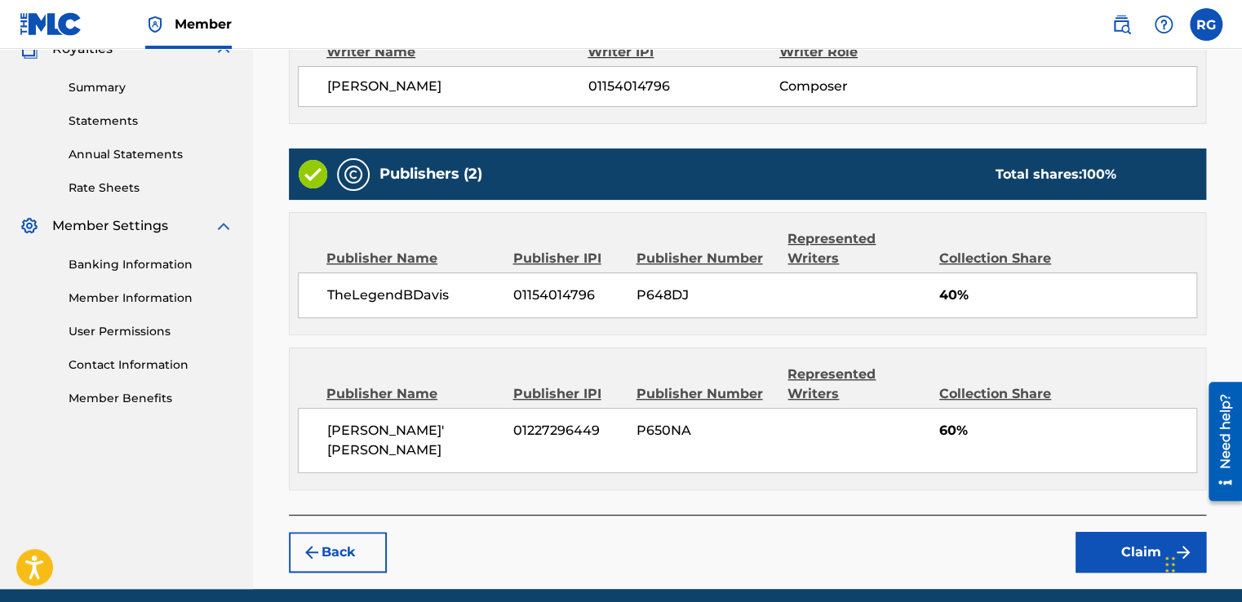
scroll to position [550, 0]
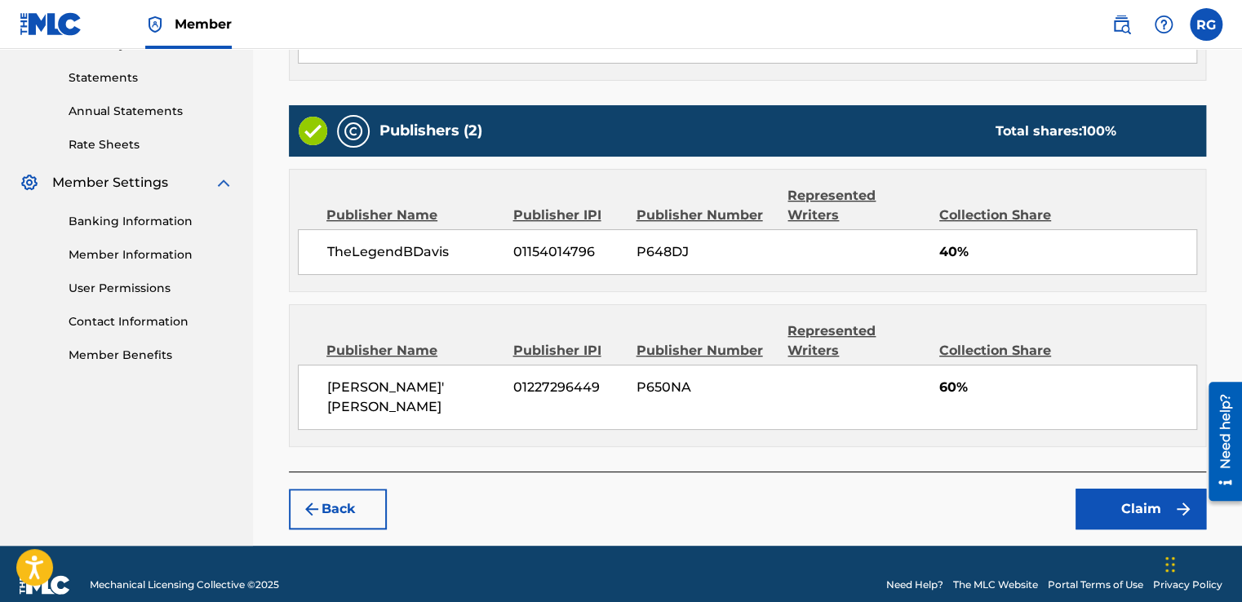
click at [1080, 489] on button "Claim" at bounding box center [1140, 509] width 131 height 41
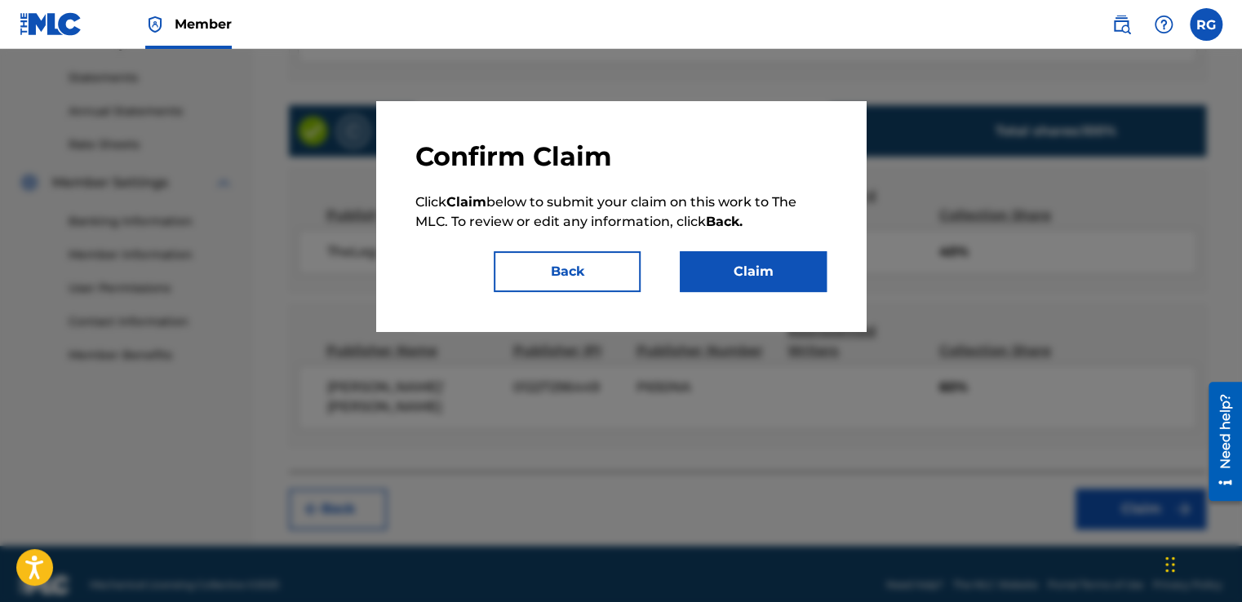
click at [763, 262] on button "Claim" at bounding box center [753, 271] width 147 height 41
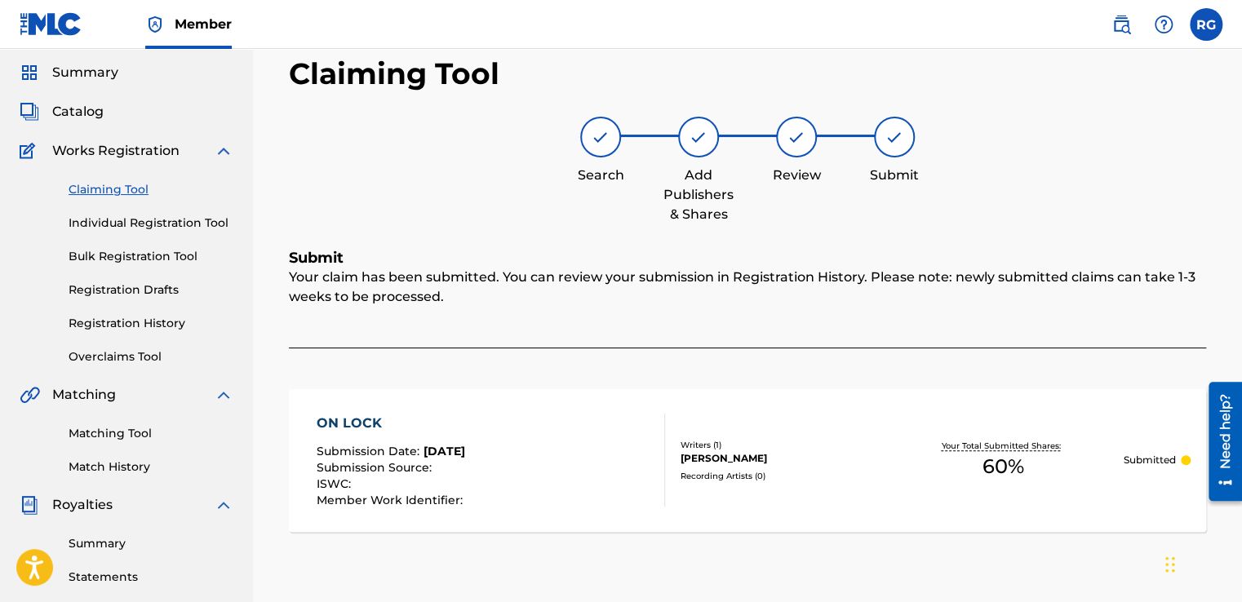
scroll to position [0, 0]
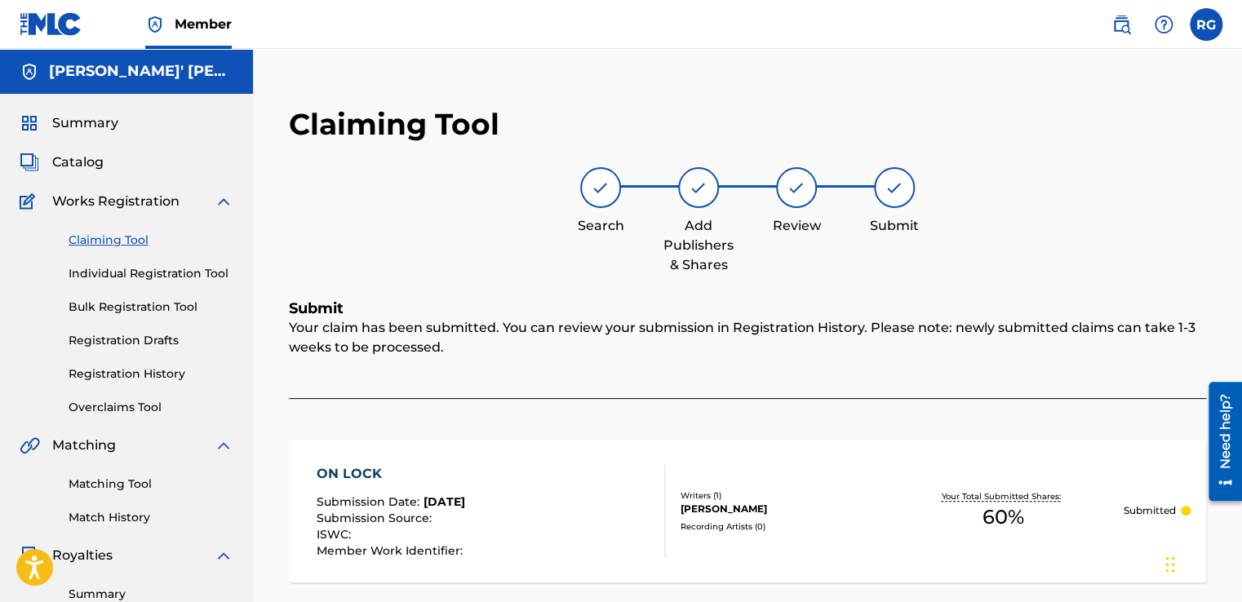
click at [126, 233] on link "Claiming Tool" at bounding box center [151, 240] width 165 height 17
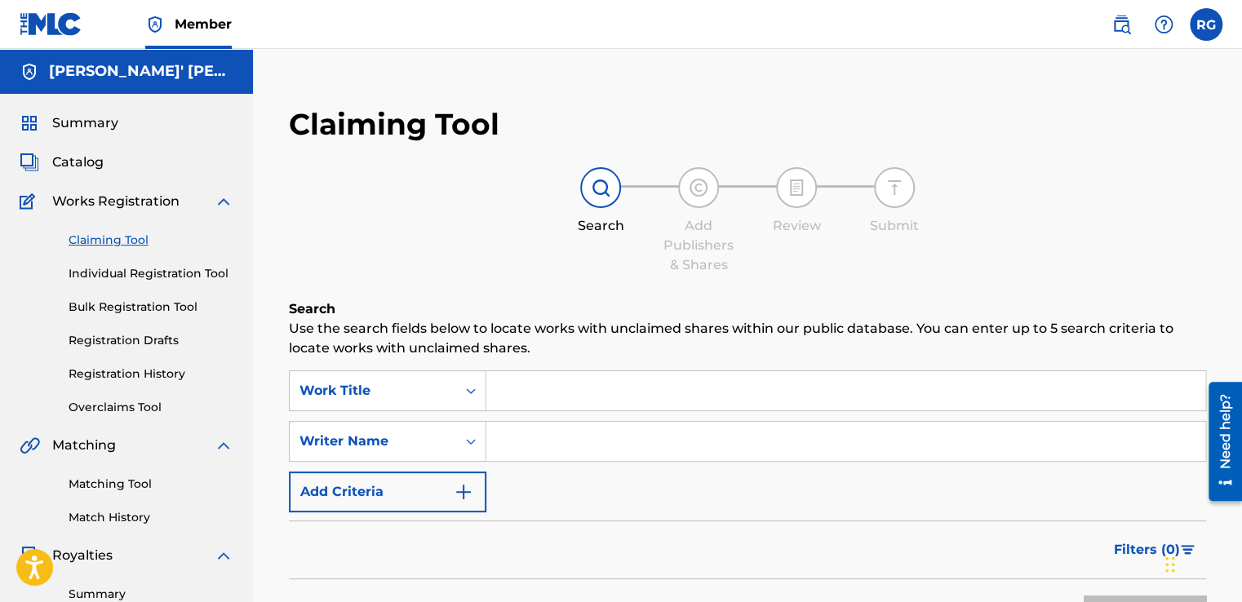
click at [541, 390] on input "Search Form" at bounding box center [845, 390] width 719 height 39
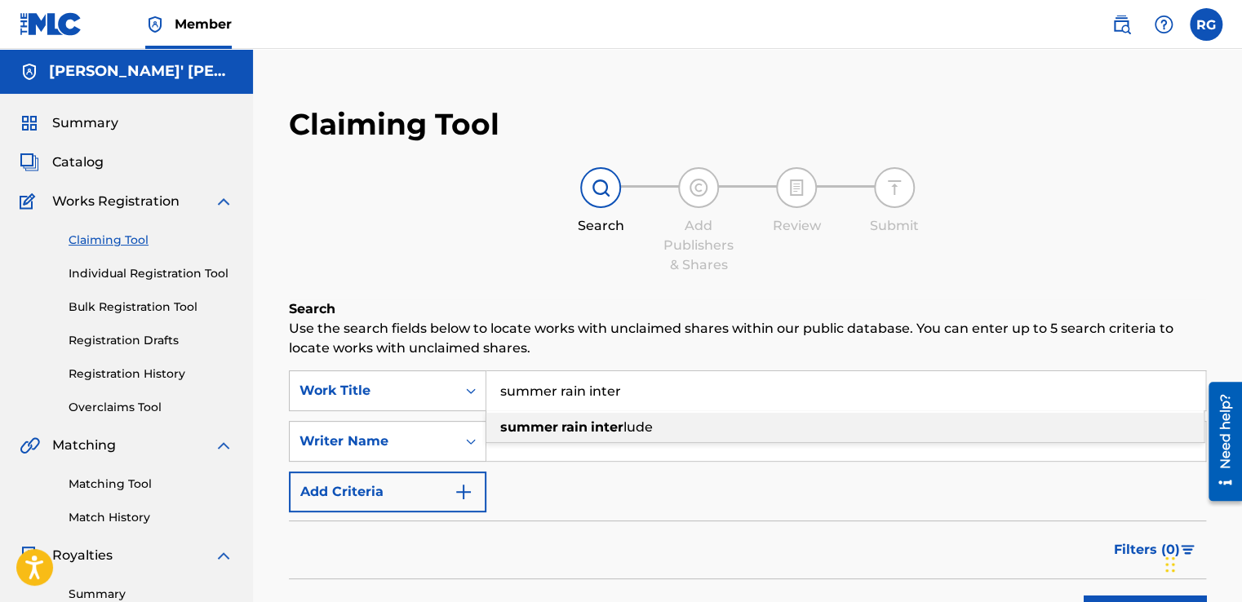
click at [594, 426] on strong "inter" at bounding box center [607, 427] width 33 height 16
type input "summer rain interlude"
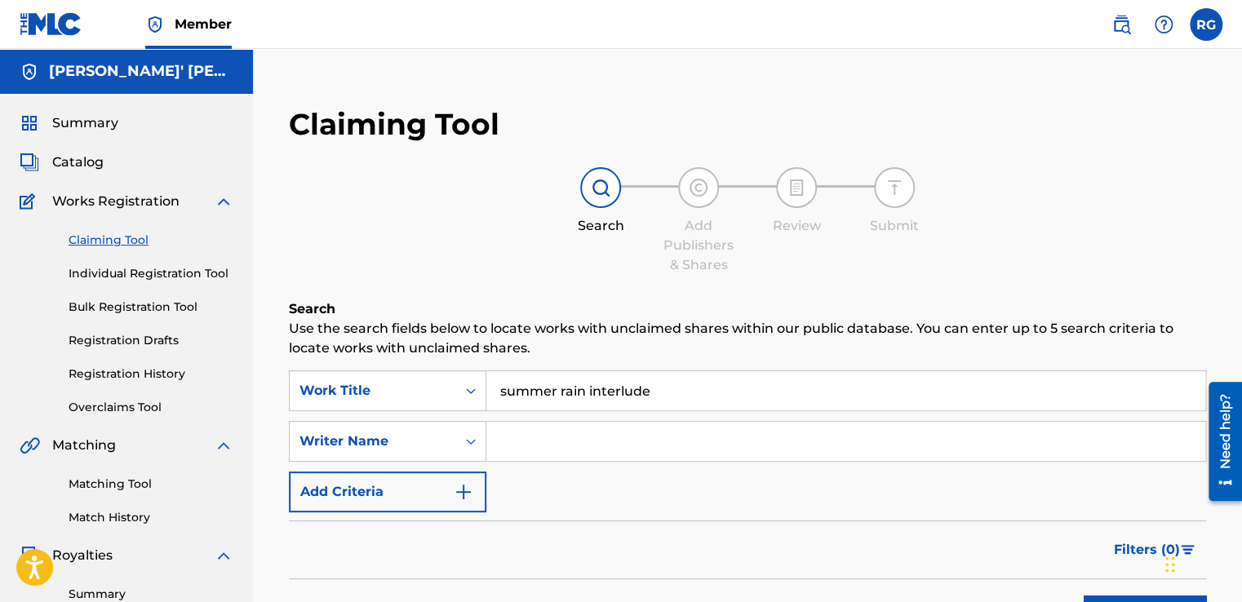
click at [565, 428] on input "Search Form" at bounding box center [845, 441] width 719 height 39
type input "[PERSON_NAME]"
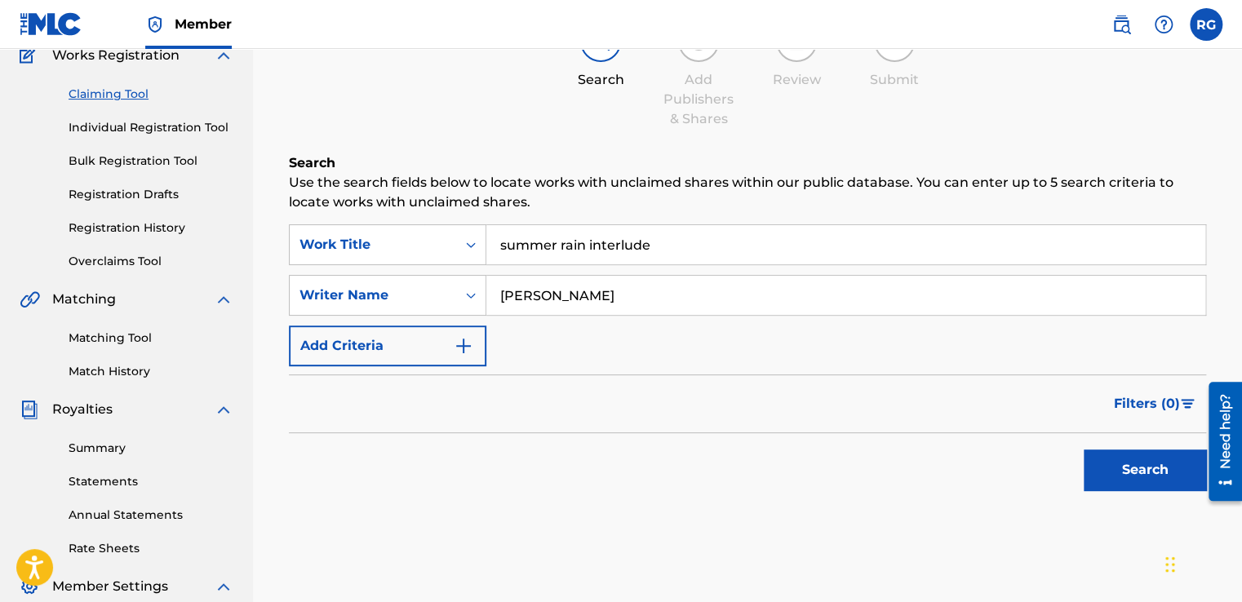
scroll to position [147, 0]
click at [1097, 484] on button "Search" at bounding box center [1144, 469] width 122 height 41
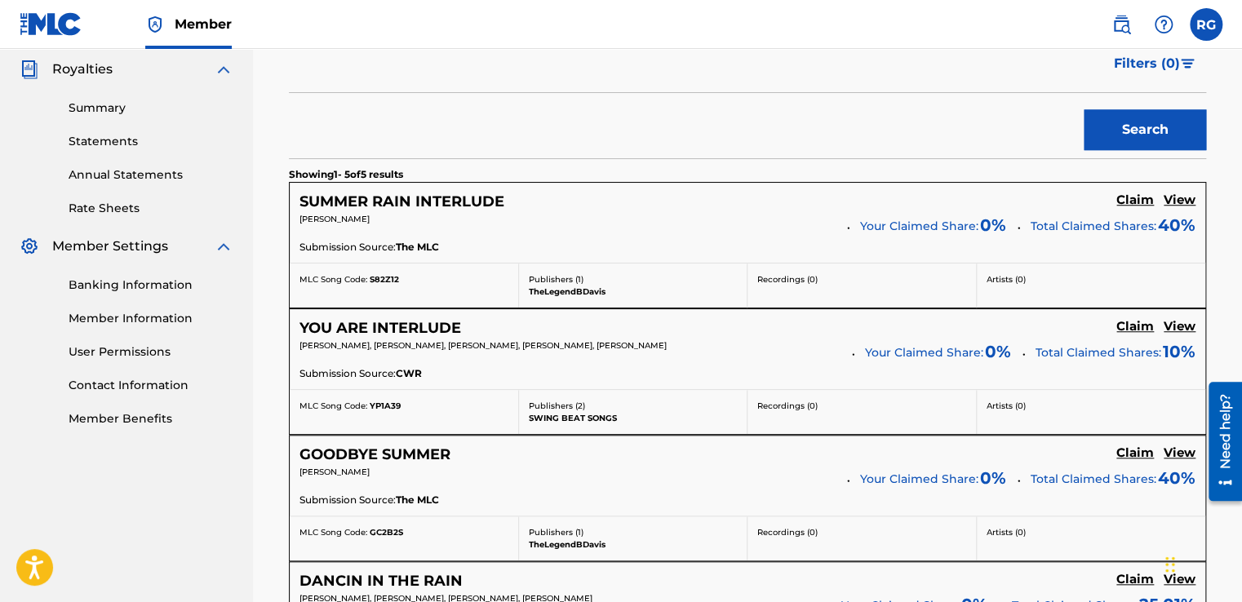
scroll to position [488, 0]
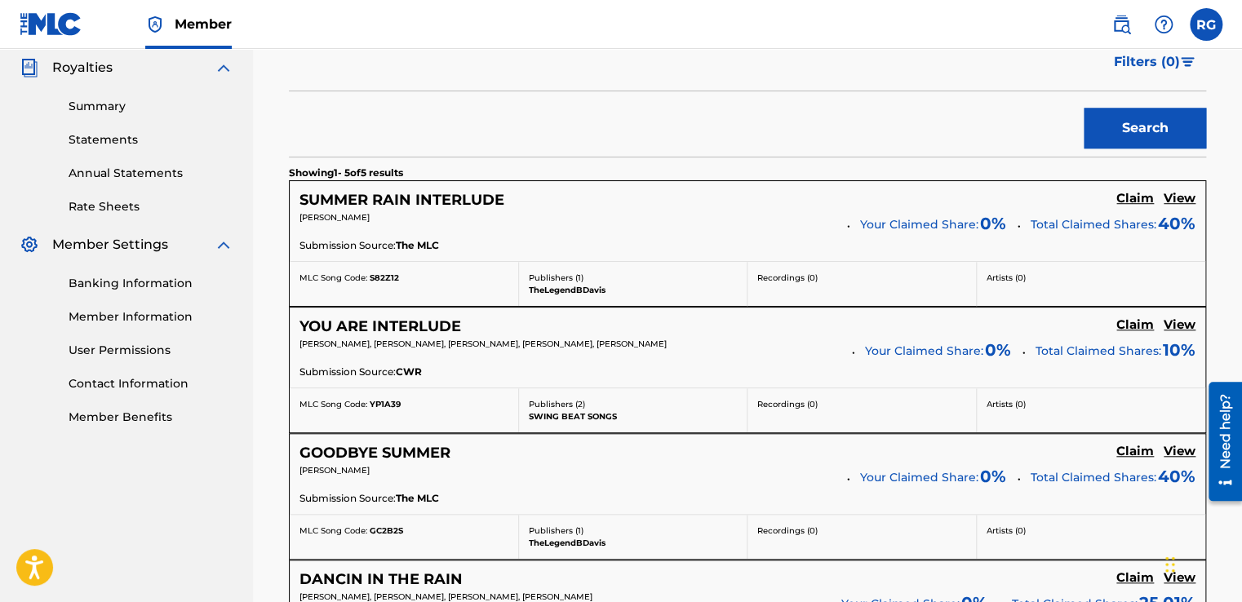
click at [1139, 196] on h5 "Claim" at bounding box center [1135, 199] width 38 height 16
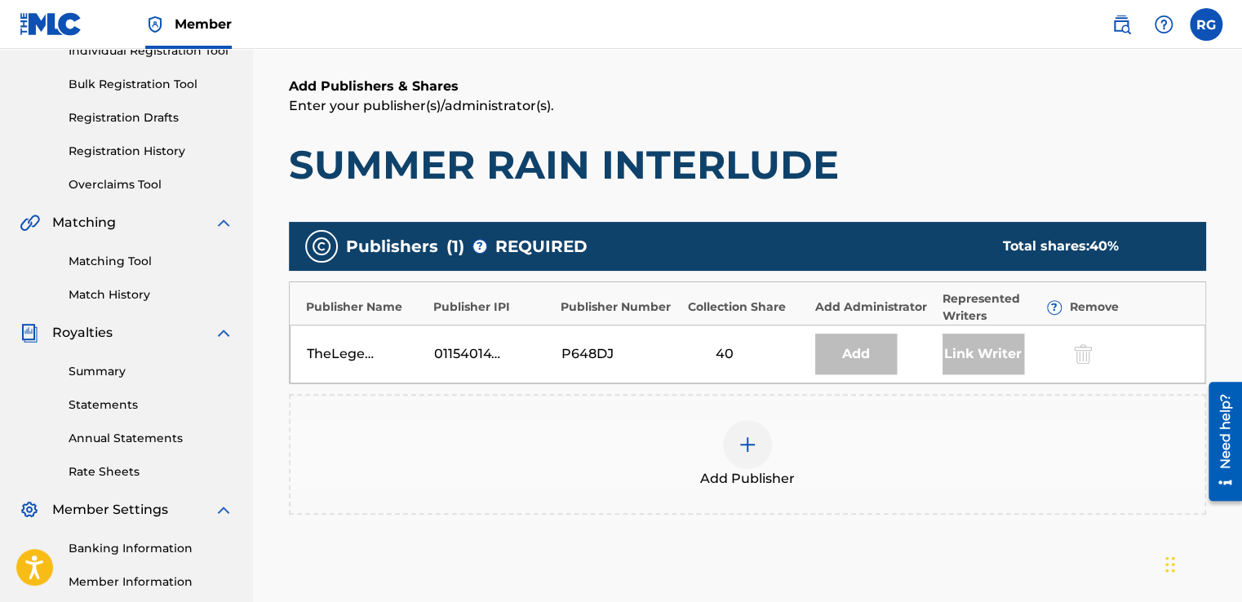
scroll to position [222, 0]
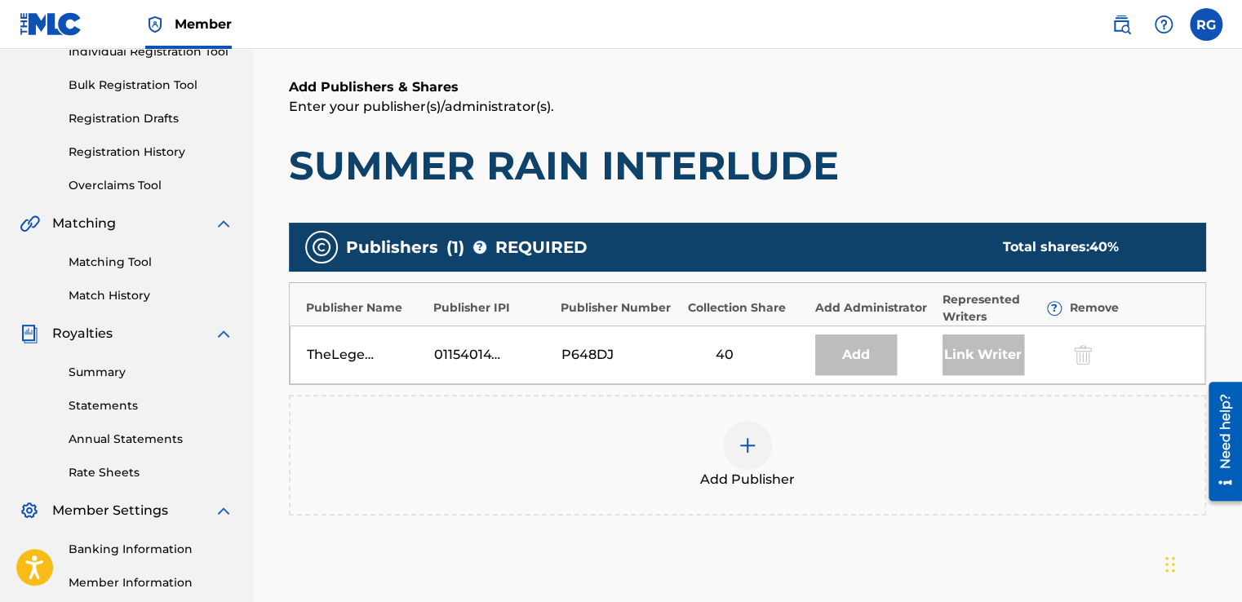
click at [754, 430] on div at bounding box center [747, 445] width 49 height 49
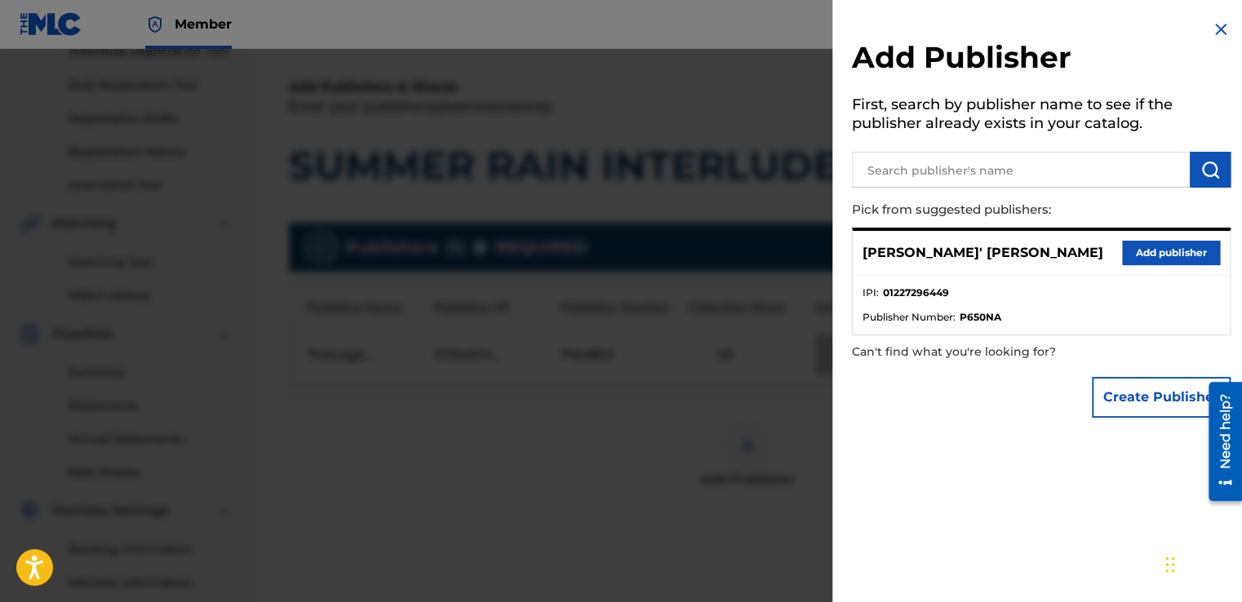
click at [1141, 243] on button "Add publisher" at bounding box center [1171, 253] width 98 height 24
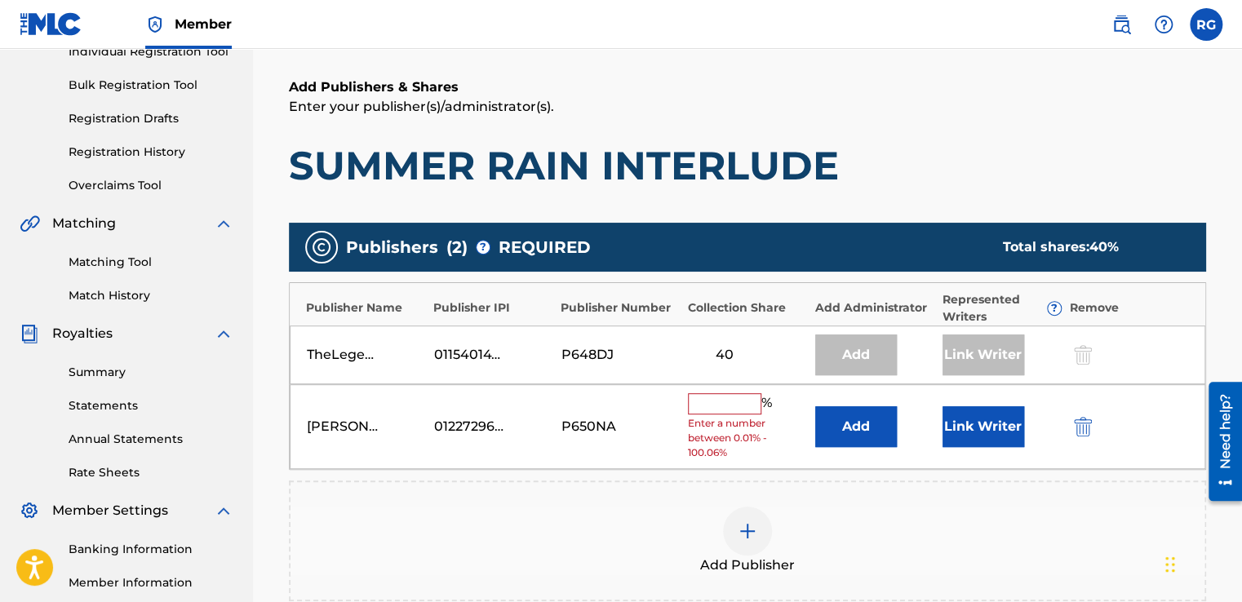
click at [744, 393] on input "text" at bounding box center [724, 403] width 73 height 21
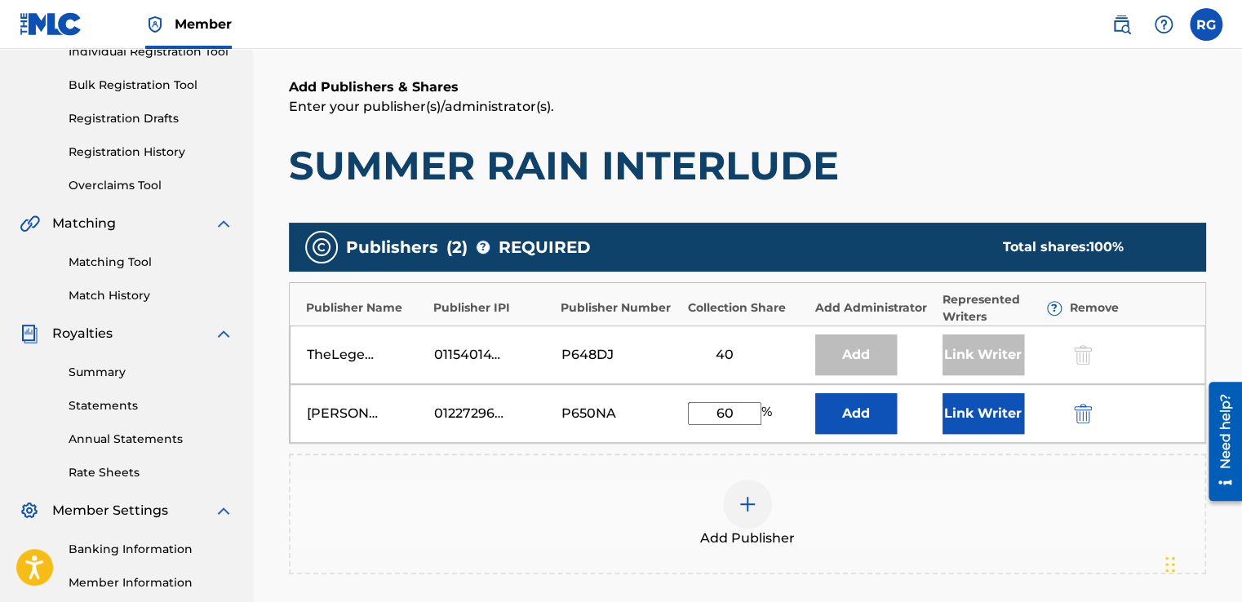
type input "60"
click at [964, 543] on div "Add Publisher" at bounding box center [747, 514] width 914 height 69
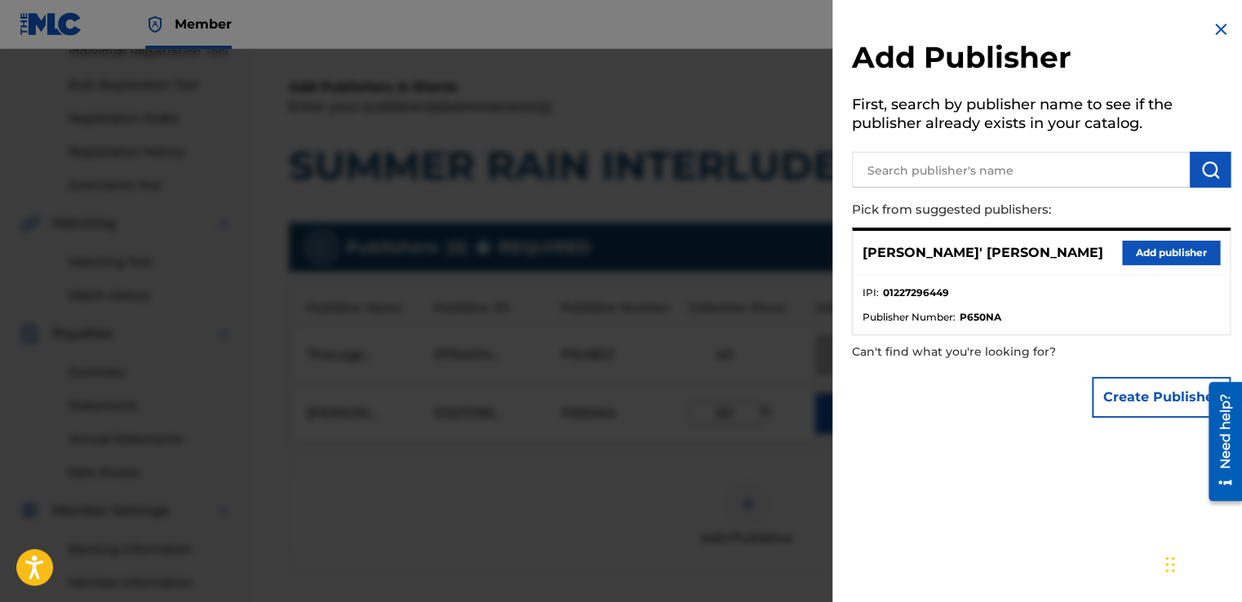
click at [1211, 28] on img at bounding box center [1221, 30] width 20 height 20
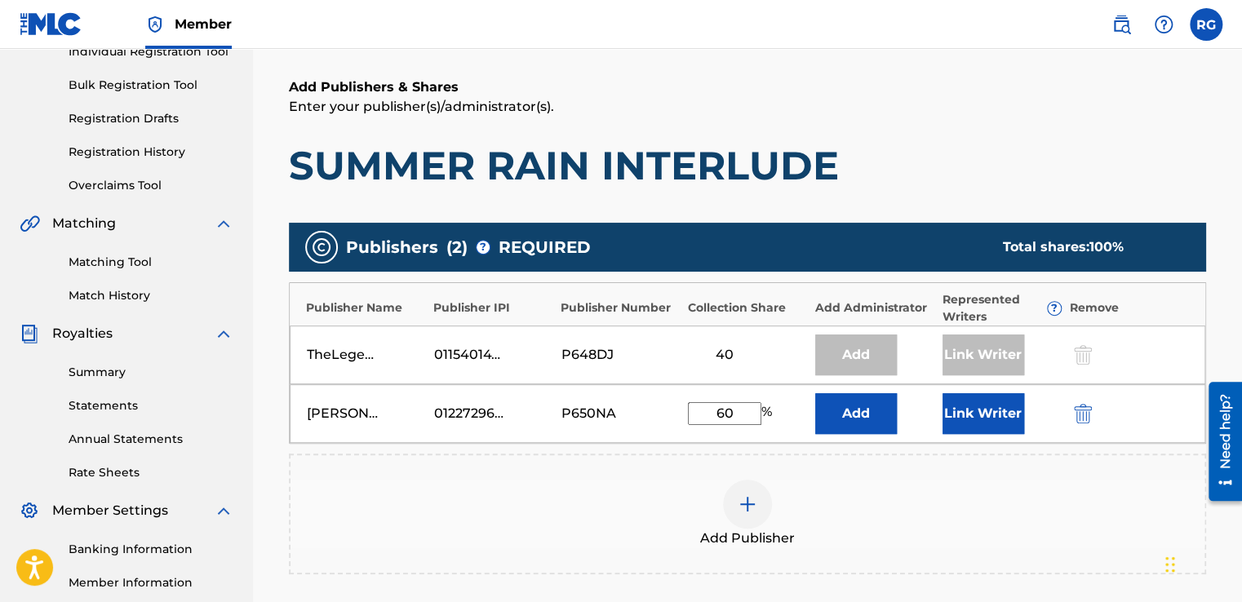
click at [1072, 119] on div "Add Publishers & Shares Enter your publisher(s)/administrator(s). SUMMER RAIN I…" at bounding box center [747, 134] width 917 height 113
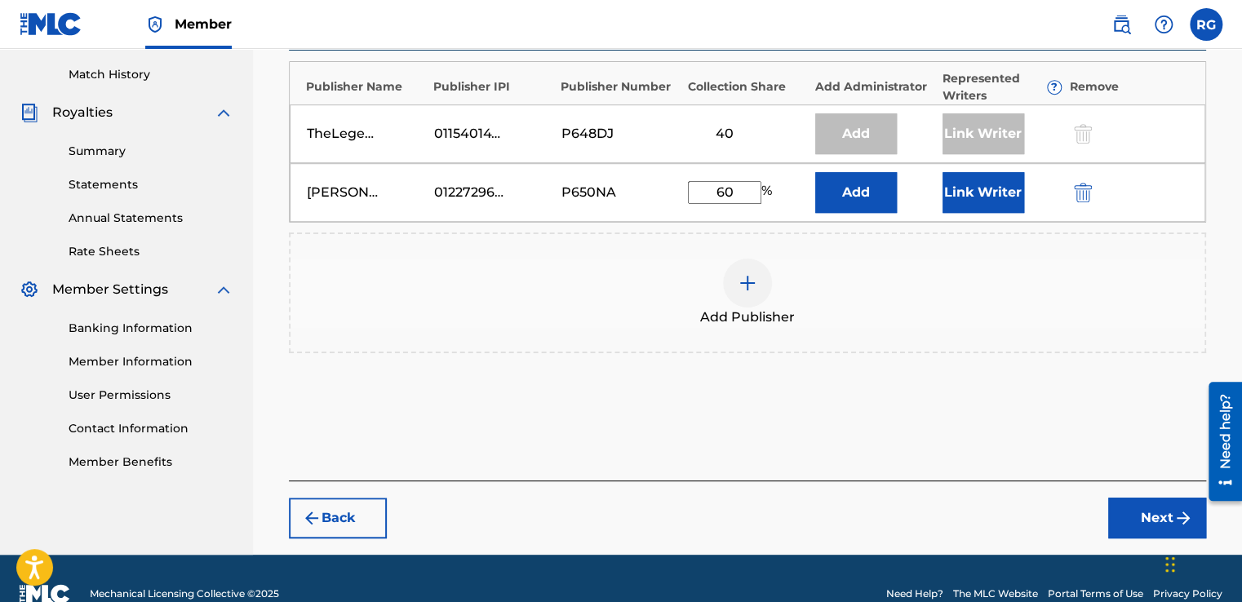
scroll to position [472, 0]
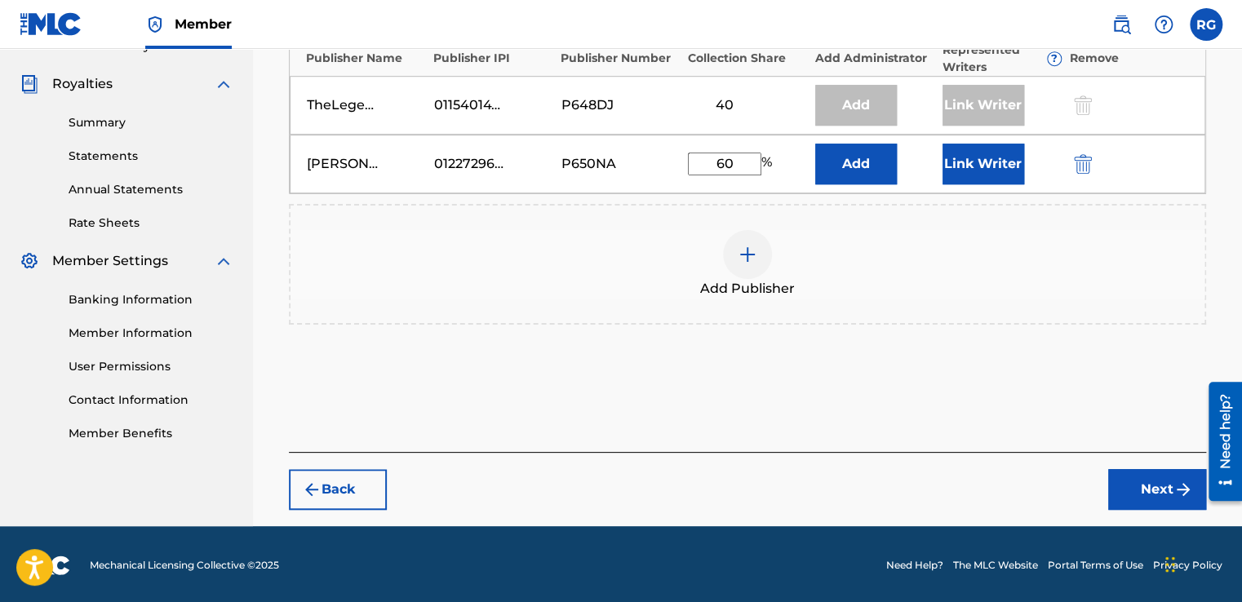
click at [1159, 478] on button "Next" at bounding box center [1157, 489] width 98 height 41
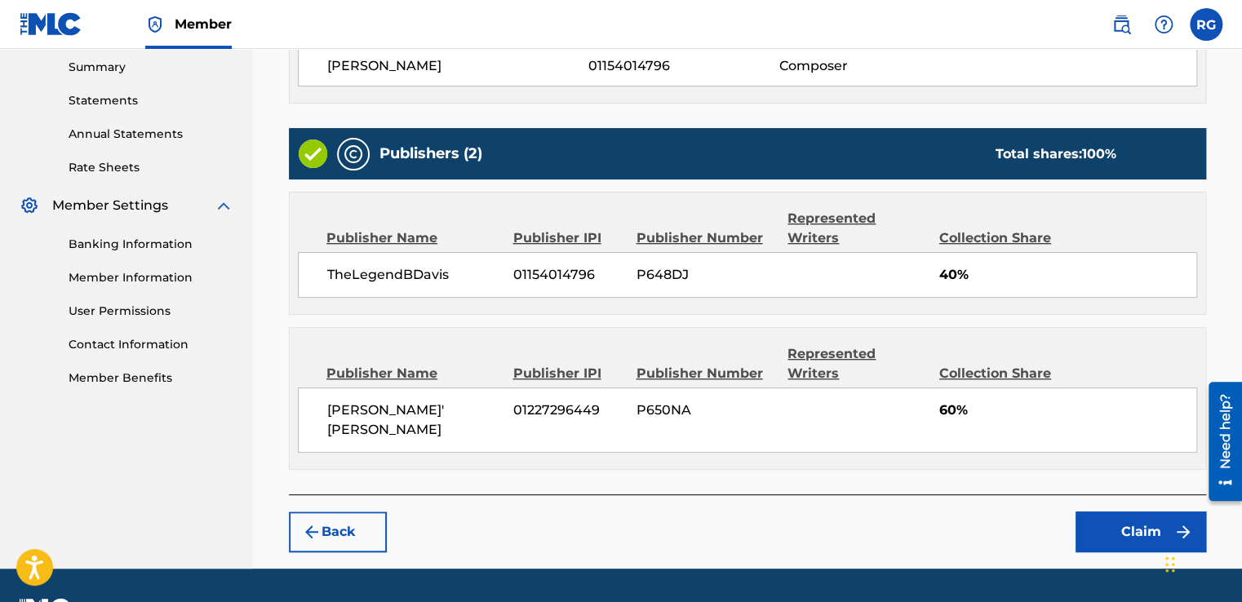
scroll to position [550, 0]
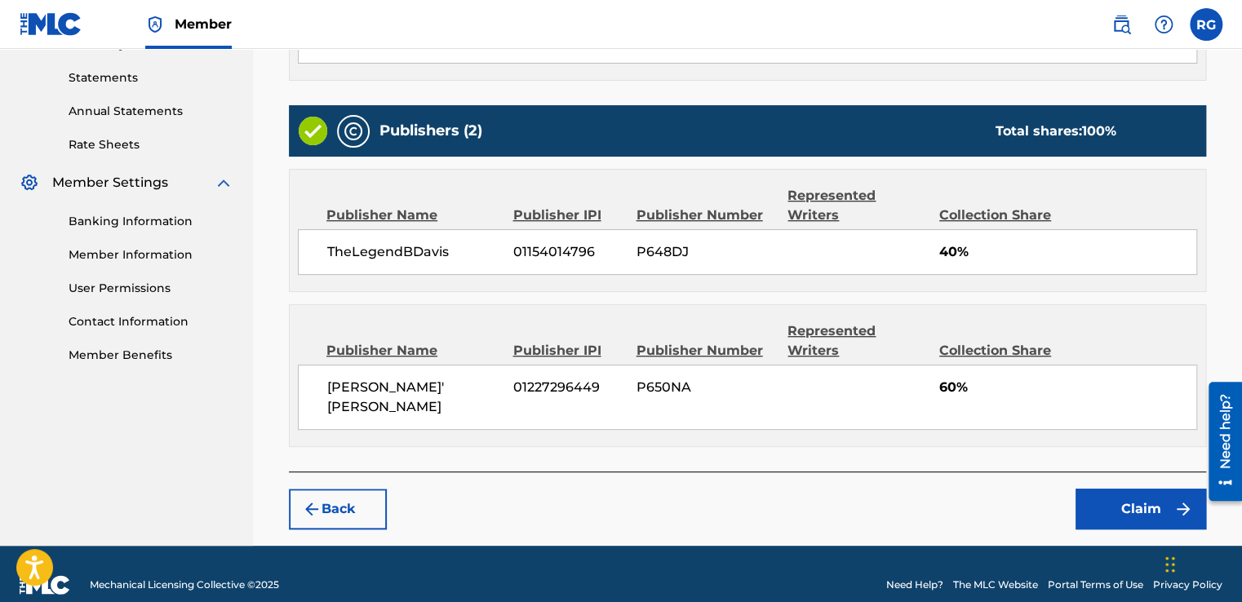
click at [1111, 489] on button "Claim" at bounding box center [1140, 509] width 131 height 41
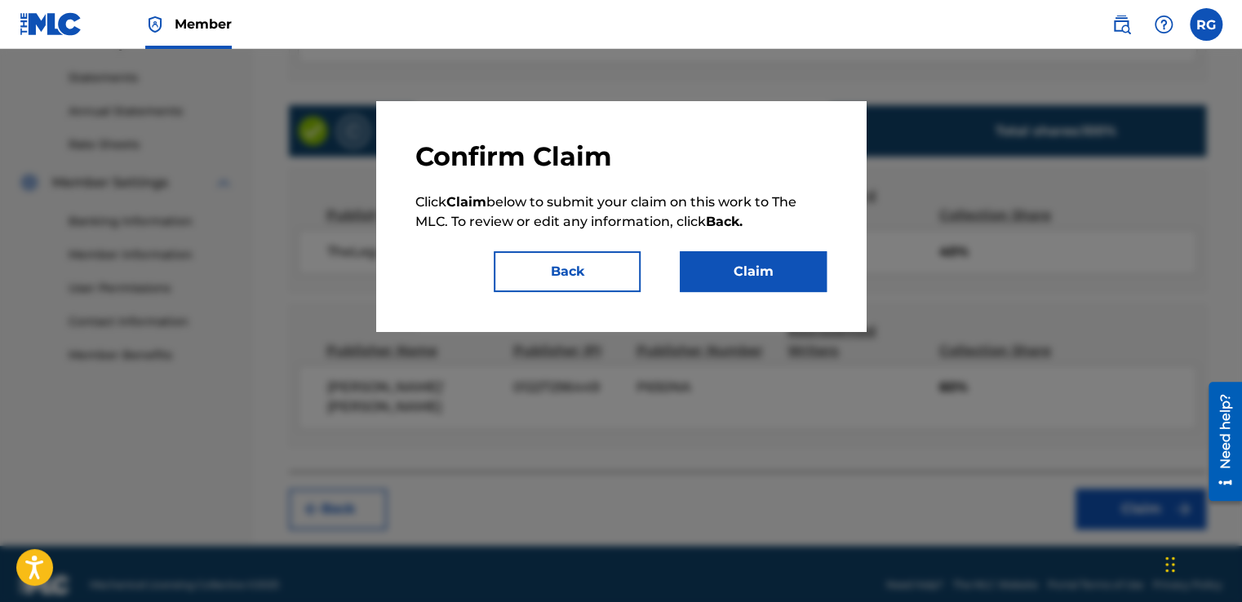
click at [754, 259] on button "Claim" at bounding box center [753, 271] width 147 height 41
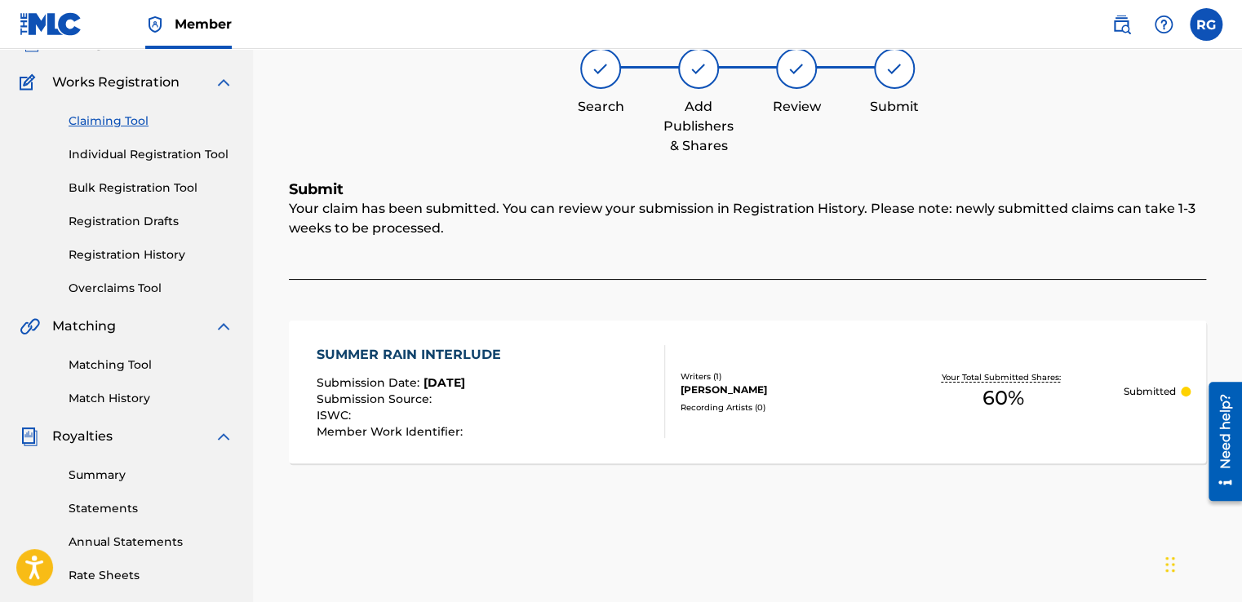
scroll to position [99, 0]
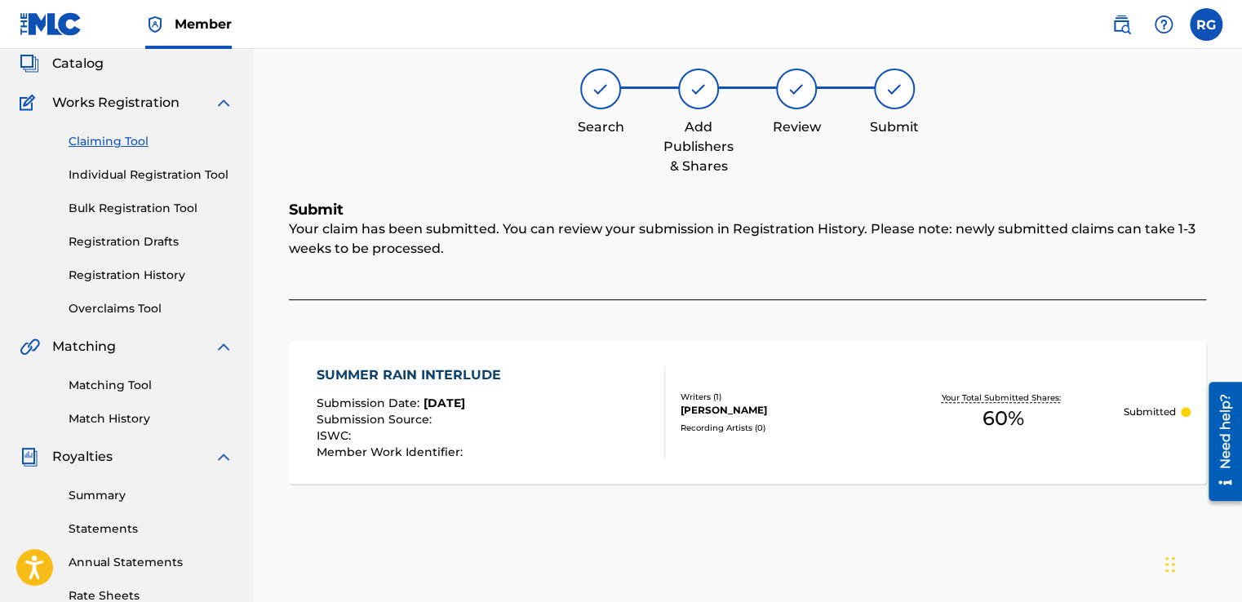
click at [157, 168] on link "Individual Registration Tool" at bounding box center [151, 174] width 165 height 17
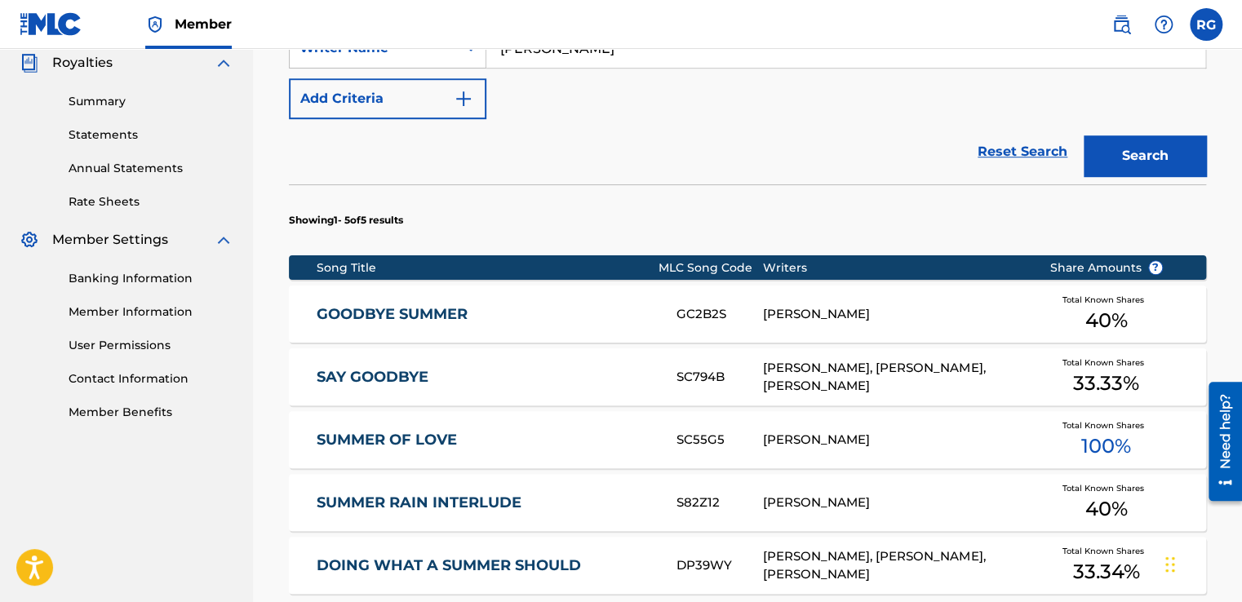
scroll to position [401, 0]
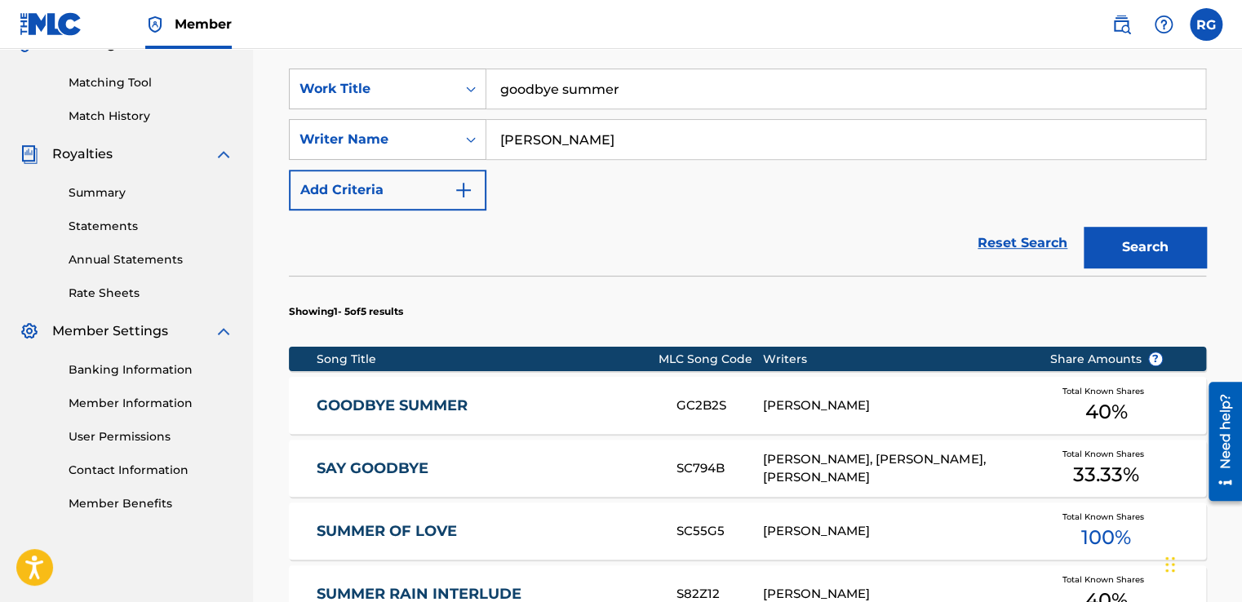
click at [645, 142] on input "[PERSON_NAME]" at bounding box center [845, 139] width 719 height 39
type input "[PERSON_NAME]' [PERSON_NAME]"
click at [1145, 234] on button "Search" at bounding box center [1144, 247] width 122 height 41
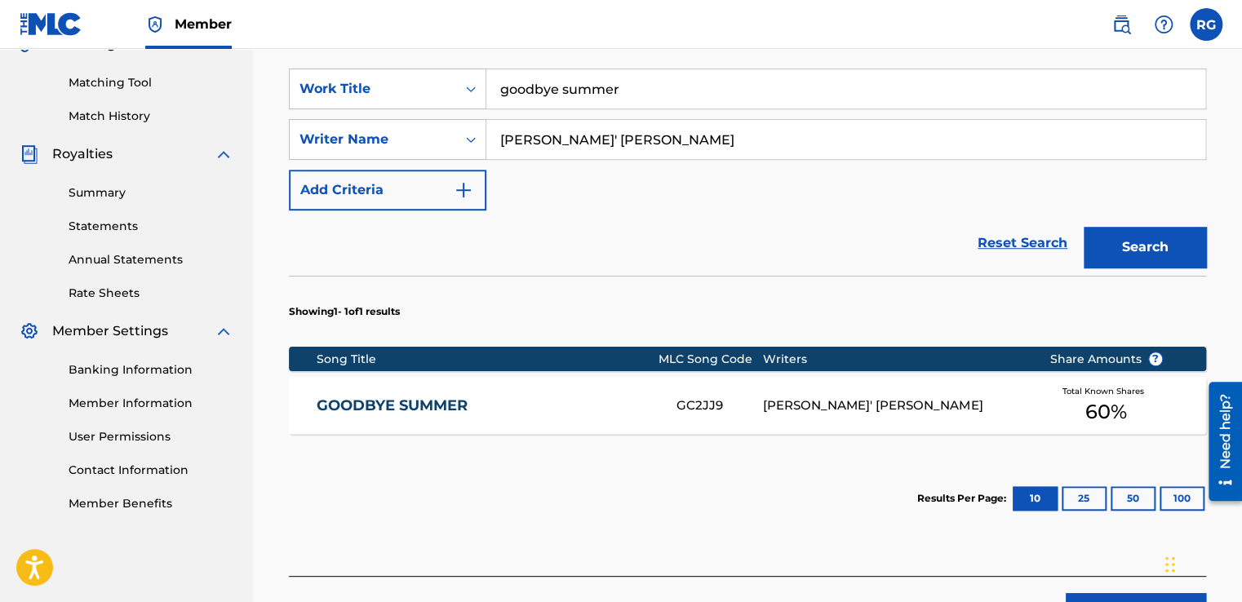
click at [516, 397] on link "GOODBYE SUMMER" at bounding box center [486, 406] width 338 height 19
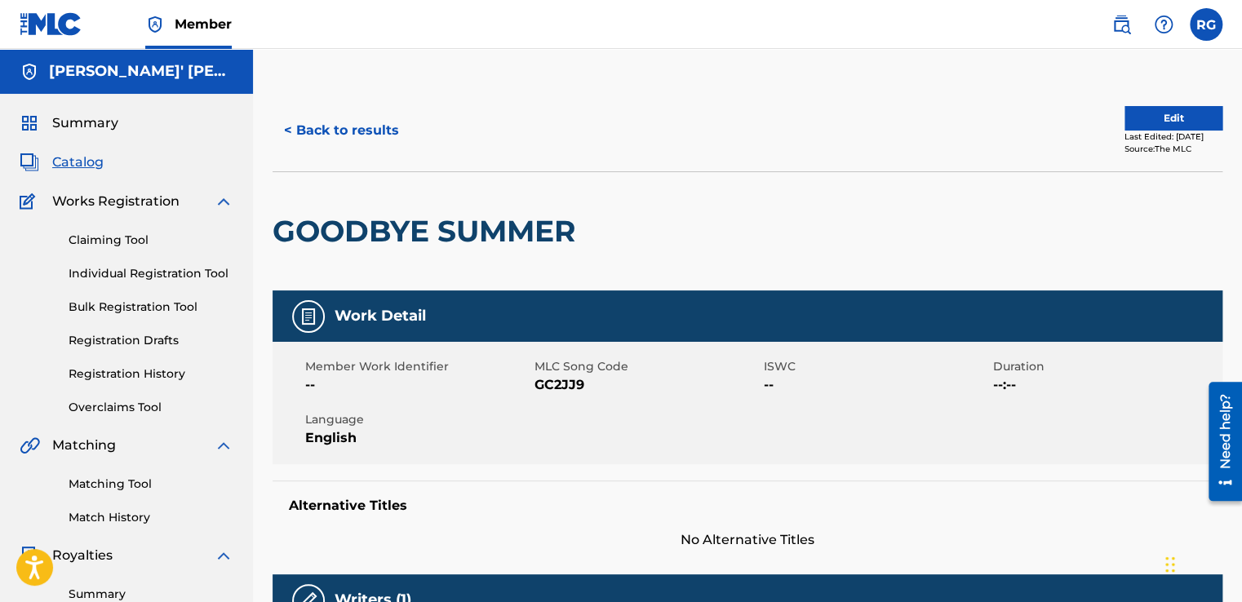
click at [333, 132] on button "< Back to results" at bounding box center [341, 130] width 138 height 41
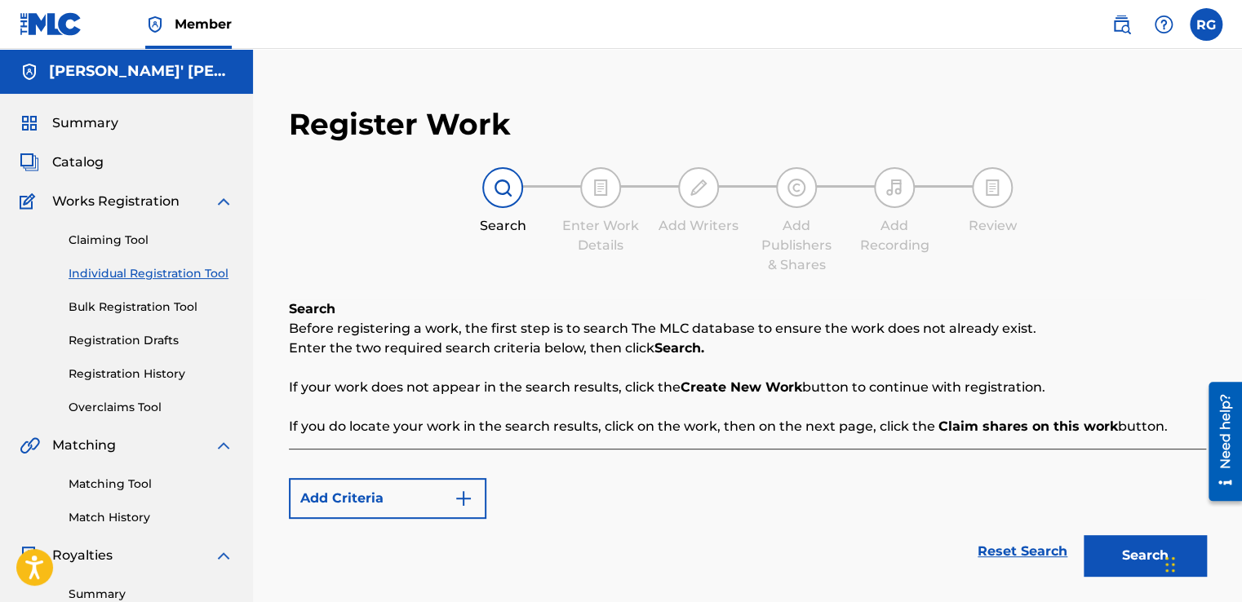
scroll to position [401, 0]
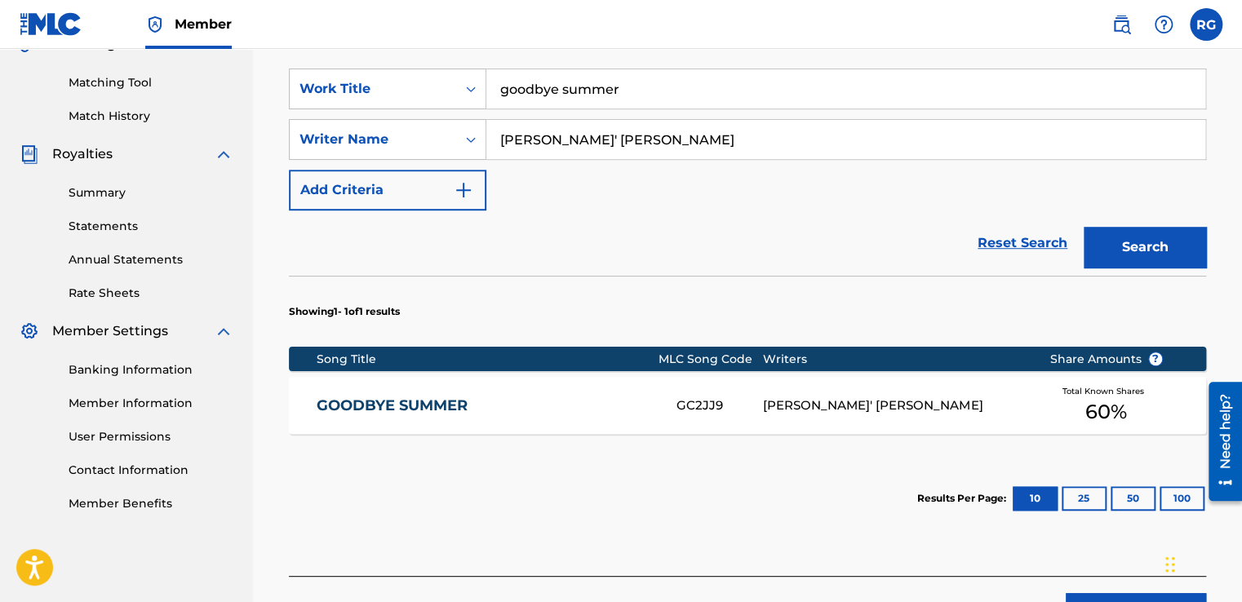
click at [661, 104] on input "goodbye summer" at bounding box center [845, 88] width 719 height 39
type input "on lock"
click at [1083, 227] on button "Search" at bounding box center [1144, 247] width 122 height 41
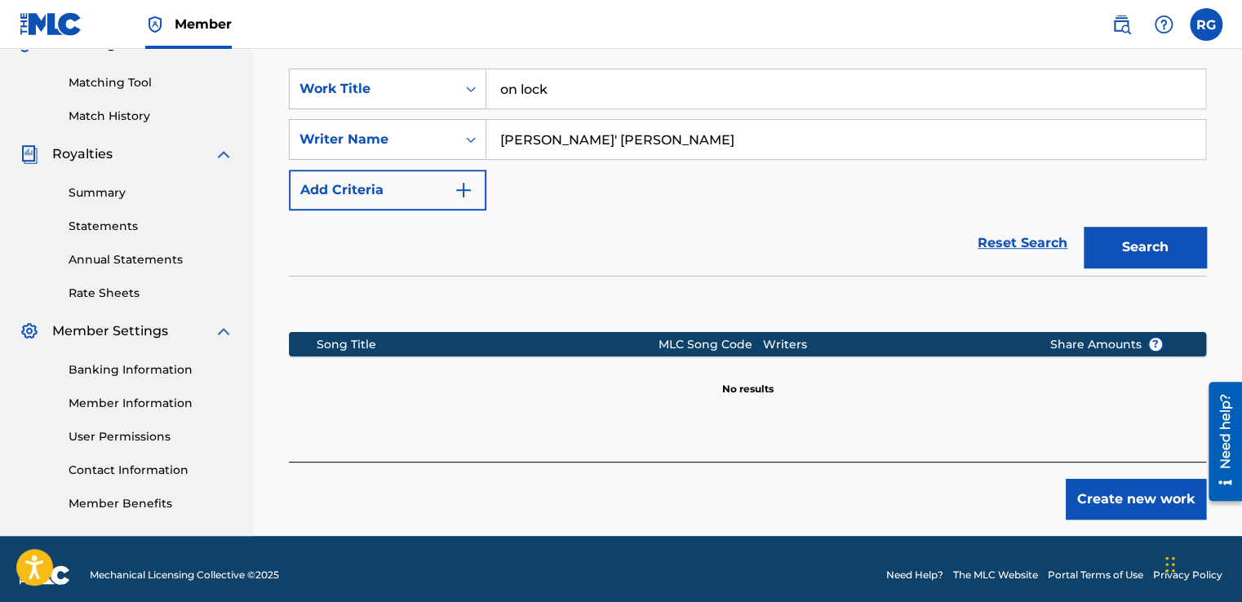
click at [661, 104] on input "on lock" at bounding box center [845, 88] width 719 height 39
type input "hold on"
click at [1083, 227] on button "Search" at bounding box center [1144, 247] width 122 height 41
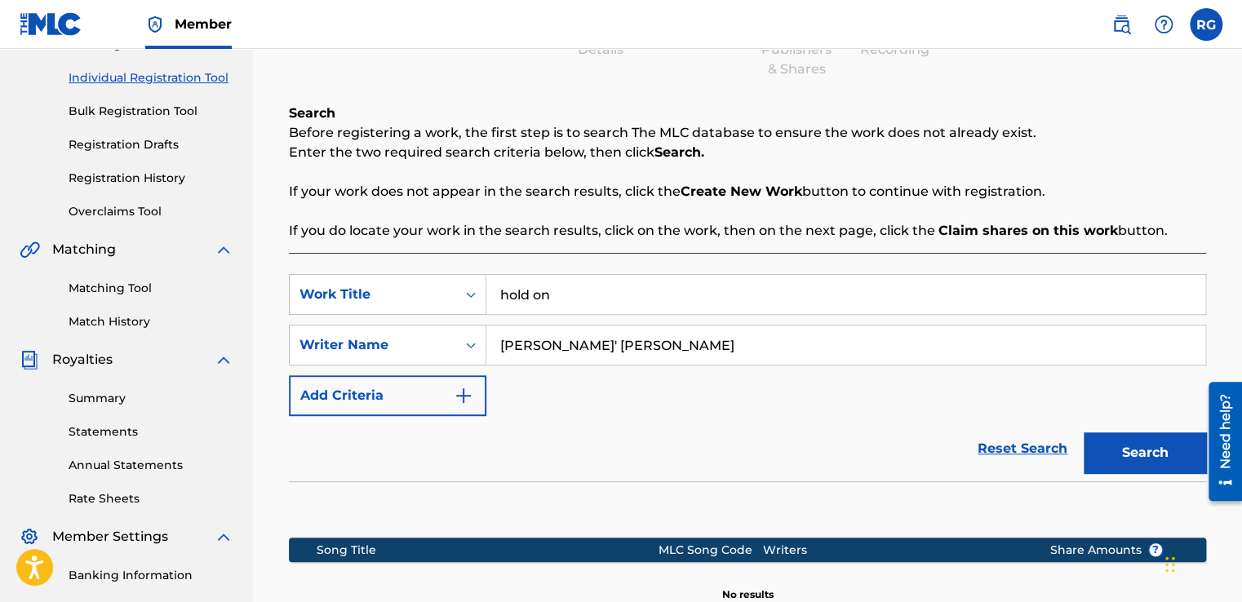
scroll to position [193, 0]
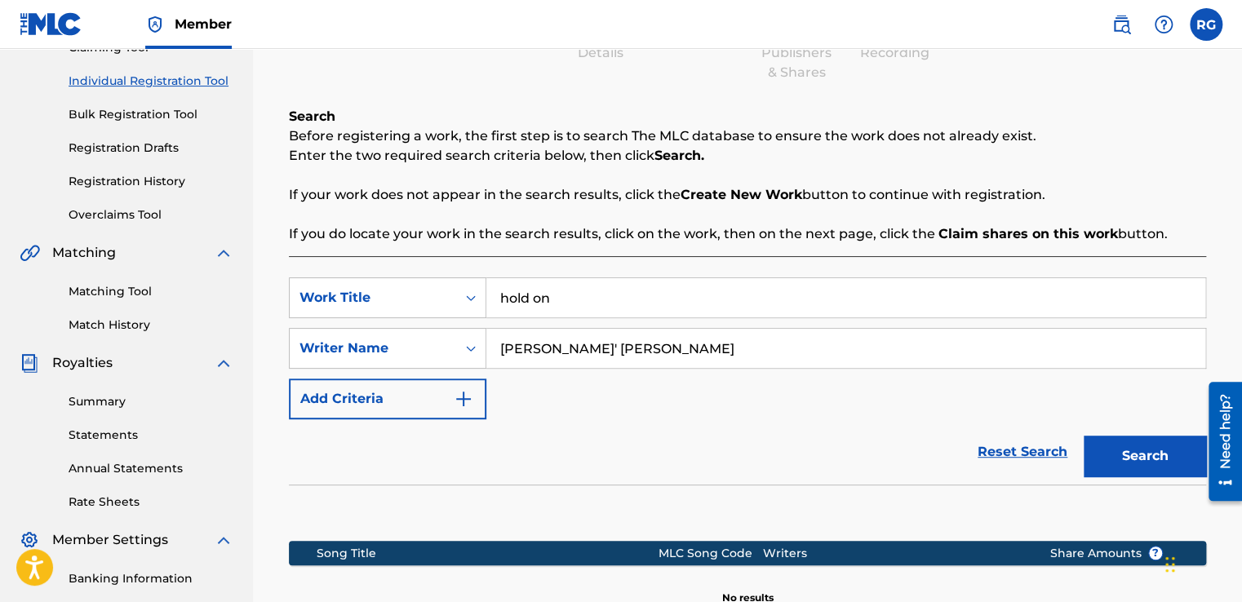
click at [153, 184] on link "Registration History" at bounding box center [151, 181] width 165 height 17
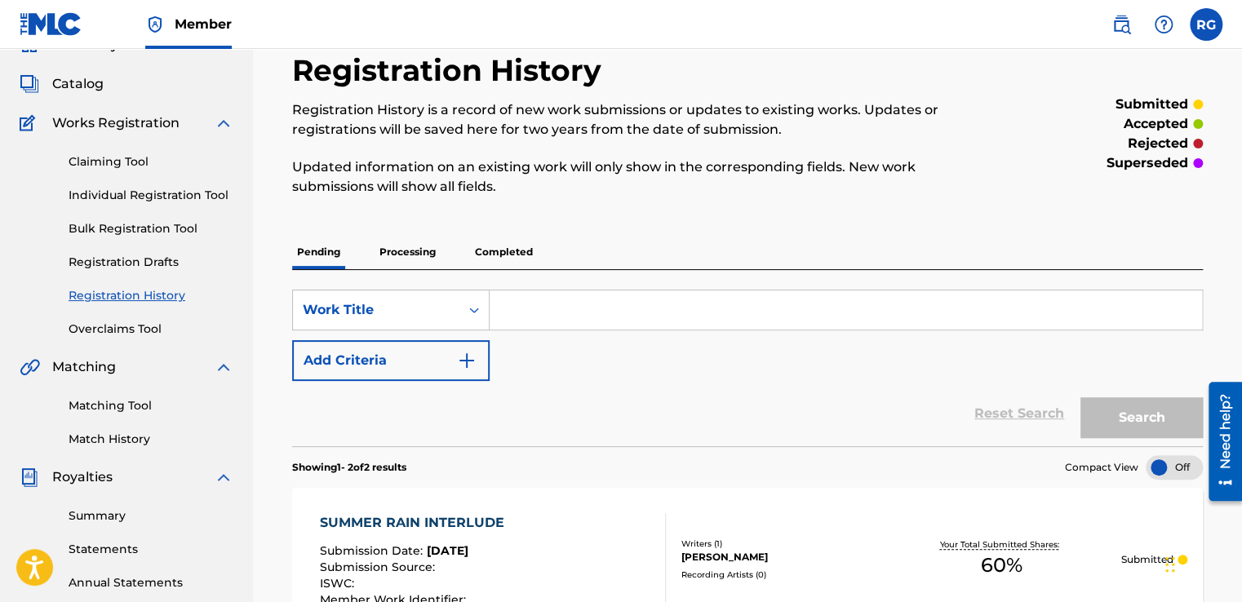
scroll to position [78, 0]
click at [418, 246] on p "Processing" at bounding box center [407, 253] width 66 height 34
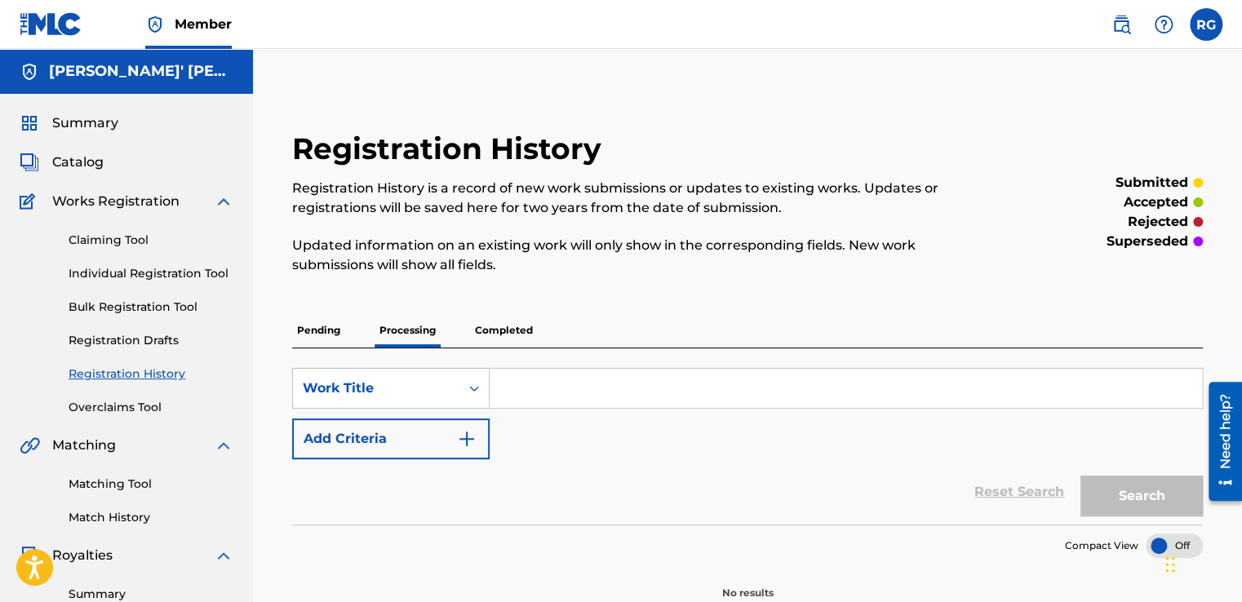
click at [504, 323] on p "Completed" at bounding box center [504, 330] width 68 height 34
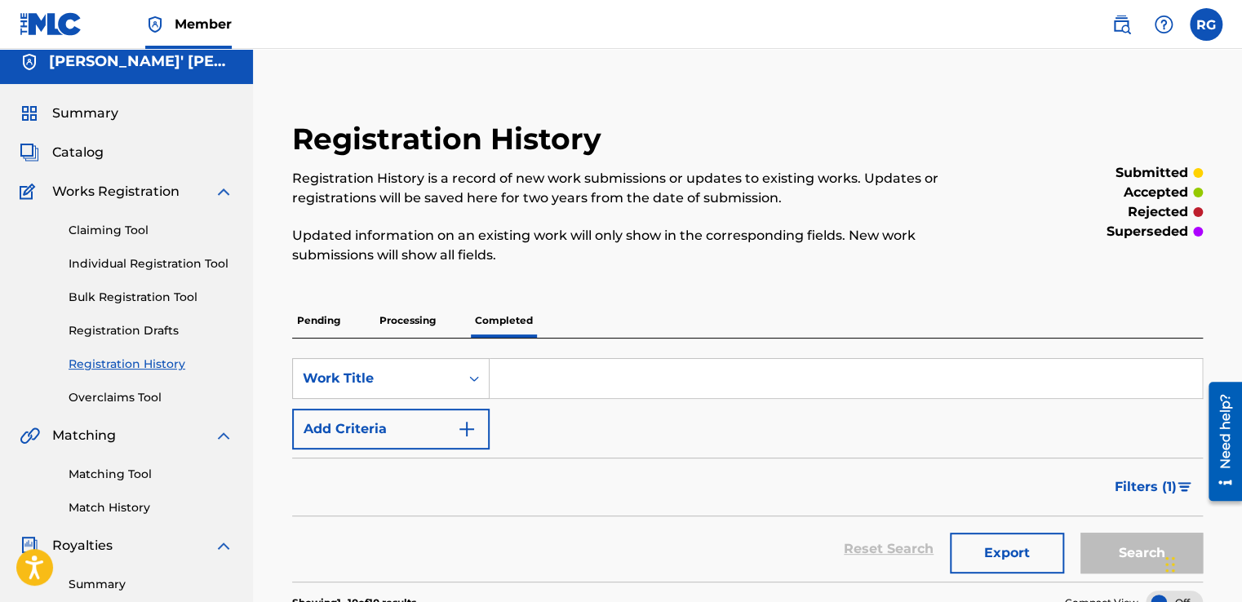
scroll to position [10, 0]
click at [311, 316] on p "Pending" at bounding box center [318, 321] width 53 height 34
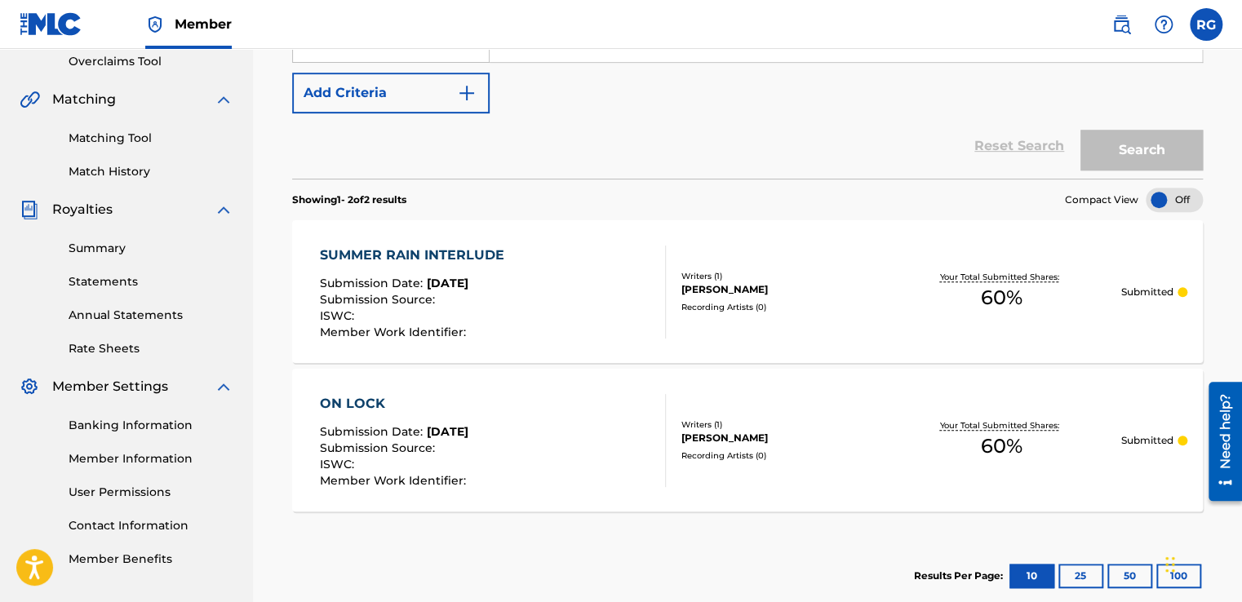
scroll to position [349, 0]
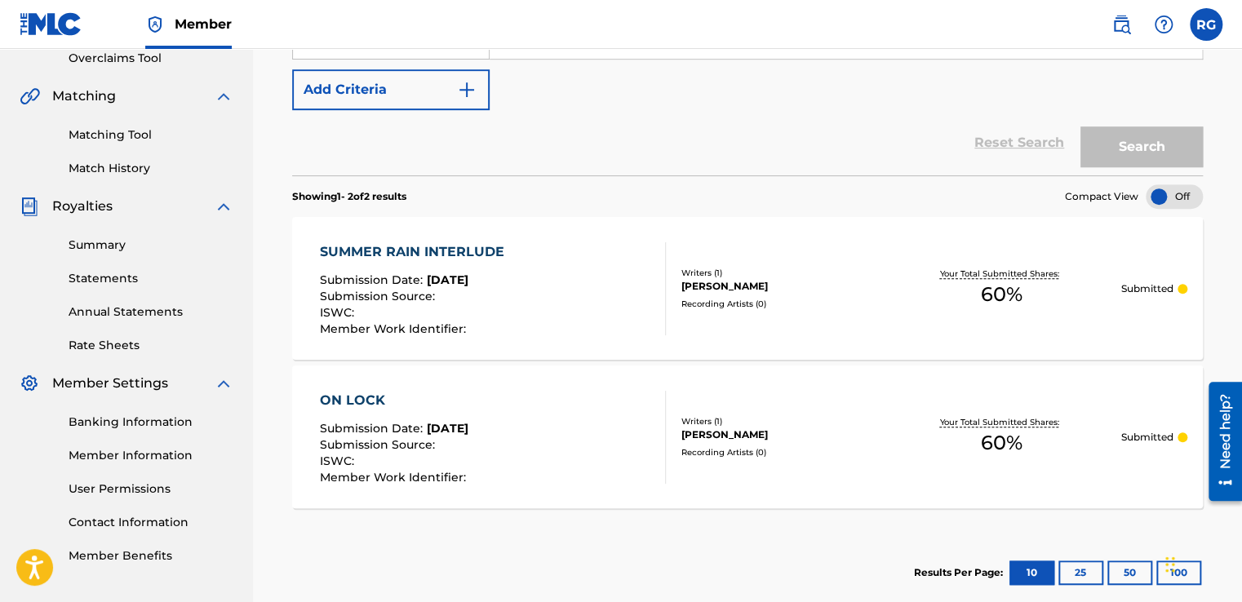
click at [547, 290] on div "SUMMER RAIN INTERLUDE Submission Date : [DATE] Submission Source : ISWC : Membe…" at bounding box center [492, 288] width 346 height 93
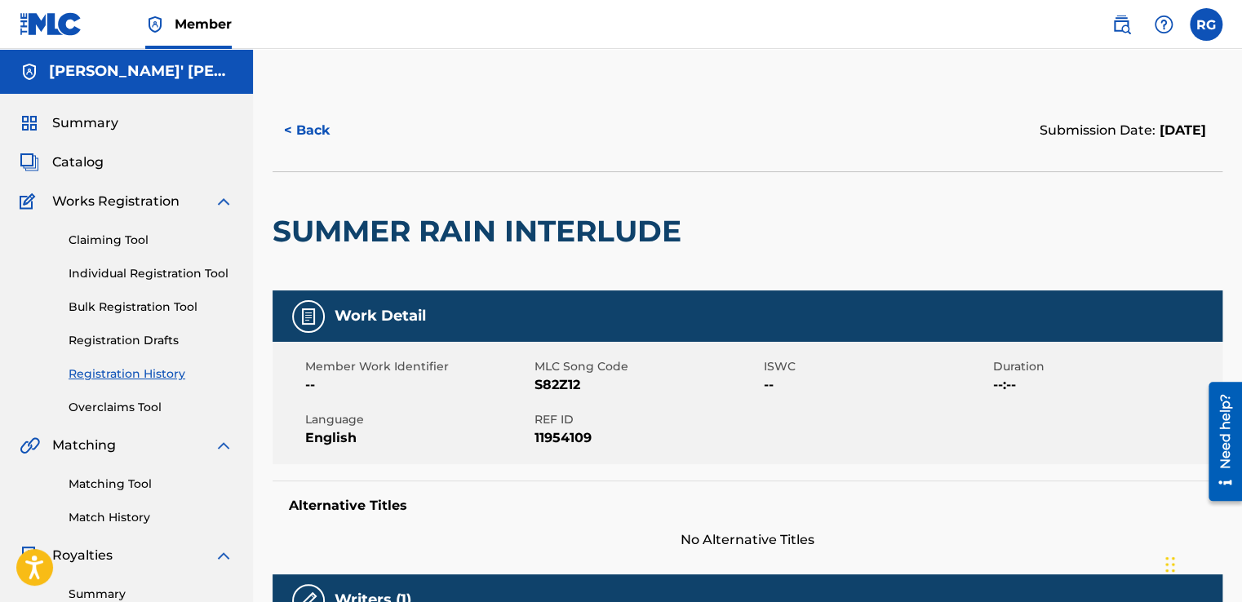
click at [310, 124] on button "< Back" at bounding box center [321, 130] width 98 height 41
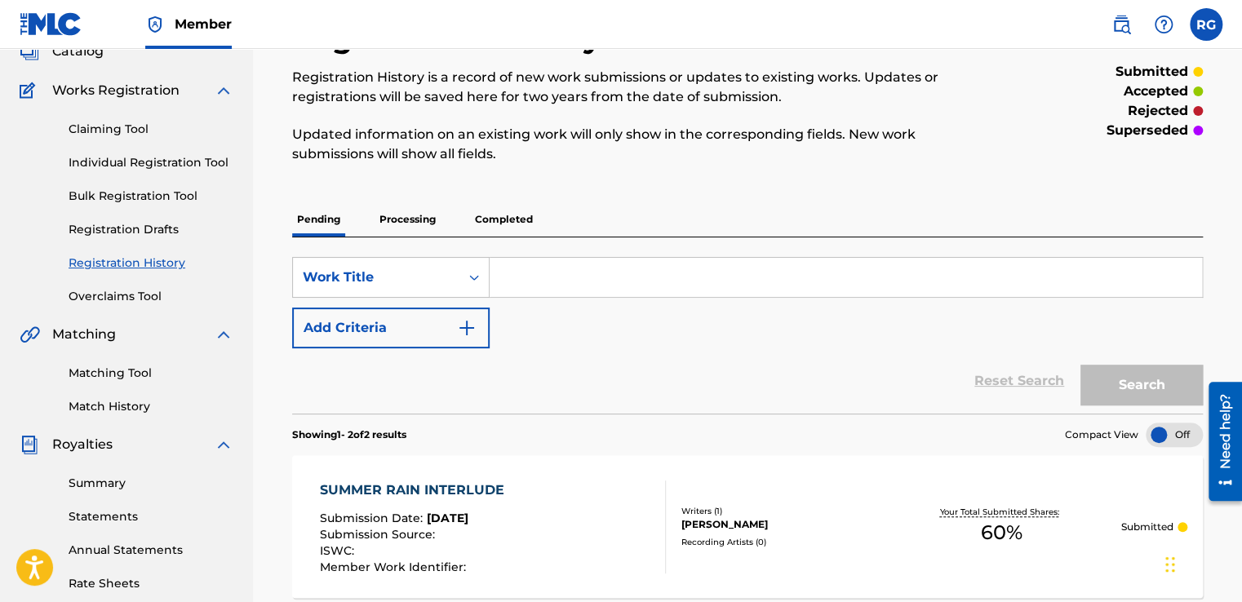
scroll to position [109, 0]
click at [155, 165] on link "Individual Registration Tool" at bounding box center [151, 164] width 165 height 17
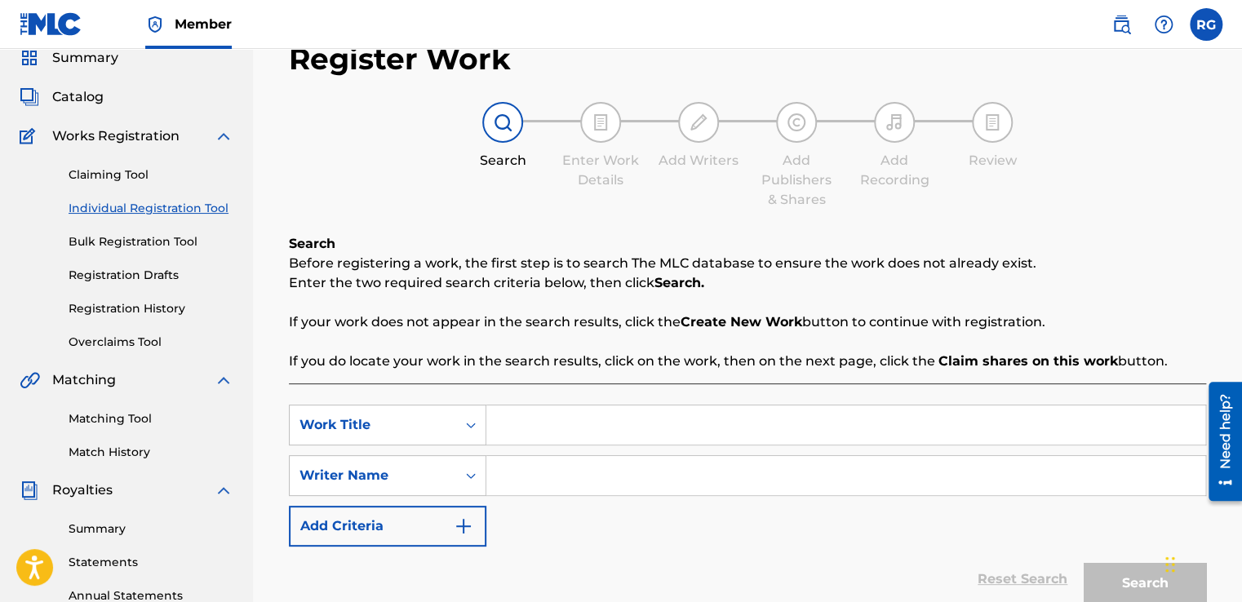
scroll to position [52, 0]
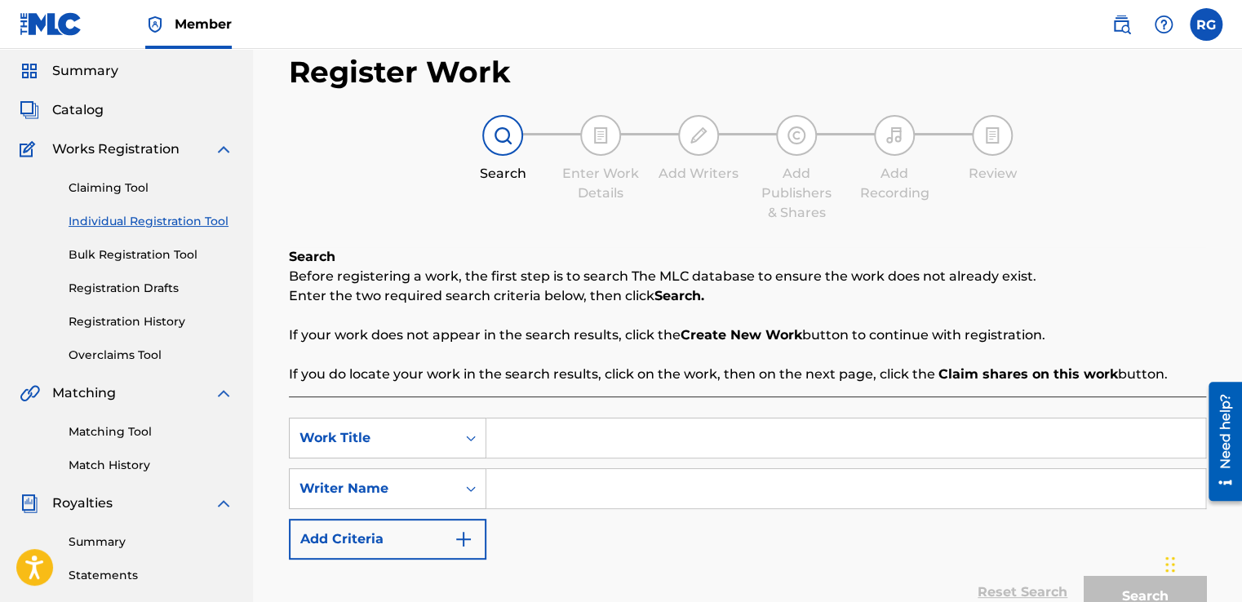
click at [144, 292] on link "Registration Drafts" at bounding box center [151, 288] width 165 height 17
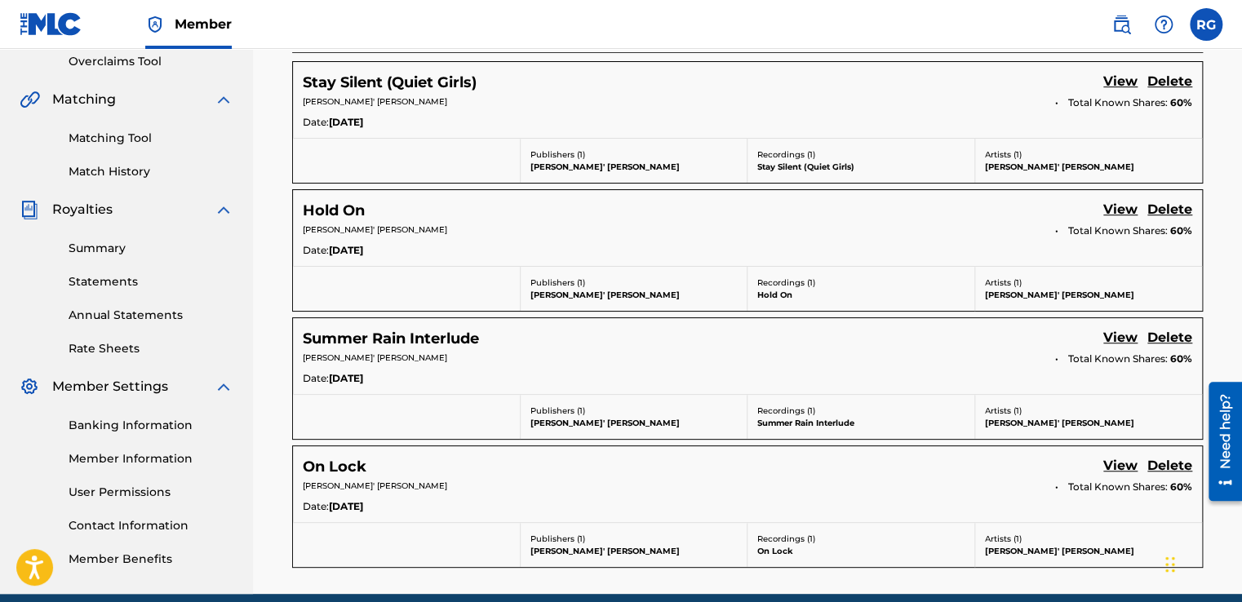
scroll to position [348, 0]
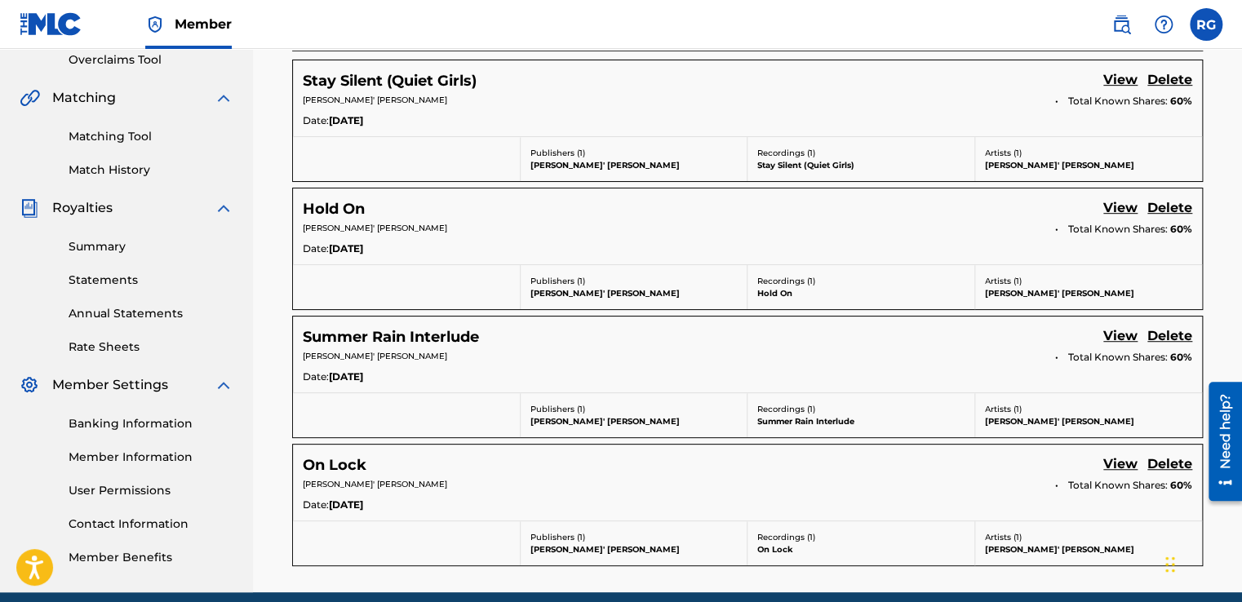
click at [1118, 67] on div "Stay Silent (Quiet Girls) View [PERSON_NAME]' [PERSON_NAME] Total Known Shares:…" at bounding box center [747, 98] width 909 height 76
click at [1118, 77] on link "View" at bounding box center [1120, 81] width 34 height 22
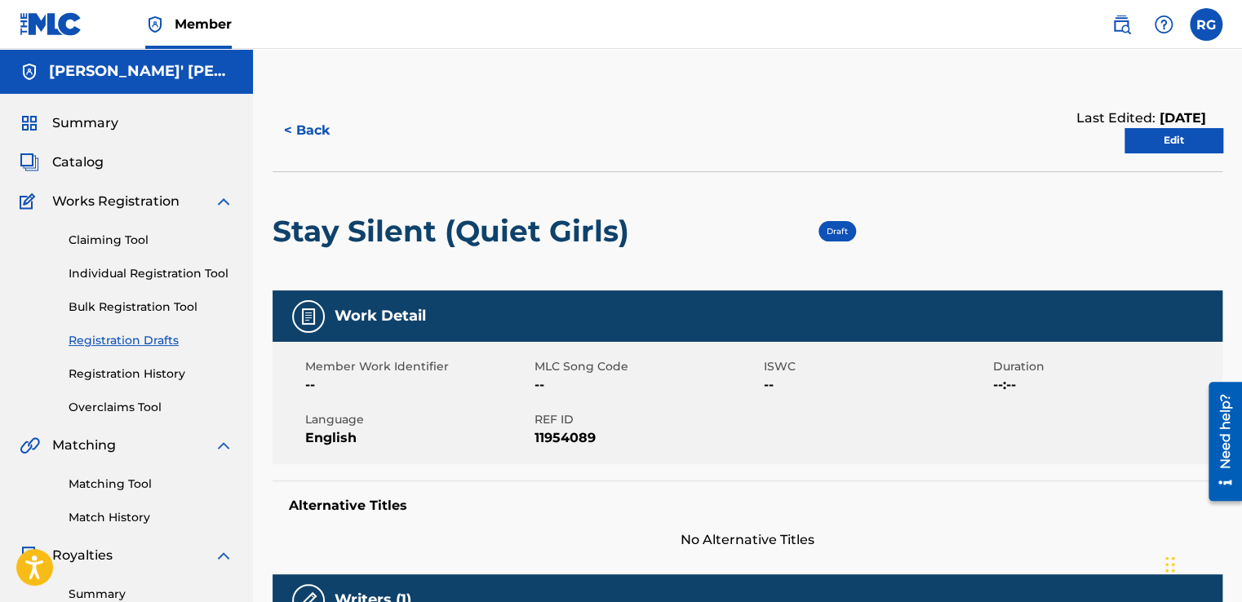
click at [1153, 145] on link "Edit" at bounding box center [1173, 140] width 98 height 24
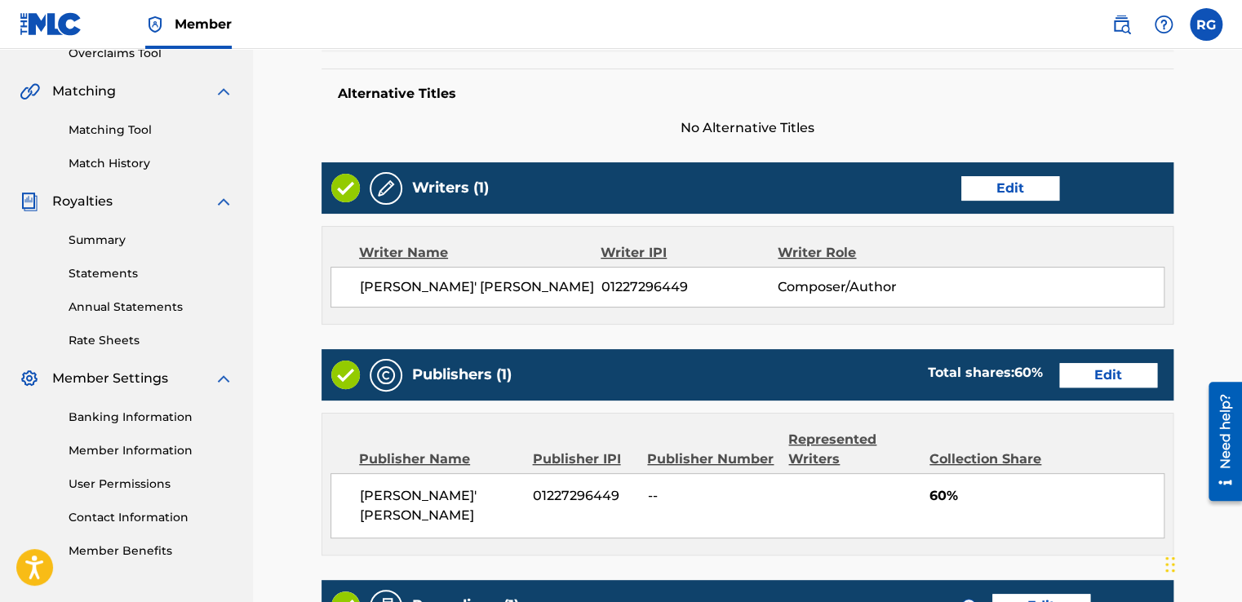
scroll to position [352, 0]
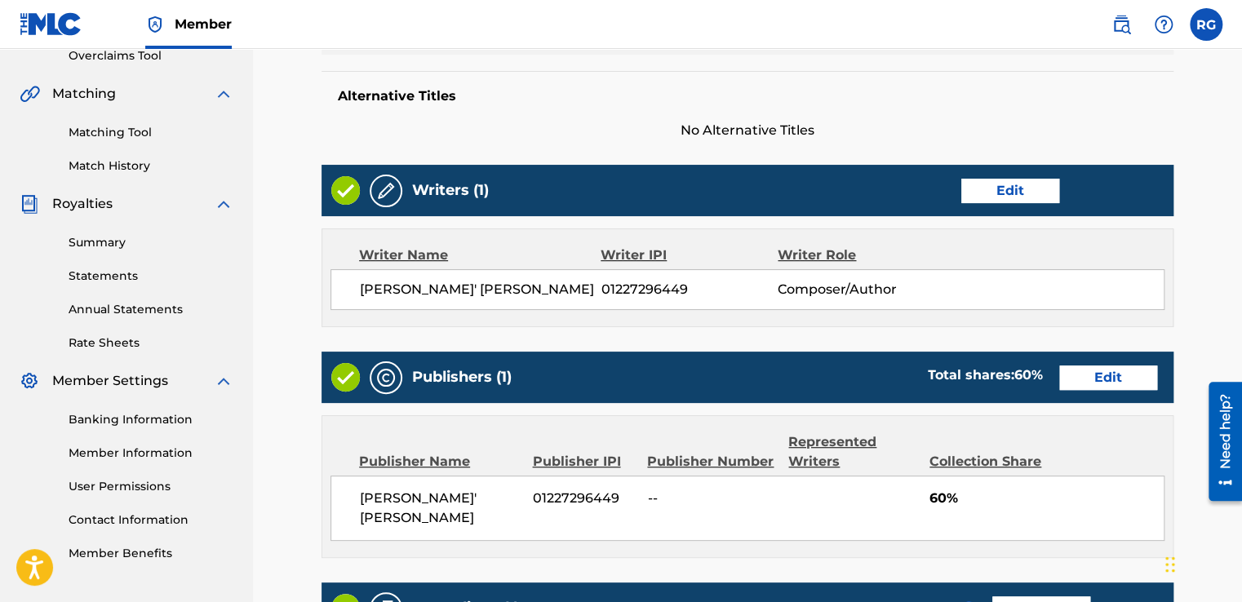
click at [986, 193] on link "Edit" at bounding box center [1010, 191] width 98 height 24
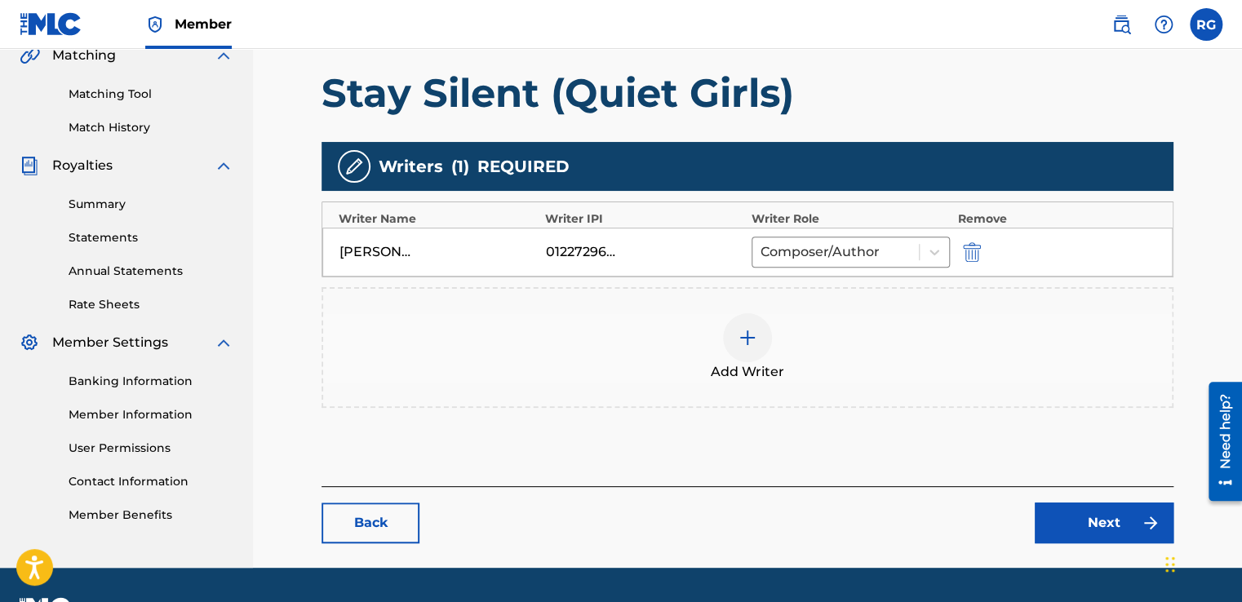
scroll to position [432, 0]
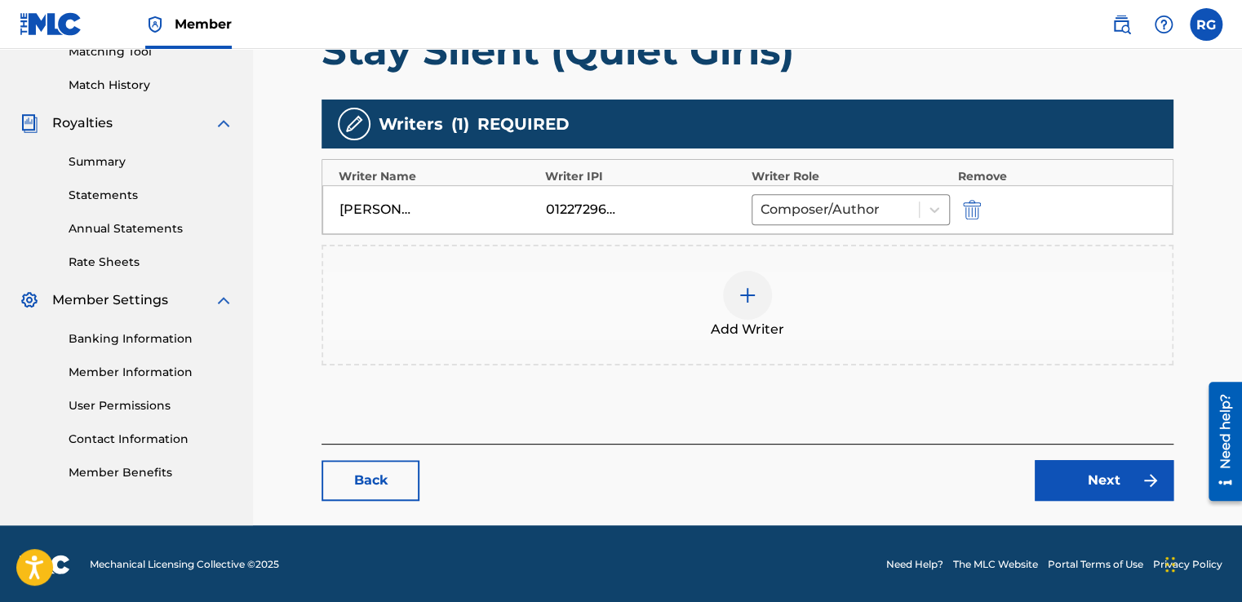
click at [770, 302] on div "Add Writer" at bounding box center [747, 305] width 849 height 69
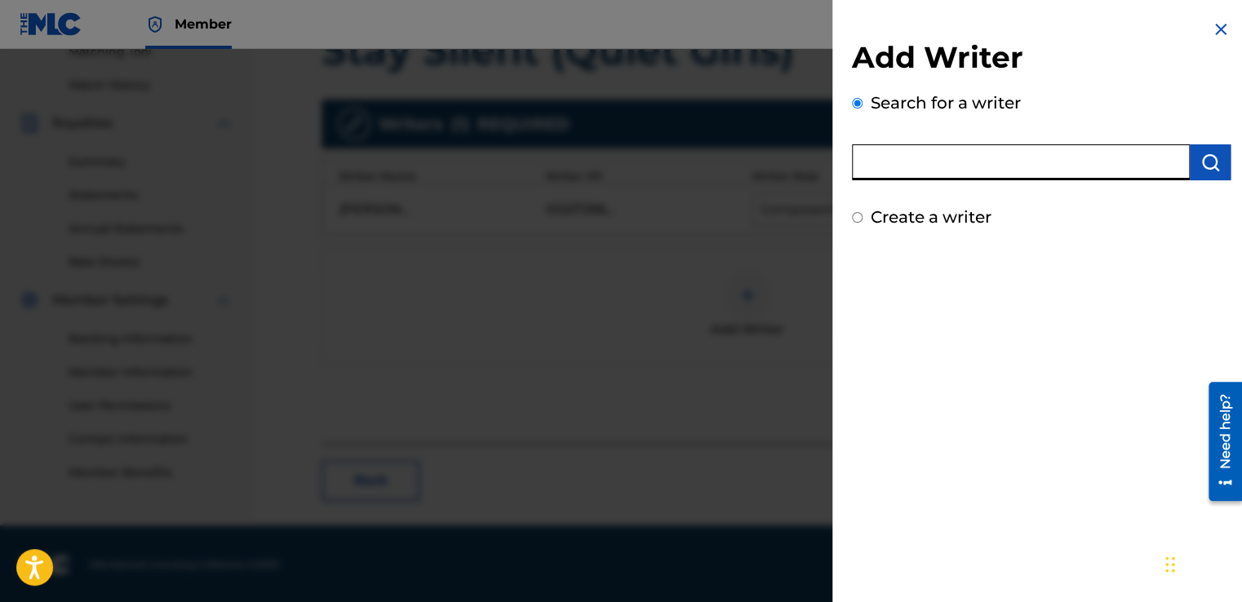
click at [942, 157] on input "text" at bounding box center [1021, 162] width 338 height 36
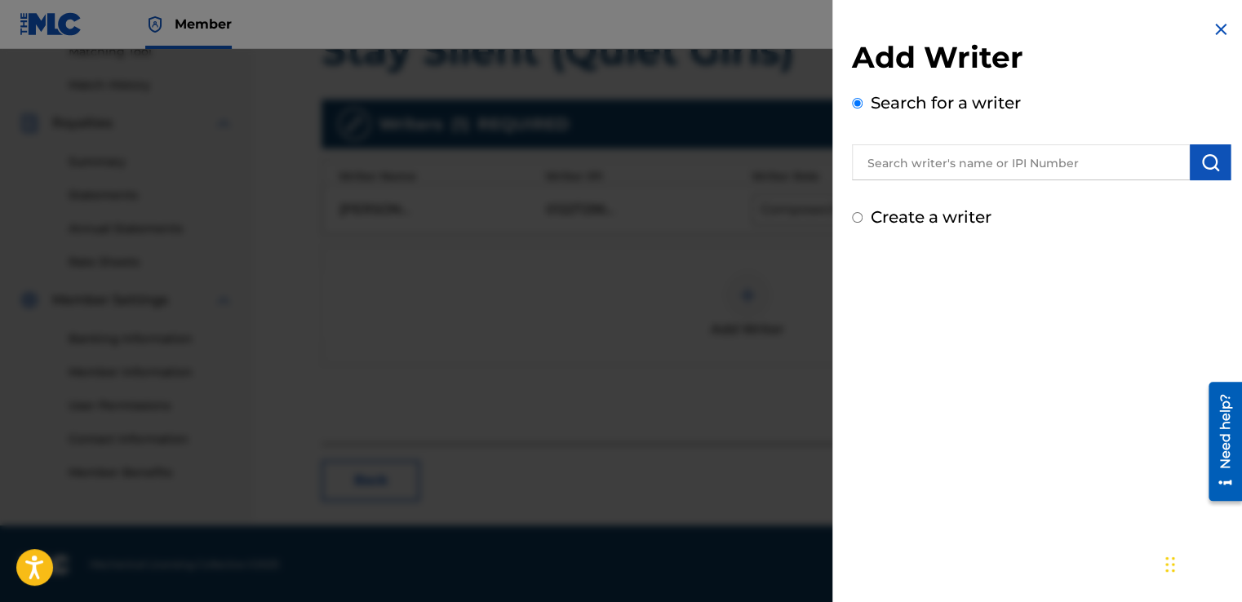
click at [1211, 31] on img at bounding box center [1221, 30] width 20 height 20
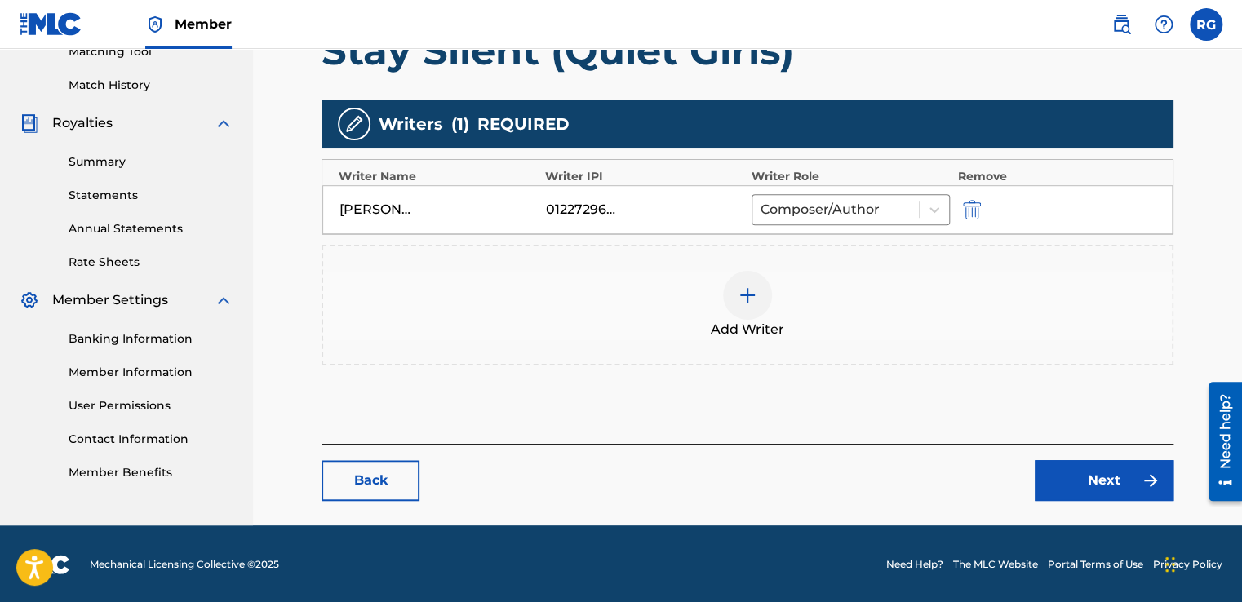
click at [1061, 472] on link "Next" at bounding box center [1104, 480] width 139 height 41
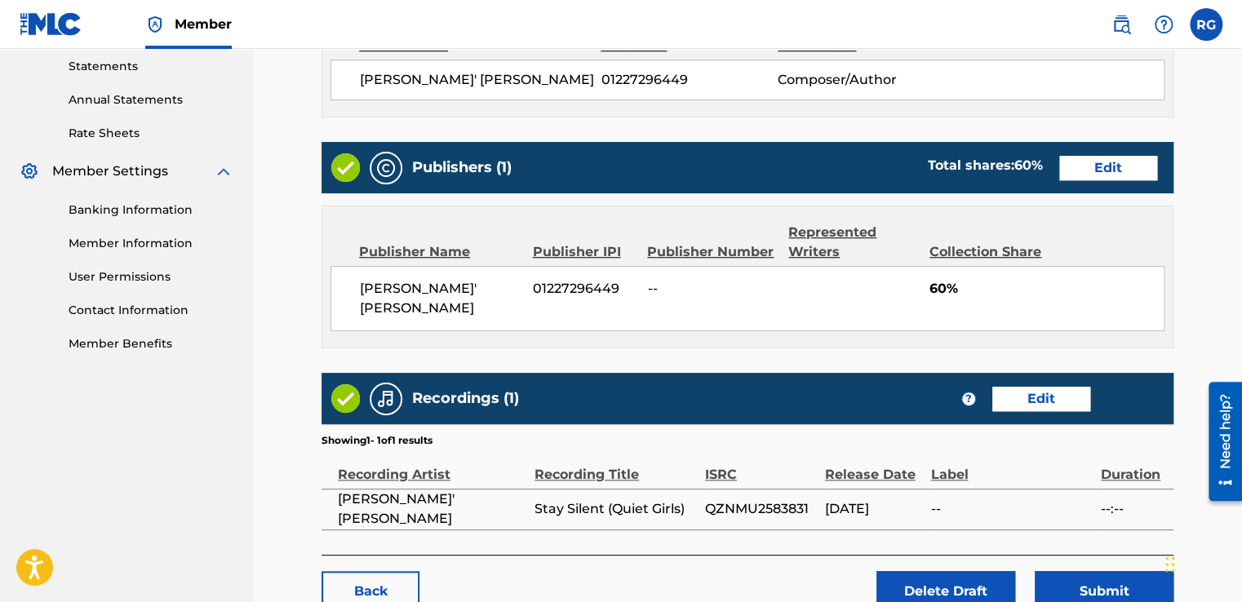
scroll to position [652, 0]
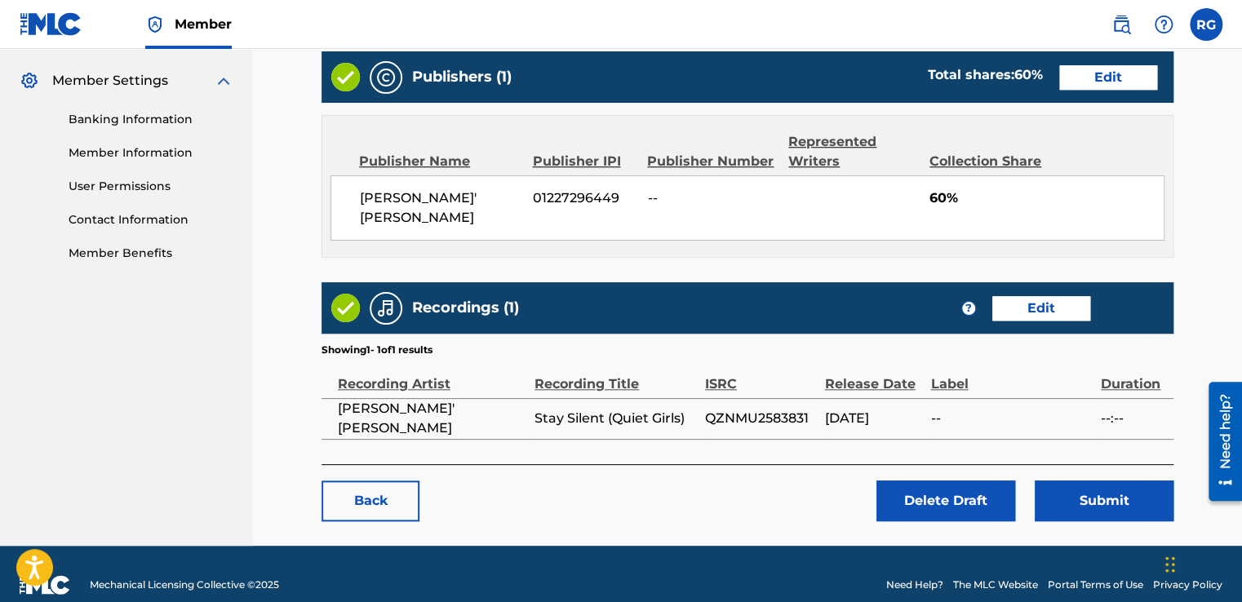
click at [1065, 481] on button "Submit" at bounding box center [1104, 501] width 139 height 41
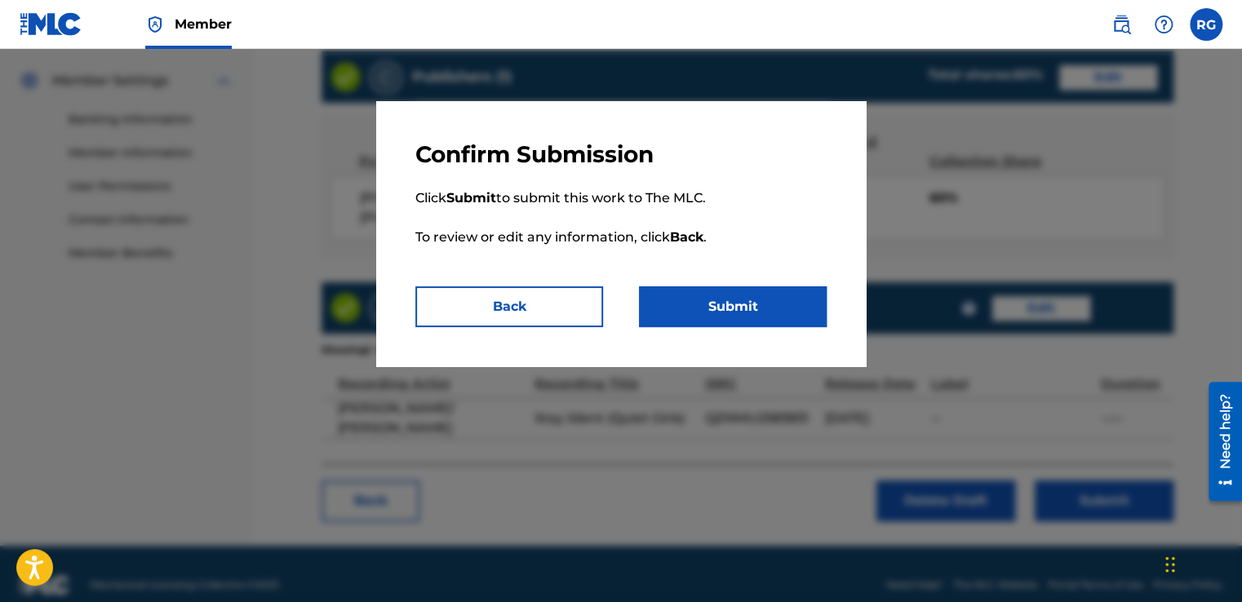
click at [769, 310] on button "Submit" at bounding box center [733, 306] width 188 height 41
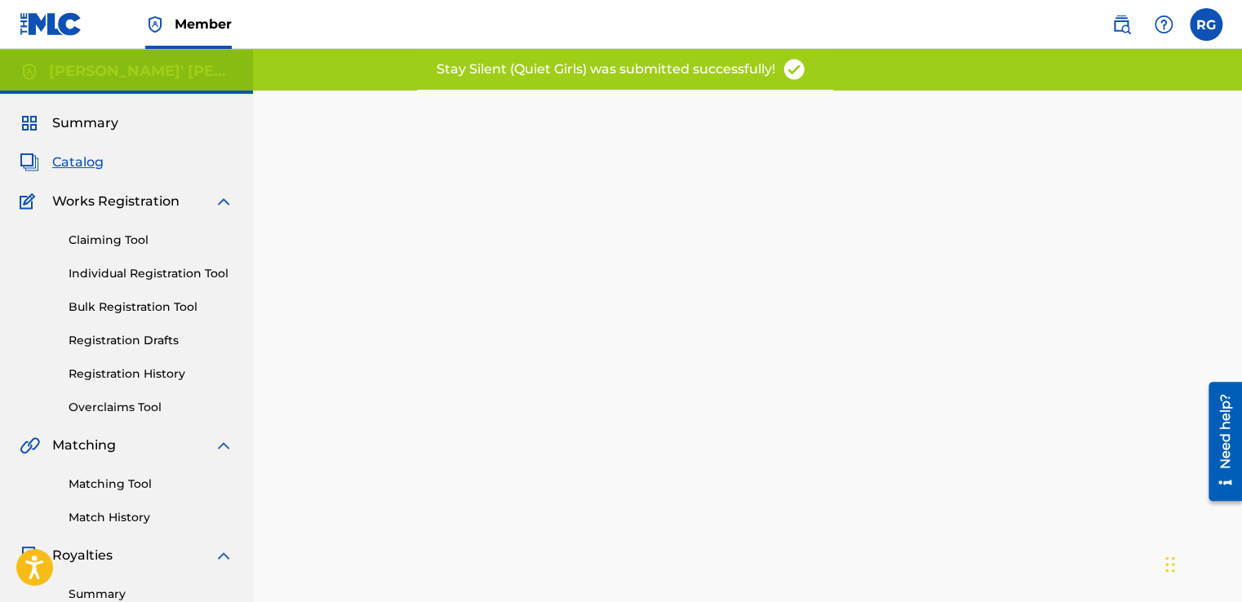
click at [153, 368] on link "Registration History" at bounding box center [151, 374] width 165 height 17
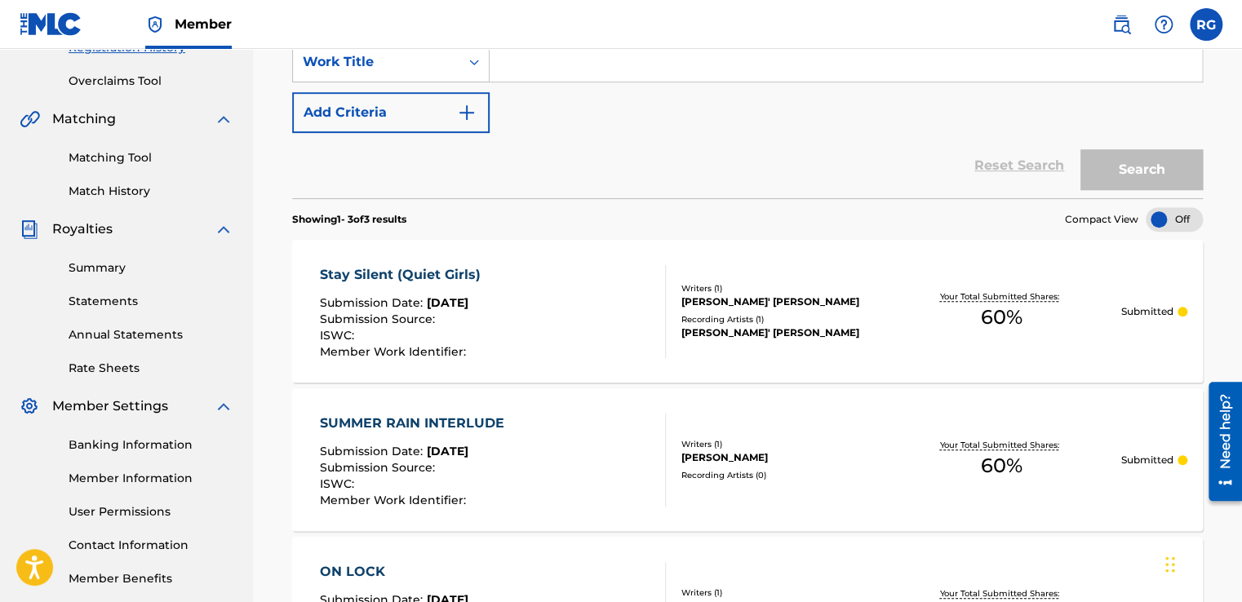
scroll to position [329, 0]
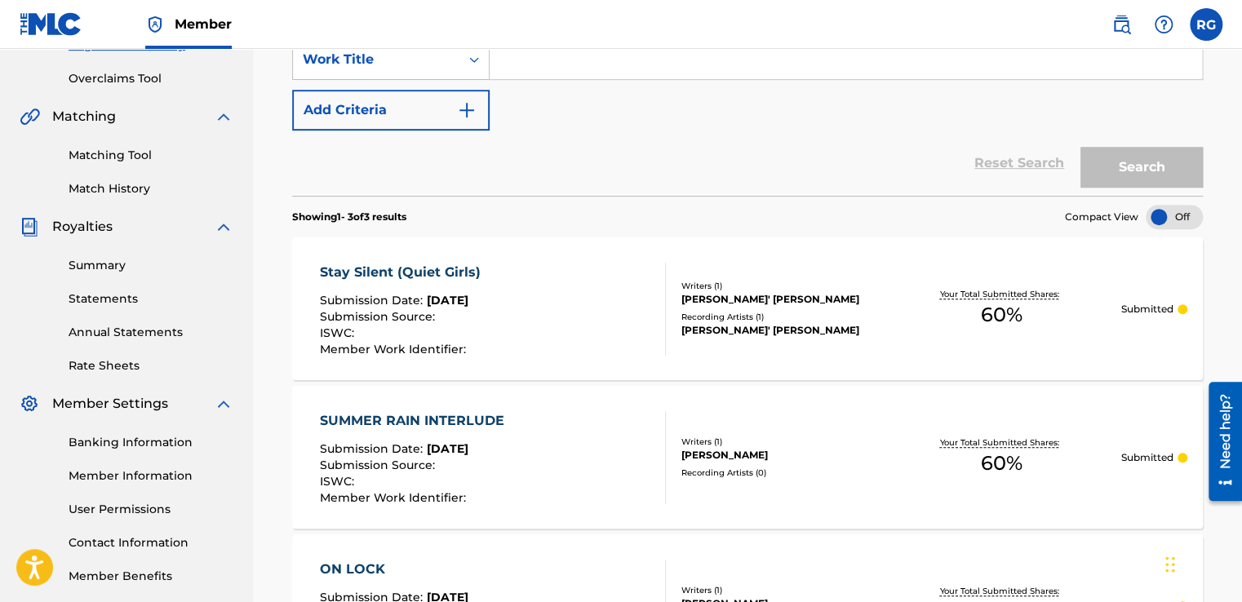
click at [461, 437] on div "SUMMER RAIN INTERLUDE Submission Date : [DATE] Submission Source : ISWC : Membe…" at bounding box center [415, 457] width 193 height 93
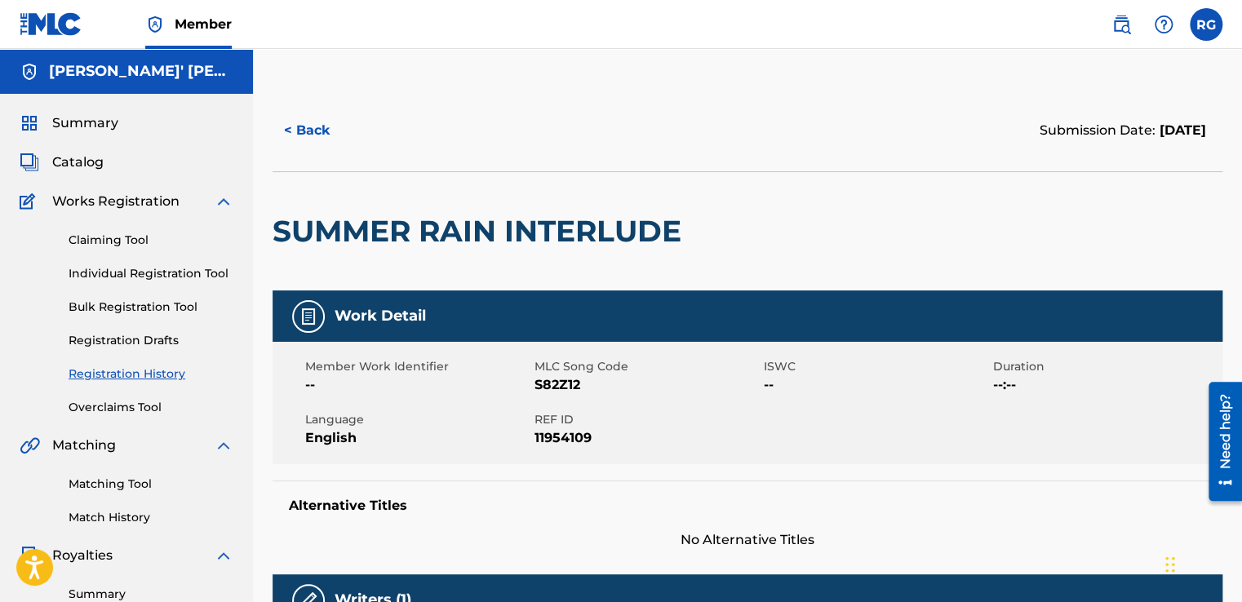
click at [116, 232] on link "Claiming Tool" at bounding box center [151, 240] width 165 height 17
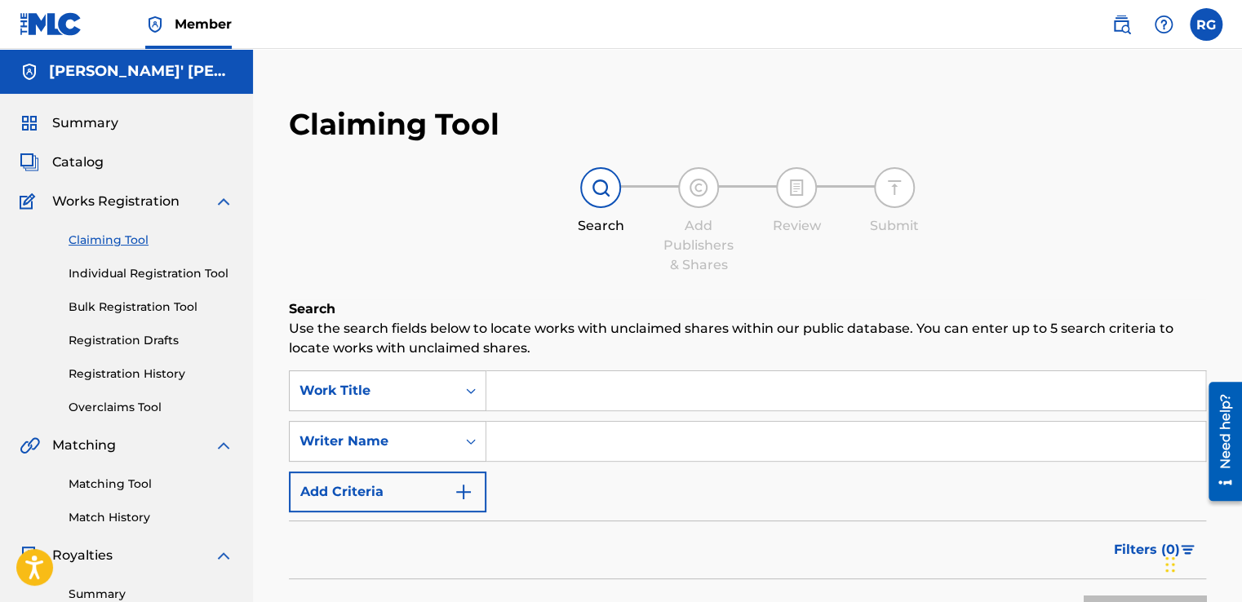
click at [591, 392] on input "Search Form" at bounding box center [845, 390] width 719 height 39
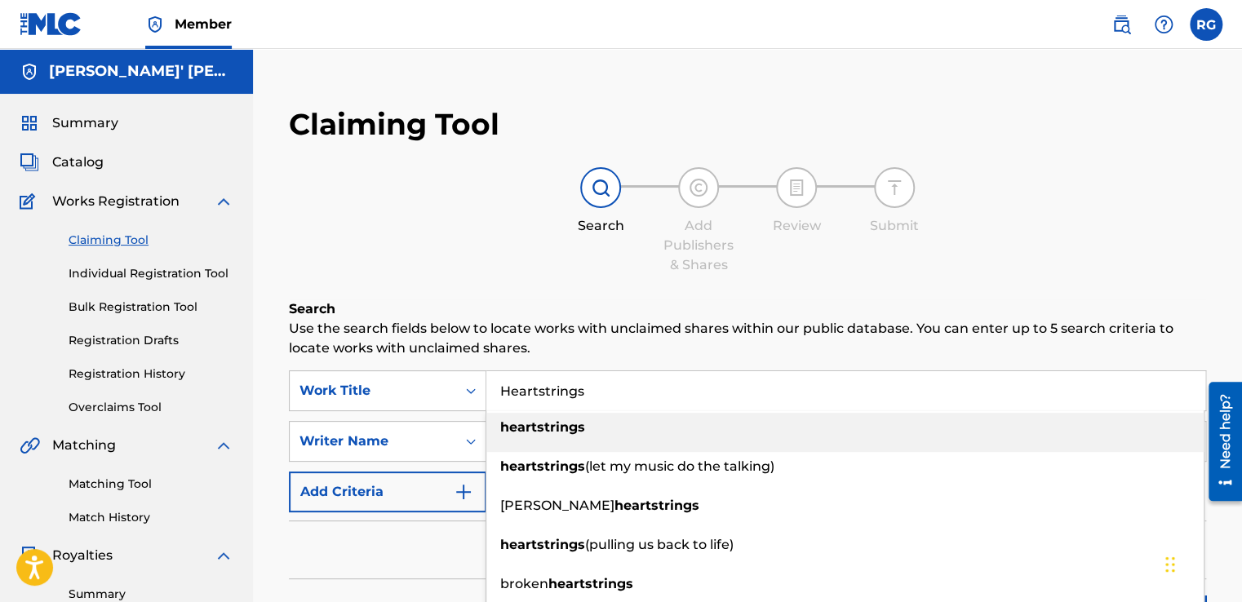
type input "Heartstrings"
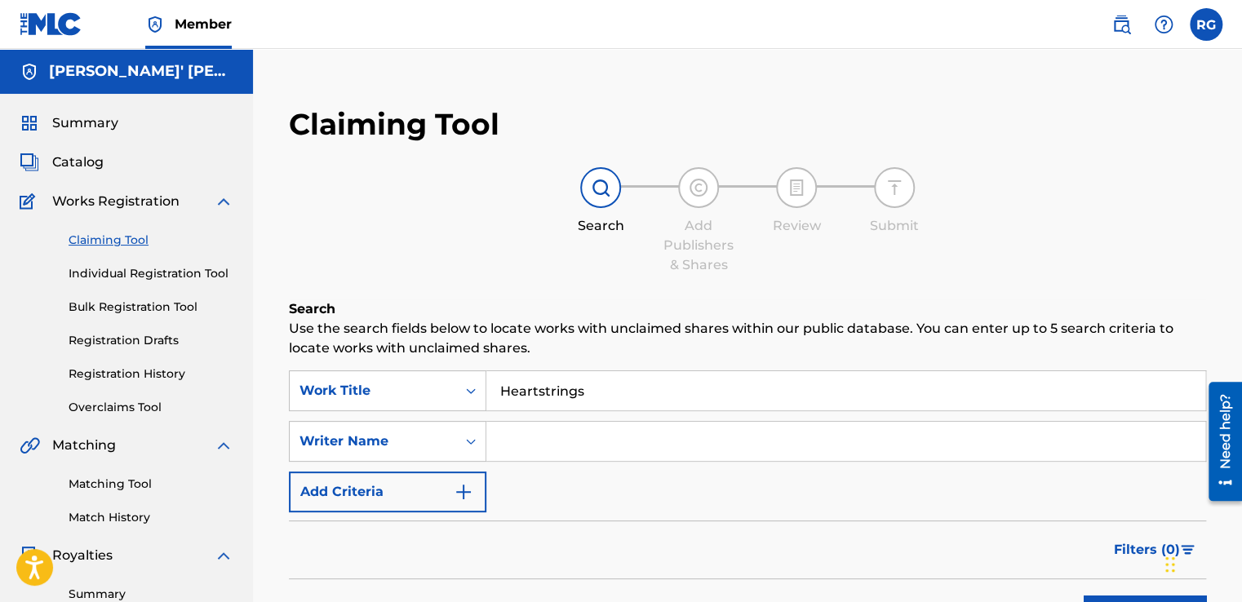
click at [473, 257] on div "Search Add Publishers & Shares Review Submit" at bounding box center [747, 221] width 917 height 108
click at [558, 436] on input "Search Form" at bounding box center [845, 441] width 719 height 39
type input "[PERSON_NAME]' [PERSON_NAME]"
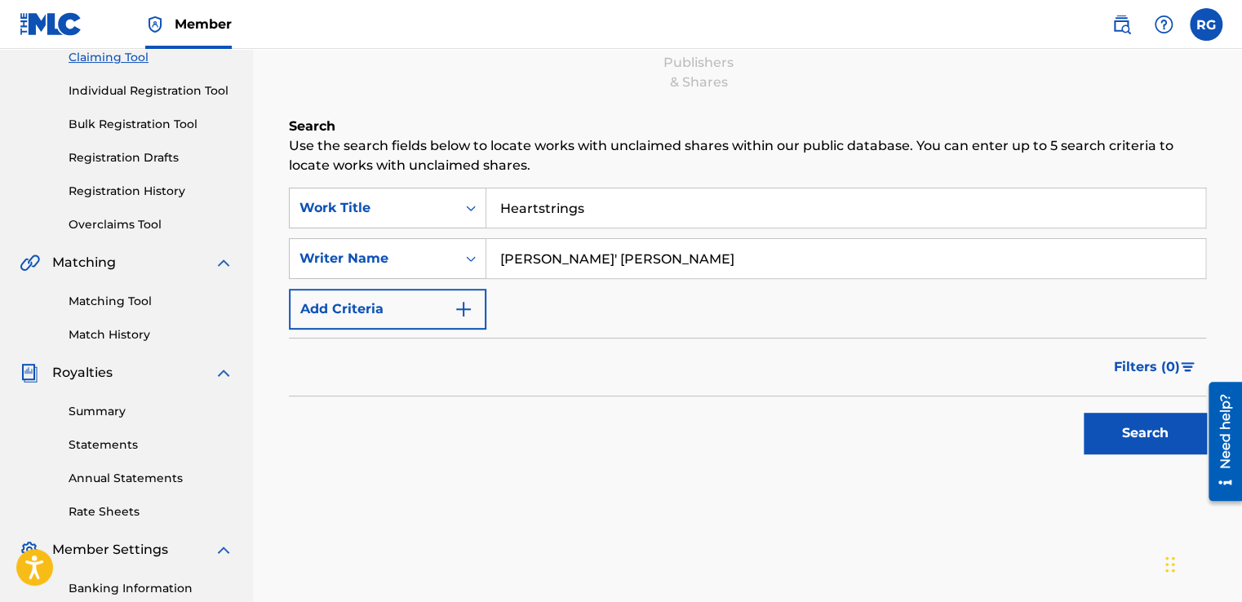
scroll to position [186, 0]
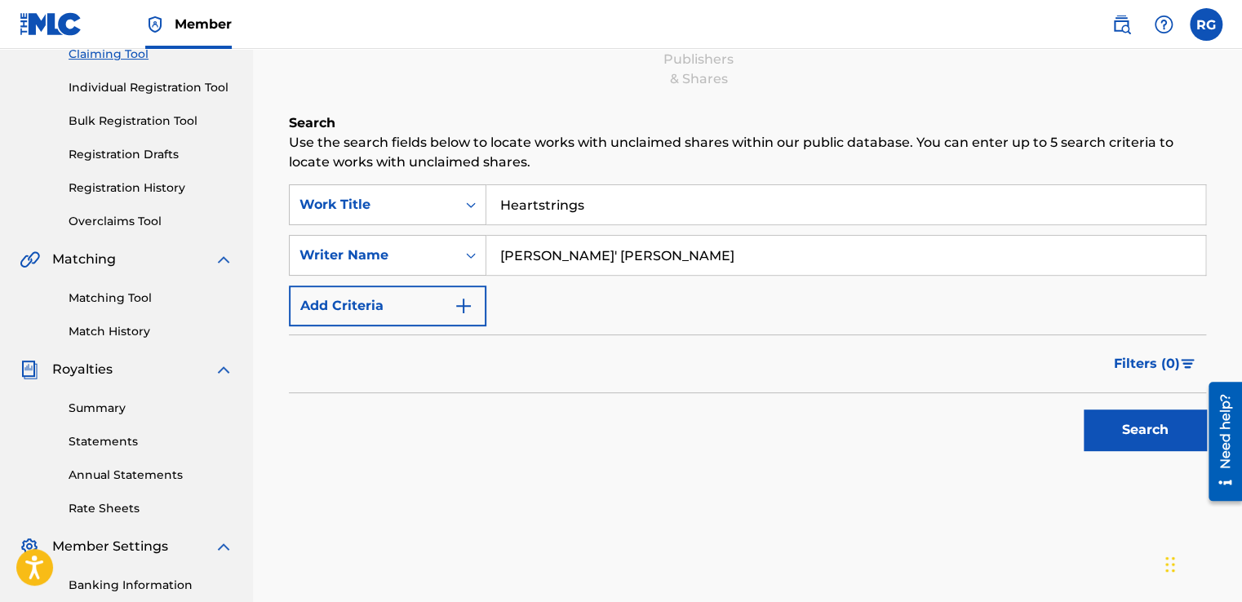
click at [1121, 424] on button "Search" at bounding box center [1144, 430] width 122 height 41
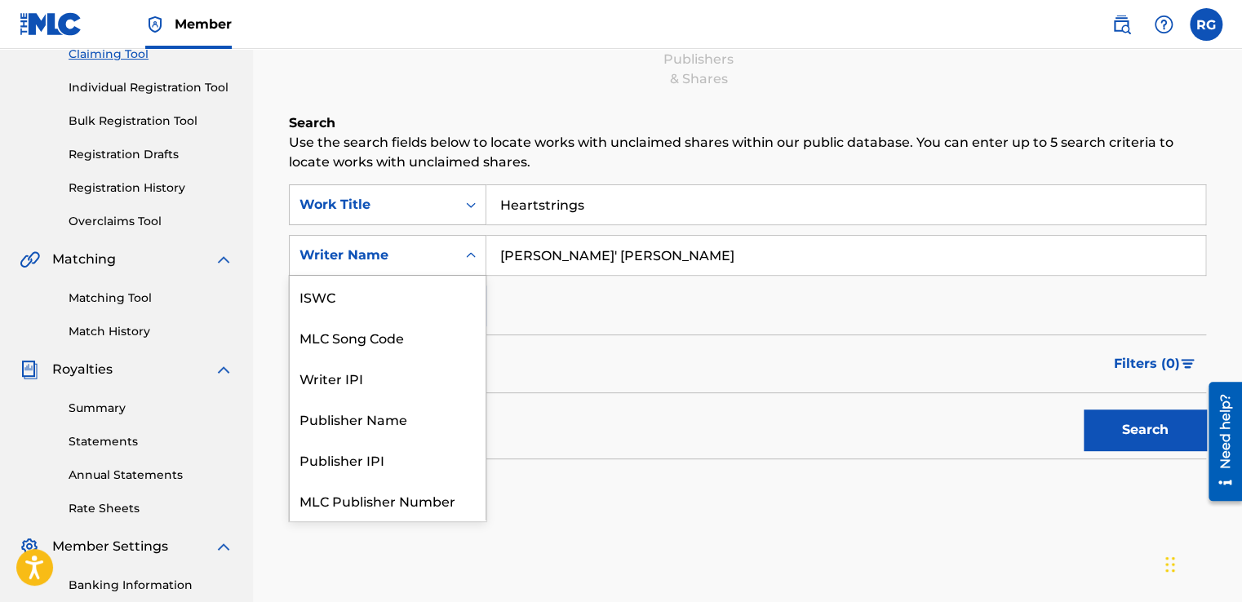
click at [460, 249] on div "Search Form" at bounding box center [470, 255] width 29 height 29
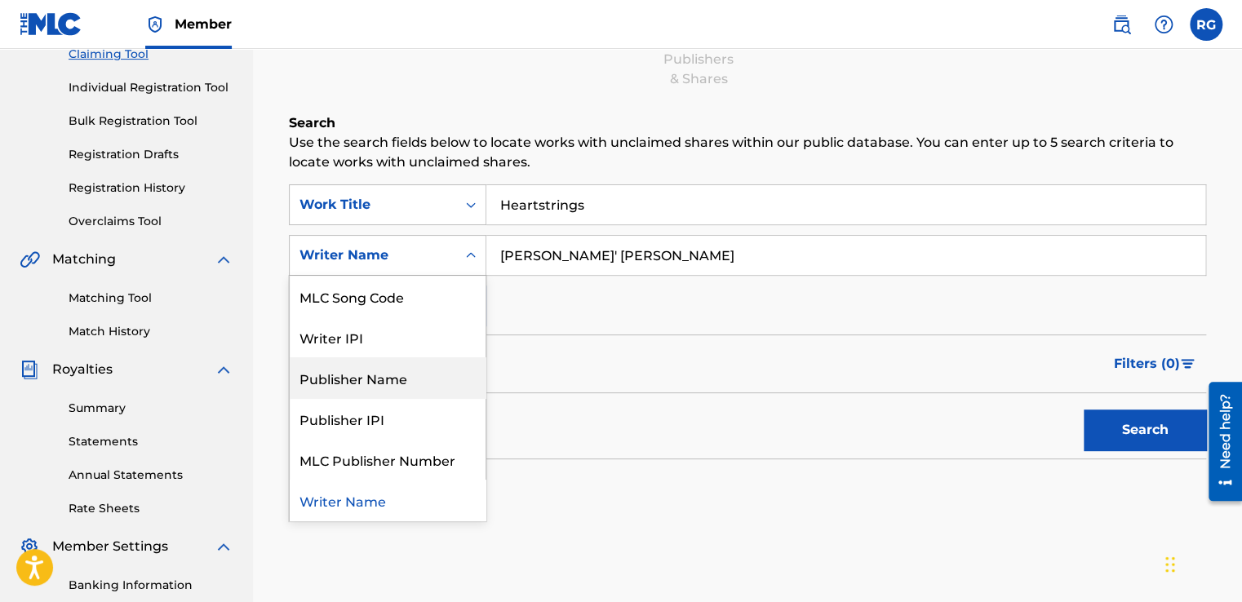
click at [405, 366] on div "Publisher Name" at bounding box center [388, 377] width 196 height 41
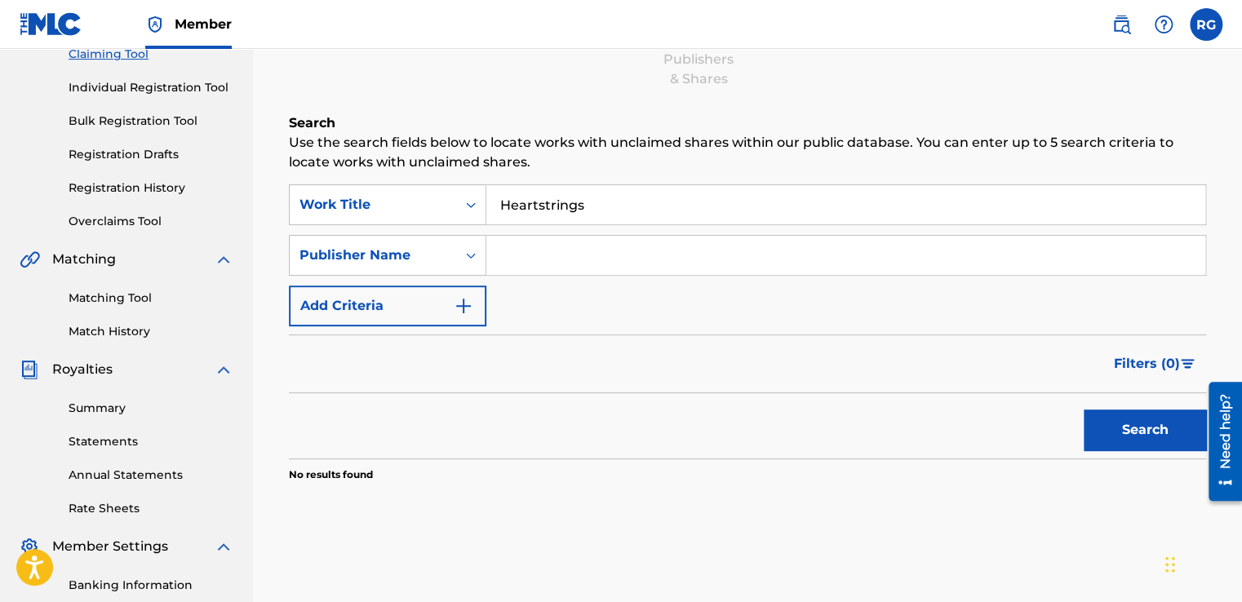
click at [543, 266] on input "Search Form" at bounding box center [845, 255] width 719 height 39
type input "[PERSON_NAME]' [PERSON_NAME]"
click at [1120, 414] on button "Search" at bounding box center [1144, 430] width 122 height 41
click at [630, 256] on input "[PERSON_NAME]' [PERSON_NAME]" at bounding box center [845, 255] width 719 height 39
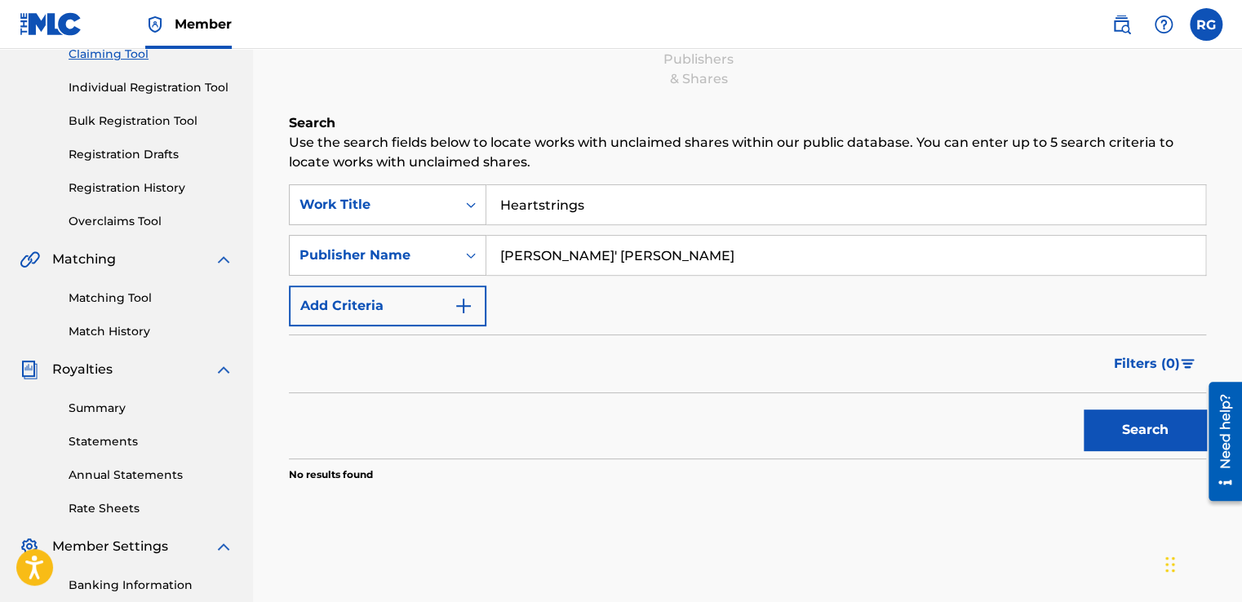
click at [630, 256] on input "[PERSON_NAME]' [PERSON_NAME]" at bounding box center [845, 255] width 719 height 39
type input "TheLegendBDavis"
click at [1109, 428] on button "Search" at bounding box center [1144, 430] width 122 height 41
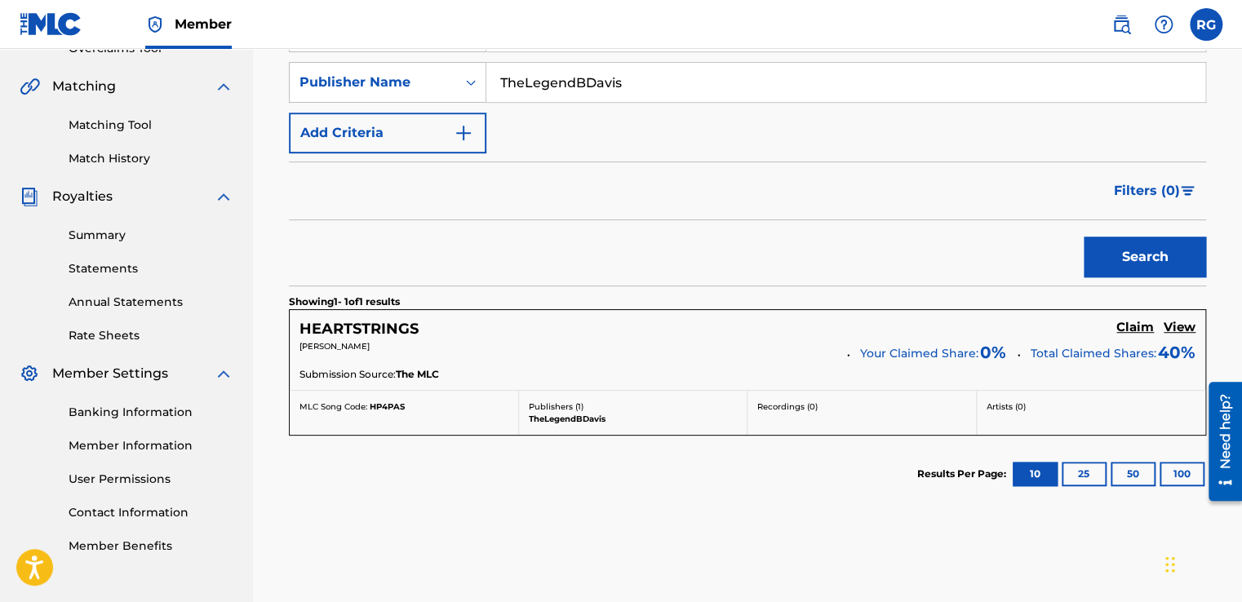
scroll to position [365, 0]
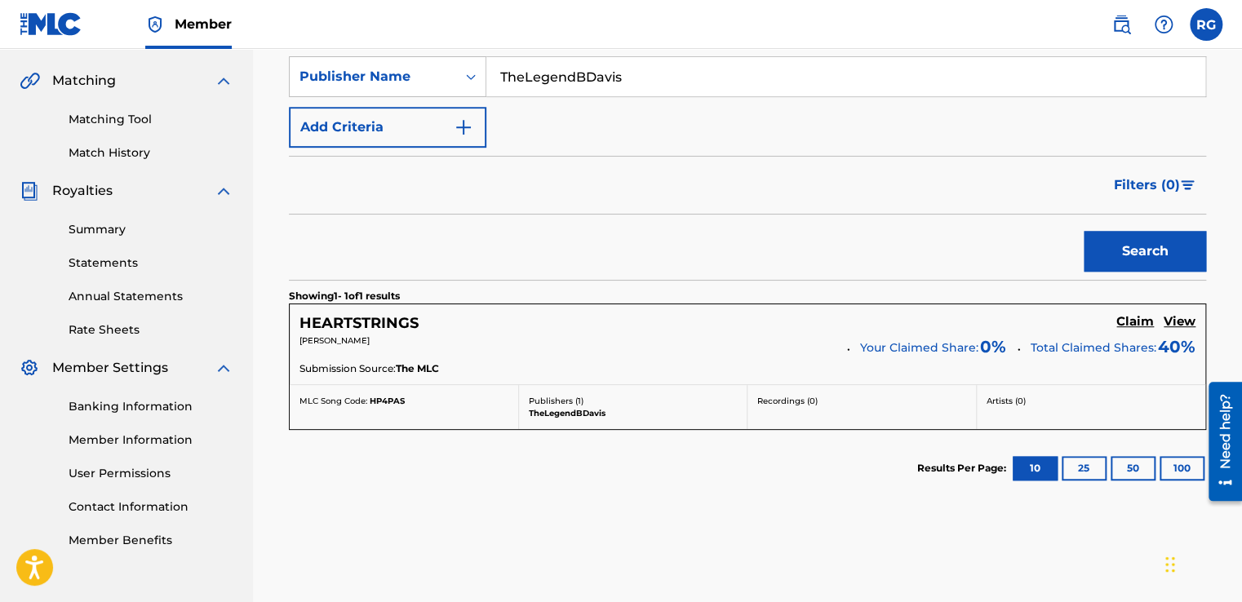
click at [1134, 321] on h5 "Claim" at bounding box center [1135, 322] width 38 height 16
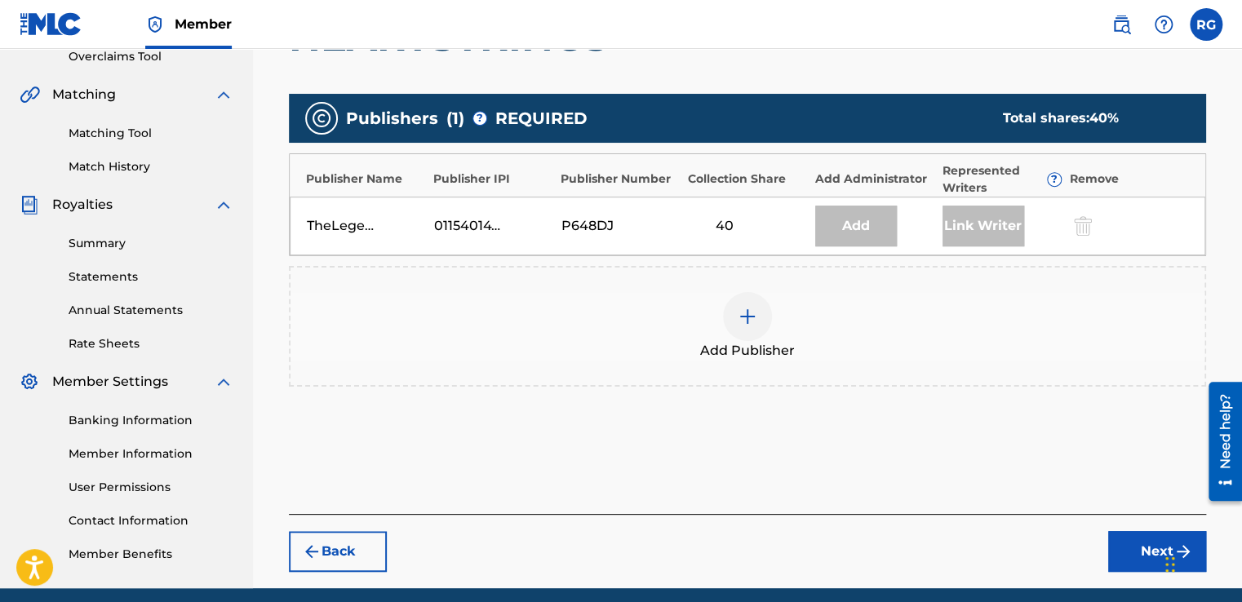
scroll to position [0, 0]
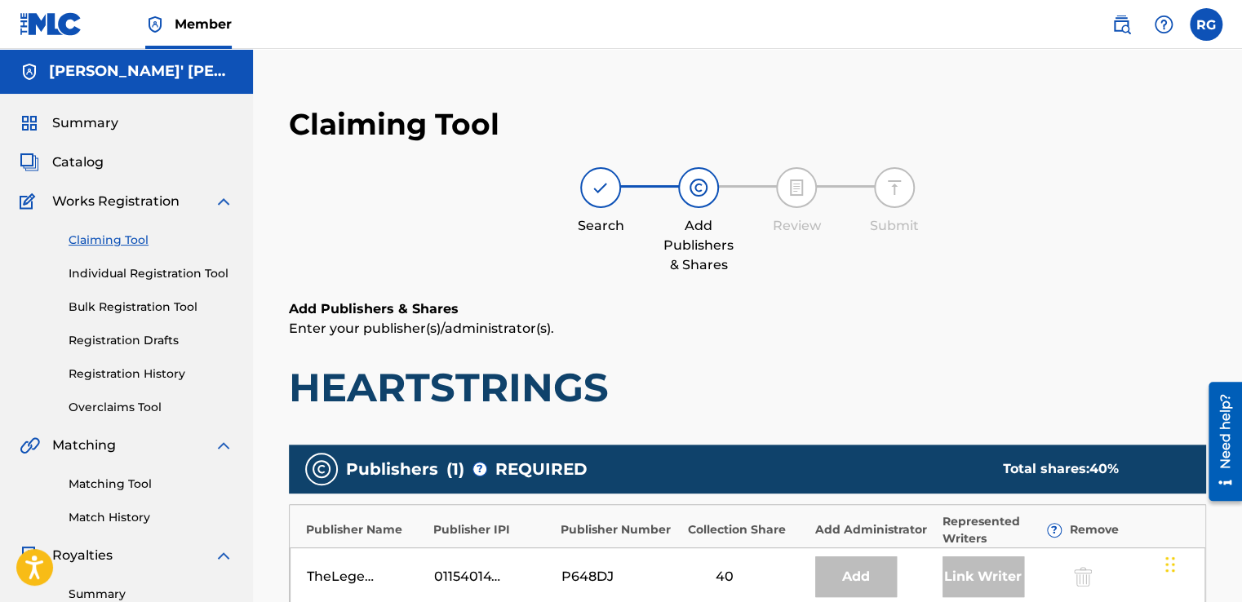
click at [121, 264] on div "Claiming Tool Individual Registration Tool Bulk Registration Tool Registration …" at bounding box center [127, 313] width 214 height 205
click at [121, 268] on link "Individual Registration Tool" at bounding box center [151, 273] width 165 height 17
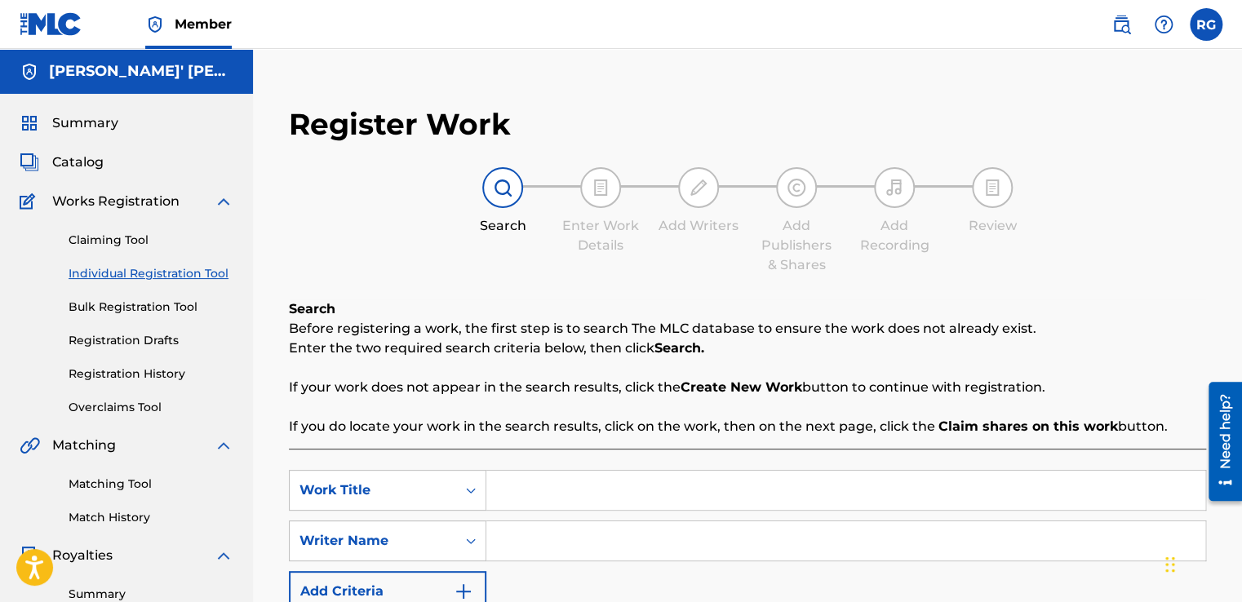
scroll to position [162, 0]
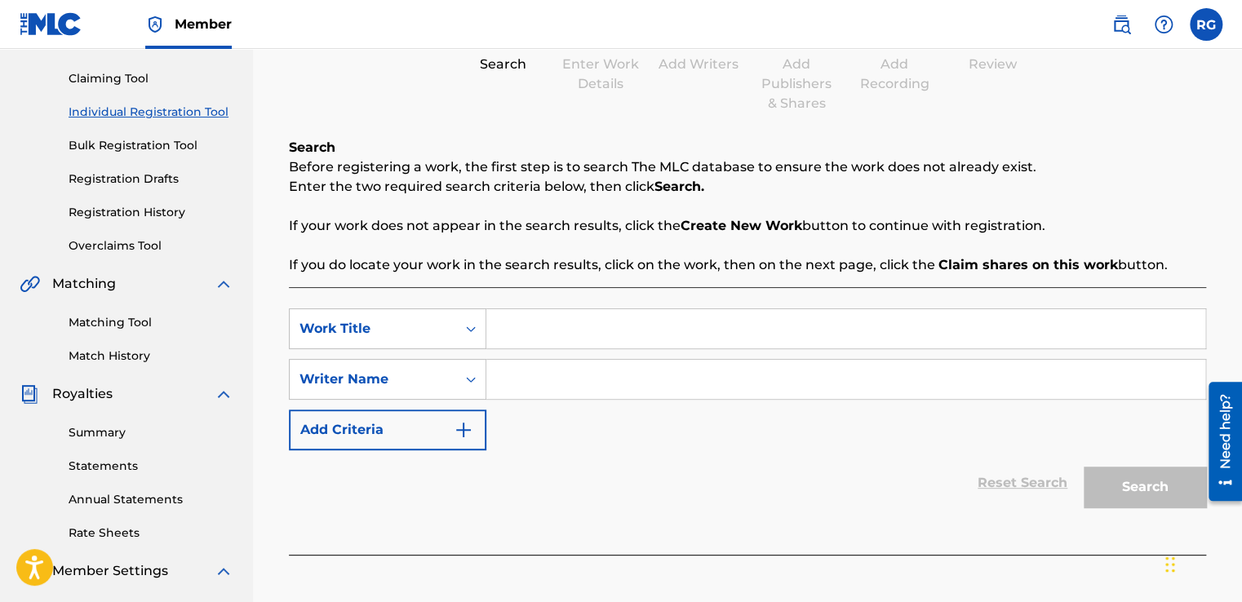
click at [623, 342] on input "Search Form" at bounding box center [845, 328] width 719 height 39
click at [117, 212] on link "Registration History" at bounding box center [151, 212] width 165 height 17
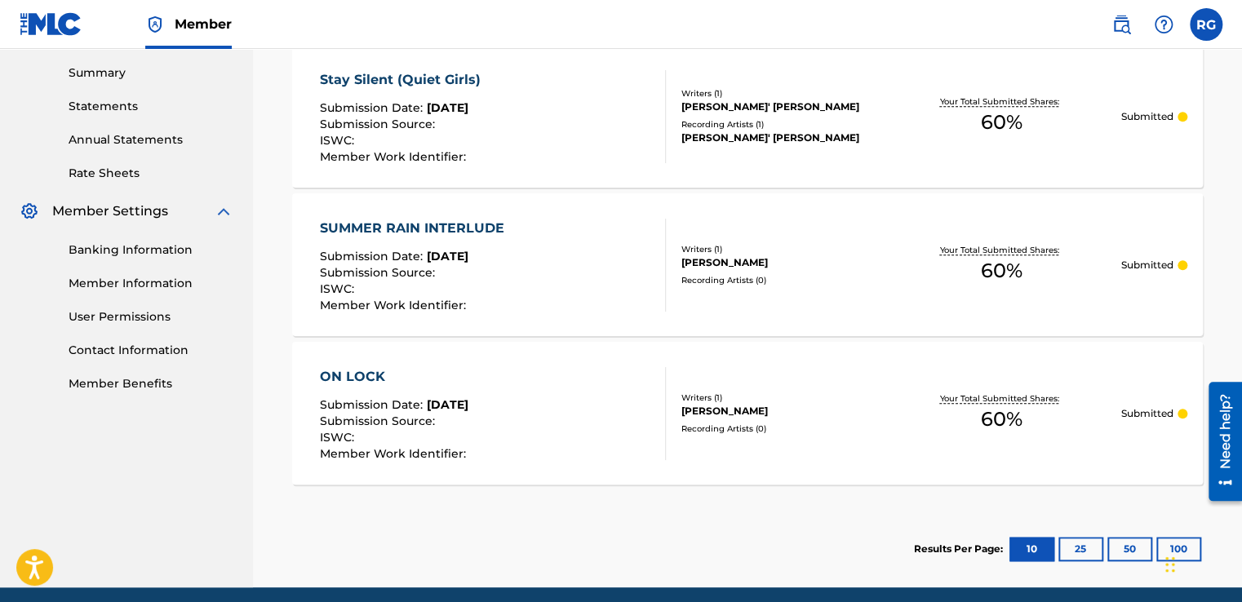
scroll to position [534, 0]
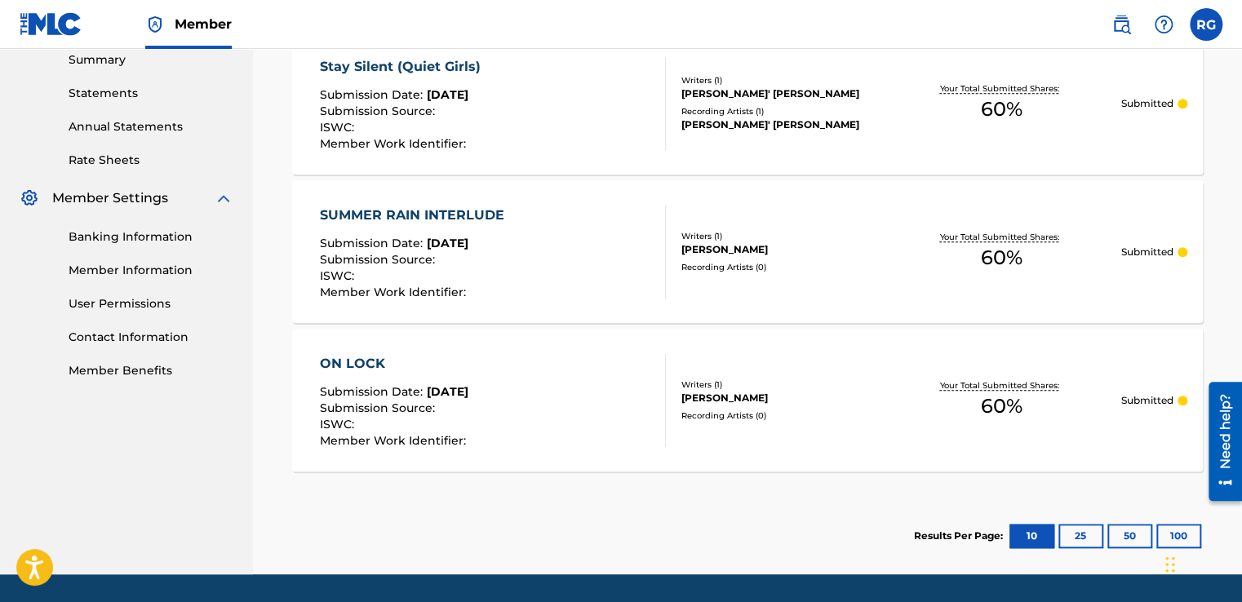
click at [789, 275] on div "SUMMER RAIN INTERLUDE Submission Date : [DATE] Submission Source : ISWC : Membe…" at bounding box center [747, 251] width 911 height 143
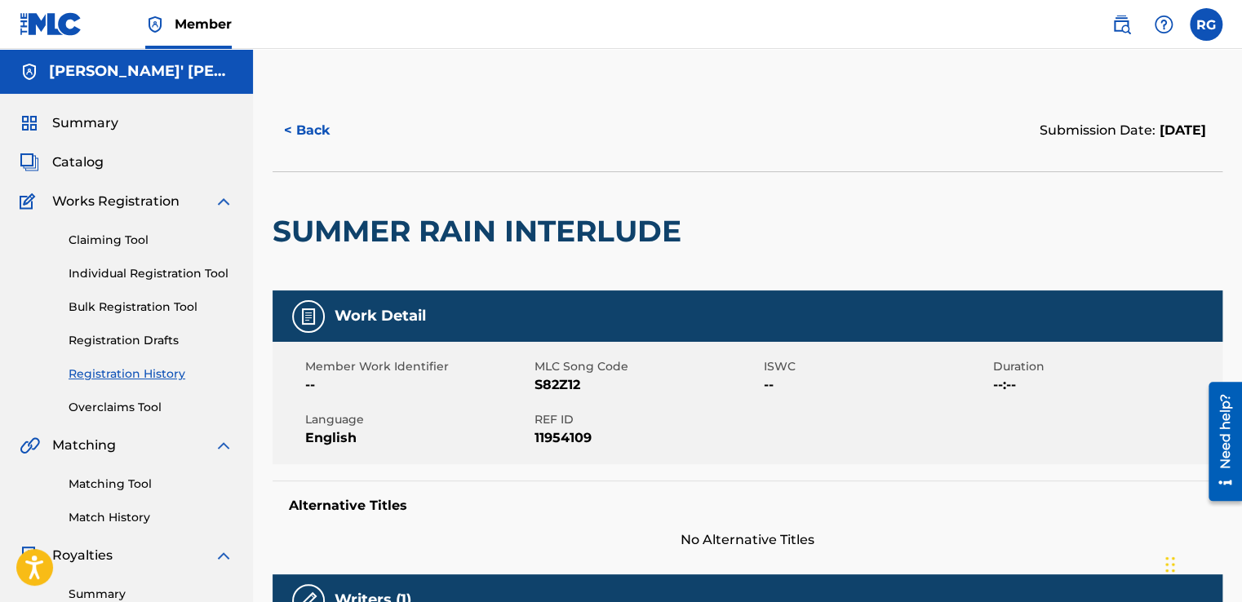
click at [317, 129] on button "< Back" at bounding box center [321, 130] width 98 height 41
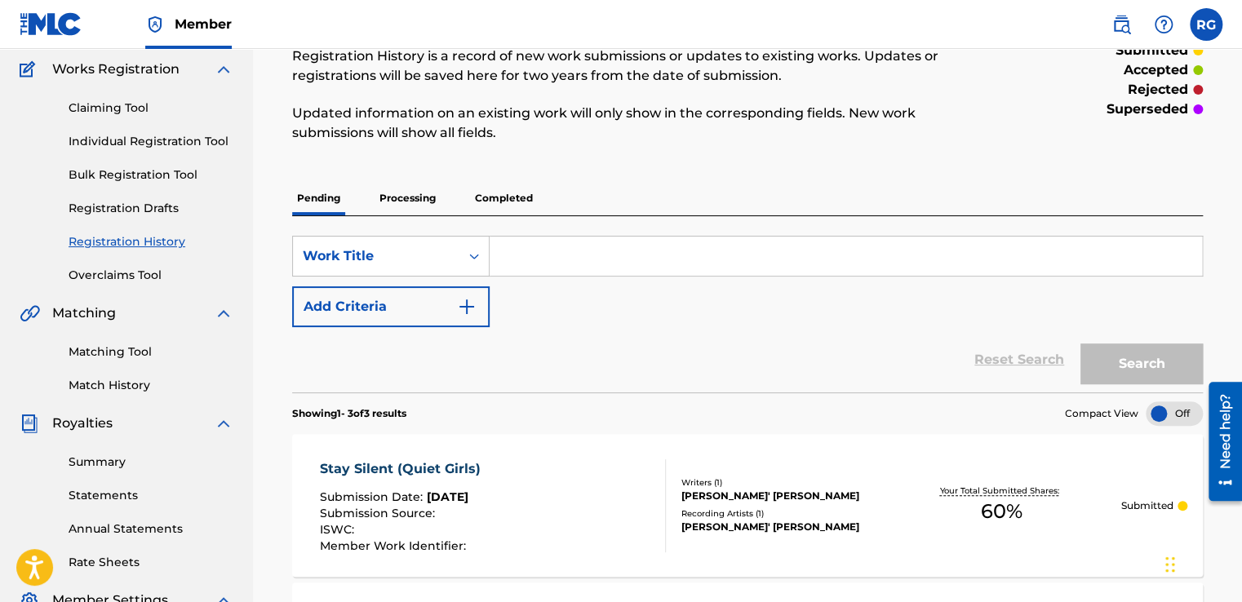
scroll to position [131, 0]
click at [156, 141] on link "Individual Registration Tool" at bounding box center [151, 142] width 165 height 17
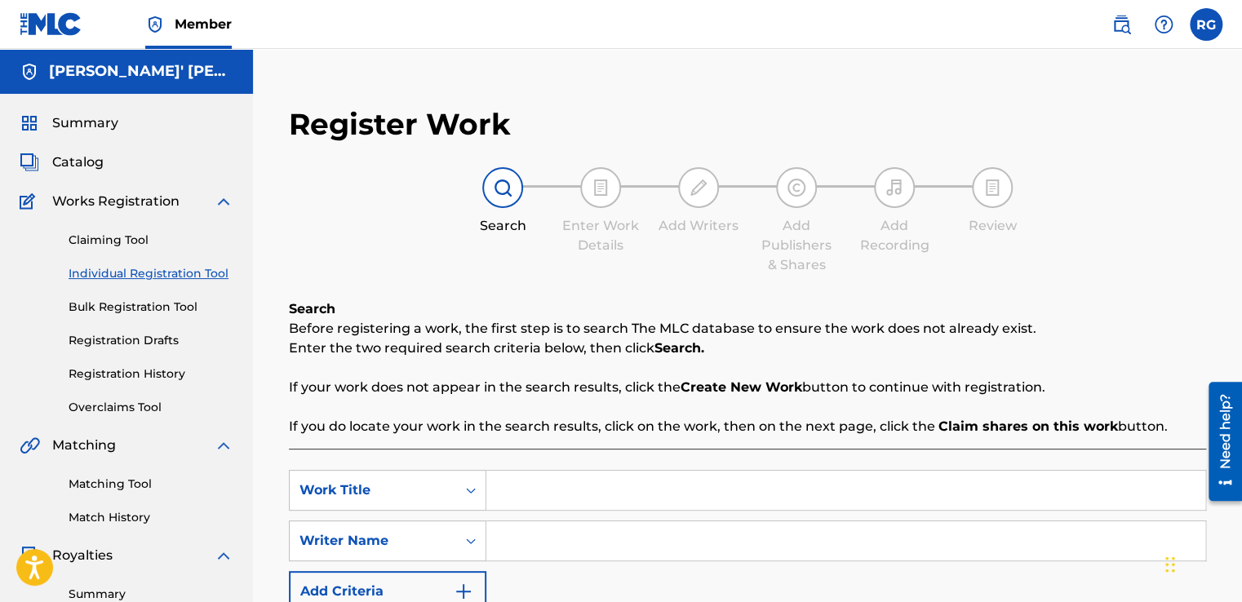
click at [613, 489] on input "Search Form" at bounding box center [845, 490] width 719 height 39
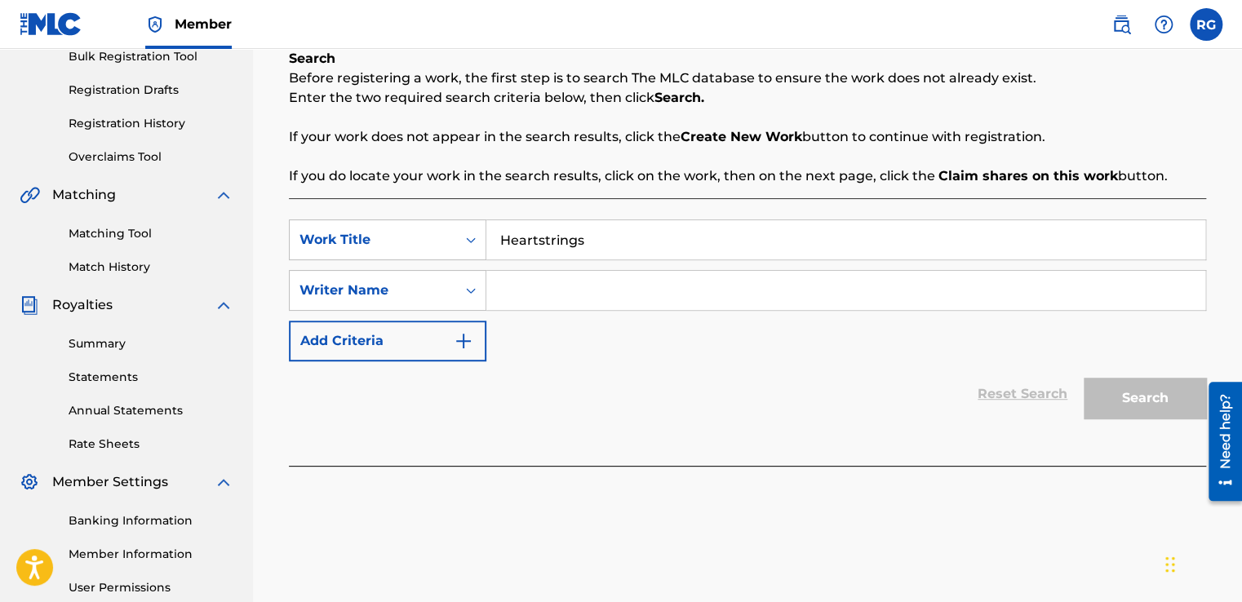
scroll to position [251, 0]
type input "Heartstrings"
click at [563, 273] on input "Search Form" at bounding box center [845, 289] width 719 height 39
type input "[PERSON_NAME]' [PERSON_NAME]"
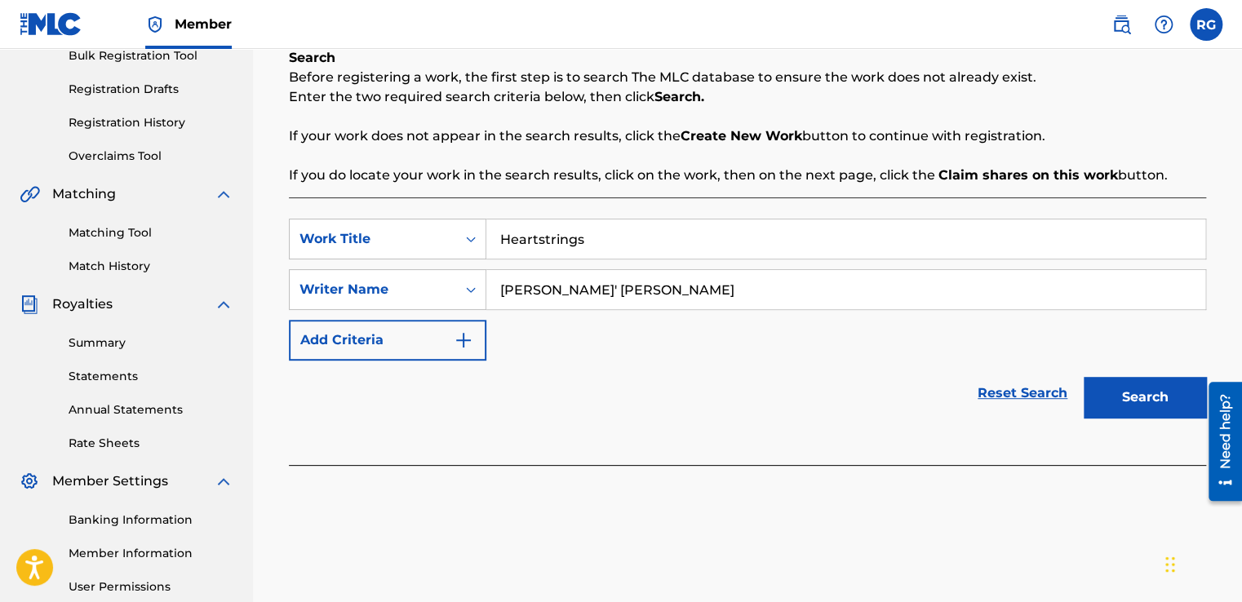
click at [1147, 401] on button "Search" at bounding box center [1144, 397] width 122 height 41
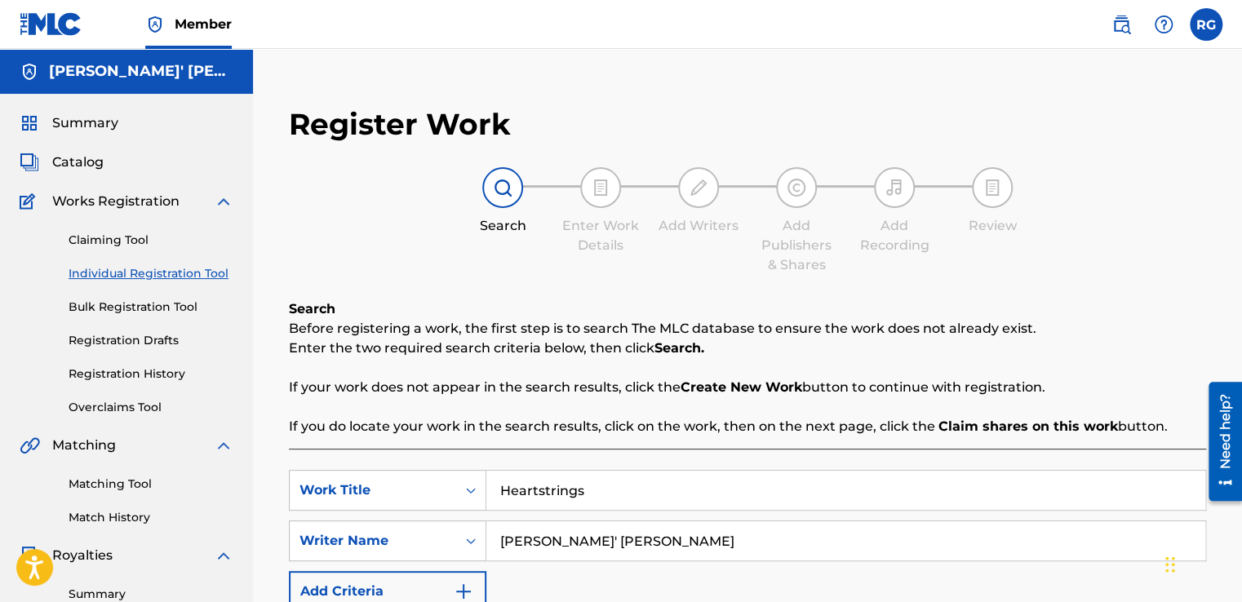
scroll to position [413, 0]
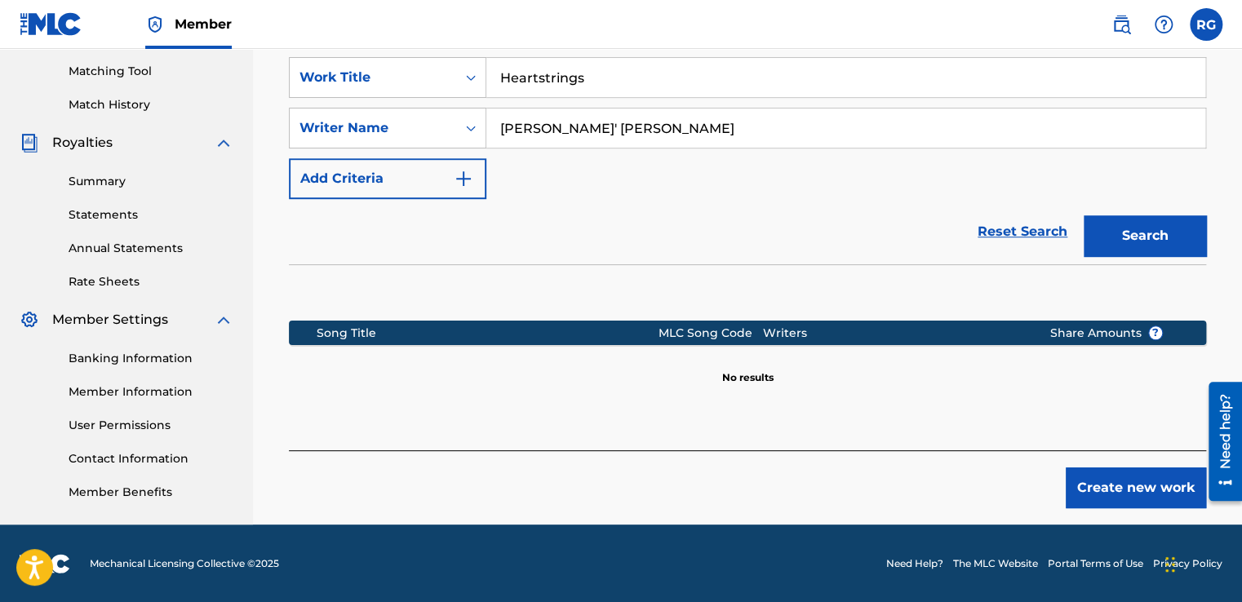
click at [1093, 479] on button "Create new work" at bounding box center [1136, 487] width 140 height 41
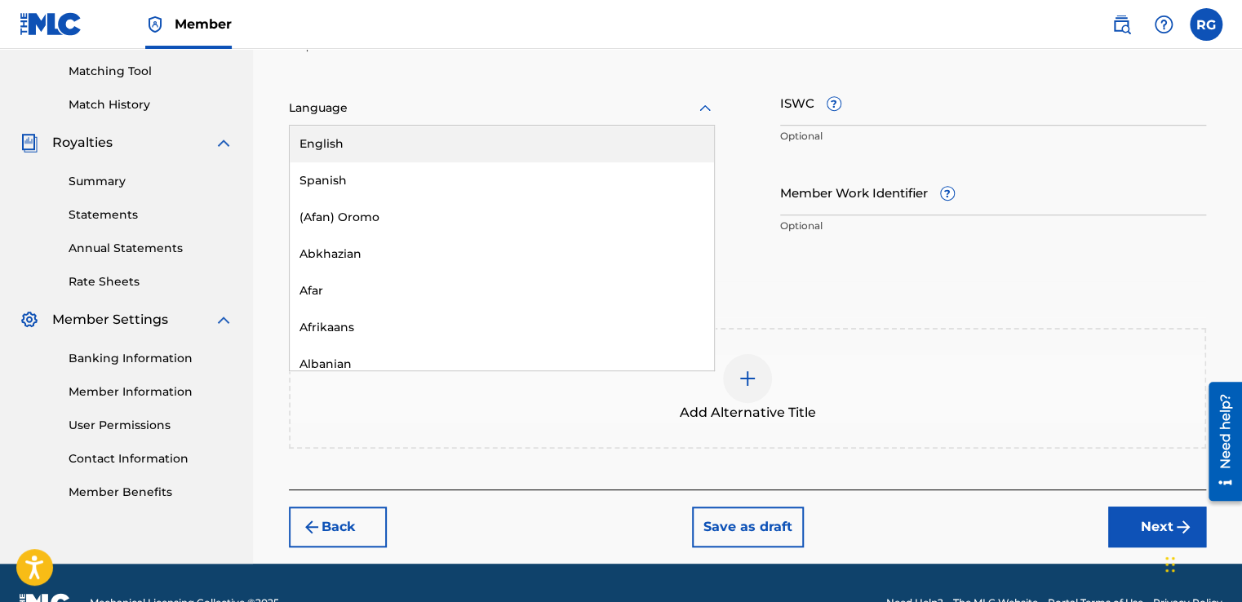
click at [676, 103] on div at bounding box center [502, 108] width 426 height 20
click at [642, 136] on div "English" at bounding box center [502, 144] width 424 height 37
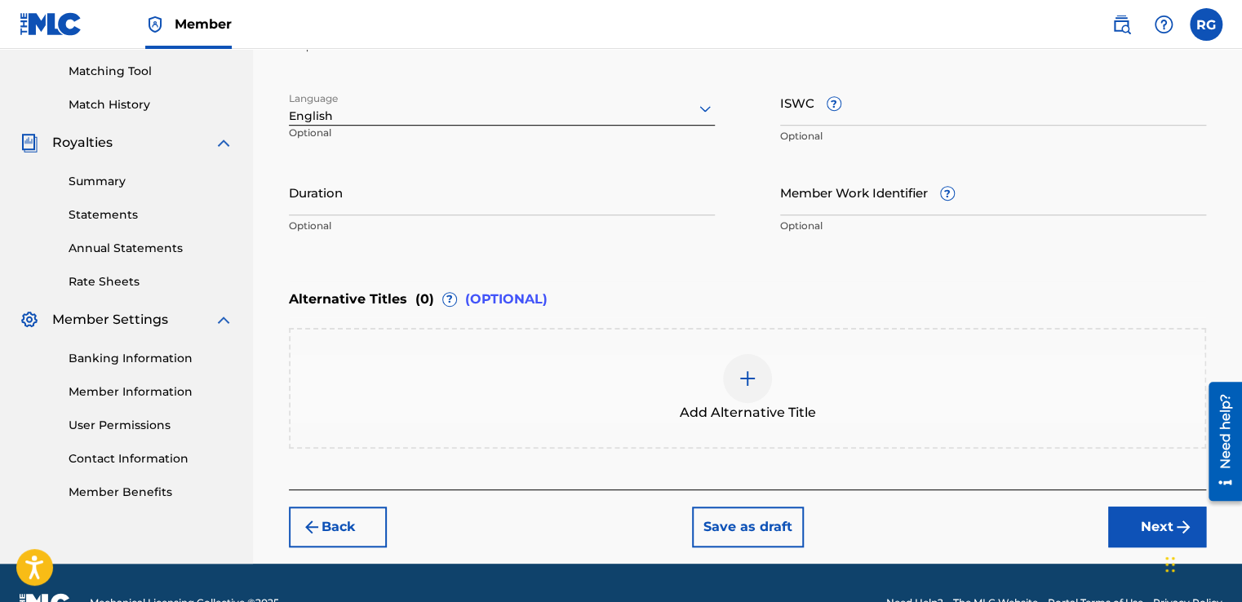
click at [1145, 534] on button "Next" at bounding box center [1157, 527] width 98 height 41
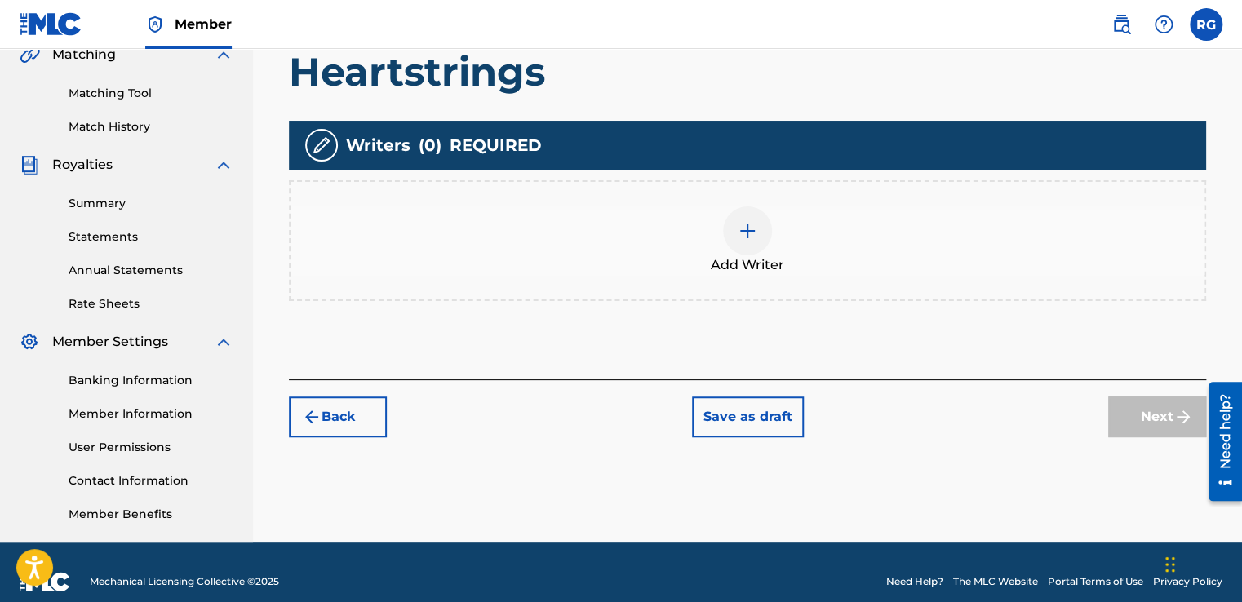
scroll to position [397, 0]
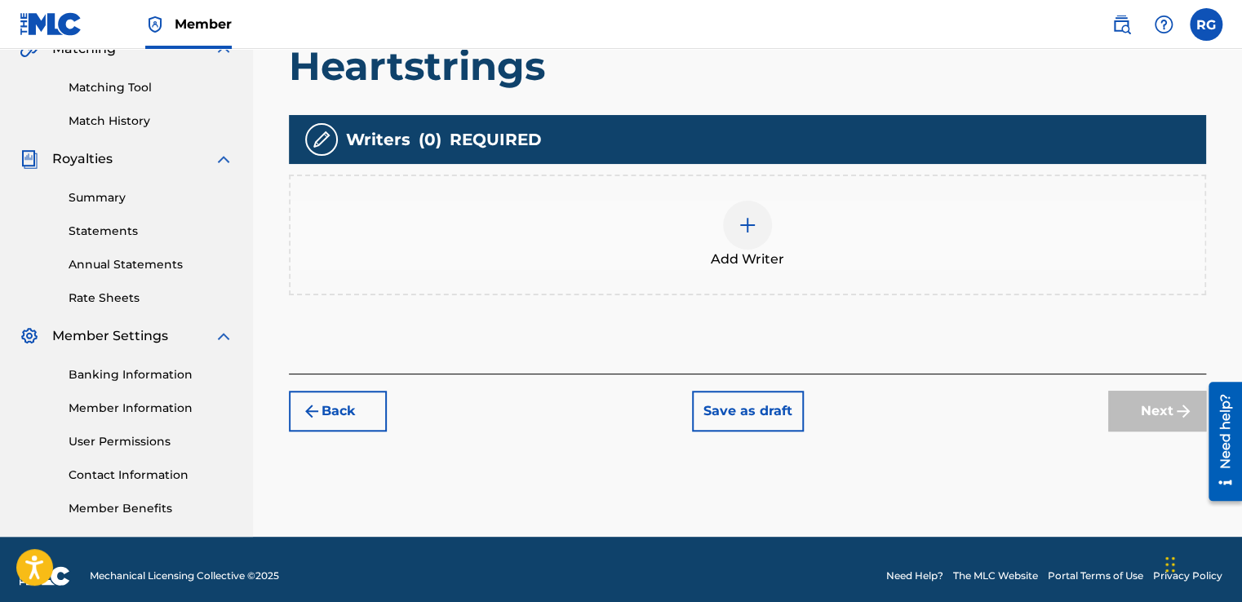
click at [744, 244] on div at bounding box center [747, 225] width 49 height 49
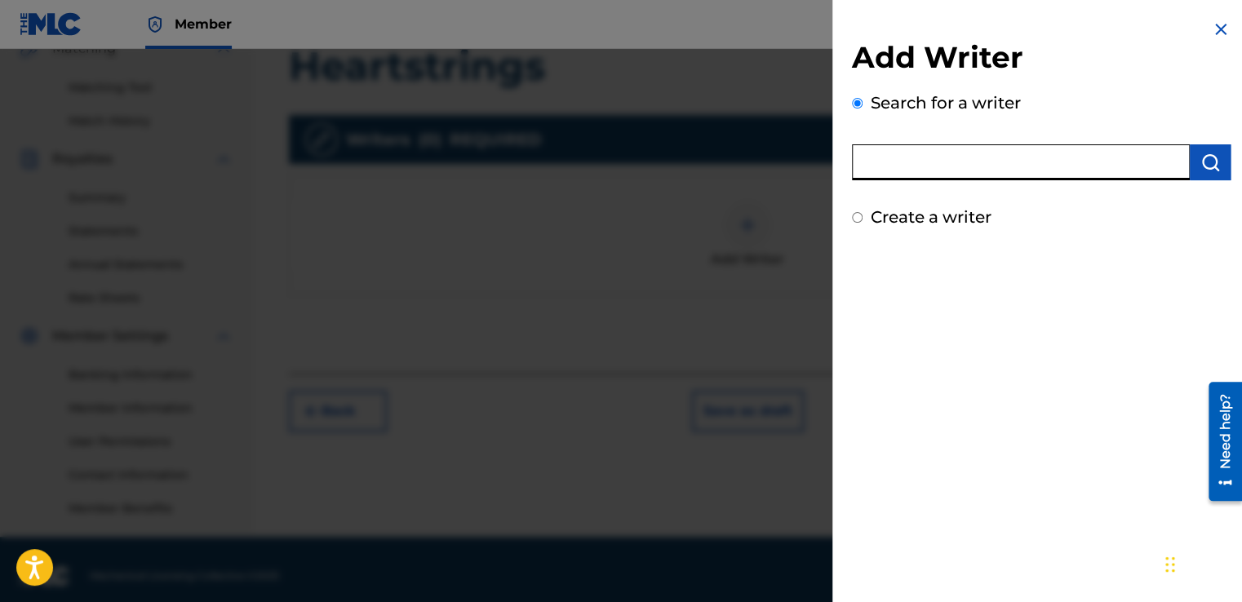
click at [1047, 170] on input "text" at bounding box center [1021, 162] width 338 height 36
type input "[PERSON_NAME]'"
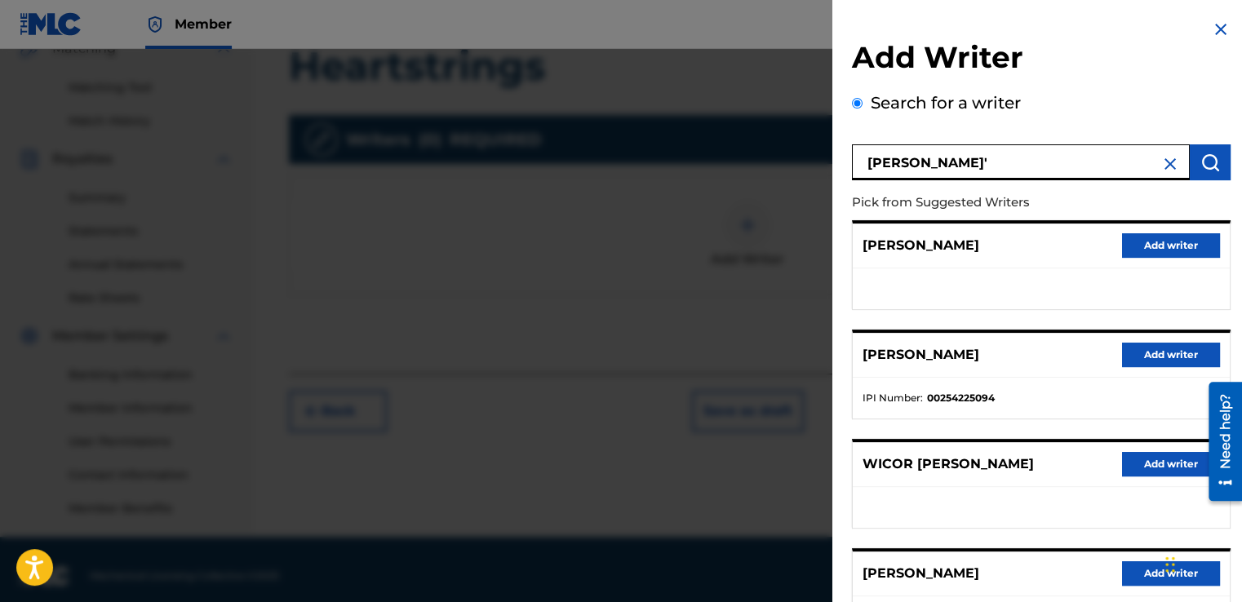
scroll to position [246, 0]
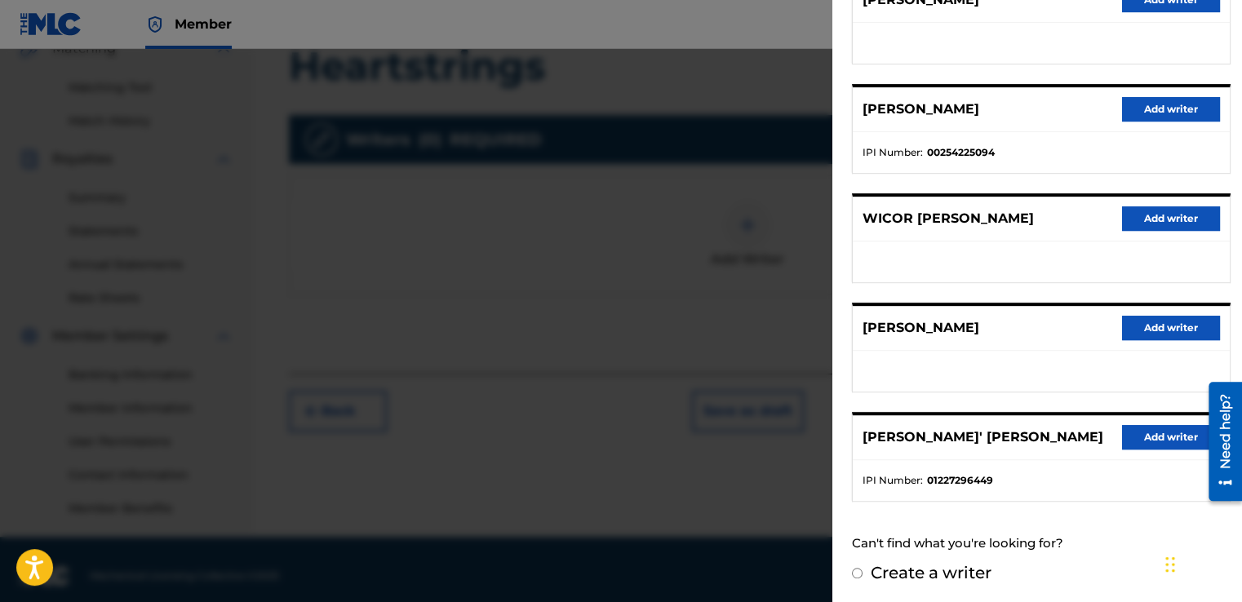
click at [1146, 431] on button "Add writer" at bounding box center [1171, 437] width 98 height 24
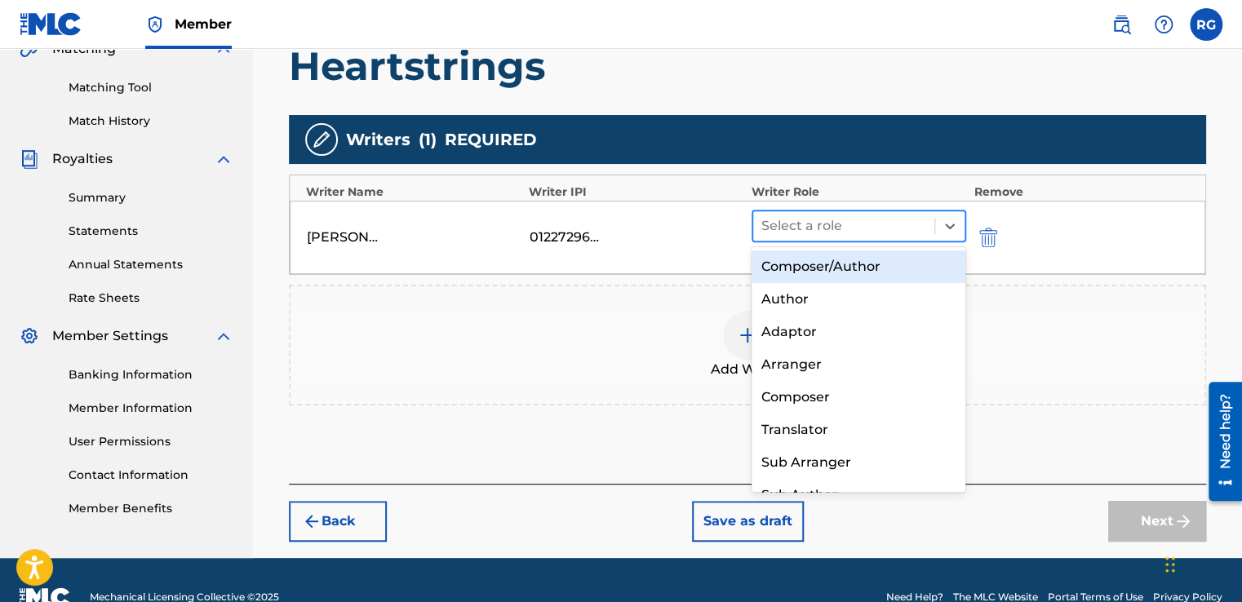
click at [820, 227] on div at bounding box center [843, 226] width 165 height 23
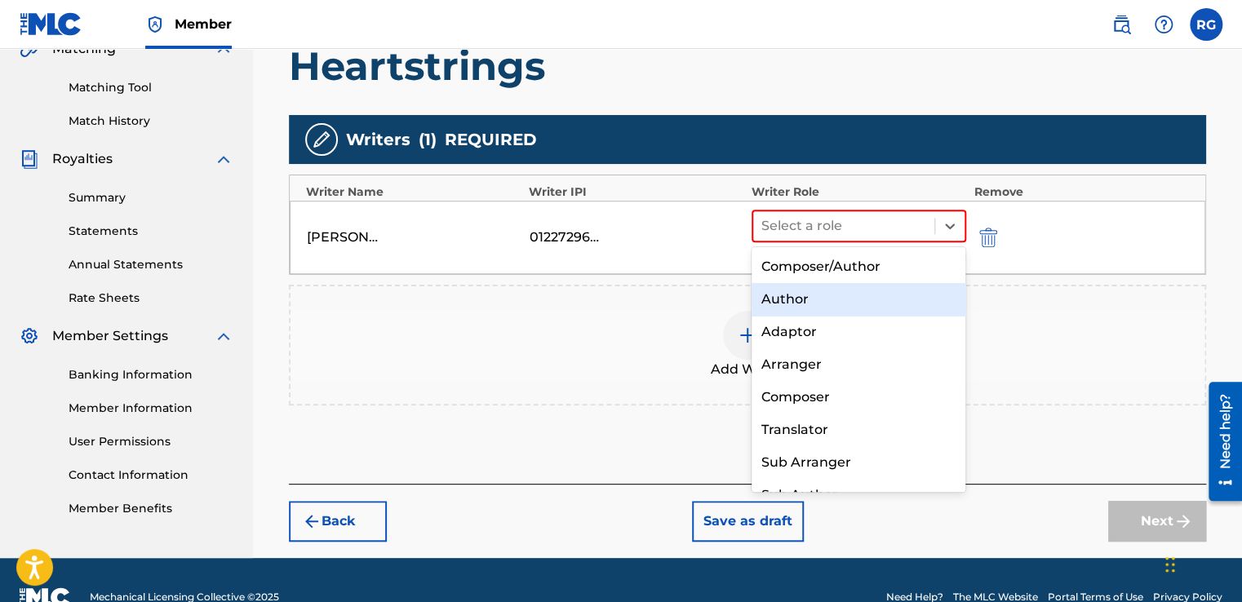
click at [826, 291] on div "Author" at bounding box center [858, 299] width 215 height 33
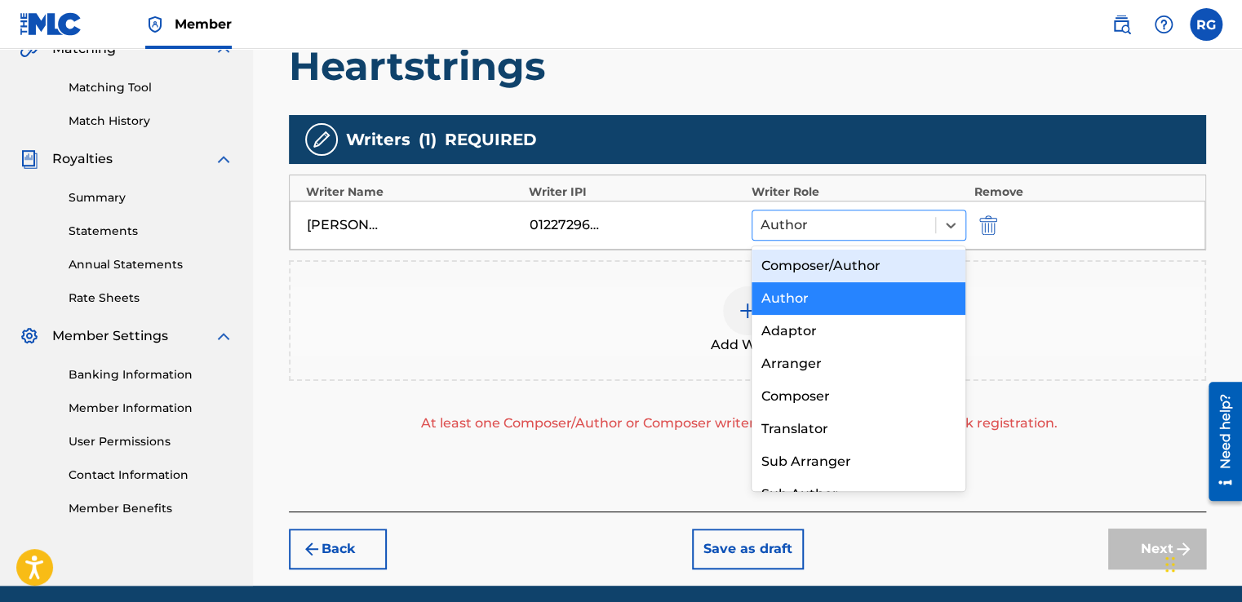
click at [835, 225] on div at bounding box center [843, 225] width 166 height 23
click at [849, 265] on div "Composer/Author" at bounding box center [858, 266] width 215 height 33
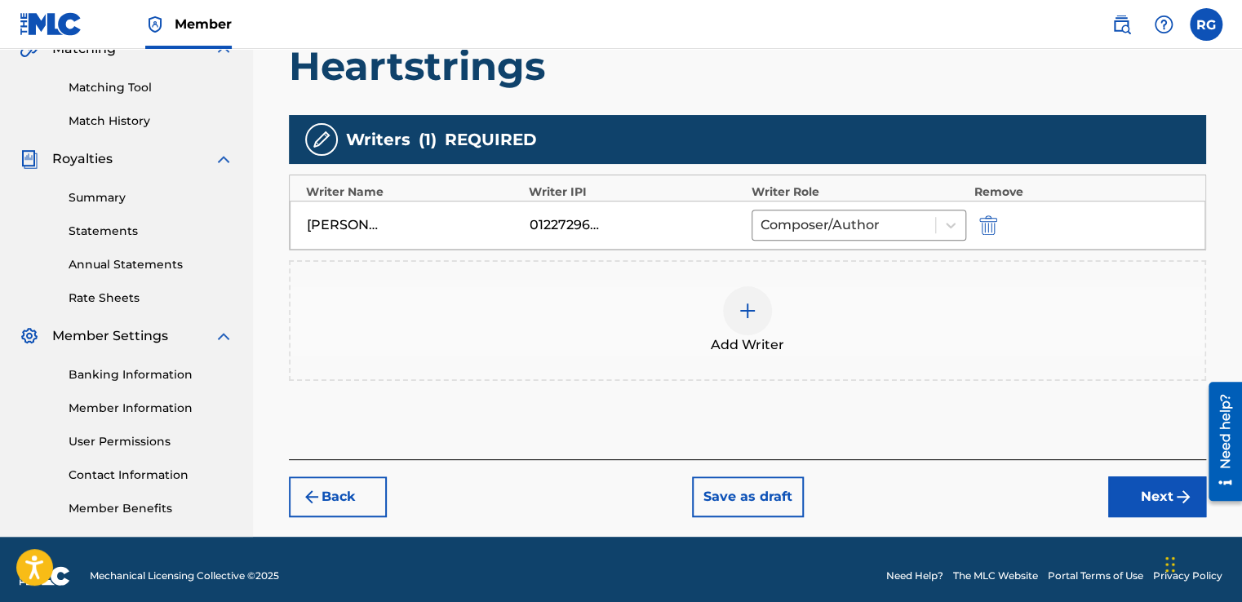
click at [1006, 475] on div "Back Save as draft Next" at bounding box center [747, 488] width 917 height 58
click at [1129, 498] on button "Next" at bounding box center [1157, 496] width 98 height 41
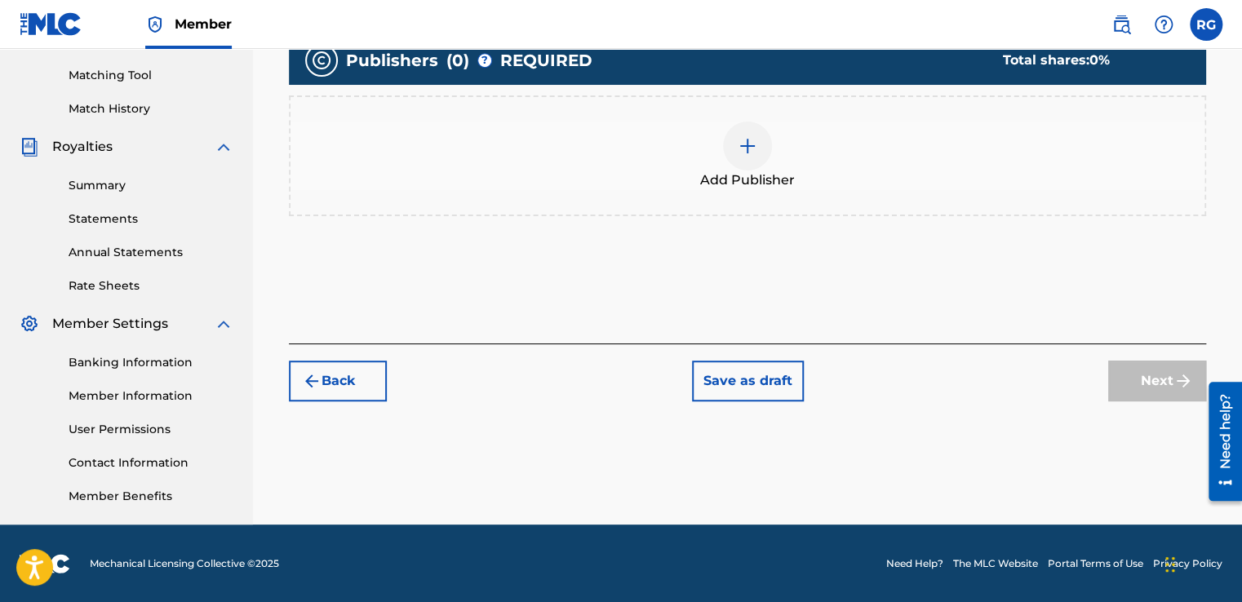
scroll to position [408, 0]
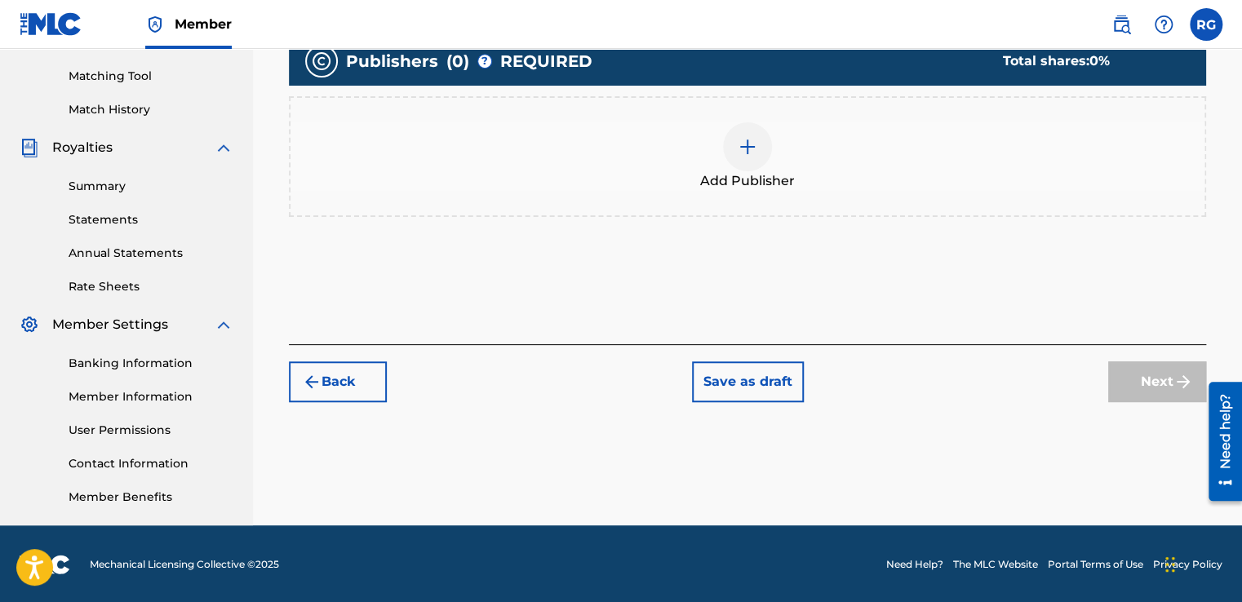
click at [370, 367] on button "Back" at bounding box center [338, 381] width 98 height 41
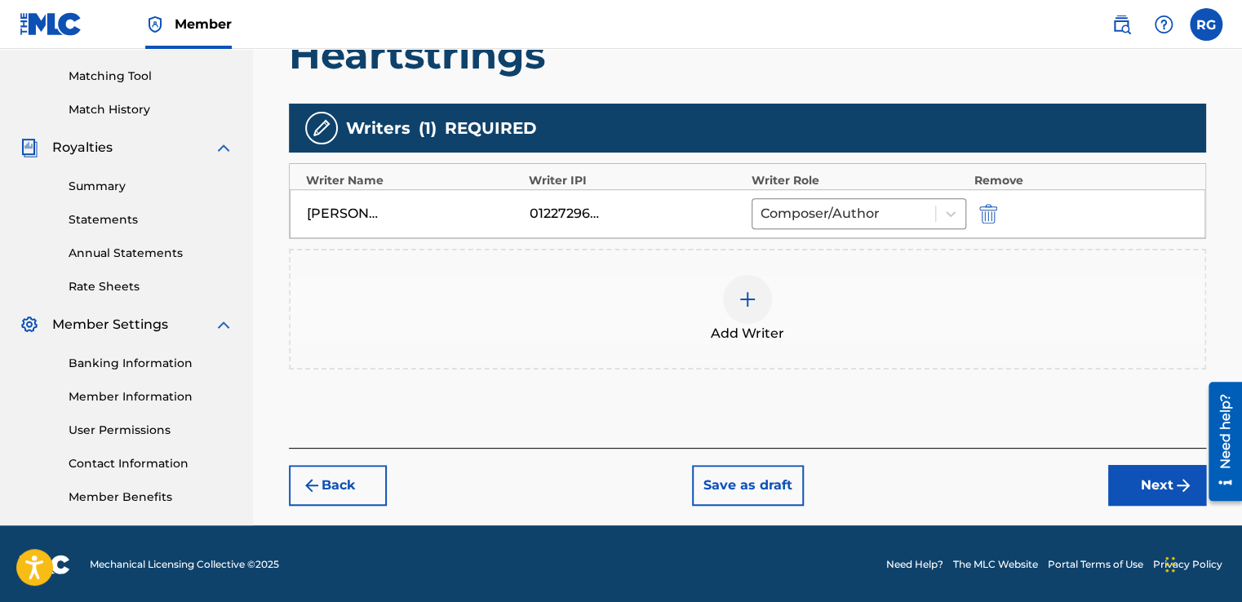
click at [748, 290] on img at bounding box center [748, 300] width 20 height 20
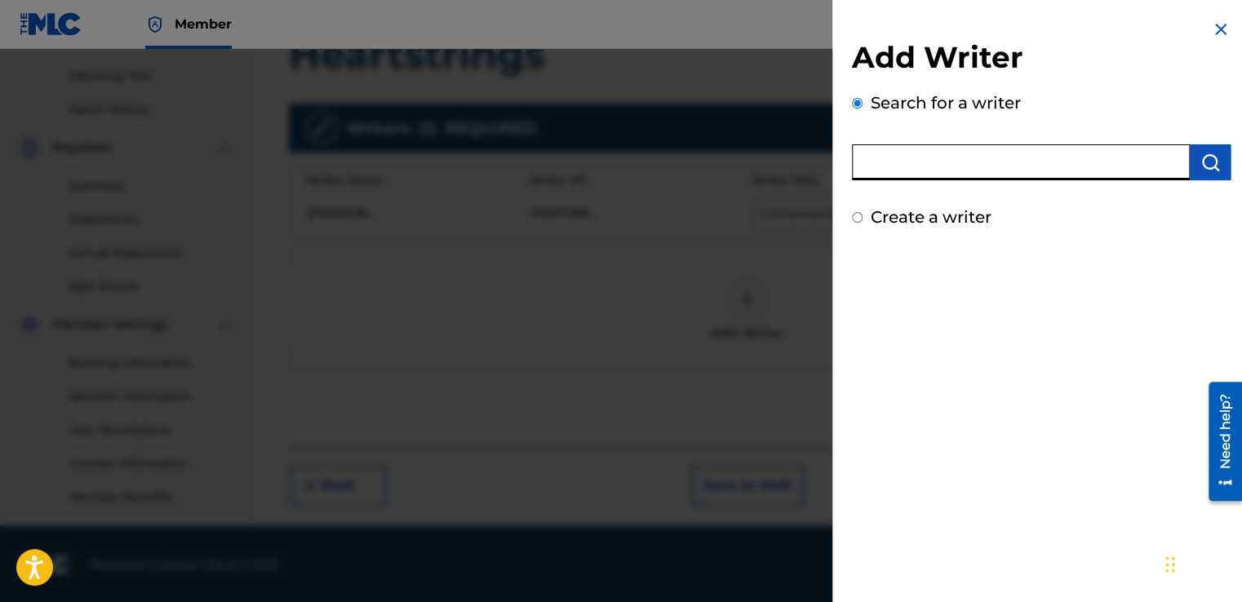
click at [946, 157] on input "text" at bounding box center [1021, 162] width 338 height 36
type input "[PERSON_NAME]"
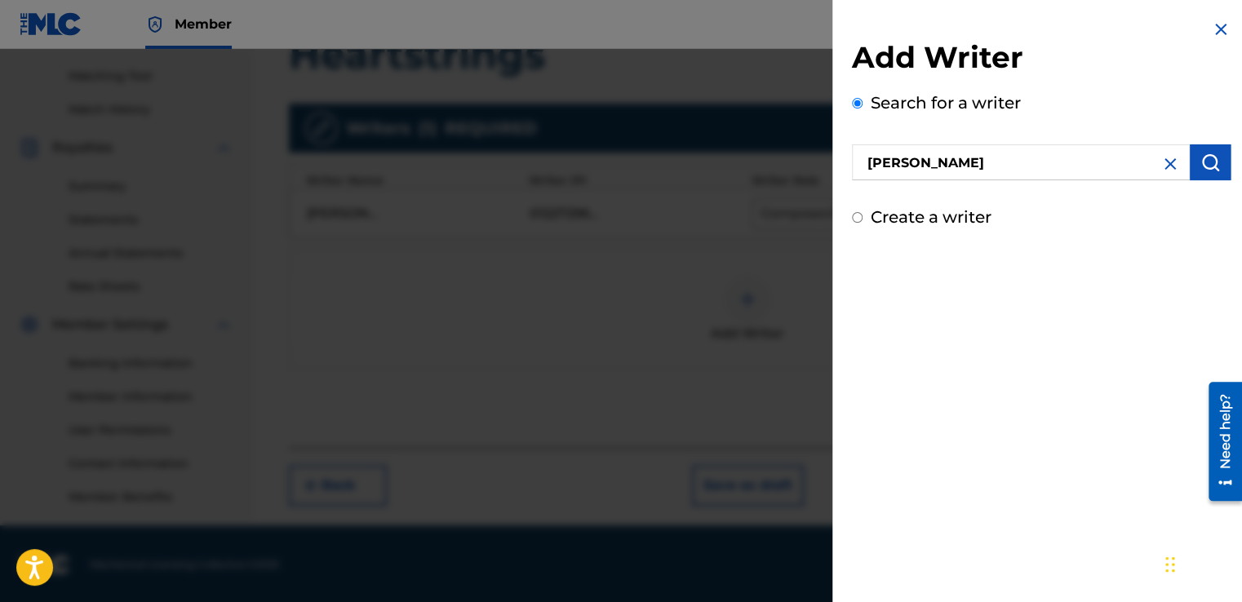
click at [1202, 178] on button "submit" at bounding box center [1210, 162] width 41 height 36
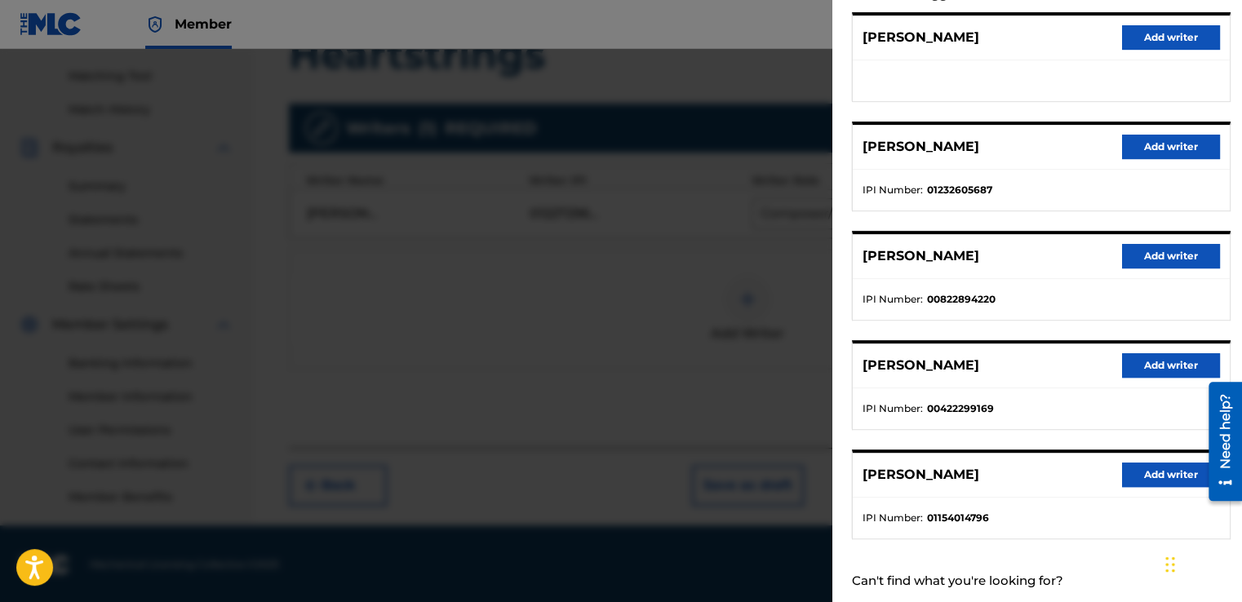
scroll to position [246, 0]
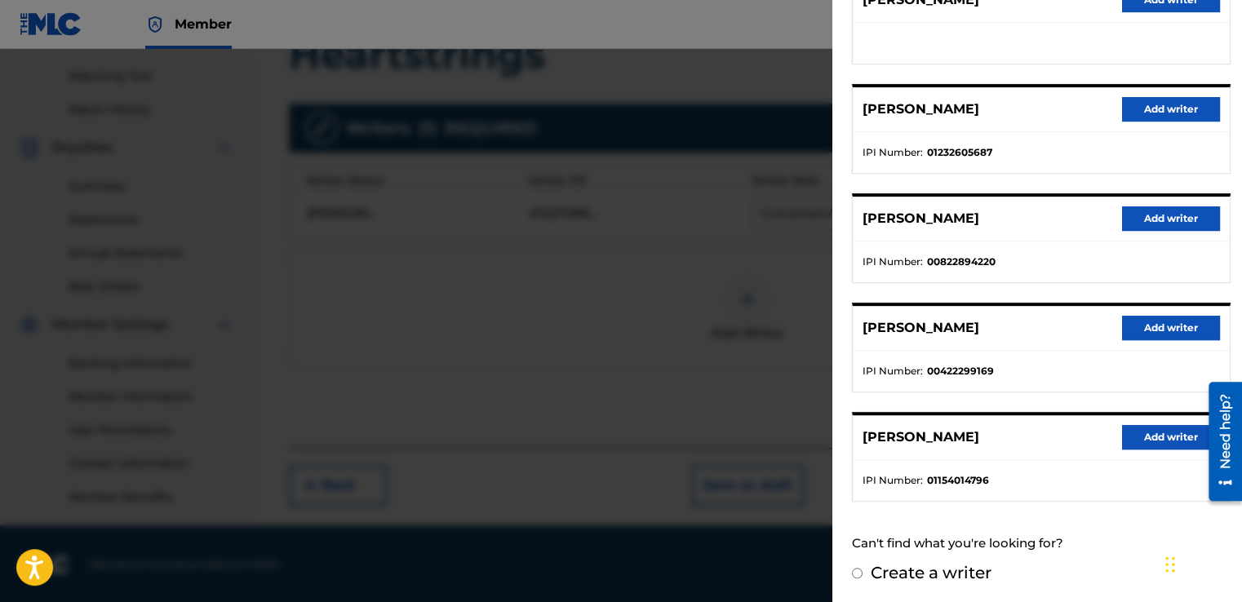
click at [1158, 426] on button "Add writer" at bounding box center [1171, 437] width 98 height 24
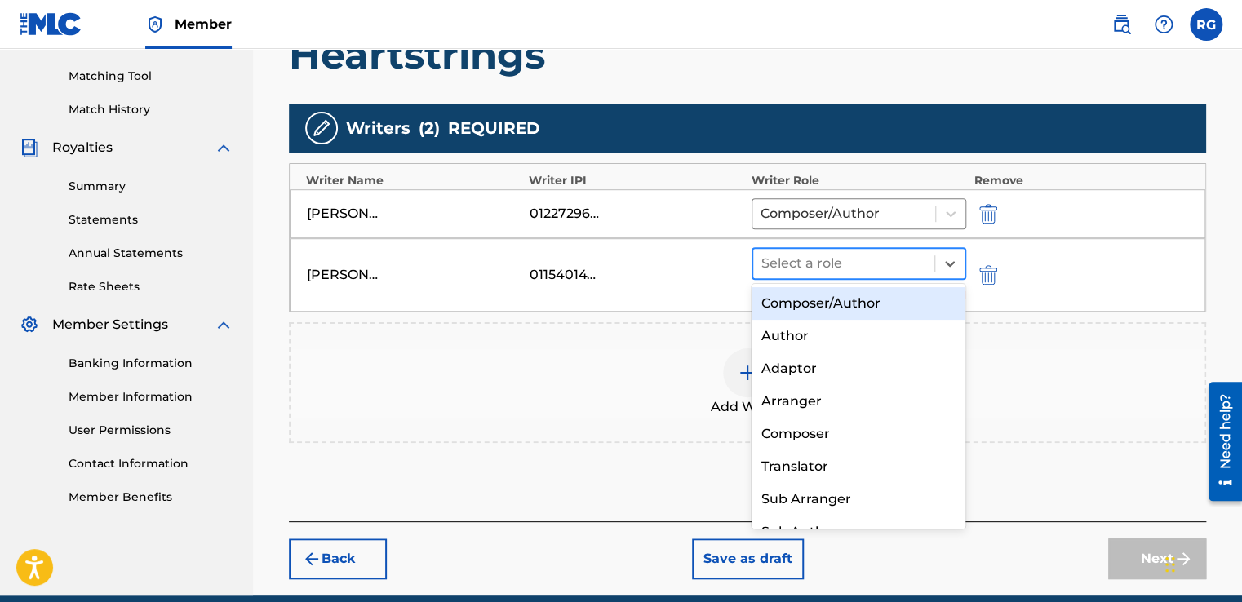
click at [812, 253] on div at bounding box center [843, 263] width 165 height 23
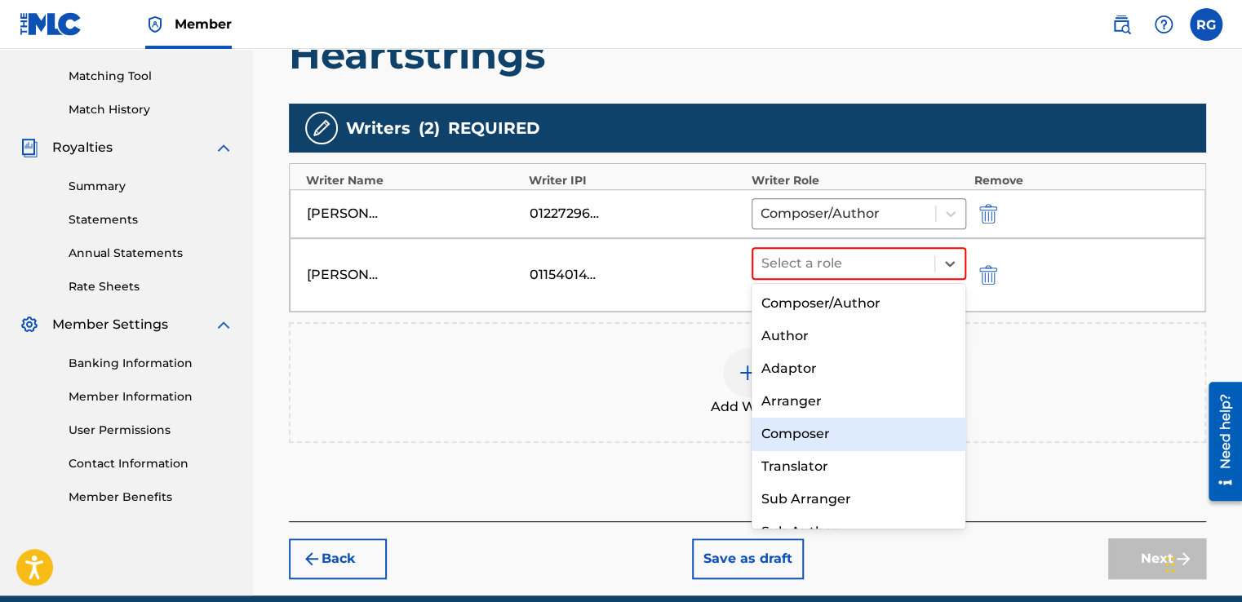
click at [819, 442] on div "Composer" at bounding box center [858, 434] width 215 height 33
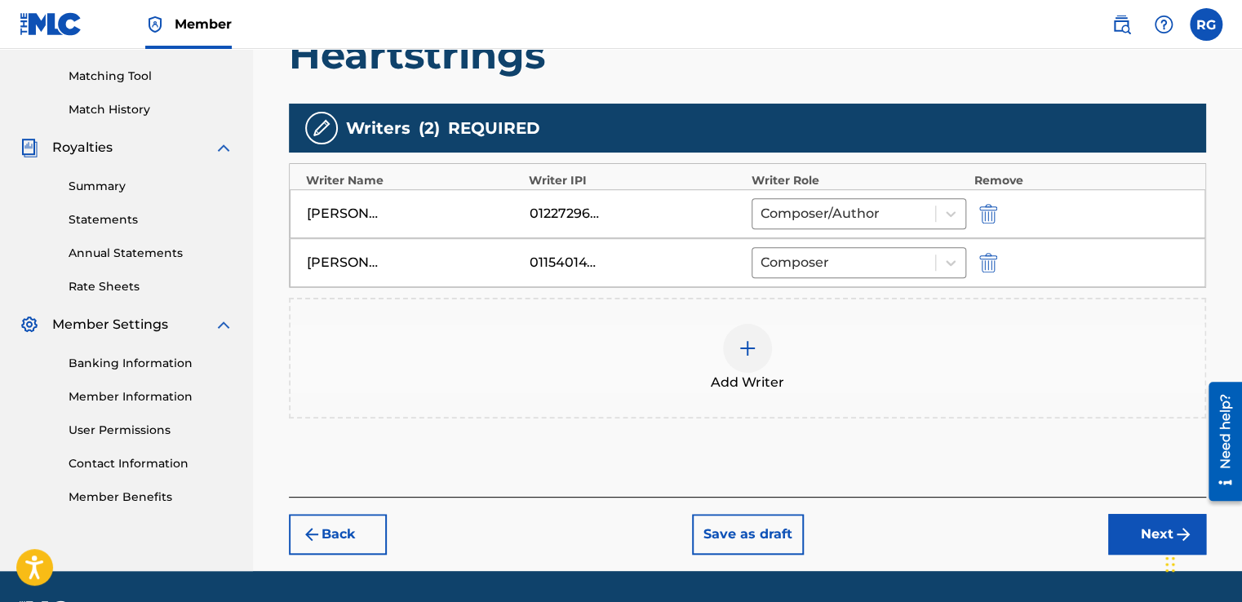
click at [1138, 535] on button "Next" at bounding box center [1157, 534] width 98 height 41
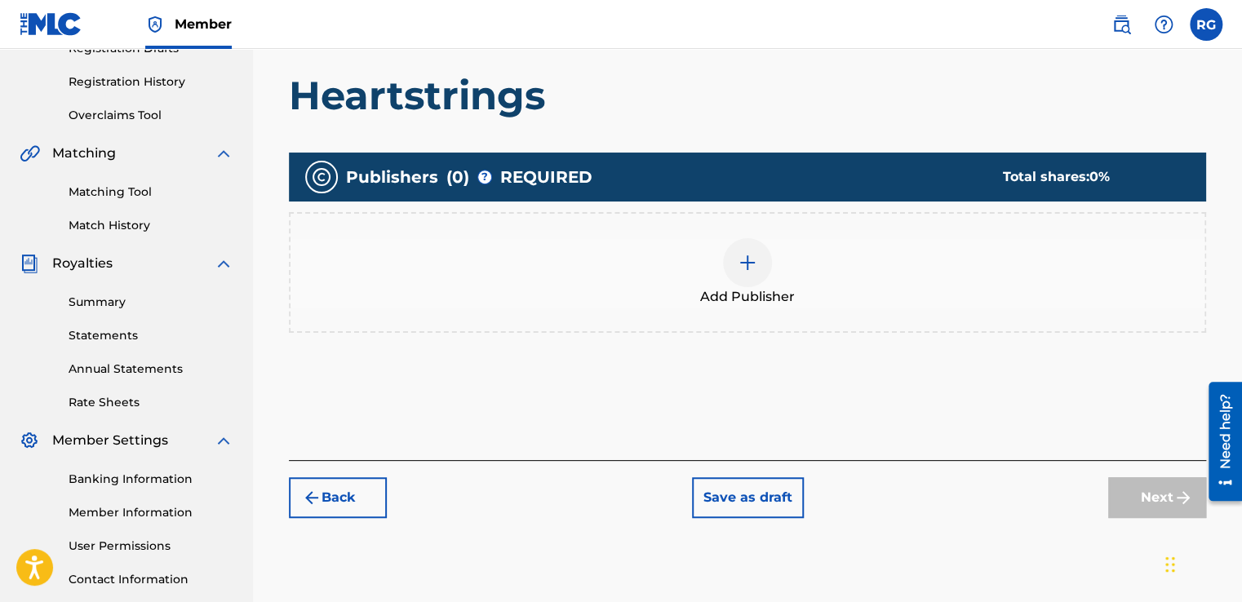
scroll to position [298, 0]
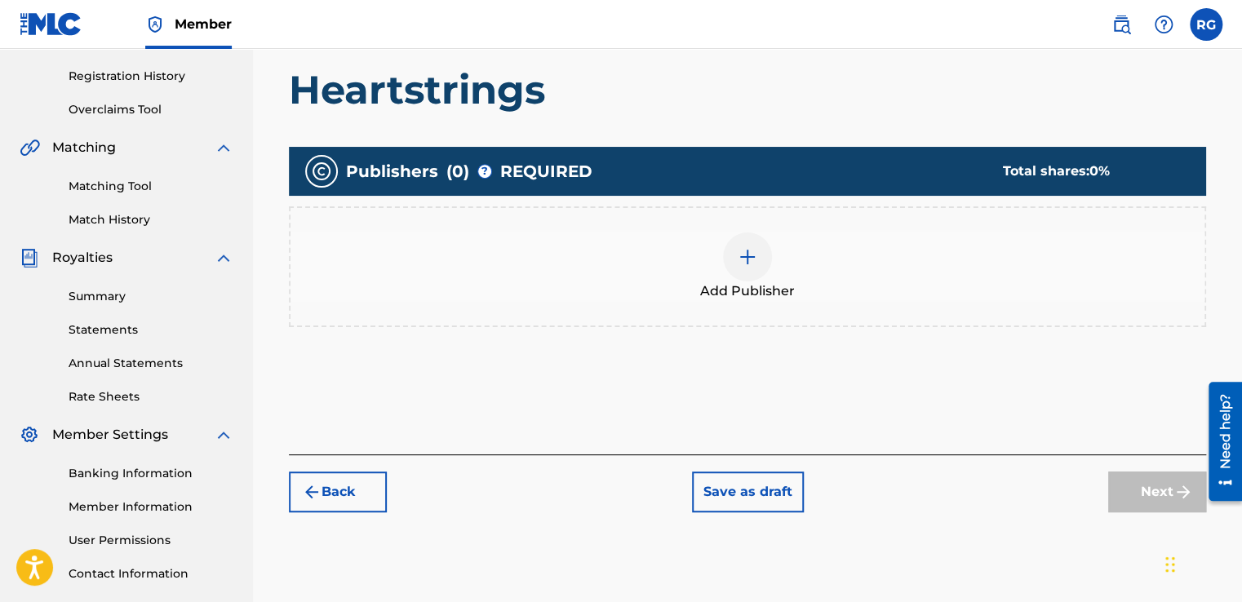
click at [740, 229] on div "Add Publisher" at bounding box center [747, 266] width 917 height 121
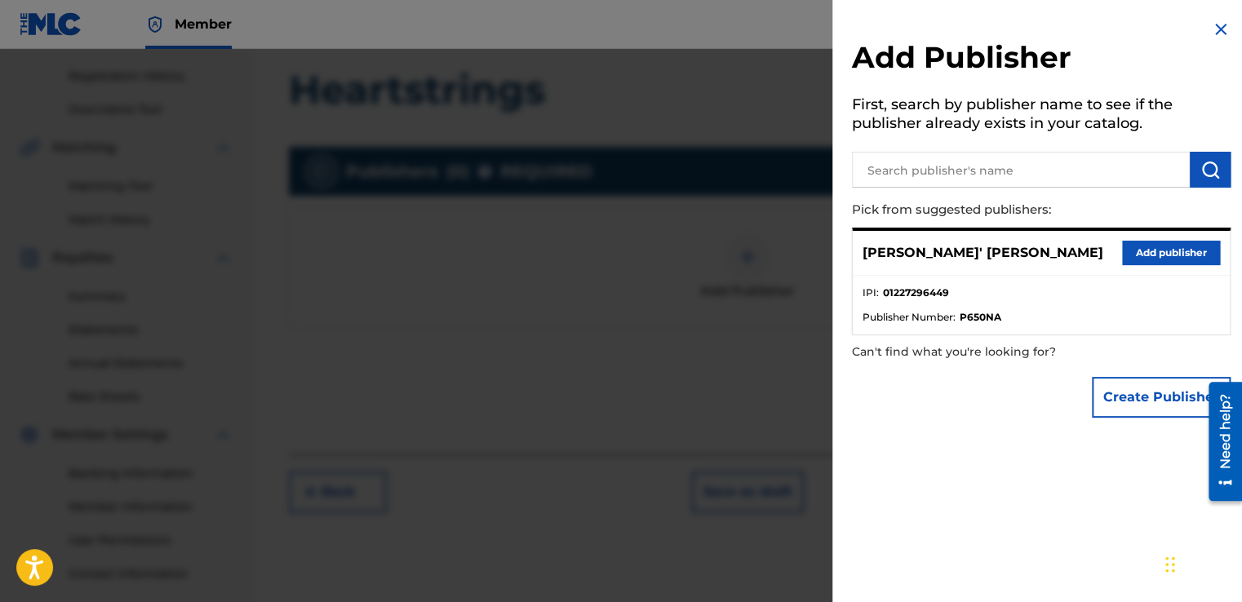
click at [1123, 243] on button "Add publisher" at bounding box center [1171, 253] width 98 height 24
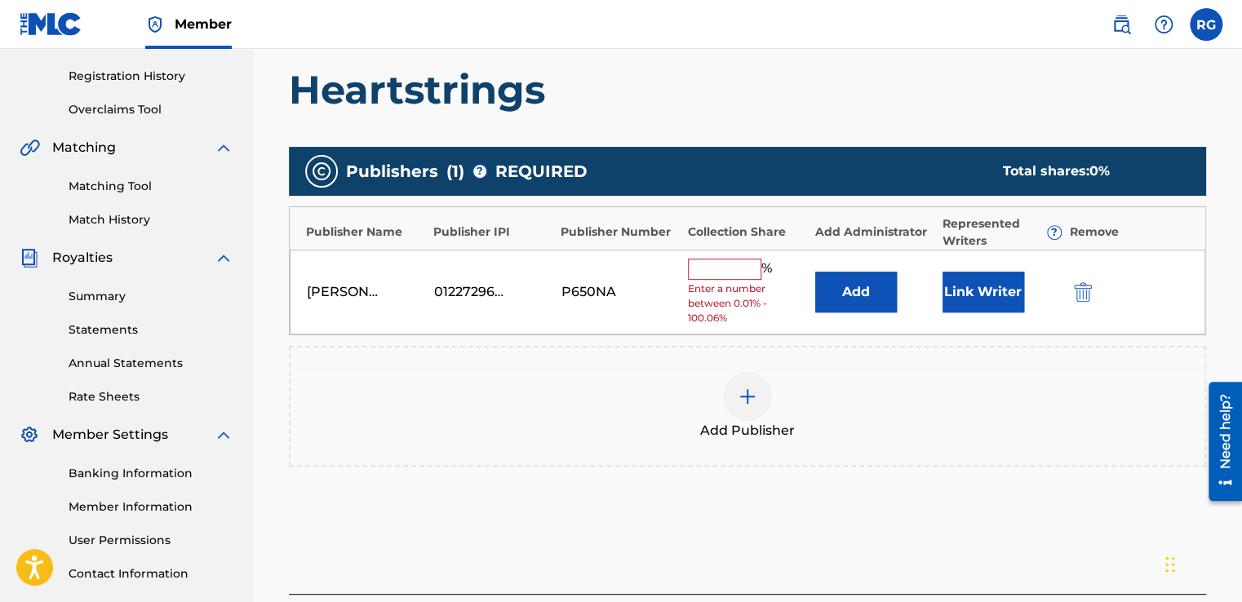
click at [741, 264] on input "text" at bounding box center [724, 269] width 73 height 21
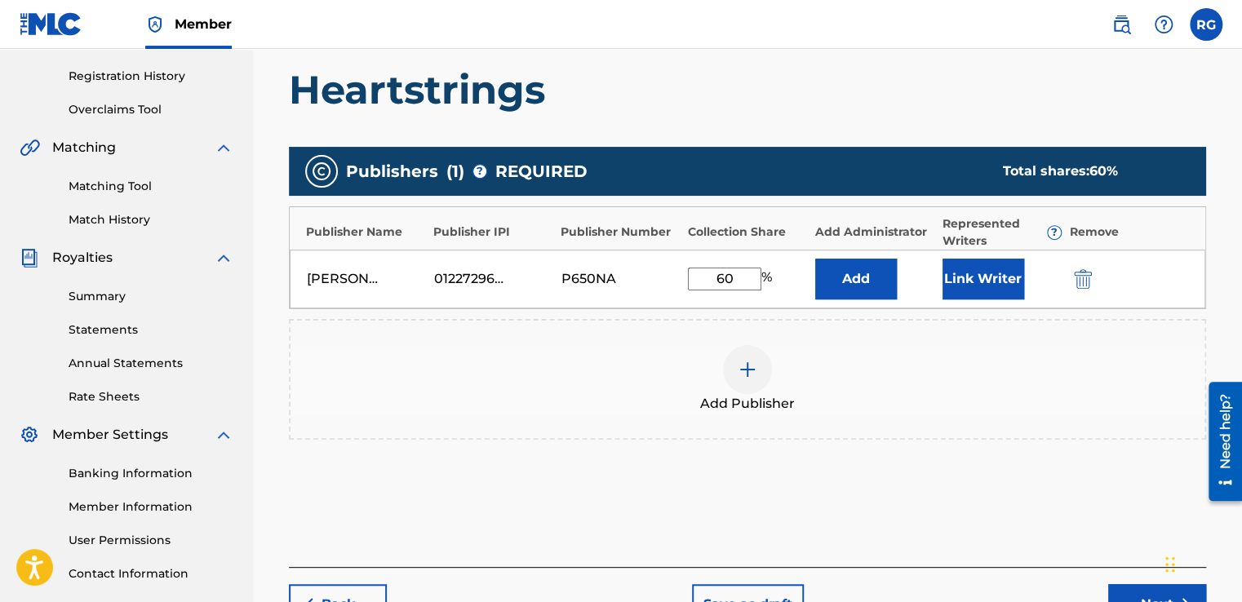
type input "60"
click at [952, 511] on div "Add Publishers & Shares Enter your publisher(s)/administrator(s). Heartstrings …" at bounding box center [747, 284] width 917 height 565
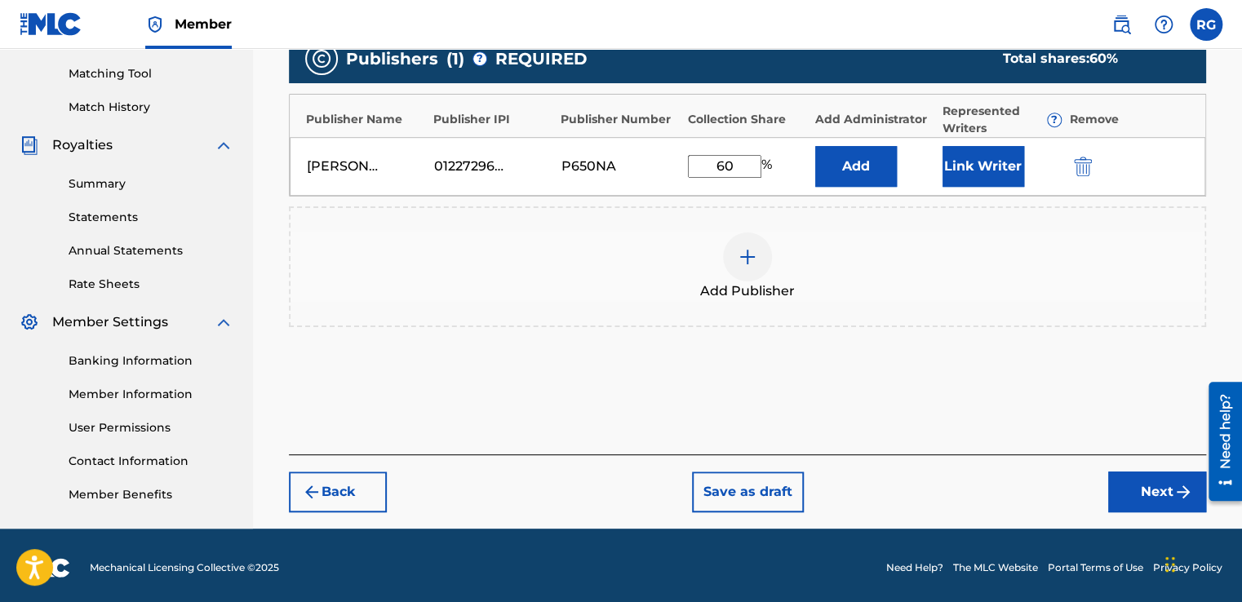
scroll to position [414, 0]
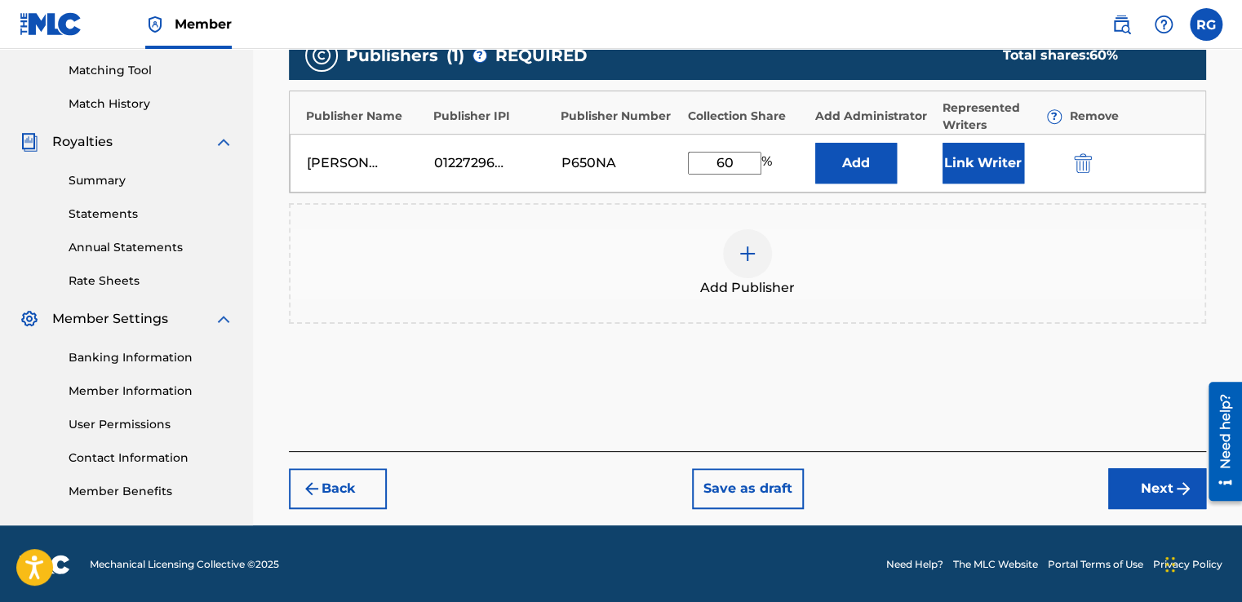
click at [1131, 486] on button "Next" at bounding box center [1157, 488] width 98 height 41
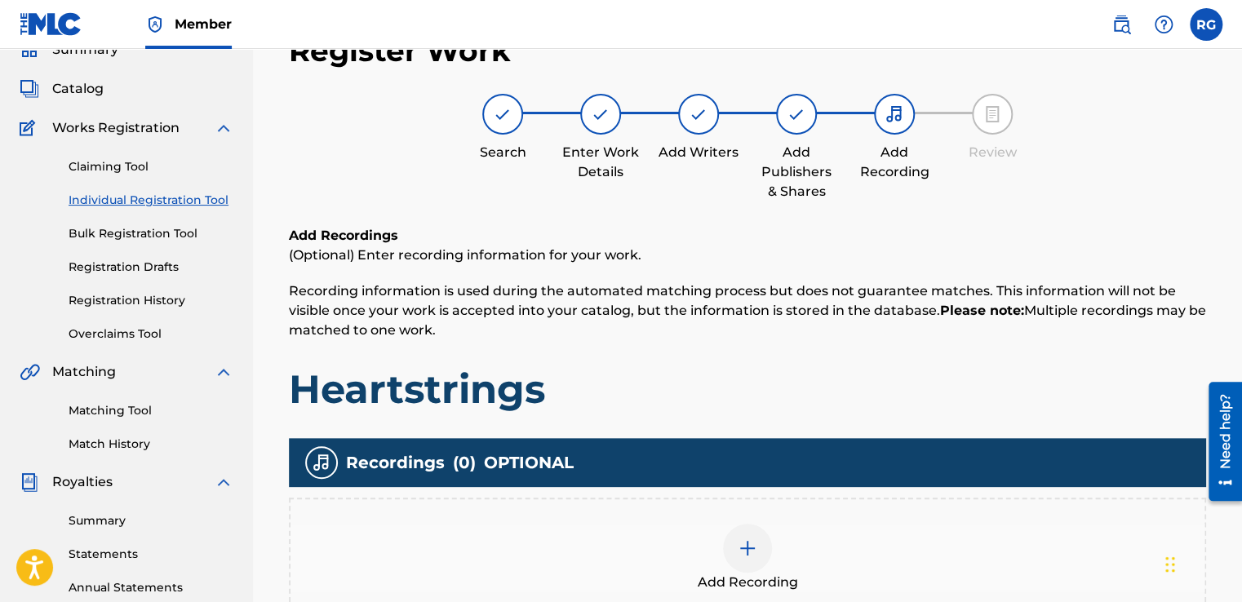
scroll to position [409, 0]
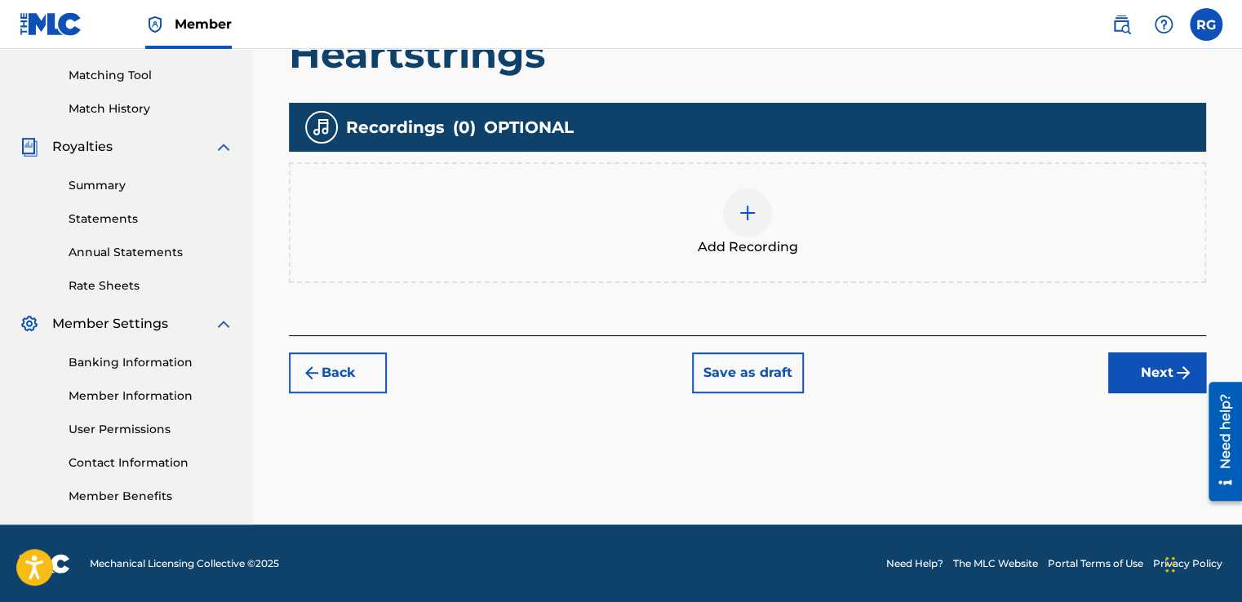
click at [380, 377] on button "Back" at bounding box center [338, 372] width 98 height 41
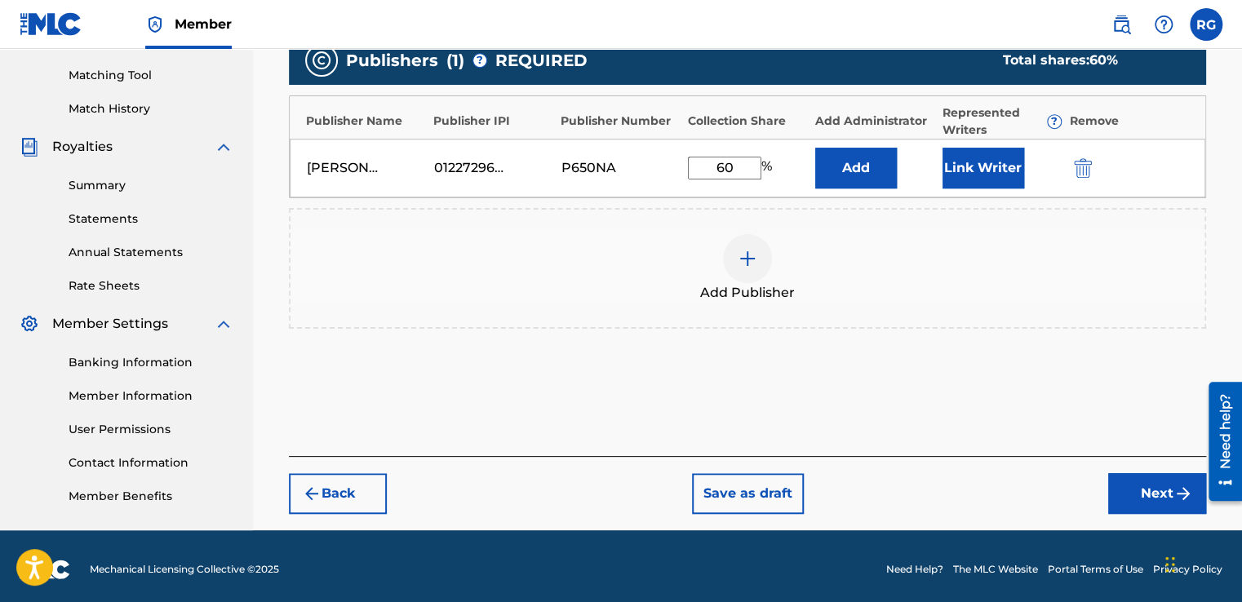
click at [988, 178] on button "Link Writer" at bounding box center [983, 168] width 82 height 41
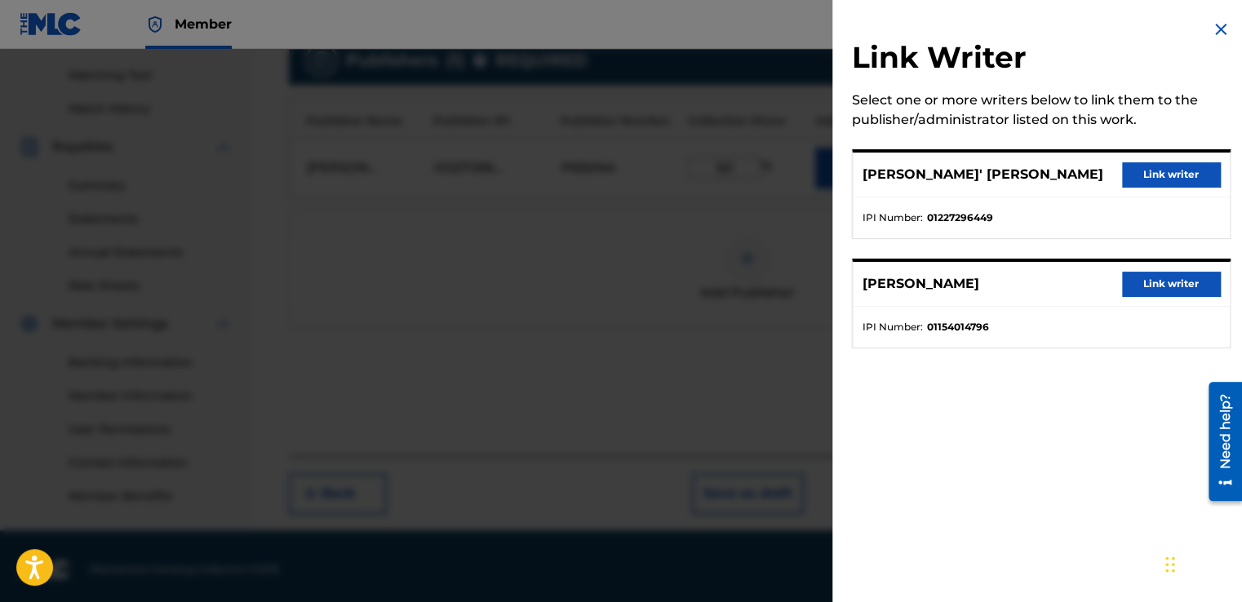
click at [1212, 30] on img at bounding box center [1221, 30] width 20 height 20
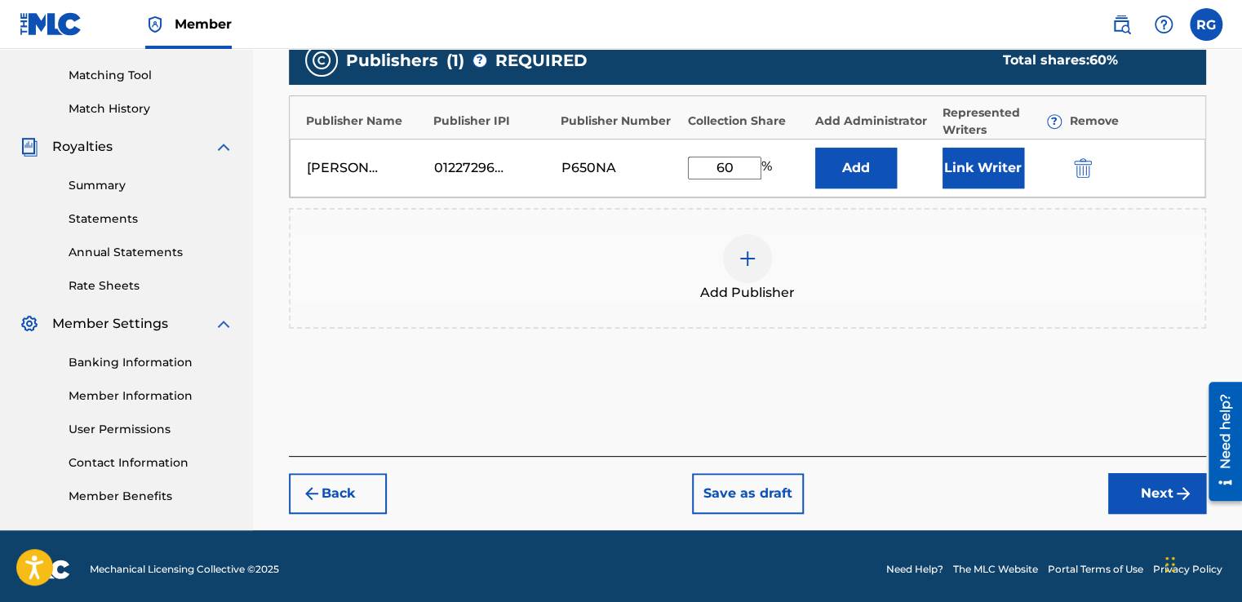
click at [333, 487] on button "Back" at bounding box center [338, 493] width 98 height 41
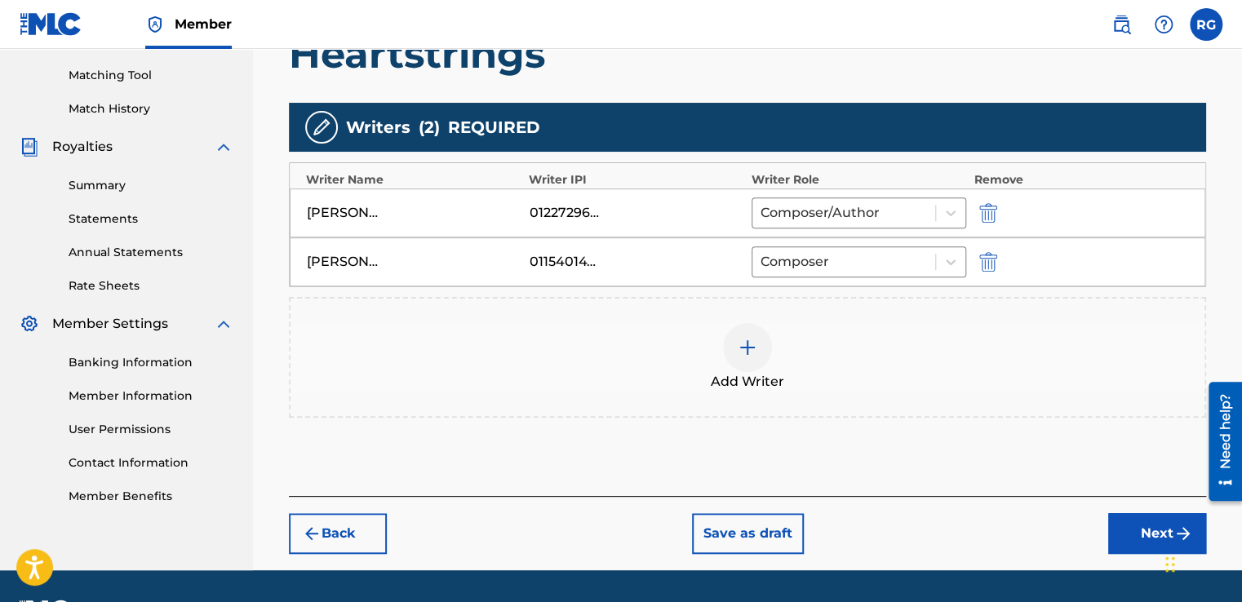
click at [1145, 521] on button "Next" at bounding box center [1157, 533] width 98 height 41
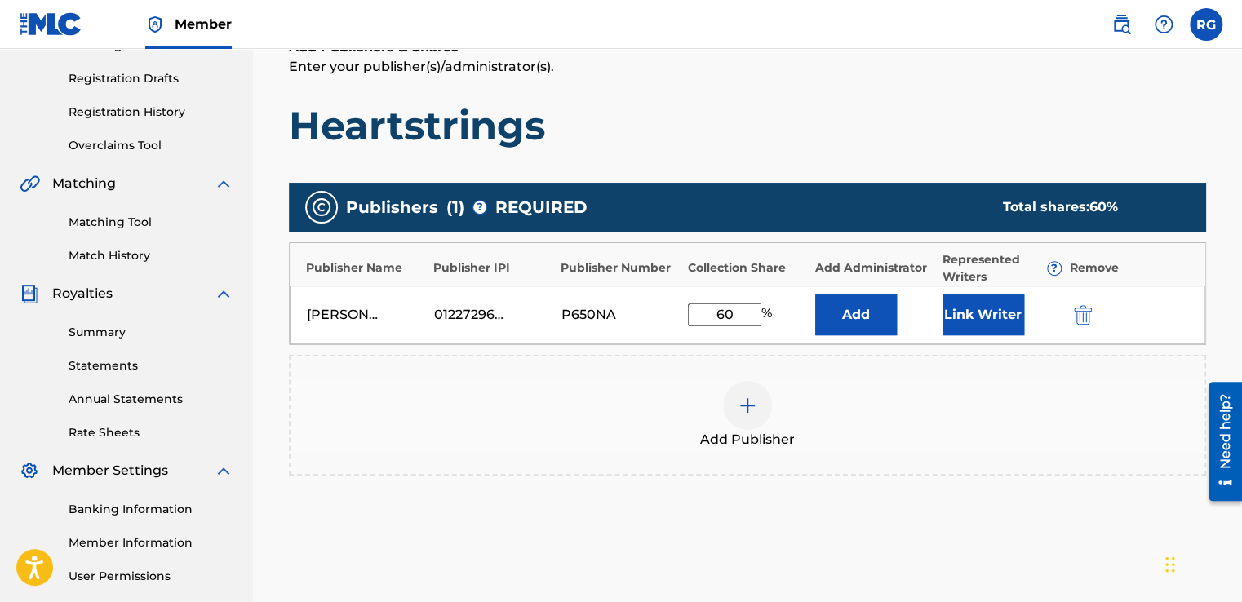
scroll to position [414, 0]
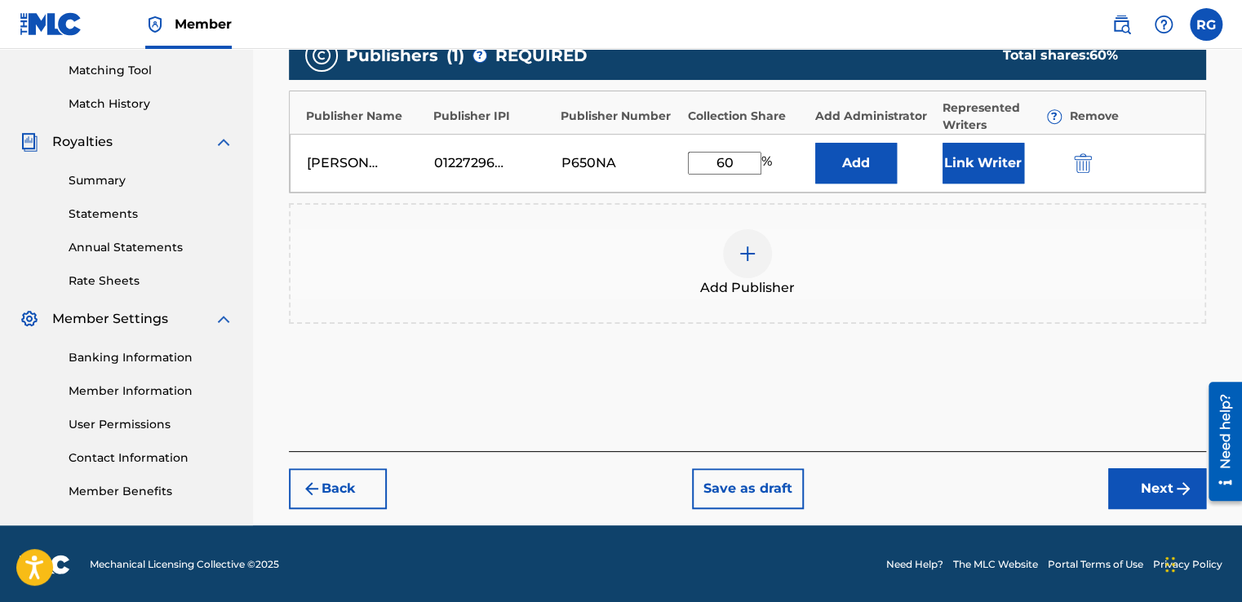
click at [330, 472] on button "Back" at bounding box center [338, 488] width 98 height 41
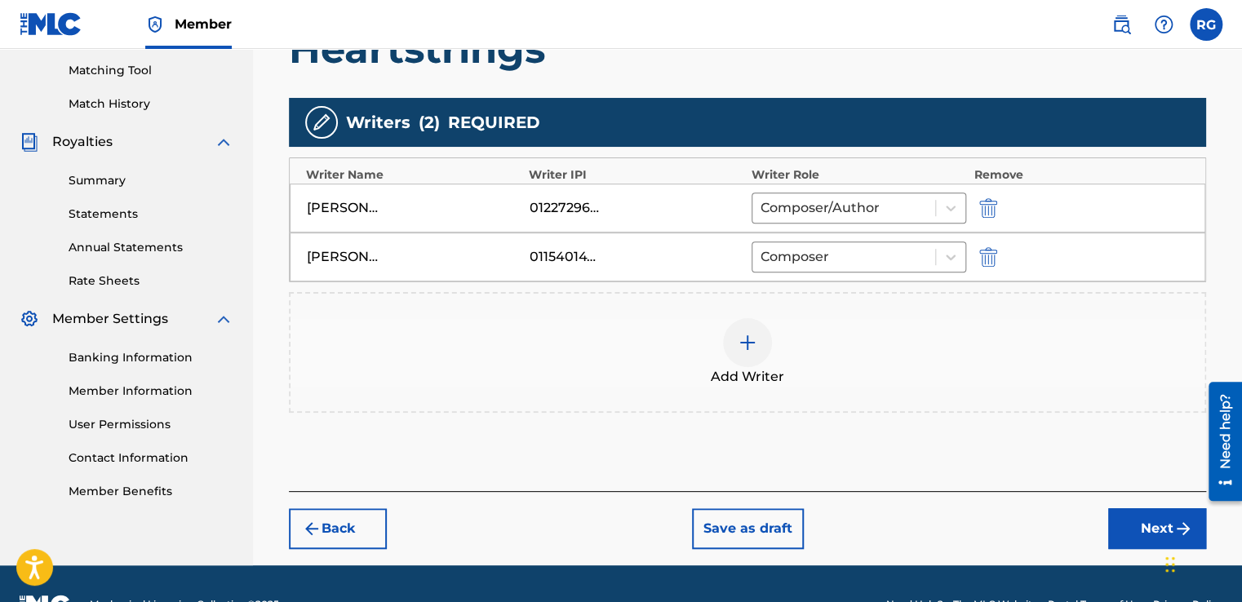
click at [986, 255] on img "submit" at bounding box center [988, 257] width 18 height 20
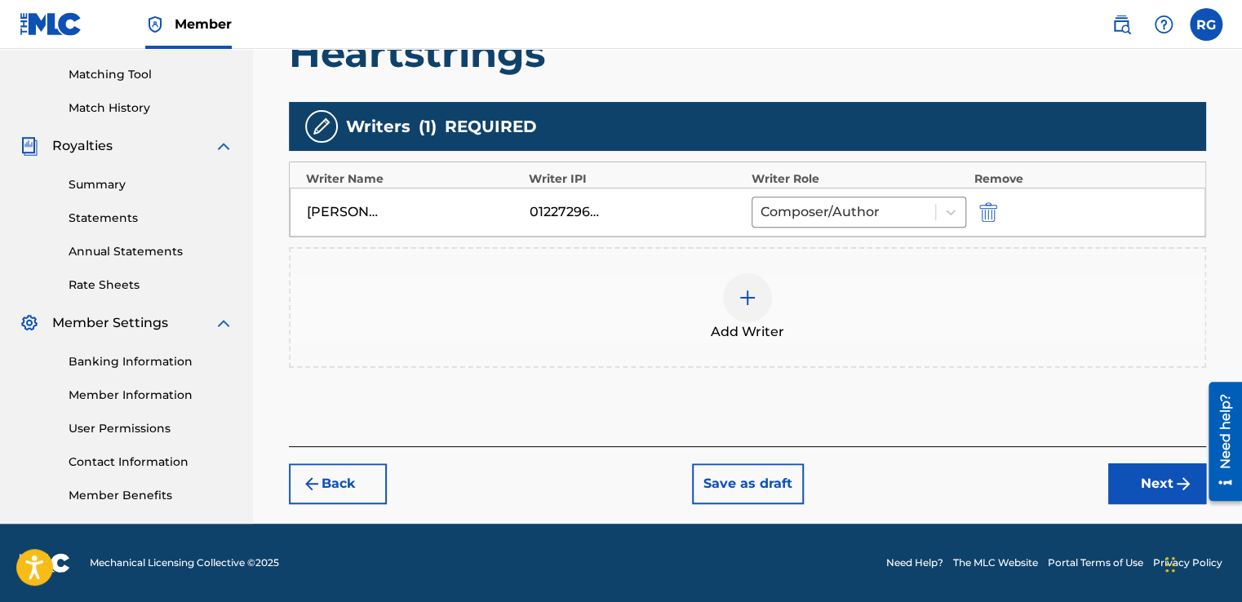
scroll to position [409, 0]
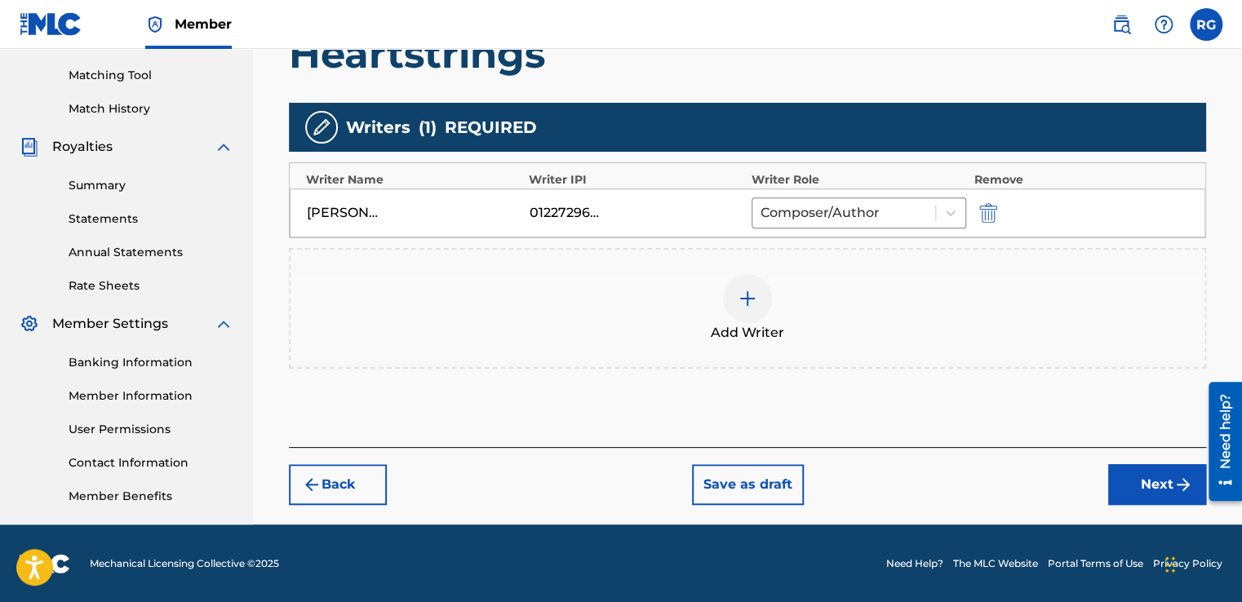
click at [1119, 478] on button "Next" at bounding box center [1157, 484] width 98 height 41
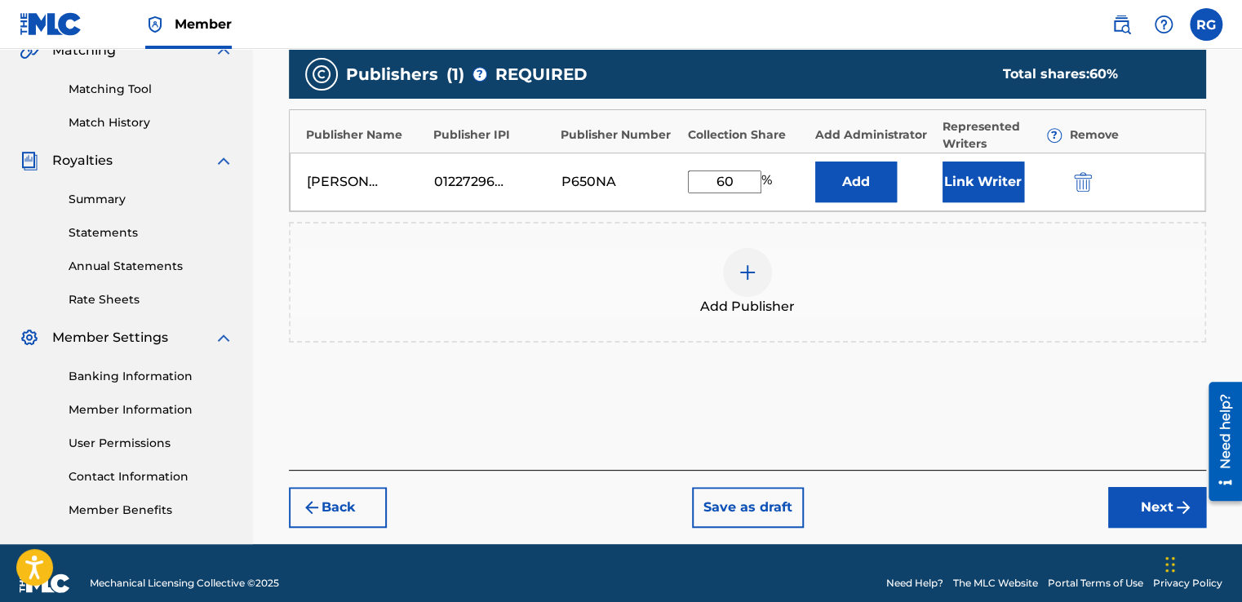
scroll to position [396, 0]
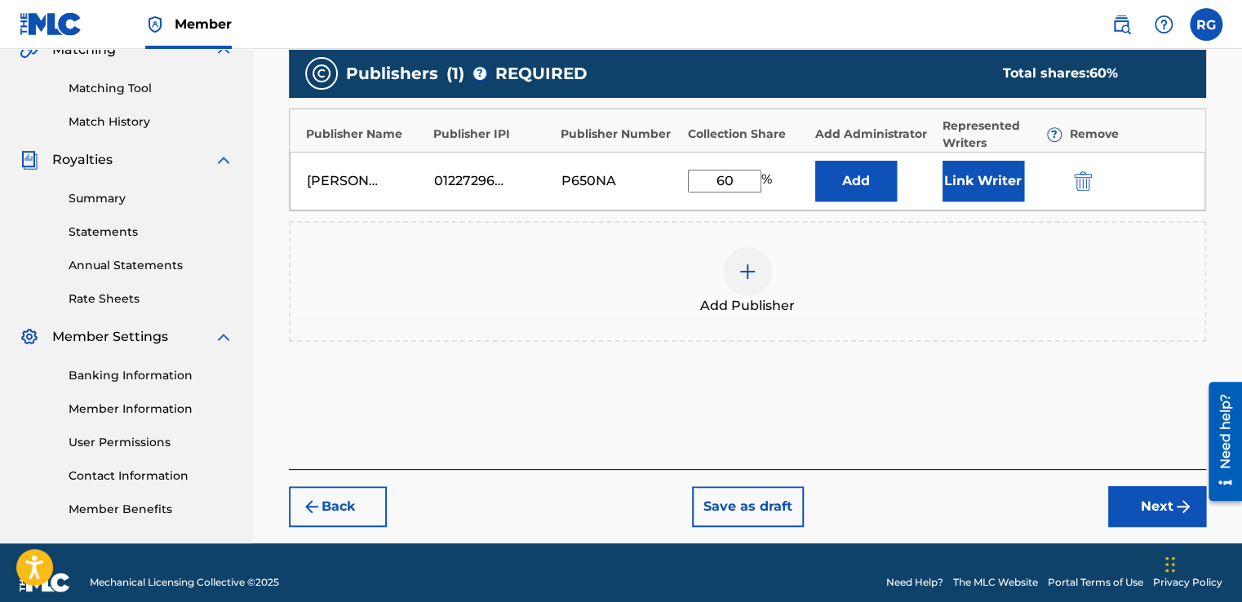
click at [1157, 504] on button "Next" at bounding box center [1157, 506] width 98 height 41
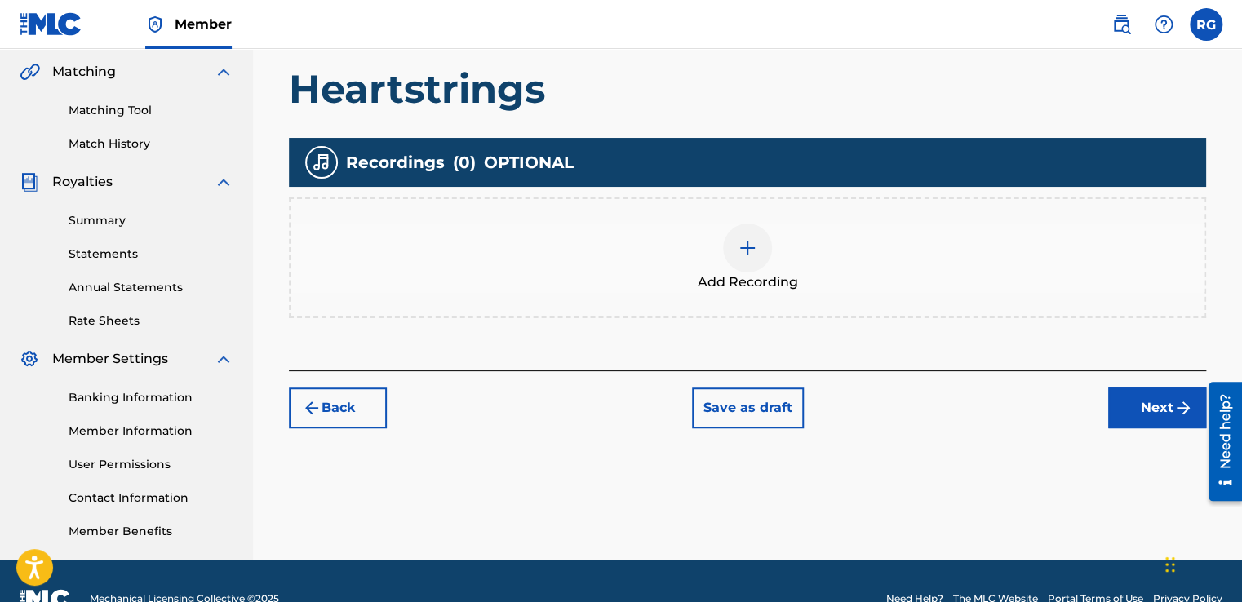
scroll to position [375, 0]
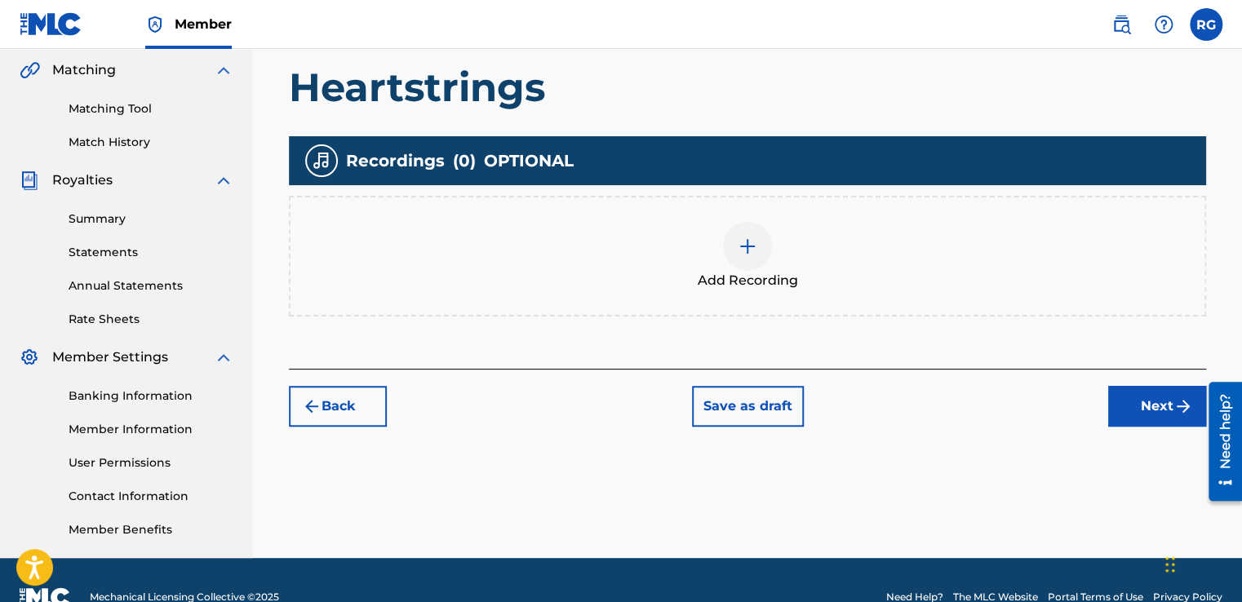
click at [761, 250] on div at bounding box center [747, 246] width 49 height 49
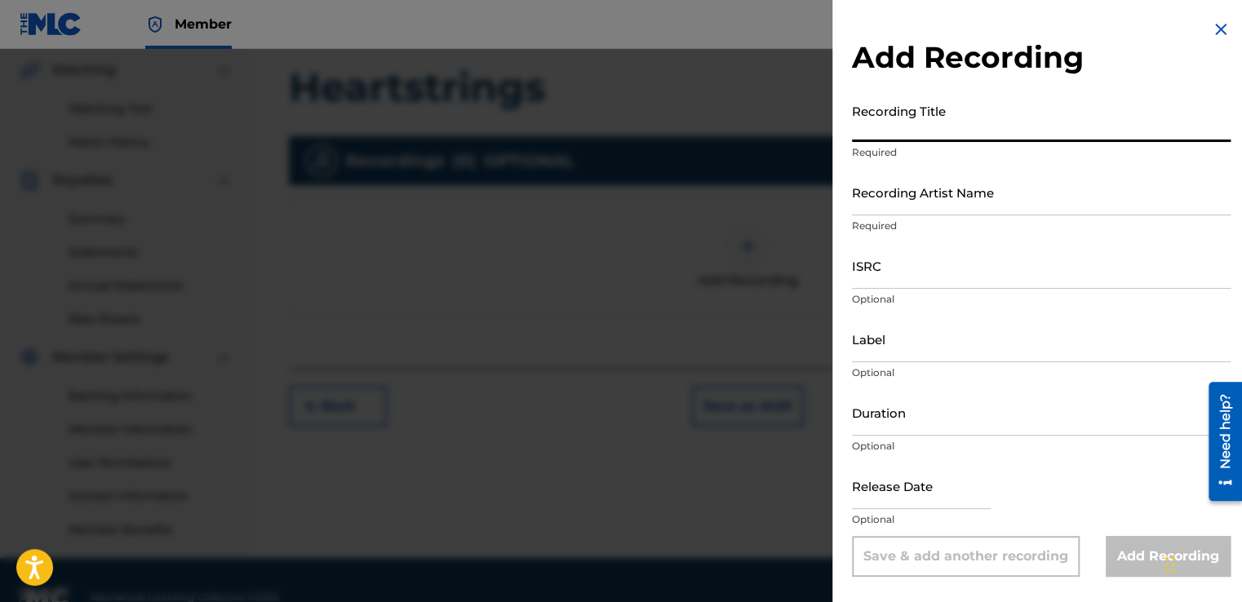
click at [977, 111] on input "Recording Title" at bounding box center [1041, 118] width 379 height 47
type input "h"
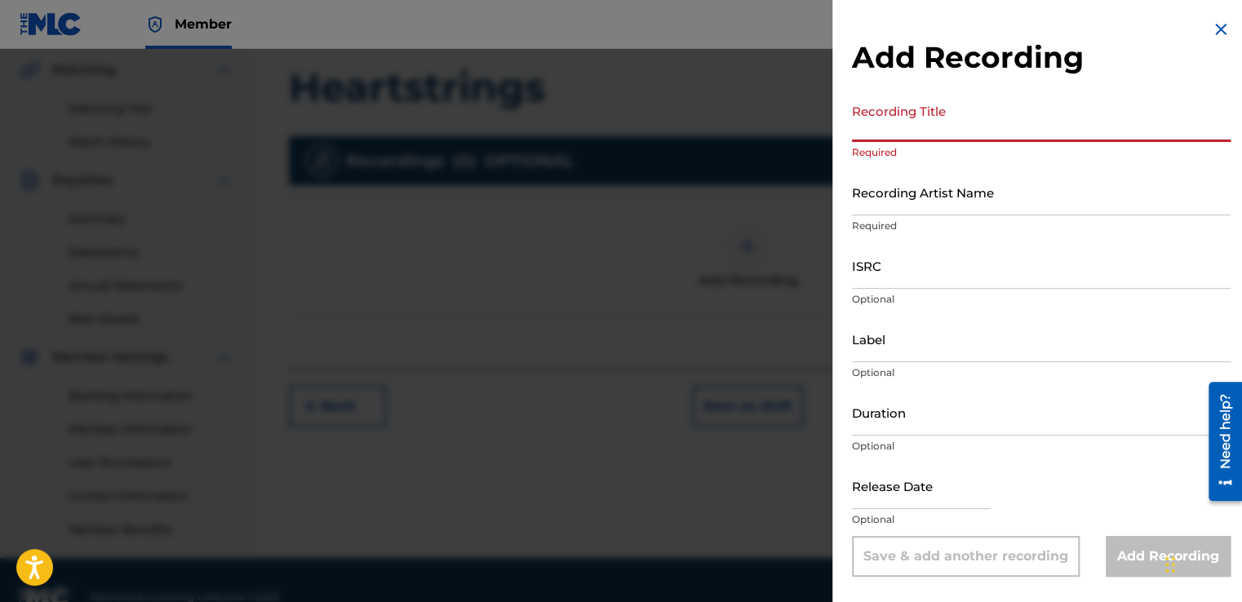
type input "h"
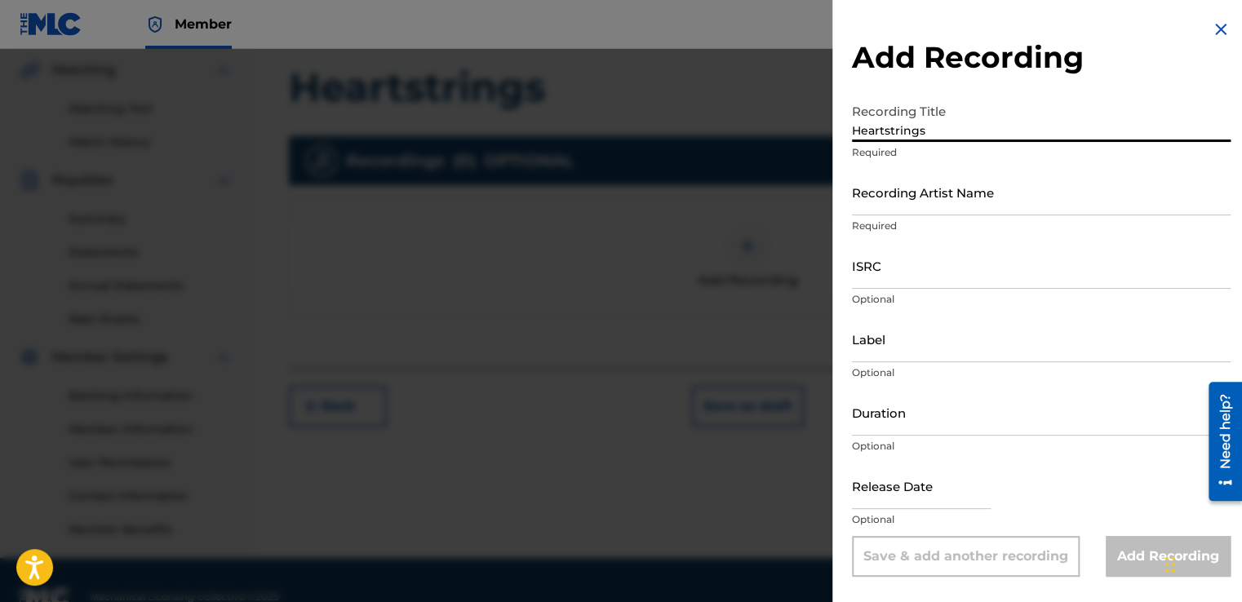
type input "Heartstrings"
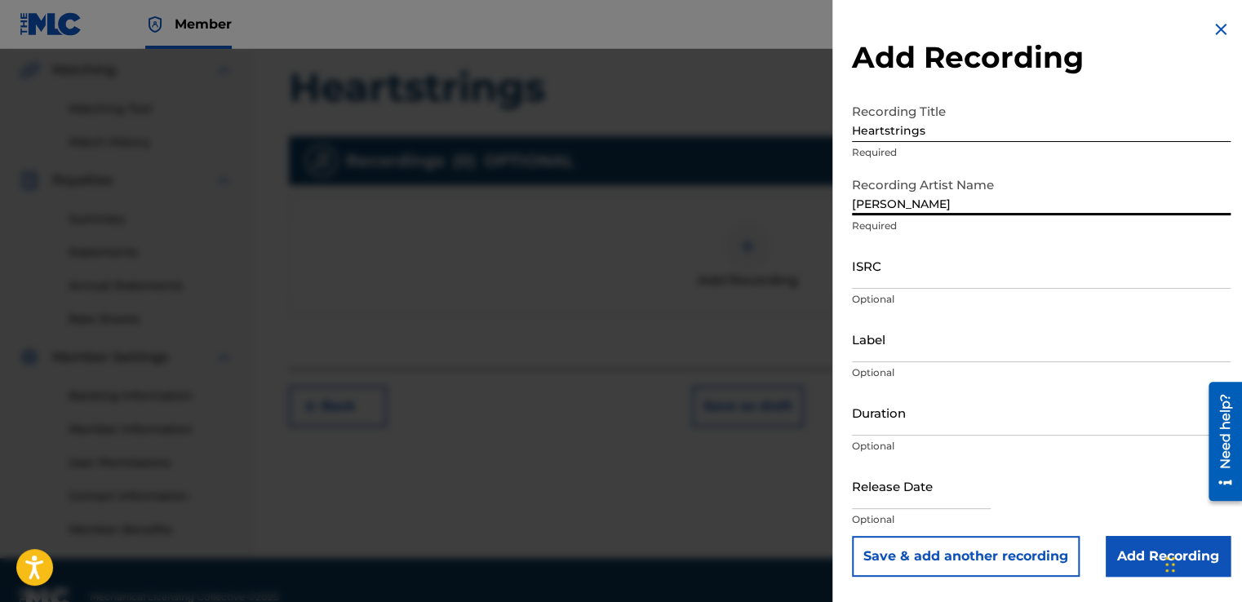
type input "[PERSON_NAME]' [PERSON_NAME]"
type input "[DATE]"
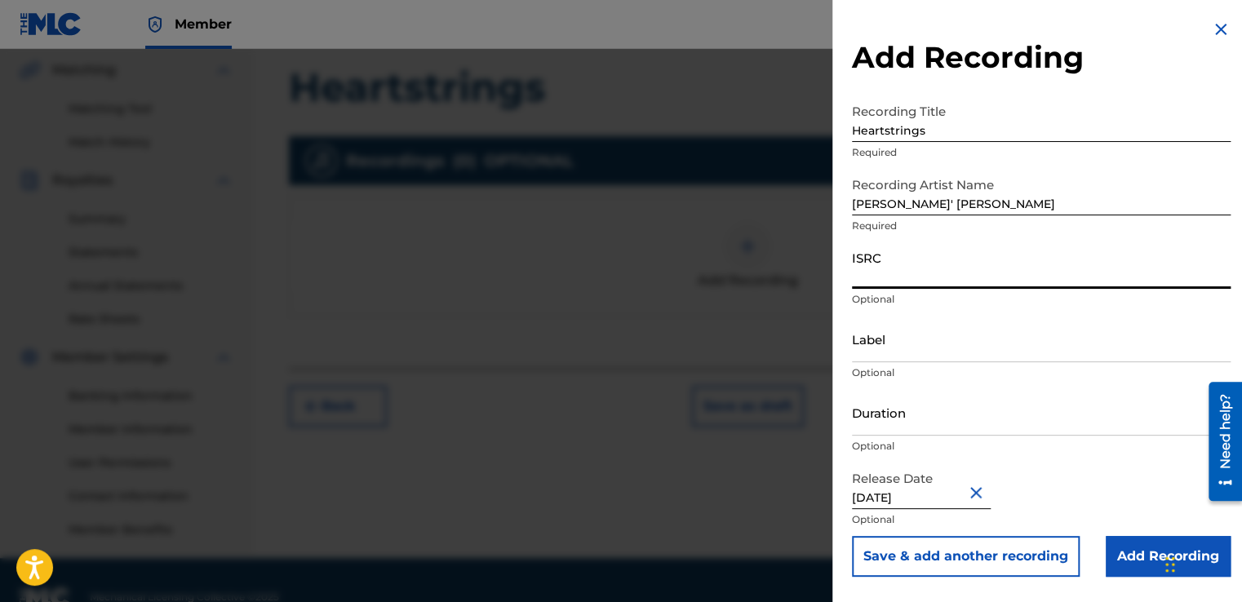
click at [895, 276] on input "ISRC" at bounding box center [1041, 265] width 379 height 47
paste input "QZNMU2583830"
type input "QZNMU2583830"
click at [1128, 550] on input "Add Recording" at bounding box center [1167, 556] width 125 height 41
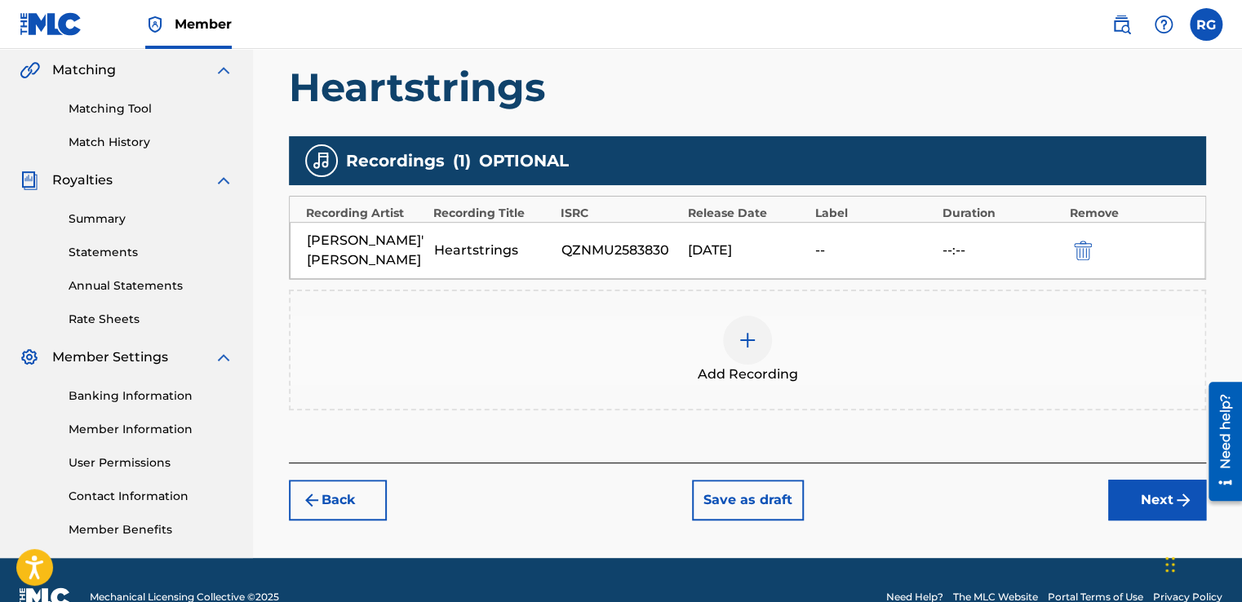
click at [1156, 480] on button "Next" at bounding box center [1157, 500] width 98 height 41
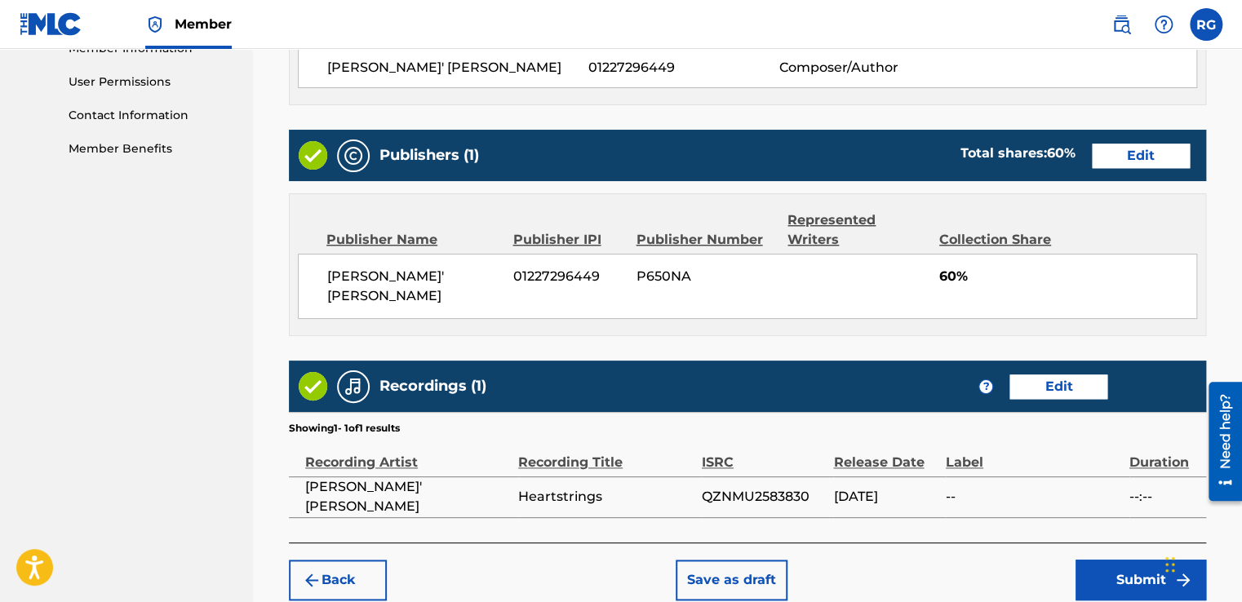
scroll to position [758, 0]
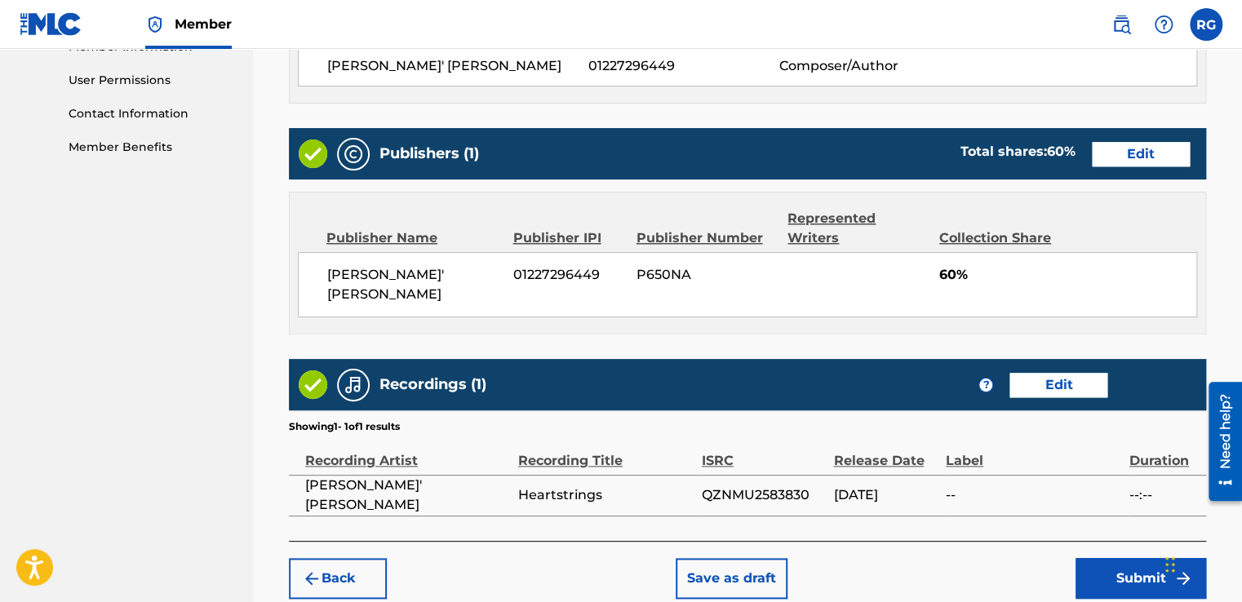
click at [1089, 558] on button "Submit" at bounding box center [1140, 578] width 131 height 41
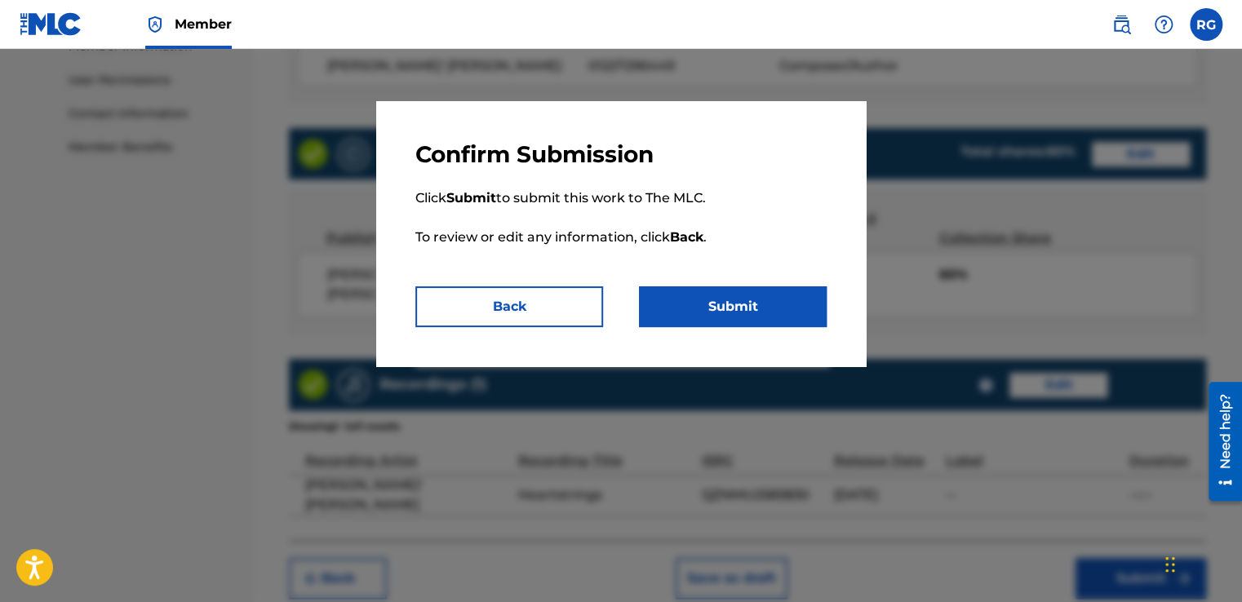
click at [676, 314] on button "Submit" at bounding box center [733, 306] width 188 height 41
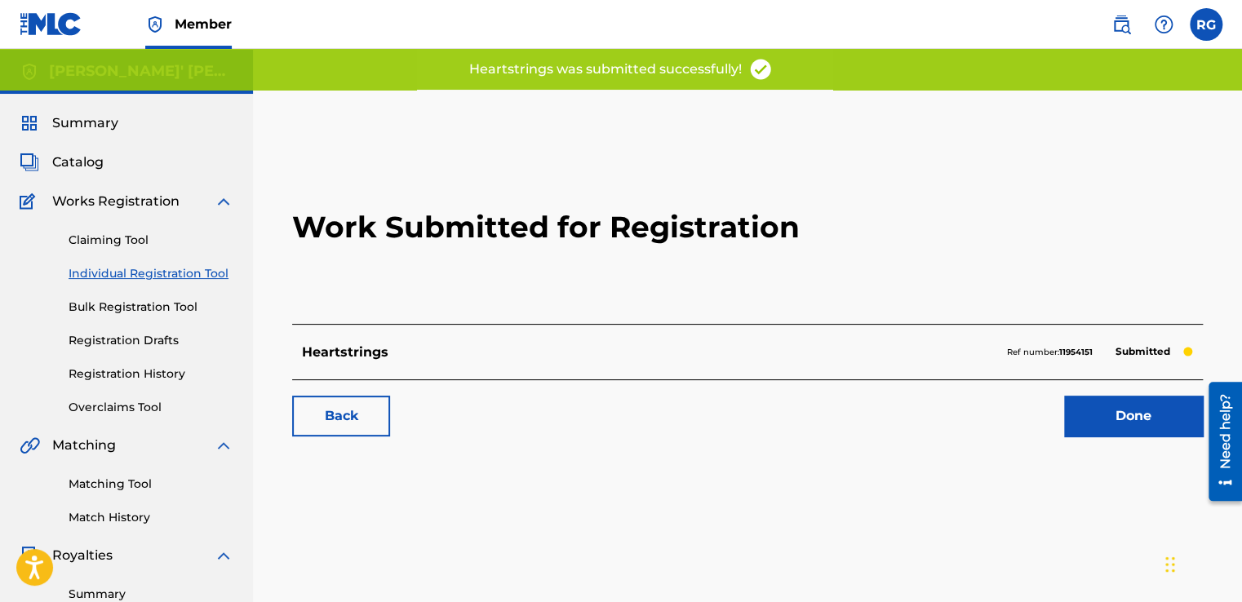
click at [153, 372] on link "Registration History" at bounding box center [151, 374] width 165 height 17
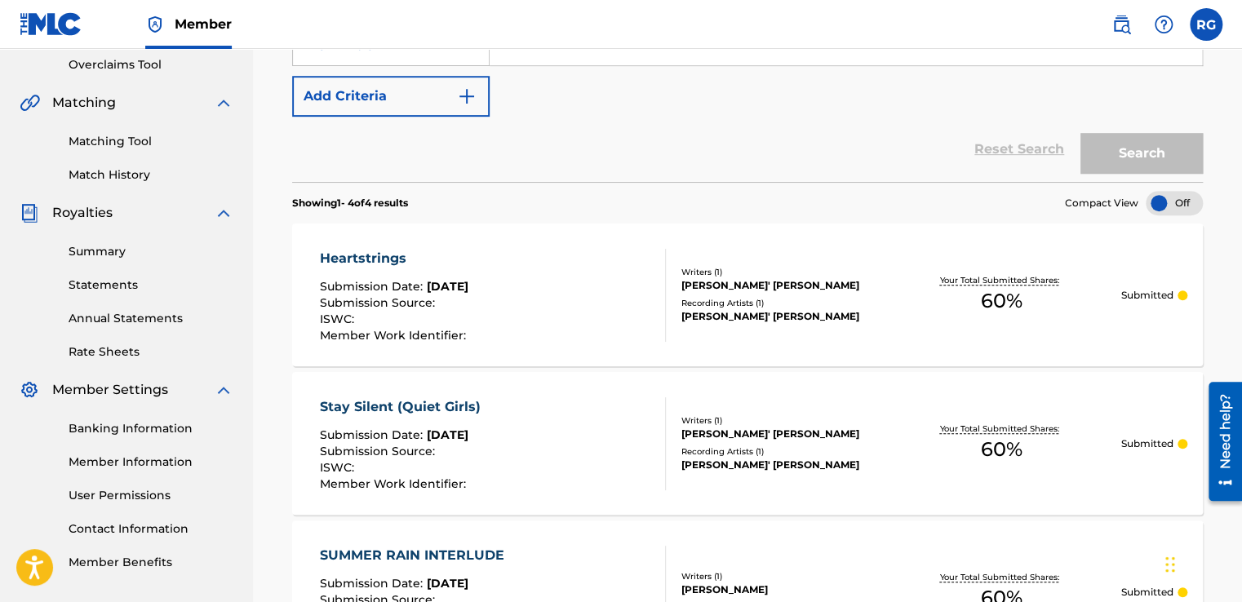
scroll to position [235, 0]
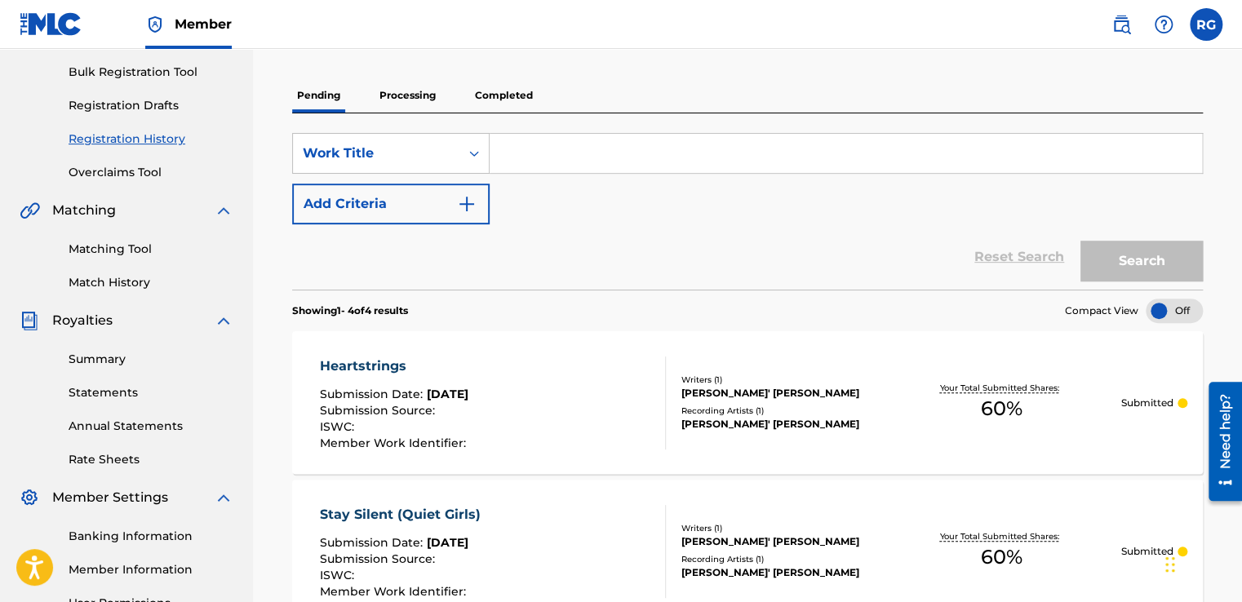
click at [222, 317] on img at bounding box center [224, 321] width 20 height 20
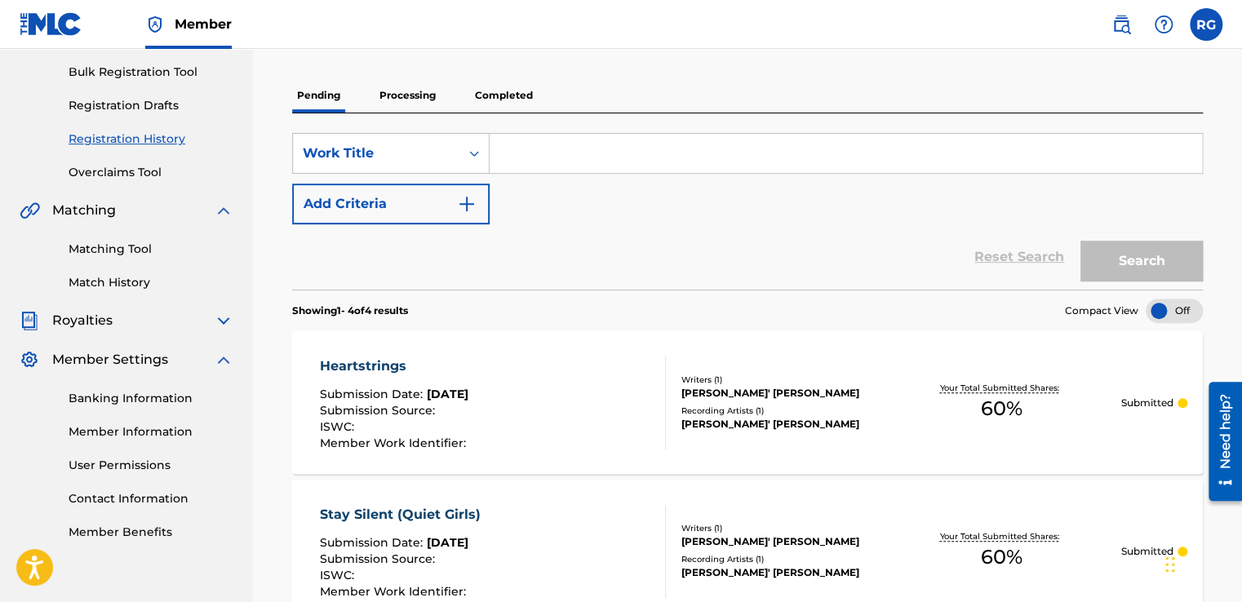
click at [222, 211] on img at bounding box center [224, 211] width 20 height 20
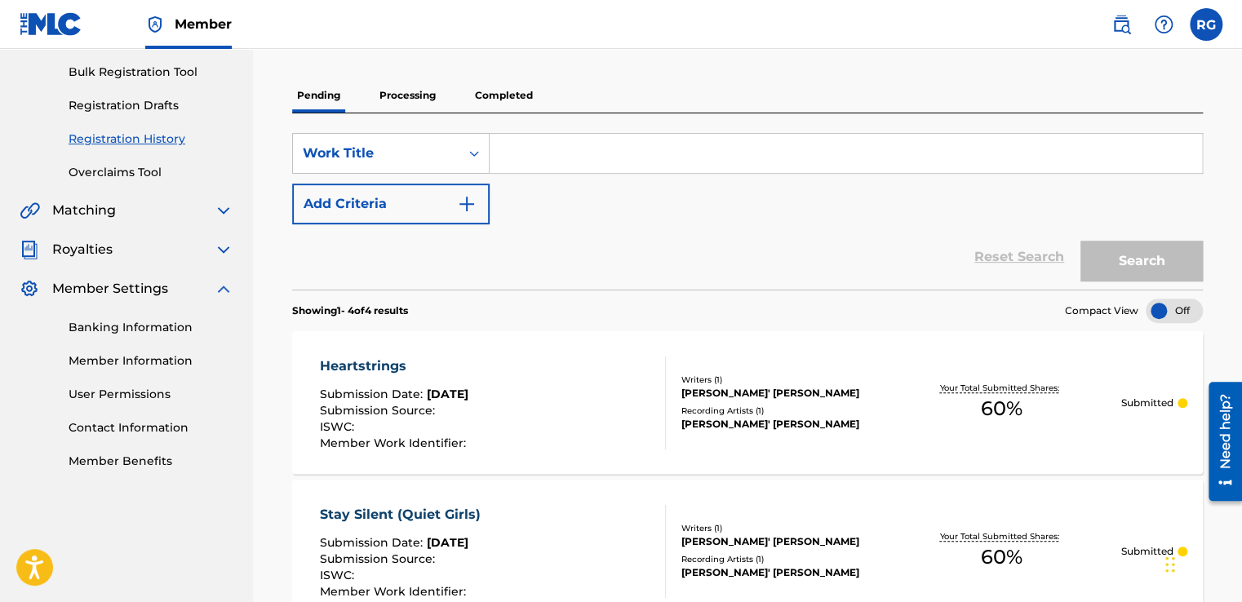
scroll to position [116, 0]
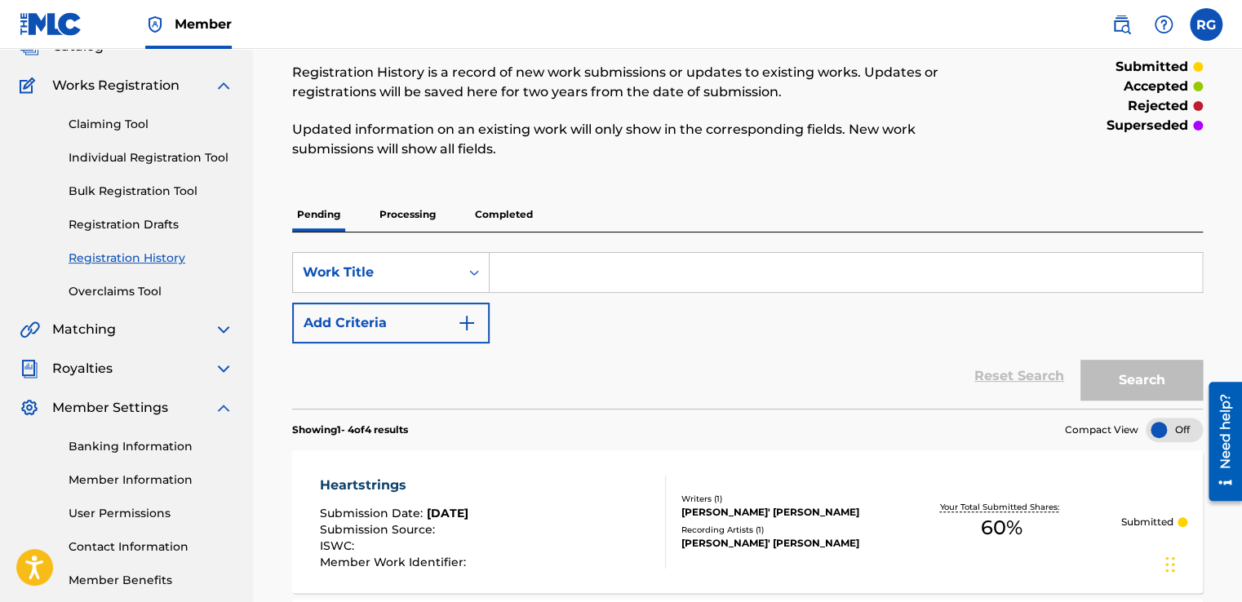
click at [155, 157] on link "Individual Registration Tool" at bounding box center [151, 157] width 165 height 17
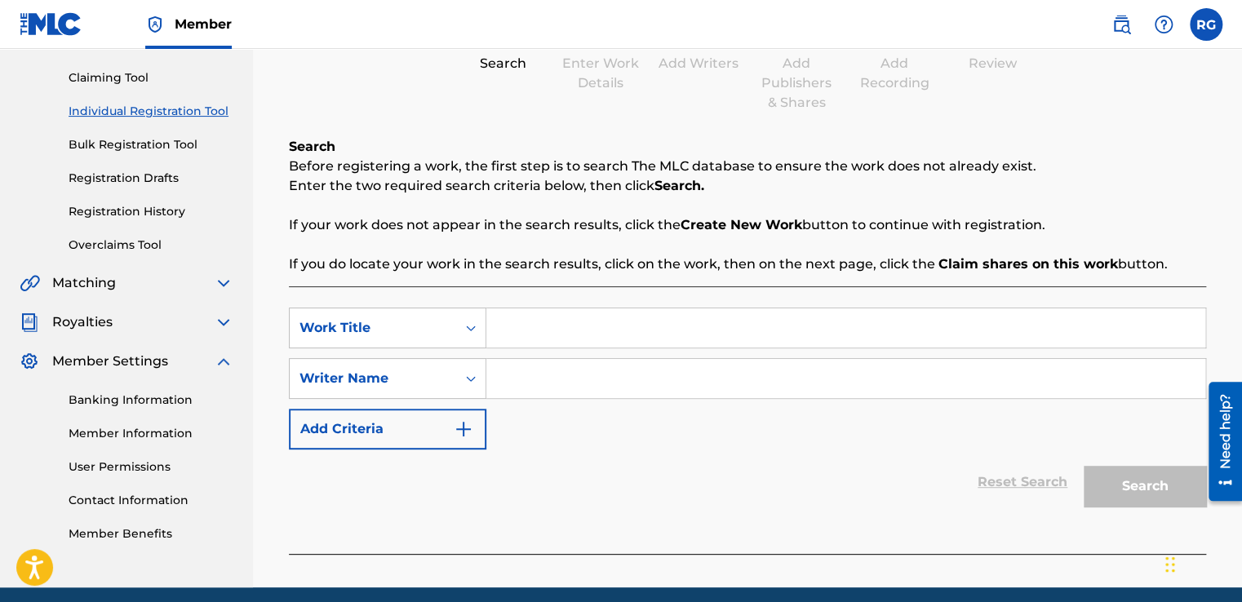
scroll to position [163, 0]
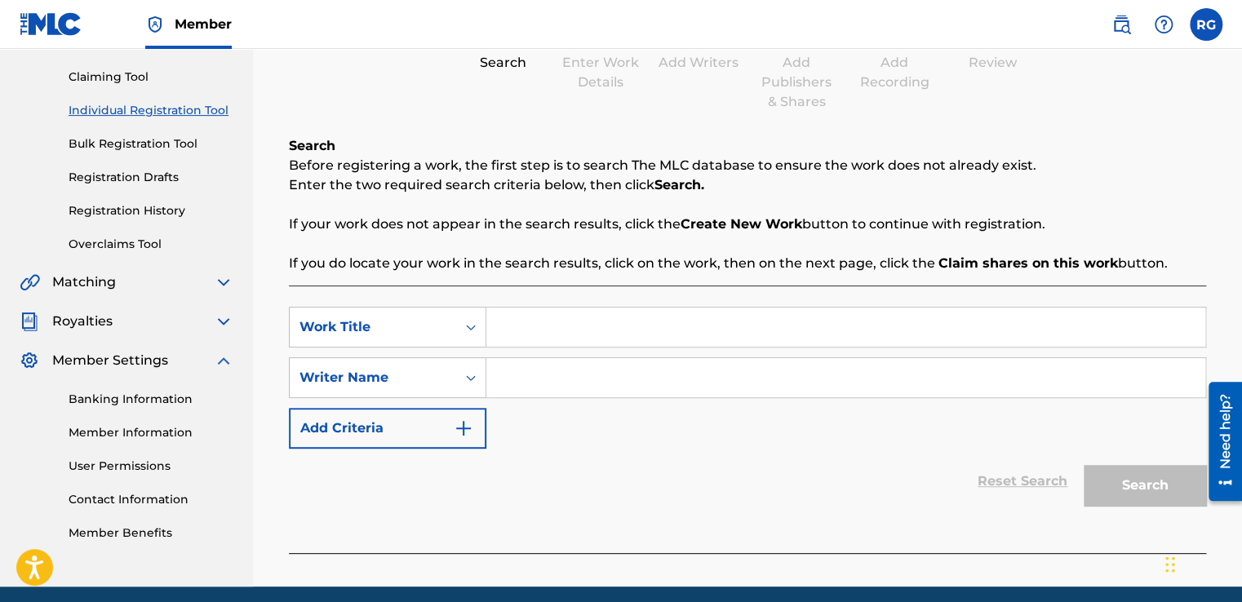
click at [140, 180] on link "Registration Drafts" at bounding box center [151, 177] width 165 height 17
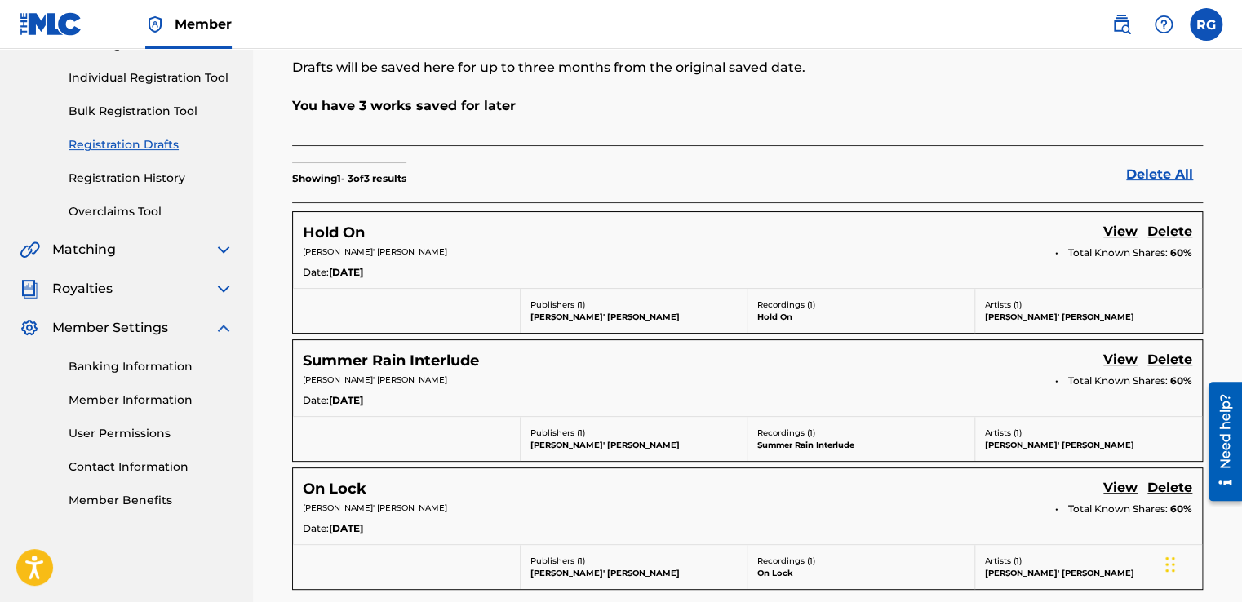
scroll to position [258, 0]
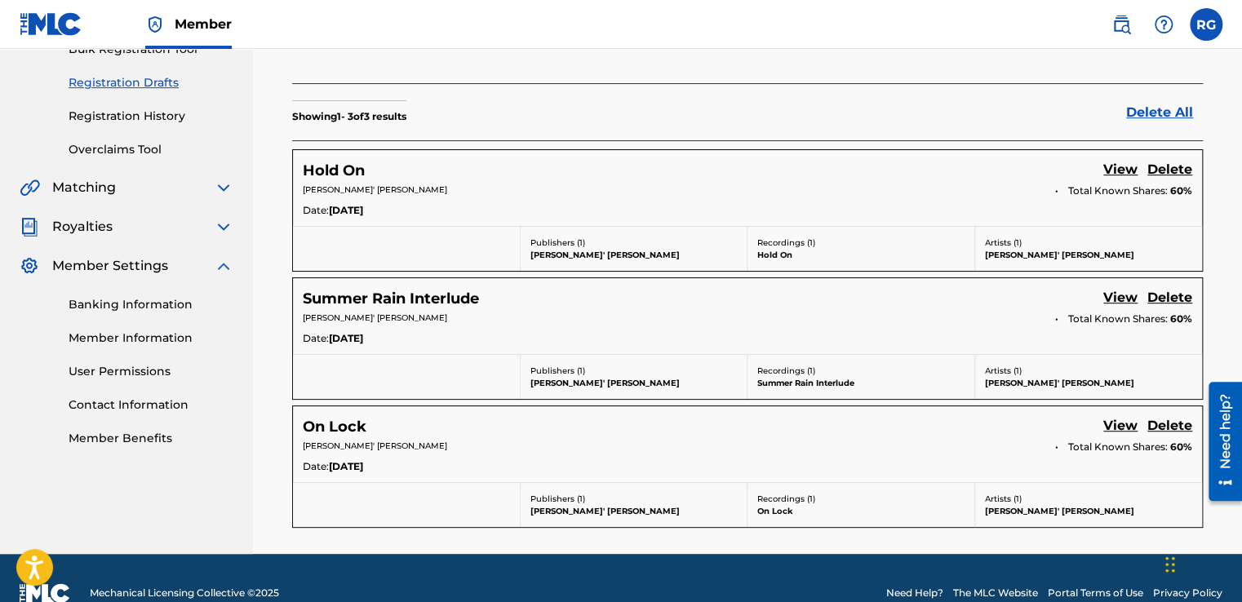
click at [1116, 162] on link "View" at bounding box center [1120, 171] width 34 height 22
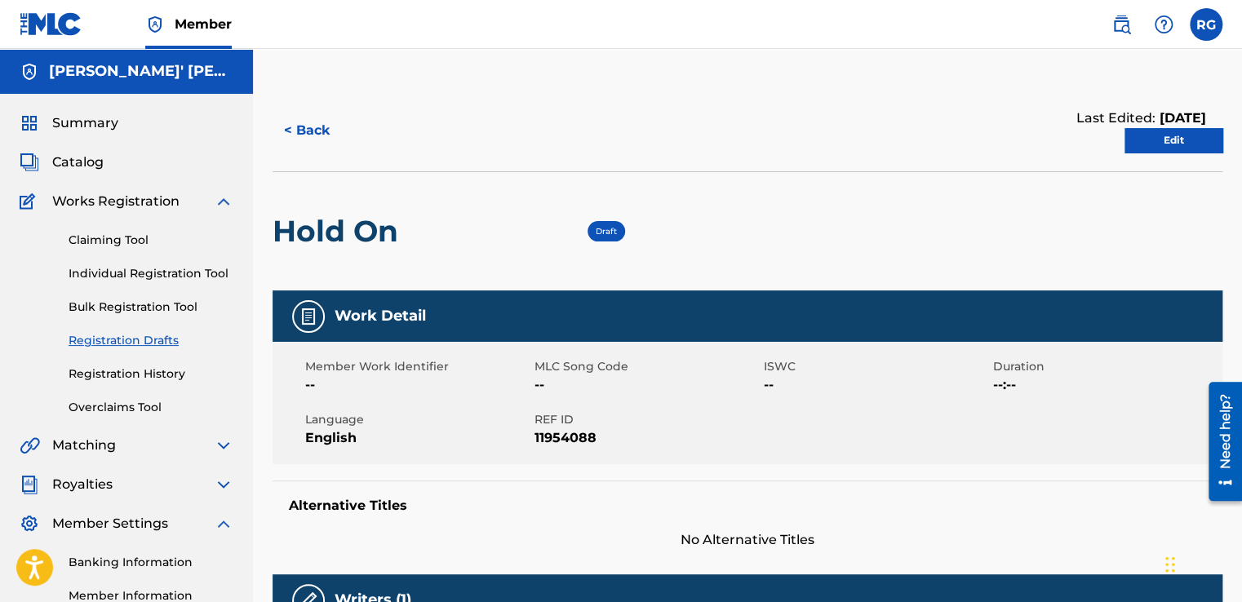
click at [1159, 129] on link "Edit" at bounding box center [1173, 140] width 98 height 24
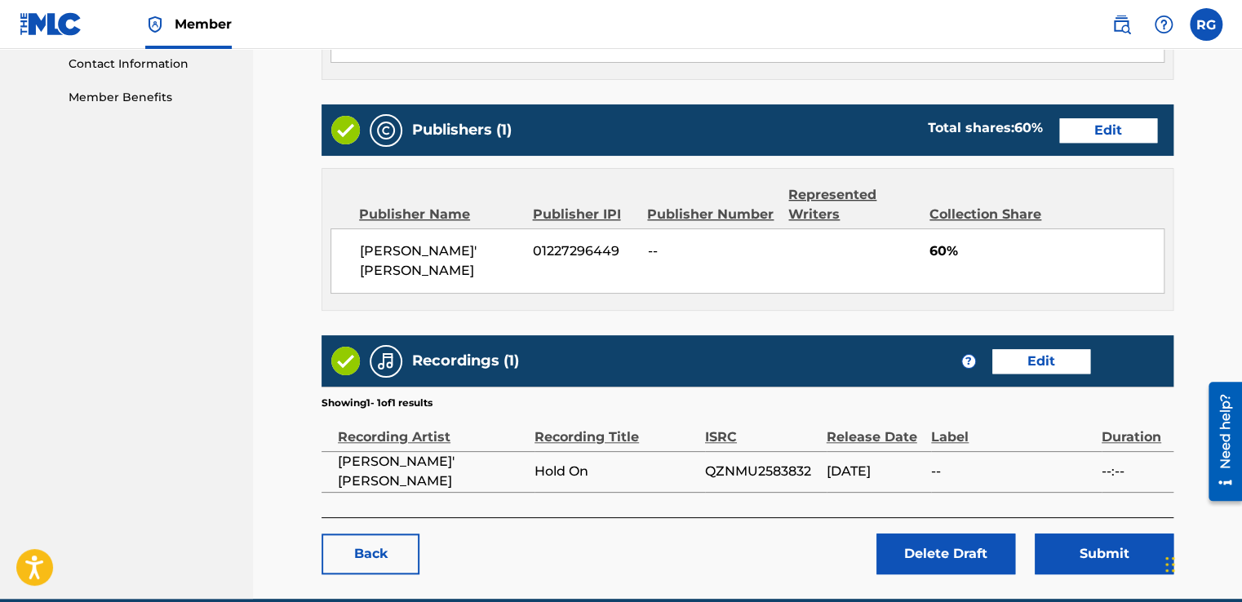
scroll to position [652, 0]
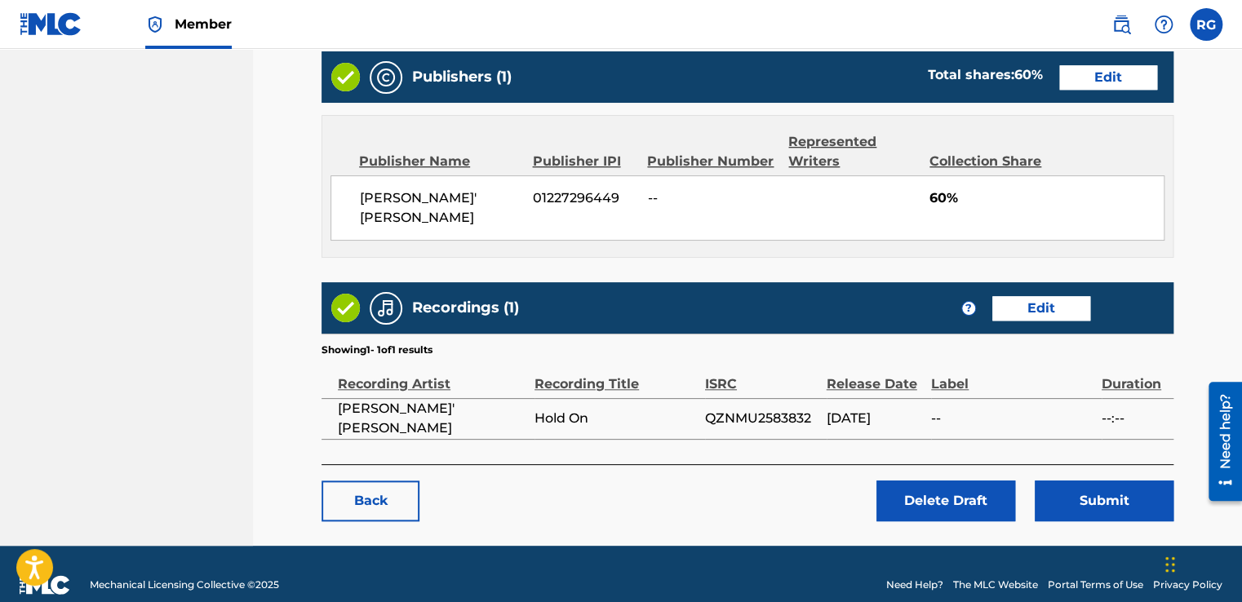
click at [1096, 481] on button "Submit" at bounding box center [1104, 501] width 139 height 41
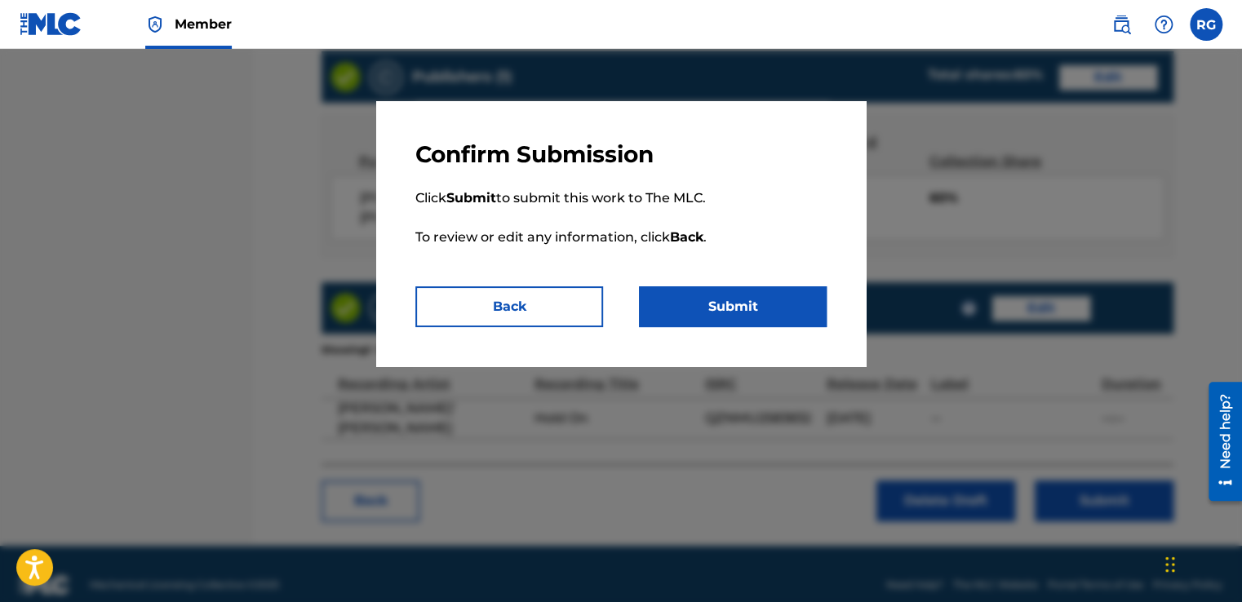
click at [720, 295] on button "Submit" at bounding box center [733, 306] width 188 height 41
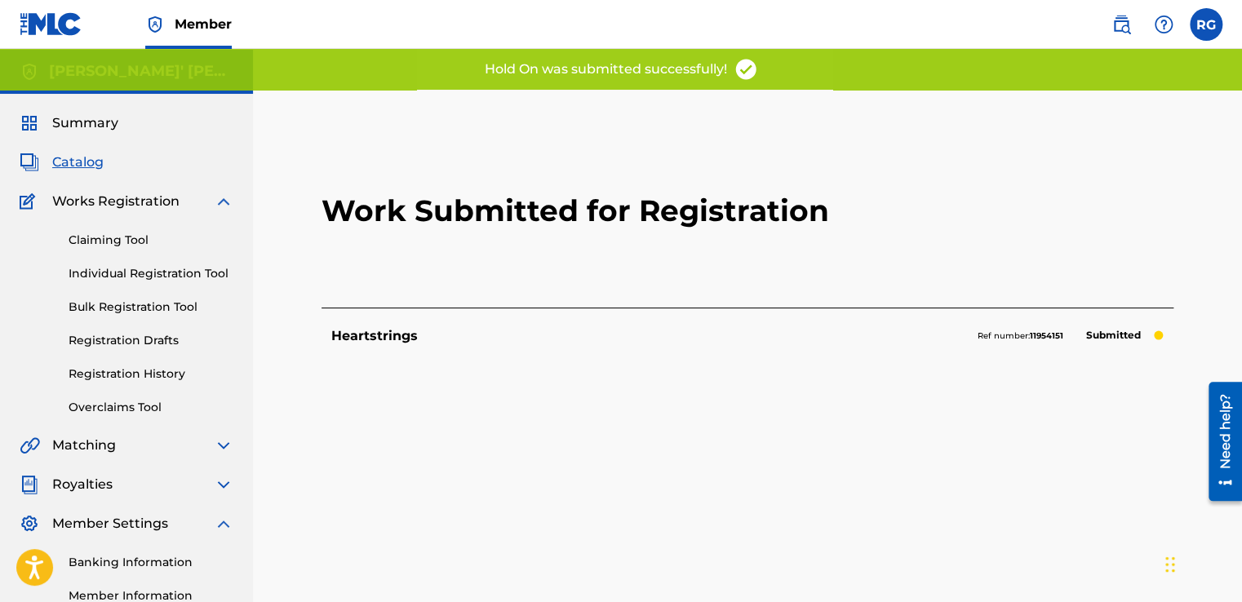
click at [189, 272] on link "Individual Registration Tool" at bounding box center [151, 273] width 165 height 17
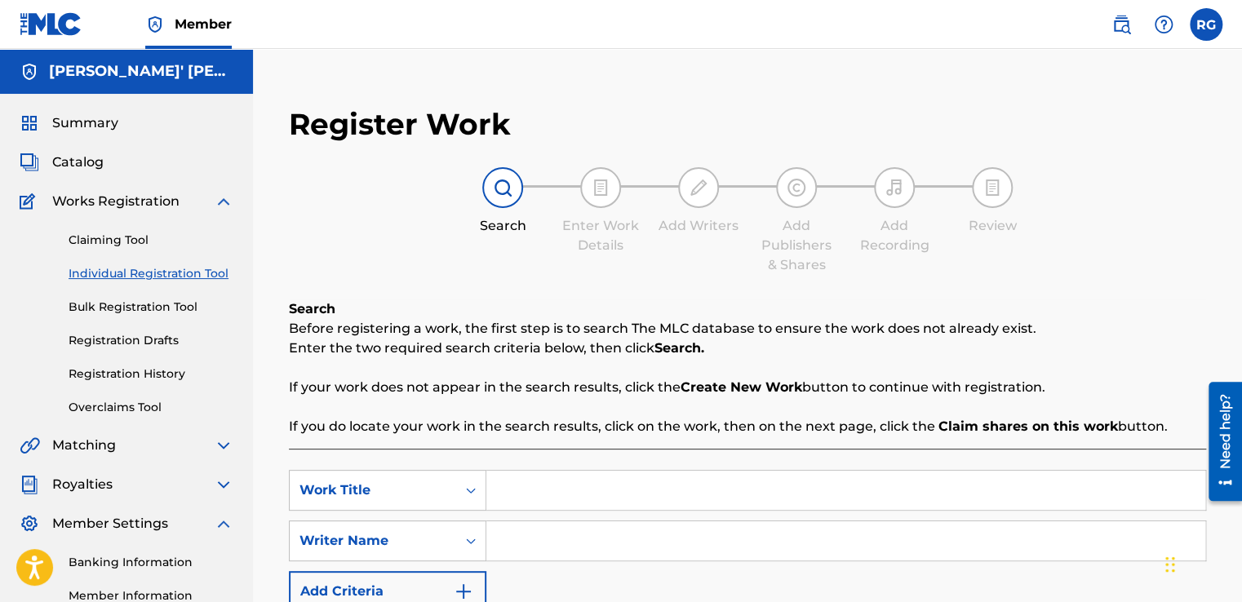
click at [144, 362] on div "Claiming Tool Individual Registration Tool Bulk Registration Tool Registration …" at bounding box center [127, 313] width 214 height 205
click at [143, 369] on link "Registration History" at bounding box center [151, 374] width 165 height 17
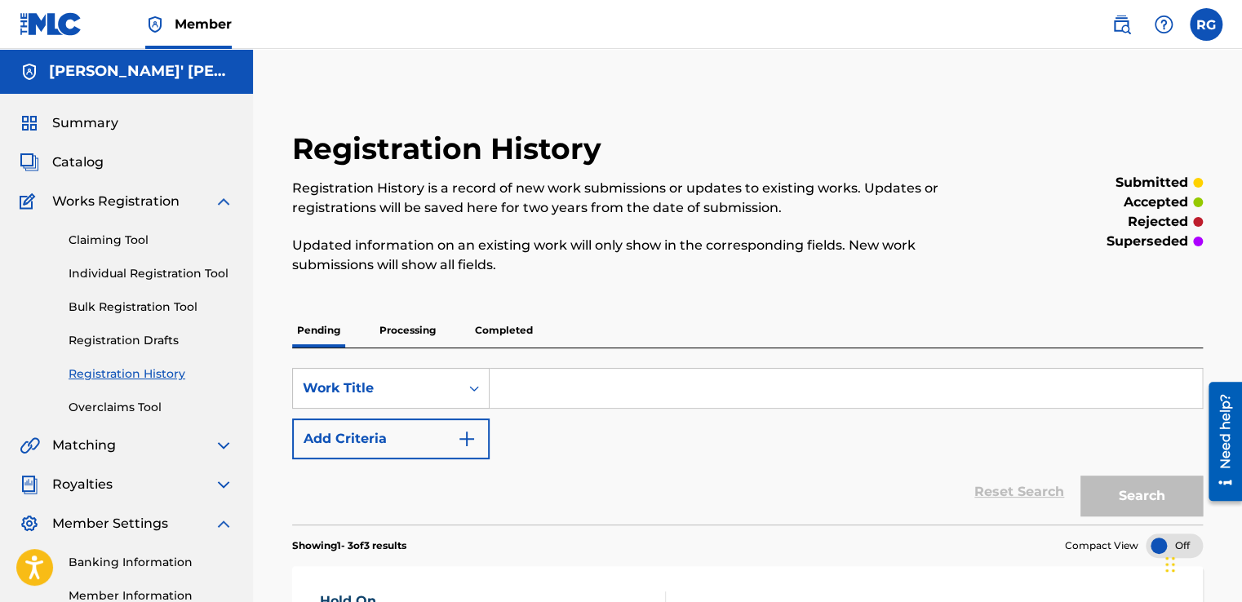
click at [396, 332] on p "Processing" at bounding box center [407, 330] width 66 height 34
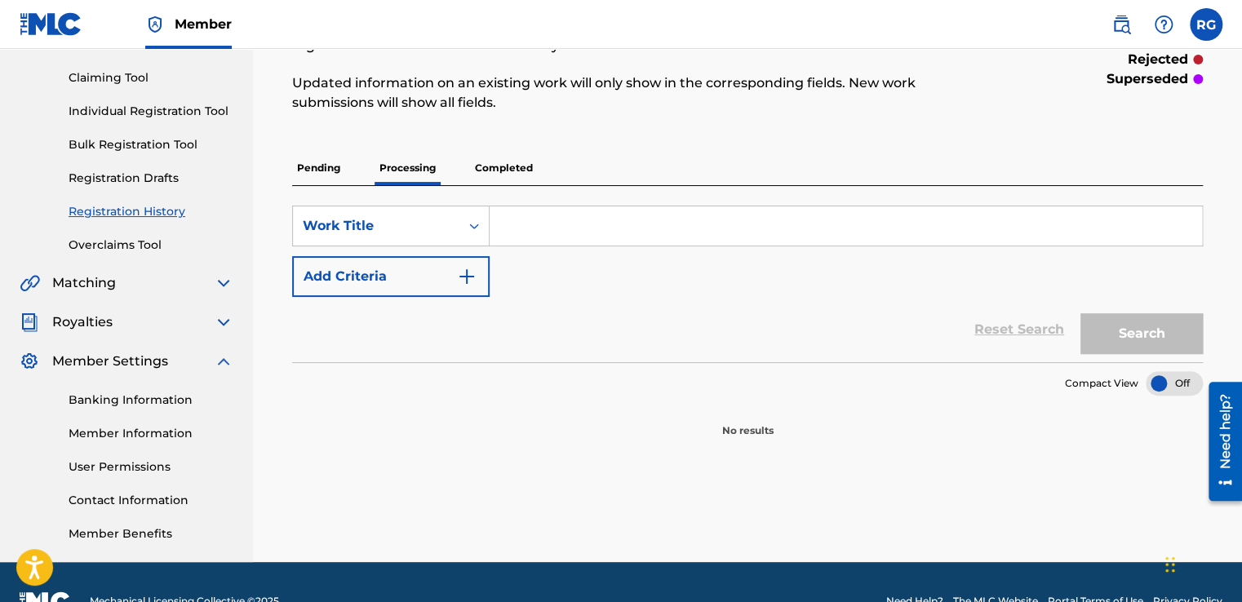
scroll to position [179, 0]
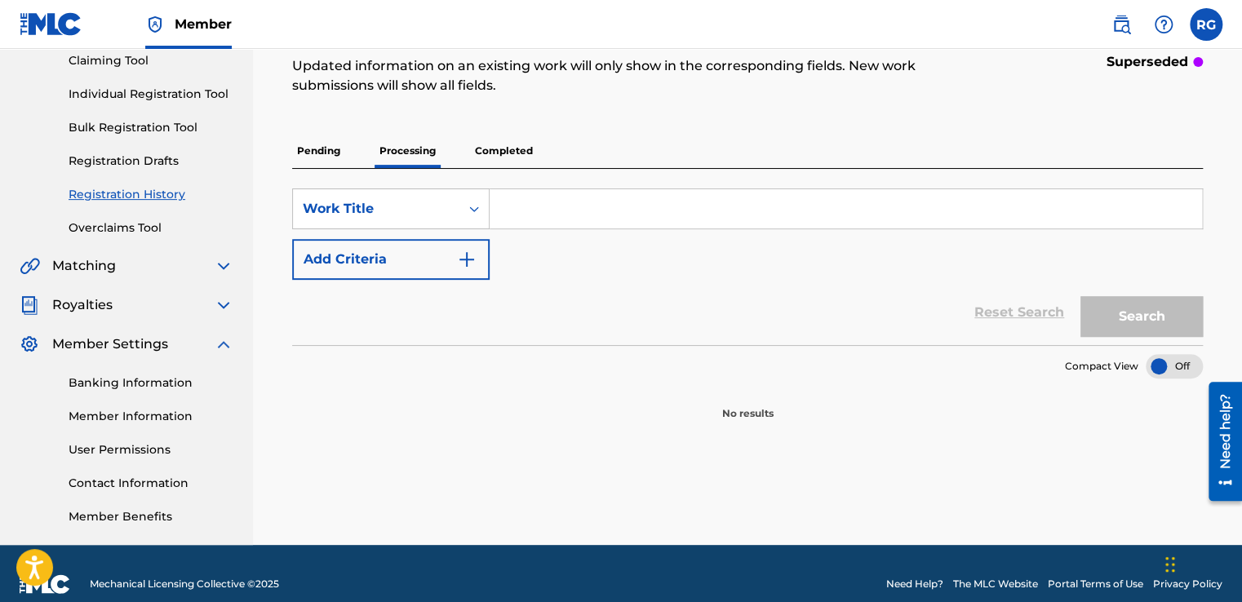
click at [495, 163] on p "Completed" at bounding box center [504, 151] width 68 height 34
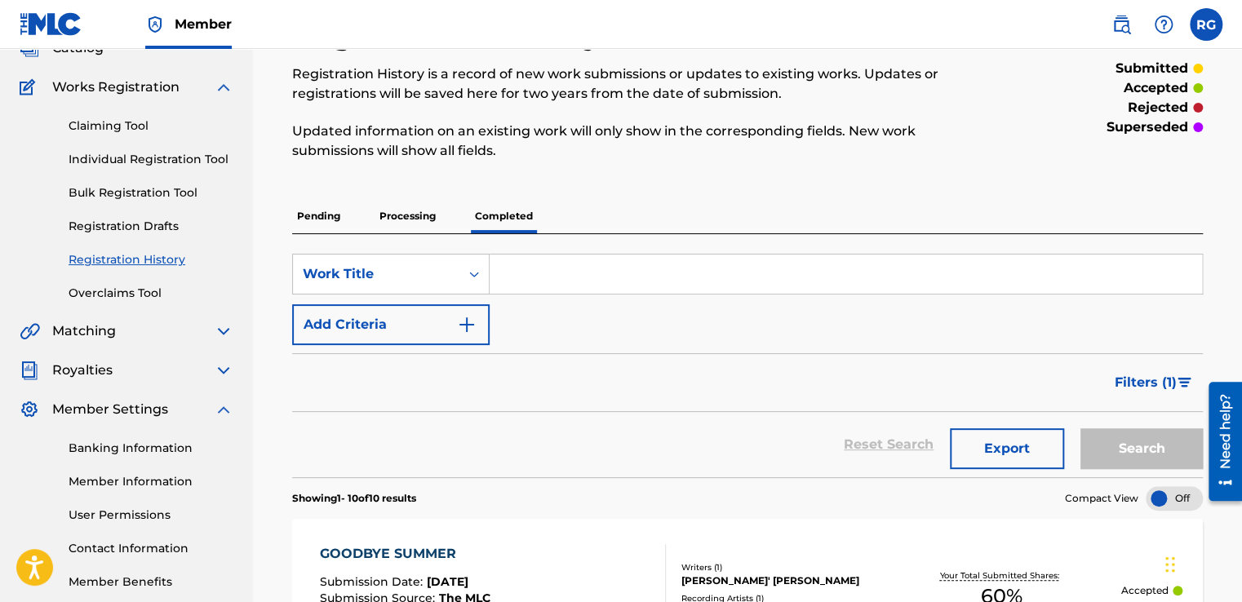
scroll to position [113, 0]
click at [418, 212] on p "Processing" at bounding box center [407, 217] width 66 height 34
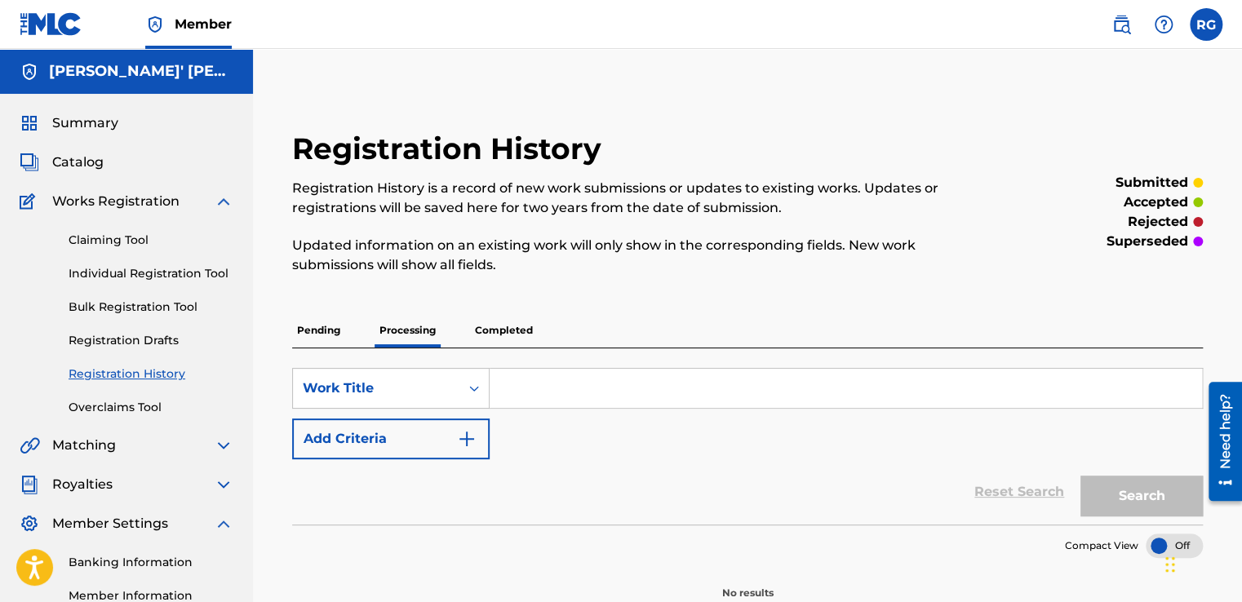
scroll to position [200, 0]
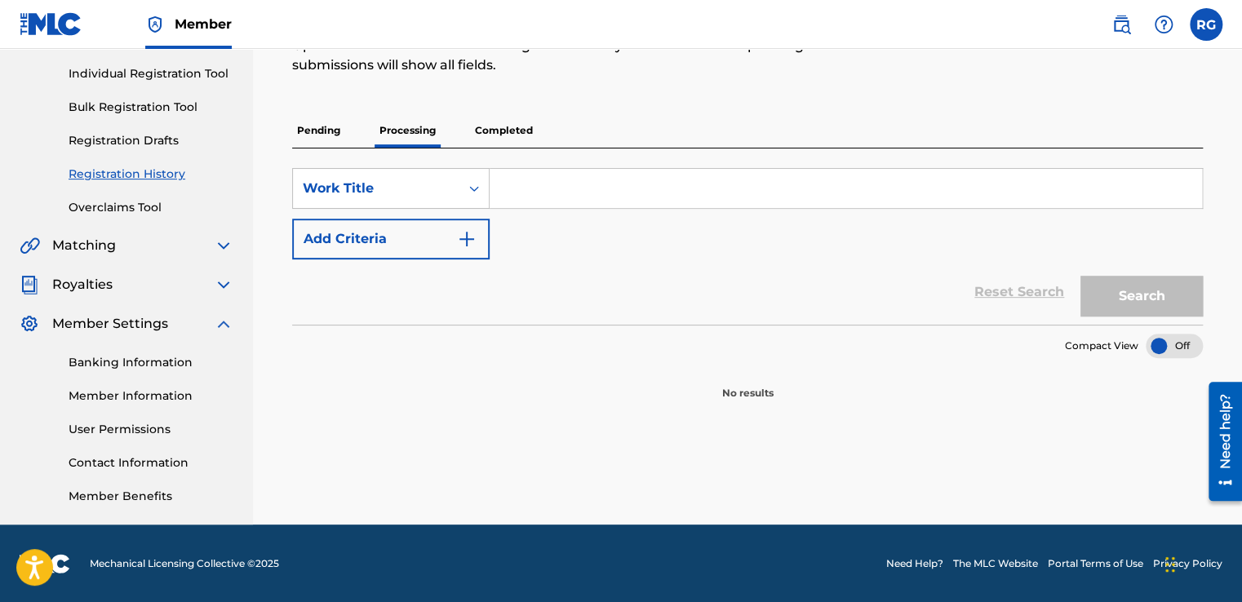
click at [312, 119] on p "Pending" at bounding box center [318, 130] width 53 height 34
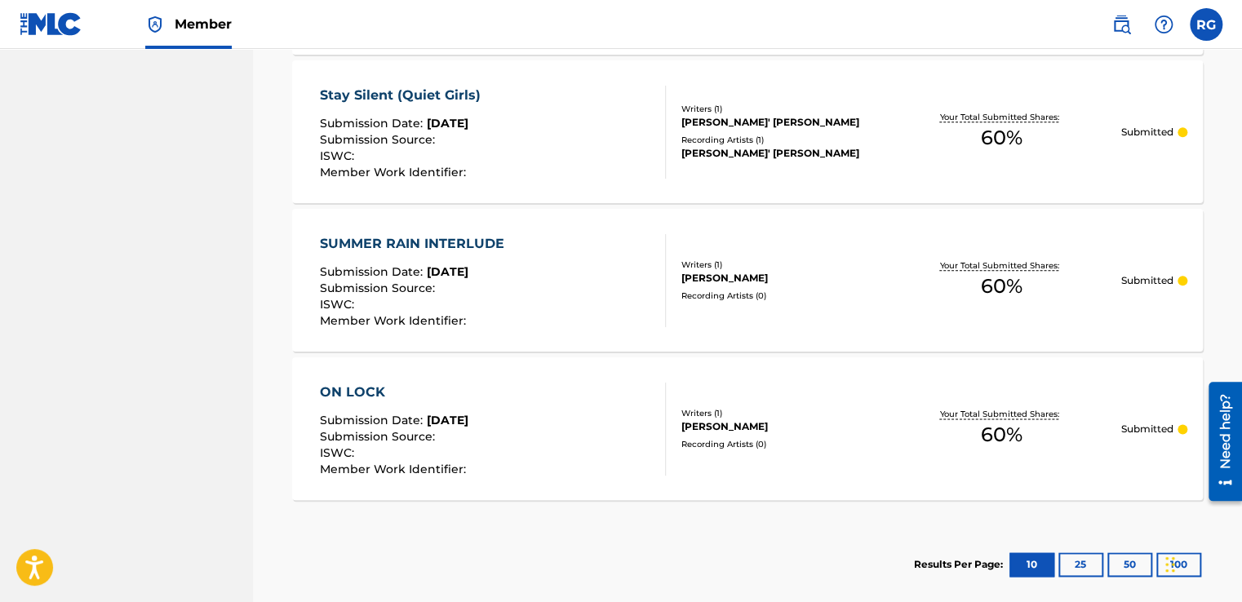
scroll to position [881, 0]
